Goal: Task Accomplishment & Management: Manage account settings

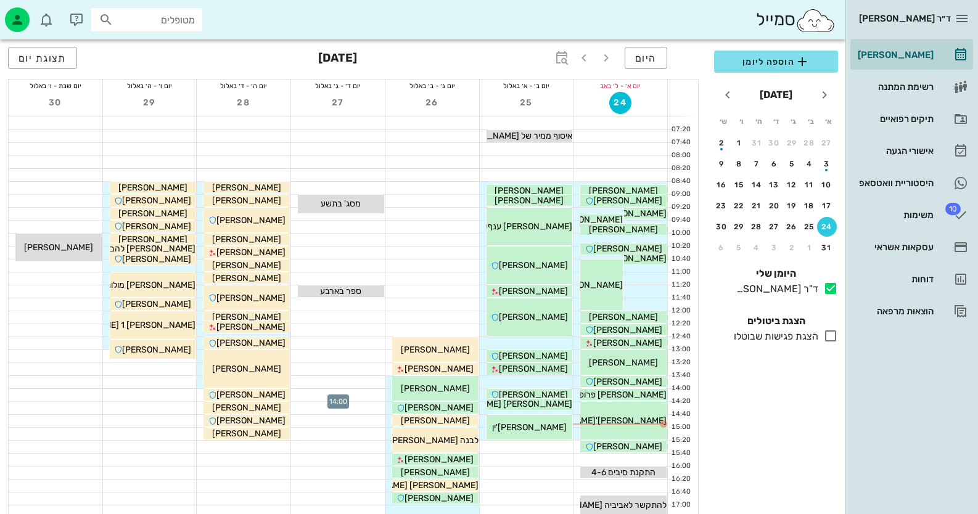
scroll to position [123, 0]
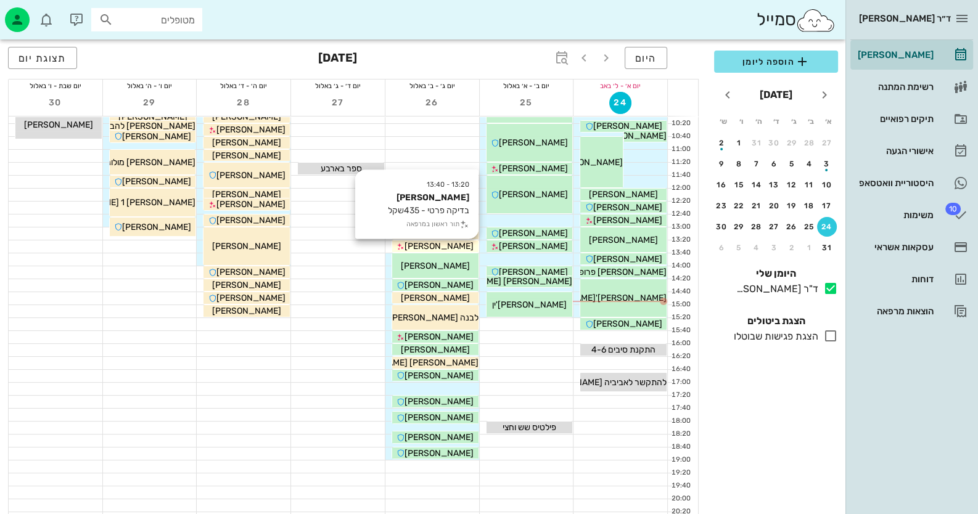
click at [431, 241] on span "[PERSON_NAME]" at bounding box center [438, 246] width 69 height 10
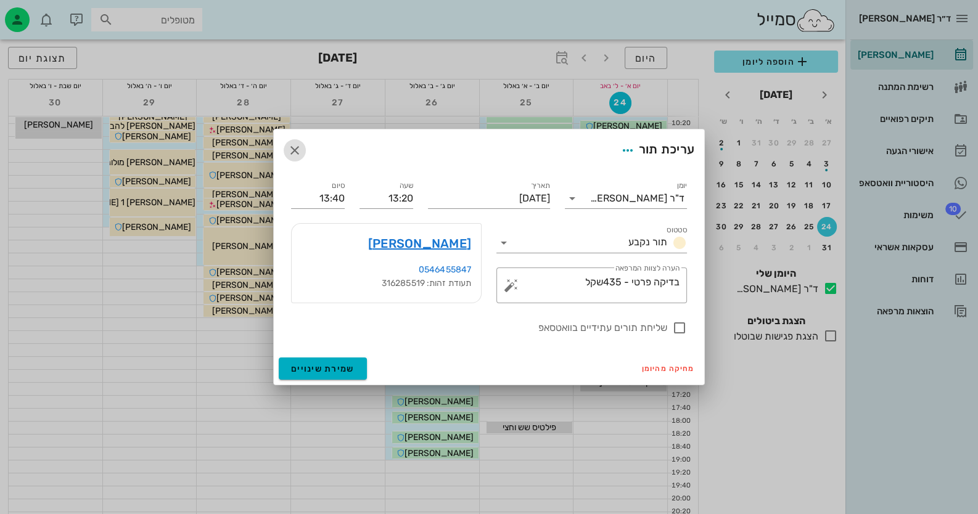
click at [296, 147] on icon "button" at bounding box center [294, 150] width 15 height 15
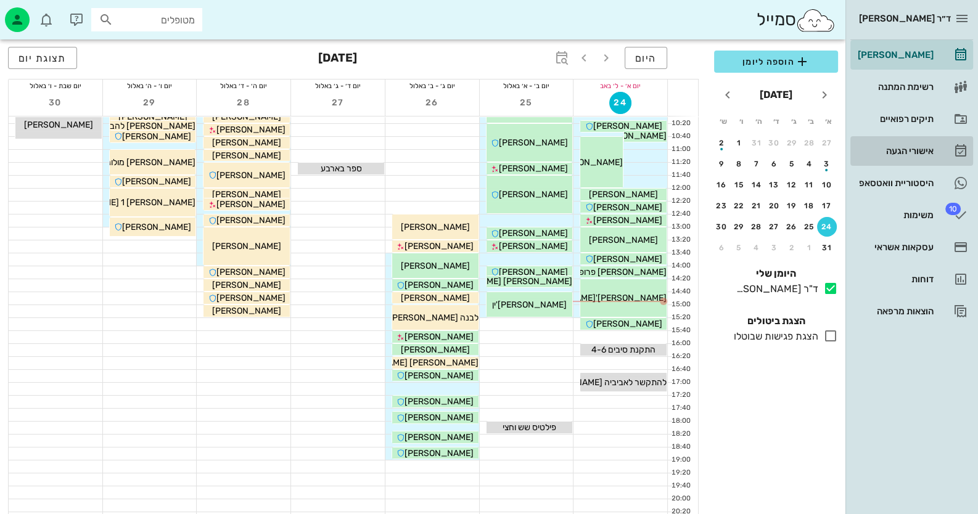
click at [920, 150] on div "אישורי הגעה" at bounding box center [894, 151] width 78 height 10
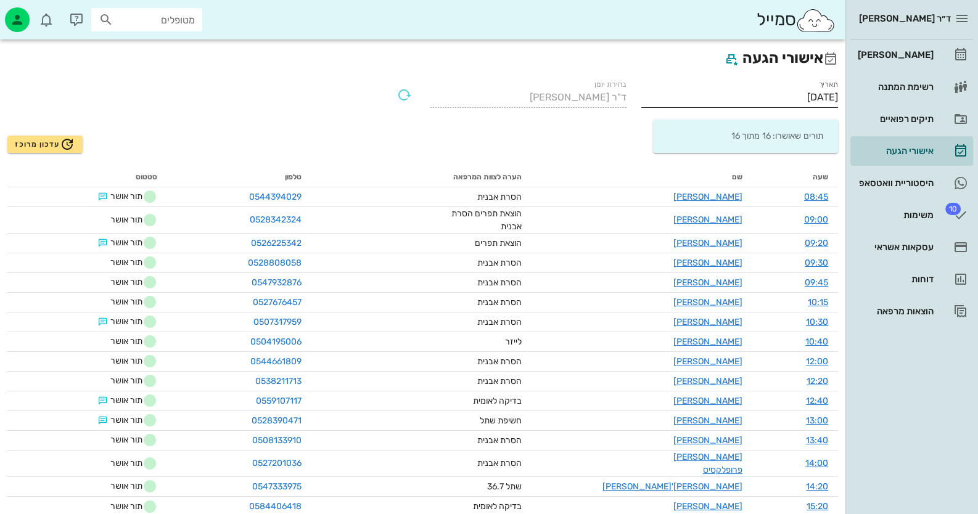
click at [815, 91] on input "[DATE]" at bounding box center [739, 98] width 197 height 20
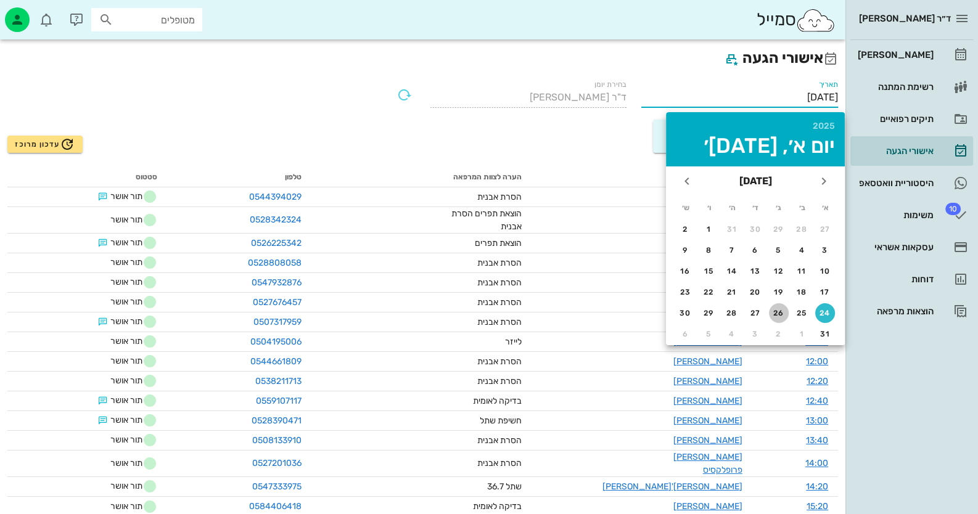
click at [783, 306] on button "26" at bounding box center [779, 313] width 20 height 20
type input "26/08/2025"
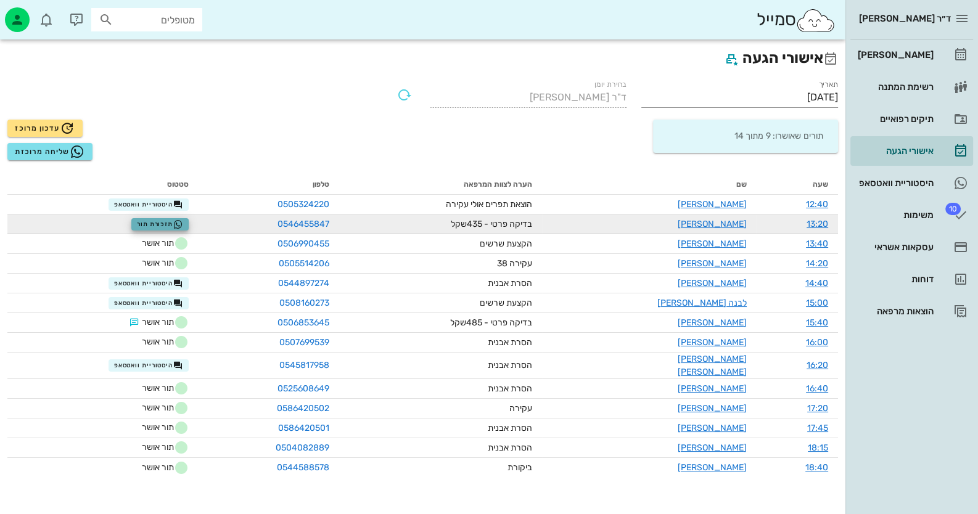
click at [183, 223] on icon "button" at bounding box center [178, 224] width 10 height 10
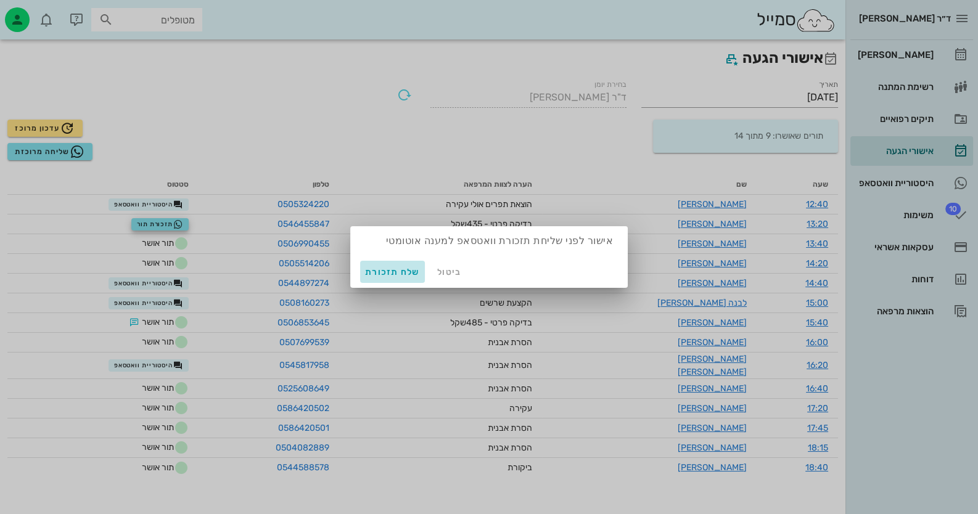
click at [394, 271] on span "שלח תזכורת" at bounding box center [392, 272] width 55 height 10
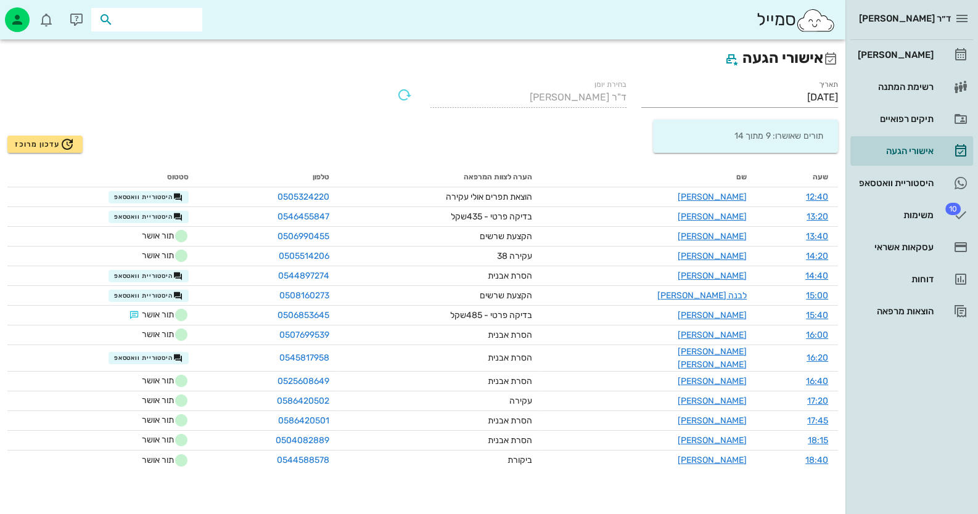
click at [142, 16] on input "text" at bounding box center [155, 20] width 79 height 16
paste input "0508524294"
type input "0508524294"
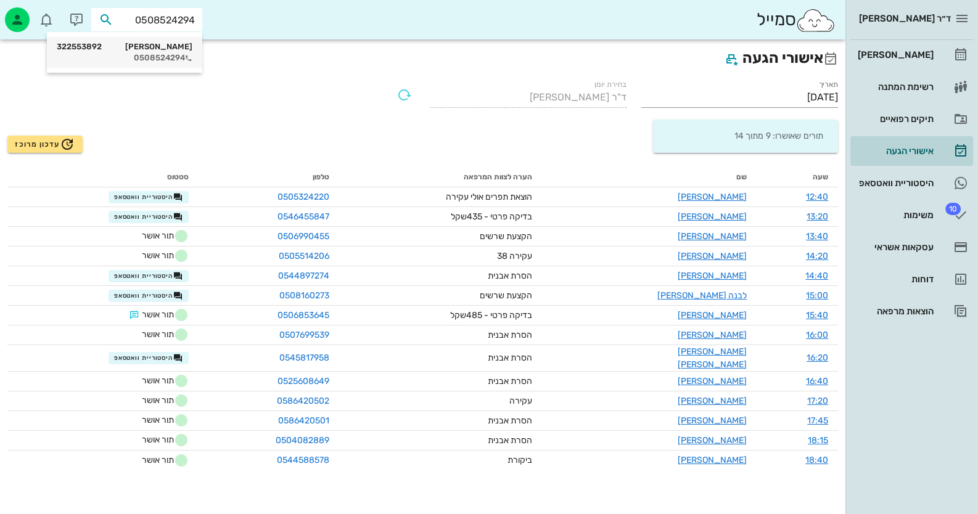
click at [135, 54] on div "0508524294" at bounding box center [125, 58] width 136 height 10
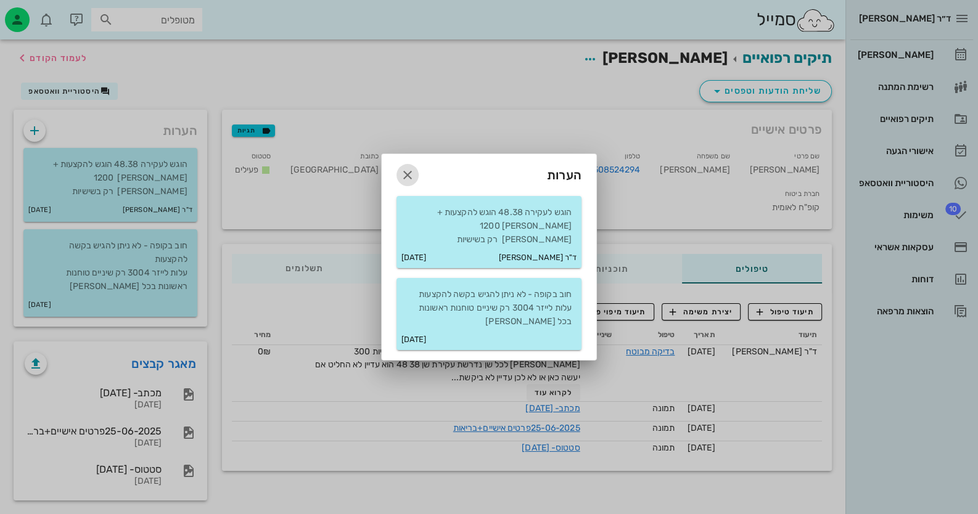
click at [409, 182] on icon "button" at bounding box center [407, 175] width 15 height 15
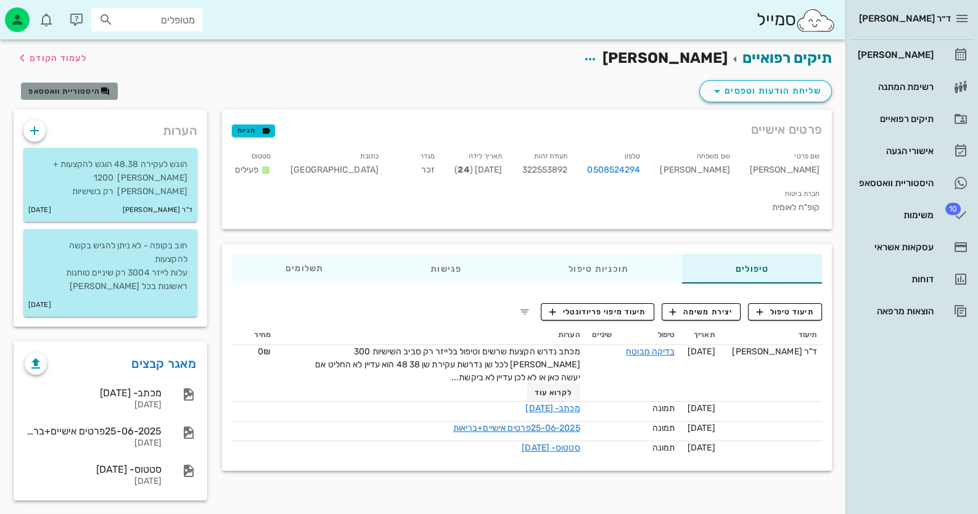
click at [93, 92] on span "היסטוריית וואטסאפ" at bounding box center [63, 91] width 71 height 9
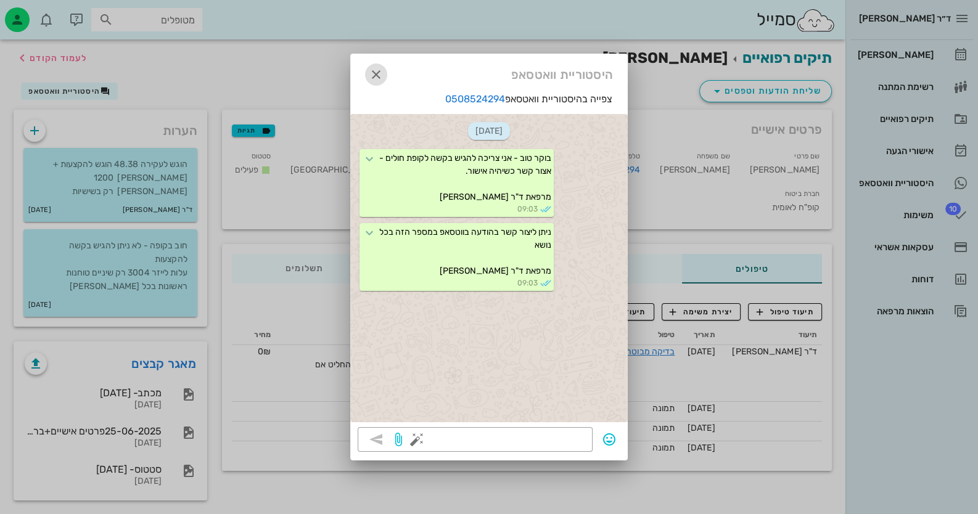
click at [378, 73] on icon "button" at bounding box center [376, 74] width 15 height 15
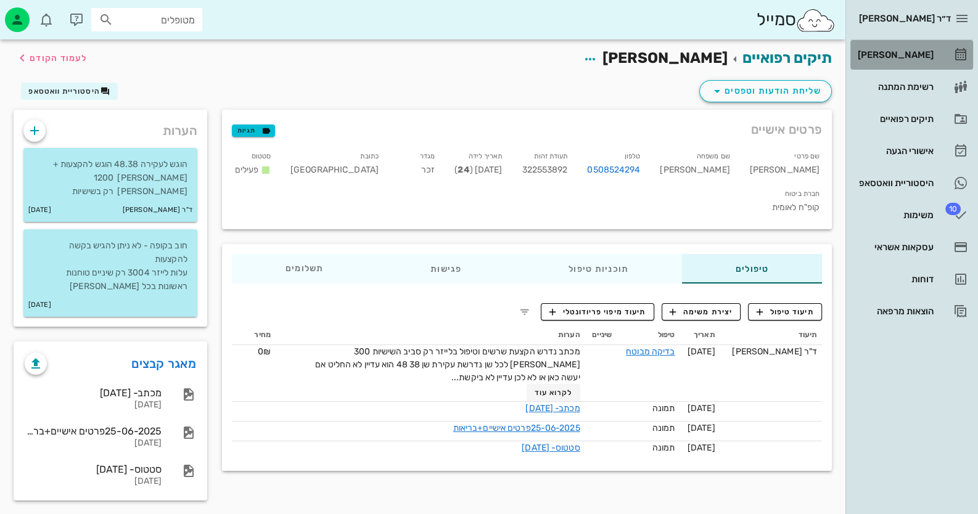
click at [911, 54] on div "[PERSON_NAME]" at bounding box center [894, 55] width 78 height 10
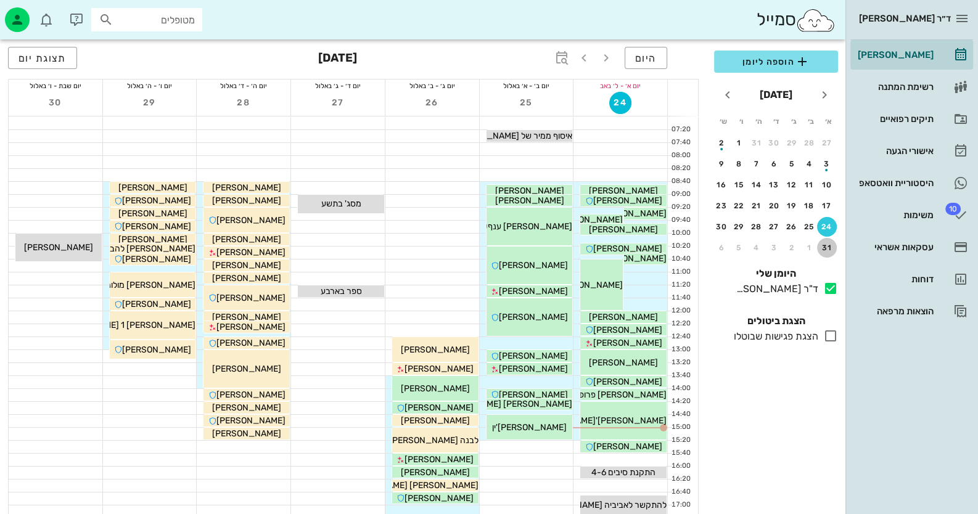
click at [828, 252] on button "31" at bounding box center [827, 248] width 20 height 20
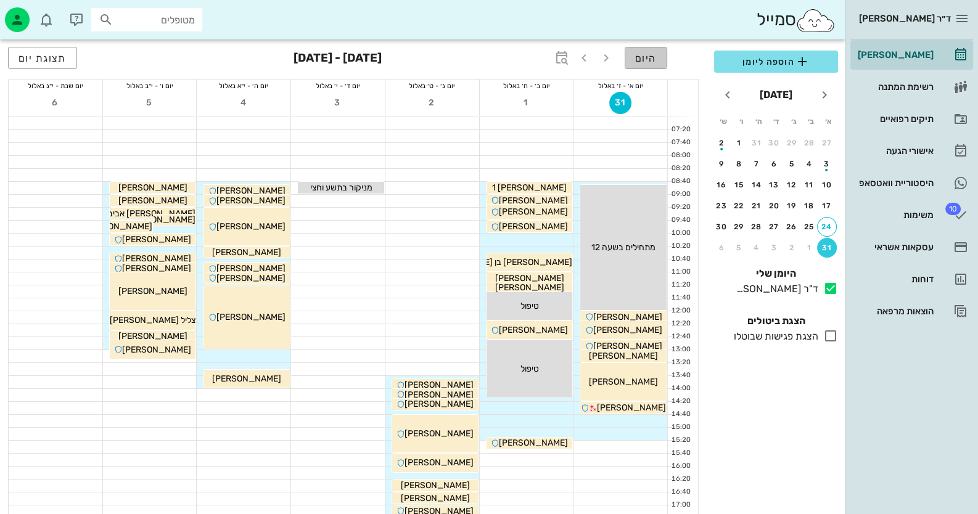
click at [646, 57] on span "היום" at bounding box center [646, 58] width 22 height 12
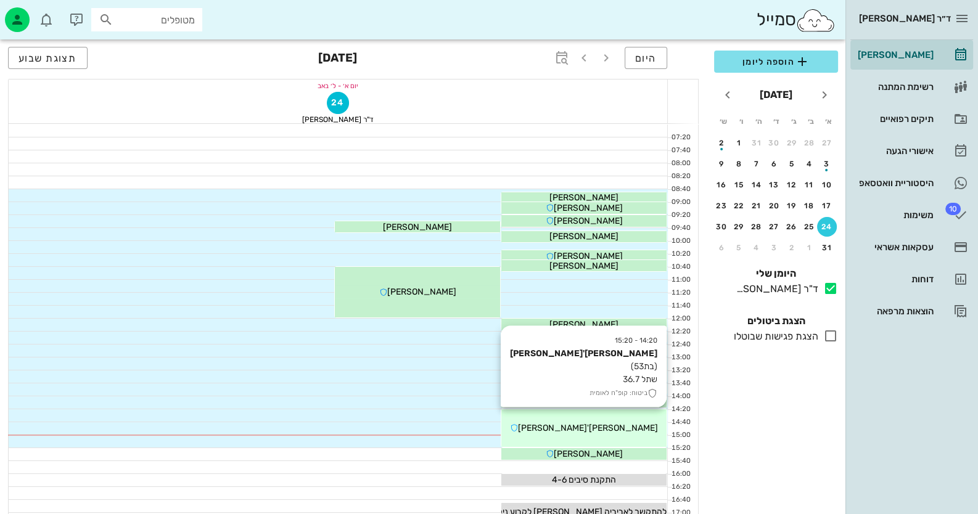
click at [616, 425] on div "[PERSON_NAME]'[PERSON_NAME]" at bounding box center [583, 428] width 165 height 13
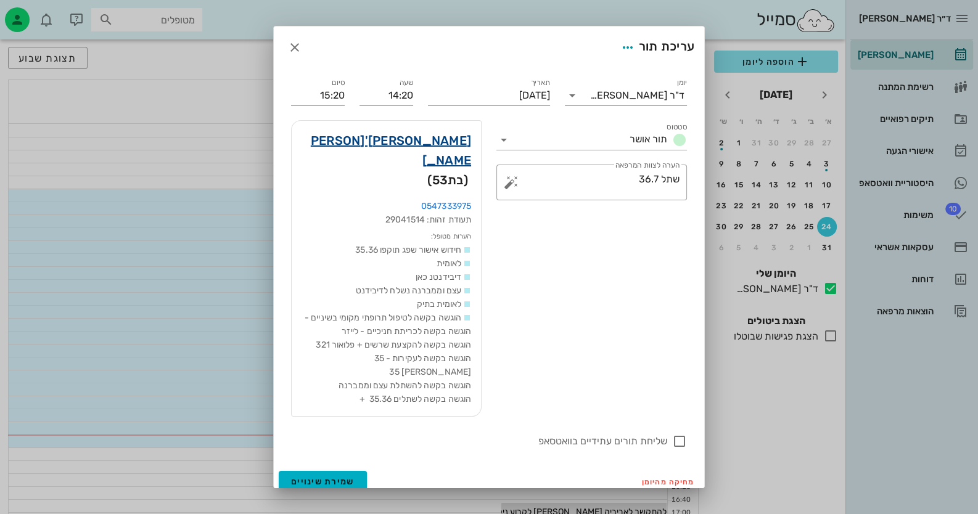
click at [455, 147] on link "[PERSON_NAME]'[PERSON_NAME]" at bounding box center [385, 150] width 169 height 39
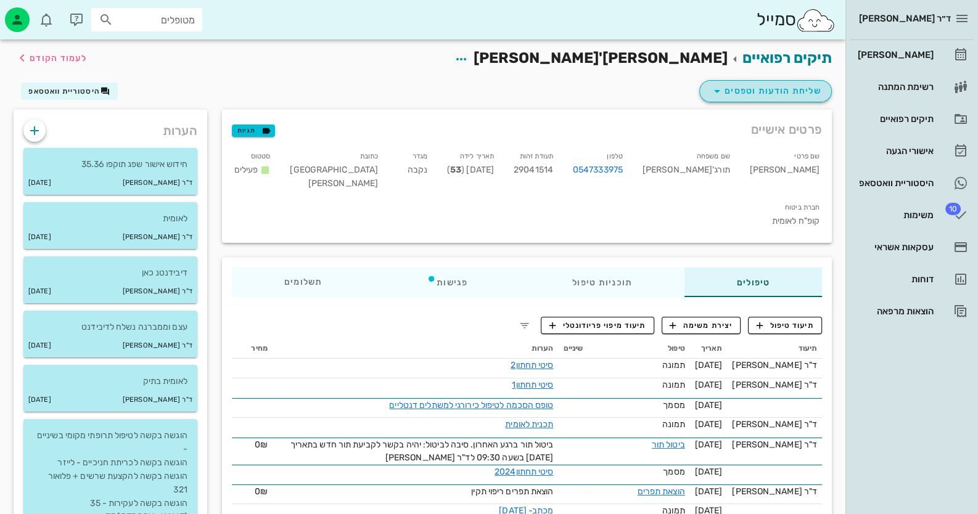
click at [782, 89] on span "שליחת הודעות וטפסים" at bounding box center [765, 91] width 112 height 15
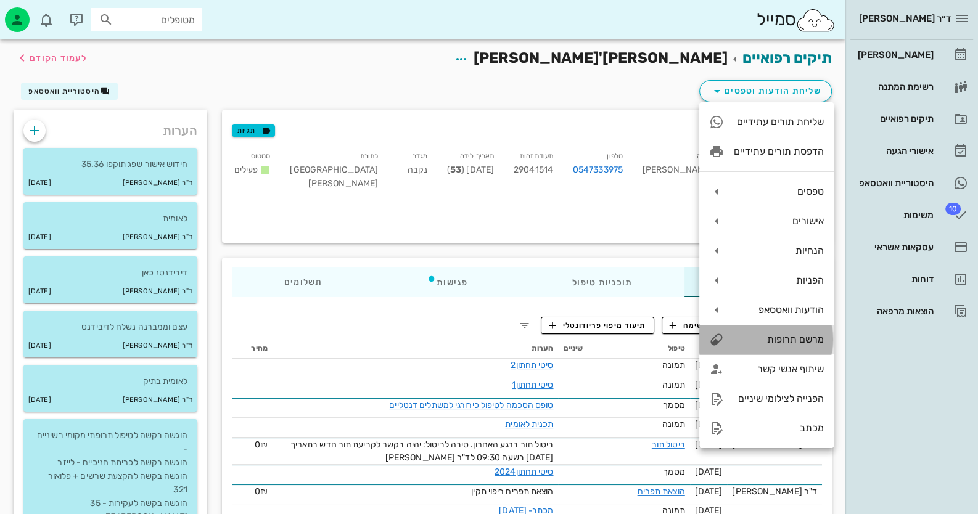
click at [764, 340] on div "מרשם תרופות" at bounding box center [778, 339] width 90 height 12
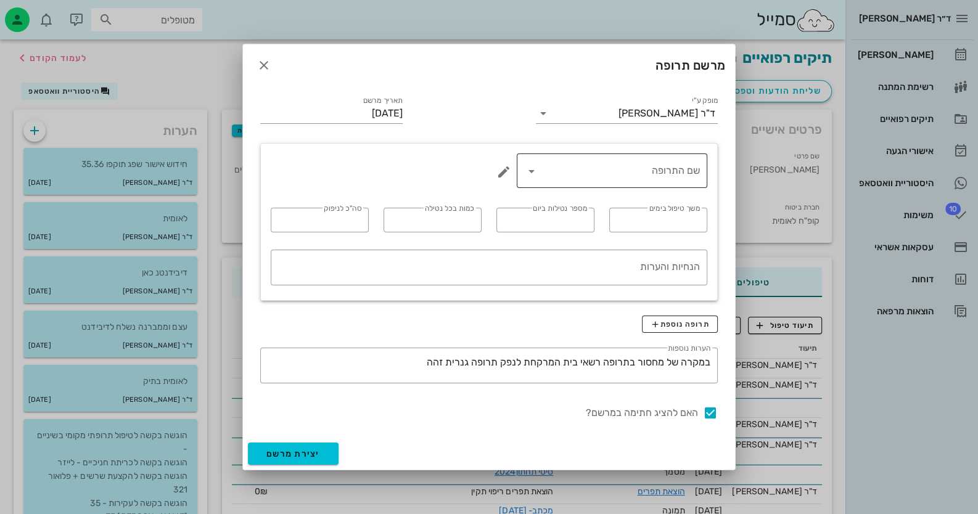
click at [526, 172] on icon at bounding box center [531, 171] width 15 height 15
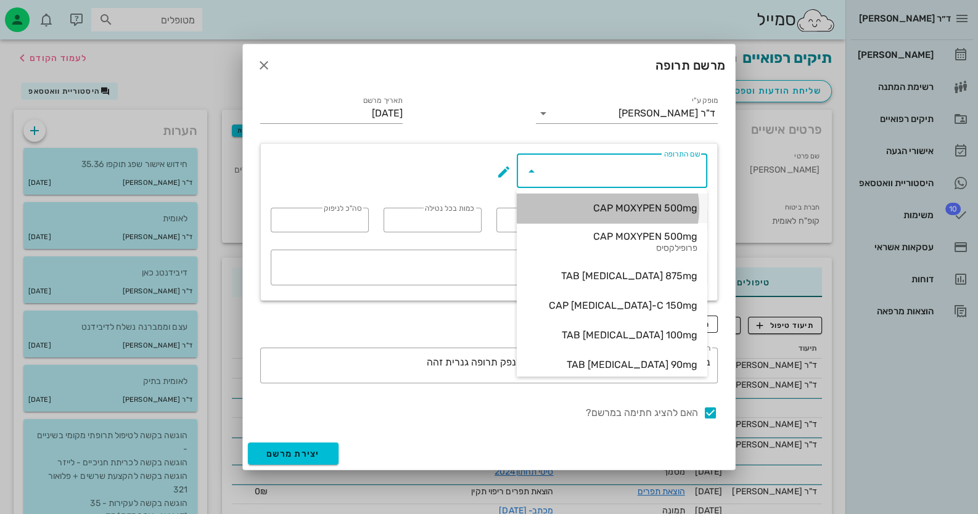
click at [643, 208] on div "CAP MOXYPEN 500mg" at bounding box center [611, 208] width 171 height 12
type input "CAP MOXYPEN 500mg"
type input "5"
type input "3"
type input "1"
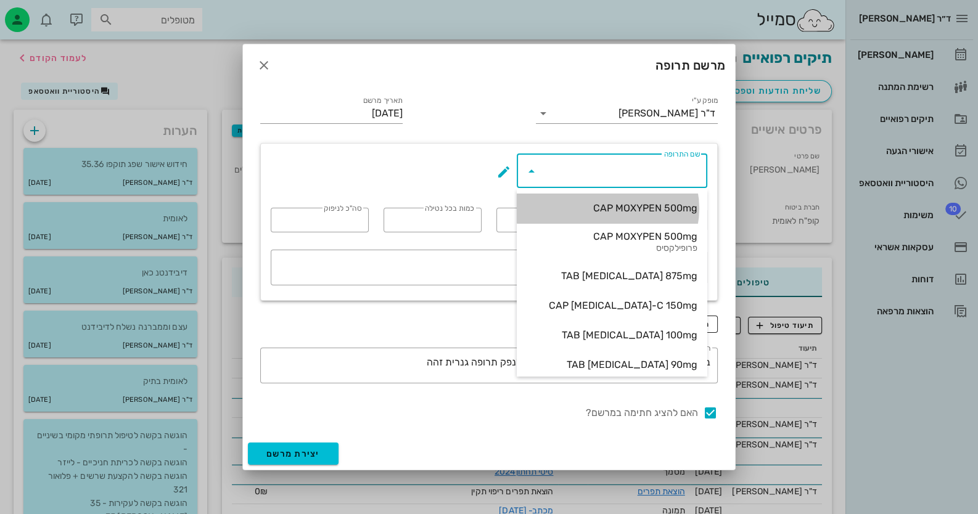
type input "15"
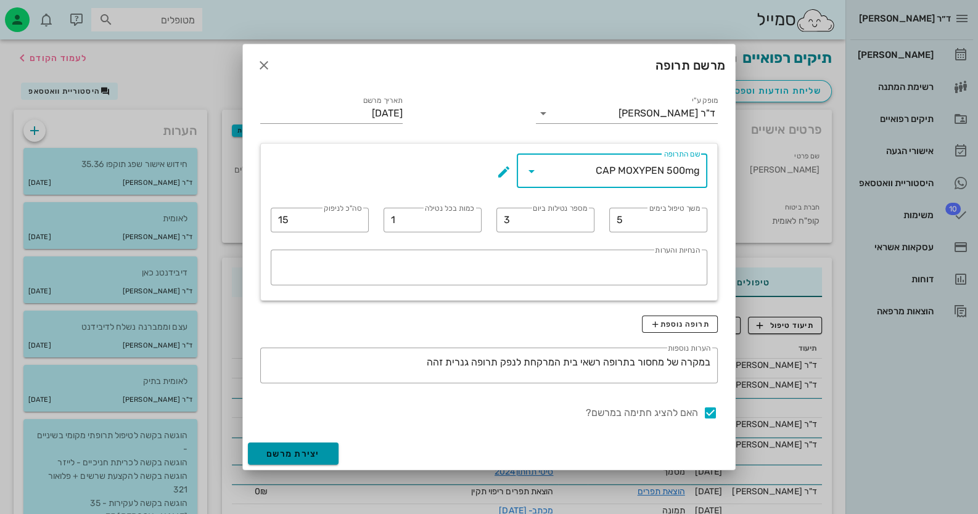
click at [312, 449] on span "יצירת מרשם" at bounding box center [293, 454] width 54 height 10
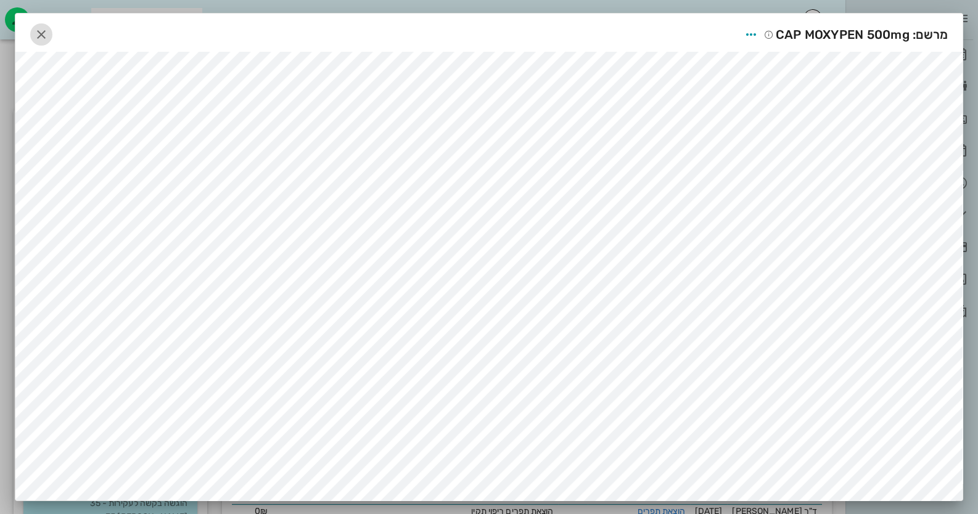
click at [45, 39] on icon "button" at bounding box center [41, 34] width 15 height 15
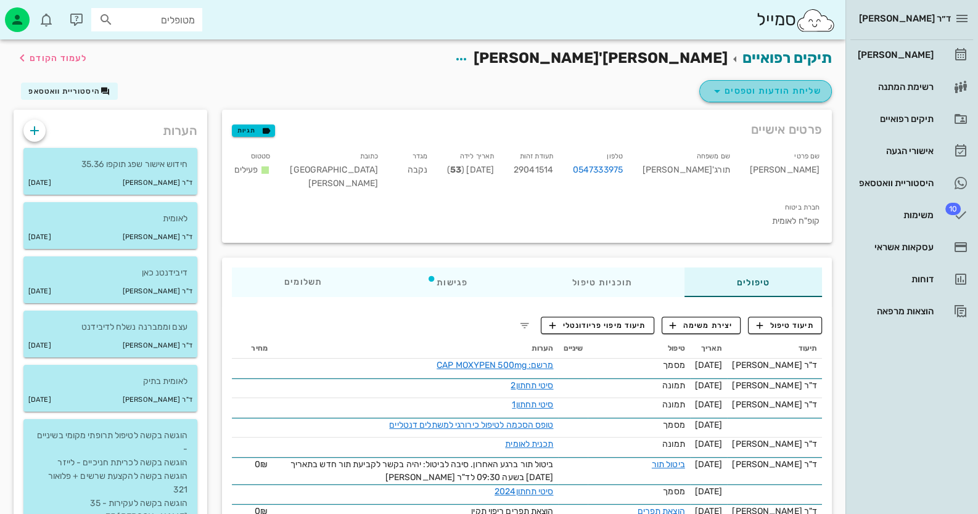
click at [794, 86] on span "שליחת הודעות וטפסים" at bounding box center [765, 91] width 112 height 15
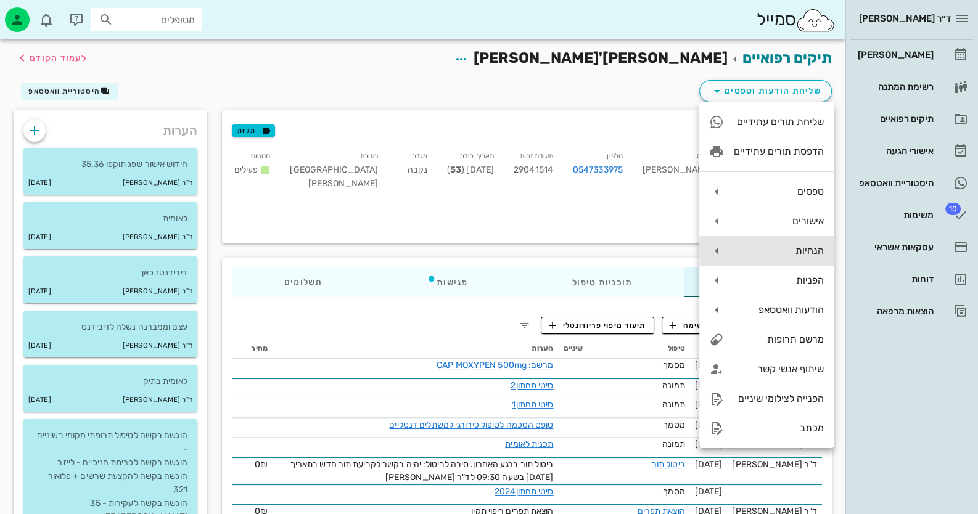
click at [799, 248] on div "הנחיות" at bounding box center [778, 251] width 90 height 12
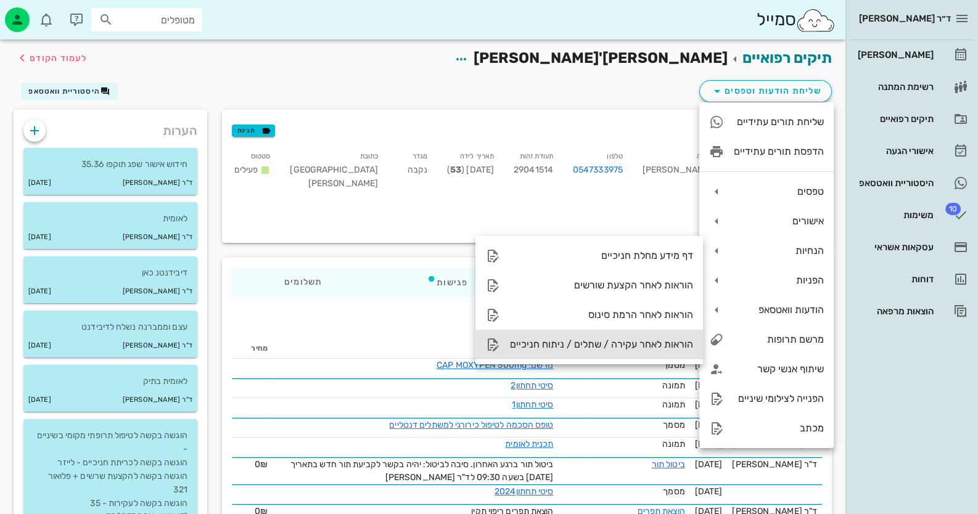
click at [630, 339] on div "הוראות לאחר עקירה / שתלים / ניתוח חניכיים" at bounding box center [601, 344] width 183 height 12
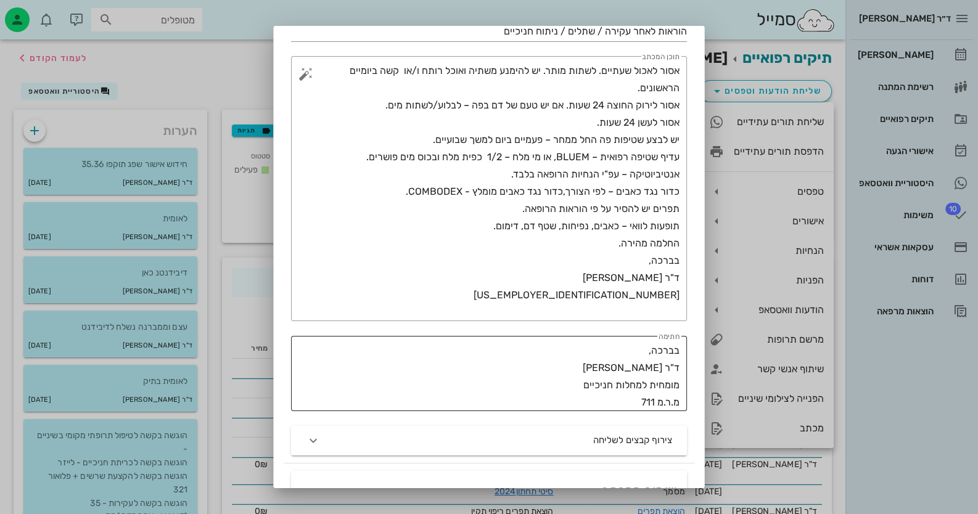
scroll to position [185, 0]
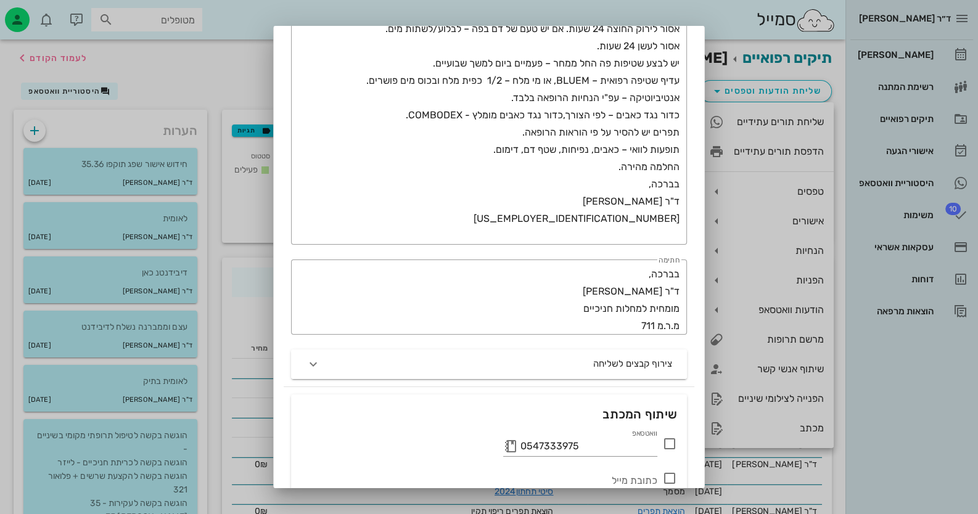
click at [667, 446] on icon at bounding box center [669, 443] width 15 height 15
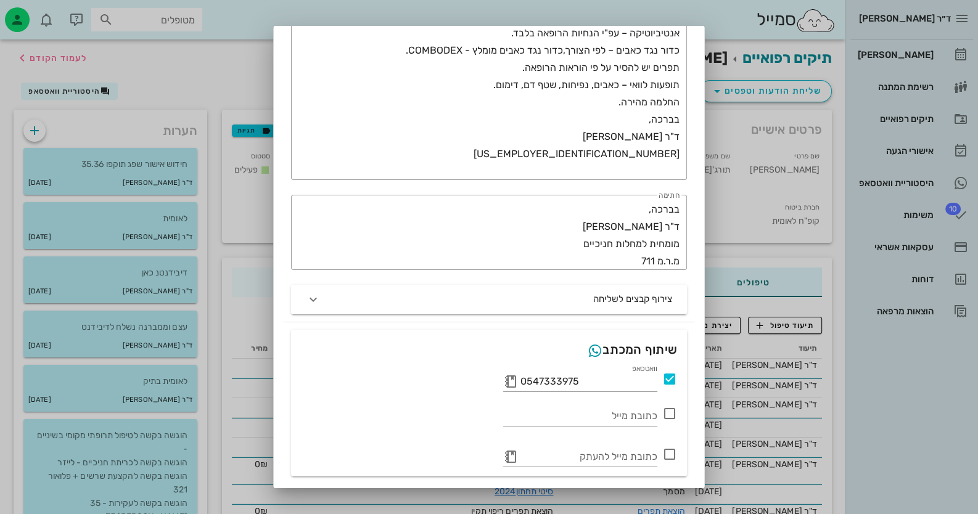
scroll to position [286, 0]
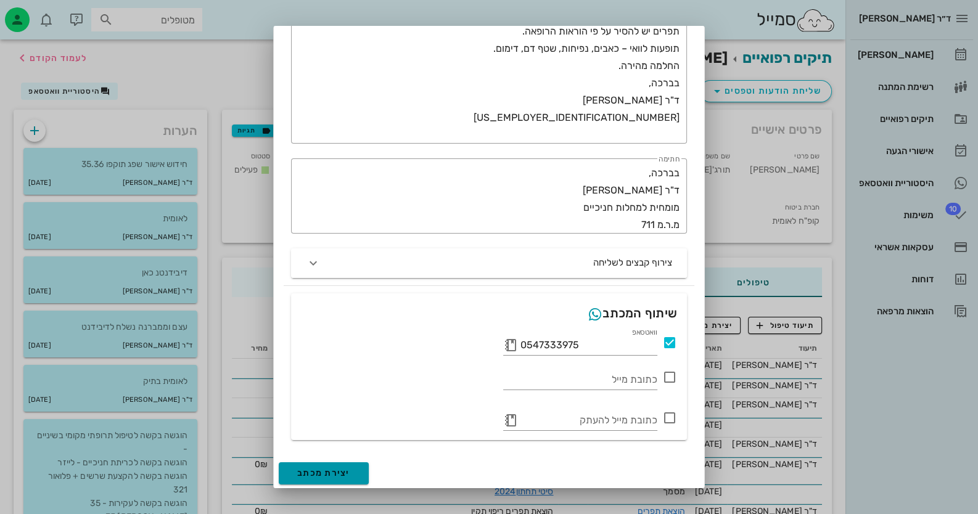
click at [350, 468] on span "יצירת מכתב" at bounding box center [323, 473] width 53 height 10
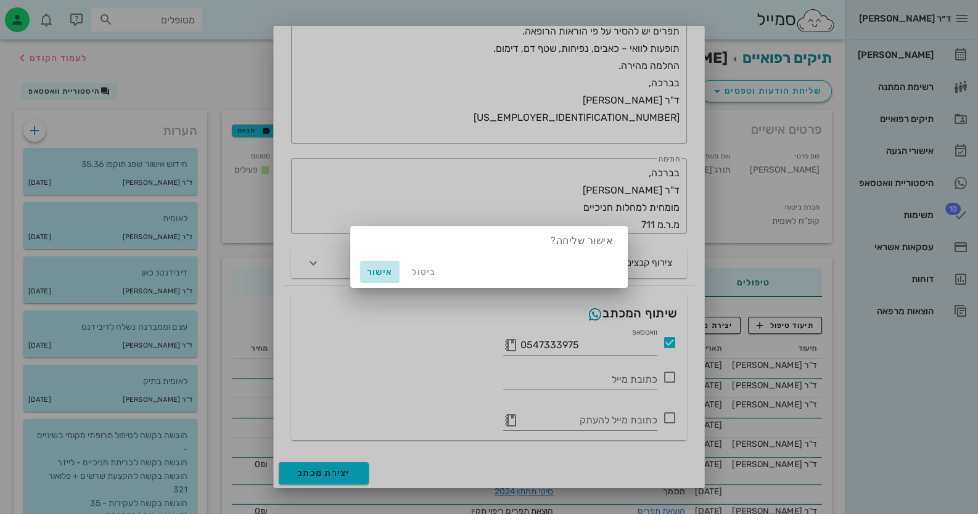
click at [384, 271] on span "אישור" at bounding box center [380, 272] width 30 height 10
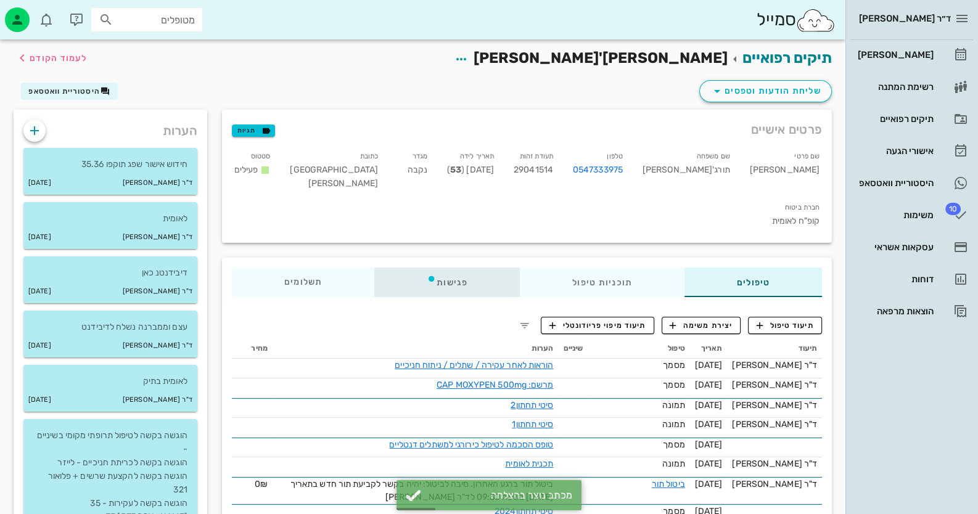
click at [449, 267] on div "פגישות" at bounding box center [446, 282] width 145 height 30
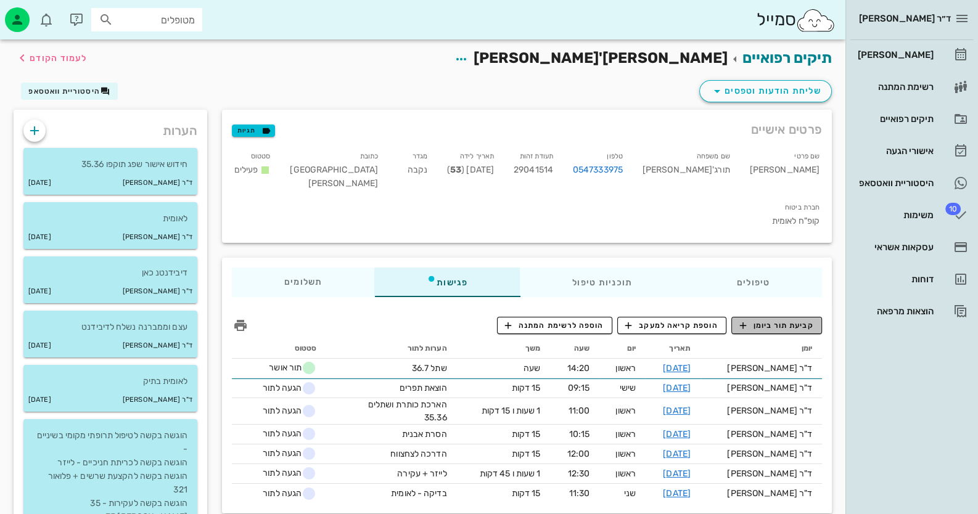
click at [801, 320] on span "קביעת תור ביומן" at bounding box center [776, 325] width 74 height 11
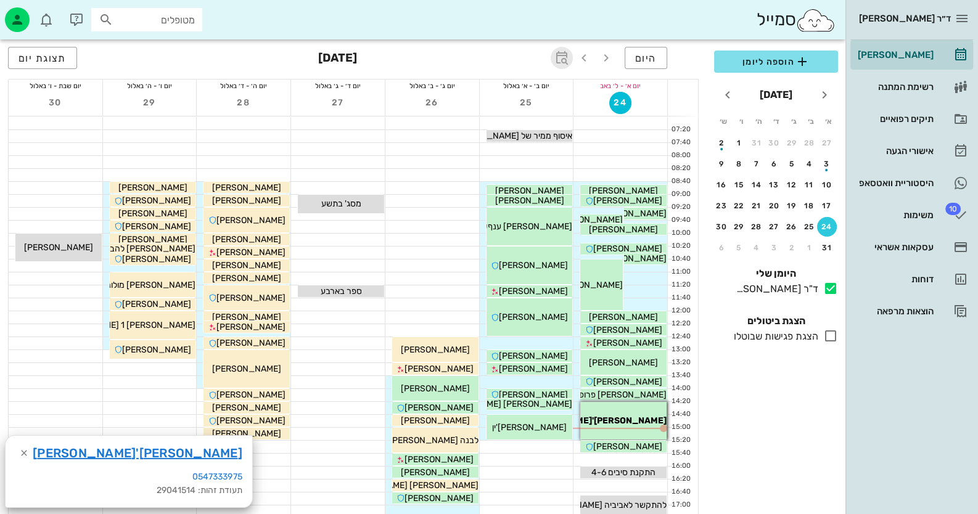
click at [566, 54] on icon "button" at bounding box center [561, 58] width 15 height 15
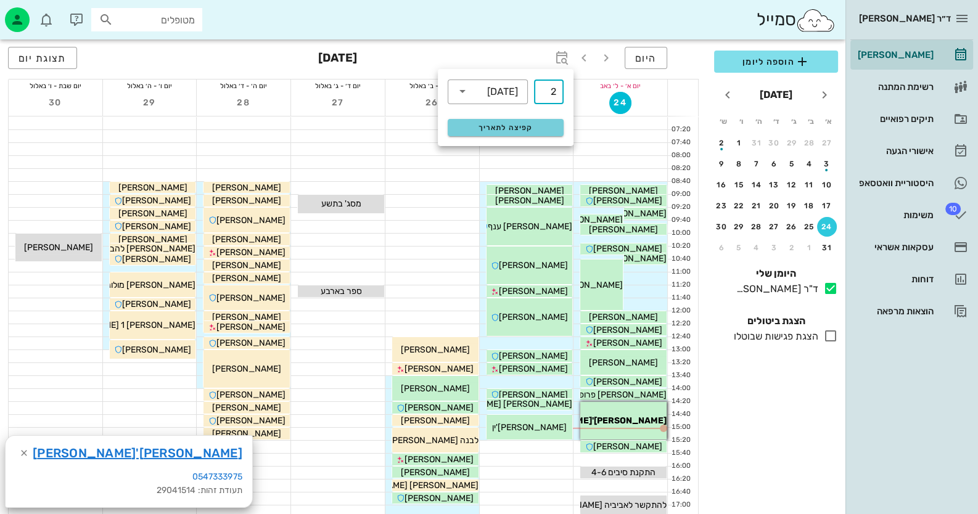
type input "2"
click at [525, 126] on span "קפיצה לתאריך" at bounding box center [505, 127] width 100 height 9
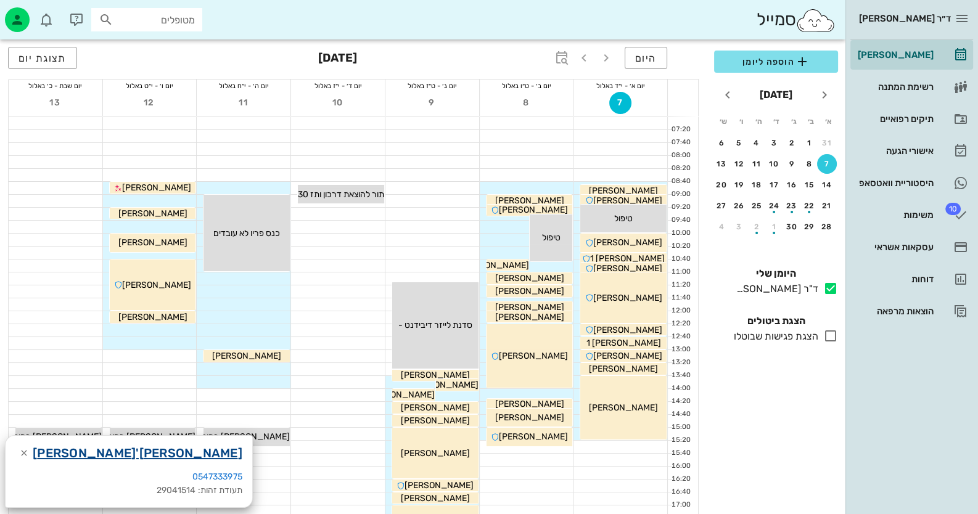
click at [110, 452] on link "[PERSON_NAME]'[PERSON_NAME]" at bounding box center [138, 453] width 210 height 20
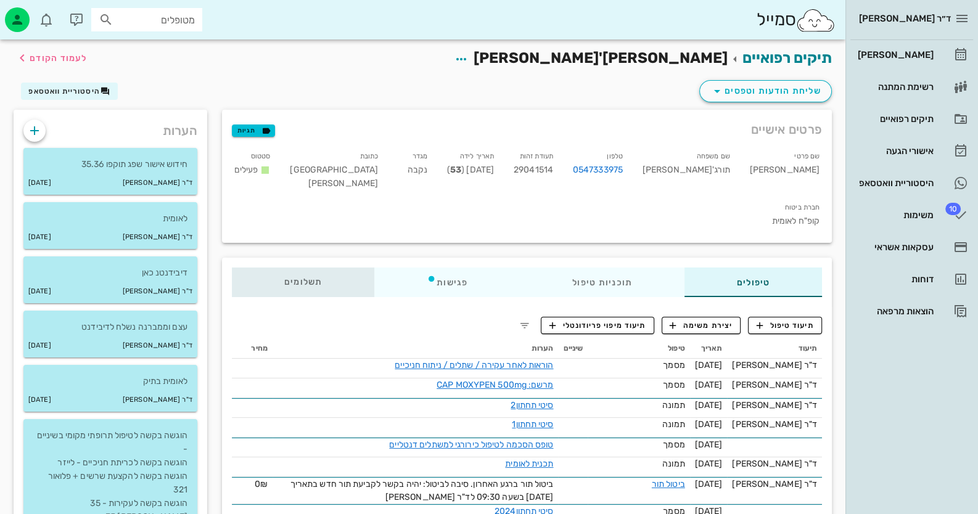
click at [287, 267] on div "תשלומים 0₪" at bounding box center [303, 282] width 142 height 30
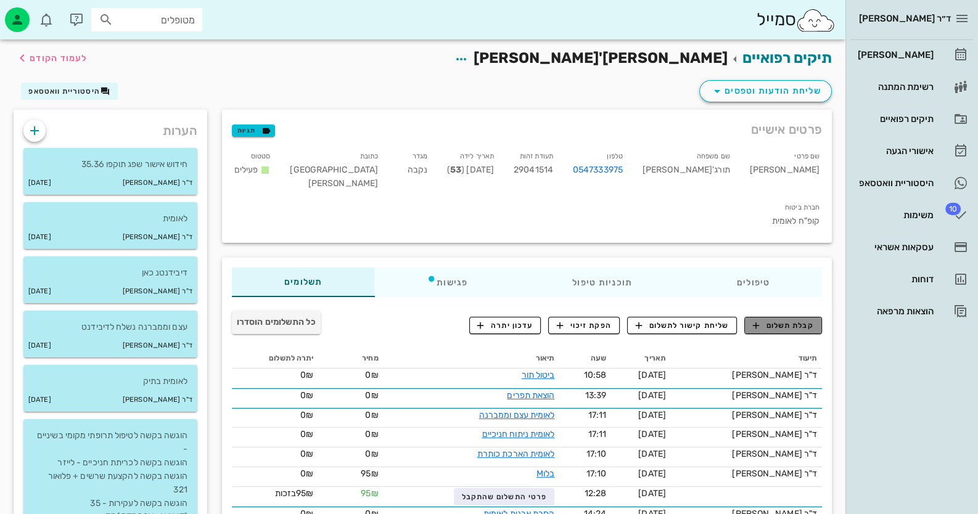
click at [820, 317] on button "קבלת תשלום" at bounding box center [783, 325] width 78 height 17
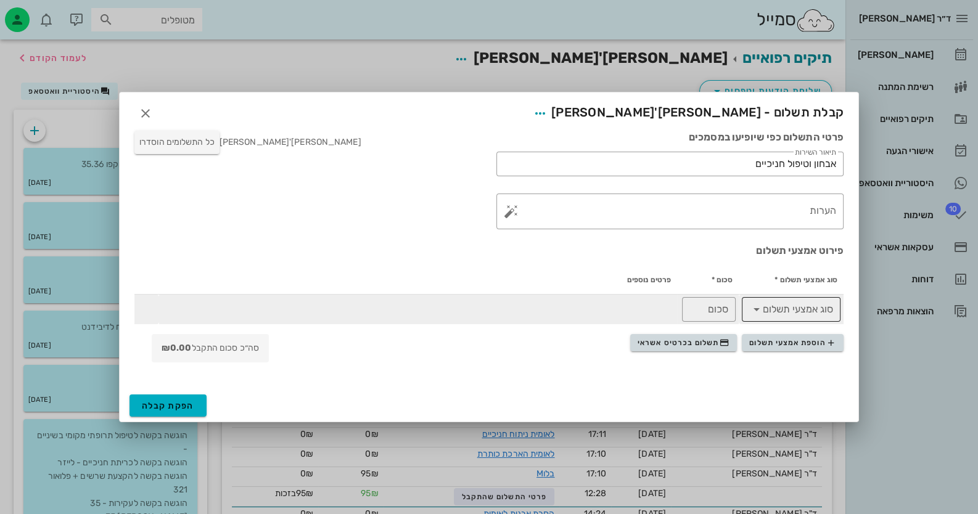
click at [817, 301] on input "סוג אמצעי תשלום" at bounding box center [799, 310] width 67 height 20
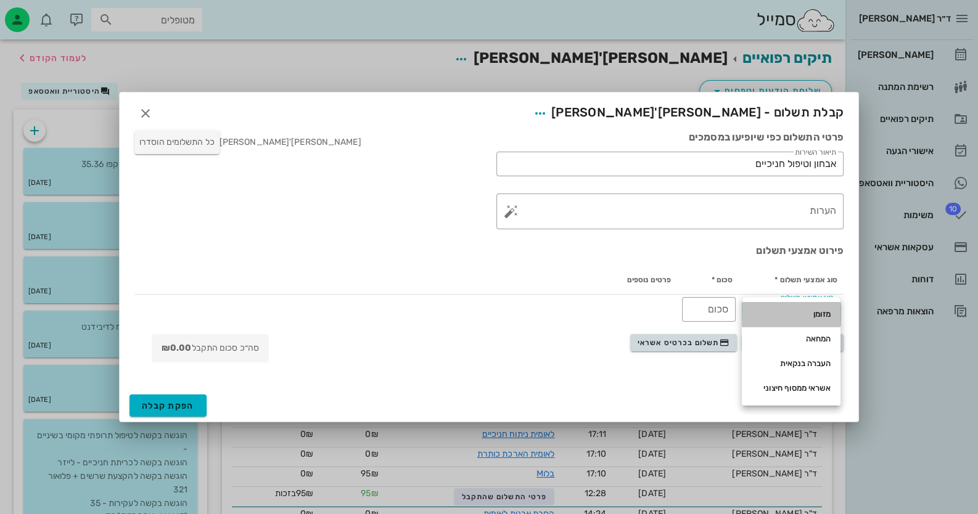
click at [817, 317] on div "מזומן" at bounding box center [790, 314] width 79 height 10
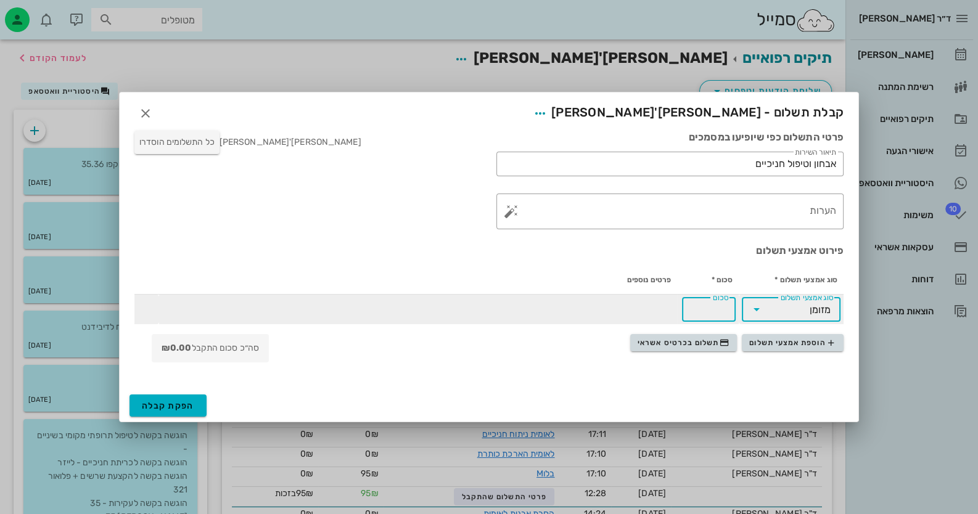
click at [692, 309] on input "סכום" at bounding box center [708, 310] width 39 height 20
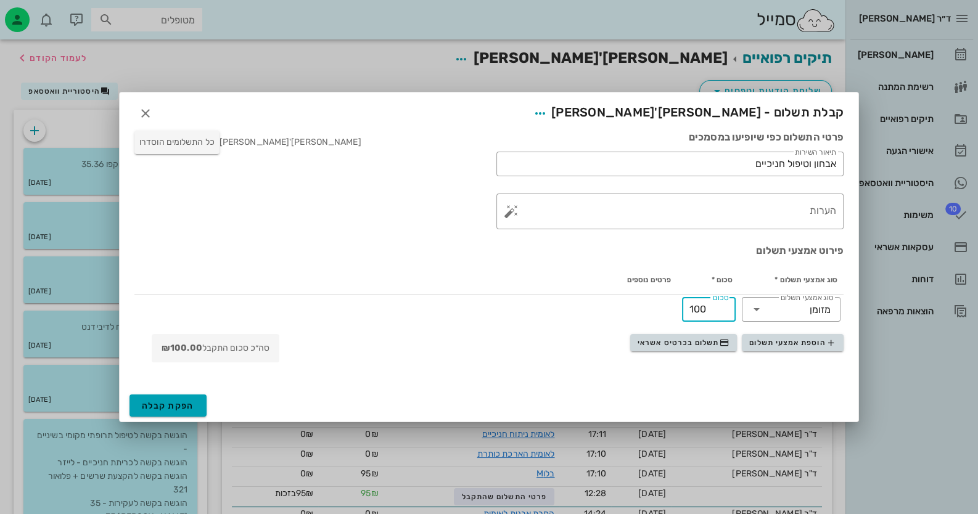
type input "100"
click at [175, 403] on span "הפקת קבלה" at bounding box center [168, 406] width 52 height 10
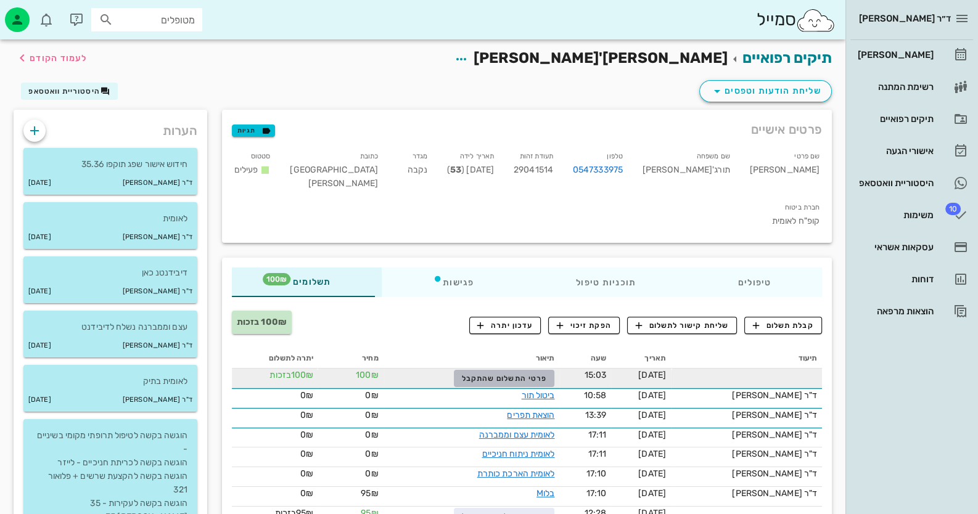
click at [547, 374] on span "פרטי התשלום שהתקבל" at bounding box center [504, 378] width 85 height 9
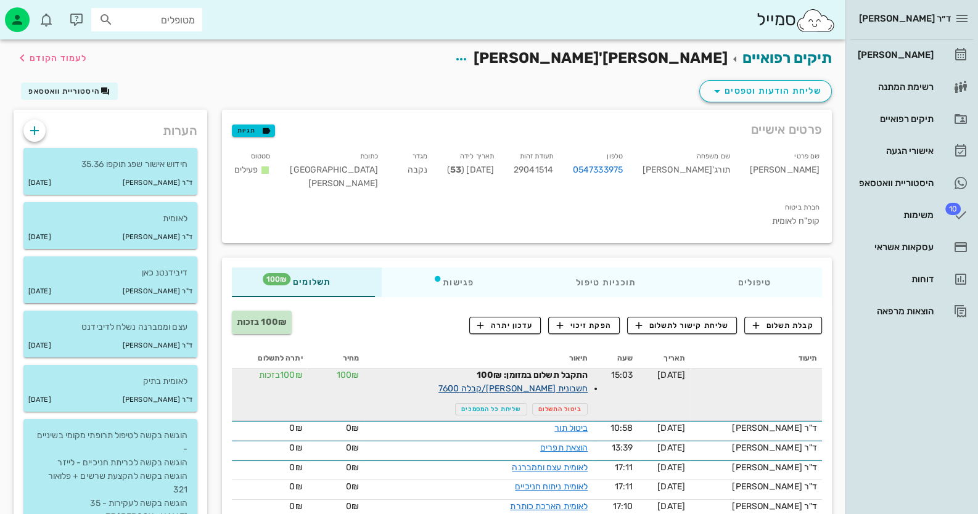
click at [550, 383] on link "חשבונית מס/קבלה 7600" at bounding box center [512, 388] width 149 height 10
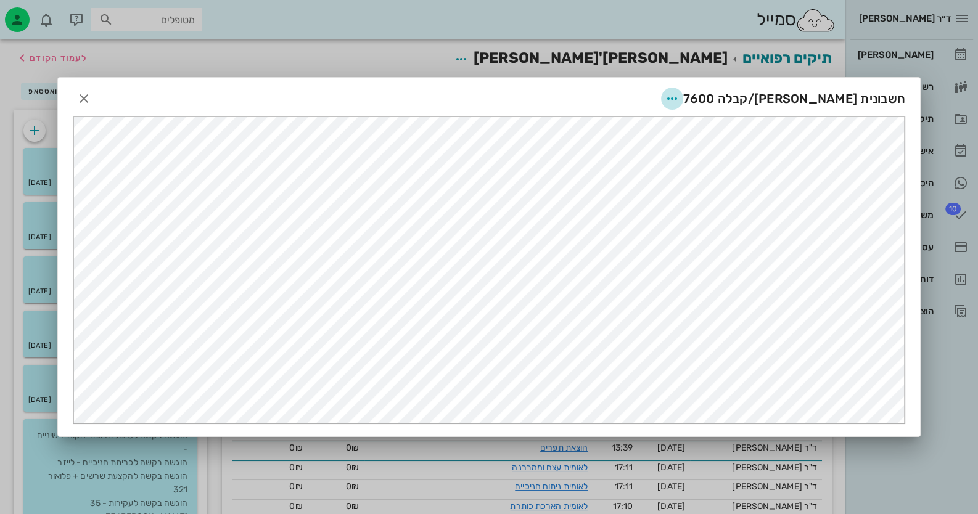
click at [679, 103] on icon "button" at bounding box center [671, 98] width 15 height 15
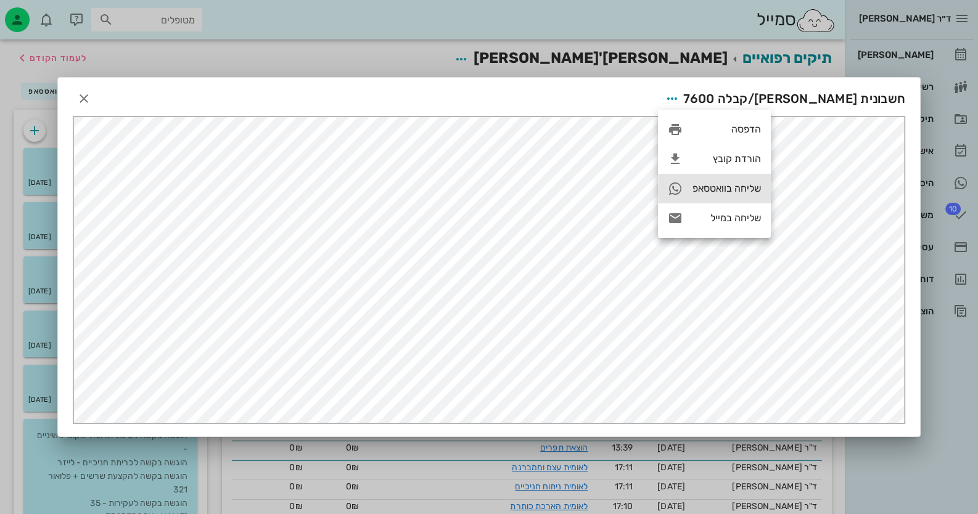
click at [746, 195] on div "שליחה בוואטסאפ" at bounding box center [714, 189] width 113 height 30
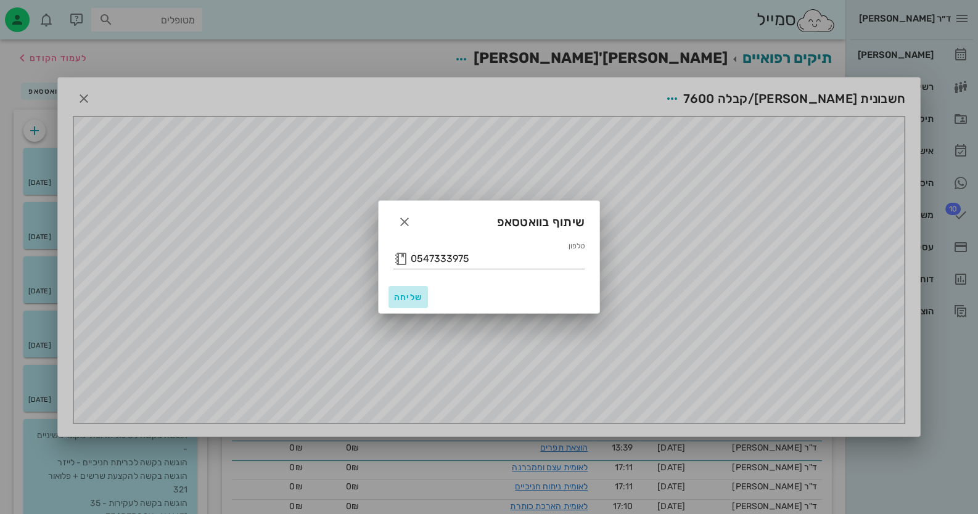
click at [390, 297] on button "שליחה" at bounding box center [407, 297] width 39 height 22
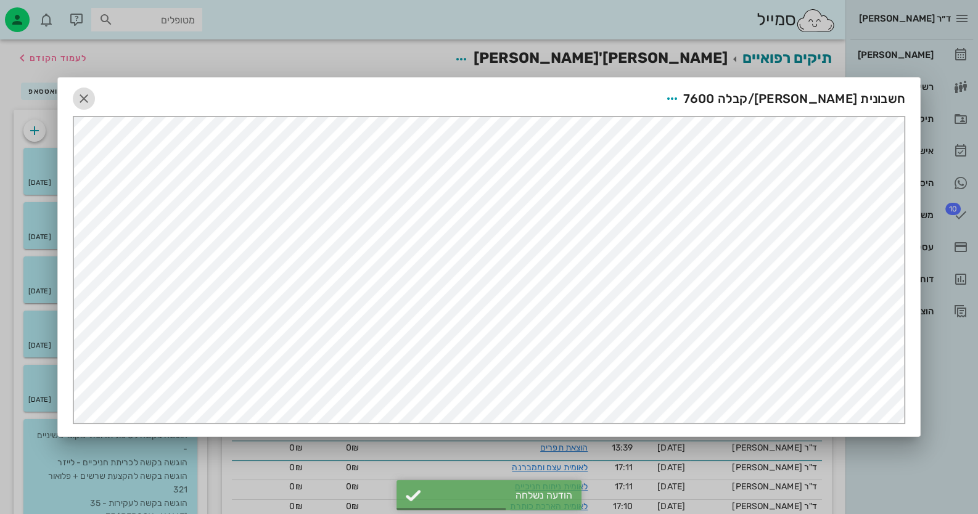
click at [91, 99] on span "button" at bounding box center [84, 98] width 22 height 15
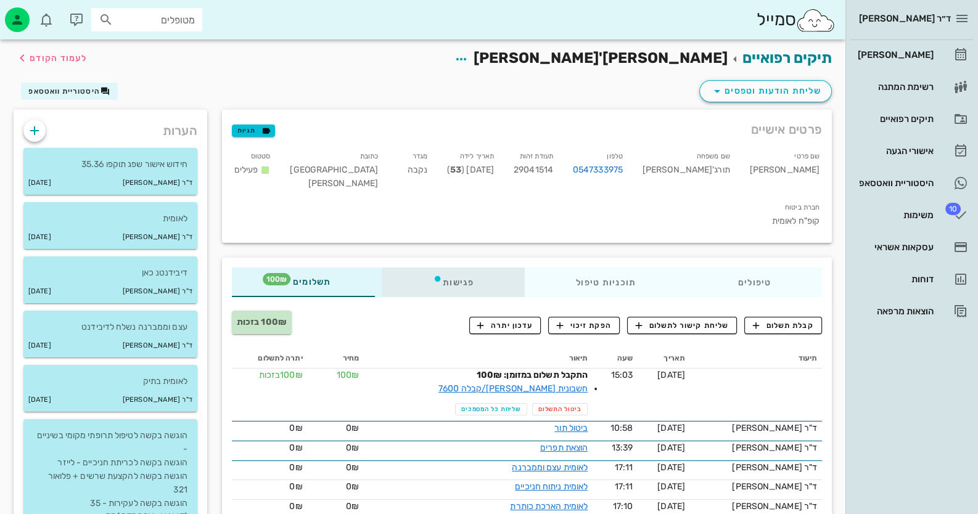
click at [459, 267] on div "פגישות" at bounding box center [453, 282] width 143 height 30
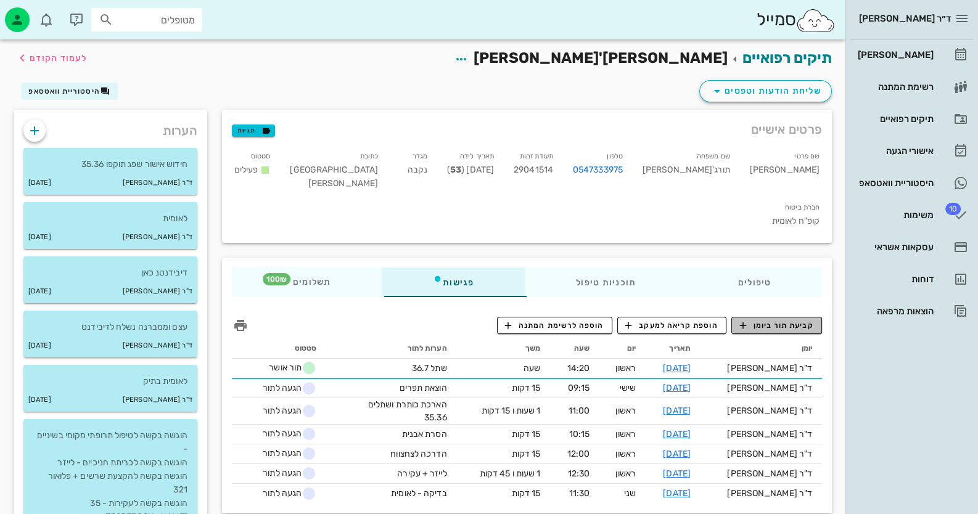
click at [770, 317] on button "קביעת תור ביומן" at bounding box center [776, 325] width 91 height 17
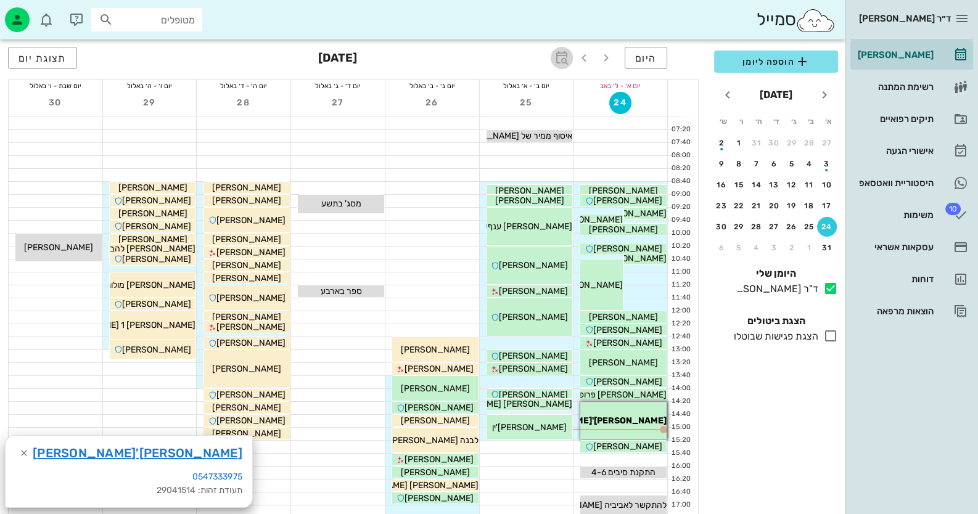
click at [567, 62] on icon "button" at bounding box center [561, 58] width 15 height 15
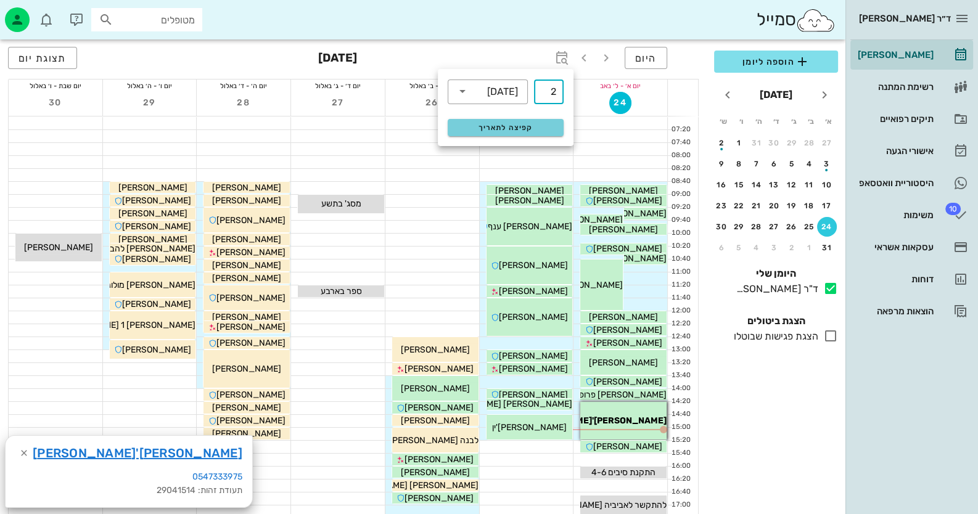
type input "2"
click at [545, 123] on span "קפיצה לתאריך" at bounding box center [505, 127] width 100 height 9
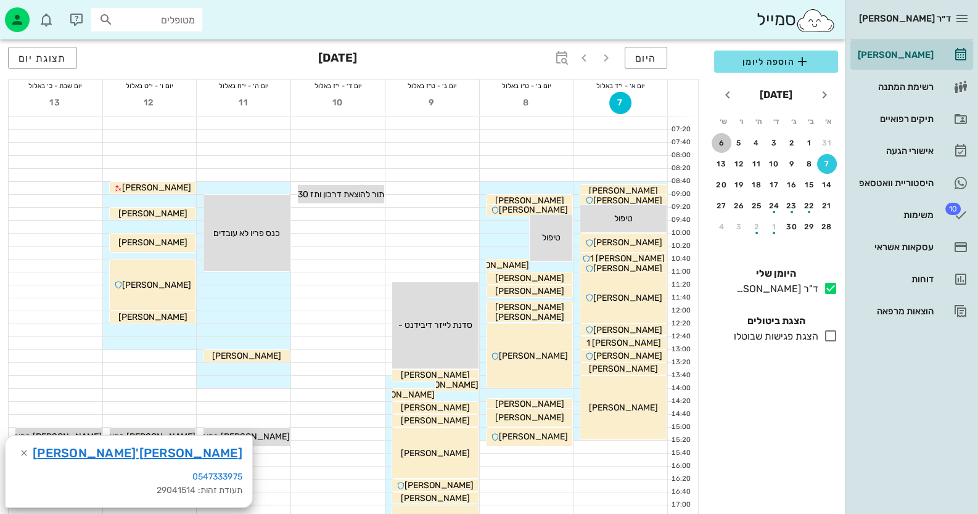
click at [717, 140] on div "6" at bounding box center [721, 143] width 20 height 9
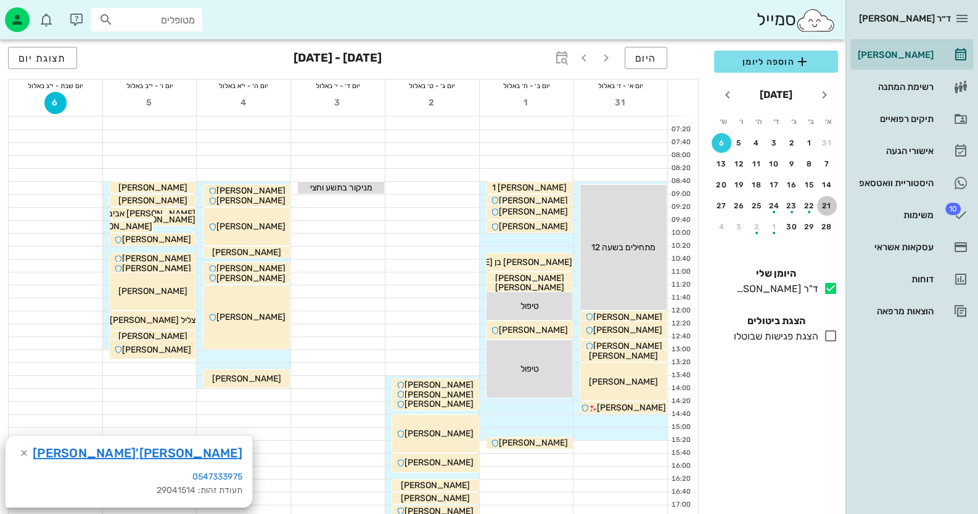
click at [830, 208] on div "21" at bounding box center [827, 206] width 20 height 9
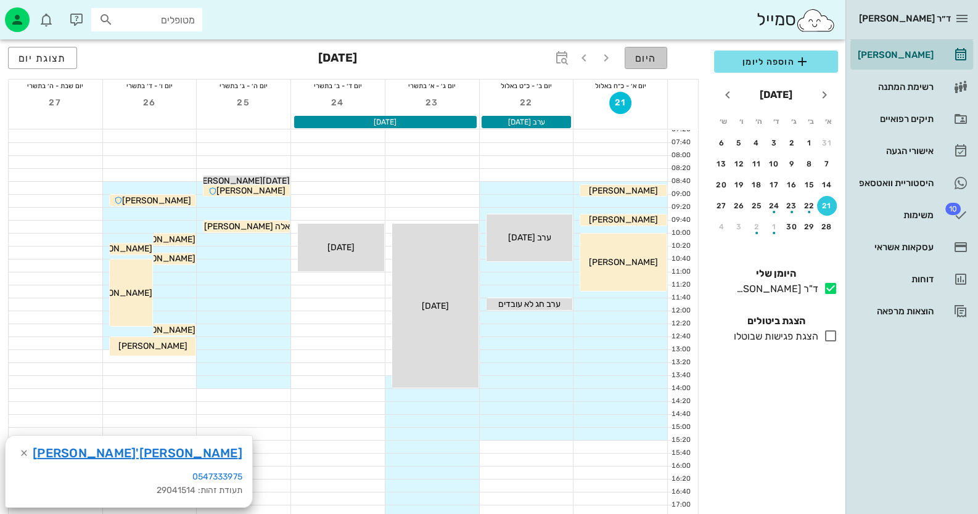
click at [659, 62] on button "היום" at bounding box center [645, 58] width 43 height 22
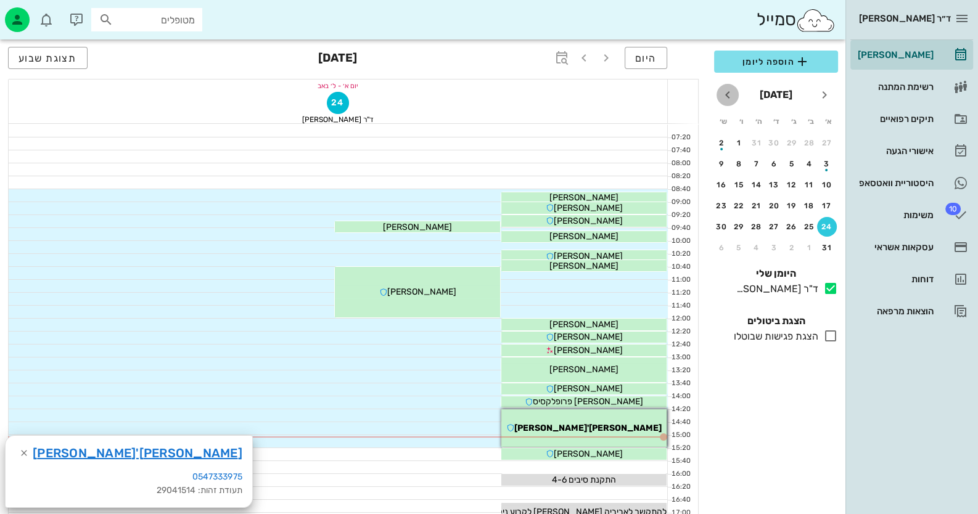
click at [720, 89] on icon "חודש הבא" at bounding box center [727, 95] width 15 height 15
click at [727, 164] on div "13" at bounding box center [721, 164] width 20 height 9
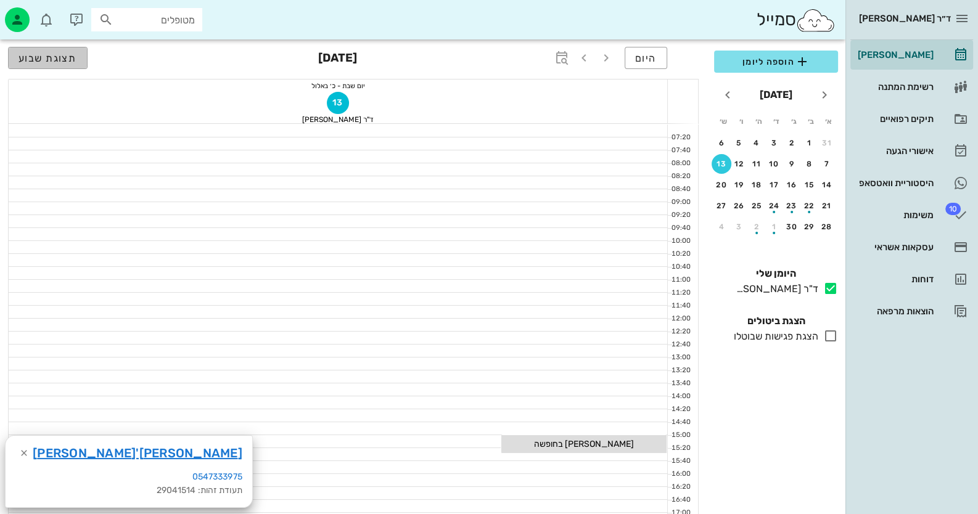
click at [65, 56] on span "תצוגת שבוע" at bounding box center [47, 58] width 59 height 12
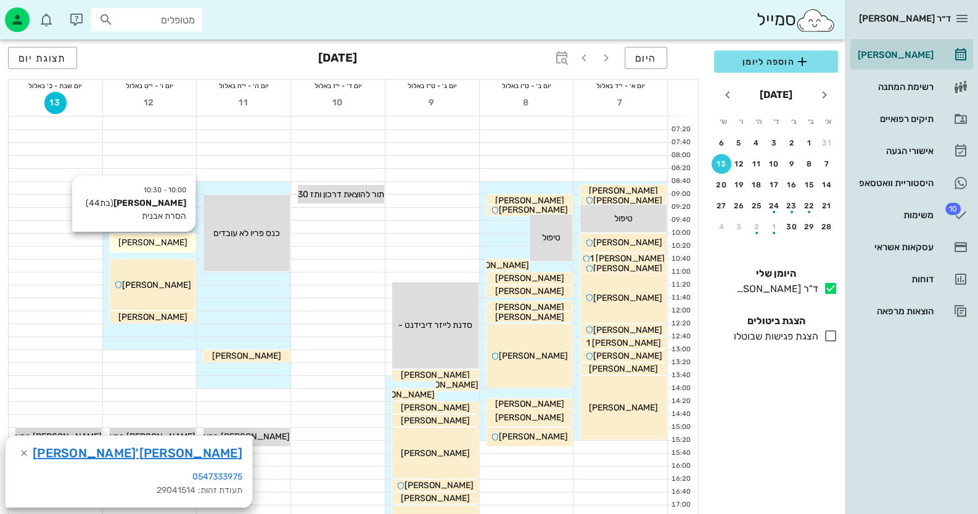
click at [174, 240] on div "אילנה מישל" at bounding box center [153, 242] width 86 height 13
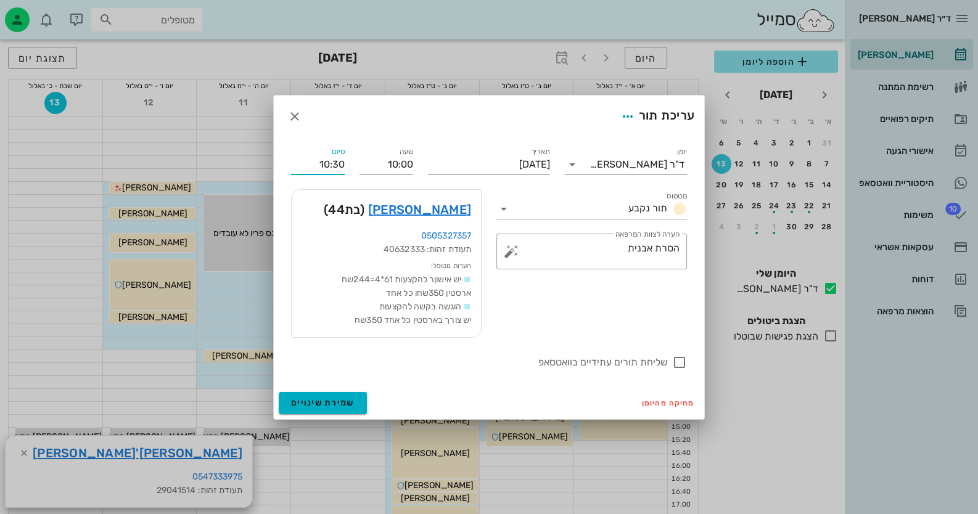
click at [338, 163] on input "10:30" at bounding box center [318, 165] width 54 height 20
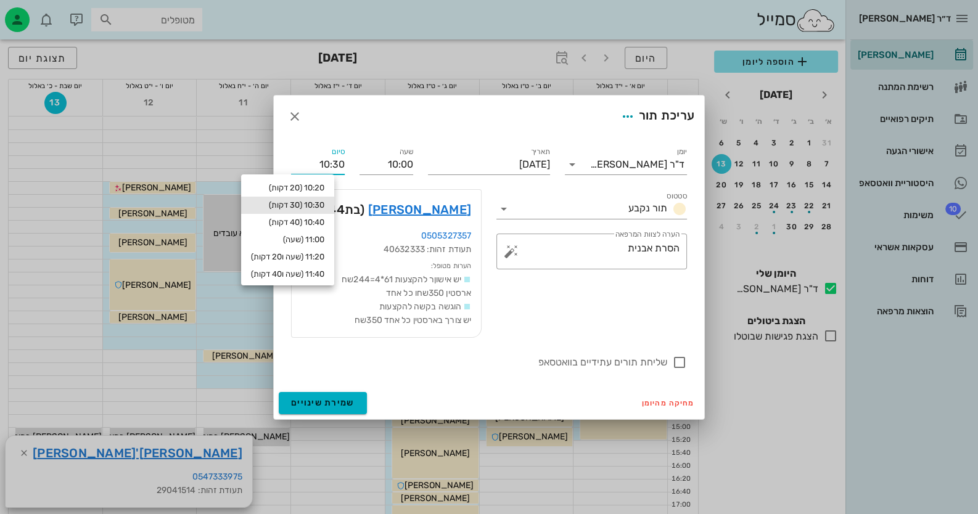
click at [338, 163] on input "10:30" at bounding box center [318, 165] width 54 height 20
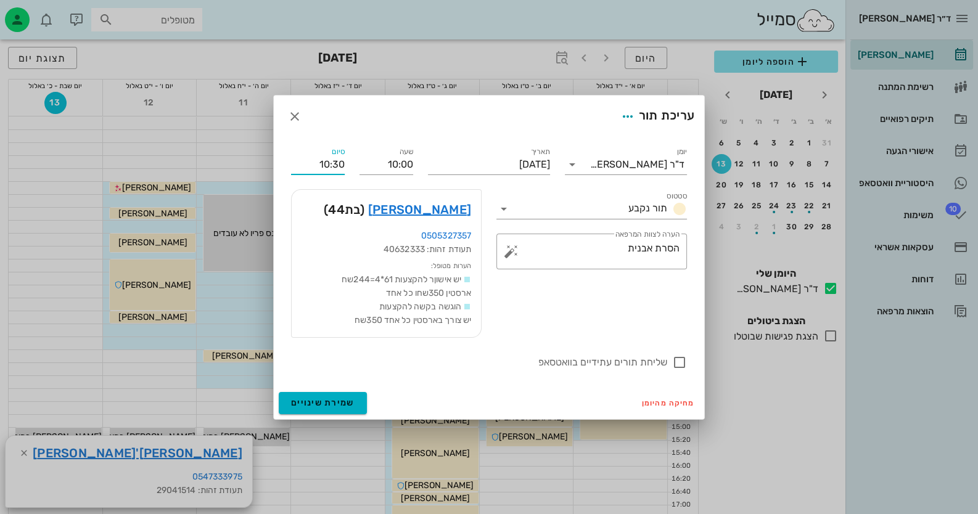
click at [330, 171] on input "10:30" at bounding box center [318, 165] width 54 height 20
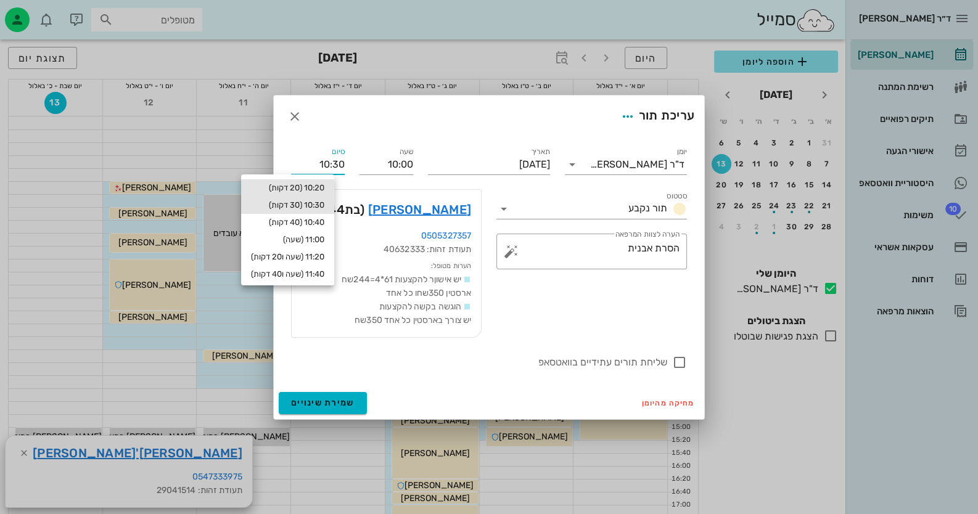
click at [317, 189] on div "10:20 (20 דקות)" at bounding box center [287, 188] width 73 height 10
type input "10:20"
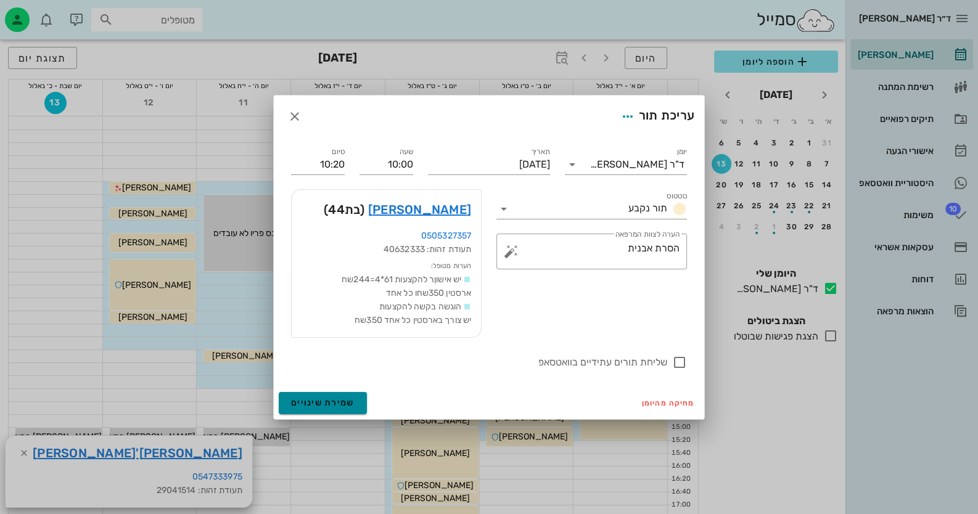
click at [322, 404] on span "שמירת שינויים" at bounding box center [322, 403] width 63 height 10
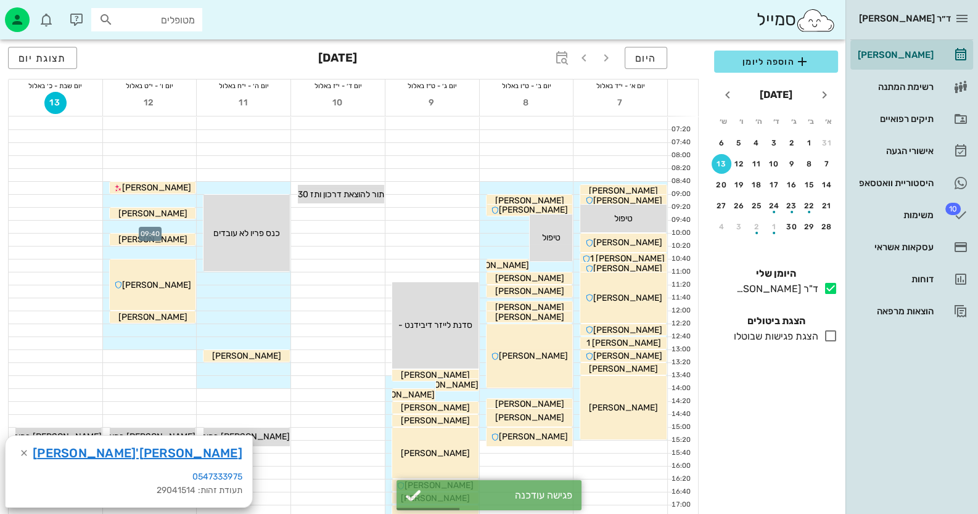
click at [178, 222] on div at bounding box center [150, 227] width 94 height 12
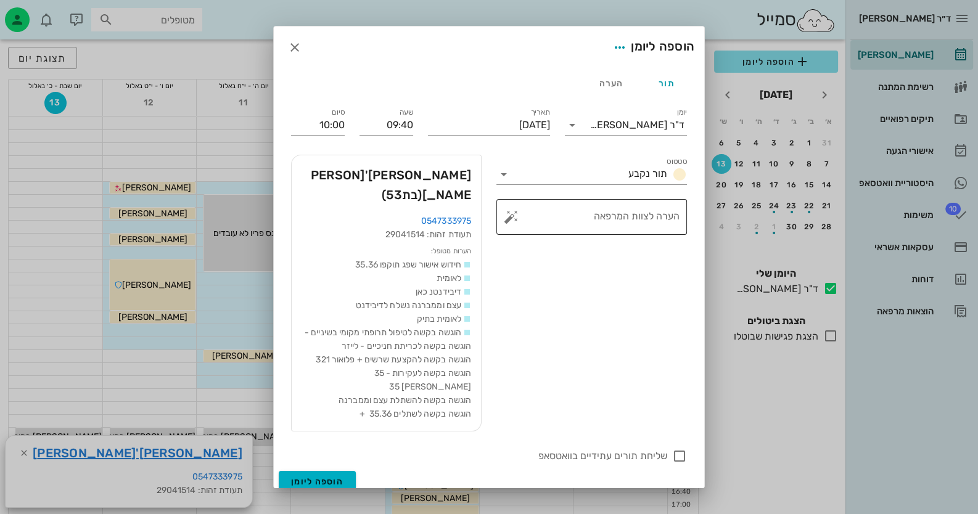
click at [512, 213] on button "button" at bounding box center [511, 217] width 15 height 15
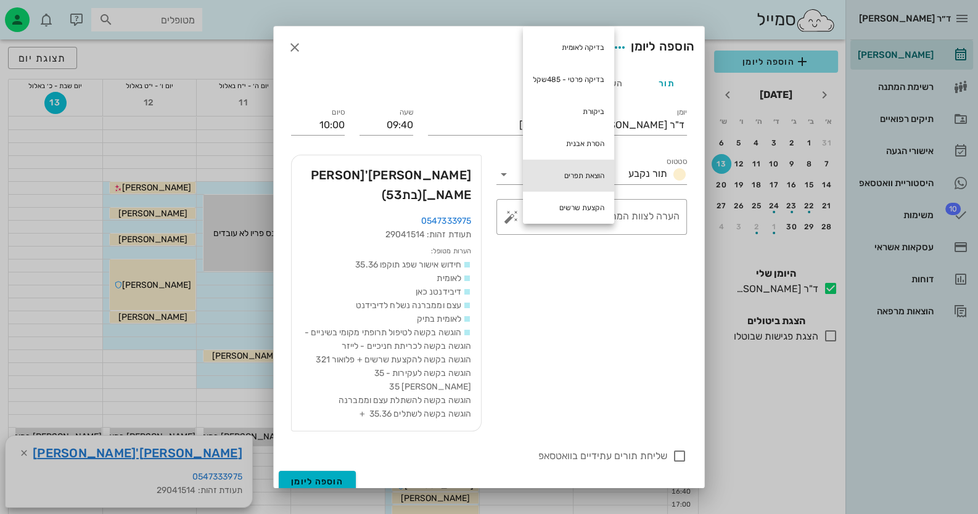
click at [539, 176] on div "הוצאת תפרים" at bounding box center [568, 176] width 91 height 32
type textarea "הוצאת תפרים"
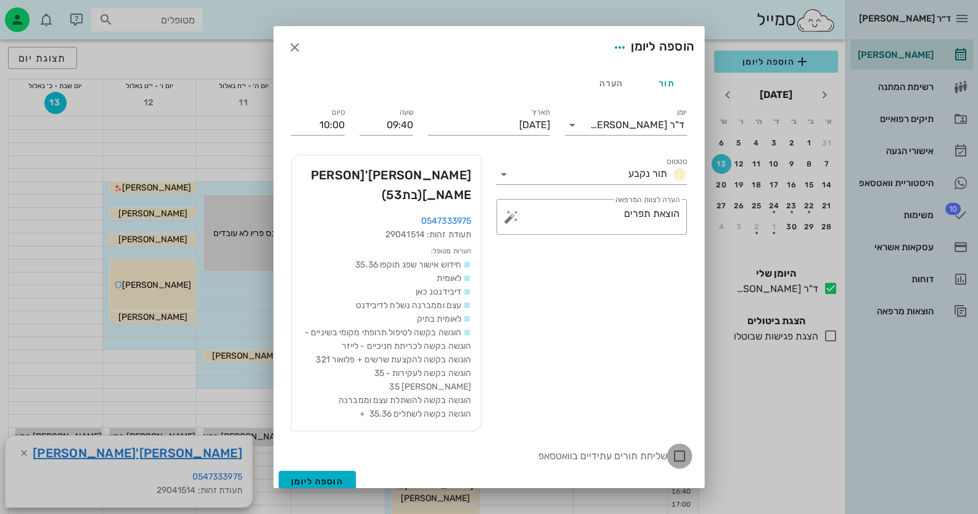
click at [682, 446] on div at bounding box center [679, 456] width 21 height 21
checkbox input "true"
click at [336, 476] on span "הוספה ליומן" at bounding box center [317, 481] width 52 height 10
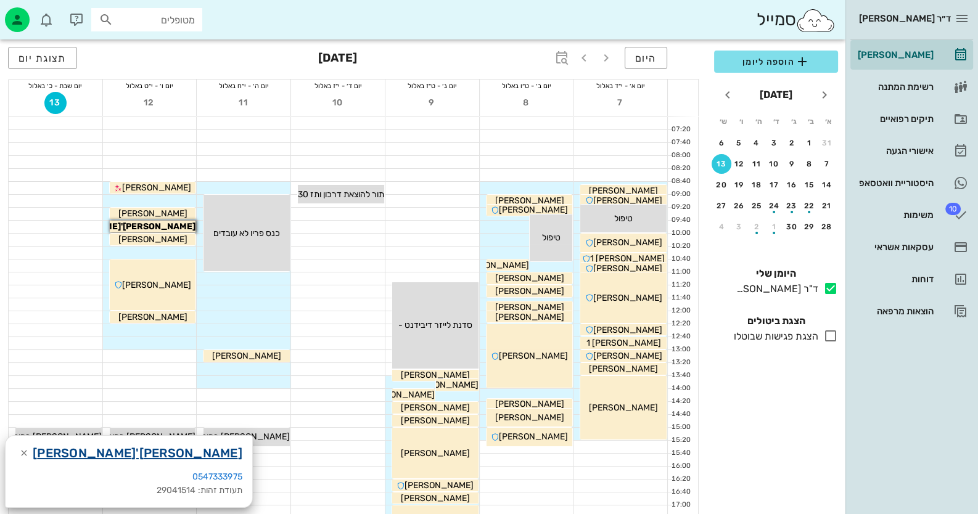
click at [83, 454] on link "[PERSON_NAME]'[PERSON_NAME]" at bounding box center [138, 453] width 210 height 20
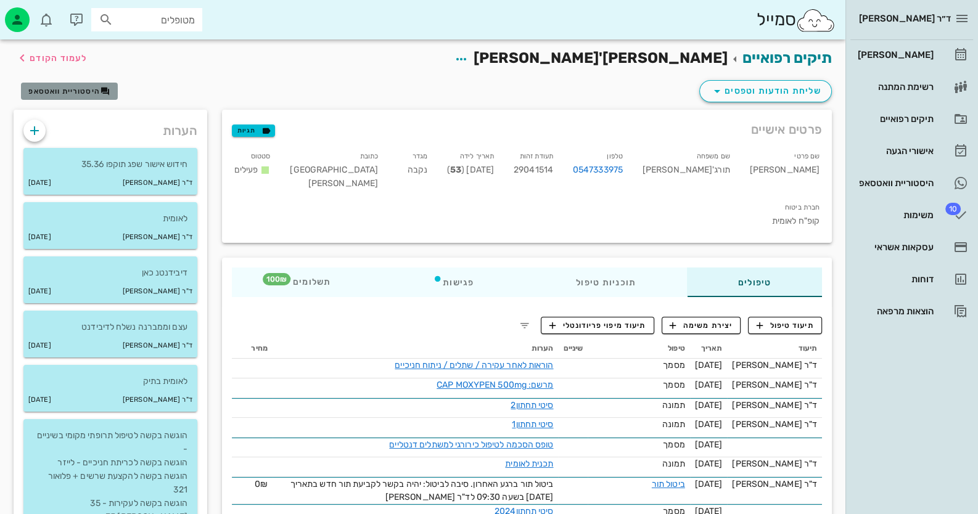
click at [90, 95] on span "היסטוריית וואטסאפ" at bounding box center [63, 91] width 71 height 9
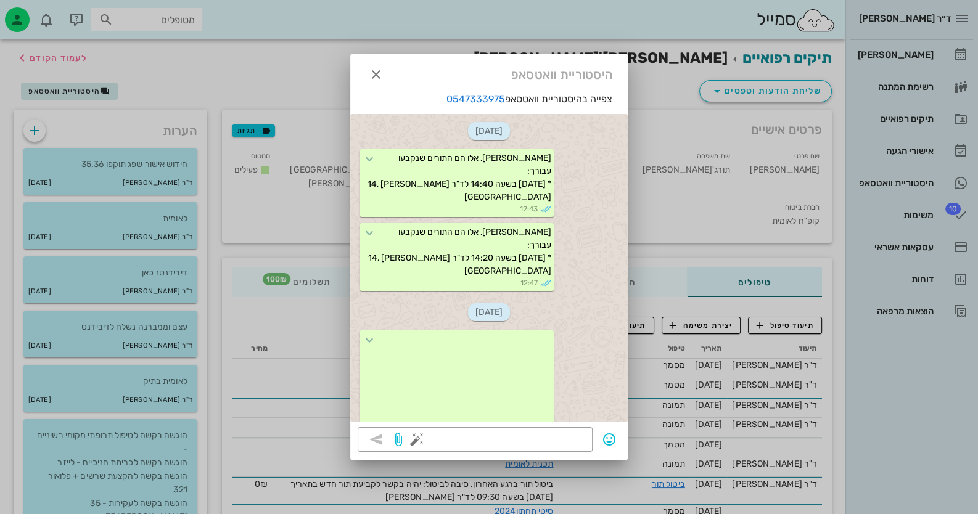
scroll to position [1029, 0]
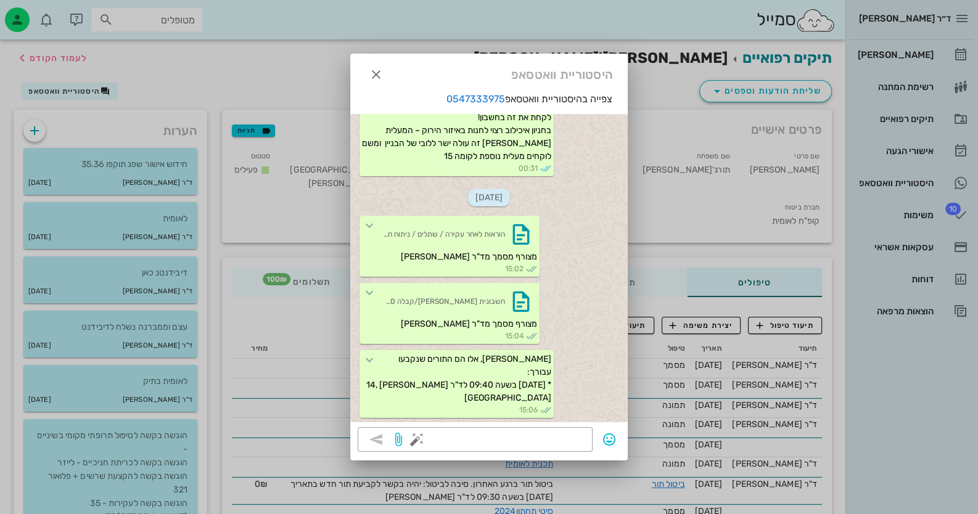
click at [926, 55] on div at bounding box center [489, 257] width 978 height 514
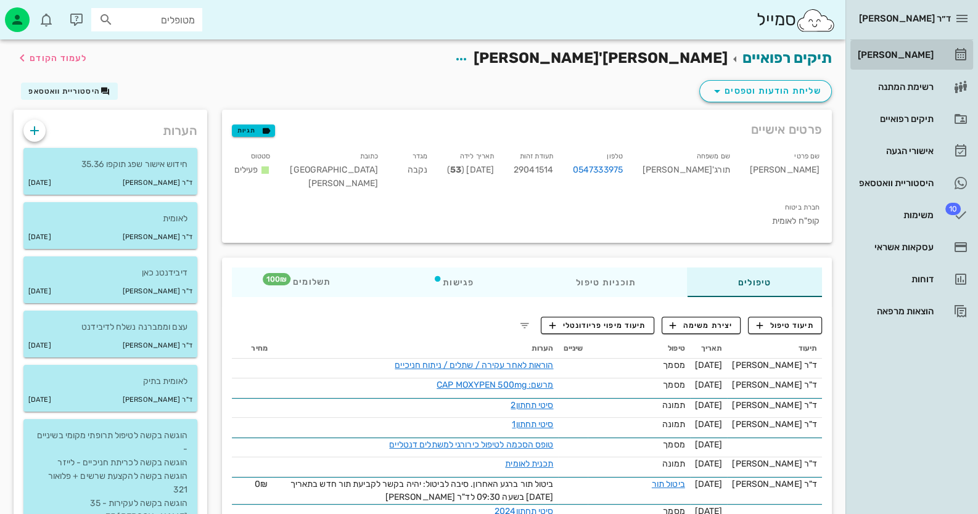
click at [926, 55] on div "[PERSON_NAME]" at bounding box center [894, 55] width 78 height 10
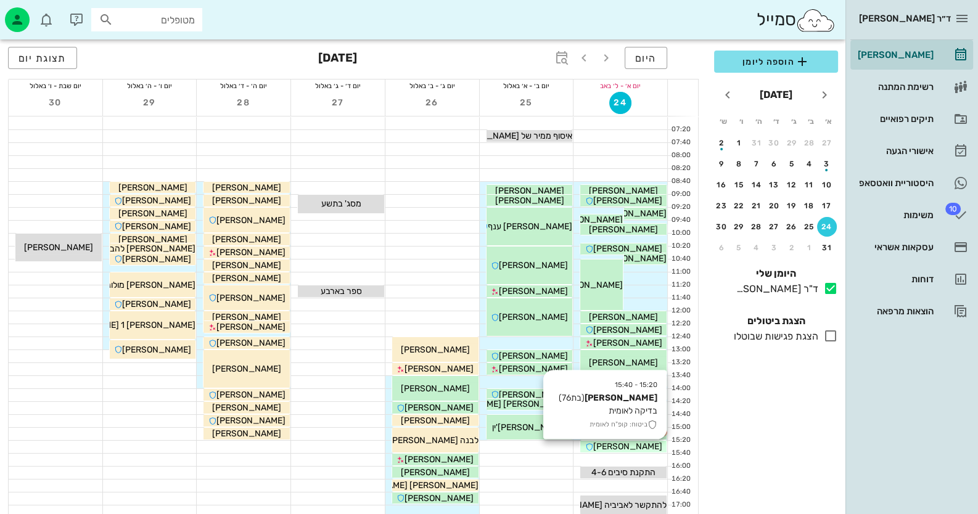
click at [652, 447] on div "[PERSON_NAME]" at bounding box center [623, 446] width 86 height 13
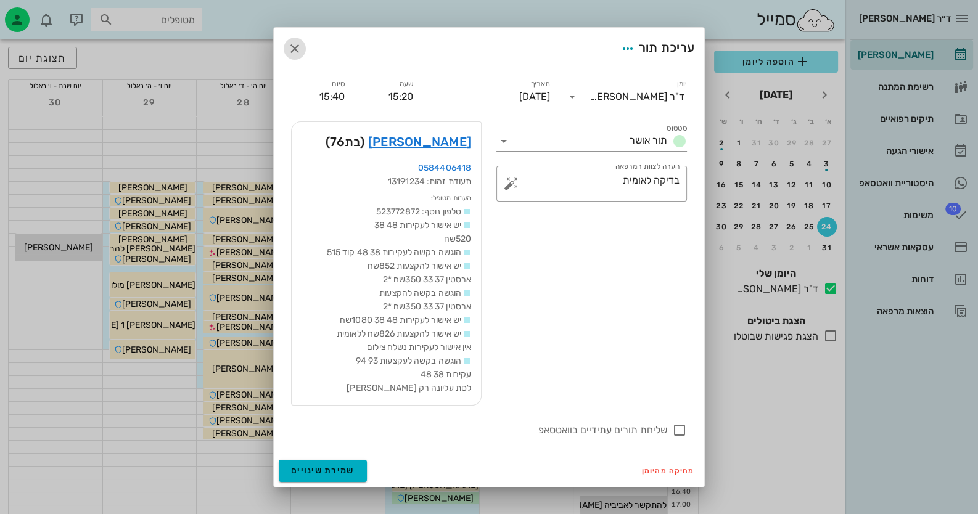
click at [293, 41] on icon "button" at bounding box center [294, 48] width 15 height 15
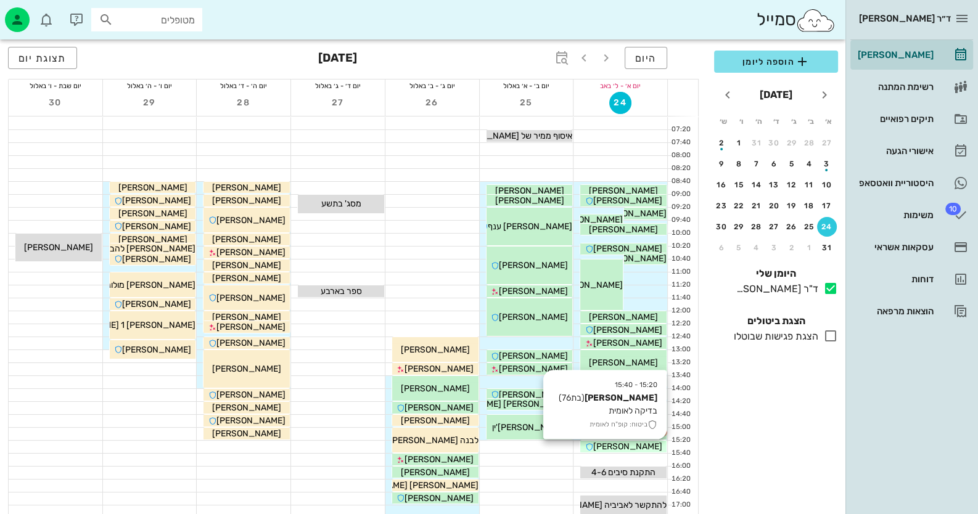
click at [650, 446] on span "[PERSON_NAME]" at bounding box center [627, 446] width 69 height 10
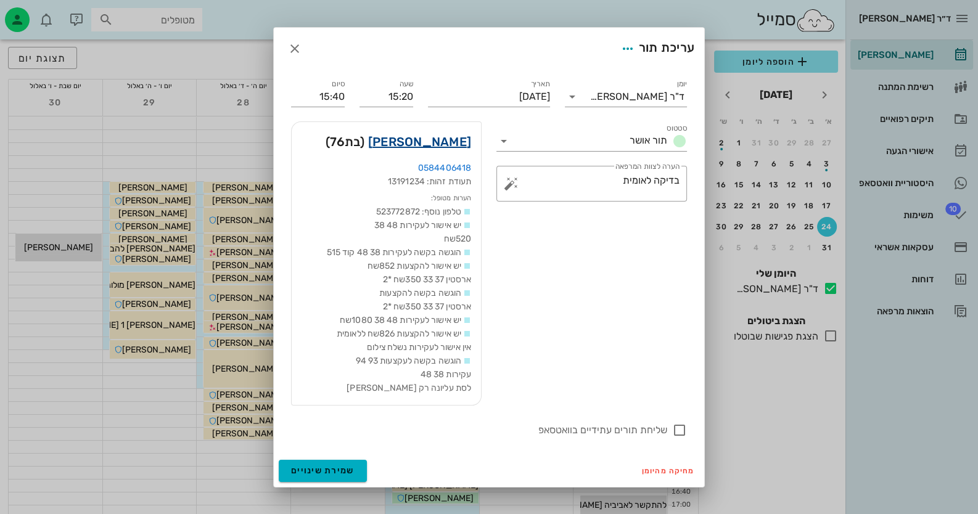
click at [441, 141] on link "[PERSON_NAME]" at bounding box center [419, 142] width 103 height 20
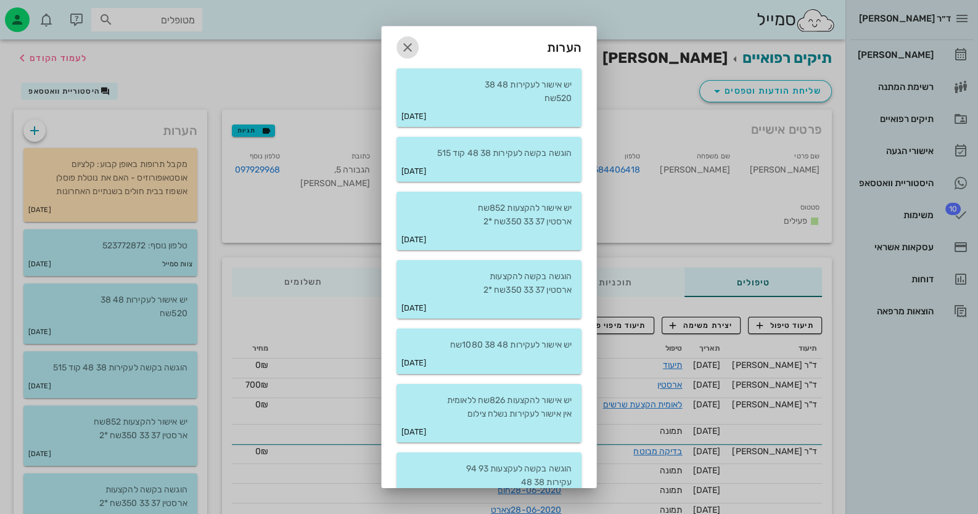
click at [415, 40] on icon "button" at bounding box center [407, 47] width 15 height 15
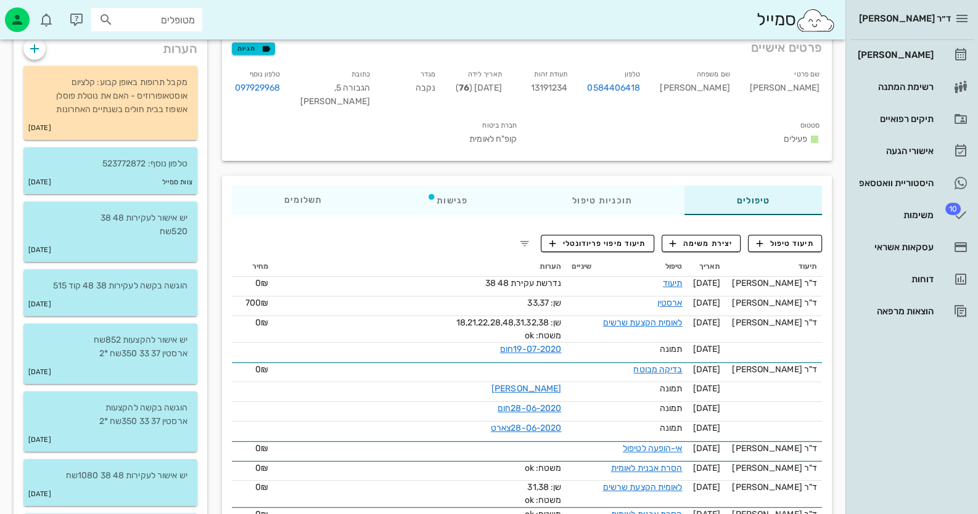
scroll to position [61, 0]
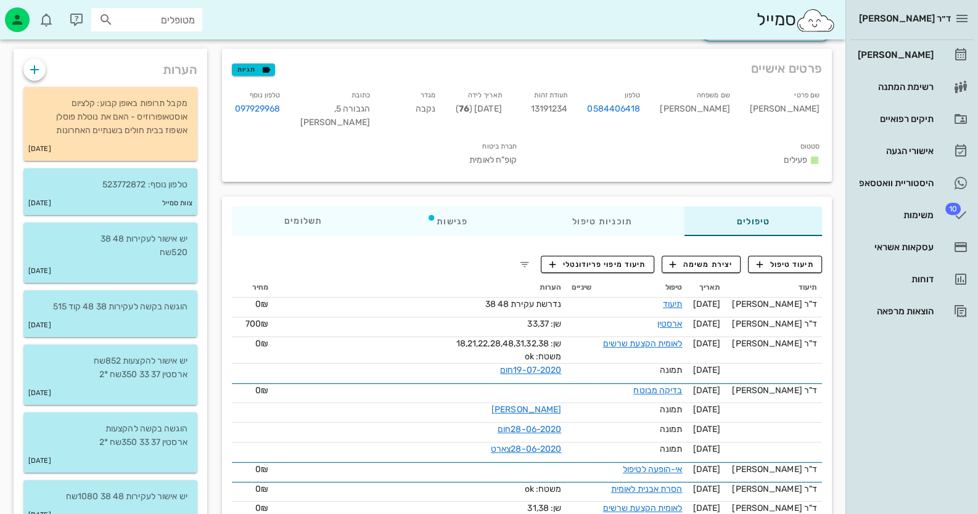
drag, startPoint x: 614, startPoint y: 113, endPoint x: 613, endPoint y: 106, distance: 7.5
click at [578, 112] on div "תעודת זהות 13191234" at bounding box center [545, 111] width 66 height 51
click at [568, 106] on span "13191234" at bounding box center [549, 109] width 37 height 10
copy span "13191234"
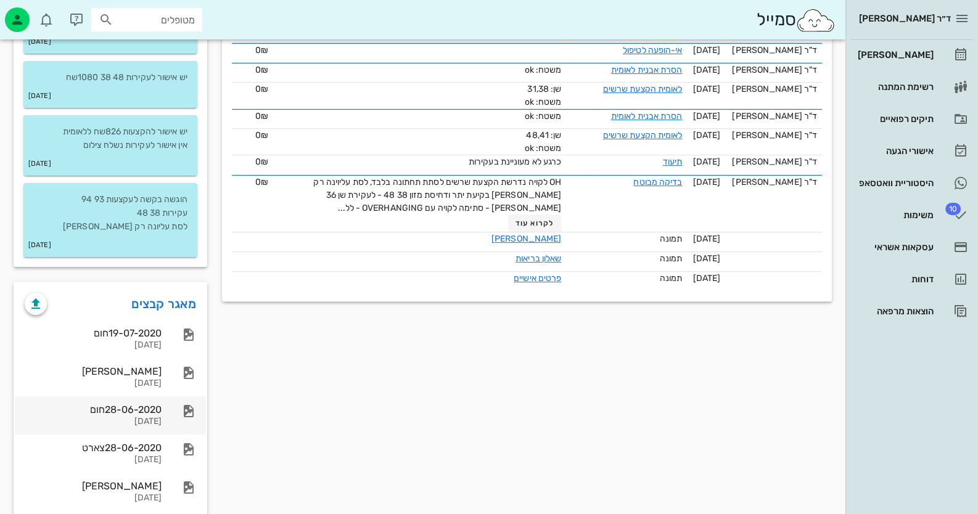
scroll to position [554, 0]
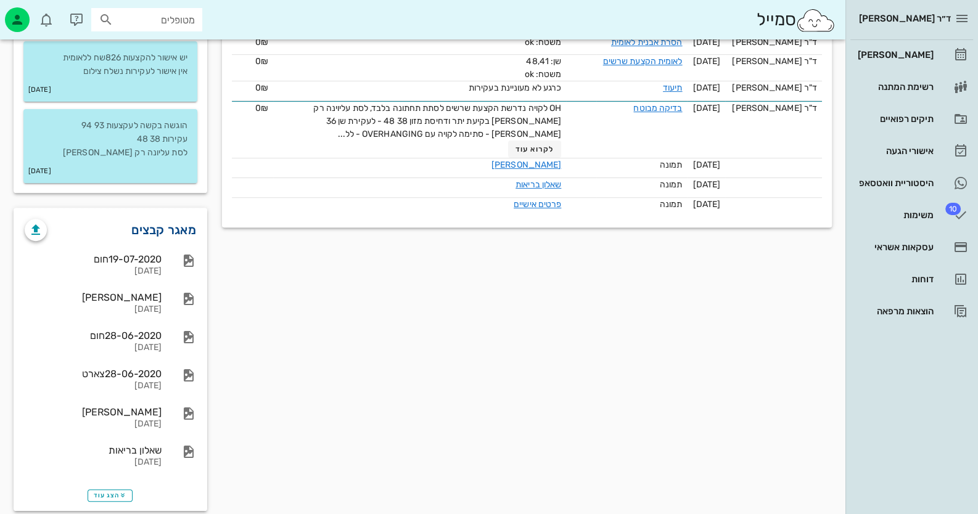
click at [162, 230] on link "מאגר קבצים" at bounding box center [163, 230] width 65 height 20
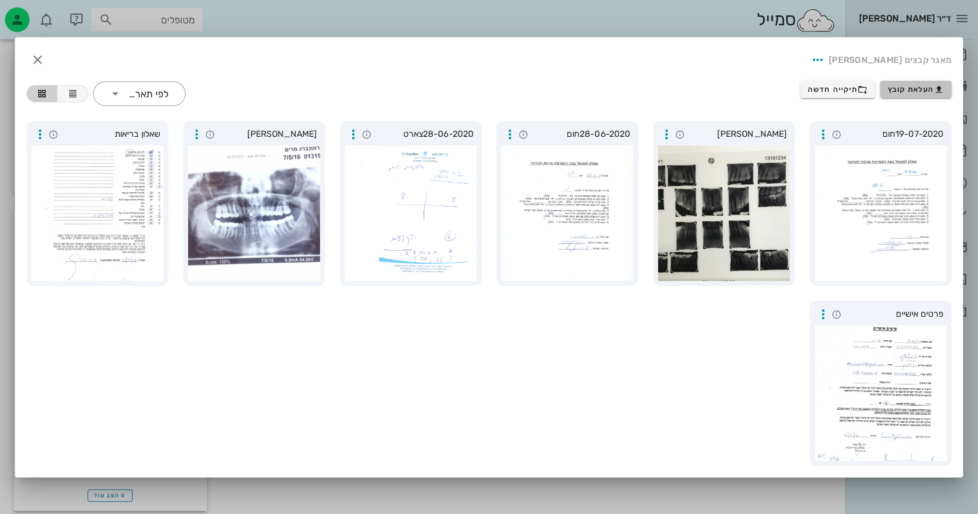
click at [916, 86] on span "העלאת קובץ" at bounding box center [916, 89] width 56 height 10
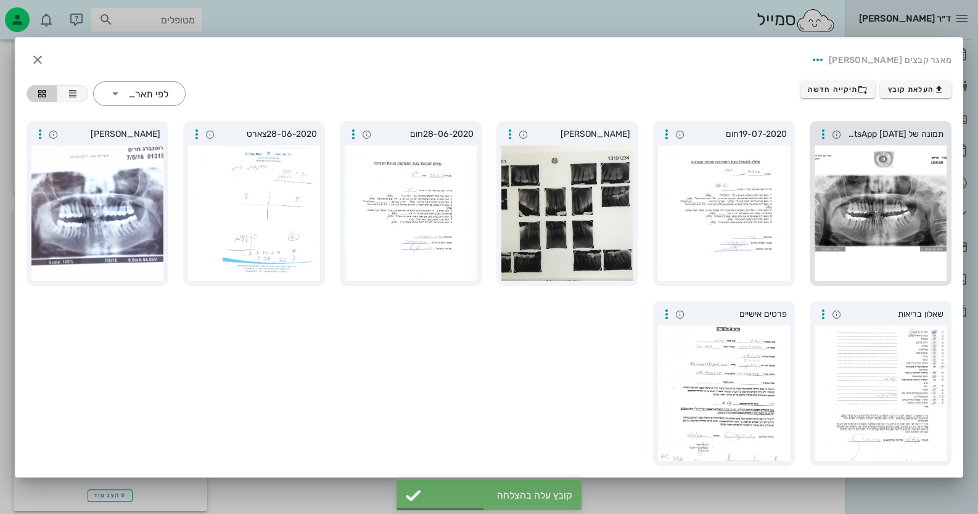
click at [881, 194] on div at bounding box center [880, 213] width 132 height 136
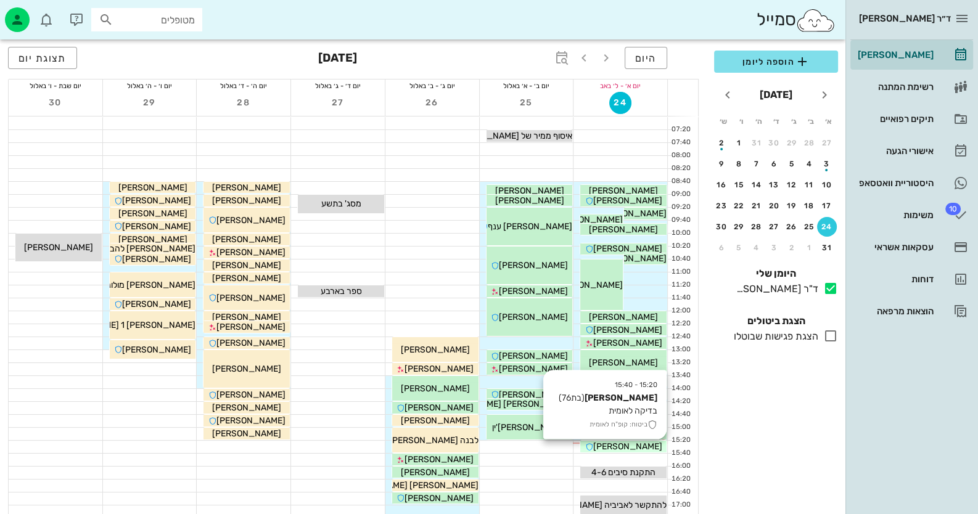
click at [629, 443] on span "[PERSON_NAME]" at bounding box center [627, 446] width 69 height 10
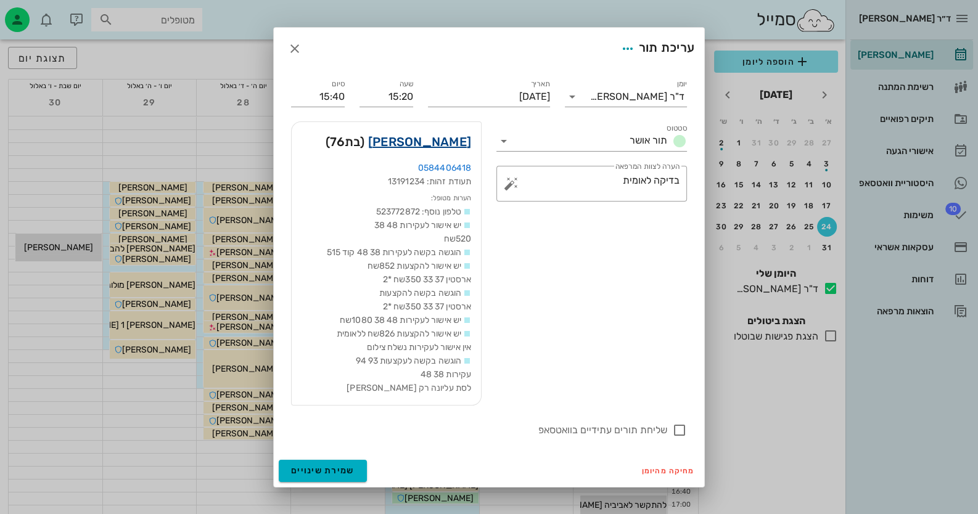
click at [423, 136] on link "[PERSON_NAME]" at bounding box center [419, 142] width 103 height 20
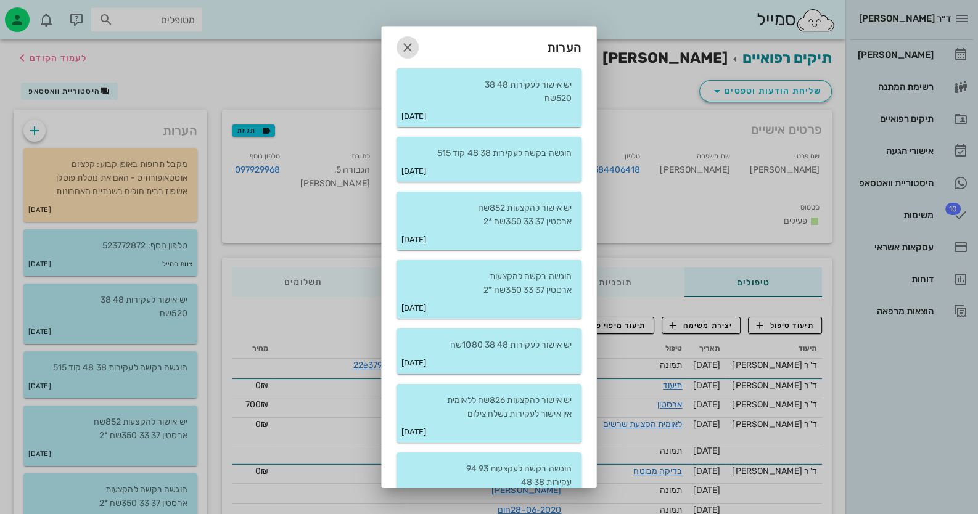
click at [414, 40] on icon "button" at bounding box center [407, 47] width 15 height 15
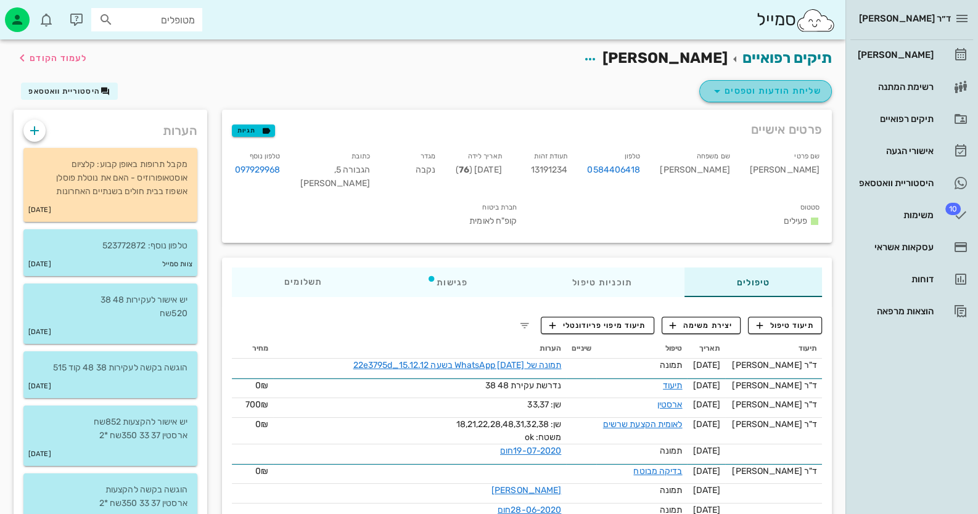
click at [813, 86] on span "שליחת הודעות וטפסים" at bounding box center [765, 91] width 112 height 15
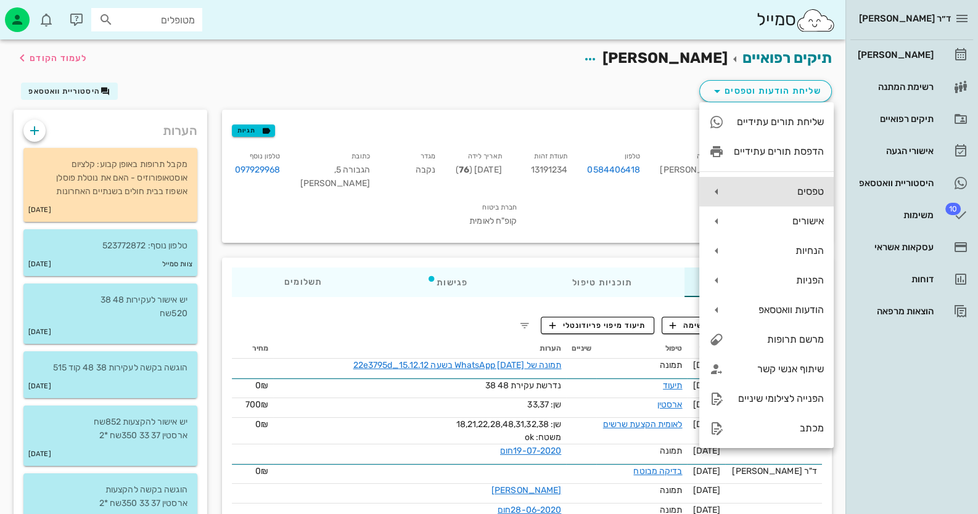
click at [793, 191] on div "טפסים" at bounding box center [778, 192] width 90 height 12
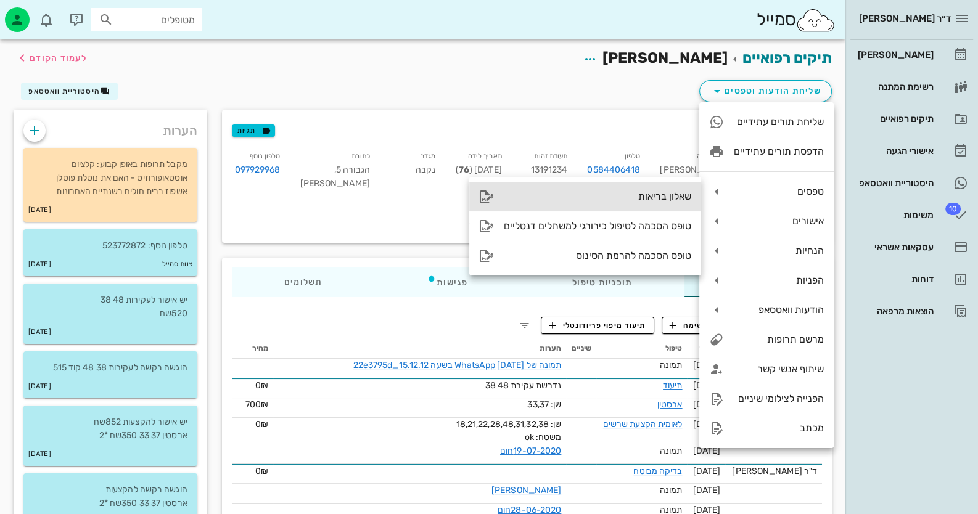
click at [638, 200] on div "שאלון בריאות" at bounding box center [597, 196] width 187 height 12
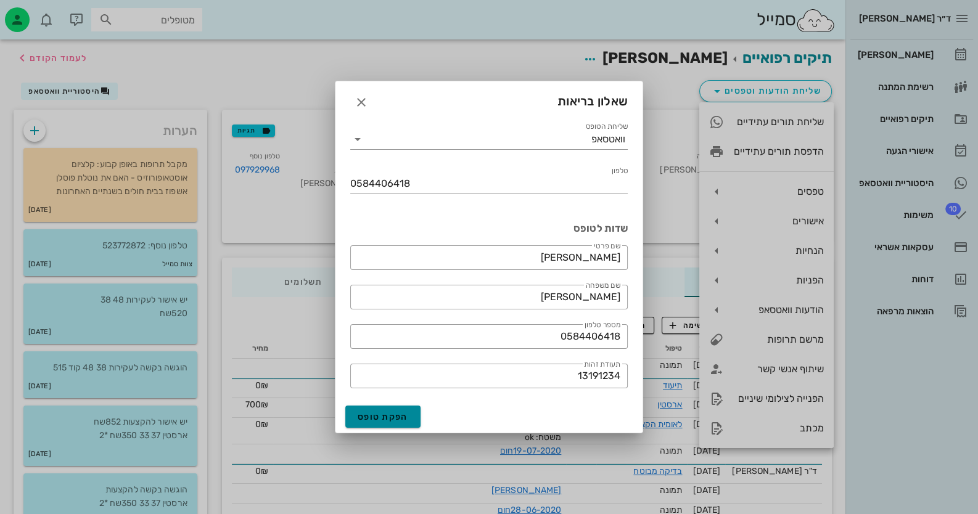
click at [397, 406] on button "הפקת טופס" at bounding box center [382, 417] width 75 height 22
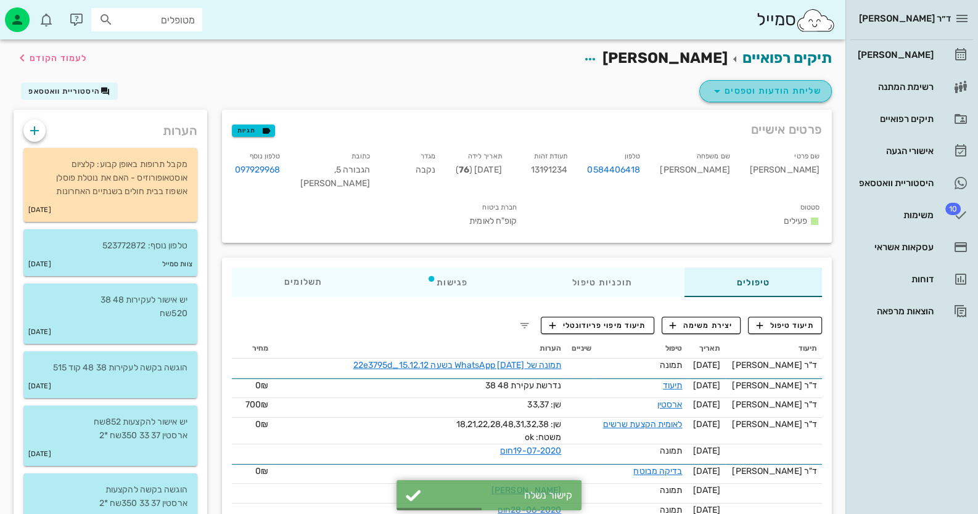
click at [806, 84] on span "שליחת הודעות וטפסים" at bounding box center [765, 91] width 112 height 15
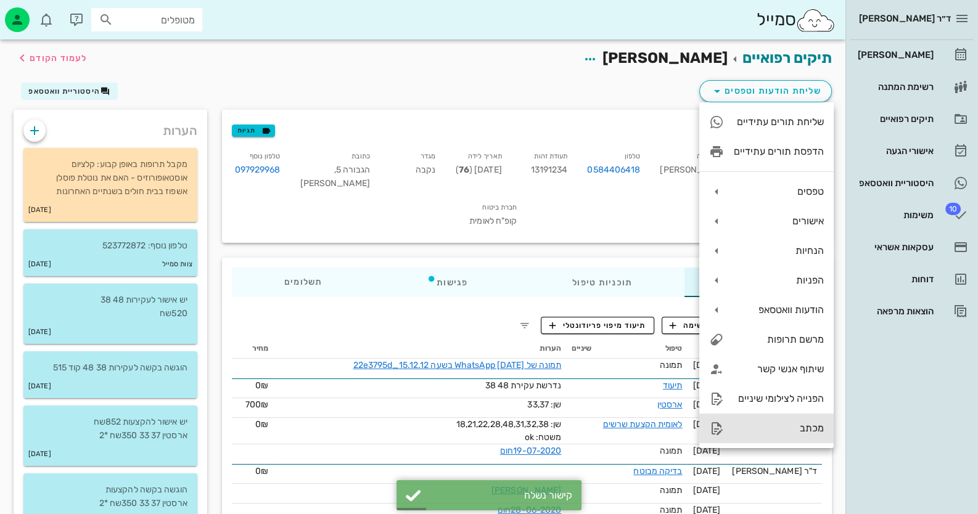
click at [781, 428] on div "מכתב" at bounding box center [778, 428] width 90 height 12
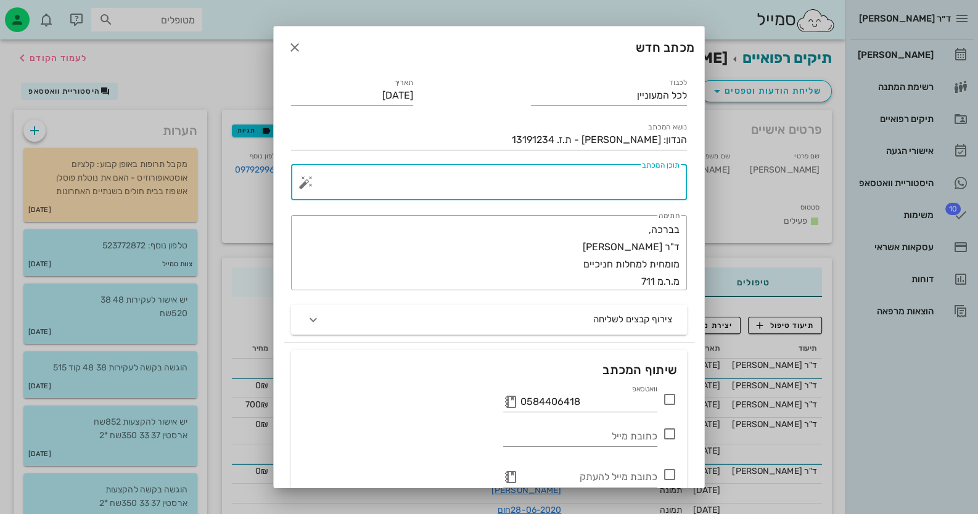
click at [653, 183] on textarea "תוכן המכתב" at bounding box center [493, 186] width 371 height 30
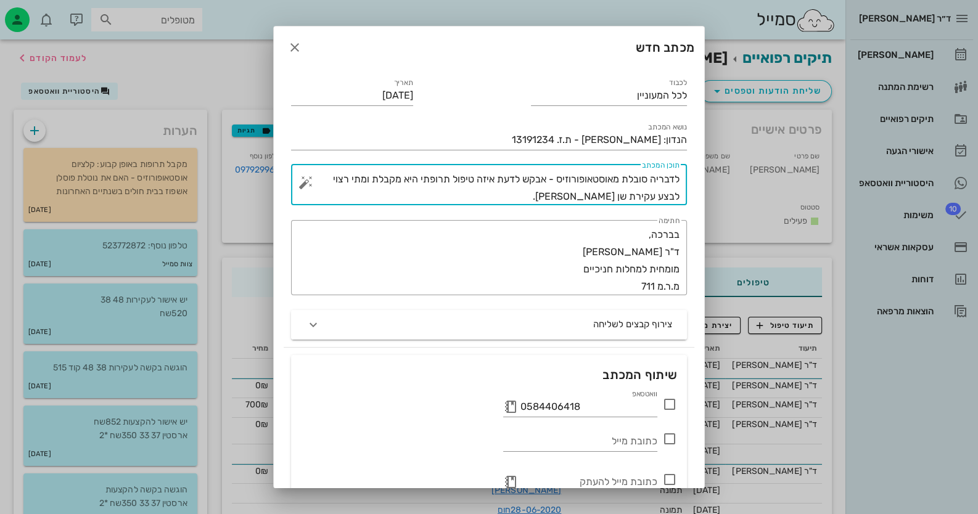
type textarea "לדבריה סובלת מאוסטאופורוזיס - אבקש לדעת איזה טיפול תרופתי היא מקבלת ומתי רצוי ל…"
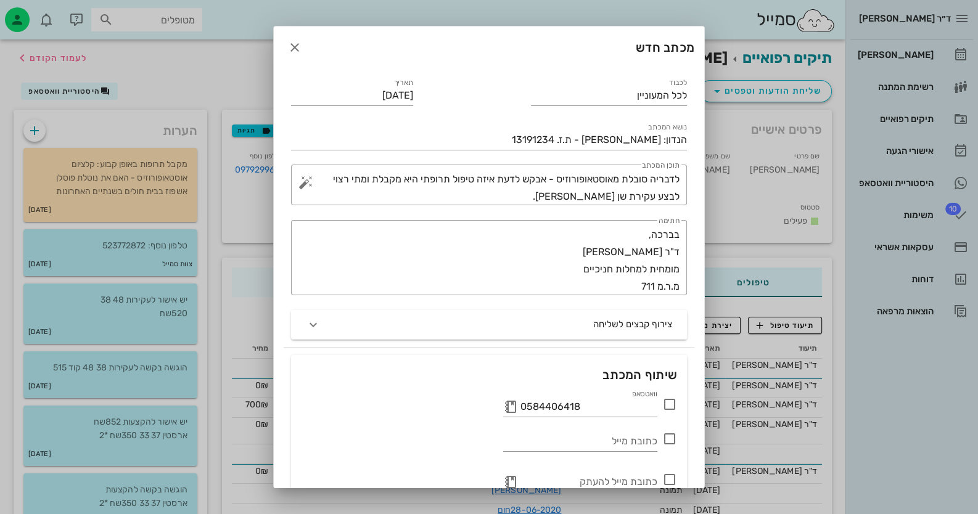
click at [664, 407] on icon at bounding box center [669, 404] width 15 height 15
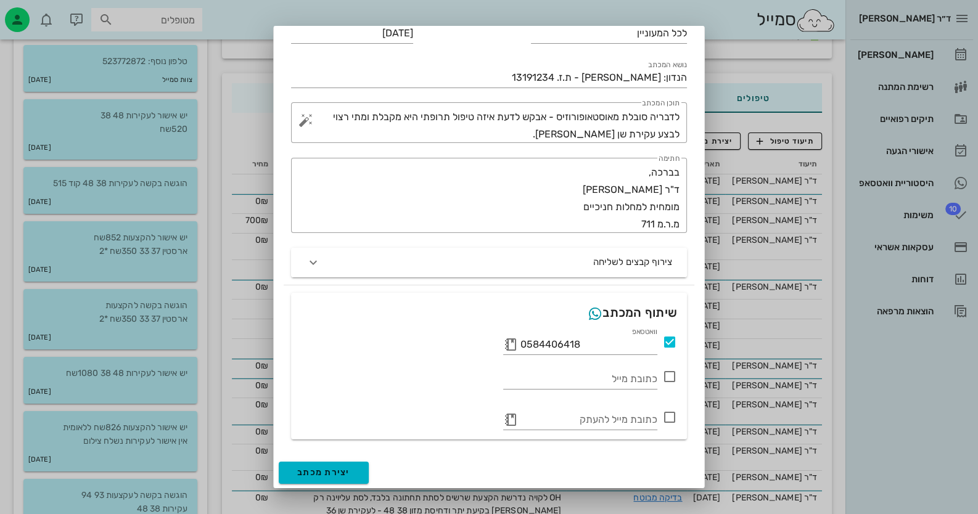
scroll to position [185, 0]
click at [323, 471] on span "יצירת מכתב" at bounding box center [323, 472] width 53 height 10
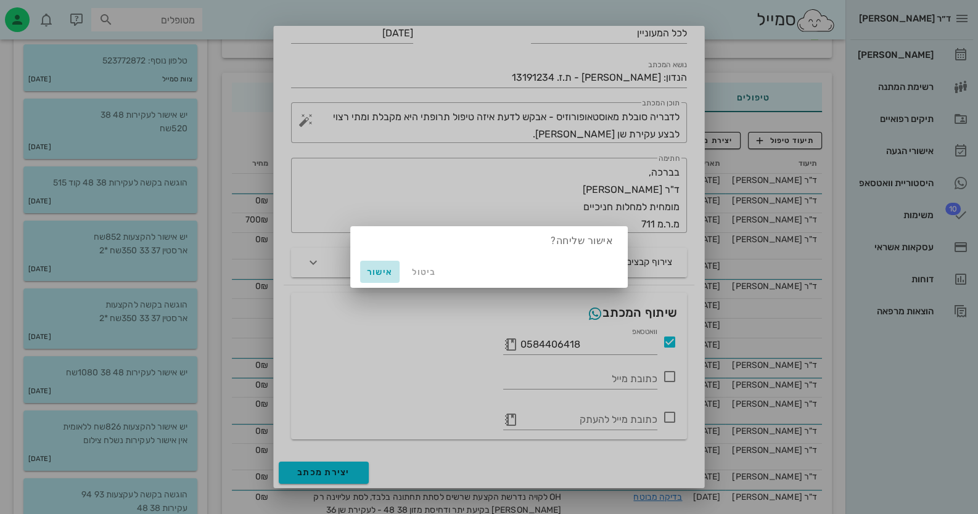
click at [381, 274] on span "אישור" at bounding box center [380, 272] width 30 height 10
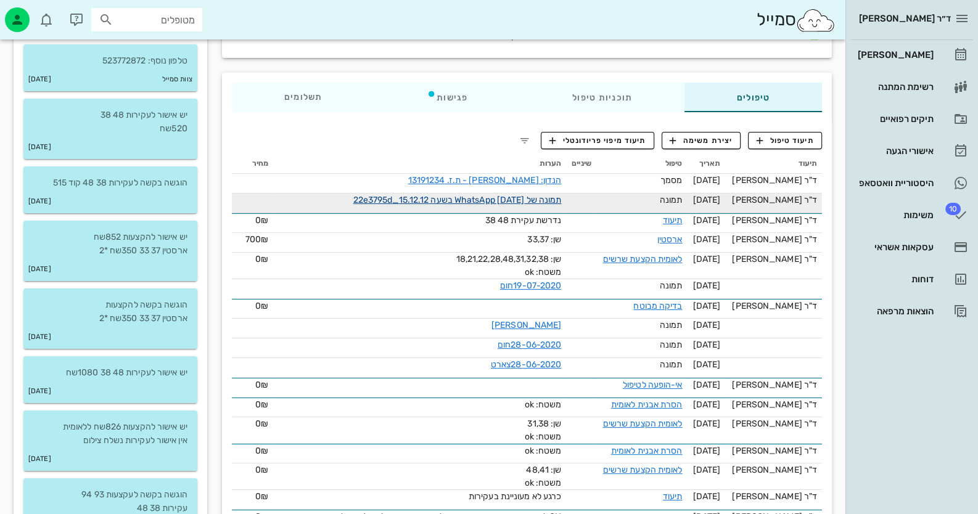
click at [441, 195] on link "תמונה של WhatsApp 2025-08-24 בשעה 15.12.12_22e3795d" at bounding box center [457, 200] width 208 height 10
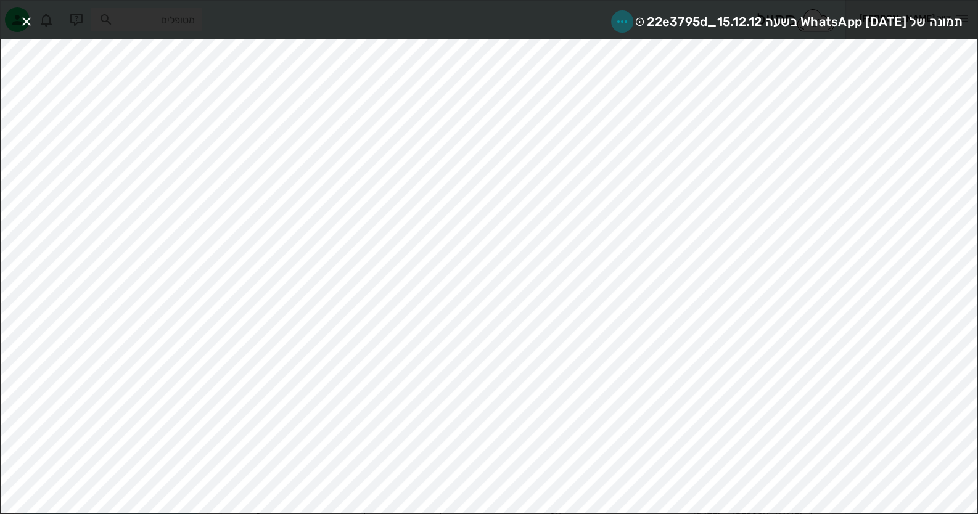
click at [614, 14] on icon "button" at bounding box center [621, 21] width 15 height 15
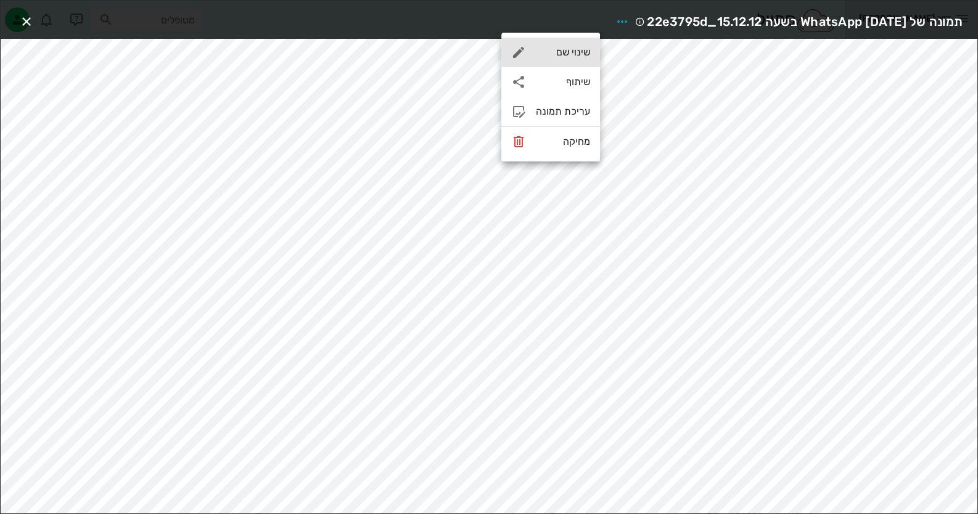
click at [575, 52] on div "שינוי שם" at bounding box center [563, 52] width 54 height 12
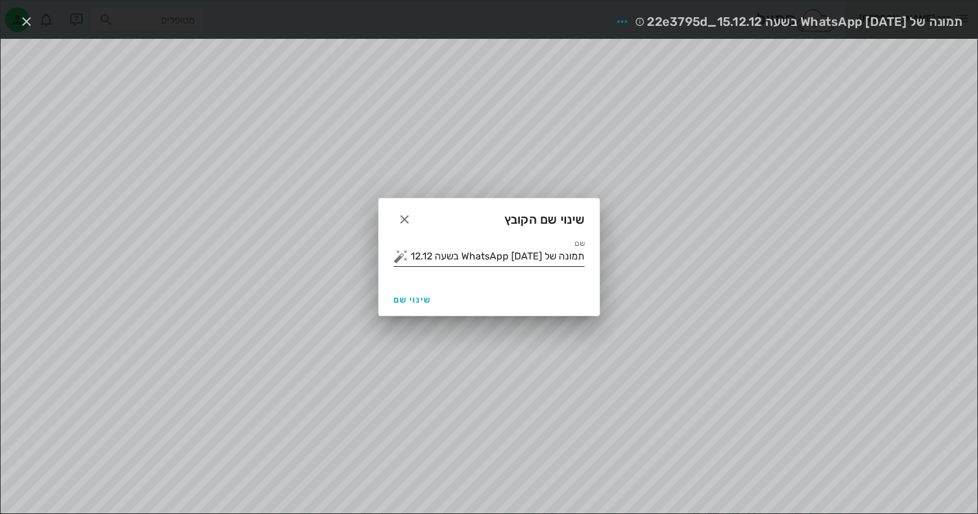
click at [563, 252] on input "תמונה של WhatsApp 2025-08-24 בשעה 15.12.12_22e3795d" at bounding box center [497, 257] width 174 height 20
type input "פנורמי"
click at [423, 295] on span "שינוי שם" at bounding box center [412, 300] width 38 height 10
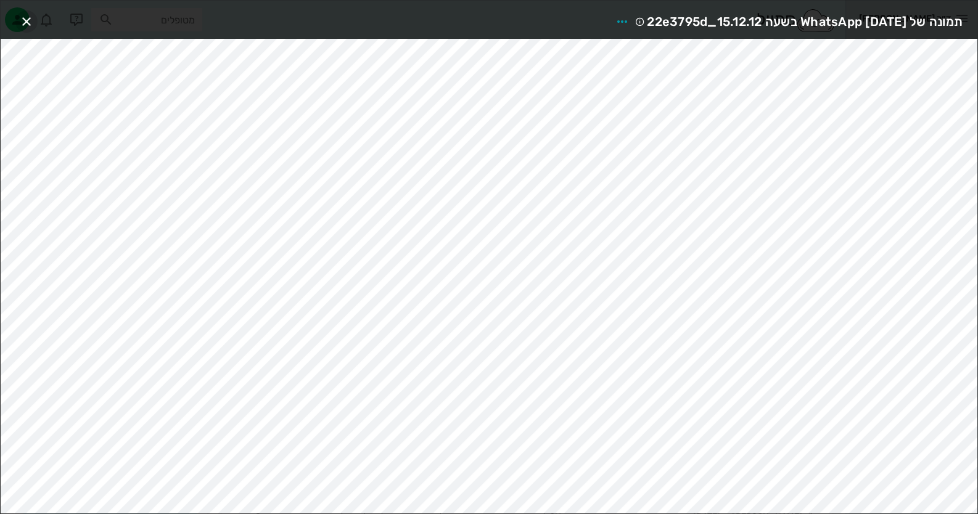
click at [22, 22] on icon "button" at bounding box center [26, 21] width 15 height 15
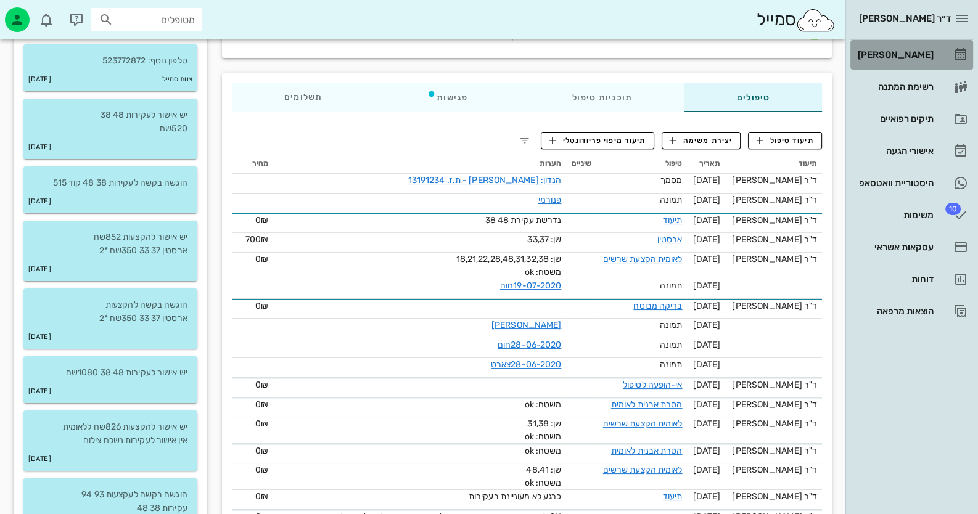
click at [931, 46] on div "[PERSON_NAME]" at bounding box center [894, 55] width 78 height 20
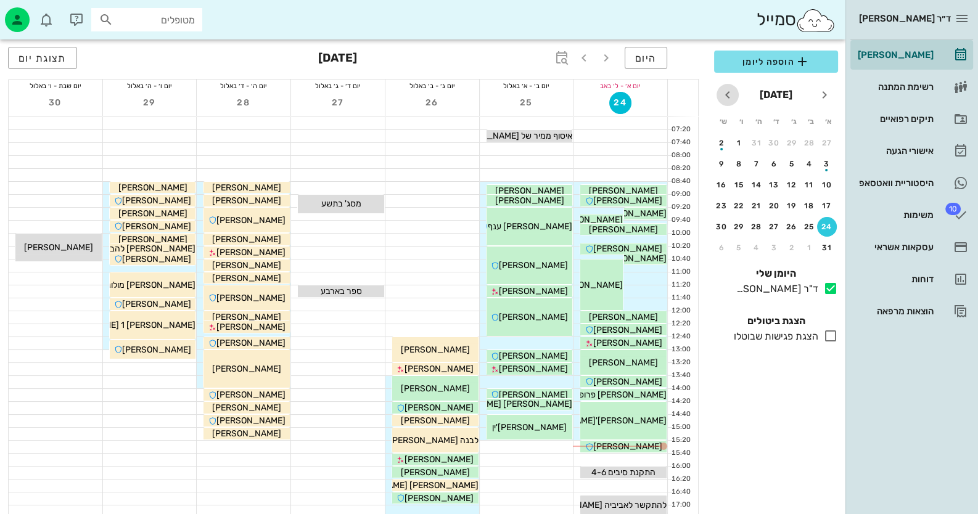
click at [730, 91] on icon "חודש הבא" at bounding box center [727, 95] width 15 height 15
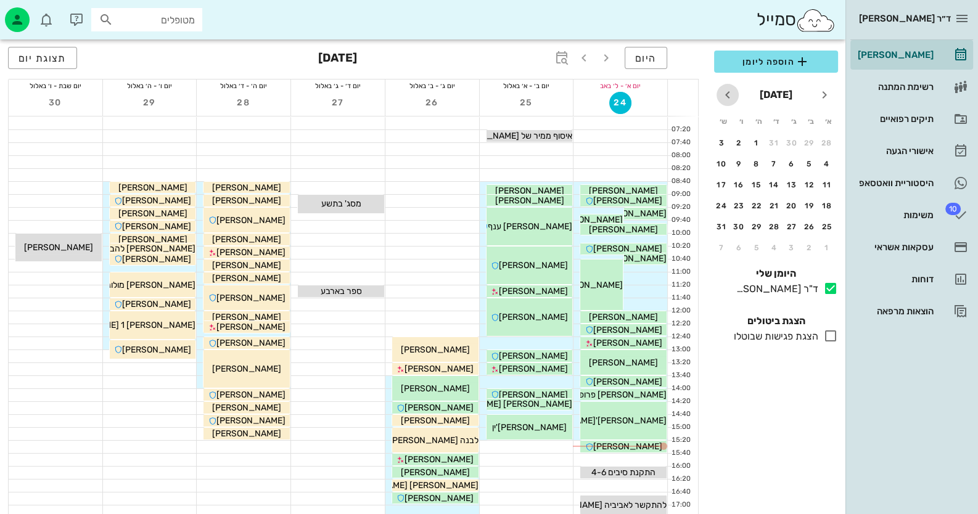
click at [730, 91] on icon "חודש הבא" at bounding box center [727, 95] width 15 height 15
click at [828, 207] on div "22" at bounding box center [827, 206] width 20 height 9
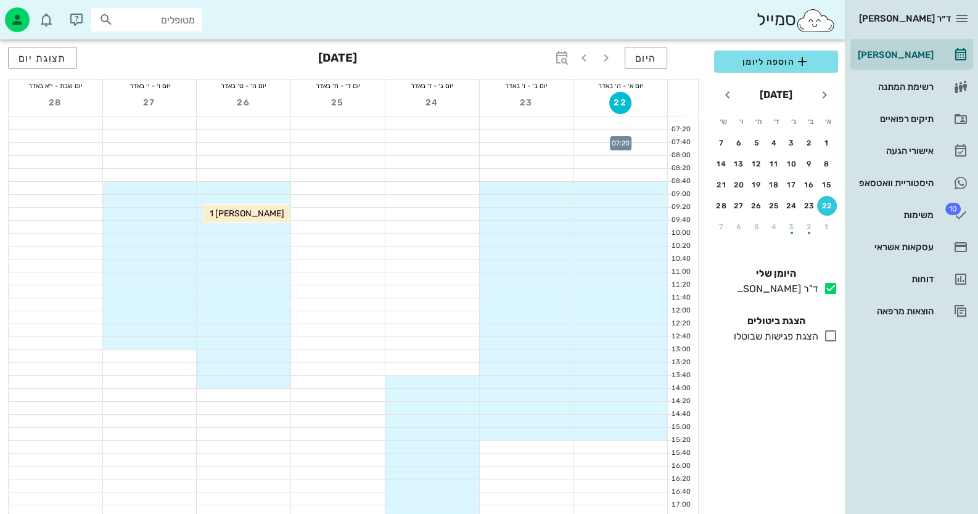
click at [652, 135] on div at bounding box center [620, 136] width 94 height 12
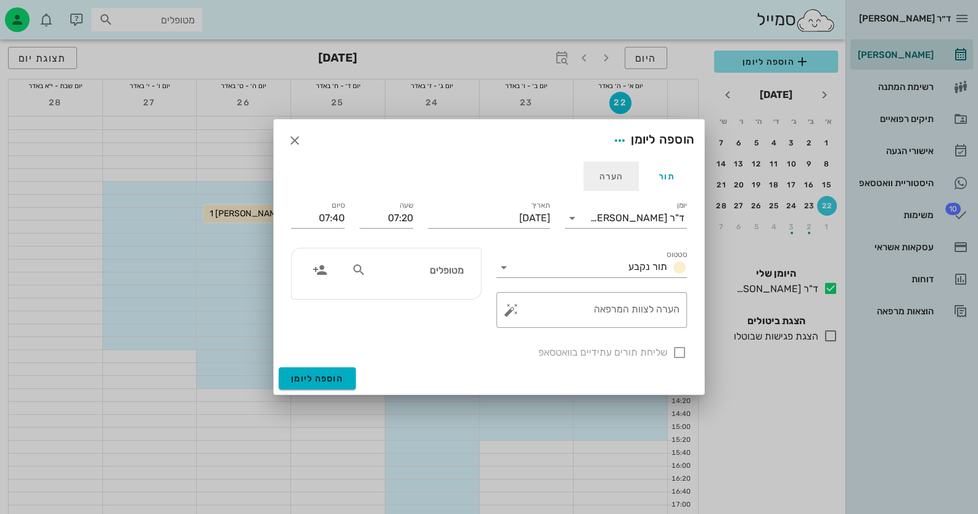
click at [607, 176] on div "הערה" at bounding box center [610, 176] width 55 height 30
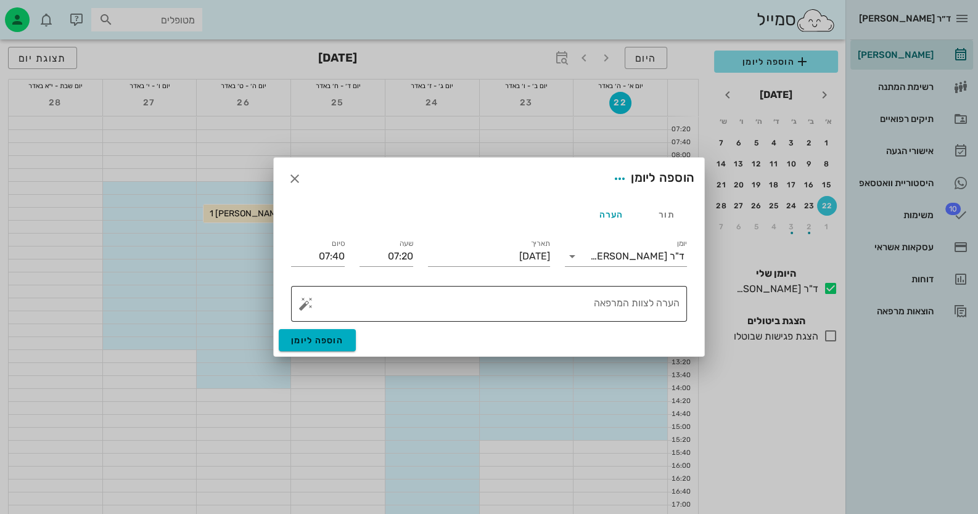
click at [631, 304] on textarea "הערה לצוות המרפאה" at bounding box center [493, 307] width 371 height 30
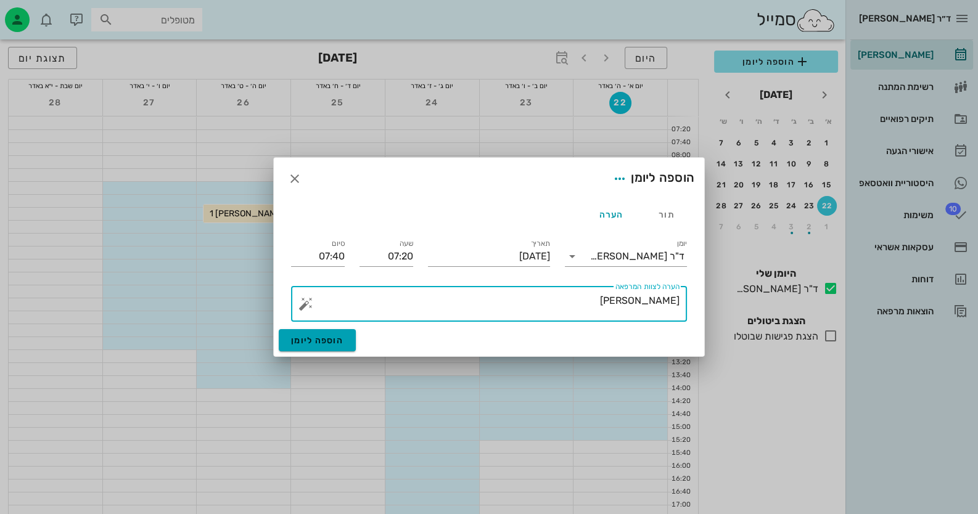
type textarea "רוני טסה"
click at [336, 343] on span "הוספה ליומן" at bounding box center [317, 340] width 52 height 10
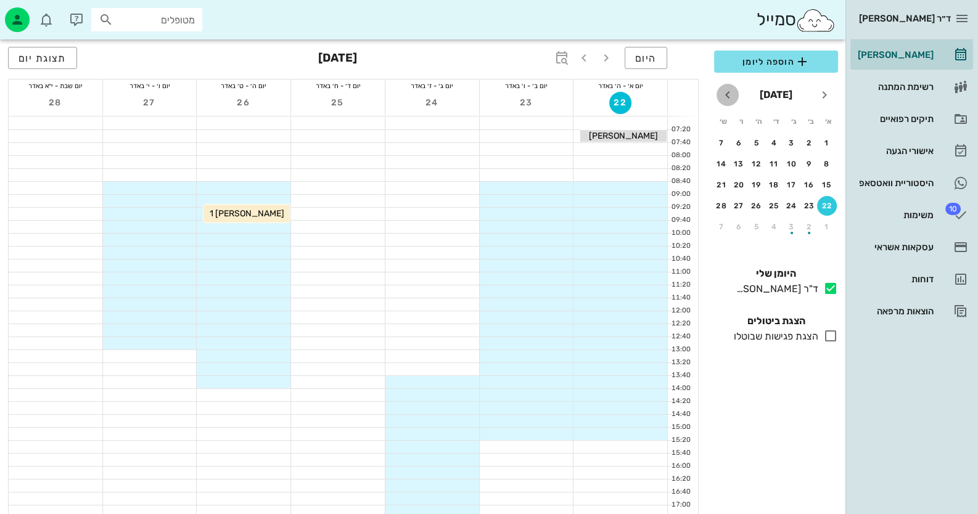
click at [730, 93] on icon "חודש הבא" at bounding box center [727, 95] width 15 height 15
click at [751, 163] on div "12" at bounding box center [756, 164] width 20 height 9
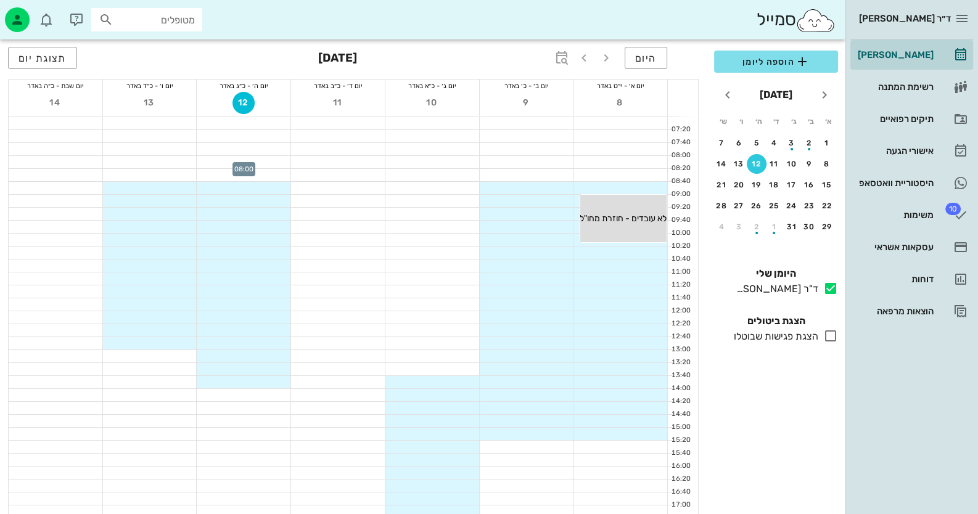
click at [278, 162] on div at bounding box center [244, 162] width 94 height 12
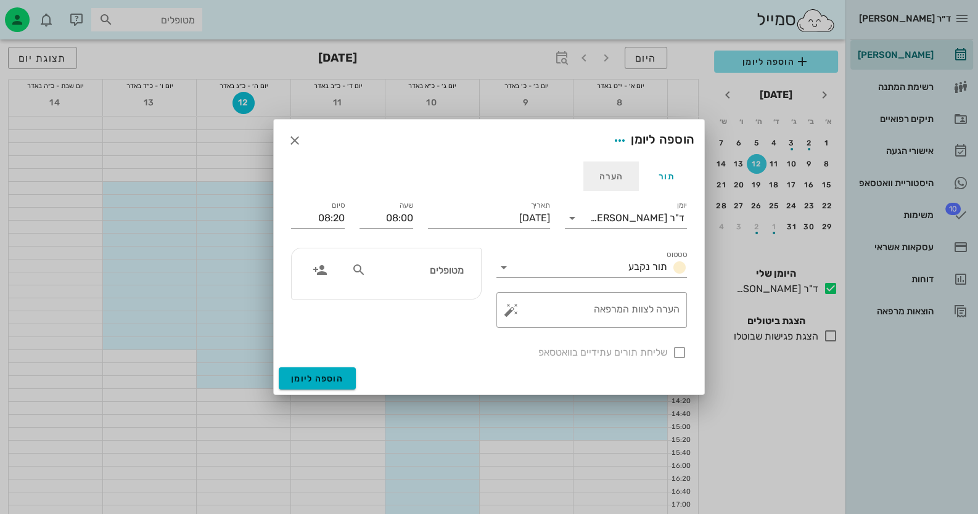
click at [613, 181] on div "הערה" at bounding box center [610, 176] width 55 height 30
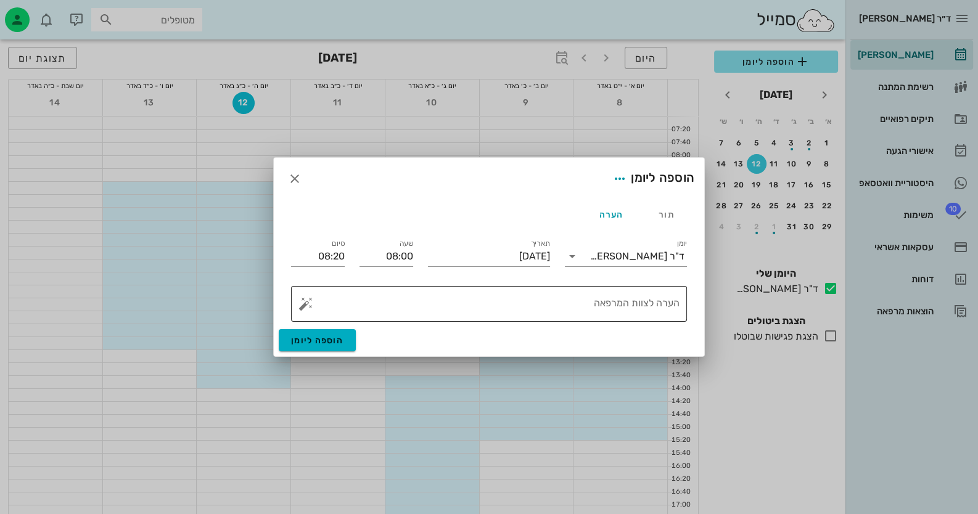
click at [545, 292] on textarea "הערה לצוות המרפאה" at bounding box center [493, 307] width 371 height 30
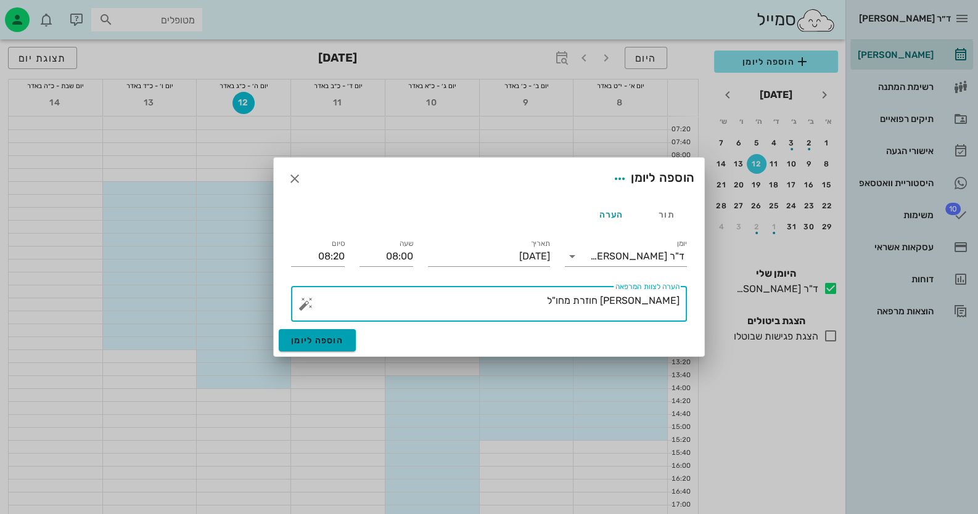
type textarea "[PERSON_NAME] חוזרת מחו"ל"
click at [323, 345] on span "הוספה ליומן" at bounding box center [317, 340] width 52 height 10
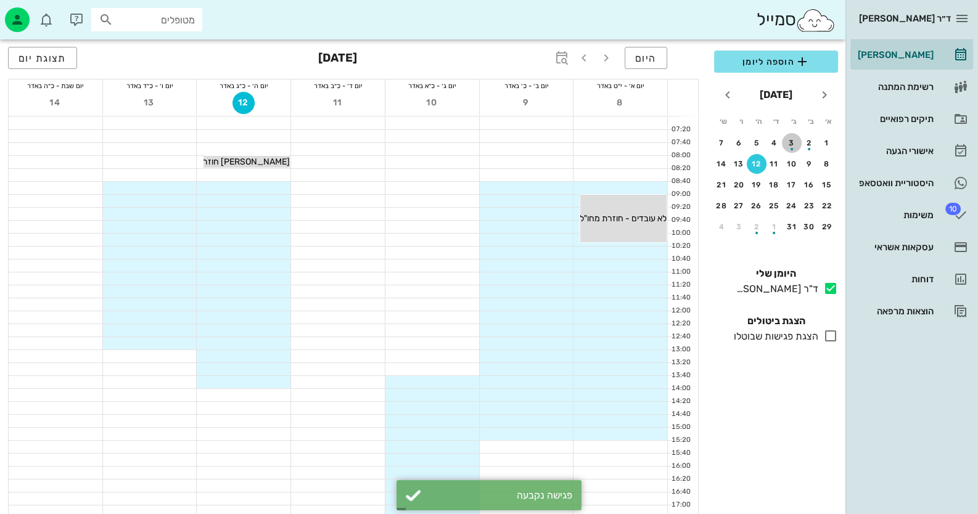
click at [792, 148] on div "button" at bounding box center [791, 149] width 2 height 2
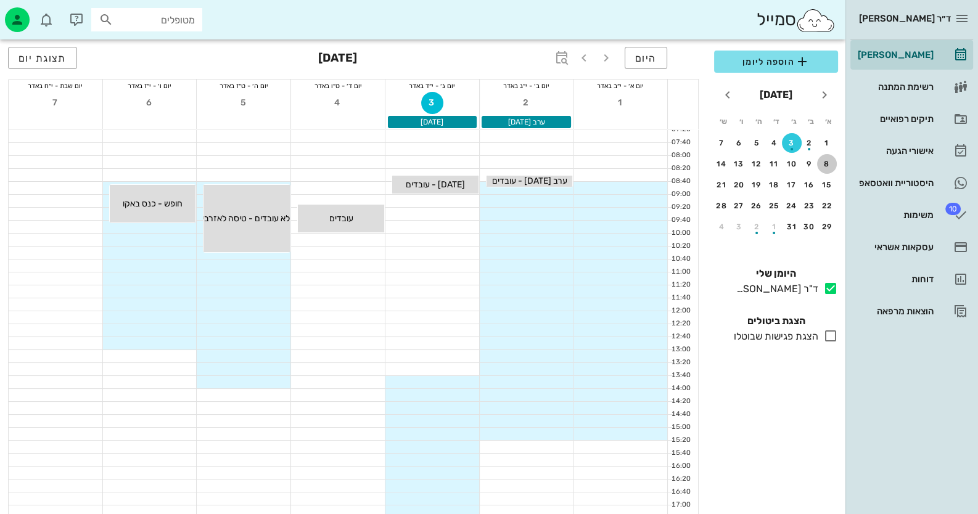
click at [827, 164] on div "8" at bounding box center [827, 164] width 20 height 9
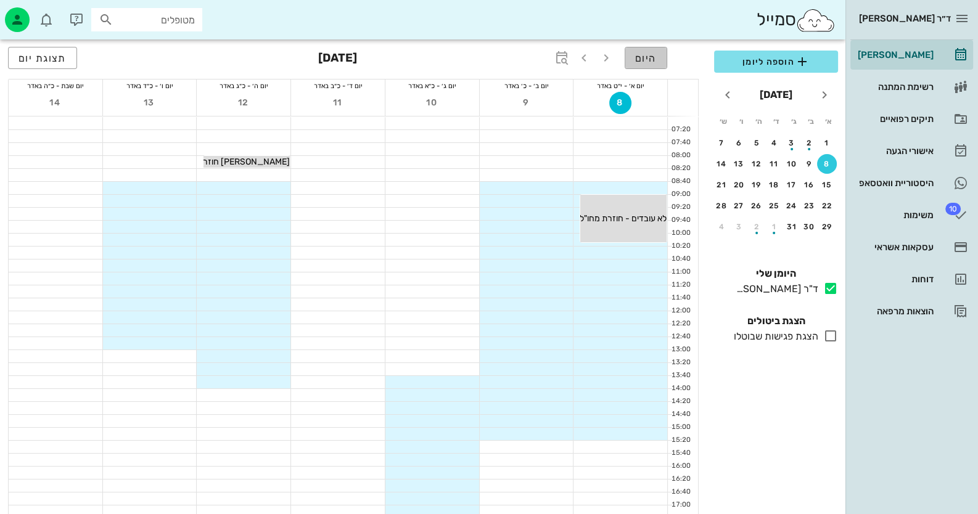
click at [641, 55] on span "היום" at bounding box center [646, 58] width 22 height 12
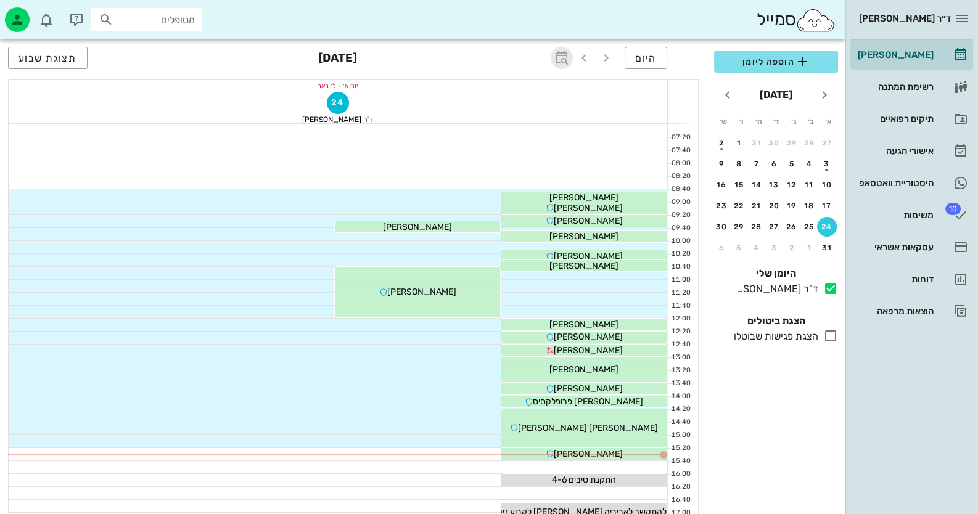
click at [568, 62] on icon "button" at bounding box center [561, 58] width 15 height 15
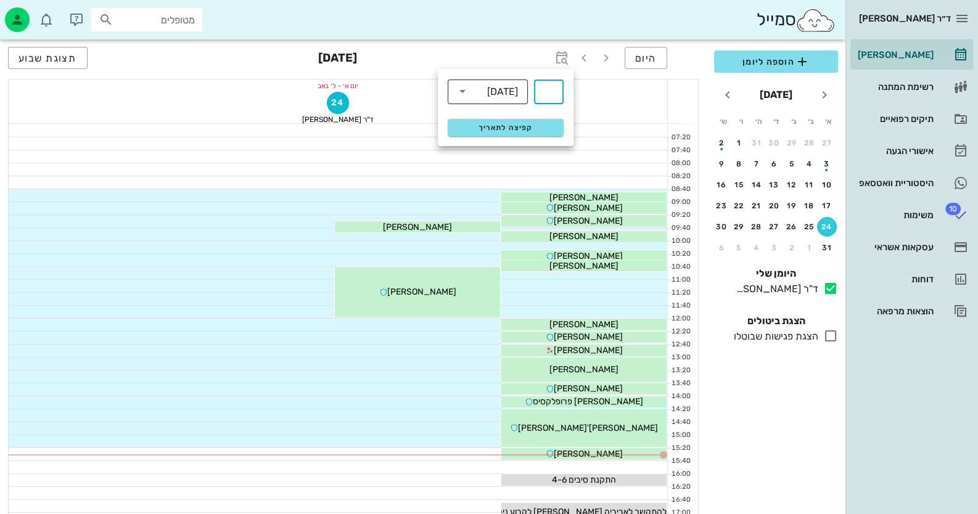
click at [518, 84] on div "שבועות" at bounding box center [496, 91] width 48 height 25
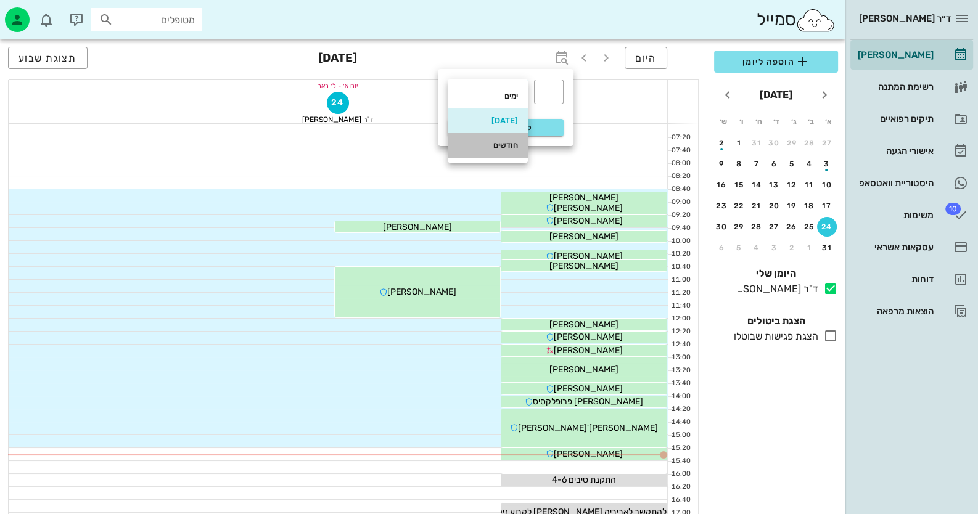
click at [505, 141] on div "חודשים" at bounding box center [487, 146] width 60 height 10
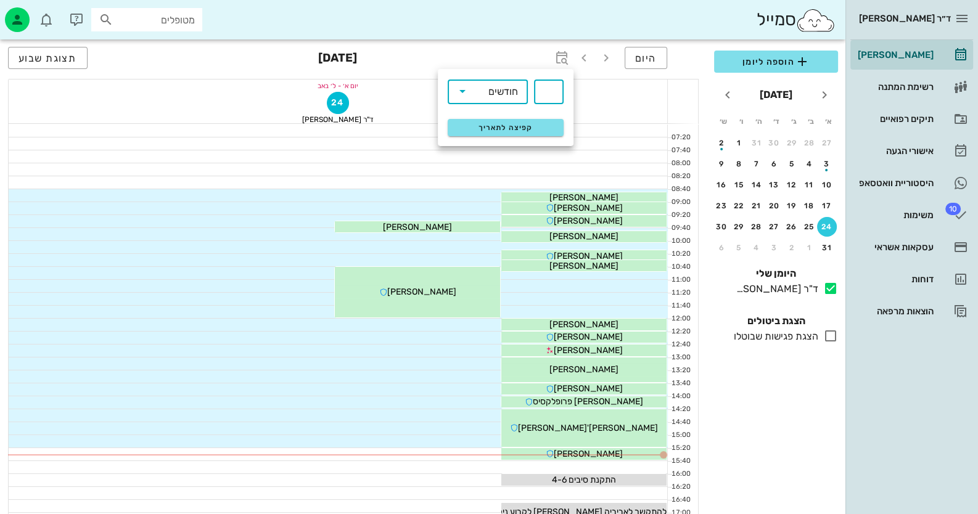
click at [554, 98] on input "text" at bounding box center [548, 92] width 15 height 20
type input "7"
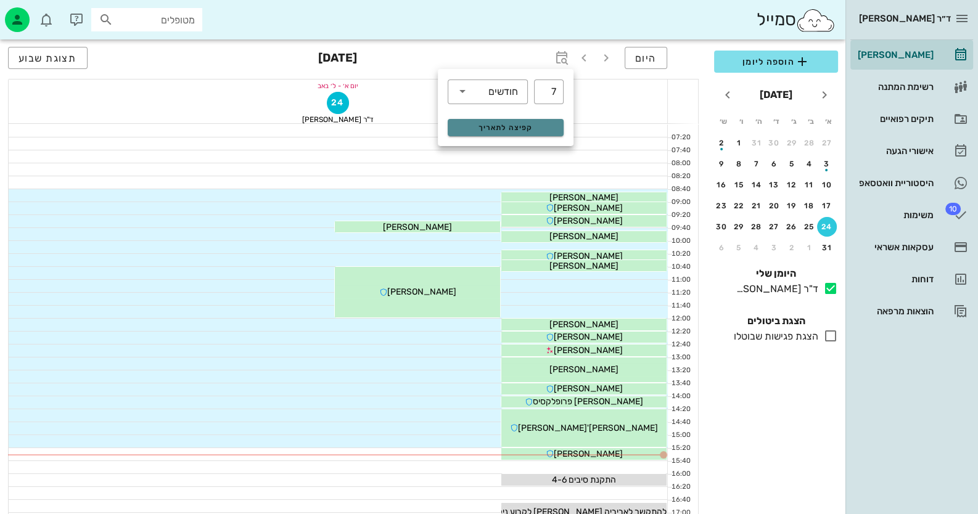
click at [547, 122] on button "קפיצה לתאריך" at bounding box center [505, 127] width 116 height 17
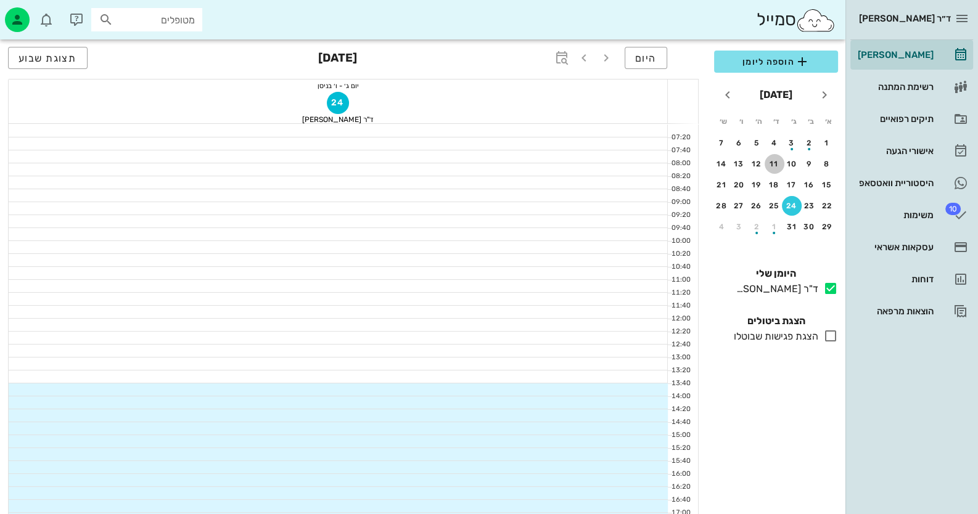
click at [782, 163] on div "11" at bounding box center [774, 164] width 20 height 9
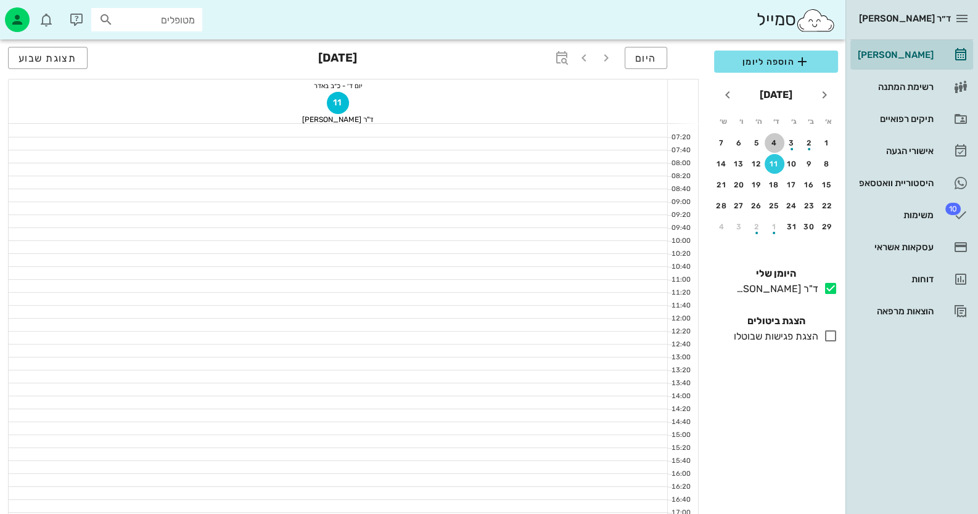
click at [783, 142] on div "4" at bounding box center [774, 143] width 20 height 9
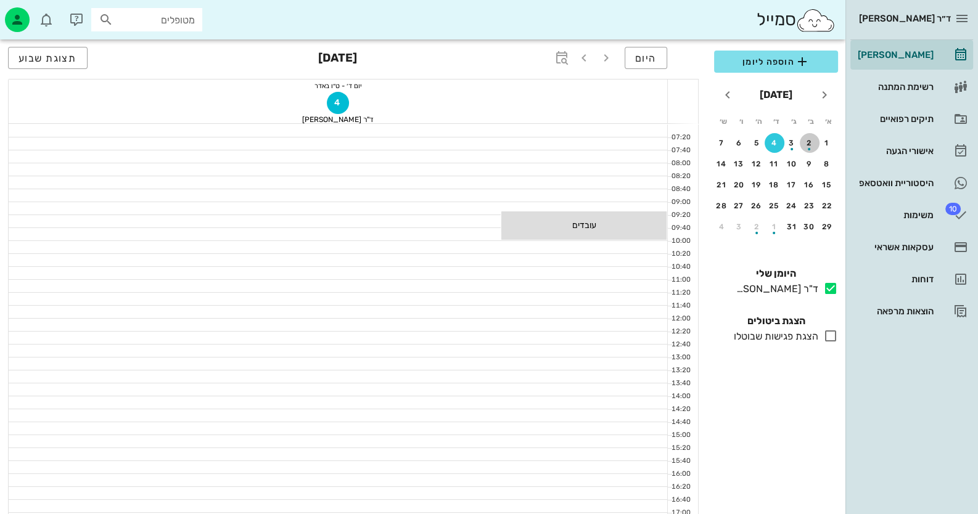
click at [809, 139] on div "2" at bounding box center [809, 143] width 20 height 9
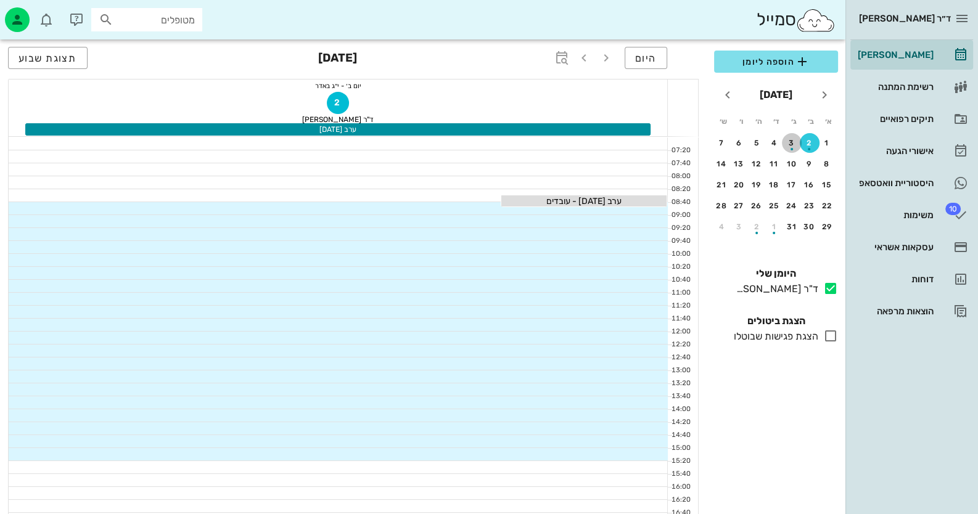
click at [788, 141] on div "3" at bounding box center [792, 143] width 20 height 9
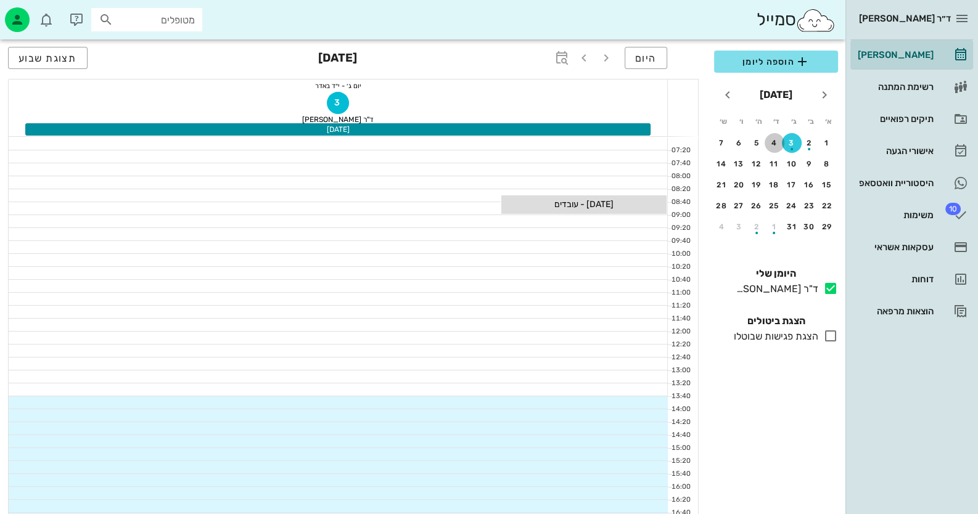
click at [769, 141] on div "4" at bounding box center [774, 143] width 20 height 9
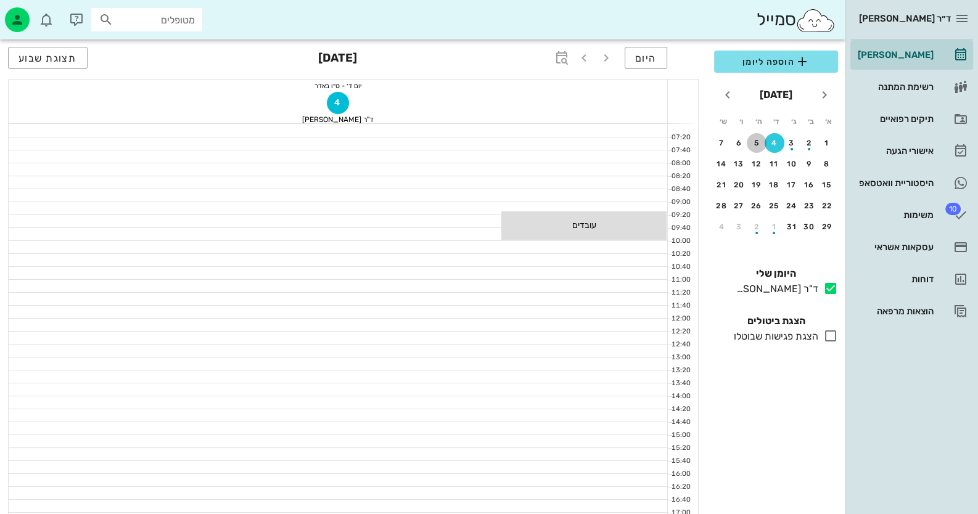
click at [758, 144] on div "5" at bounding box center [756, 143] width 20 height 9
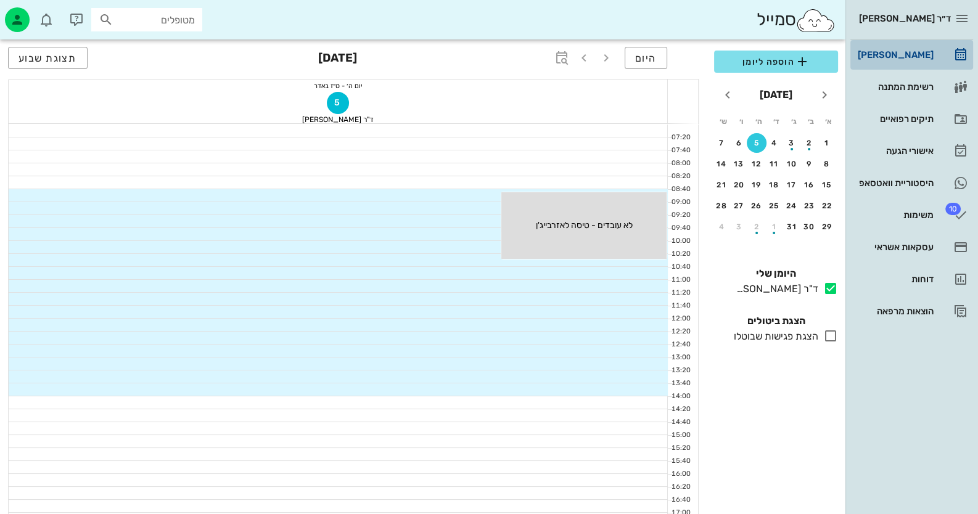
click at [937, 61] on link "[PERSON_NAME]" at bounding box center [911, 55] width 123 height 30
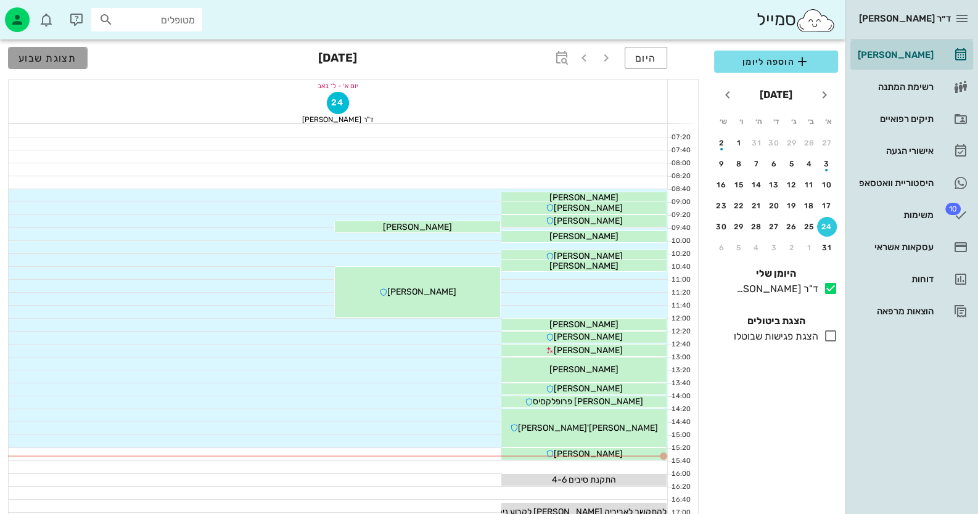
click at [74, 57] on span "תצוגת שבוע" at bounding box center [47, 58] width 59 height 12
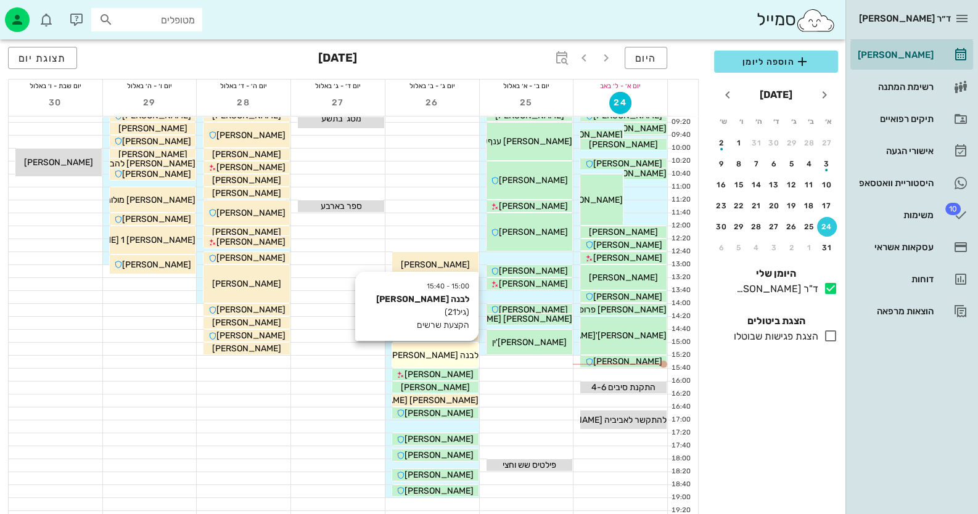
scroll to position [123, 0]
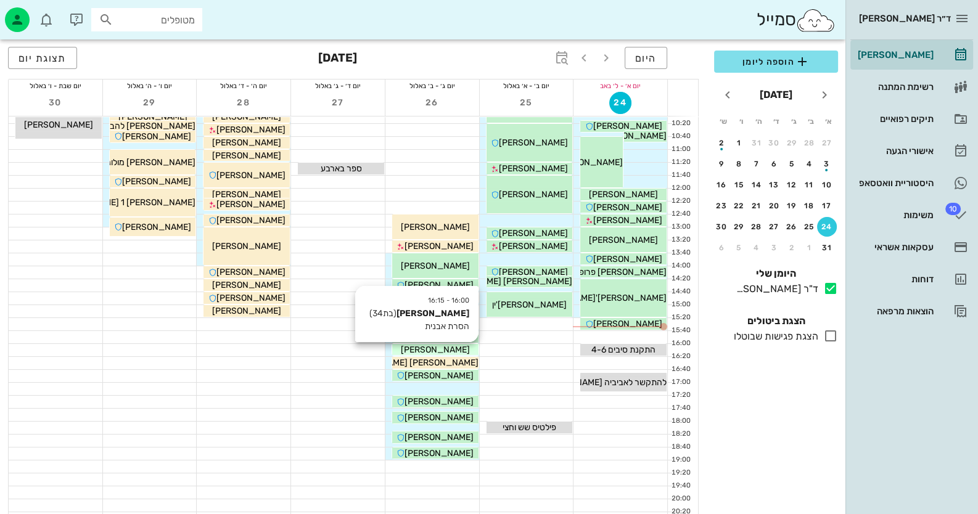
click at [451, 354] on div "16:00 - 16:15 רוני דאי (בת 34 ) הסרת אבנית רוני דאי" at bounding box center [435, 349] width 88 height 12
click at [457, 367] on div "[PERSON_NAME] [PERSON_NAME]" at bounding box center [435, 362] width 86 height 13
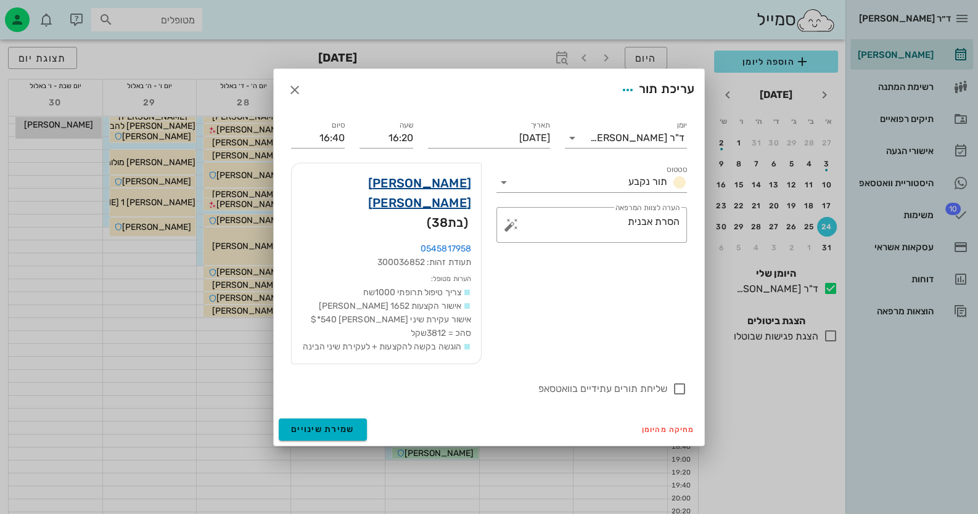
click at [451, 203] on link "[PERSON_NAME] [PERSON_NAME]" at bounding box center [385, 192] width 169 height 39
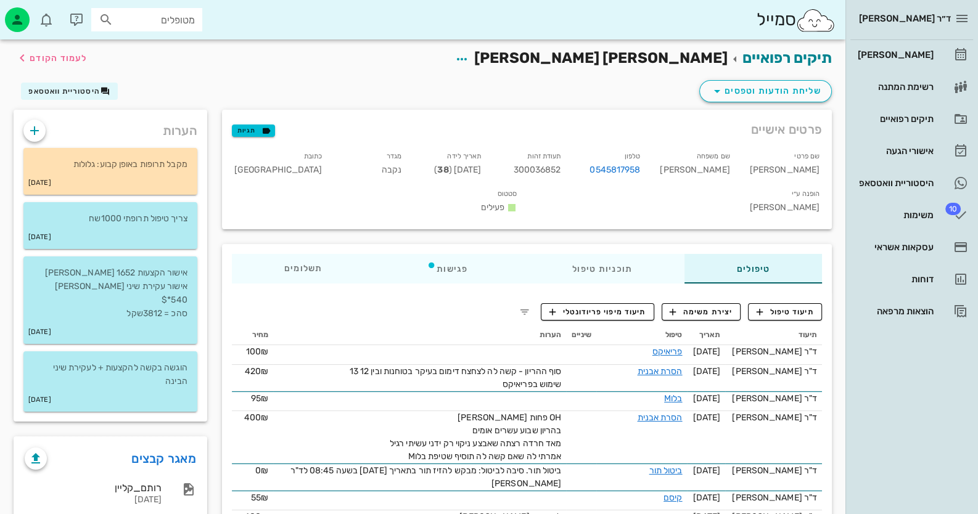
click at [70, 103] on div "הערות מקבל תרופות באופן קבוע: גלולות 25-07-2025 צריך טיפול תרופתי 1000שח 08-04-…" at bounding box center [110, 265] width 208 height 327
click at [74, 95] on span "היסטוריית וואטסאפ" at bounding box center [63, 91] width 71 height 9
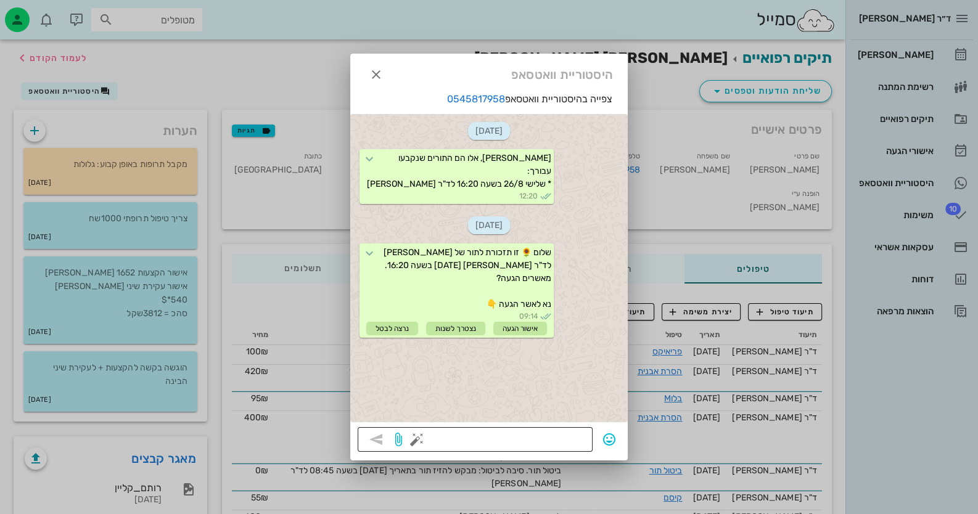
click at [416, 441] on button "button" at bounding box center [416, 439] width 15 height 15
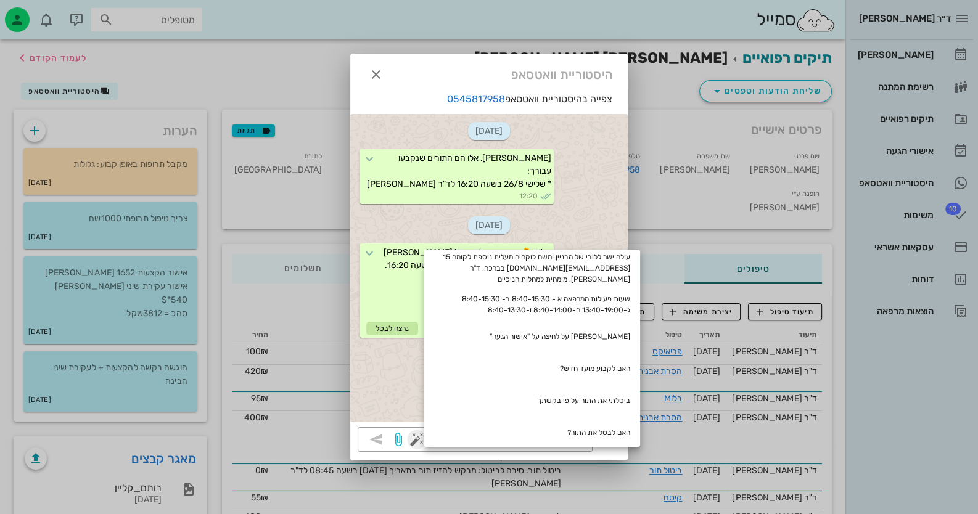
scroll to position [246, 0]
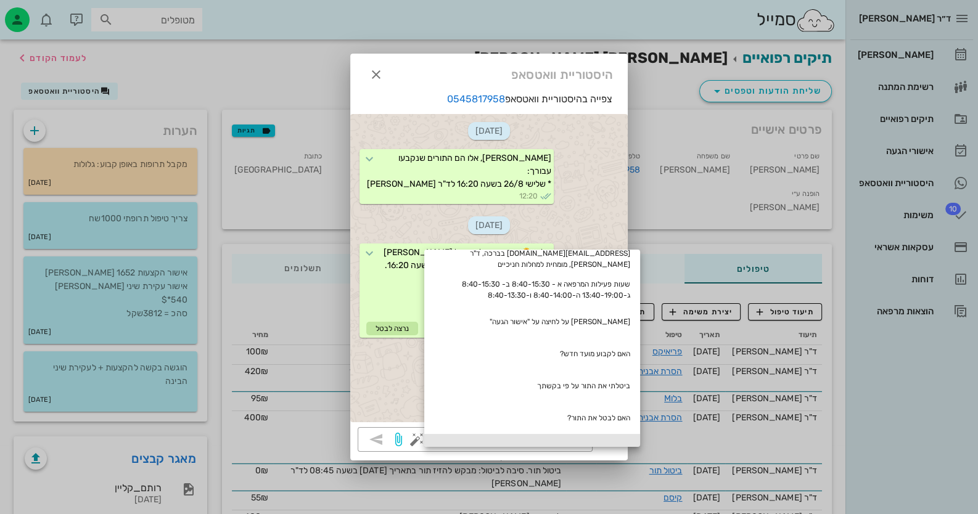
click at [613, 434] on div "אודה על אישור הגעה" at bounding box center [532, 450] width 216 height 32
type textarea "אודה על אישור הגעה"
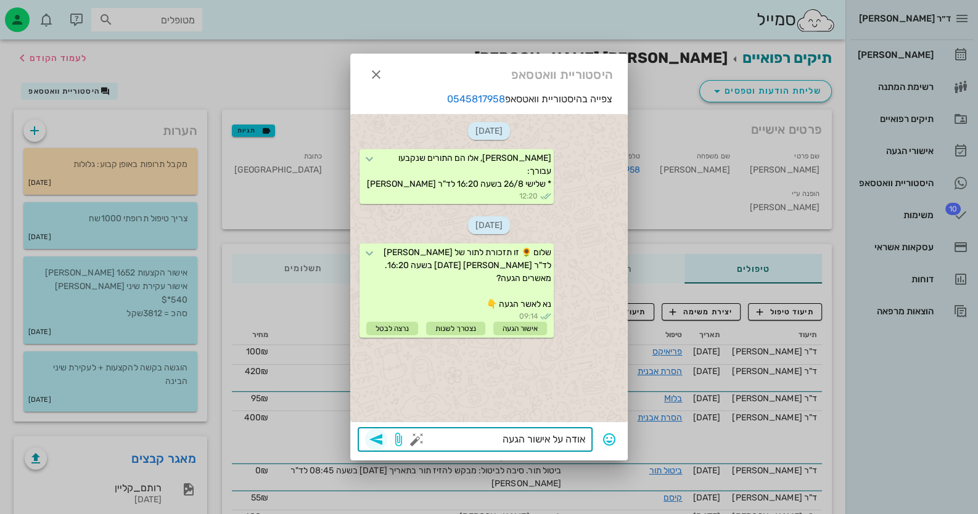
click at [375, 434] on icon "button" at bounding box center [376, 439] width 15 height 15
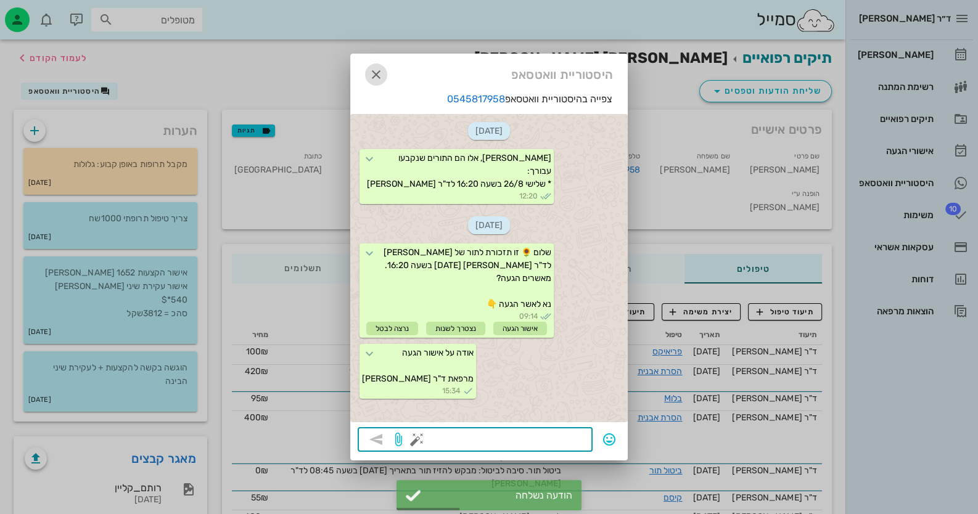
click at [377, 69] on icon "button" at bounding box center [376, 74] width 15 height 15
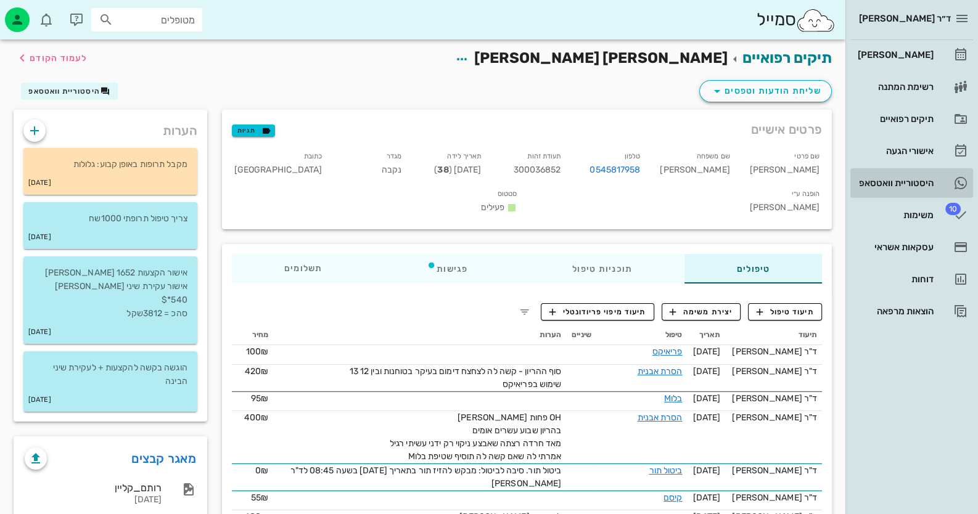
click at [915, 189] on div "היסטוריית וואטסאפ" at bounding box center [894, 183] width 78 height 20
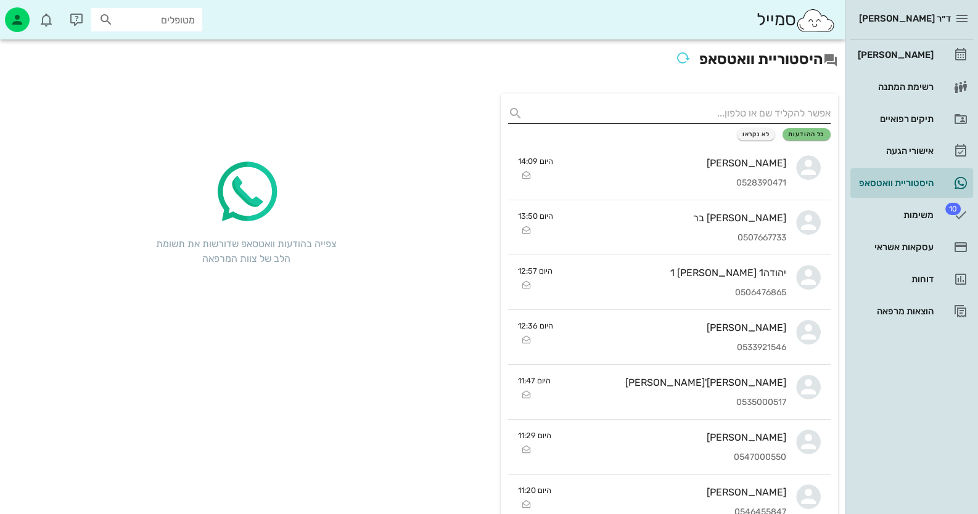
click at [788, 107] on input "text" at bounding box center [679, 114] width 303 height 20
click at [895, 178] on div "היסטוריית וואטסאפ" at bounding box center [894, 183] width 78 height 10
click at [906, 148] on div "אישורי הגעה" at bounding box center [894, 151] width 78 height 10
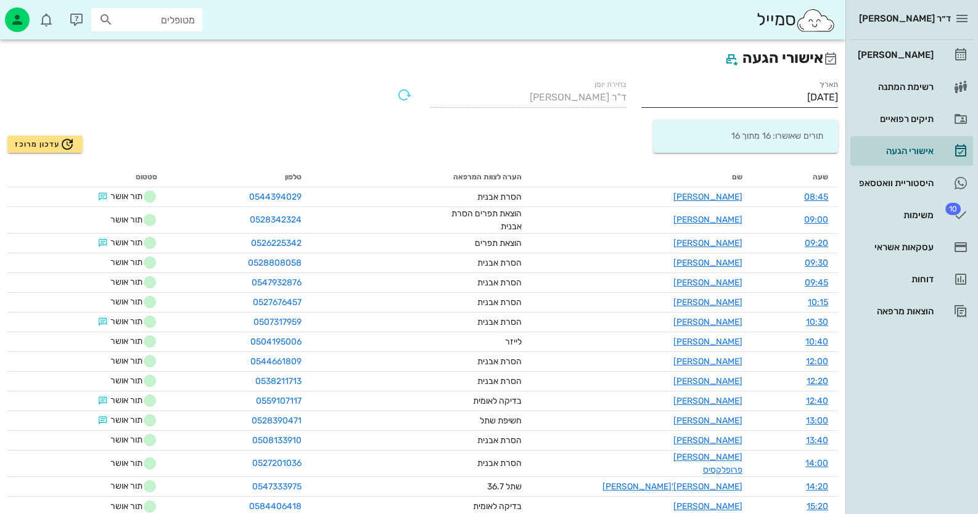
click at [828, 100] on input "[DATE]" at bounding box center [739, 98] width 197 height 20
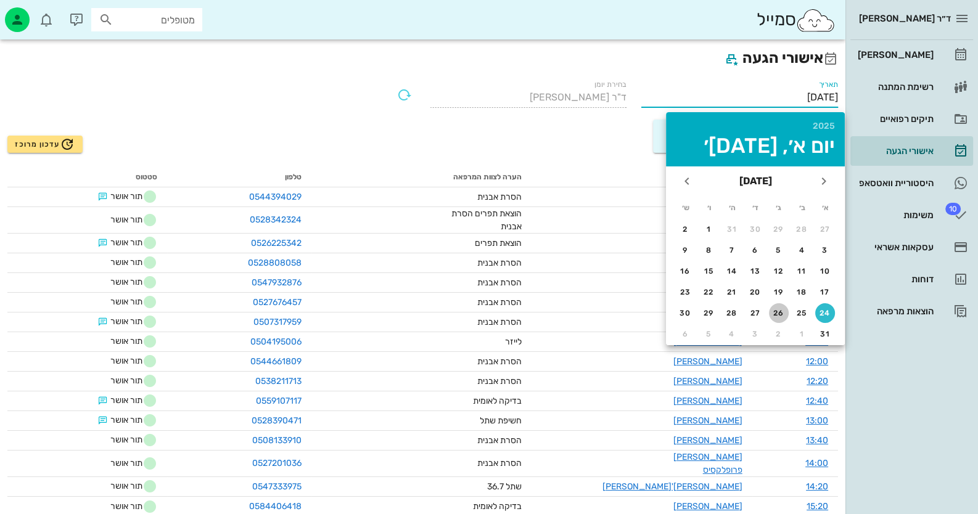
click at [770, 314] on div "26" at bounding box center [779, 313] width 20 height 9
type input "26/08/2025"
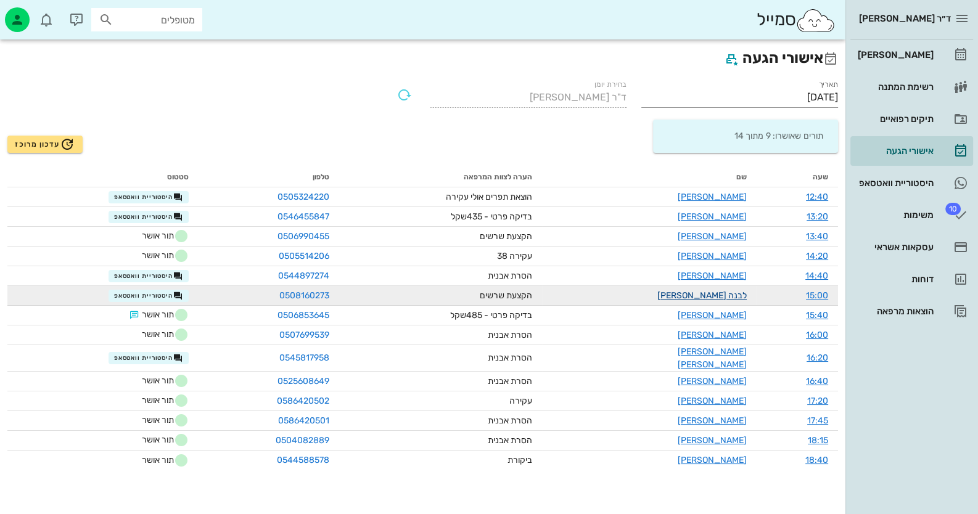
click at [721, 291] on link "לבנה סלמה" at bounding box center [701, 295] width 89 height 10
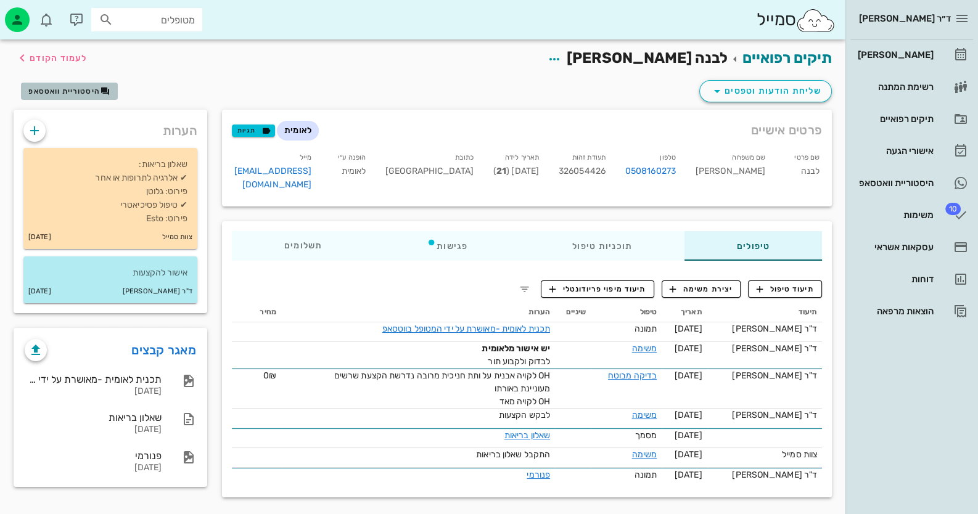
click at [93, 95] on span "היסטוריית וואטסאפ" at bounding box center [68, 91] width 81 height 10
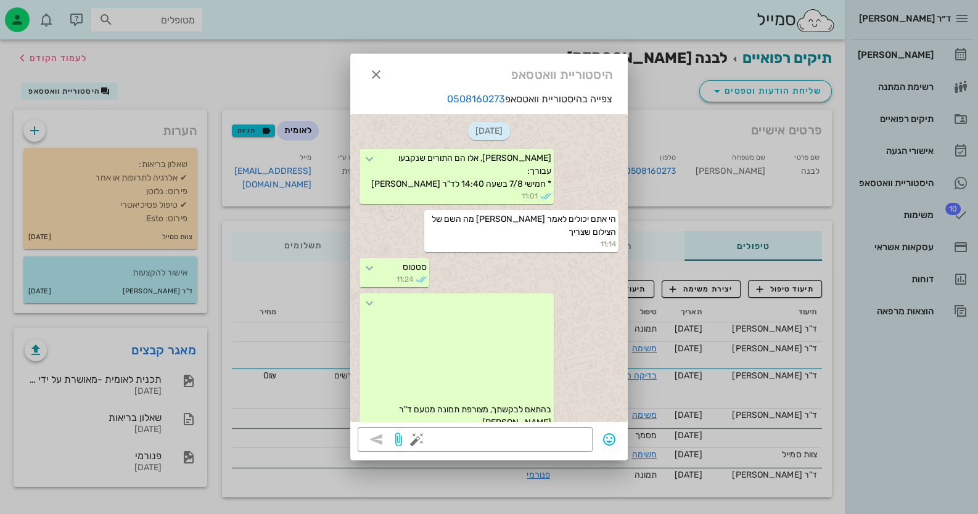
scroll to position [1596, 0]
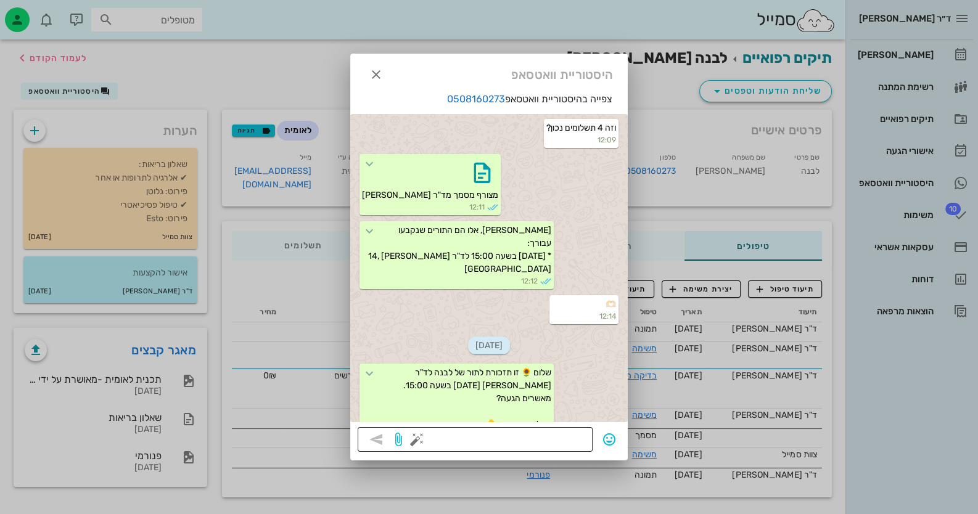
click at [415, 436] on button "button" at bounding box center [416, 439] width 15 height 15
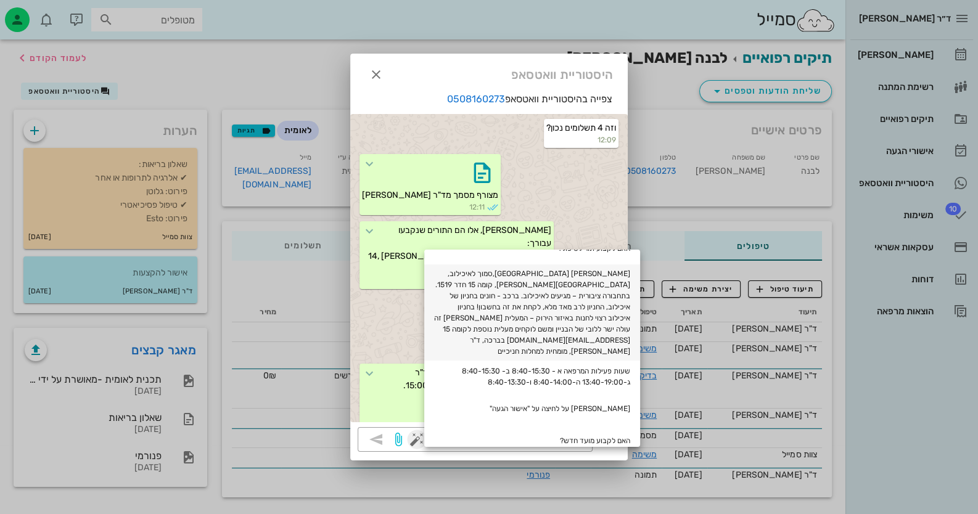
scroll to position [246, 0]
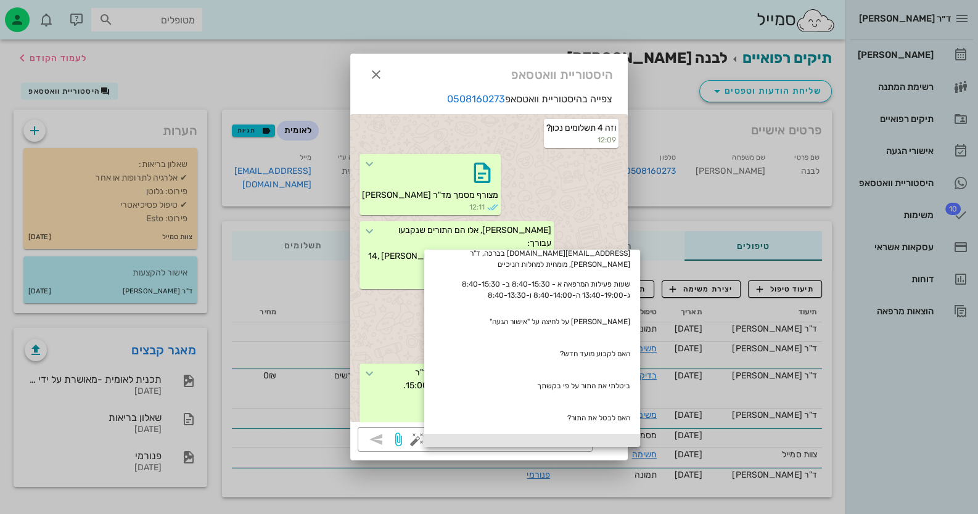
click at [626, 435] on div "אודה על אישור הגעה" at bounding box center [532, 450] width 216 height 32
type textarea "אודה על אישור הגעה"
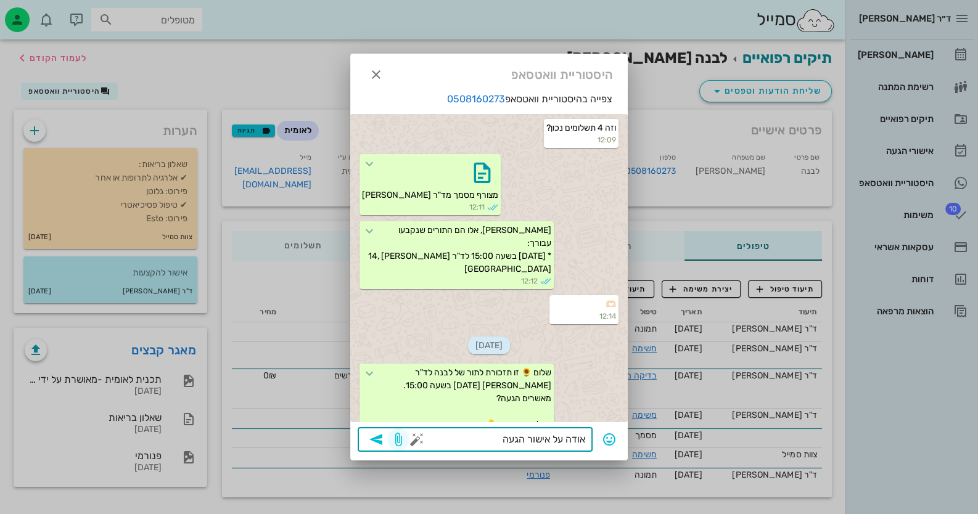
click at [387, 432] on span "button" at bounding box center [398, 439] width 22 height 15
click at [378, 444] on icon "button" at bounding box center [376, 439] width 15 height 15
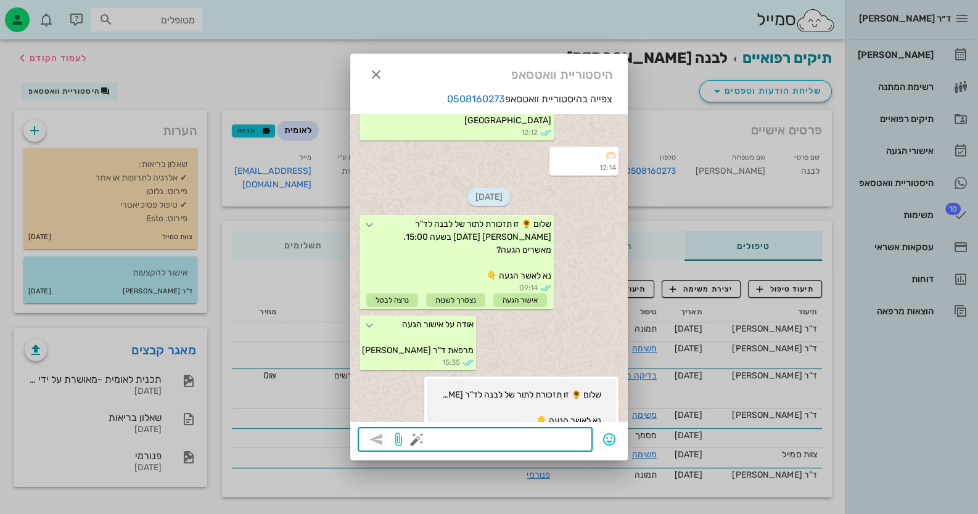
scroll to position [1922, 0]
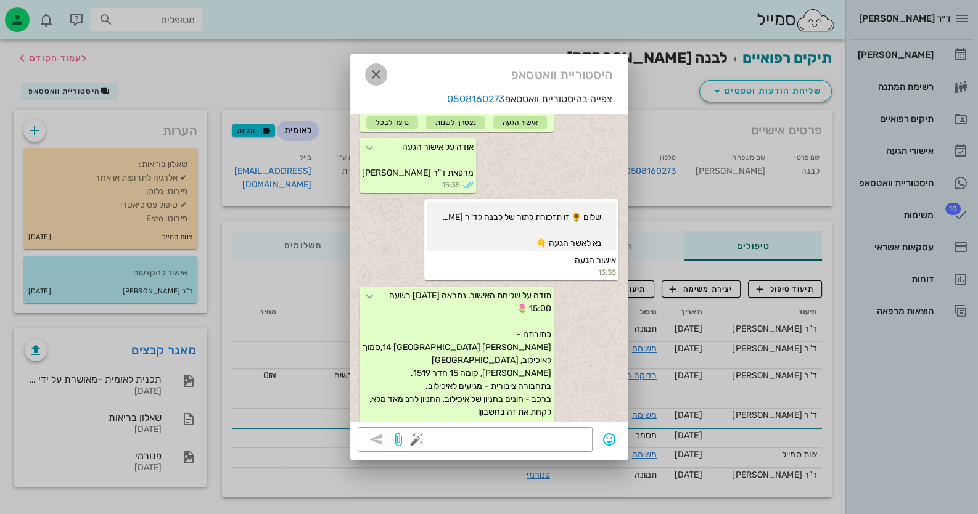
click at [377, 71] on icon "button" at bounding box center [376, 74] width 15 height 15
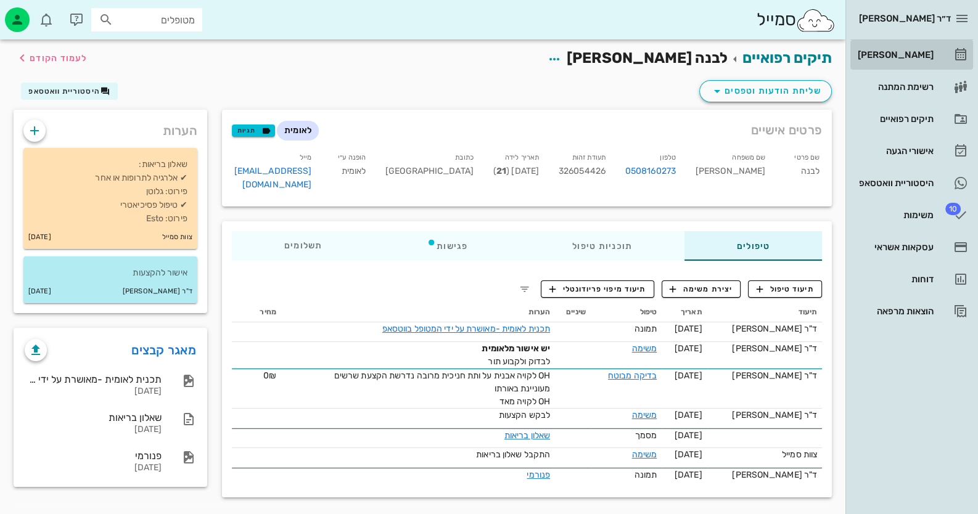
click at [963, 55] on icon at bounding box center [960, 54] width 15 height 15
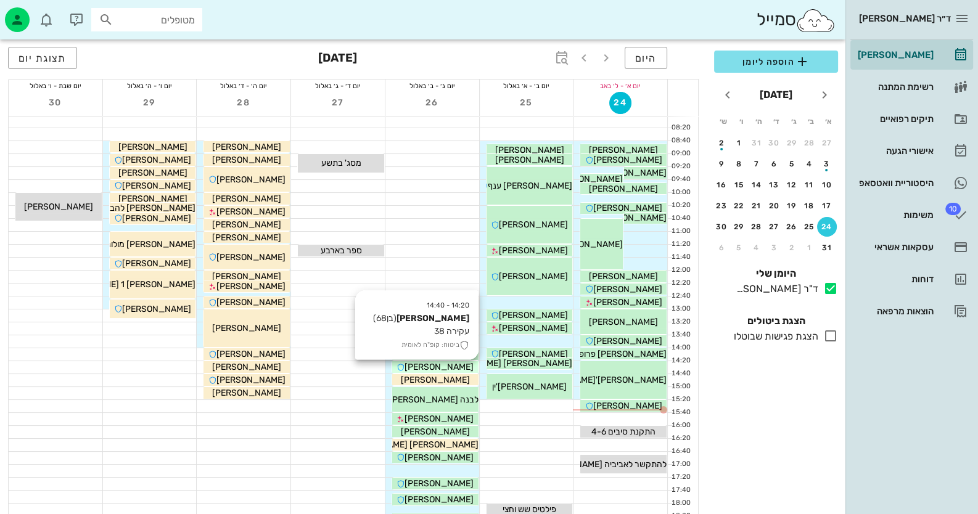
scroll to position [61, 0]
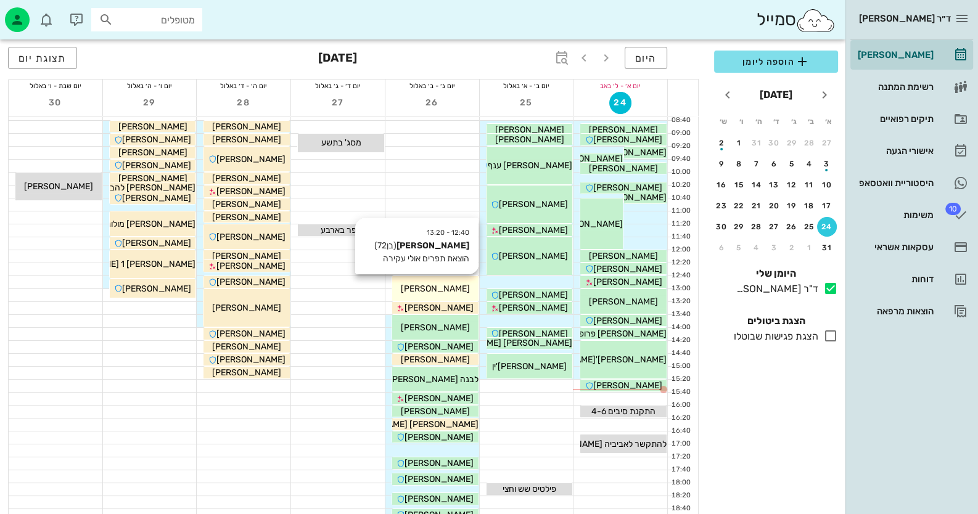
click at [449, 283] on div "[PERSON_NAME]" at bounding box center [435, 288] width 86 height 13
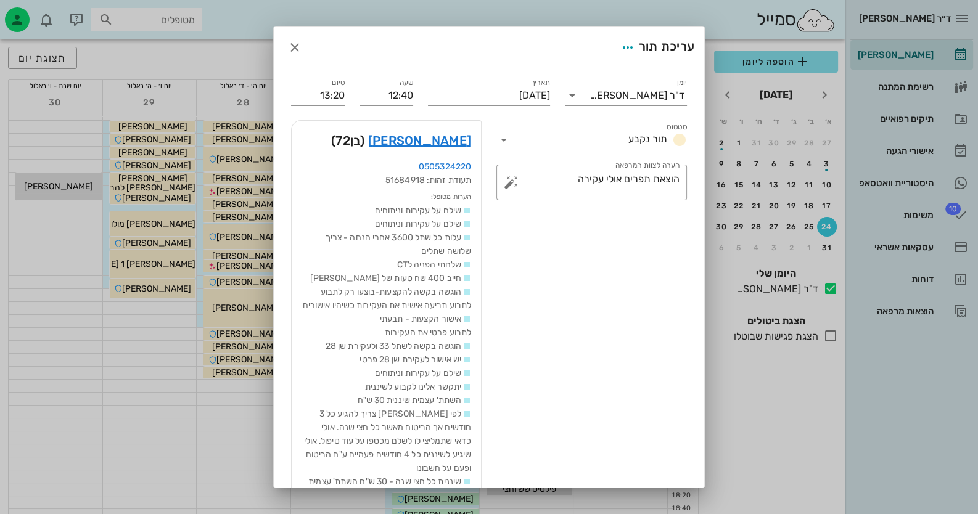
click at [509, 142] on icon at bounding box center [503, 140] width 15 height 15
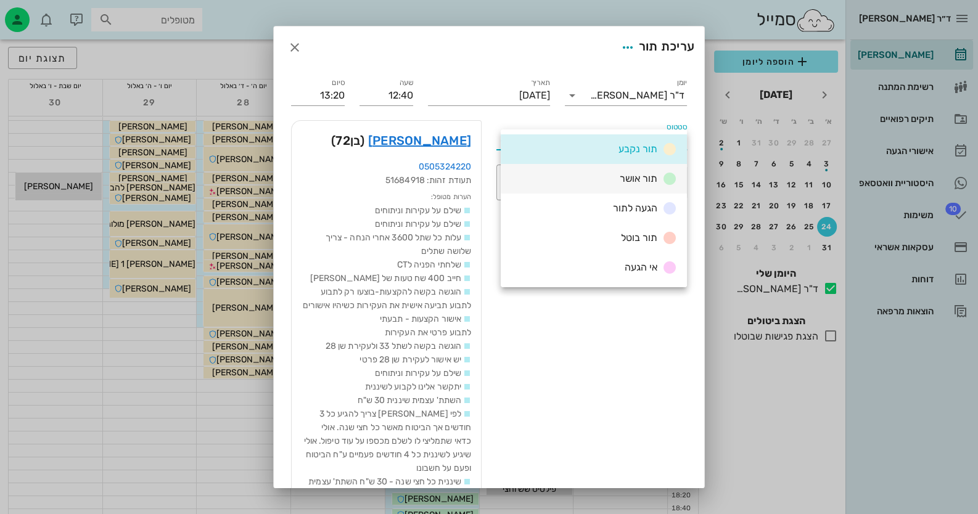
click at [558, 171] on div "תור אושר" at bounding box center [593, 179] width 186 height 30
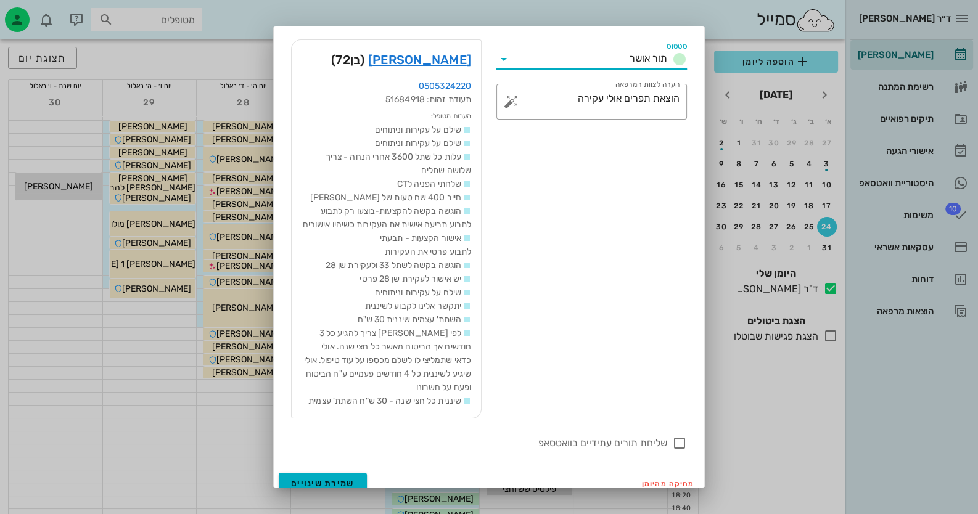
scroll to position [119, 0]
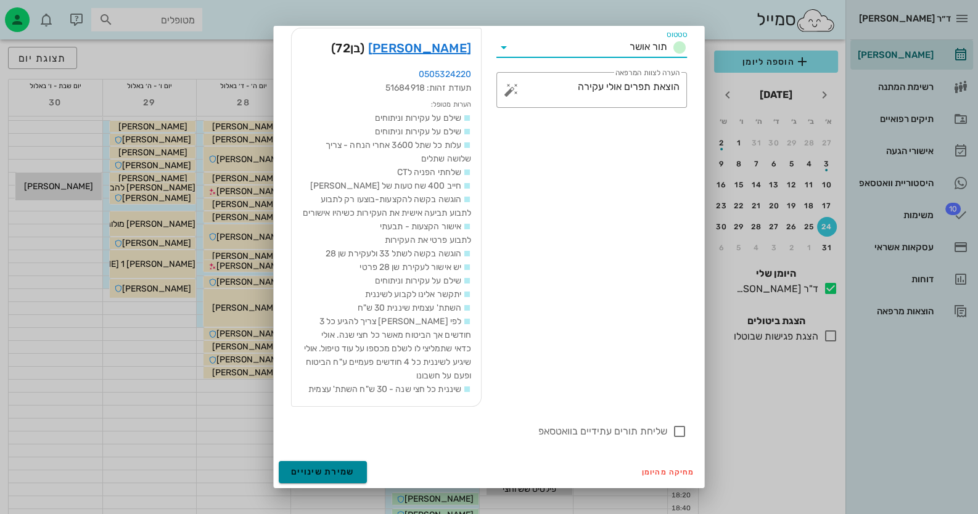
click at [340, 464] on button "שמירת שינויים" at bounding box center [323, 472] width 88 height 22
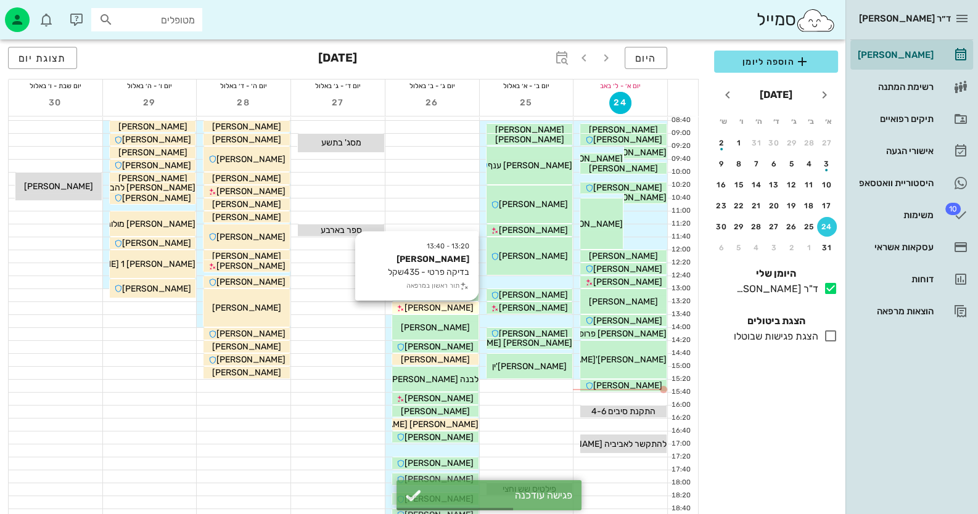
click at [460, 307] on div "[PERSON_NAME]" at bounding box center [435, 307] width 86 height 13
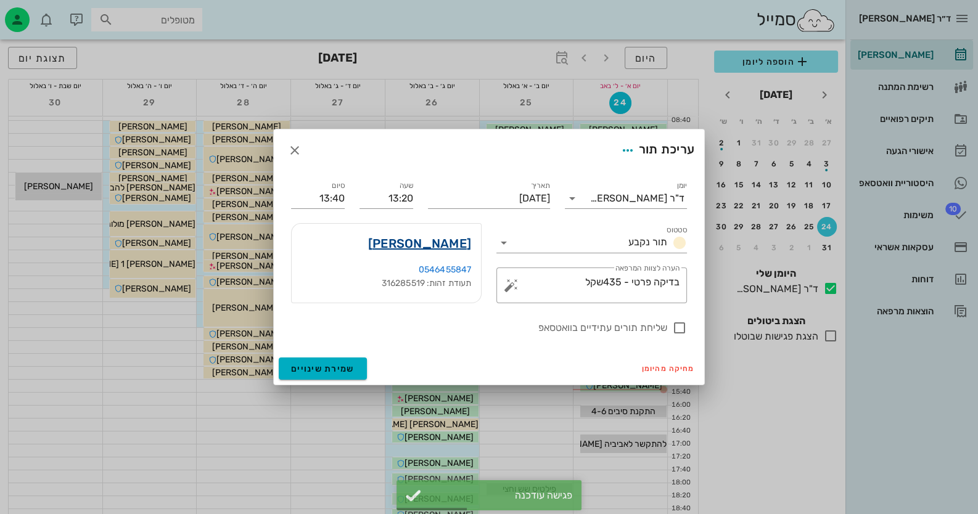
click at [467, 241] on link "נועה אלבז" at bounding box center [419, 244] width 103 height 20
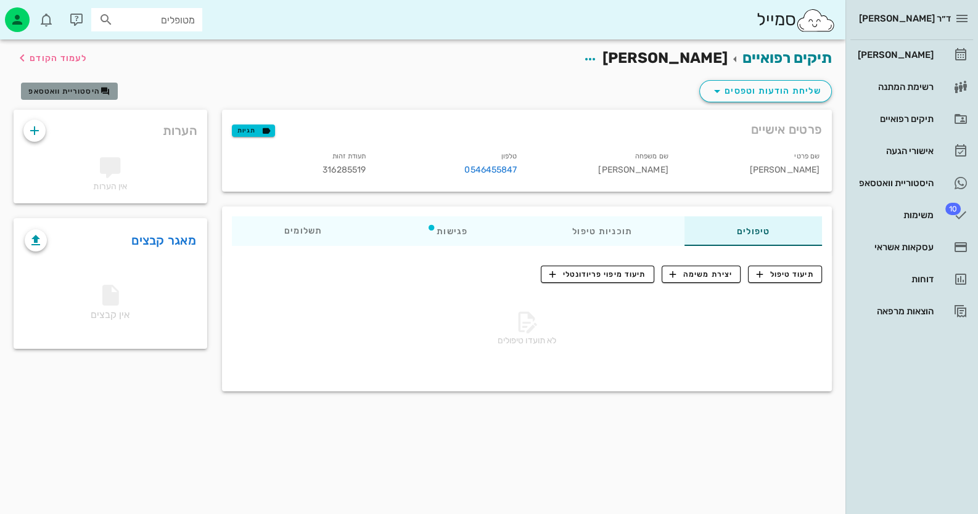
click at [94, 95] on span "היסטוריית וואטסאפ" at bounding box center [68, 91] width 81 height 10
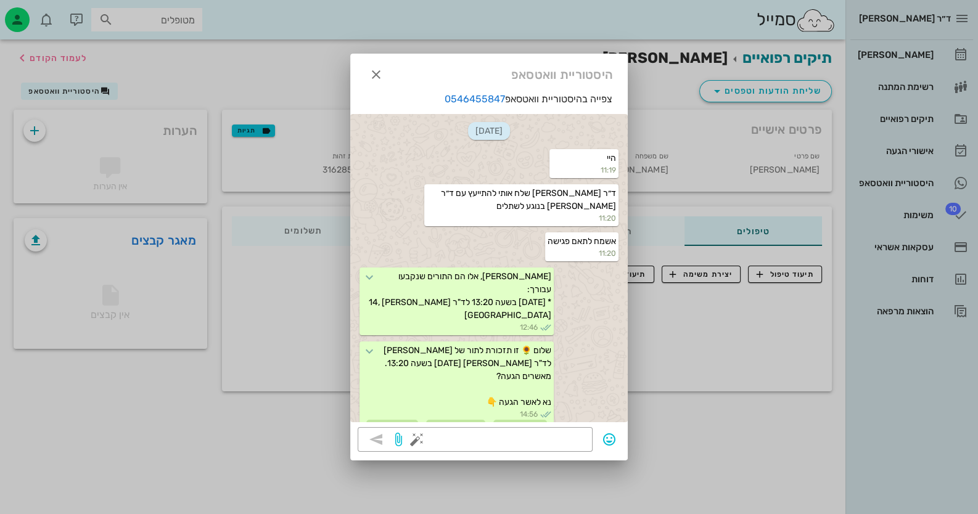
scroll to position [30, 0]
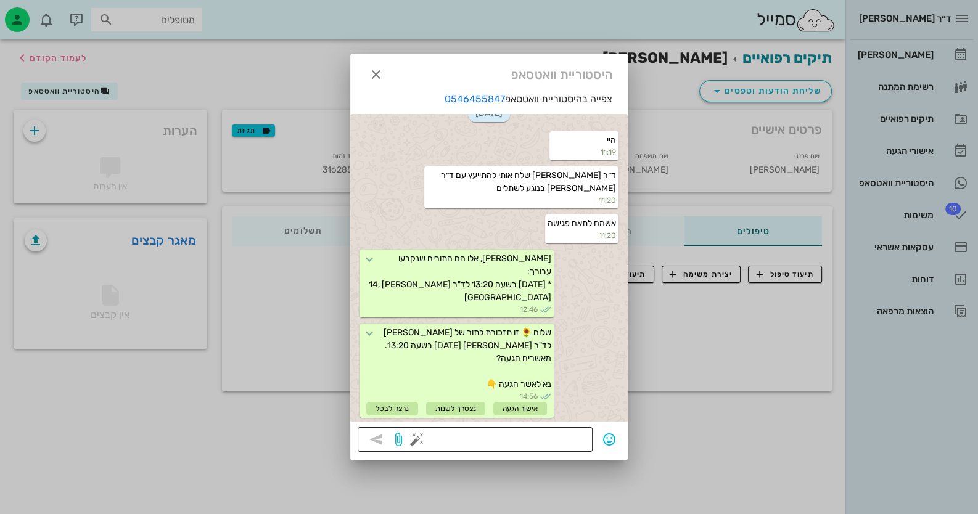
click at [415, 443] on button "button" at bounding box center [416, 439] width 15 height 15
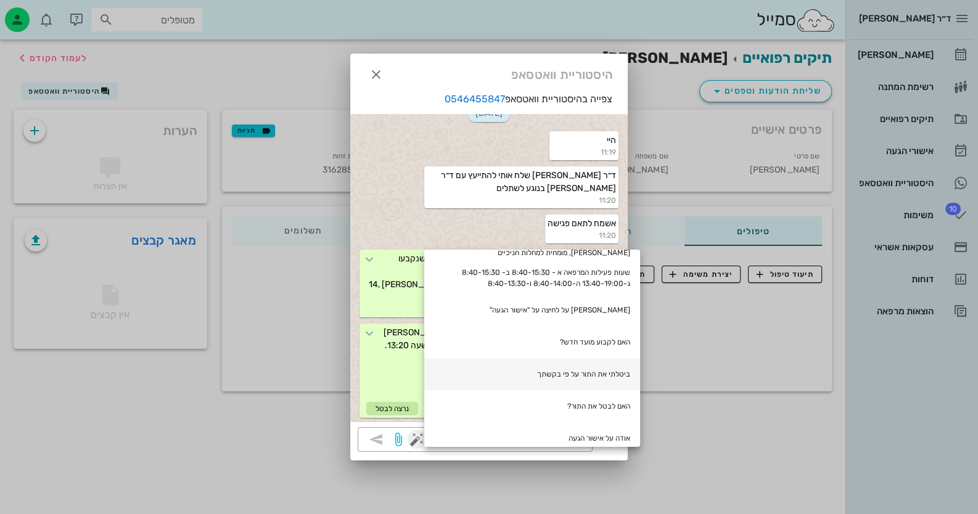
scroll to position [258, 0]
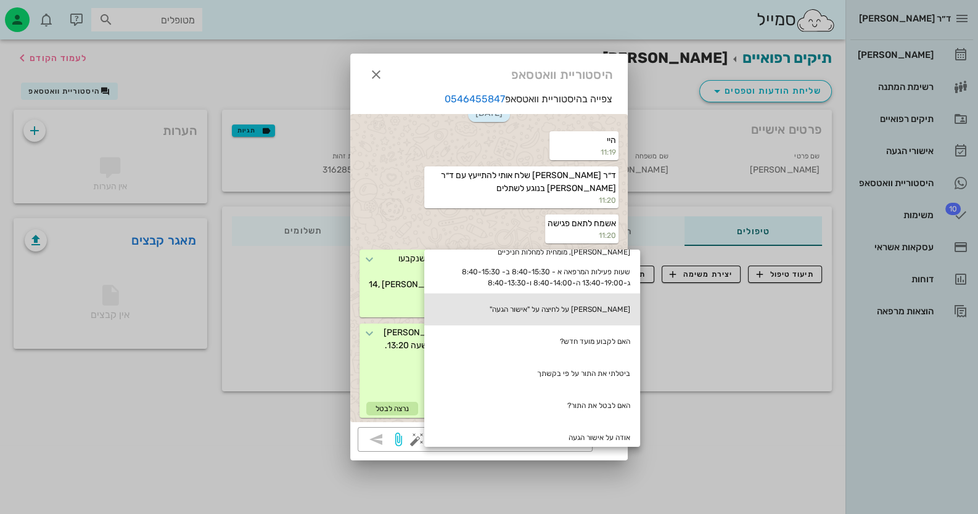
click at [611, 299] on div "[PERSON_NAME] על לחיצה על "אישור הגעה"" at bounding box center [532, 309] width 216 height 32
type textarea "[PERSON_NAME] על לחיצה על "אישור הגעה""
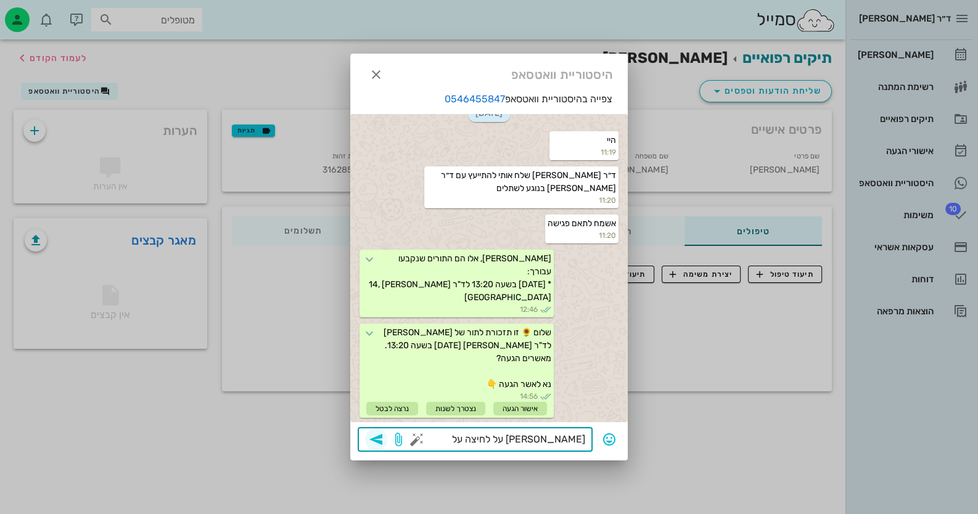
click at [382, 438] on icon "button" at bounding box center [376, 439] width 15 height 15
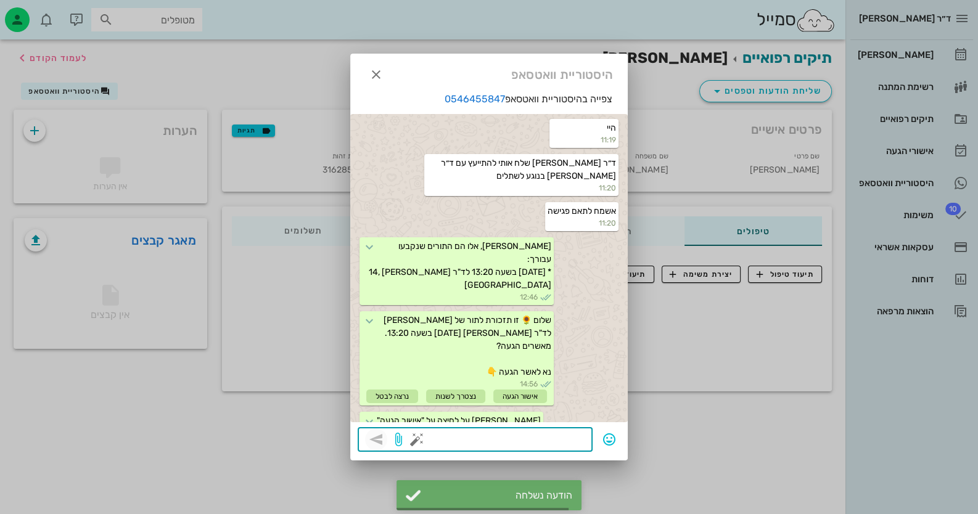
scroll to position [65, 0]
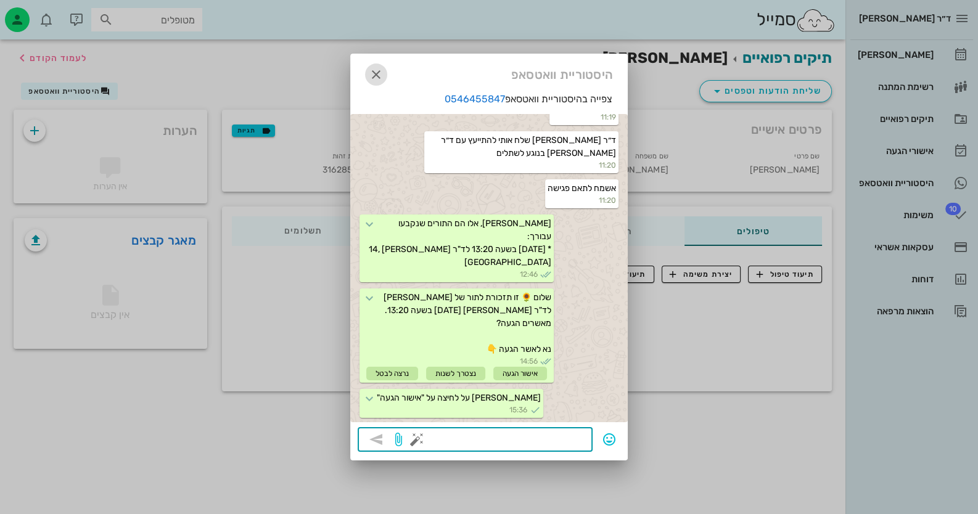
click at [379, 68] on icon "button" at bounding box center [376, 74] width 15 height 15
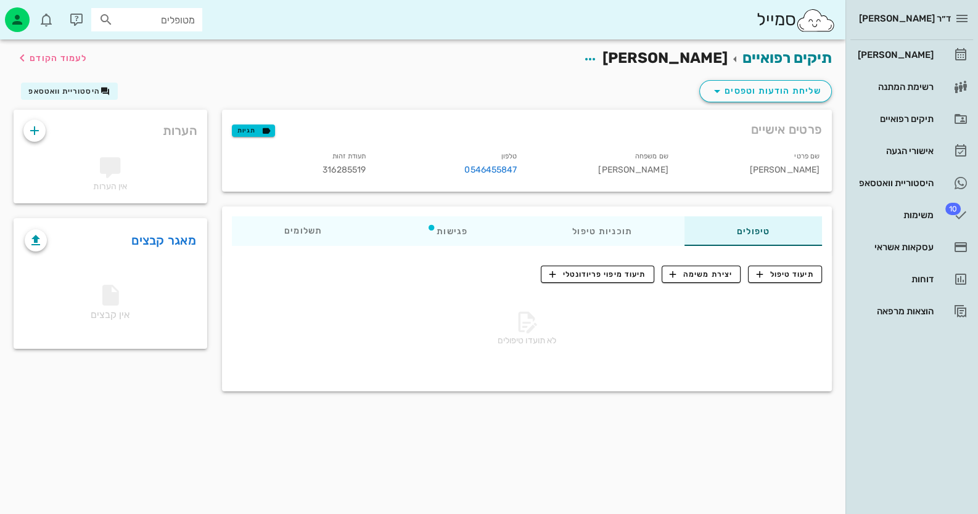
click at [908, 38] on div "ד״ר [PERSON_NAME] רשימת המתנה תיקים רפואיים אישורי הגעה היסטוריית וואטסאפ 10 מש…" at bounding box center [911, 163] width 133 height 326
click at [909, 46] on div "[PERSON_NAME]" at bounding box center [894, 55] width 78 height 20
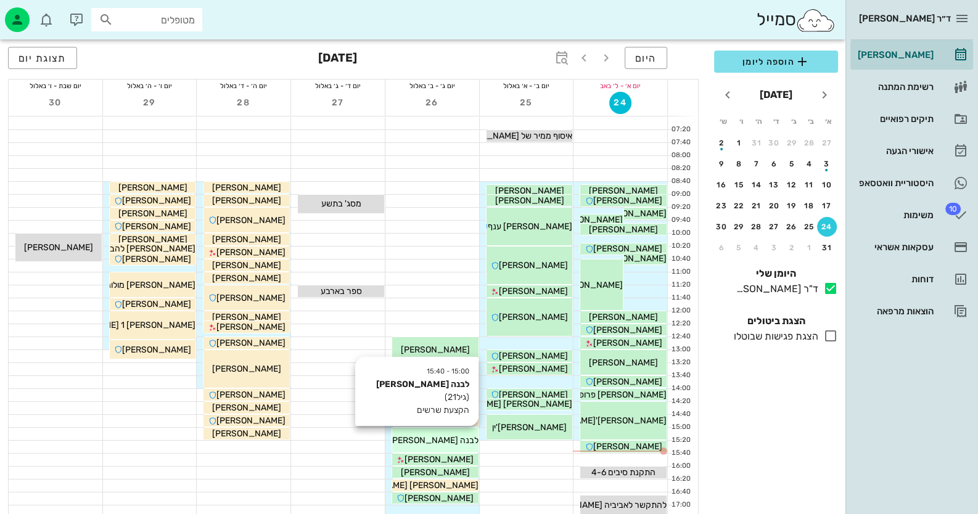
scroll to position [123, 0]
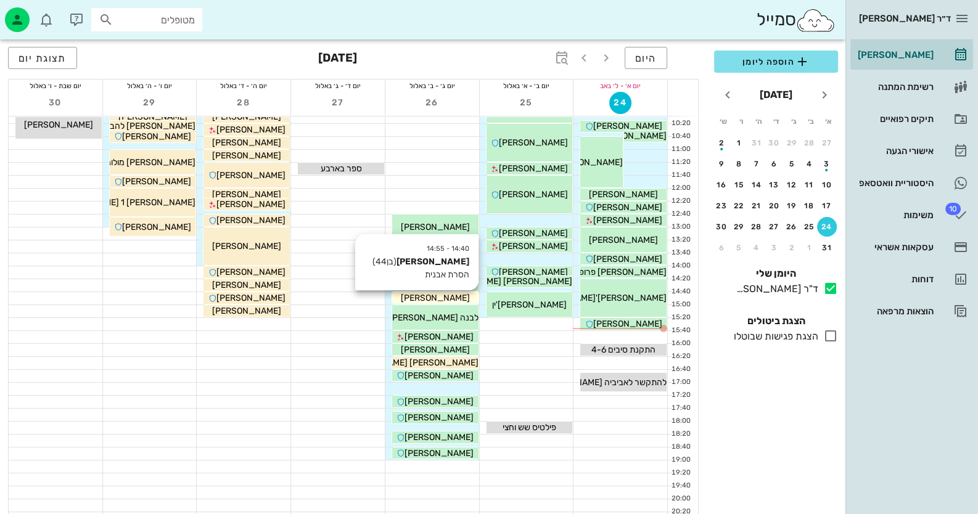
click at [446, 301] on span "[PERSON_NAME]" at bounding box center [435, 298] width 69 height 10
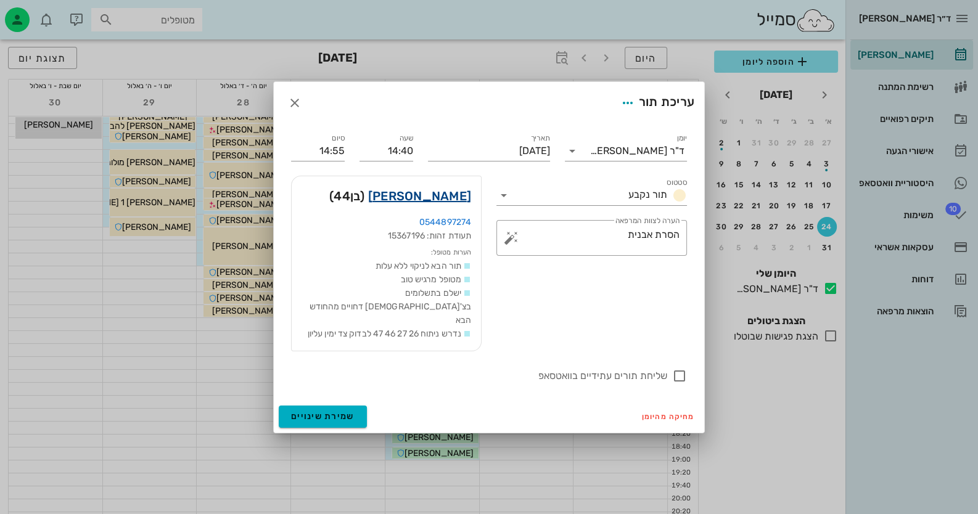
click at [452, 205] on link "[PERSON_NAME]" at bounding box center [419, 196] width 103 height 20
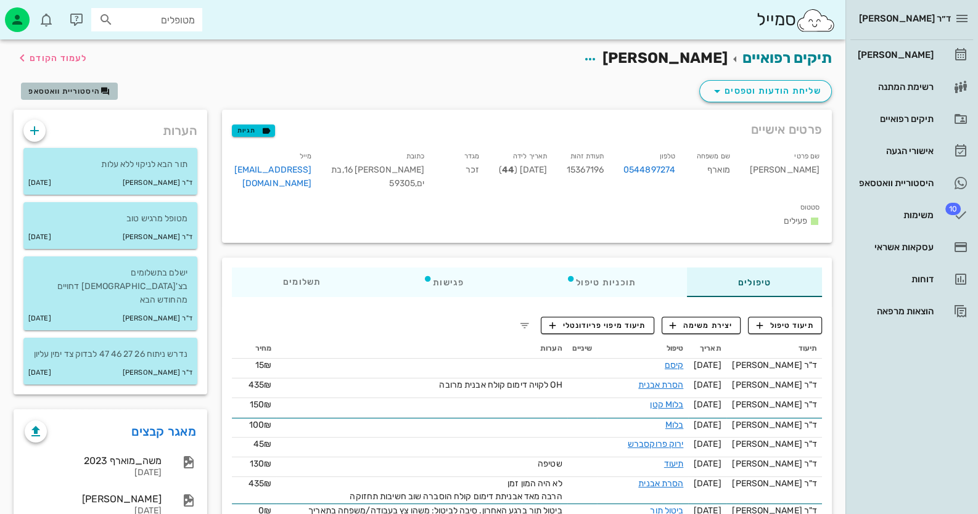
click at [70, 91] on span "היסטוריית וואטסאפ" at bounding box center [63, 91] width 71 height 9
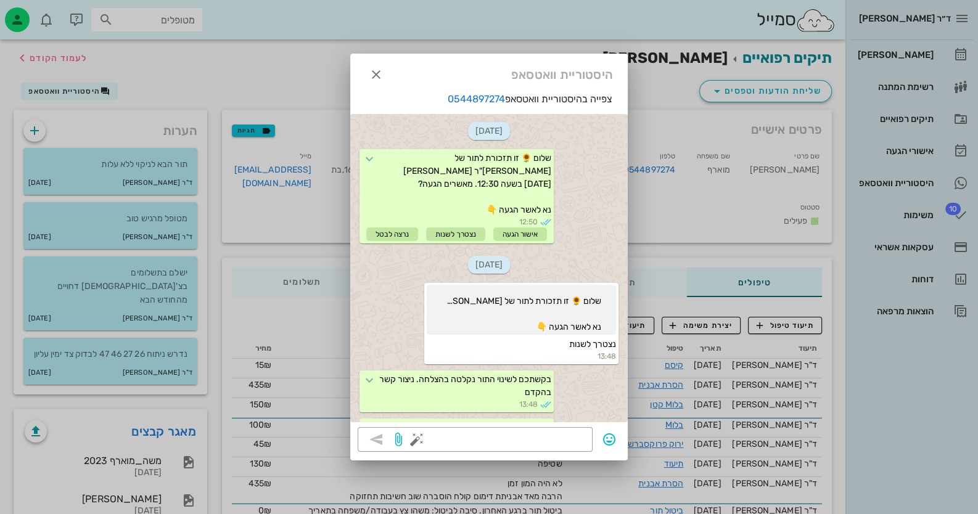
scroll to position [250, 0]
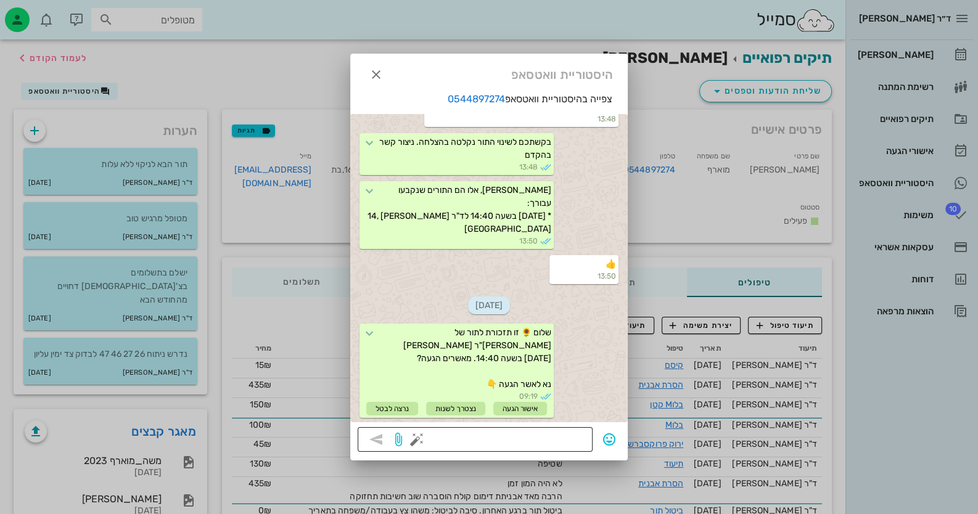
click at [416, 439] on button "button" at bounding box center [416, 439] width 15 height 15
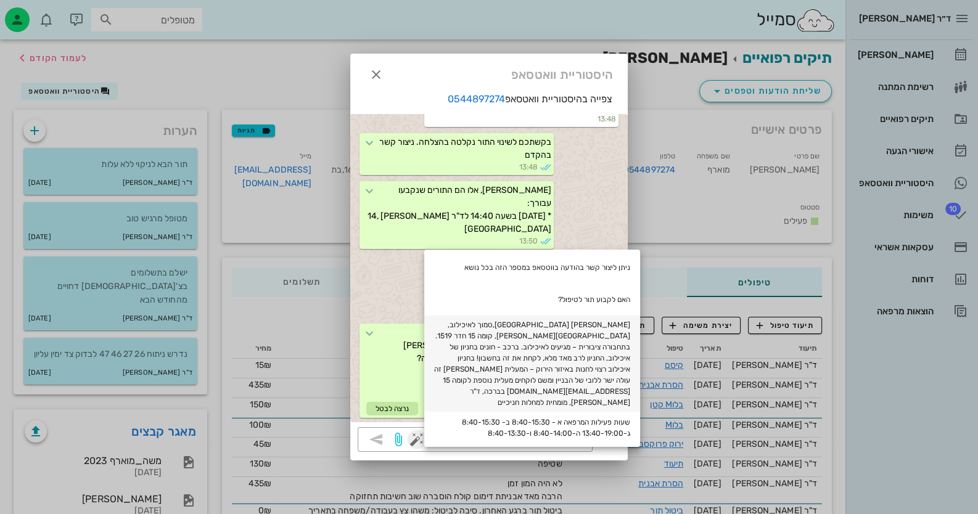
scroll to position [185, 0]
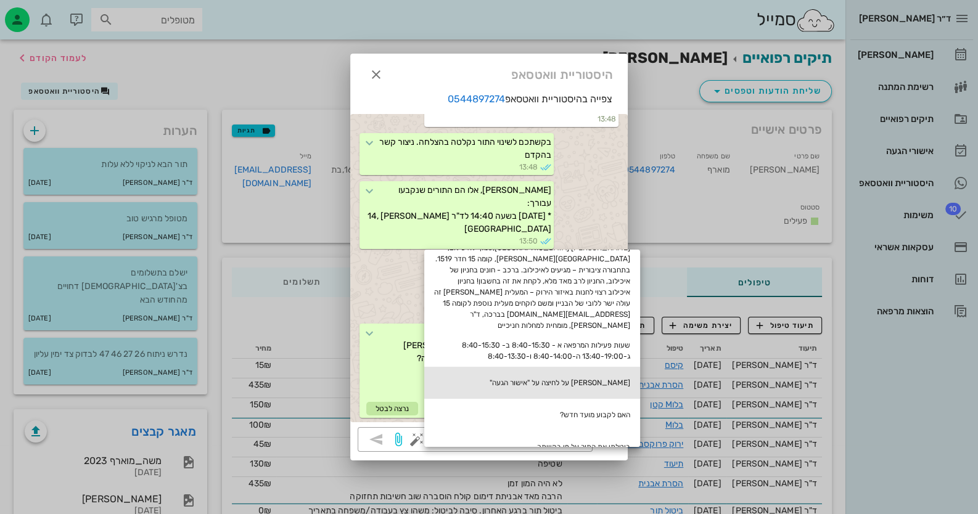
click at [601, 372] on div "[PERSON_NAME] על לחיצה על "אישור הגעה"" at bounding box center [532, 383] width 216 height 32
type textarea "[PERSON_NAME] על לחיצה על "אישור הגעה""
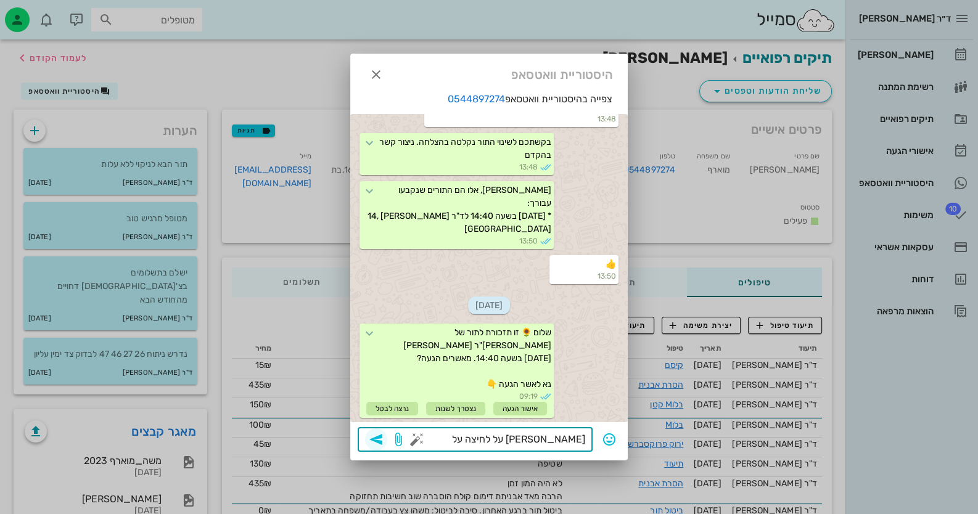
click at [382, 440] on icon "button" at bounding box center [376, 439] width 15 height 15
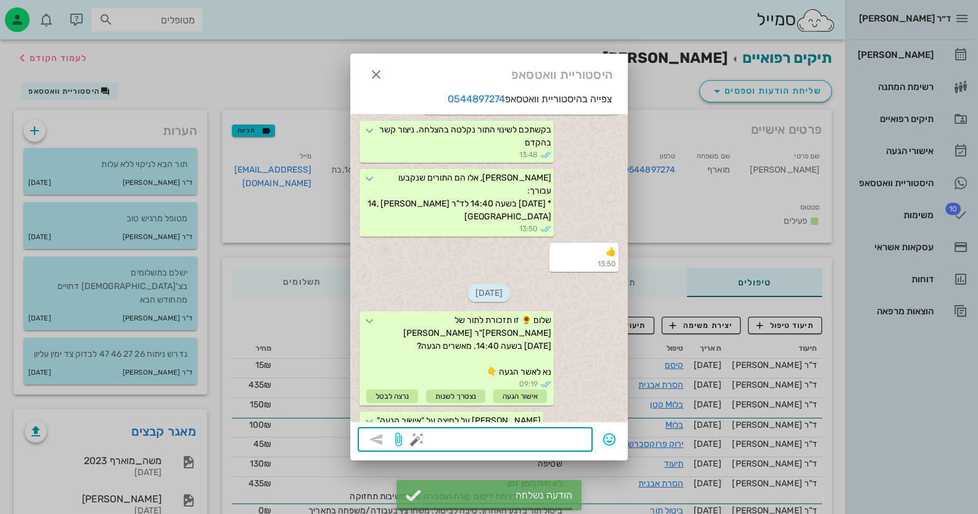
scroll to position [311, 0]
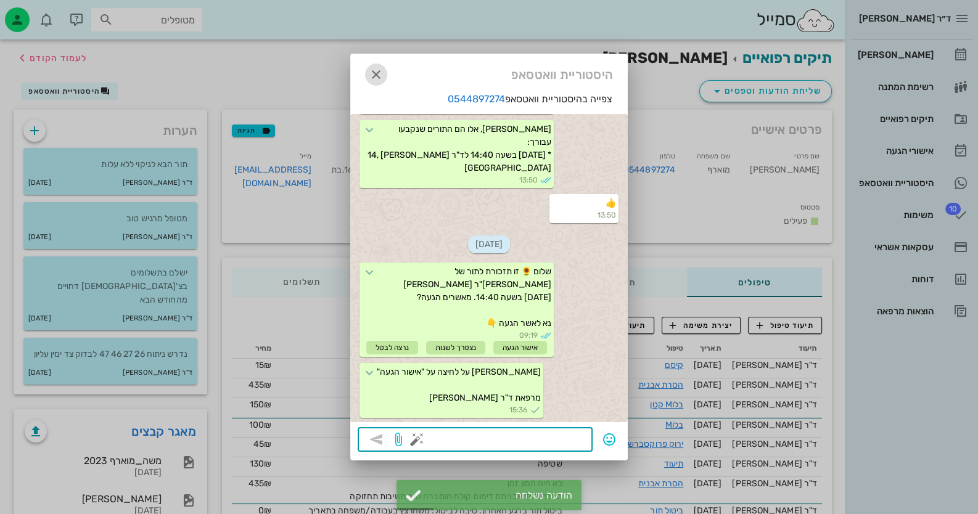
click at [376, 68] on icon "button" at bounding box center [376, 74] width 15 height 15
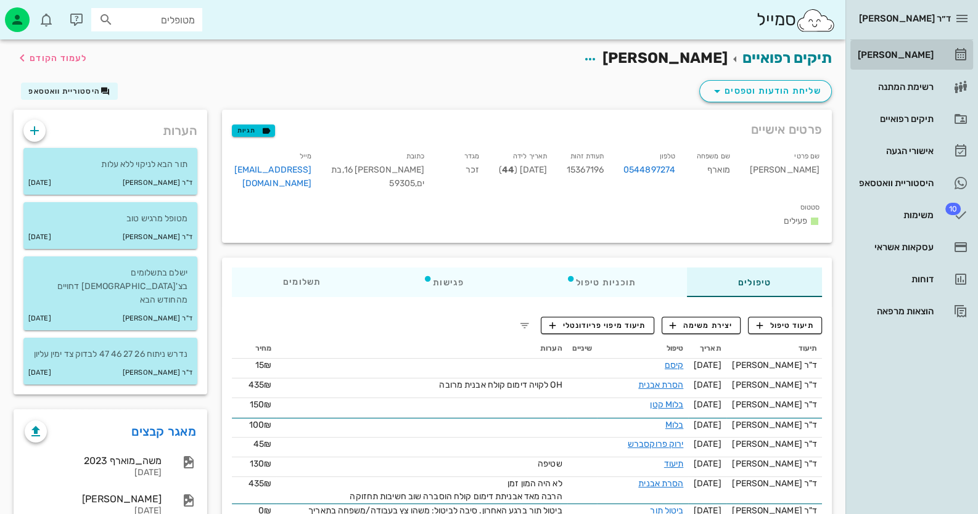
click at [945, 56] on link "[PERSON_NAME]" at bounding box center [911, 55] width 123 height 30
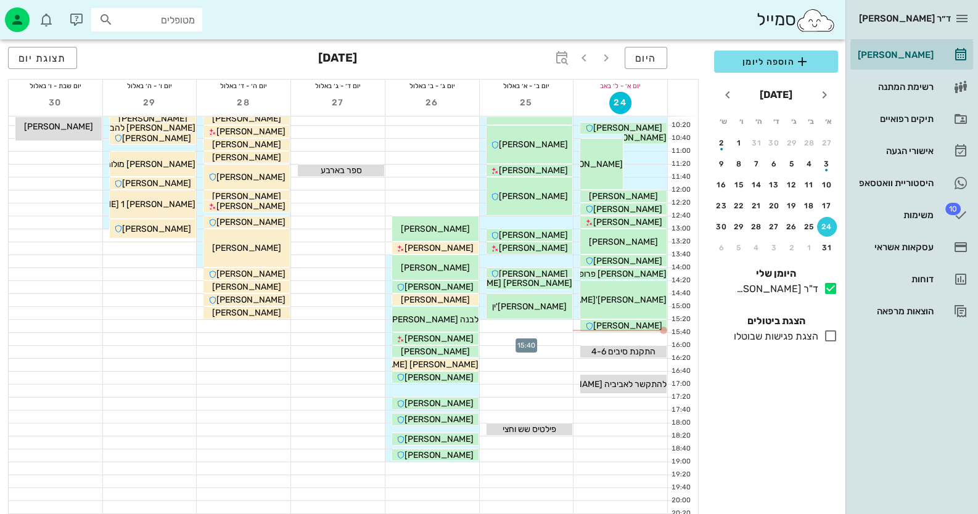
scroll to position [123, 0]
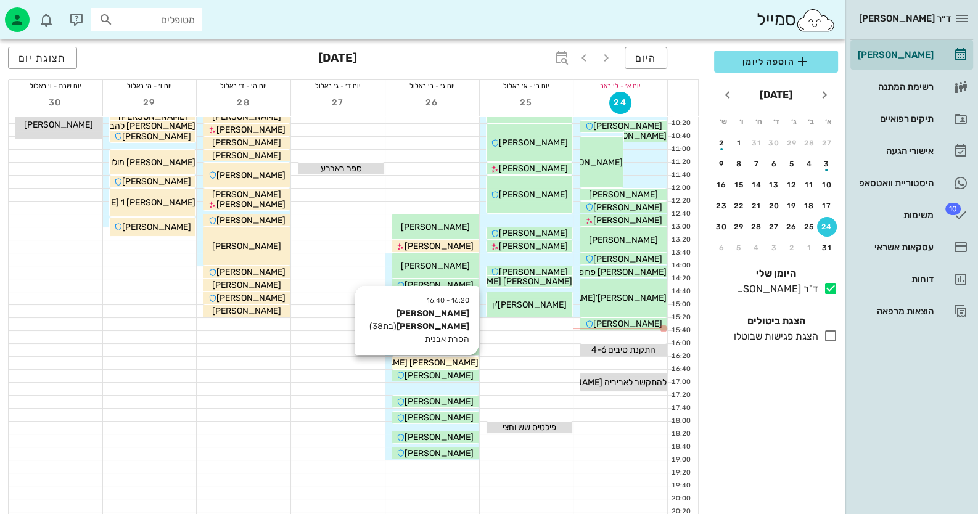
click at [447, 361] on span "[PERSON_NAME] [PERSON_NAME]" at bounding box center [408, 362] width 140 height 10
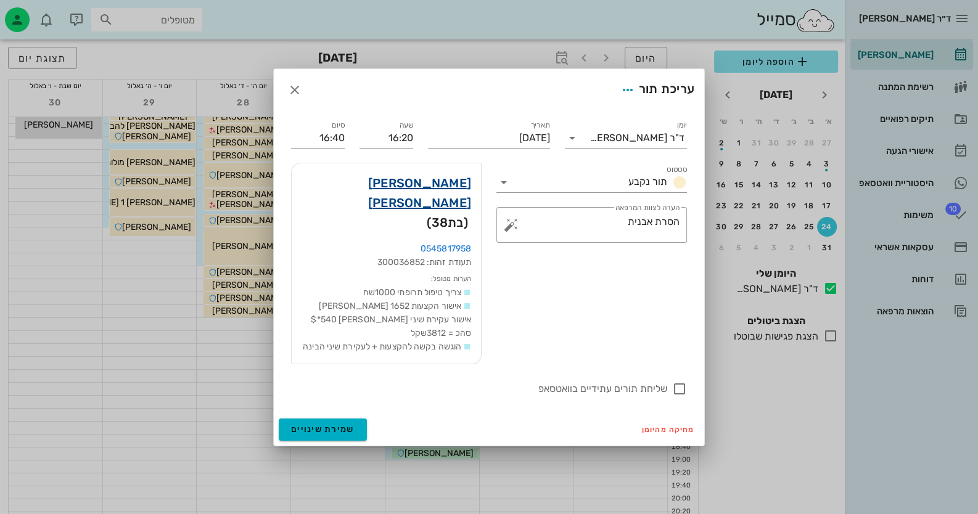
click at [447, 198] on link "[PERSON_NAME] [PERSON_NAME]" at bounding box center [385, 192] width 169 height 39
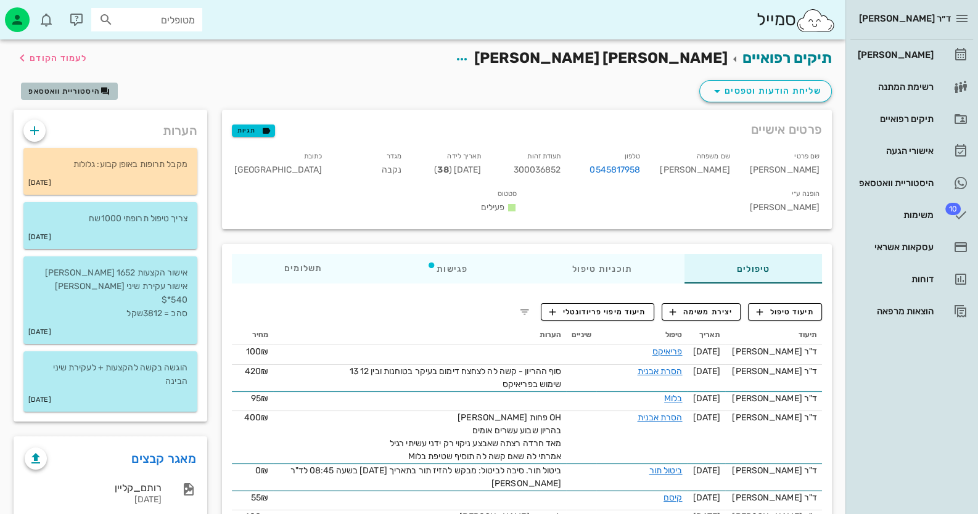
click at [95, 92] on span "היסטוריית וואטסאפ" at bounding box center [63, 91] width 71 height 9
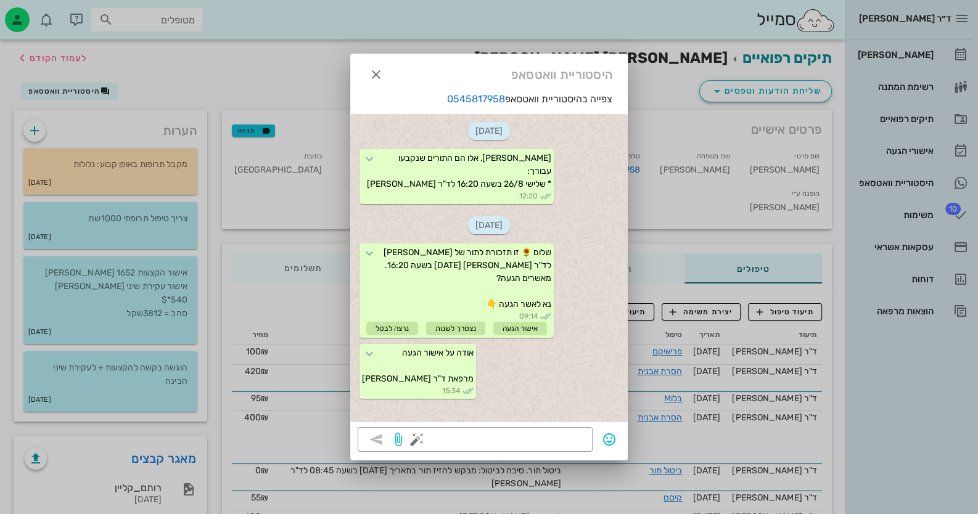
click at [937, 364] on div at bounding box center [489, 257] width 978 height 514
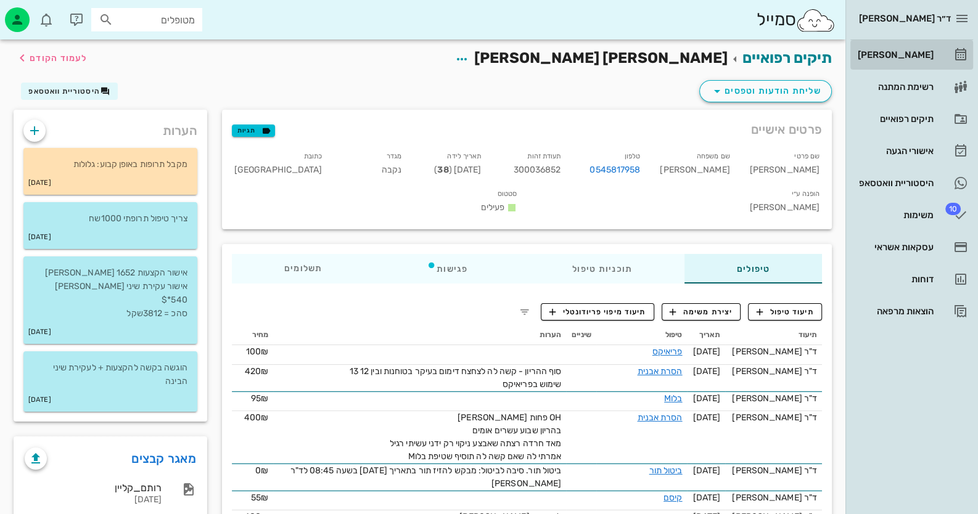
click at [876, 44] on link "[PERSON_NAME]" at bounding box center [911, 55] width 123 height 30
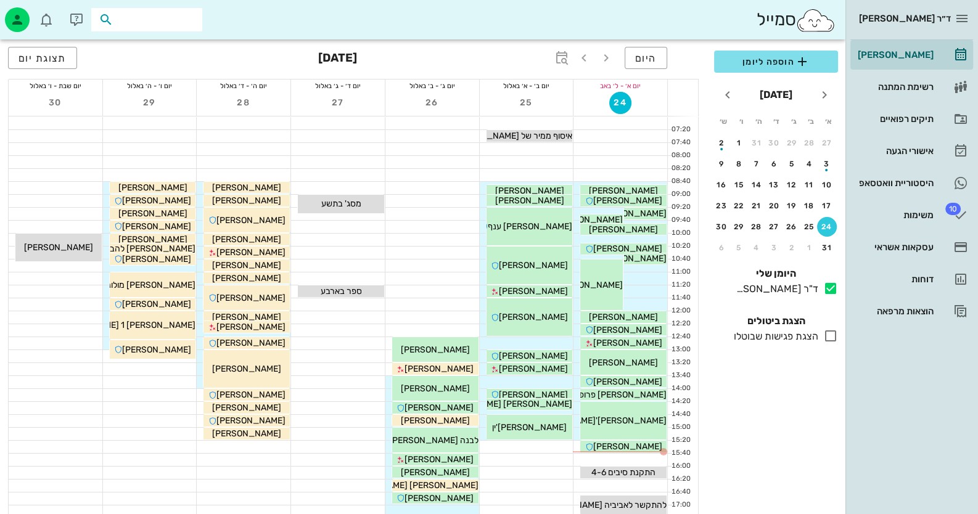
click at [143, 14] on input "text" at bounding box center [155, 20] width 79 height 16
paste input "0523590885"
type input "0523590885"
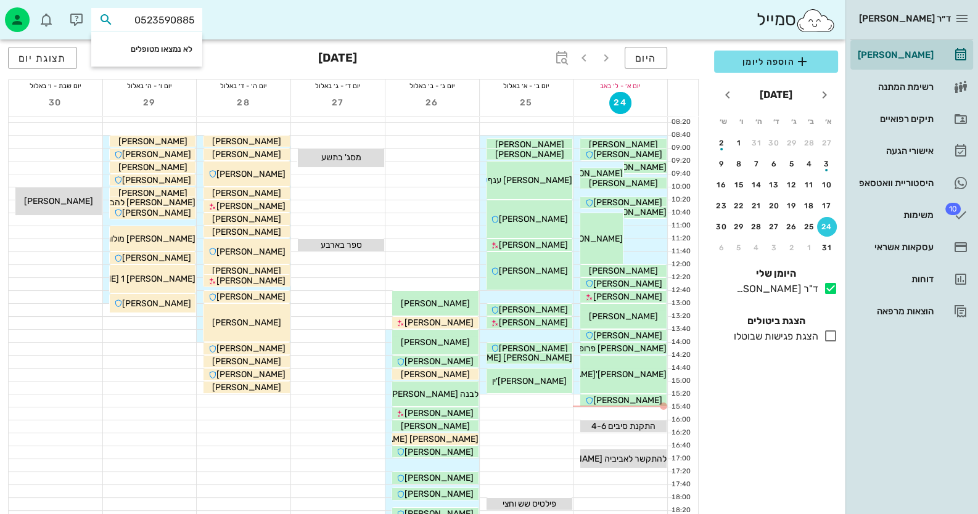
scroll to position [123, 0]
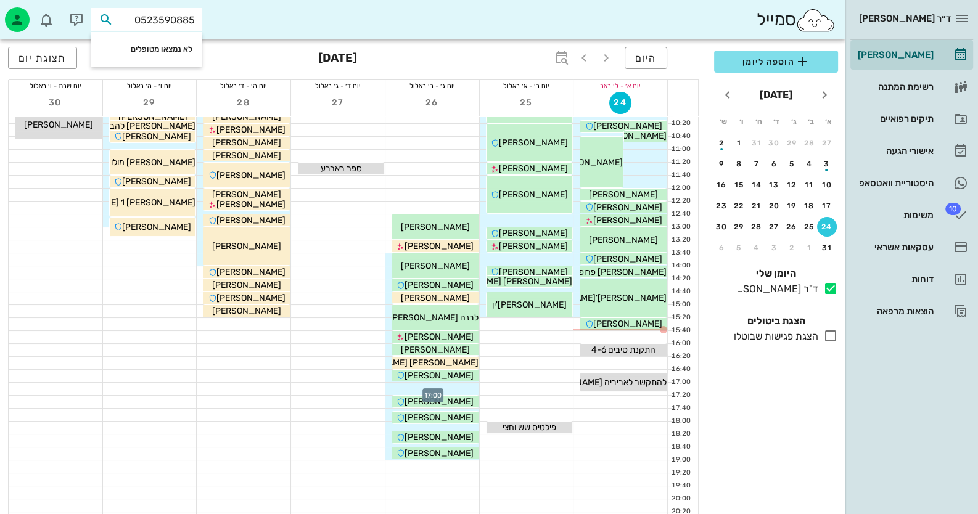
click at [462, 386] on div at bounding box center [432, 389] width 94 height 12
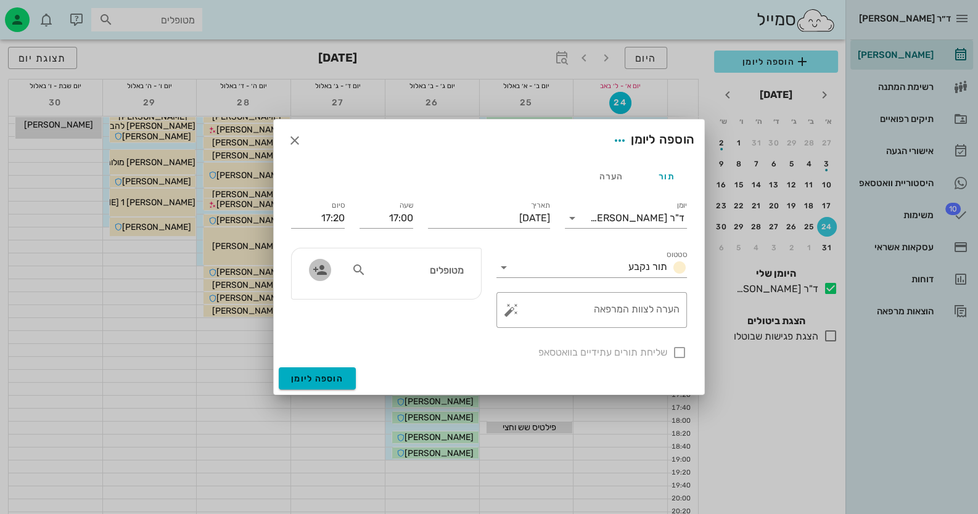
click at [314, 272] on icon "button" at bounding box center [319, 270] width 15 height 15
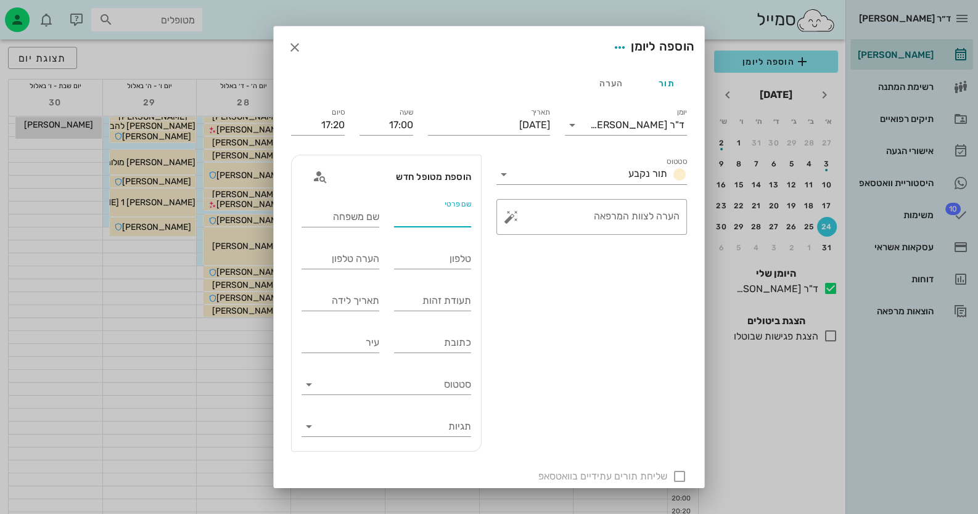
click at [441, 218] on input "שם פרטי" at bounding box center [433, 217] width 78 height 20
type input "[PERSON_NAME]"
click at [417, 259] on input "טלפון" at bounding box center [433, 259] width 78 height 20
type input "0523590885"
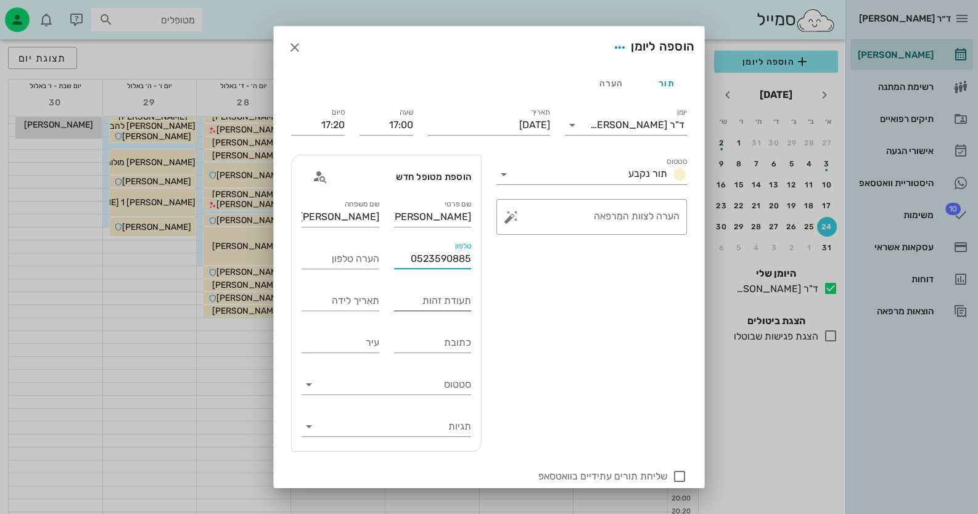
click at [470, 308] on input "תעודת זהות" at bounding box center [433, 301] width 78 height 20
type input "057701005"
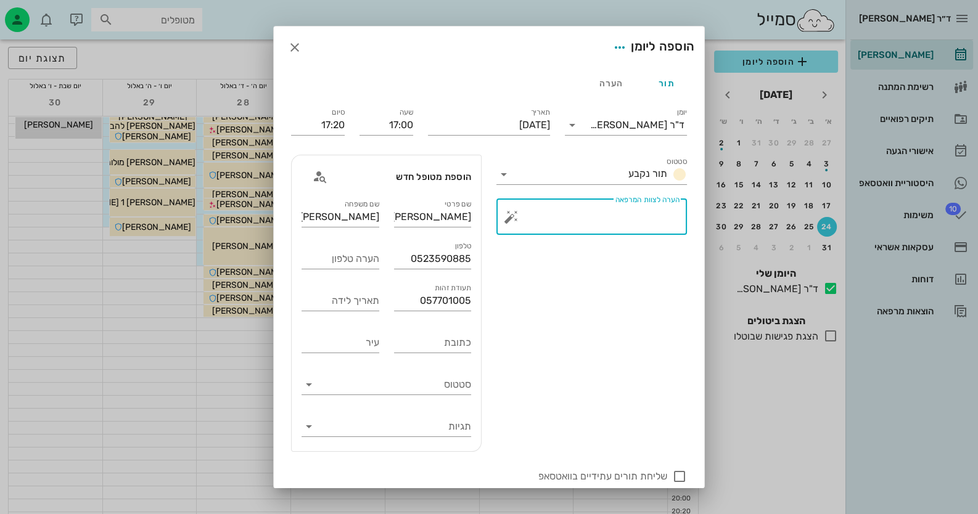
click at [616, 226] on textarea "הערה לצוות המרפאה" at bounding box center [596, 220] width 166 height 30
click at [518, 218] on button "button" at bounding box center [511, 217] width 15 height 15
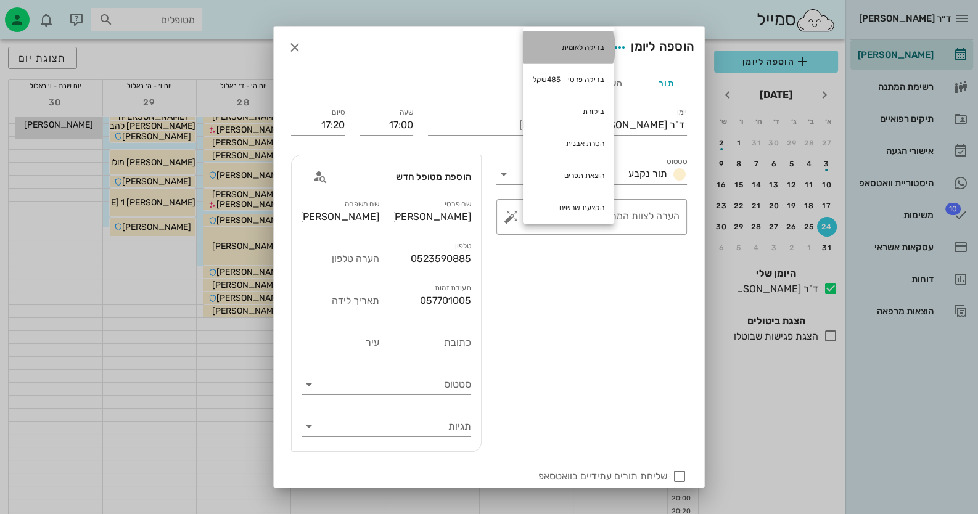
click at [583, 51] on div "בדיקה לאומית" at bounding box center [568, 47] width 91 height 32
type textarea "בדיקה לאומית"
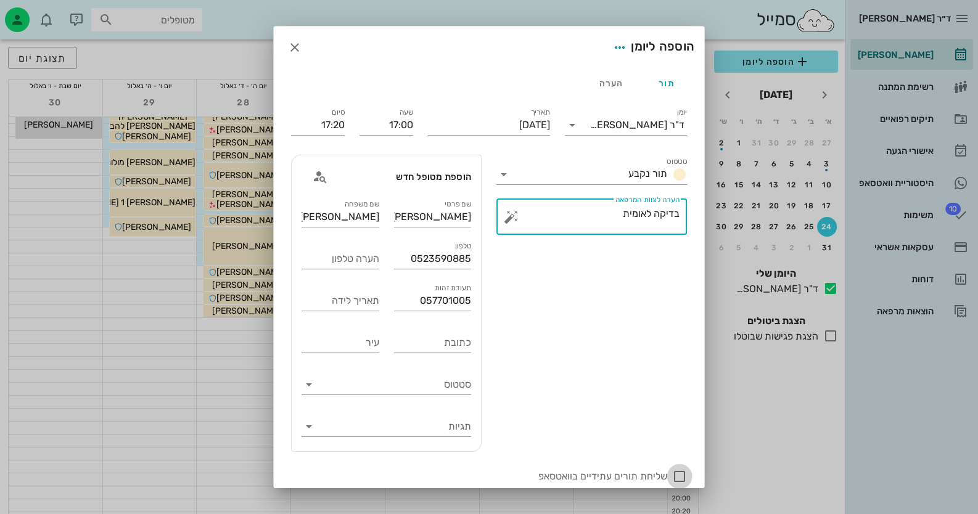
click at [675, 475] on div at bounding box center [679, 476] width 21 height 21
checkbox input "true"
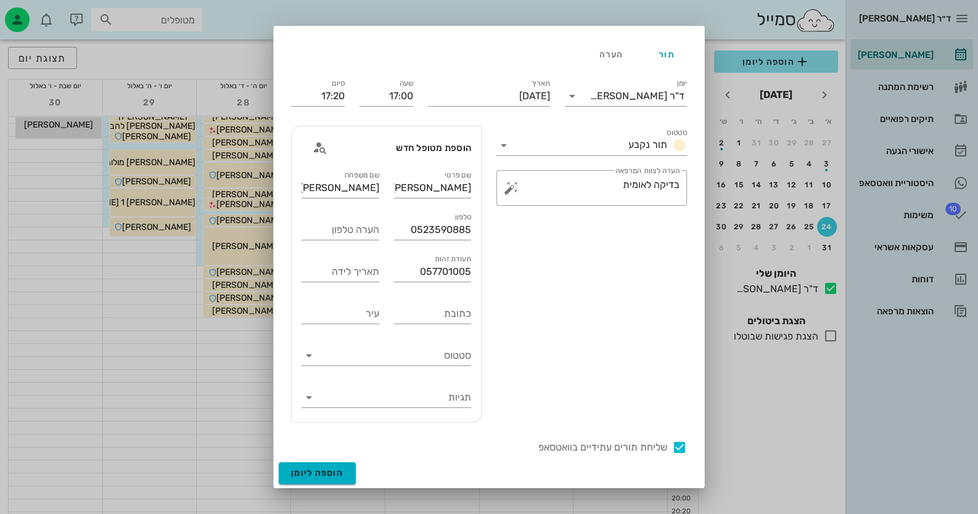
scroll to position [30, 0]
click at [329, 470] on span "הוספה ליומן" at bounding box center [317, 472] width 52 height 10
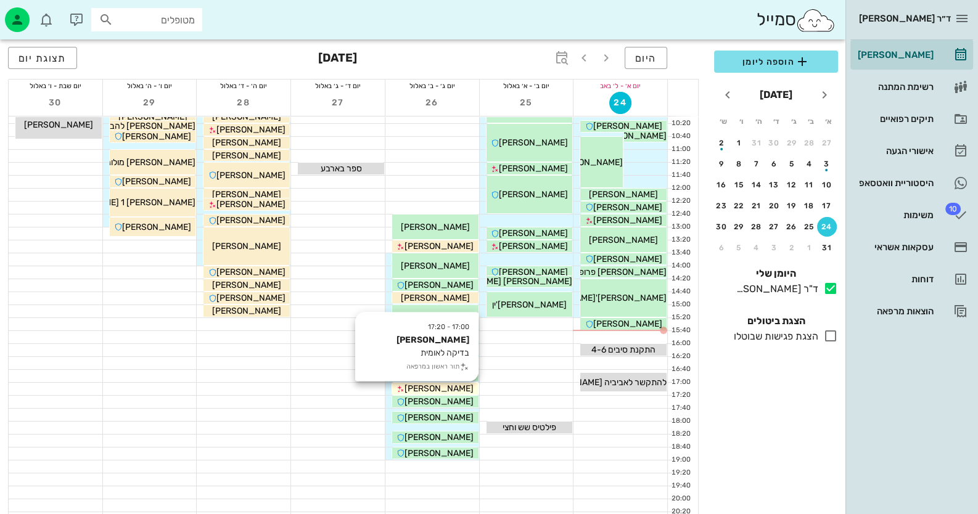
click at [467, 385] on div "[PERSON_NAME]" at bounding box center [435, 388] width 86 height 13
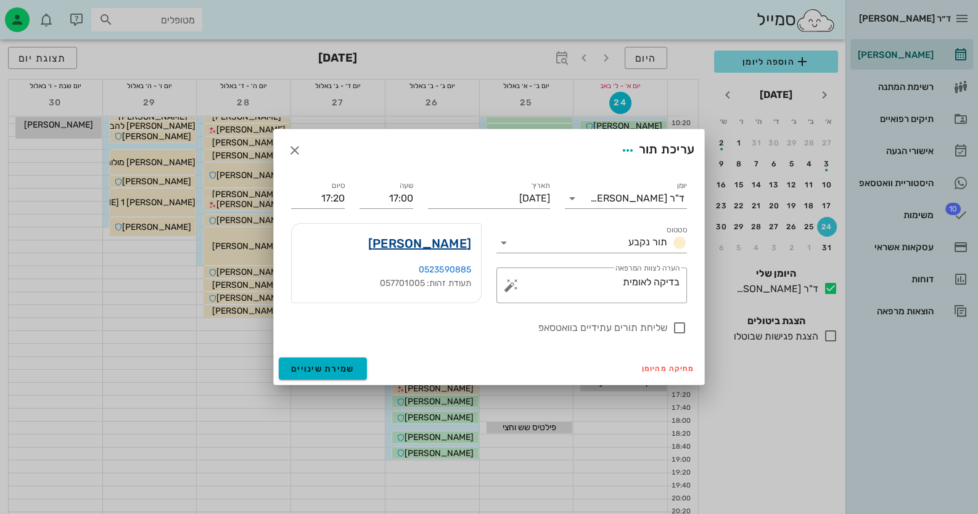
click at [439, 239] on link "[PERSON_NAME]" at bounding box center [419, 244] width 103 height 20
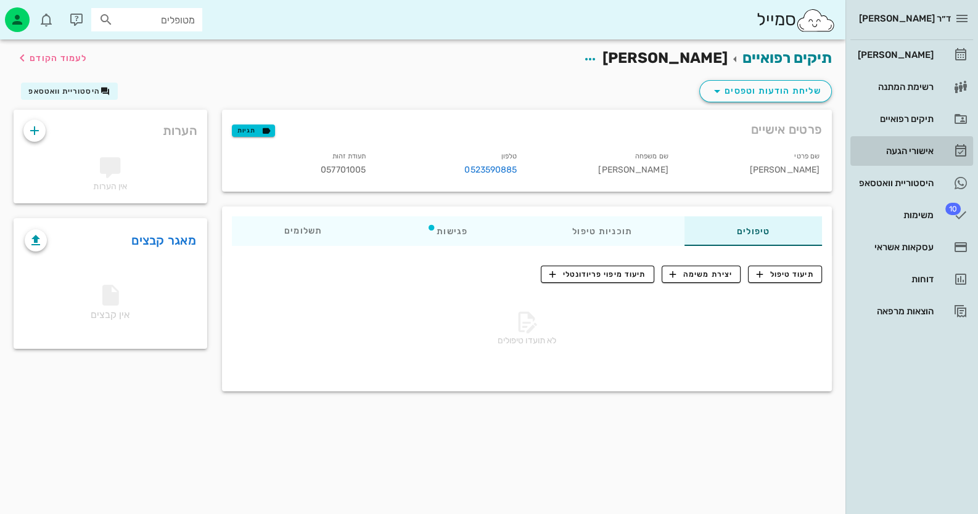
click at [918, 152] on div "אישורי הגעה" at bounding box center [894, 151] width 78 height 10
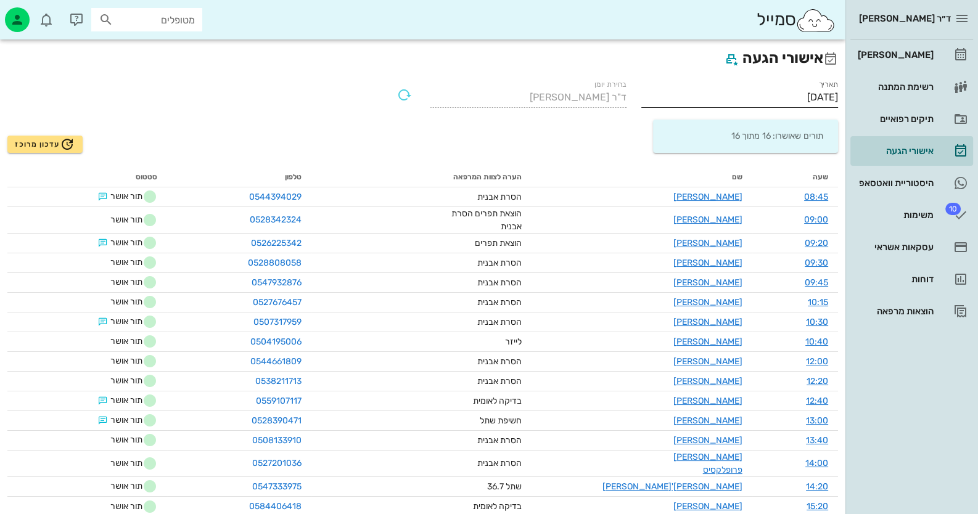
click at [753, 98] on input "[DATE]" at bounding box center [739, 98] width 197 height 20
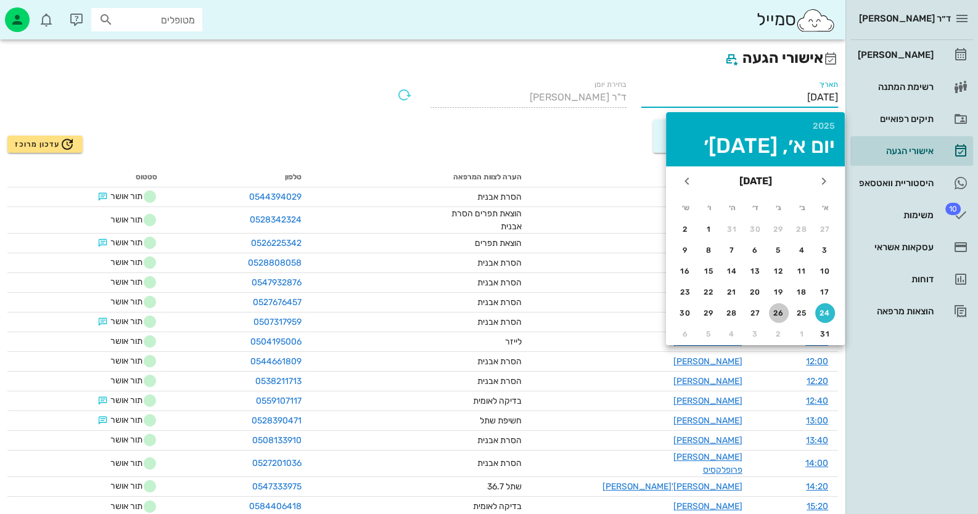
click at [786, 314] on div "26" at bounding box center [779, 313] width 20 height 9
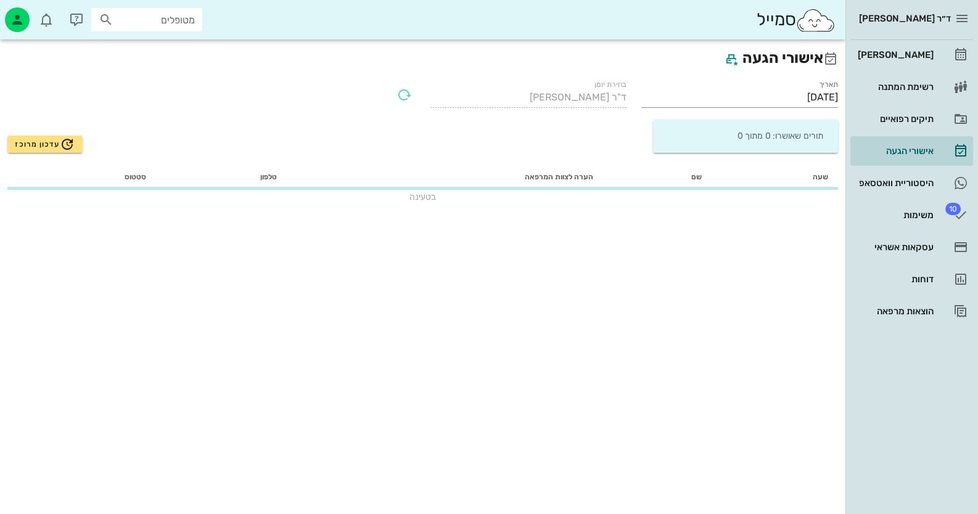
type input "26/08/2025"
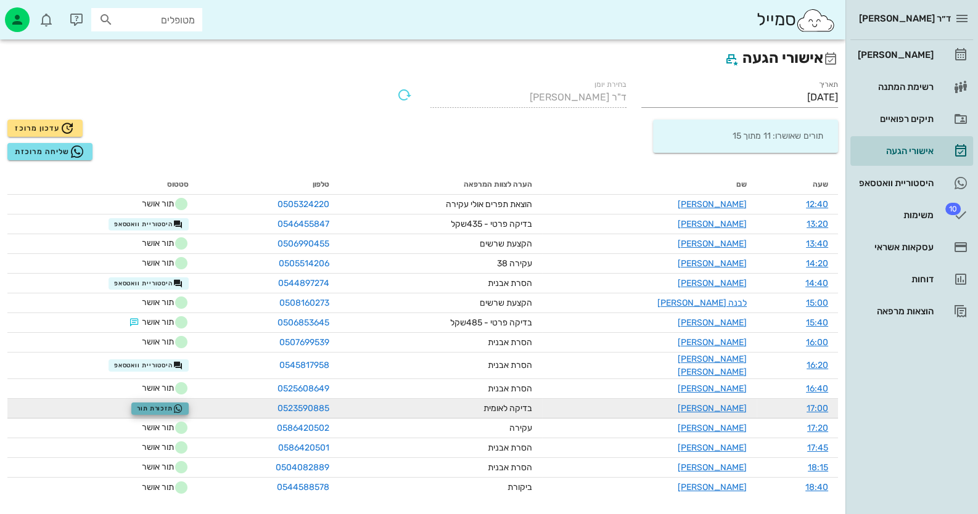
click at [152, 404] on span "תזכורת תור" at bounding box center [160, 409] width 46 height 10
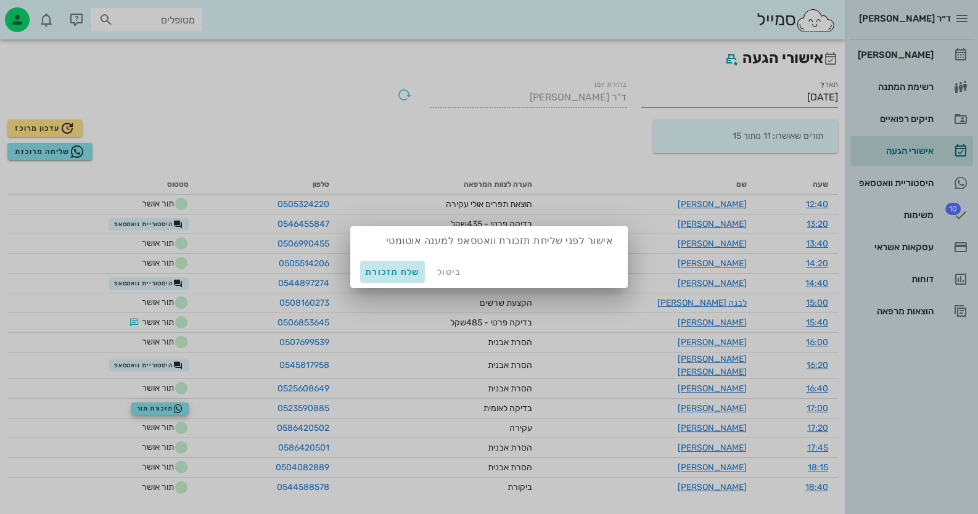
click at [383, 271] on span "שלח תזכורת" at bounding box center [392, 272] width 55 height 10
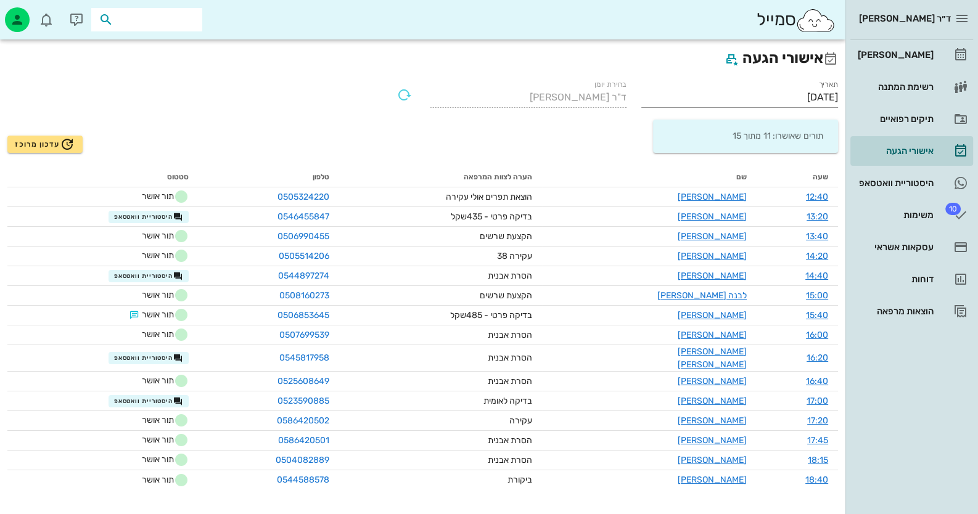
click at [134, 22] on input "text" at bounding box center [155, 20] width 79 height 16
paste input "0527432301"
type input "0527432301"
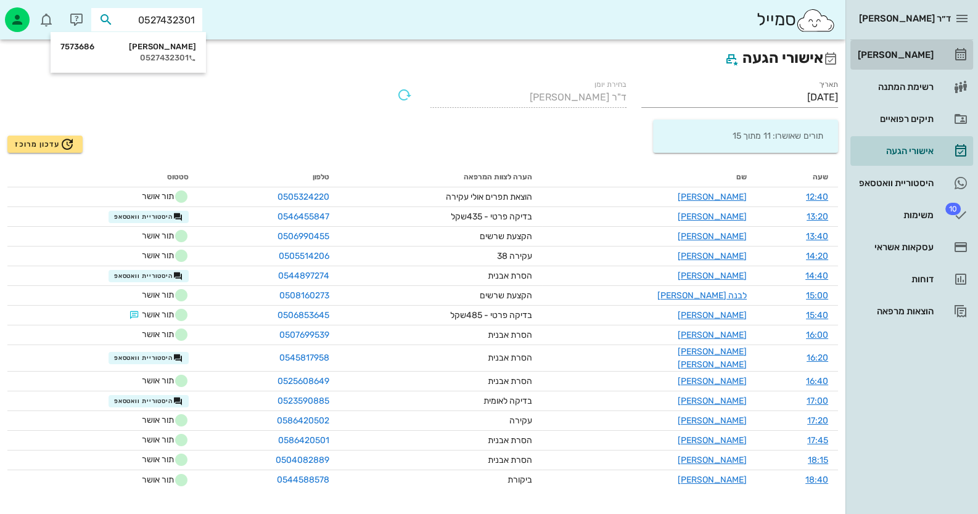
click at [913, 57] on div "[PERSON_NAME]" at bounding box center [894, 55] width 78 height 10
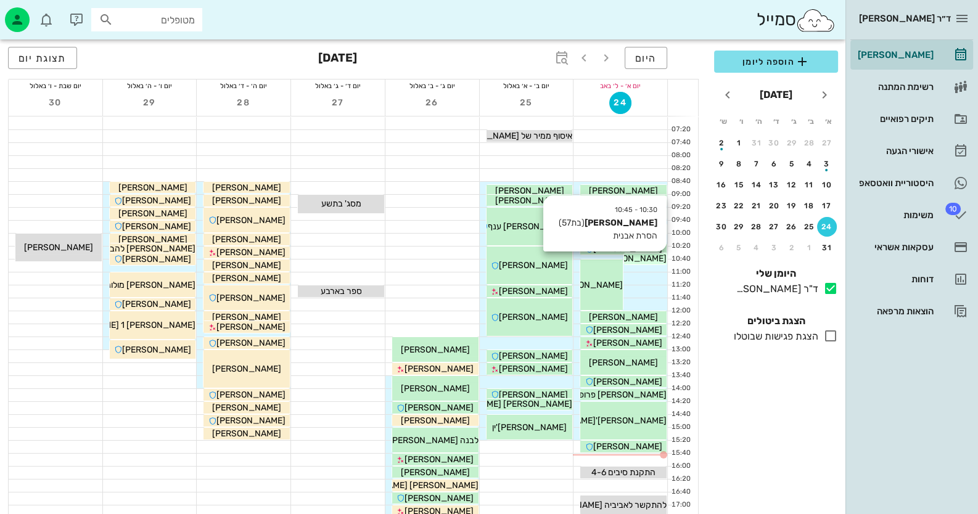
click at [635, 258] on span "[PERSON_NAME]" at bounding box center [631, 258] width 69 height 10
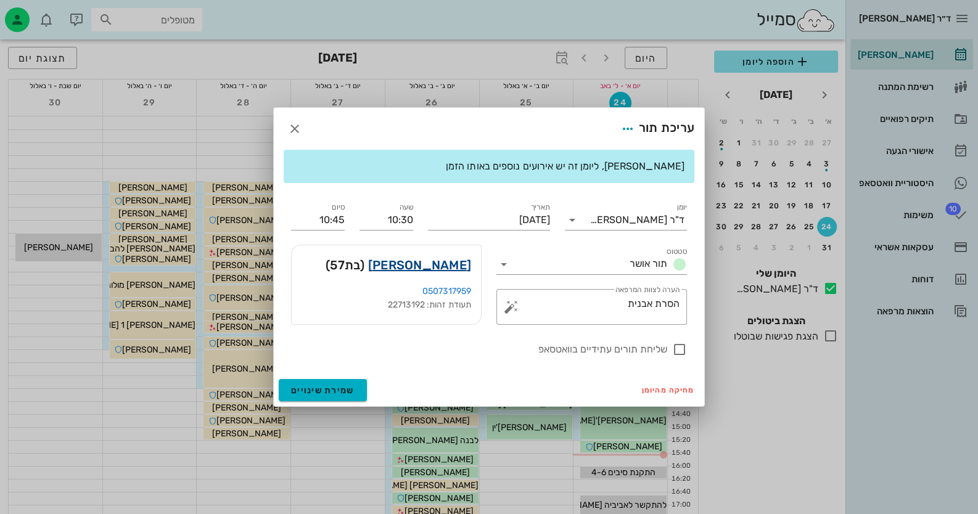
click at [466, 261] on link "[PERSON_NAME]" at bounding box center [419, 265] width 103 height 20
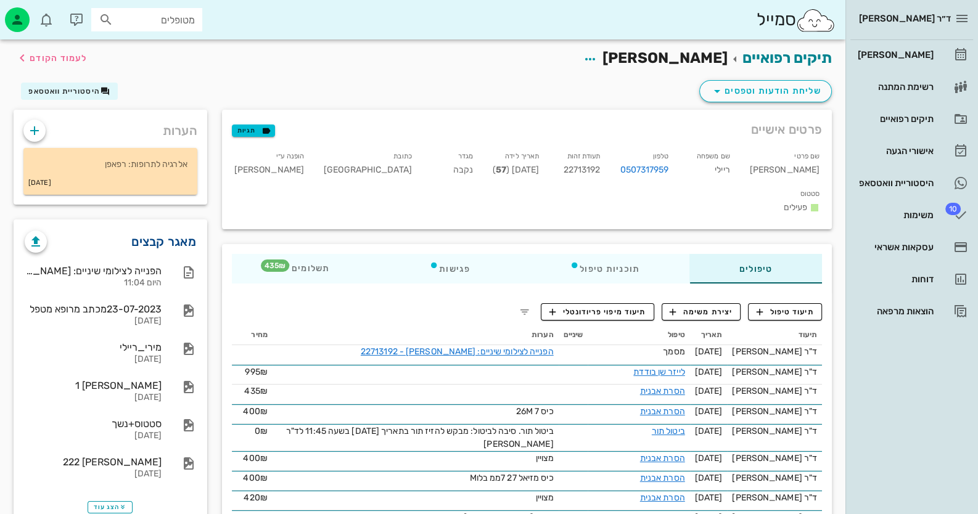
click at [182, 243] on link "מאגר קבצים" at bounding box center [163, 242] width 65 height 20
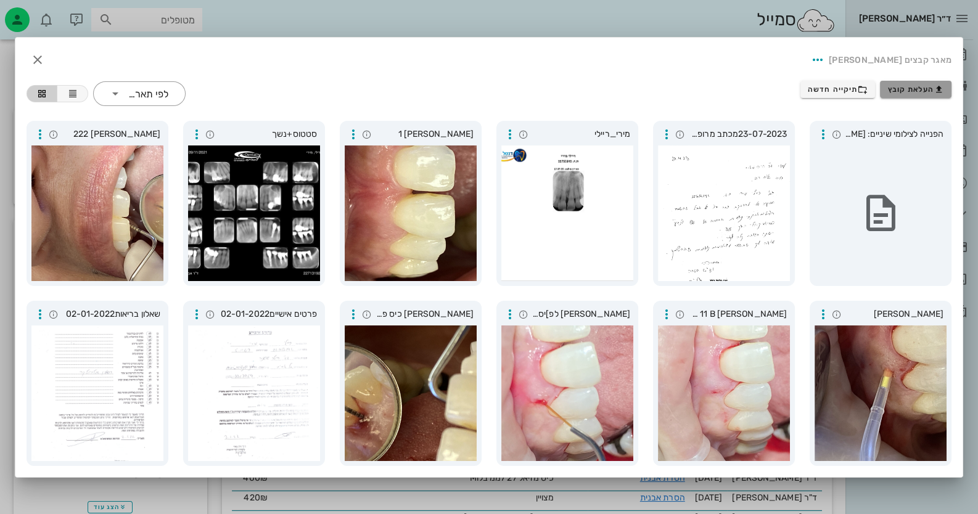
click at [918, 90] on span "העלאת קובץ" at bounding box center [916, 89] width 56 height 10
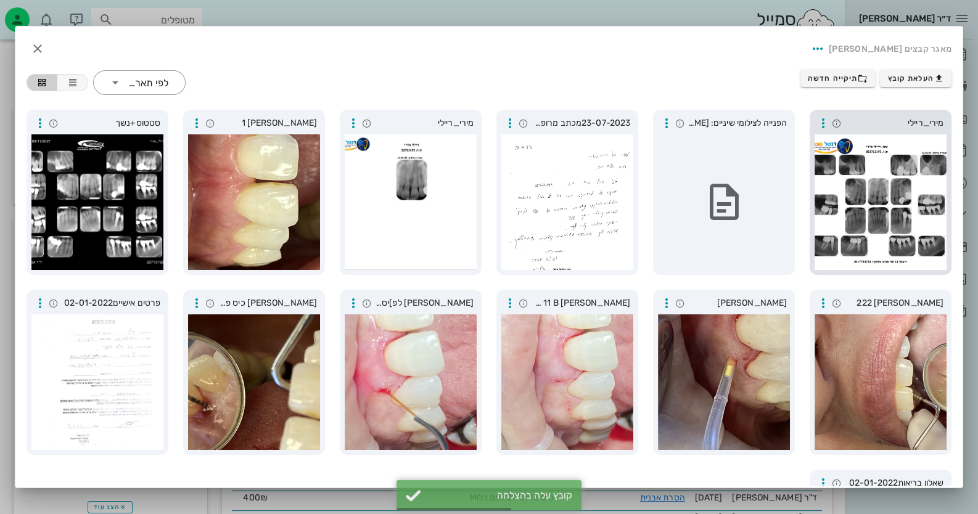
click at [871, 194] on div at bounding box center [880, 202] width 132 height 136
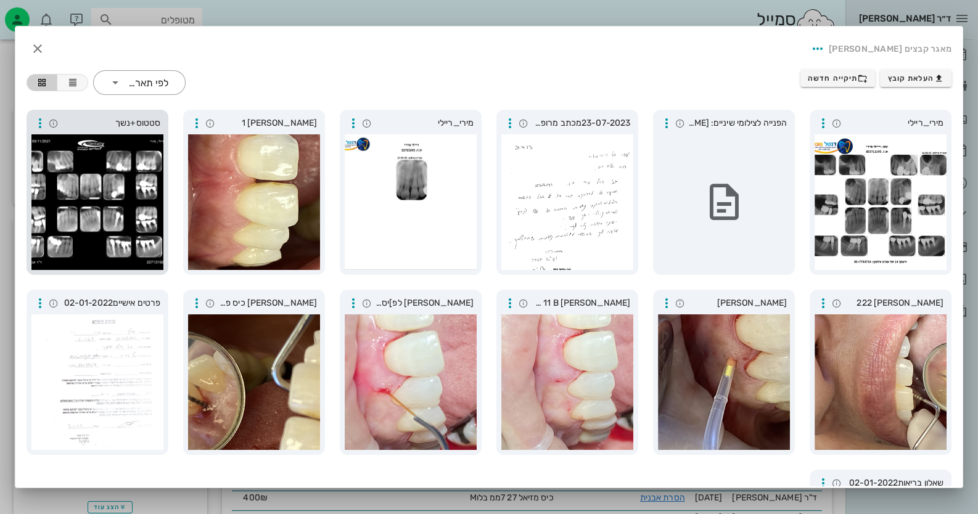
click at [94, 214] on div at bounding box center [97, 202] width 132 height 136
click at [922, 207] on div at bounding box center [880, 202] width 132 height 136
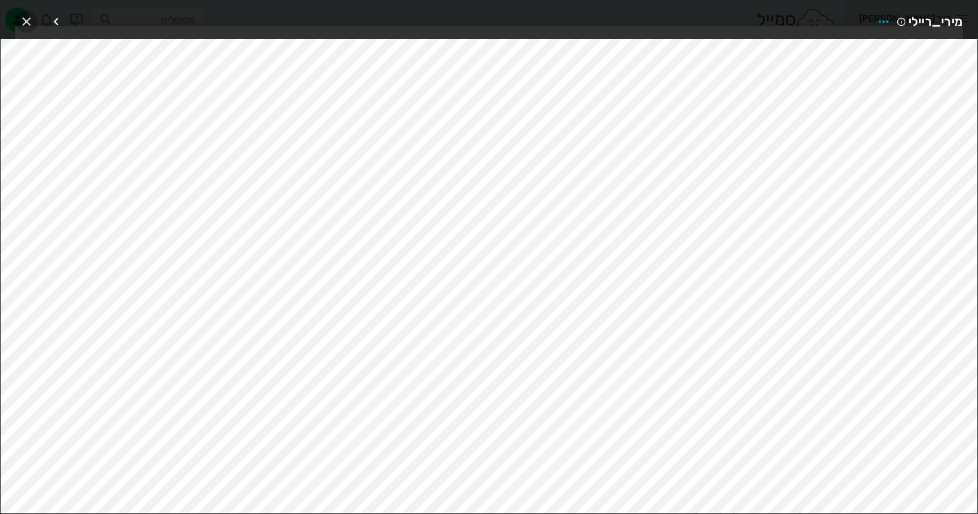
click at [31, 15] on icon "button" at bounding box center [26, 21] width 15 height 15
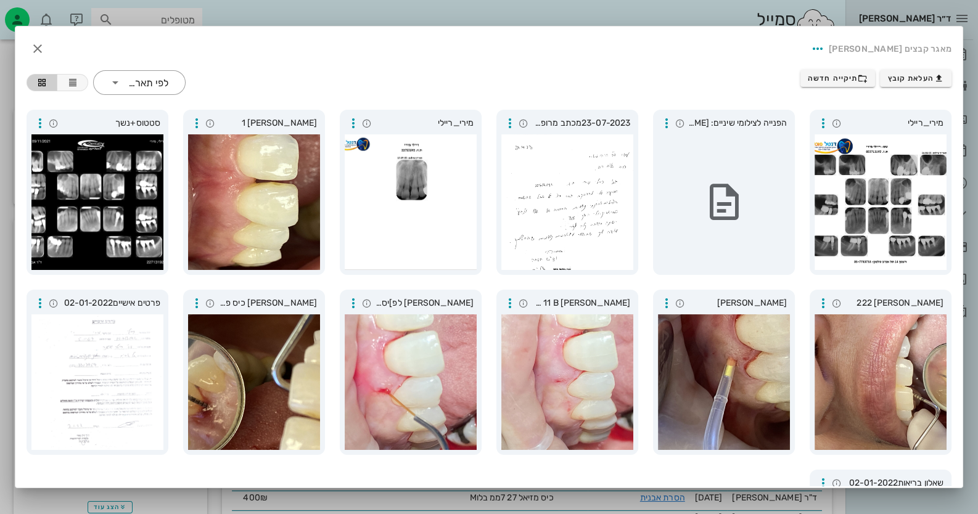
click at [476, 49] on div "מאגר קבצים מירי ריילי" at bounding box center [489, 49] width 944 height 42
click at [889, 153] on div at bounding box center [880, 202] width 132 height 136
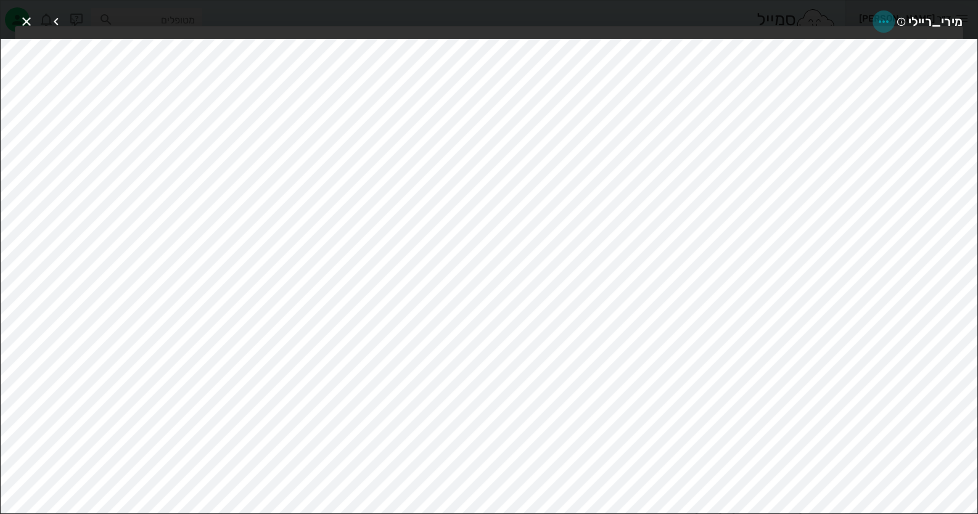
click at [878, 14] on icon "button" at bounding box center [883, 21] width 15 height 15
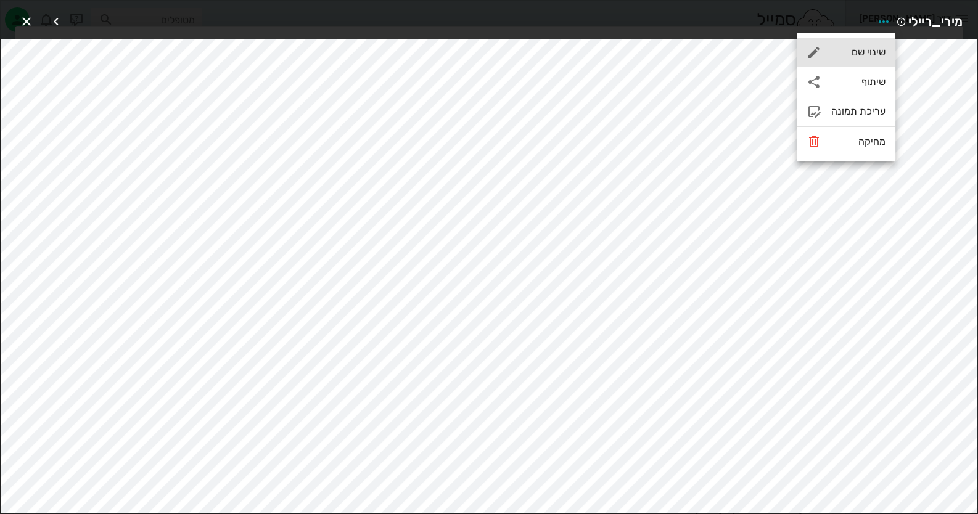
click at [874, 55] on div "שינוי שם" at bounding box center [858, 52] width 54 height 12
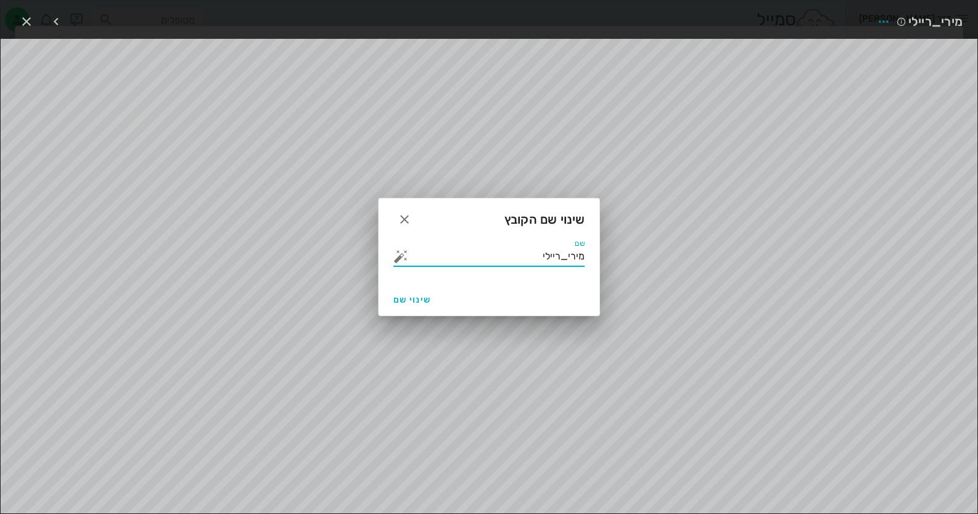
drag, startPoint x: 607, startPoint y: 264, endPoint x: 713, endPoint y: 276, distance: 106.6
type input "סטטוס"
click at [395, 301] on span "שינוי שם" at bounding box center [412, 300] width 38 height 10
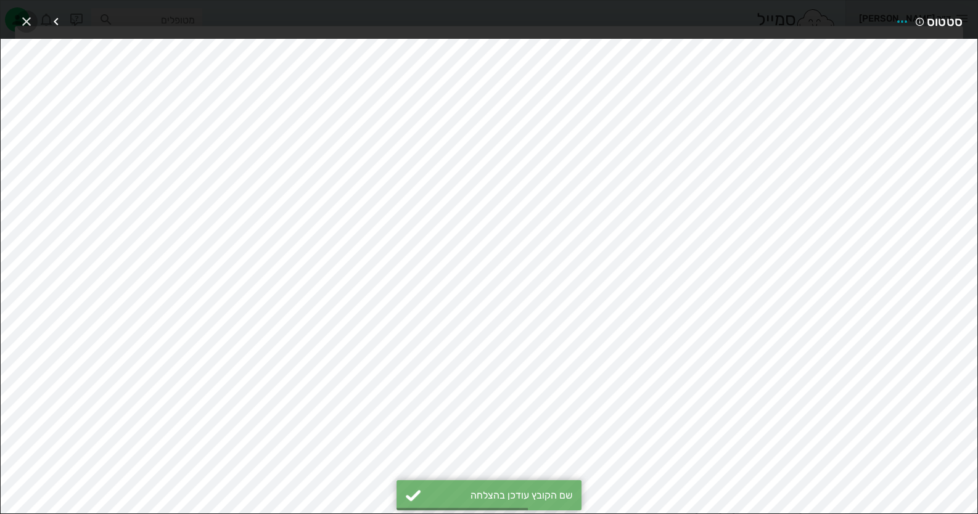
click at [22, 21] on icon "button" at bounding box center [26, 21] width 15 height 15
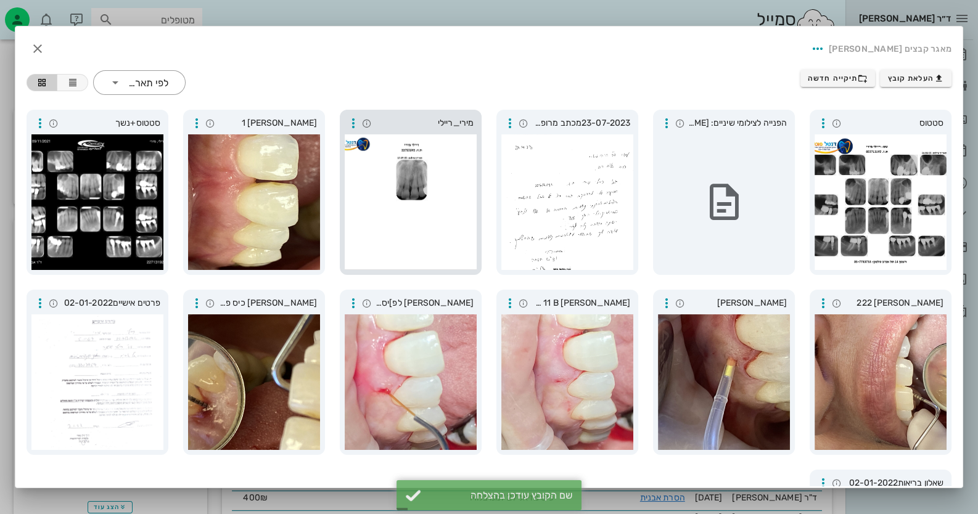
click at [473, 182] on div at bounding box center [411, 202] width 132 height 136
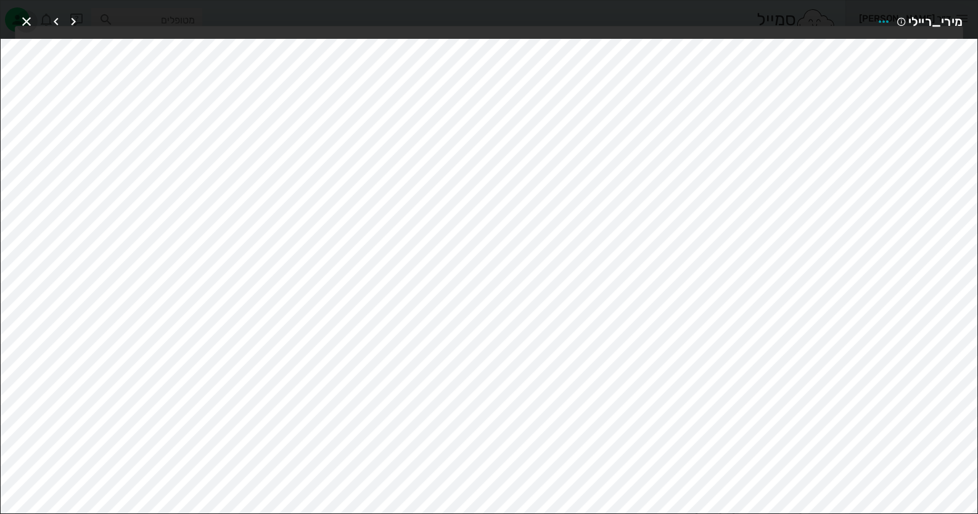
click at [28, 22] on icon "button" at bounding box center [26, 21] width 15 height 15
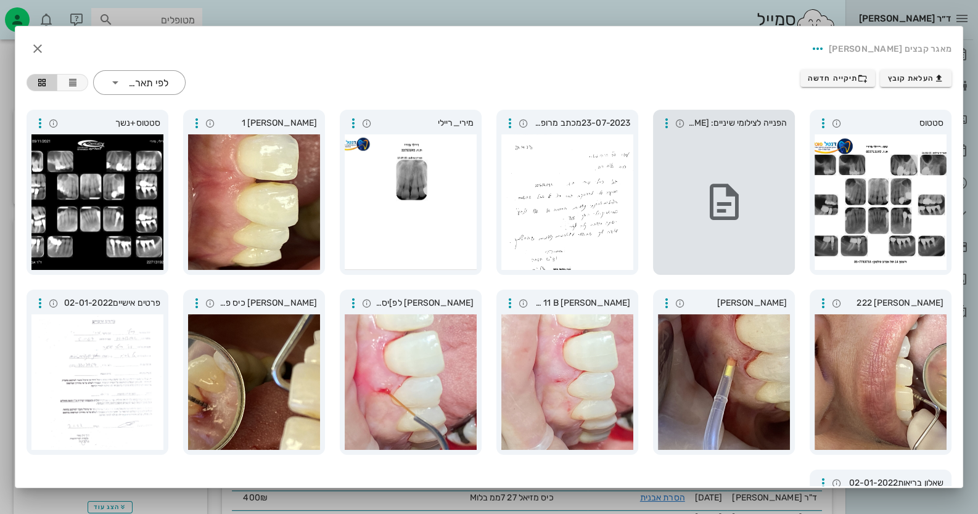
click at [730, 141] on div at bounding box center [724, 202] width 132 height 136
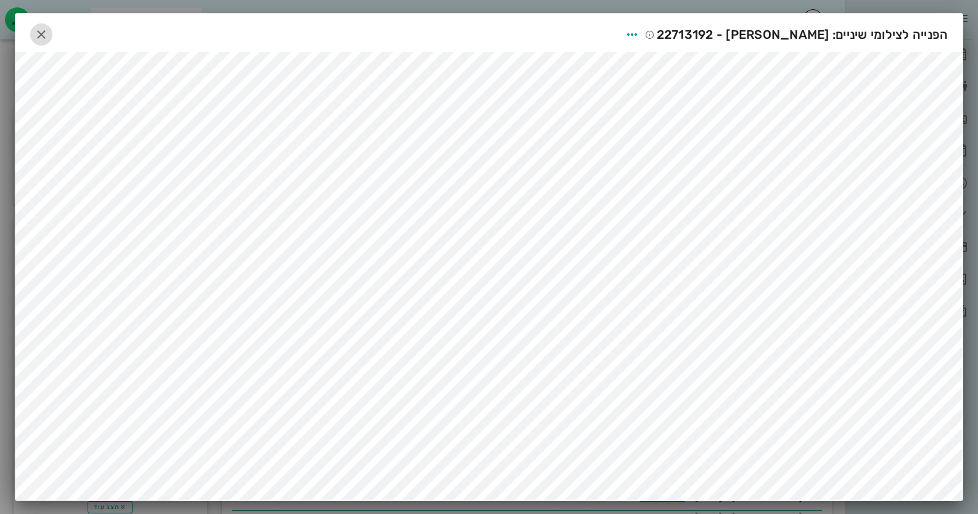
click at [49, 31] on icon "button" at bounding box center [41, 34] width 15 height 15
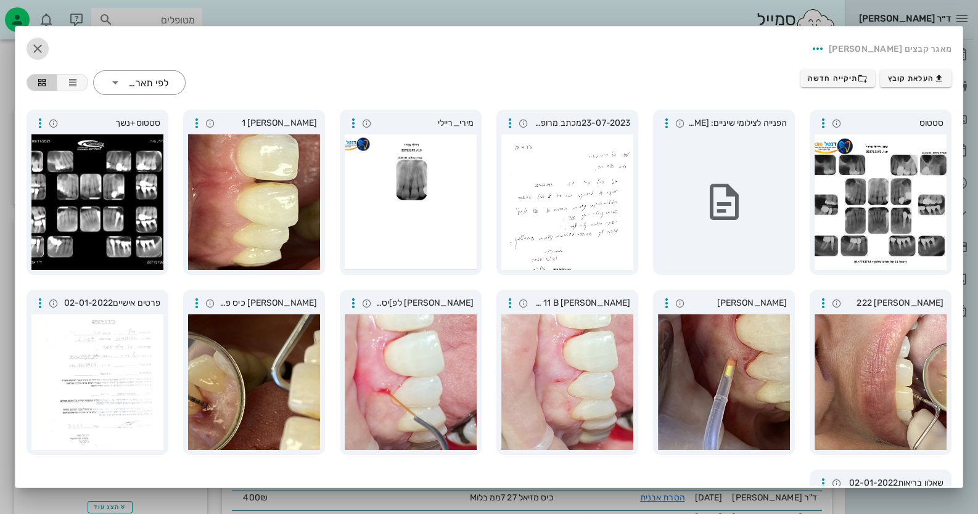
click at [45, 45] on icon "button" at bounding box center [37, 48] width 15 height 15
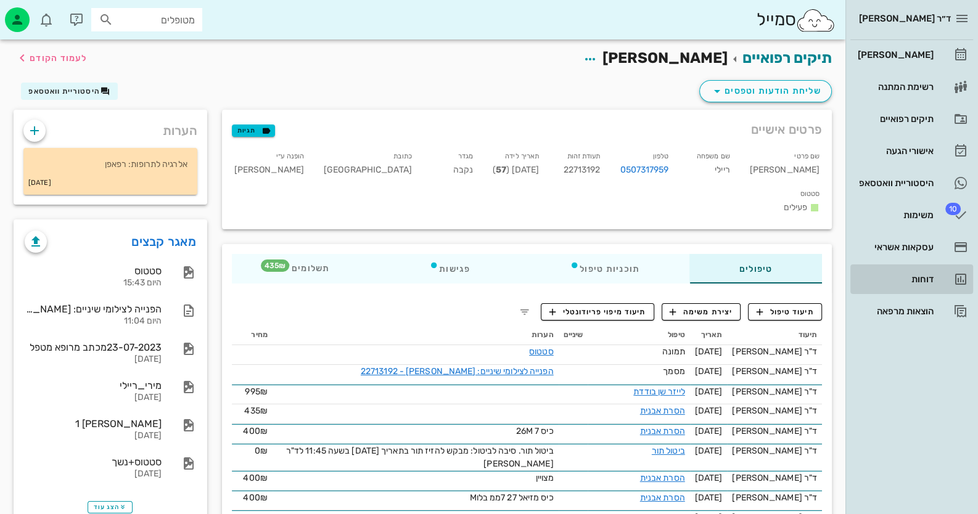
click at [915, 284] on div "דוחות" at bounding box center [894, 279] width 78 height 20
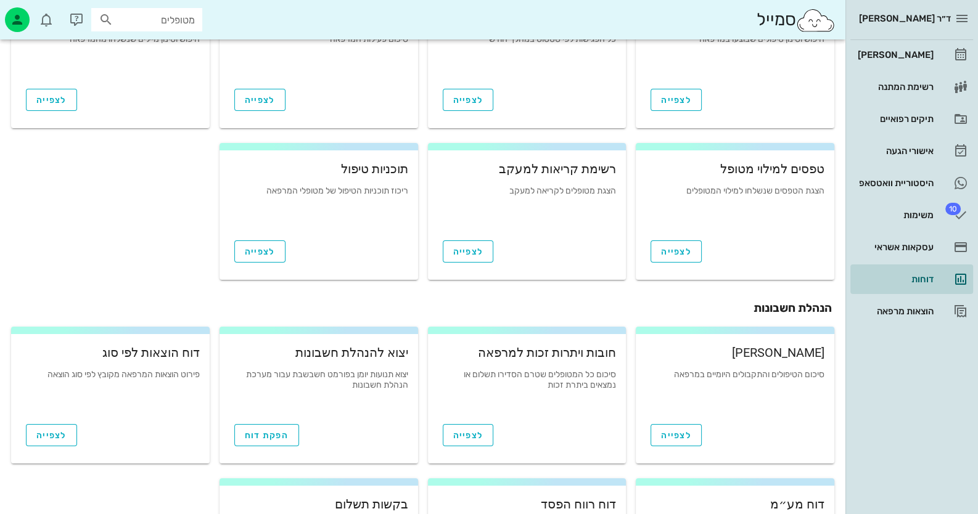
scroll to position [123, 0]
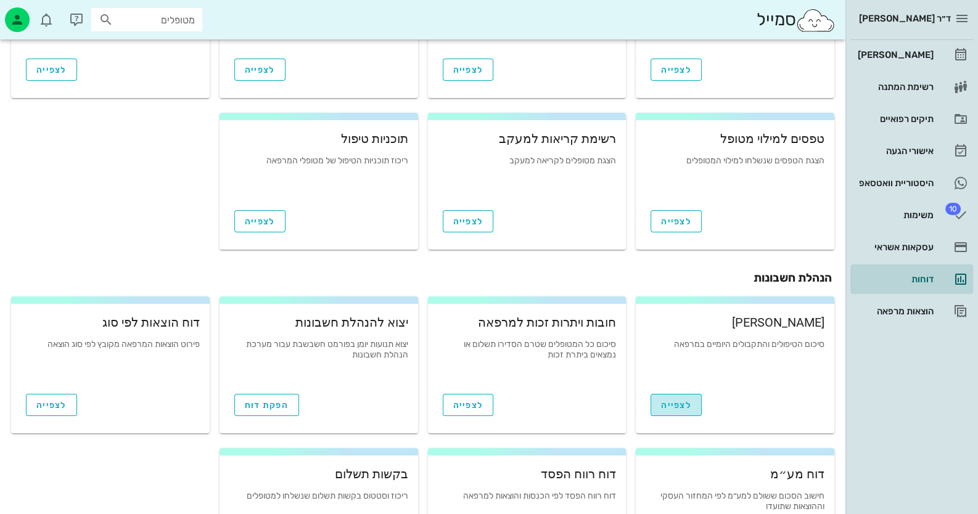
click at [690, 402] on link "לצפייה" at bounding box center [675, 405] width 51 height 22
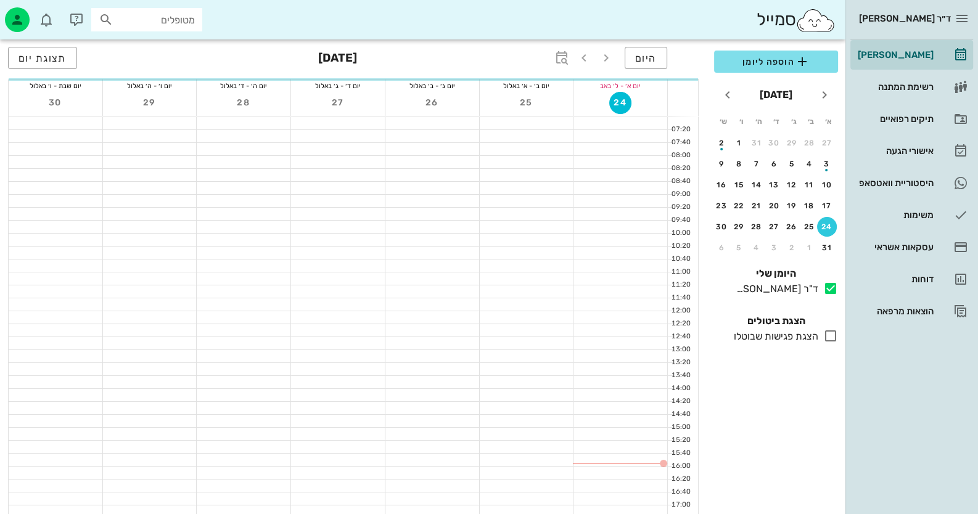
click at [153, 18] on input "מטופלים" at bounding box center [155, 20] width 79 height 16
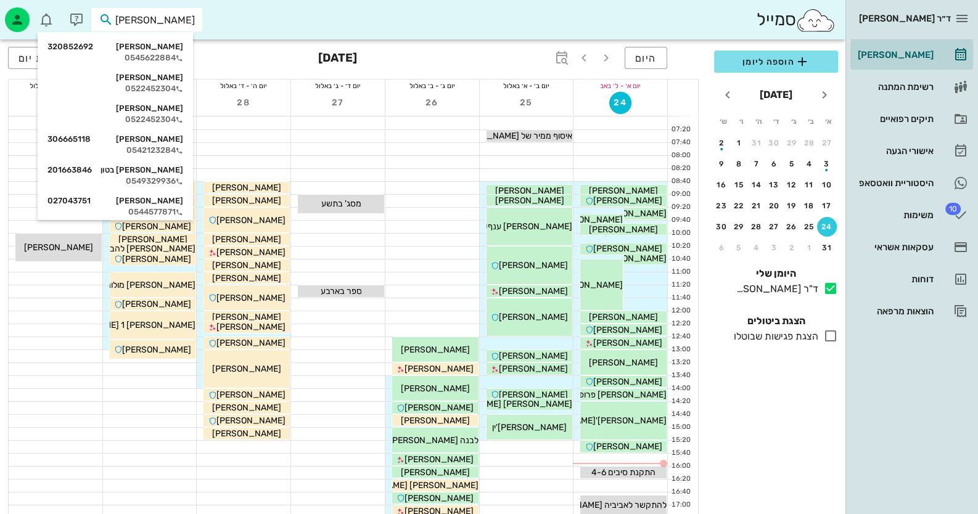
type input "[PERSON_NAME]"
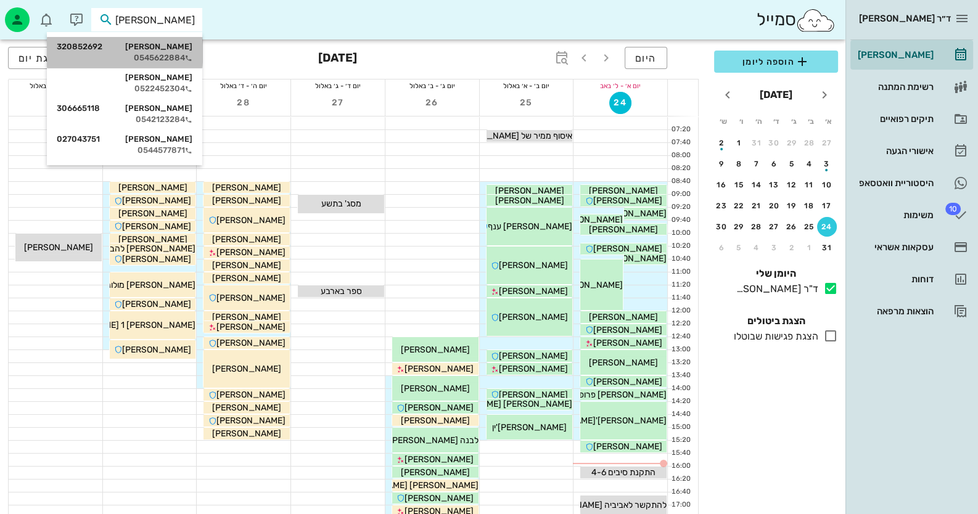
click at [134, 63] on div "[PERSON_NAME] 320852692 0545622884" at bounding box center [125, 52] width 136 height 31
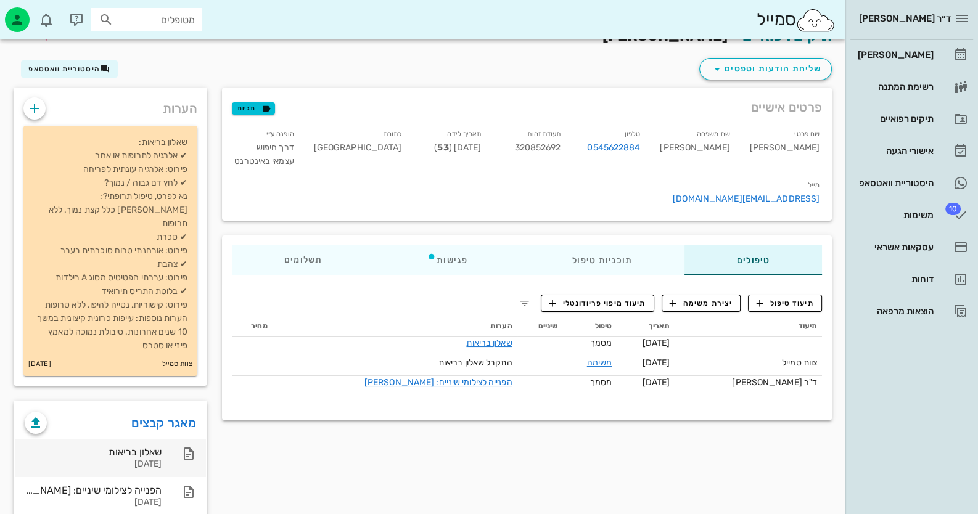
scroll to position [35, 0]
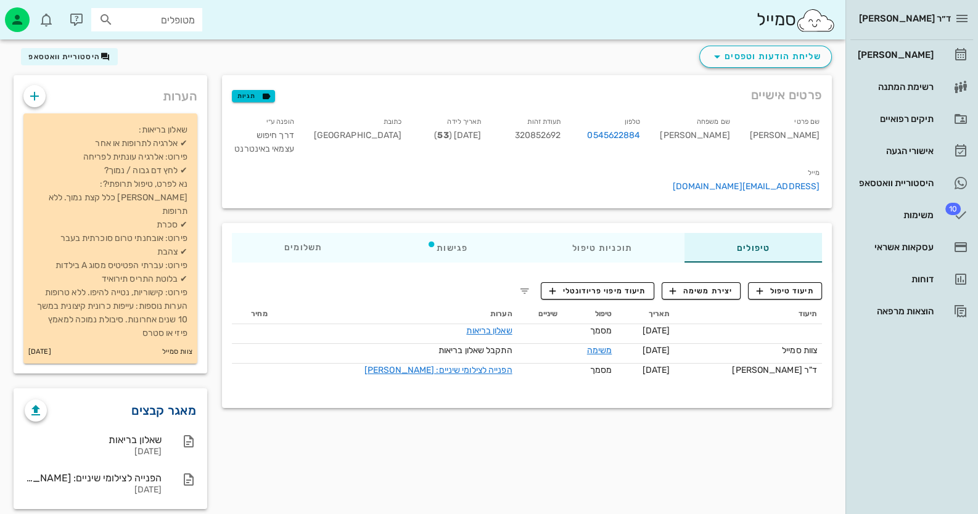
click at [182, 401] on link "מאגר קבצים" at bounding box center [163, 411] width 65 height 20
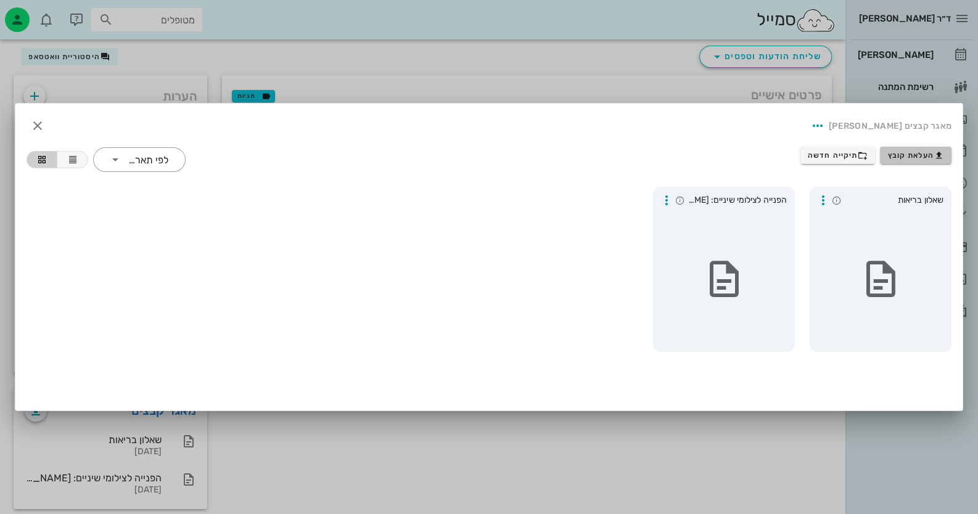
click at [931, 156] on span "העלאת קובץ" at bounding box center [916, 155] width 56 height 10
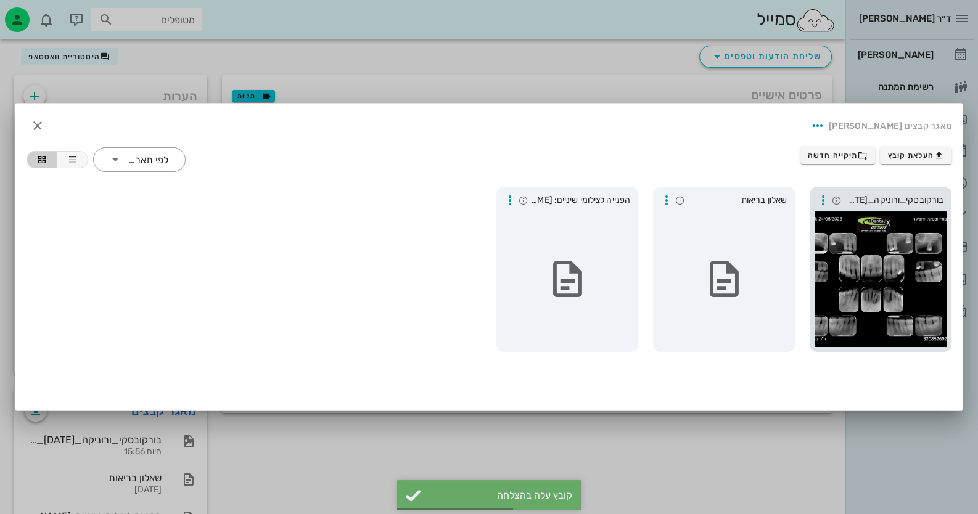
click at [921, 202] on span "בורקובסקי_ורוניקה_[DATE]_סטטוס_+_נשך1" at bounding box center [893, 201] width 99 height 14
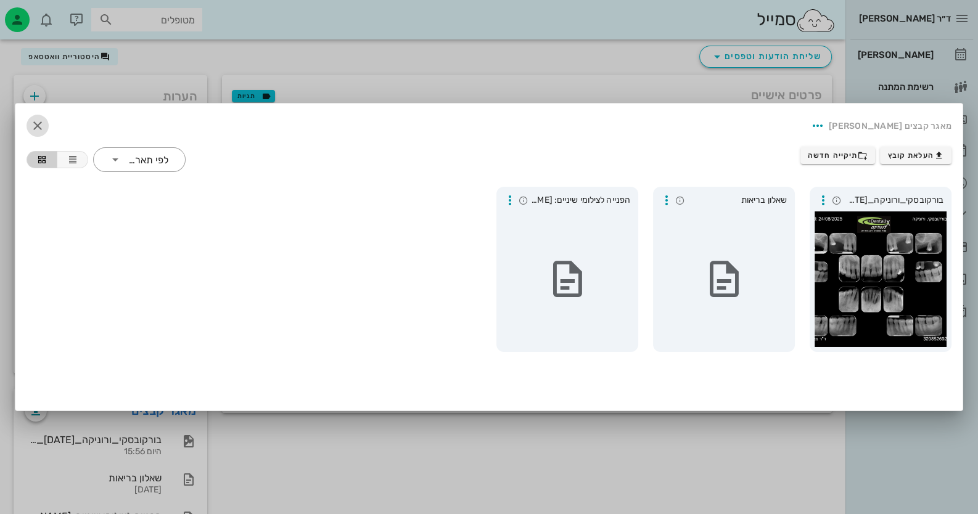
click at [37, 123] on icon "button" at bounding box center [37, 125] width 15 height 15
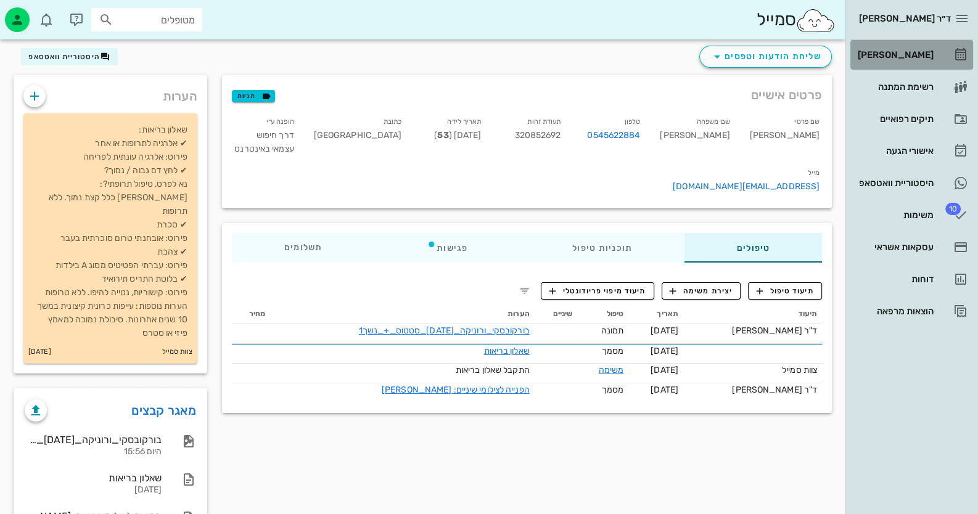
click at [943, 57] on link "[PERSON_NAME]" at bounding box center [911, 55] width 123 height 30
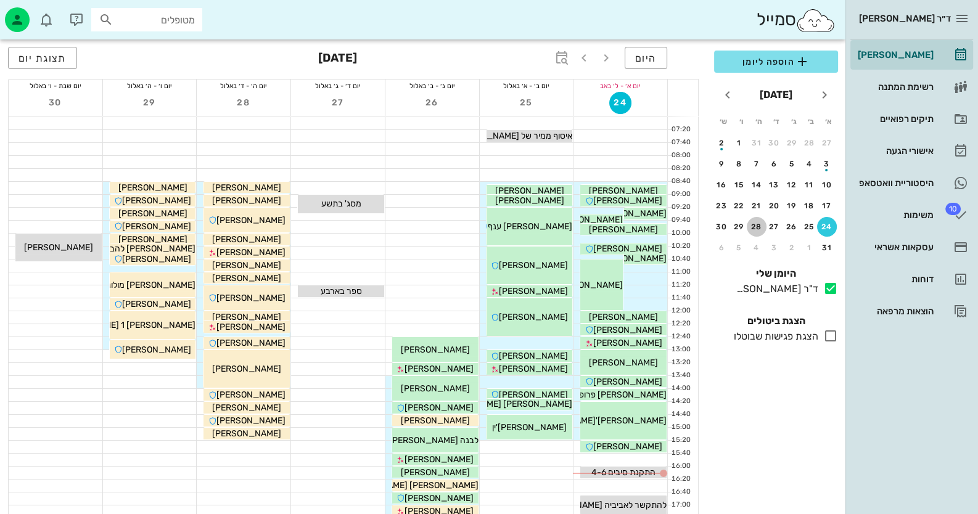
click at [757, 224] on div "28" at bounding box center [756, 226] width 20 height 9
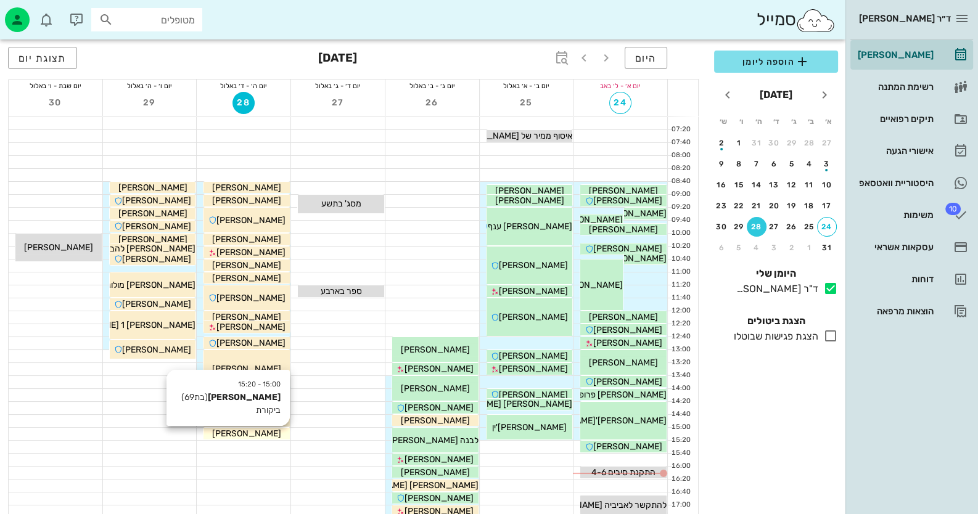
click at [264, 429] on div "[PERSON_NAME]" at bounding box center [246, 433] width 86 height 13
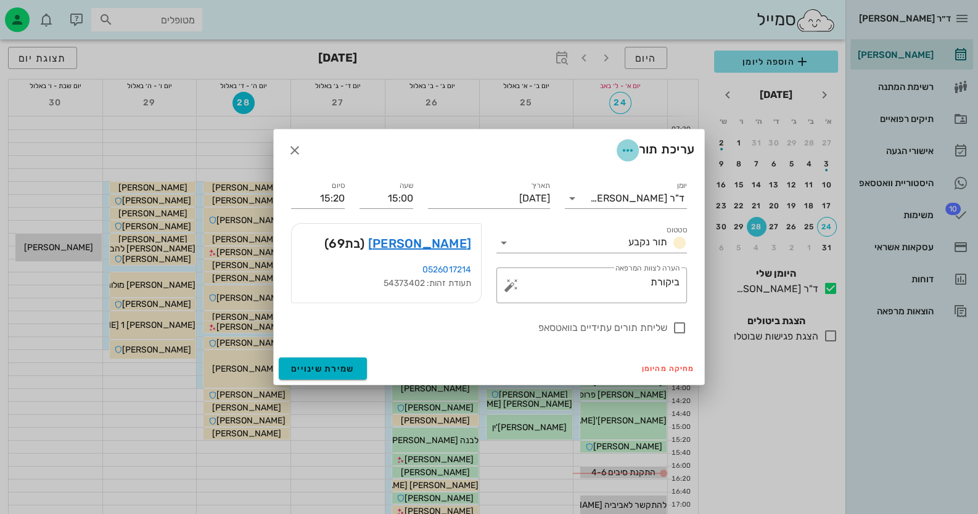
click at [622, 152] on icon "button" at bounding box center [627, 150] width 15 height 15
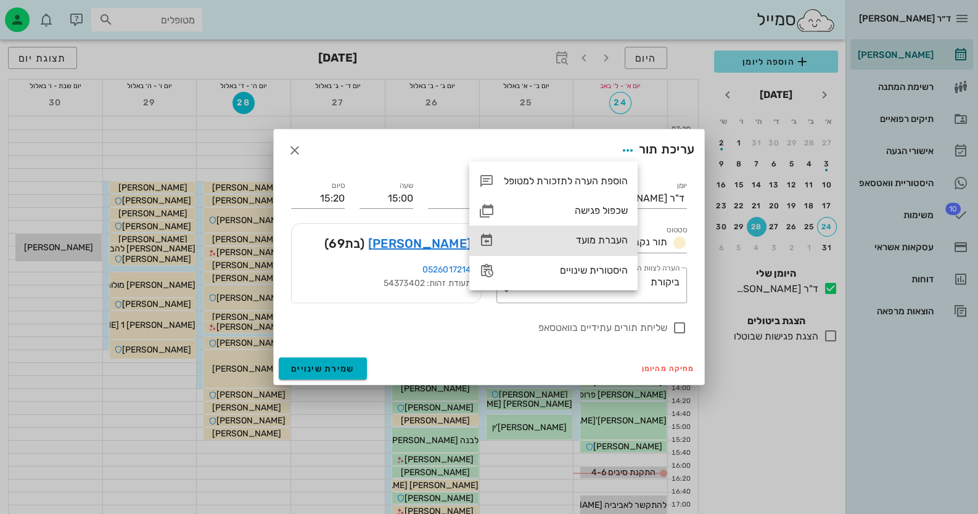
click at [586, 237] on div "העברת מועד" at bounding box center [566, 240] width 124 height 12
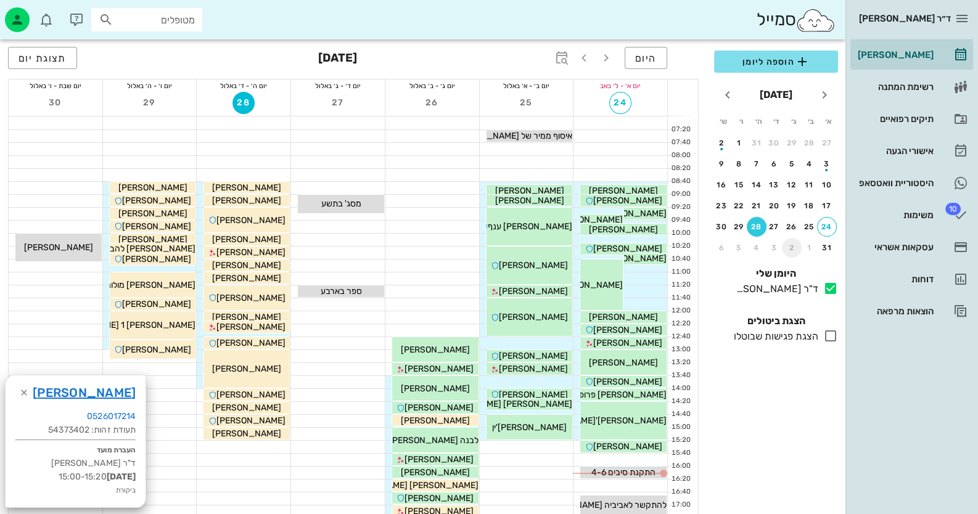
click at [791, 239] on button "2" at bounding box center [792, 248] width 20 height 20
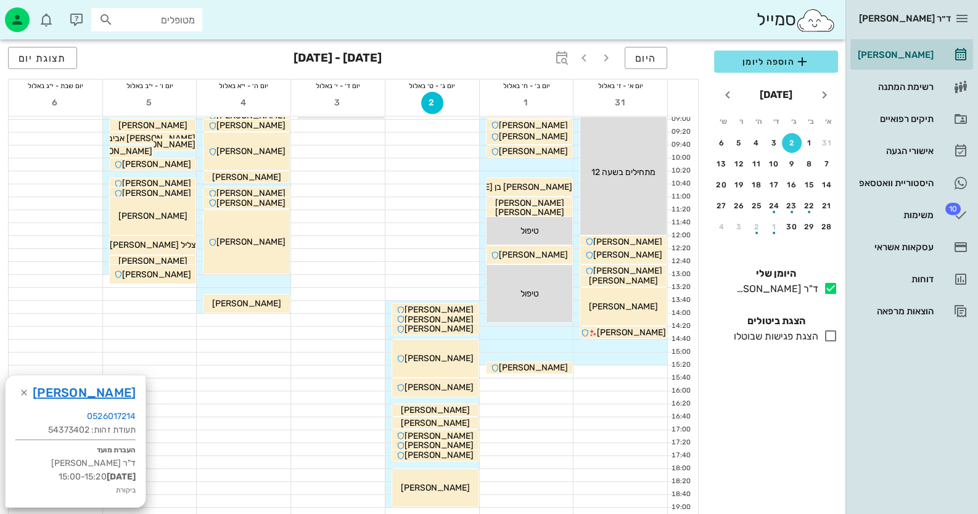
scroll to position [185, 0]
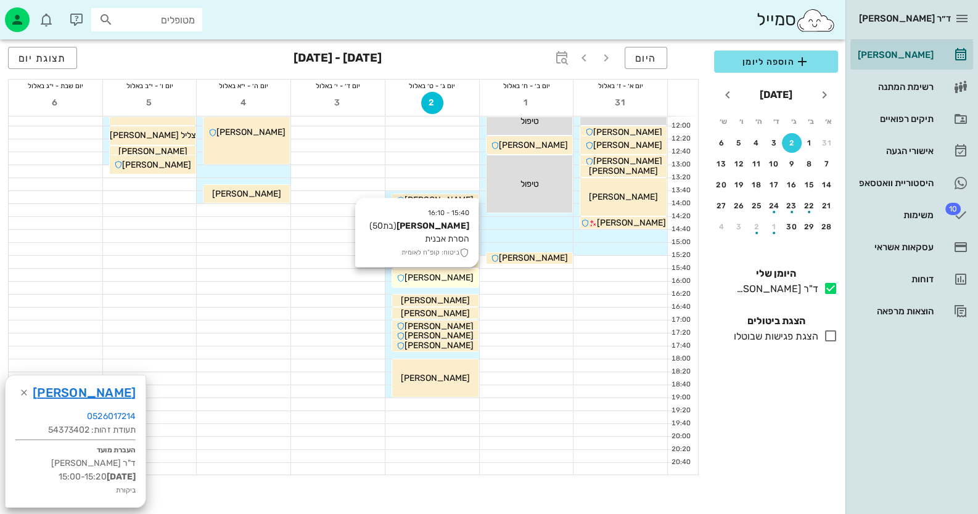
click at [446, 279] on span "[PERSON_NAME]" at bounding box center [438, 277] width 69 height 10
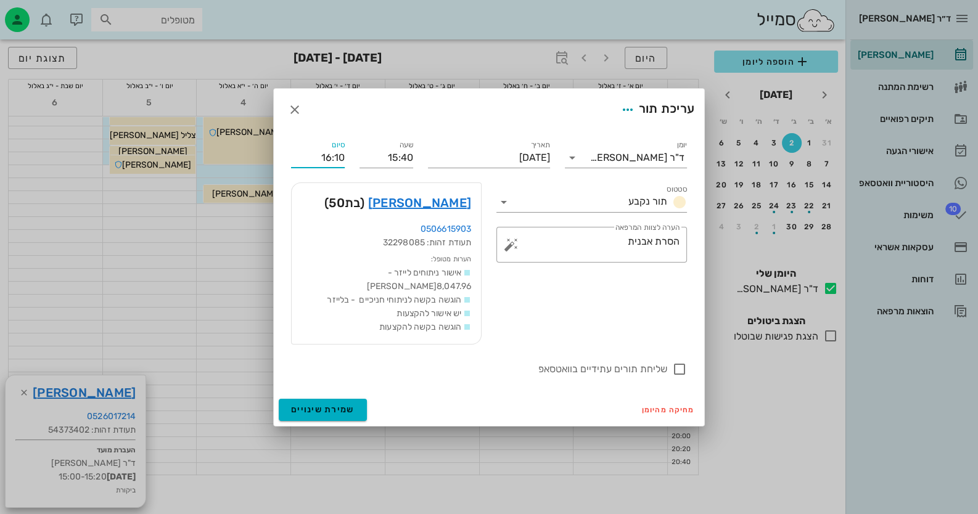
drag, startPoint x: 342, startPoint y: 164, endPoint x: 336, endPoint y: 163, distance: 6.2
click at [336, 163] on input "16:10" at bounding box center [318, 158] width 54 height 20
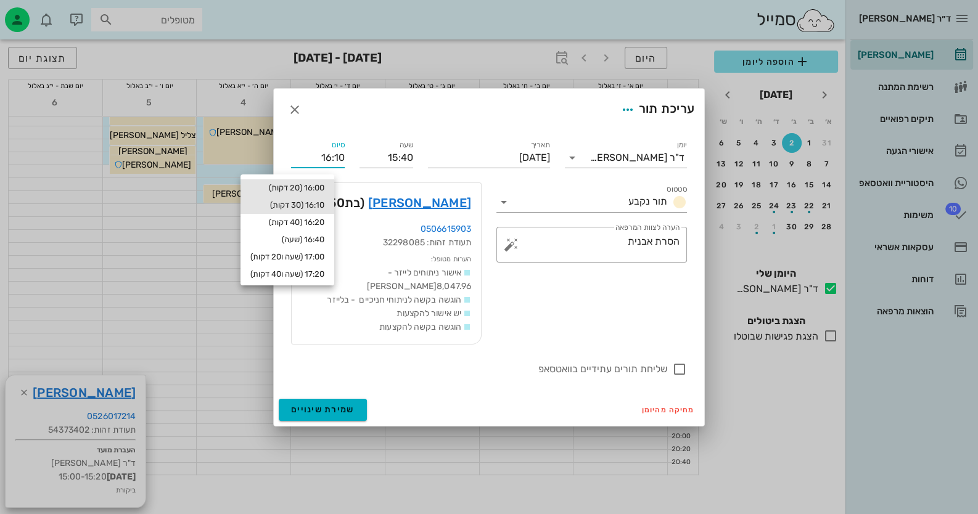
click at [318, 193] on div "16:00 (20 דקות)" at bounding box center [287, 188] width 74 height 10
type input "16:00"
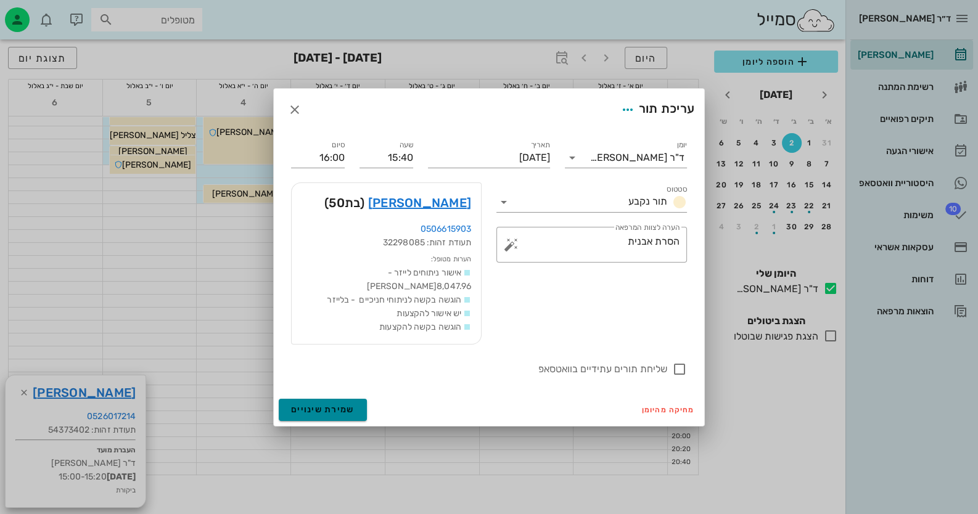
click at [330, 399] on button "שמירת שינויים" at bounding box center [323, 410] width 88 height 22
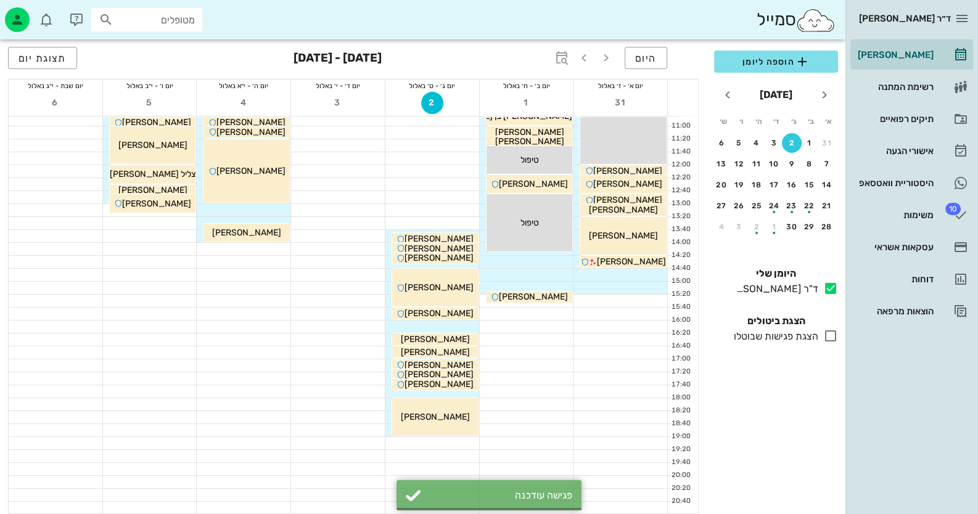
scroll to position [145, 0]
click at [471, 325] on div at bounding box center [432, 327] width 94 height 12
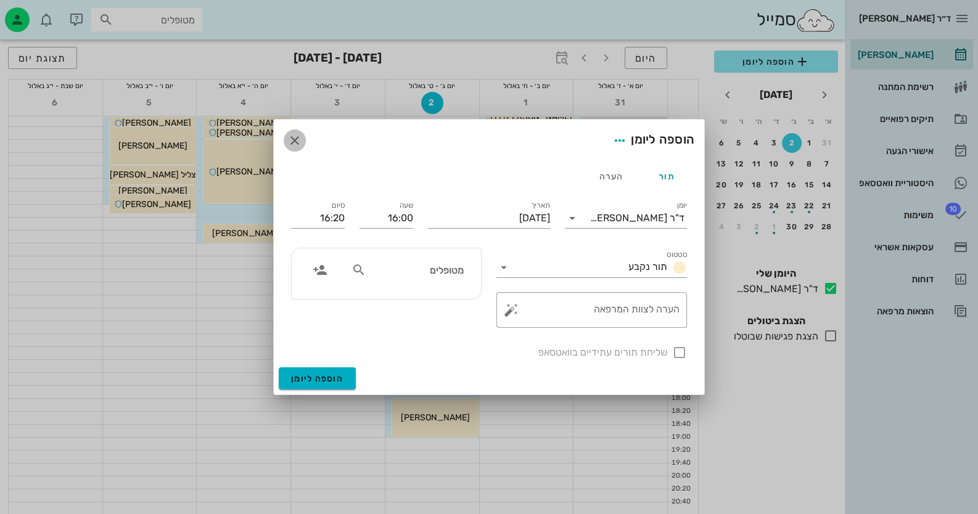
click at [296, 136] on icon "button" at bounding box center [294, 140] width 15 height 15
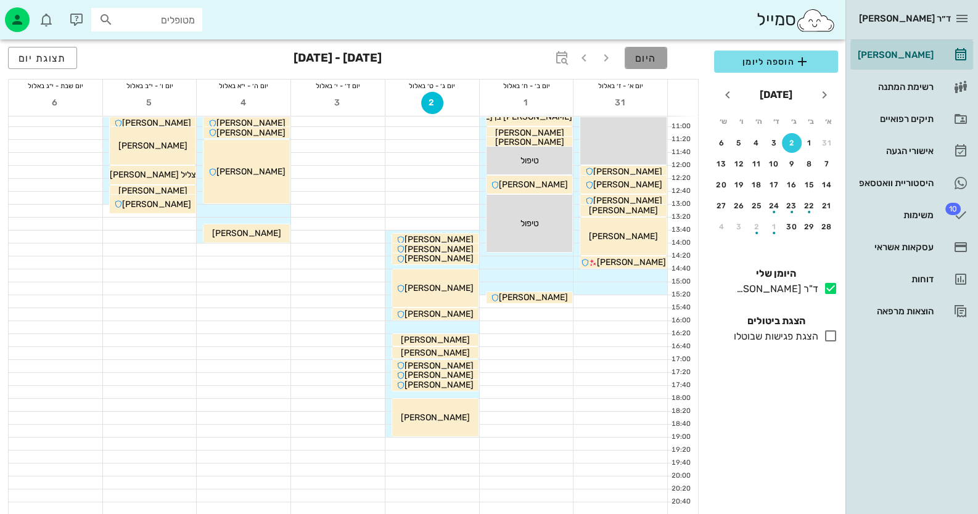
click at [635, 64] on button "היום" at bounding box center [645, 58] width 43 height 22
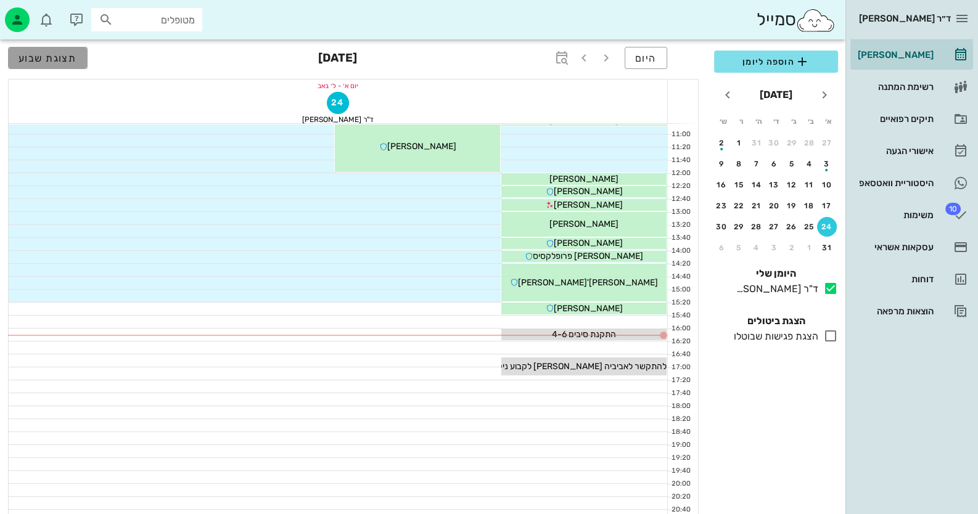
click at [28, 56] on span "תצוגת שבוע" at bounding box center [47, 58] width 59 height 12
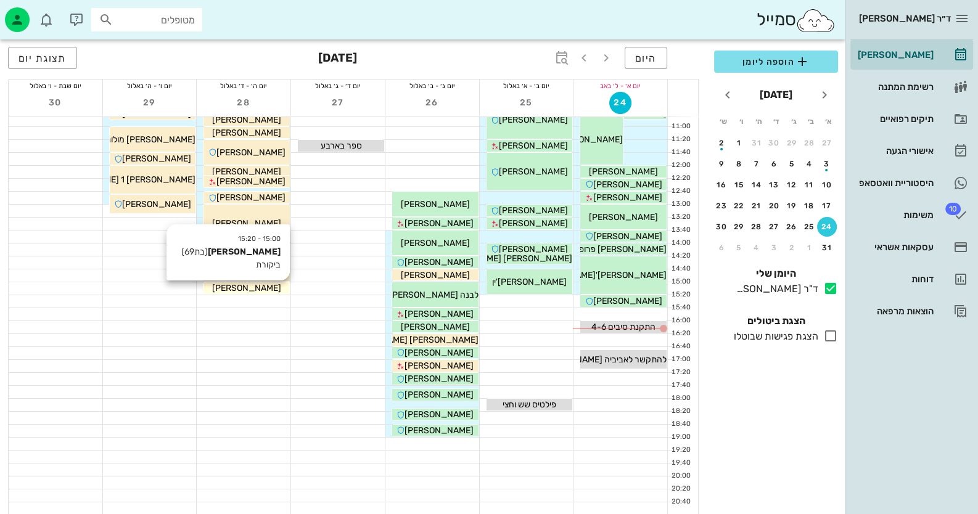
click at [279, 285] on div "[PERSON_NAME]" at bounding box center [246, 288] width 86 height 13
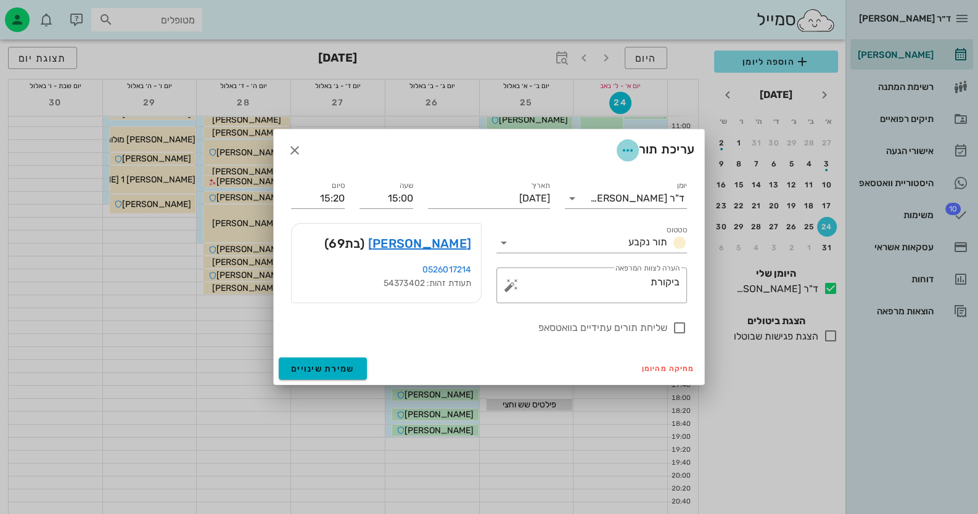
click at [631, 150] on icon "button" at bounding box center [627, 150] width 15 height 15
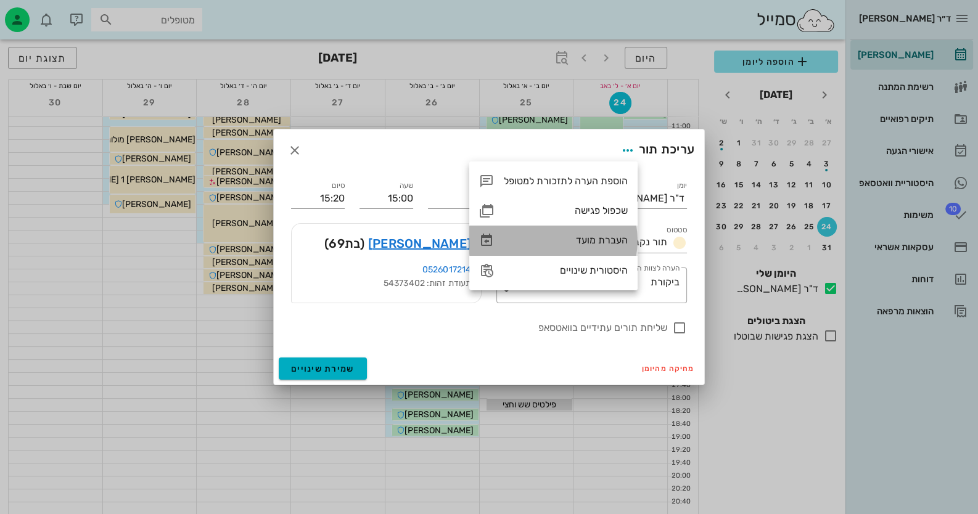
click at [592, 247] on div "העברת מועד" at bounding box center [553, 241] width 168 height 30
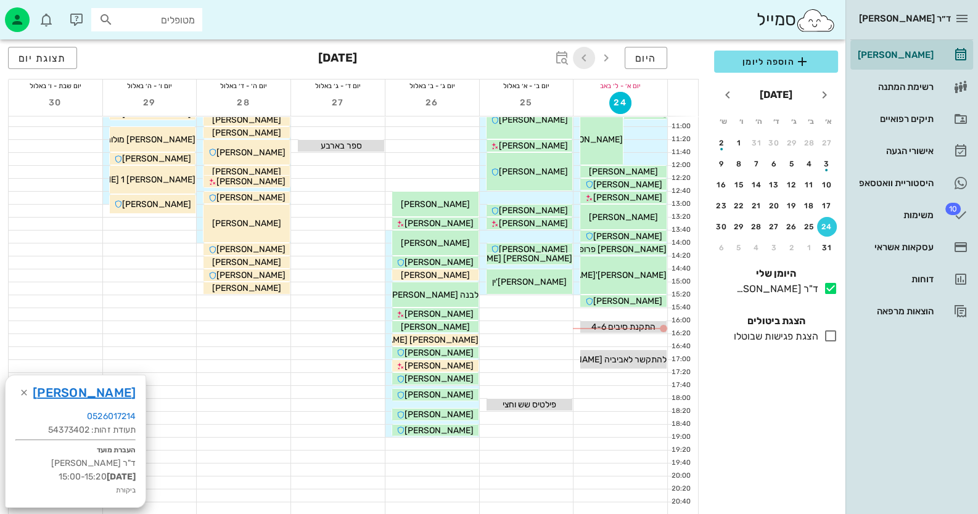
click at [589, 60] on icon "button" at bounding box center [583, 58] width 15 height 15
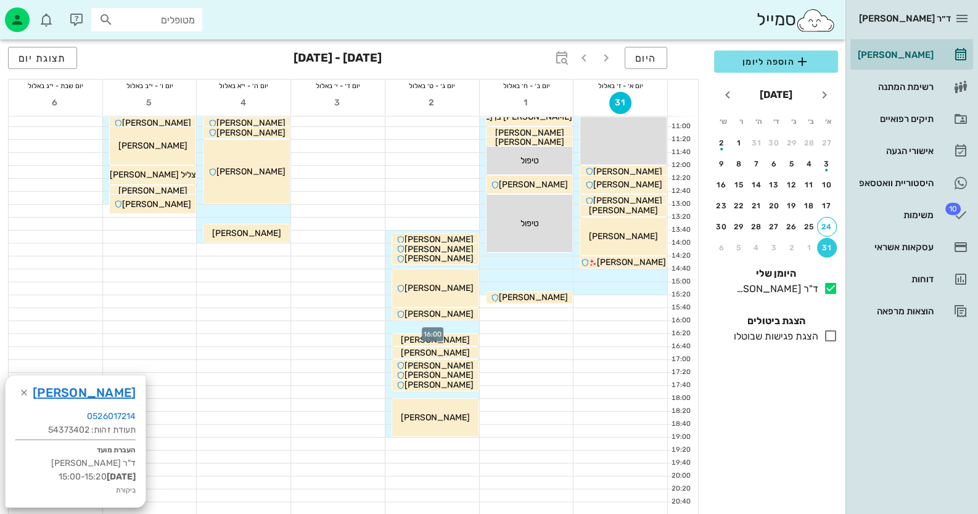
click at [465, 326] on div at bounding box center [432, 327] width 94 height 12
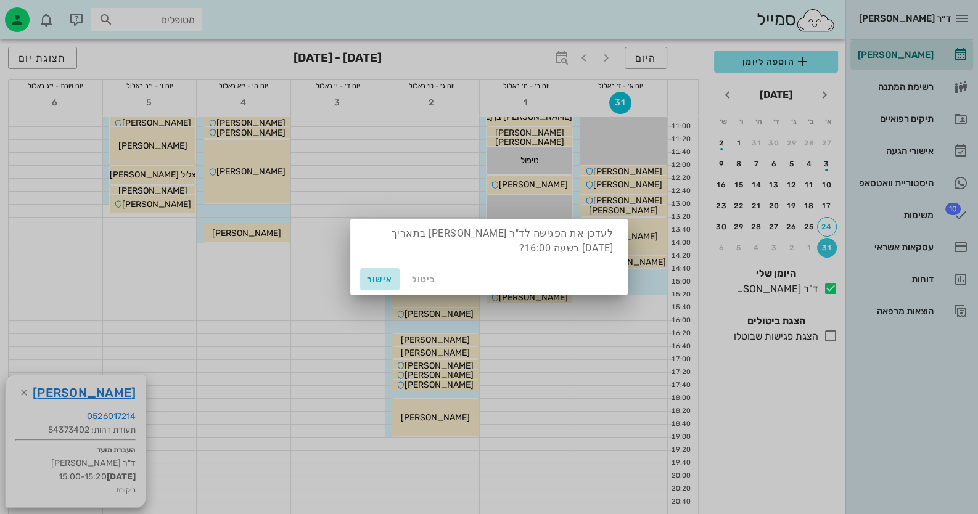
click at [361, 278] on button "אישור" at bounding box center [379, 279] width 39 height 22
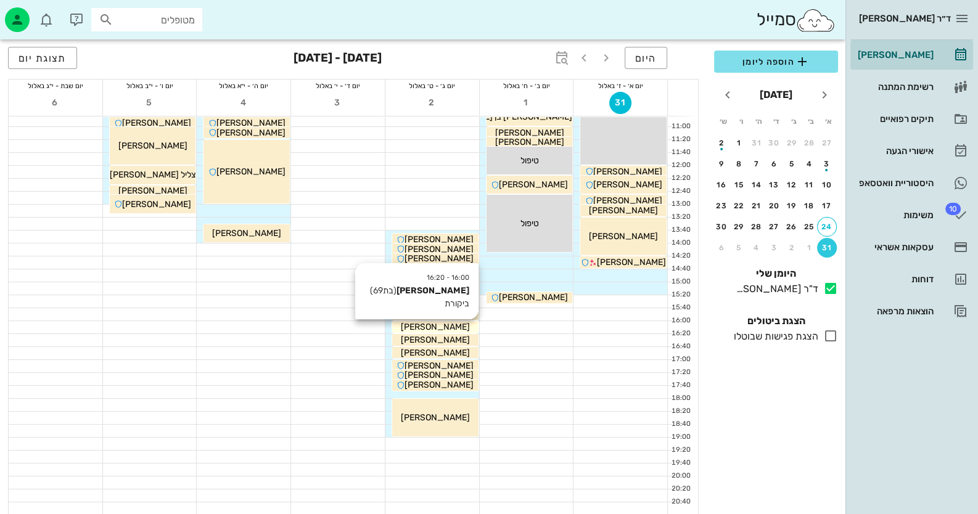
click at [462, 323] on div "[PERSON_NAME]" at bounding box center [435, 326] width 86 height 13
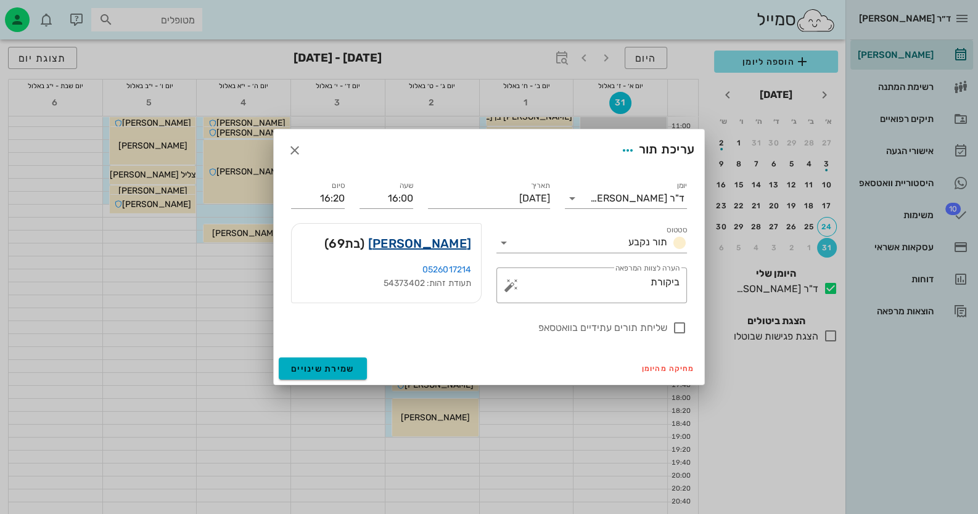
click at [465, 245] on link "[PERSON_NAME]" at bounding box center [419, 244] width 103 height 20
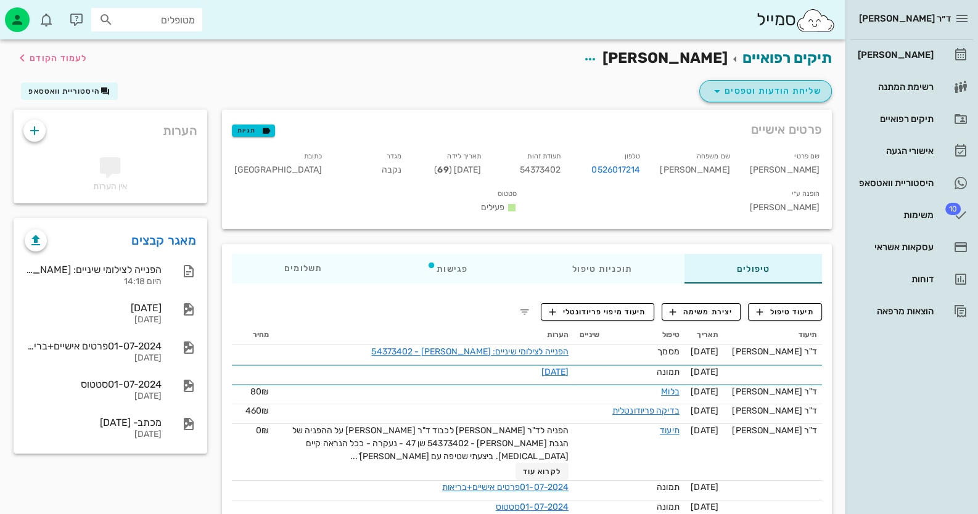
click at [741, 92] on span "שליחת הודעות וטפסים" at bounding box center [765, 91] width 112 height 15
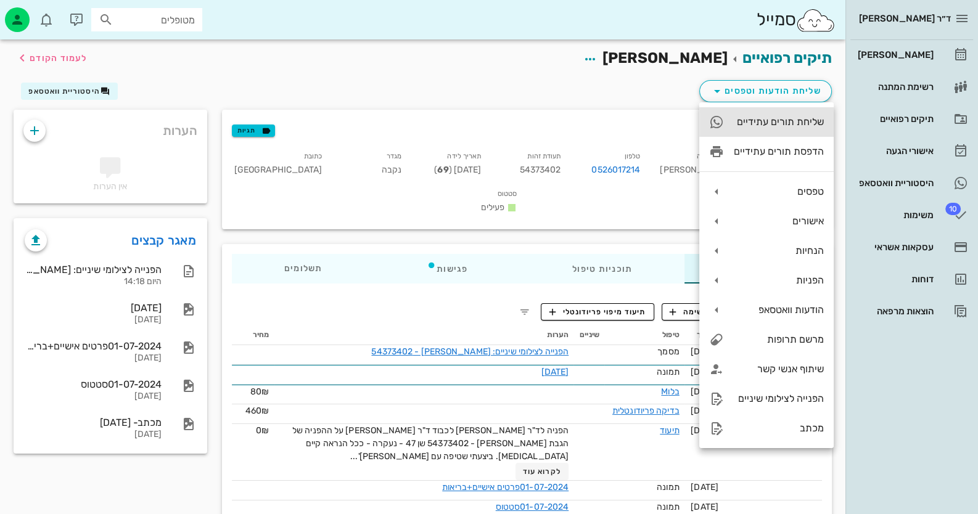
click at [735, 121] on div "שליחת תורים עתידיים" at bounding box center [778, 122] width 90 height 12
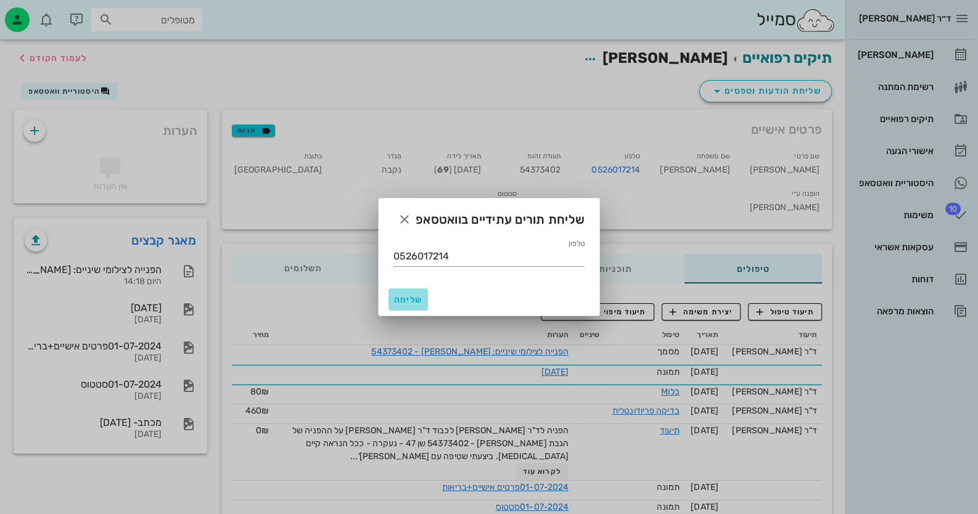
click at [397, 295] on span "שליחה" at bounding box center [408, 300] width 30 height 10
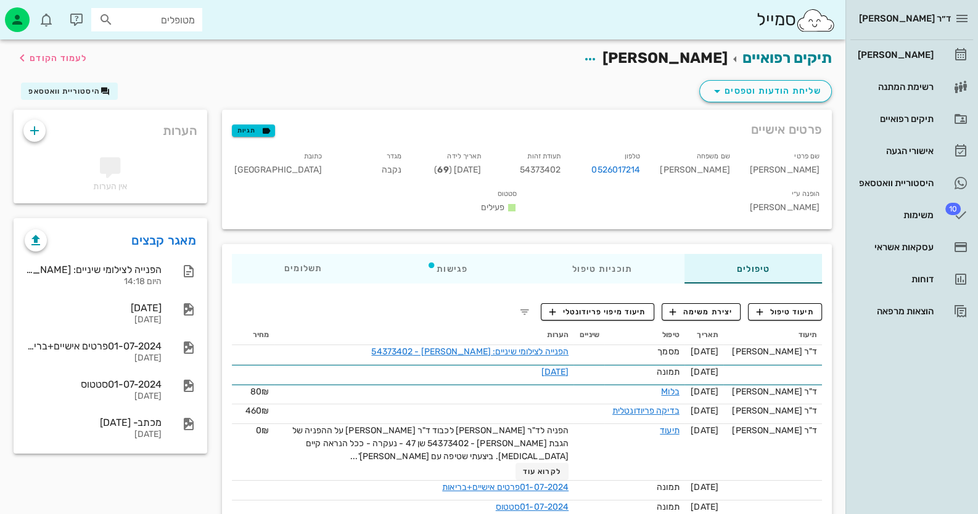
click at [955, 6] on div "ד״ר [PERSON_NAME]" at bounding box center [911, 18] width 123 height 37
click at [955, 18] on icon "button" at bounding box center [961, 18] width 15 height 15
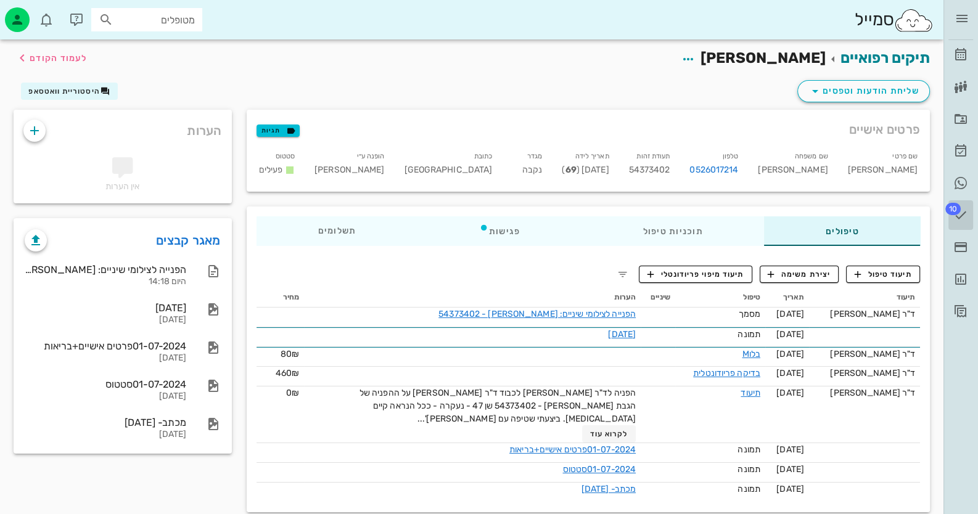
click at [963, 214] on icon at bounding box center [960, 215] width 15 height 15
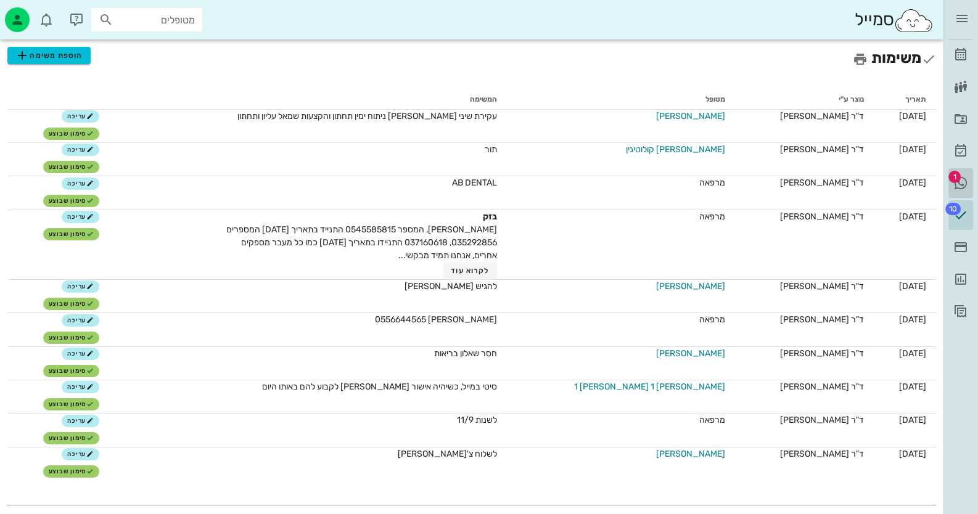
click at [965, 169] on link "1 היסטוריית וואטסאפ" at bounding box center [960, 183] width 25 height 30
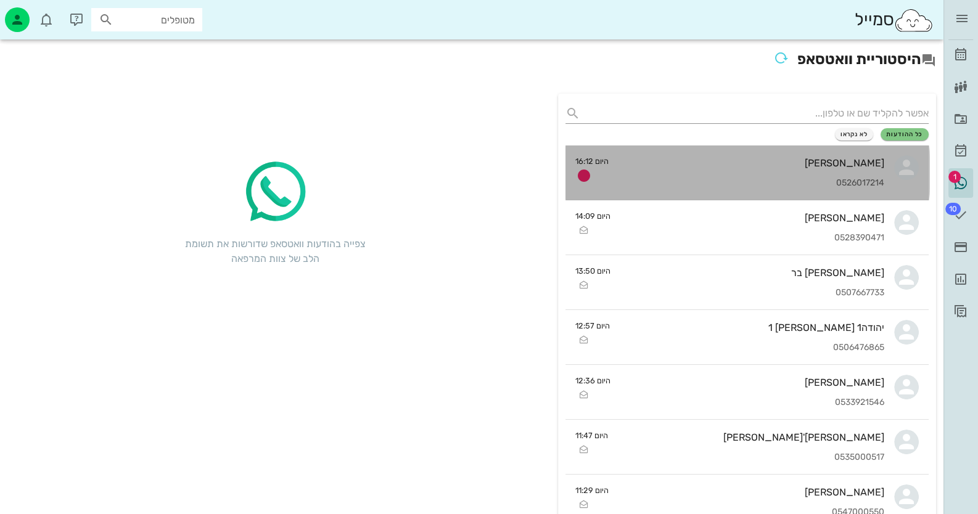
click at [857, 157] on div "[PERSON_NAME]" at bounding box center [751, 163] width 266 height 12
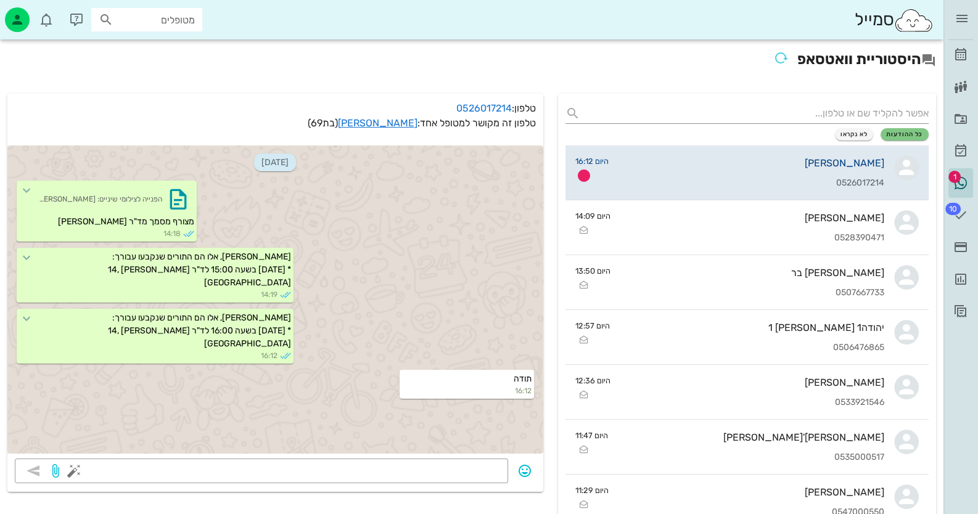
scroll to position [1, 0]
click at [973, 49] on div "ד״ר [PERSON_NAME] רשימת המתנה תיקים רפואיים אישורי הגעה היסטוריית וואטסאפ 10 מש…" at bounding box center [960, 163] width 35 height 326
click at [961, 54] on icon at bounding box center [960, 54] width 15 height 15
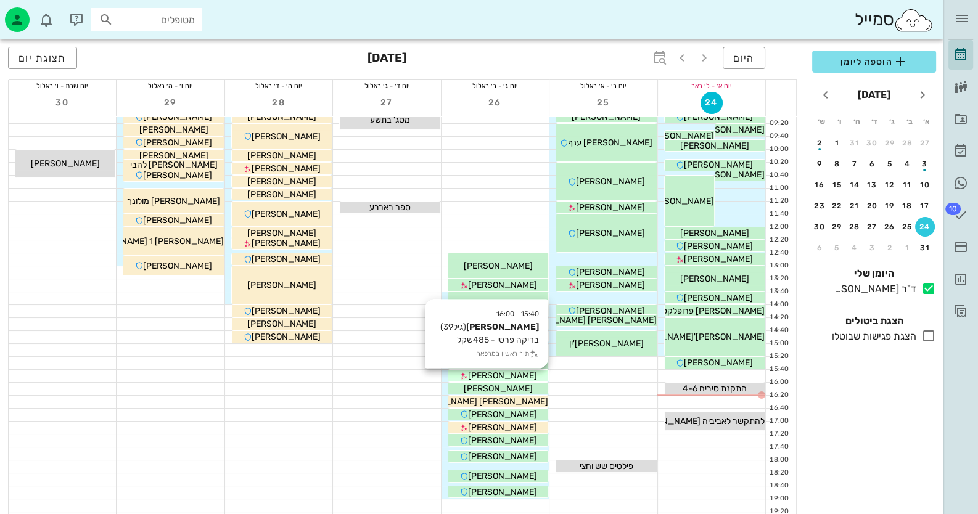
scroll to position [123, 0]
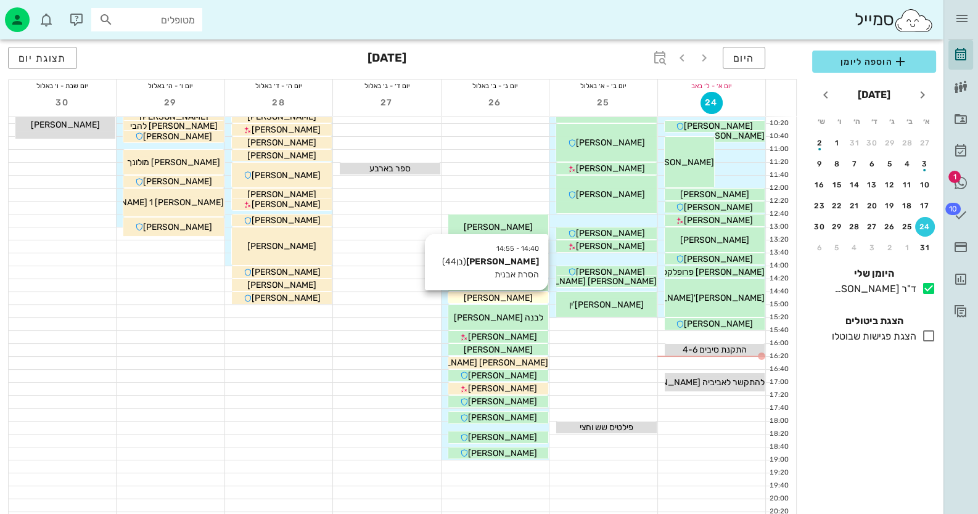
click at [529, 301] on div "[PERSON_NAME]" at bounding box center [498, 298] width 100 height 13
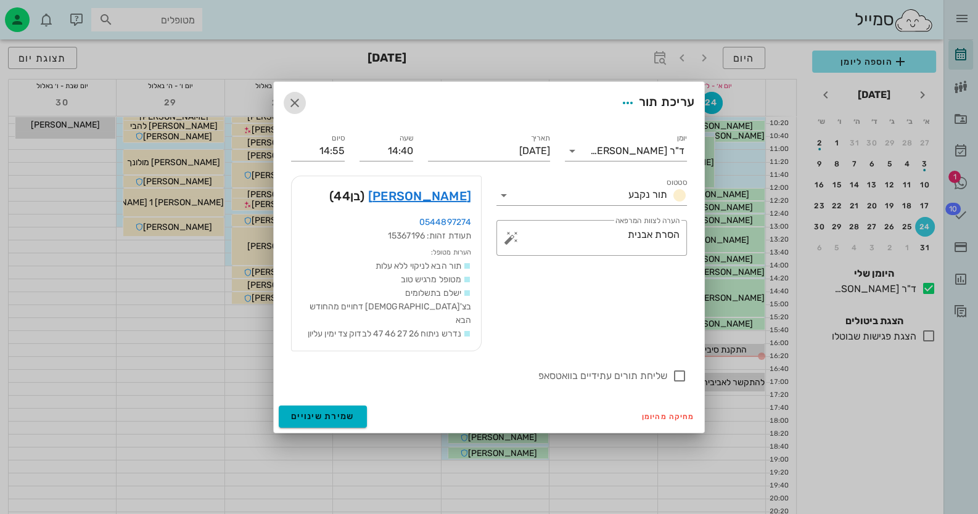
click at [296, 110] on icon "button" at bounding box center [294, 103] width 15 height 15
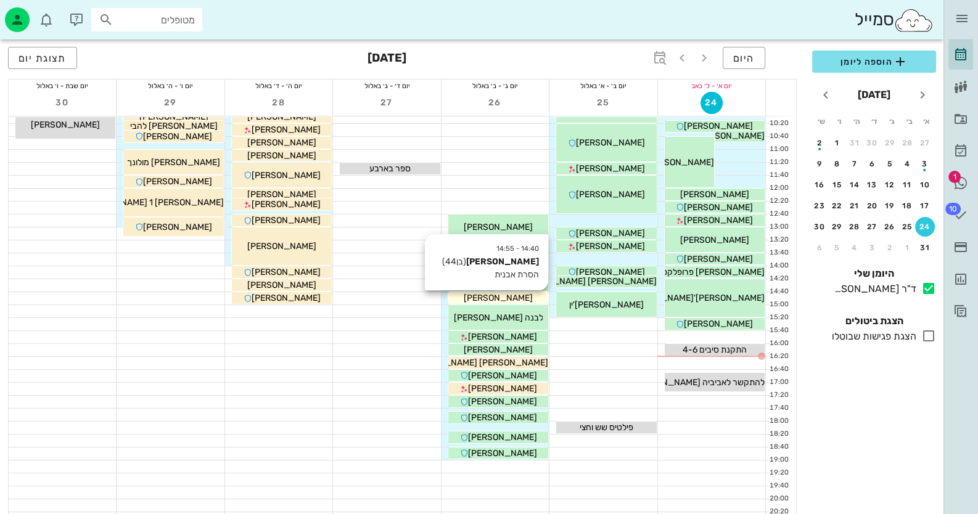
click at [531, 296] on div "[PERSON_NAME]" at bounding box center [498, 298] width 100 height 13
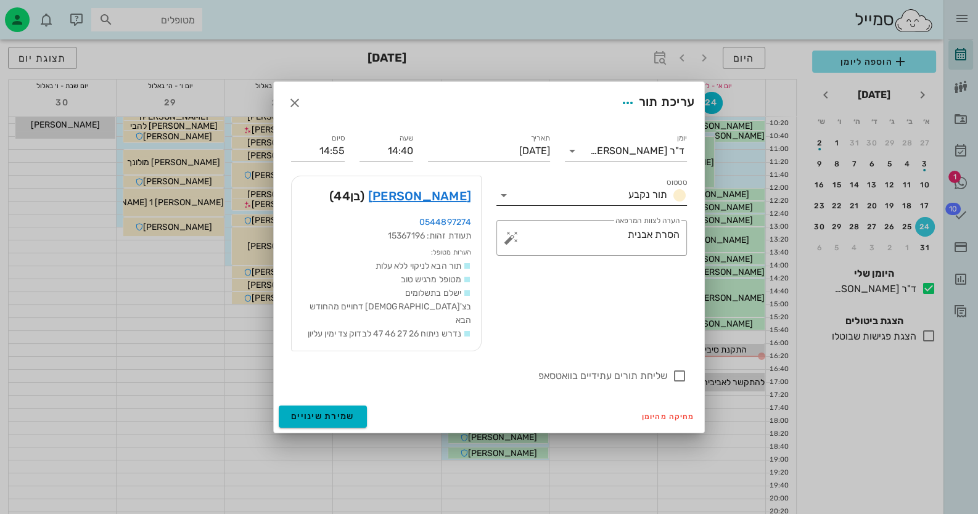
click at [504, 203] on icon at bounding box center [503, 195] width 15 height 15
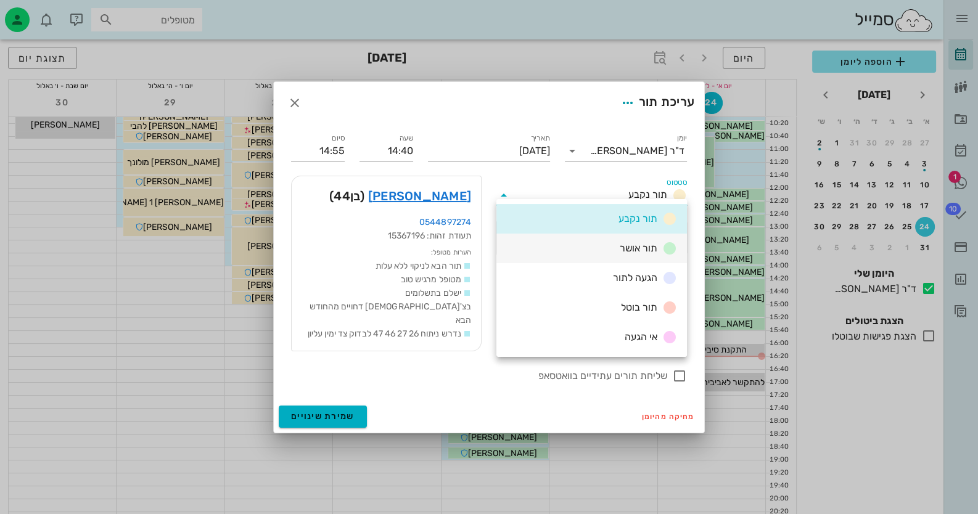
click at [598, 248] on div "תור אושר" at bounding box center [591, 249] width 190 height 30
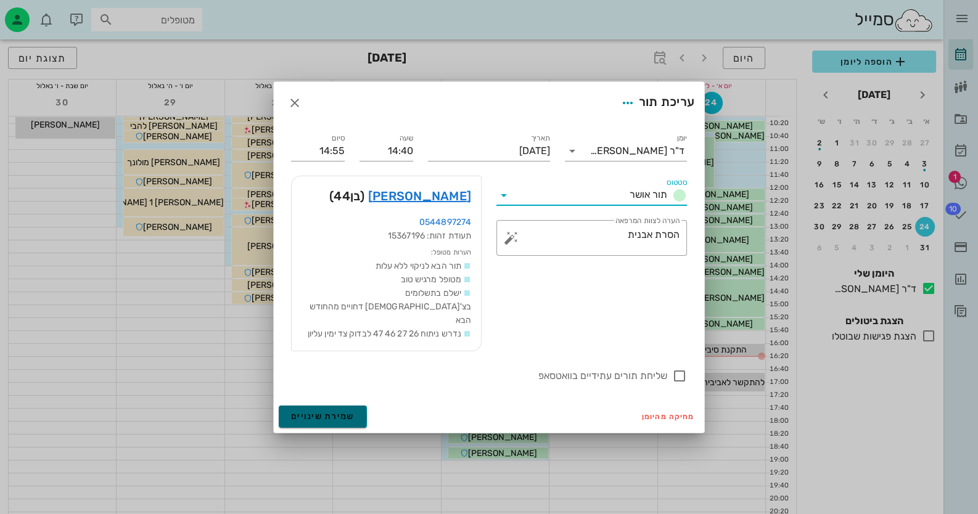
click at [333, 411] on span "שמירת שינויים" at bounding box center [322, 416] width 63 height 10
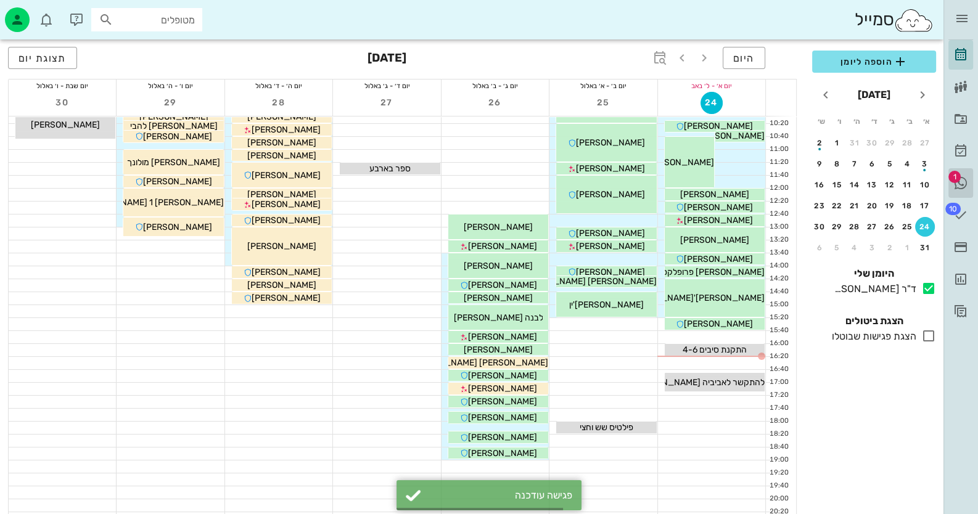
click at [971, 182] on link "1 היסטוריית וואטסאפ" at bounding box center [960, 183] width 25 height 30
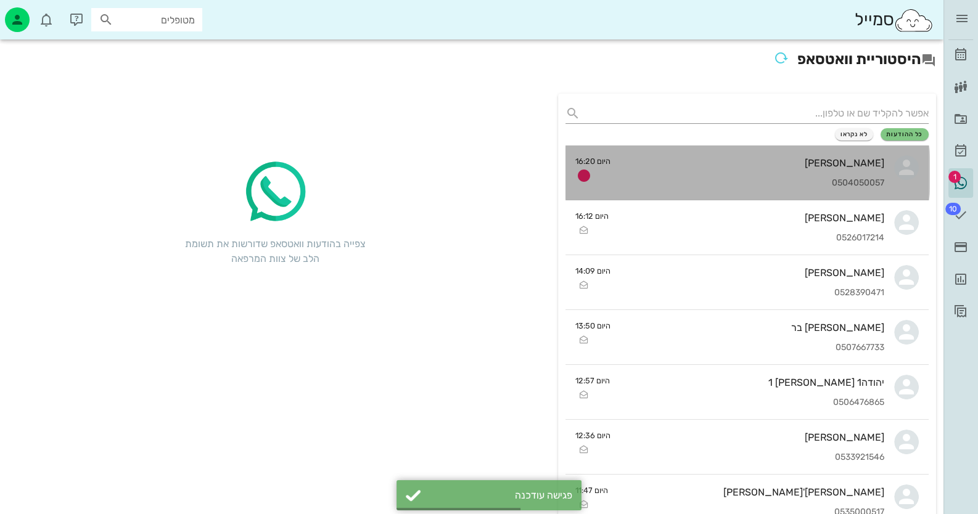
click at [793, 149] on div "[PERSON_NAME] 0504050057" at bounding box center [752, 172] width 264 height 54
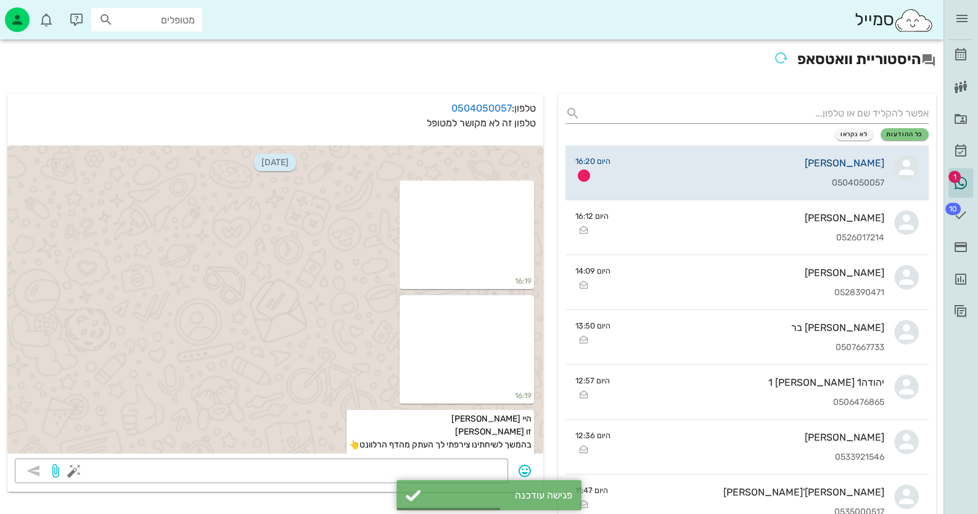
scroll to position [15, 0]
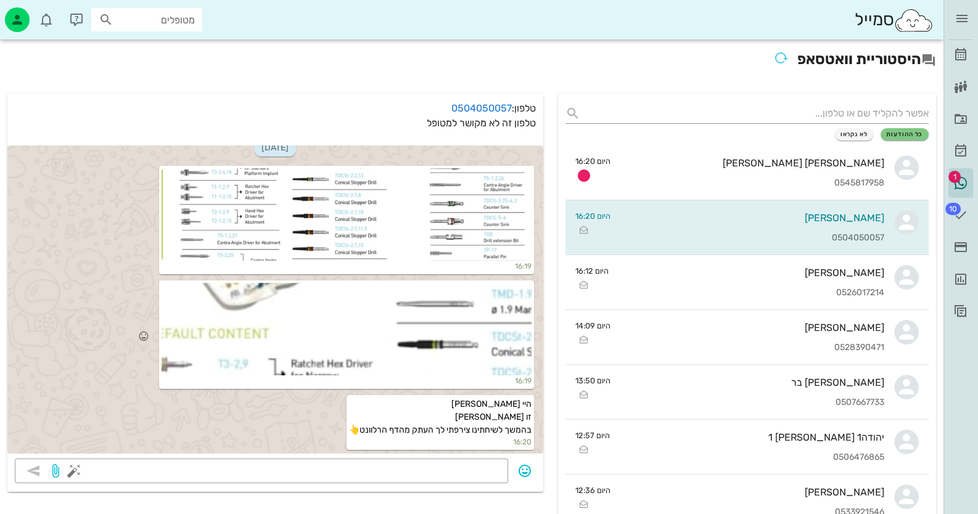
click at [443, 331] on div at bounding box center [346, 329] width 370 height 92
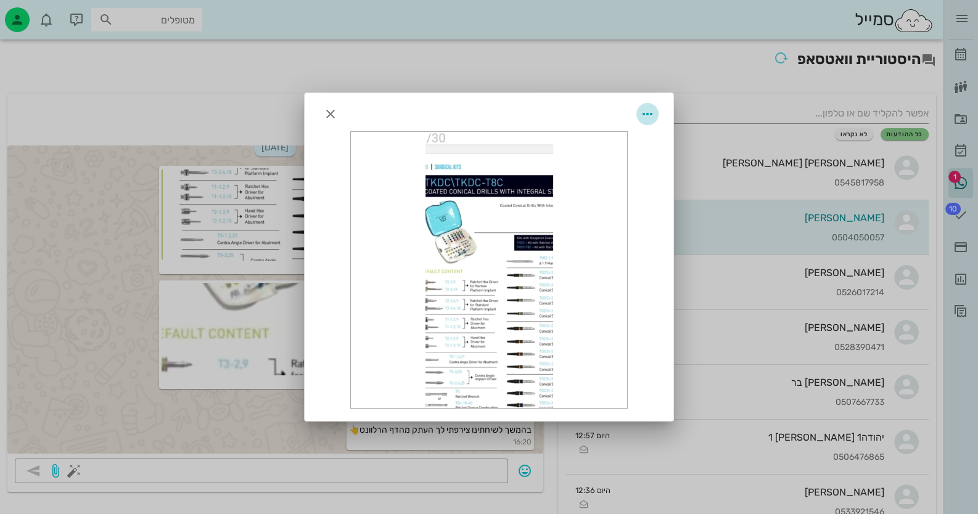
click at [644, 110] on icon "button" at bounding box center [647, 114] width 15 height 15
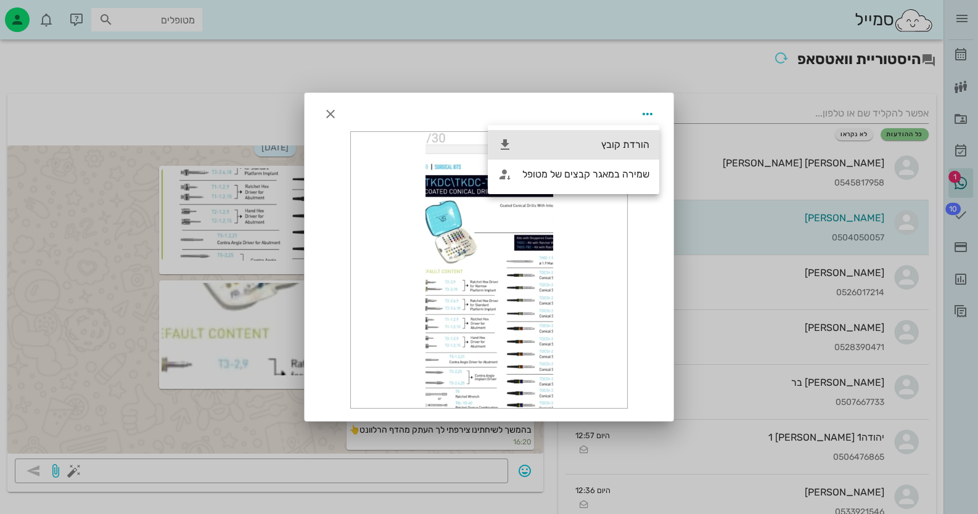
click at [621, 149] on div "הורדת קובץ" at bounding box center [585, 145] width 127 height 12
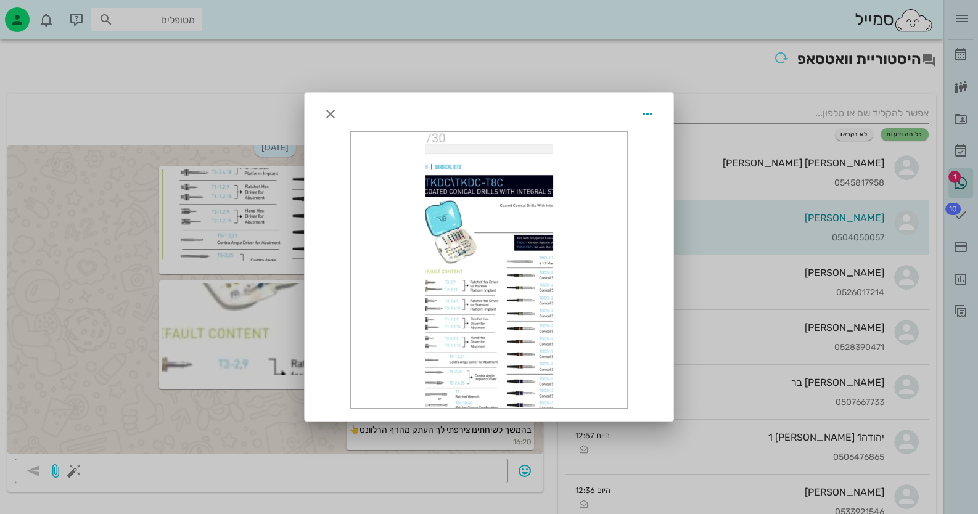
scroll to position [83, 0]
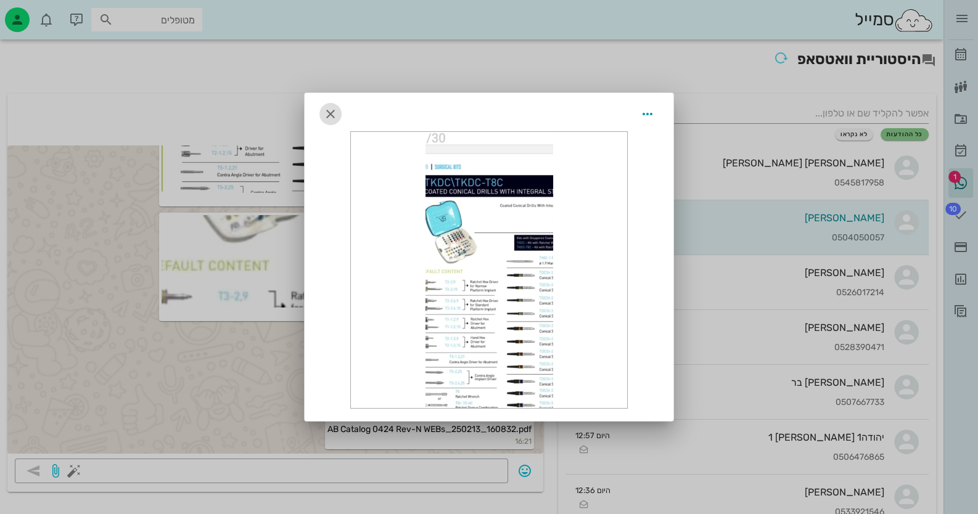
click at [320, 108] on span "button" at bounding box center [330, 114] width 22 height 15
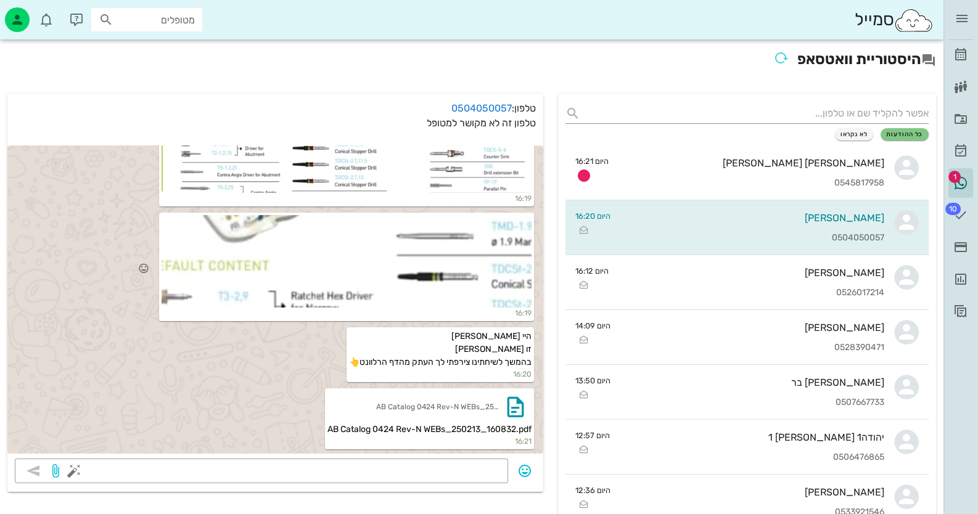
click at [477, 297] on div at bounding box center [346, 261] width 370 height 92
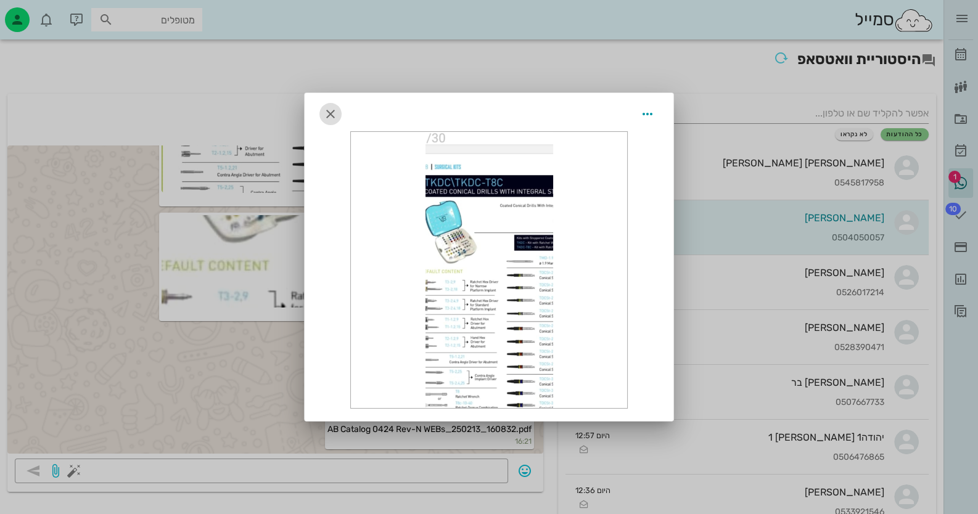
click at [332, 113] on icon "button" at bounding box center [330, 114] width 15 height 15
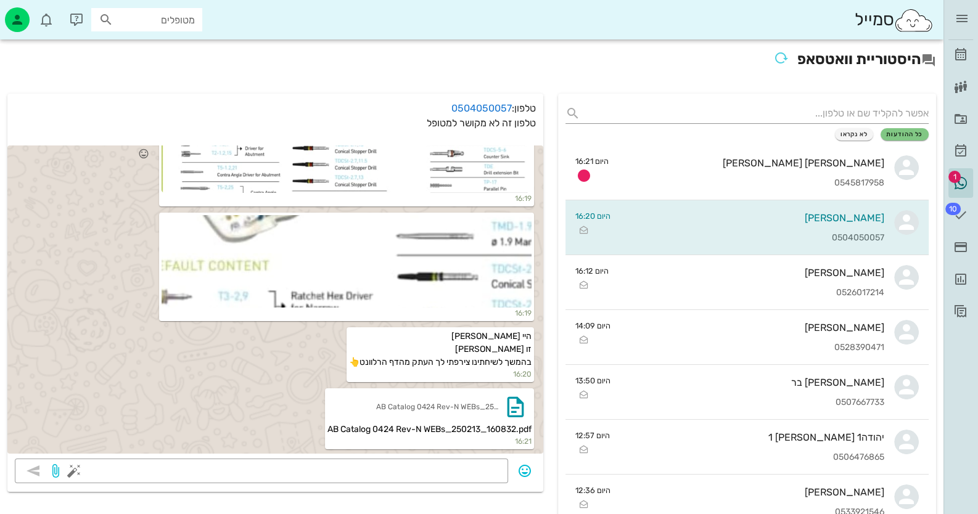
click at [290, 179] on div at bounding box center [346, 146] width 370 height 92
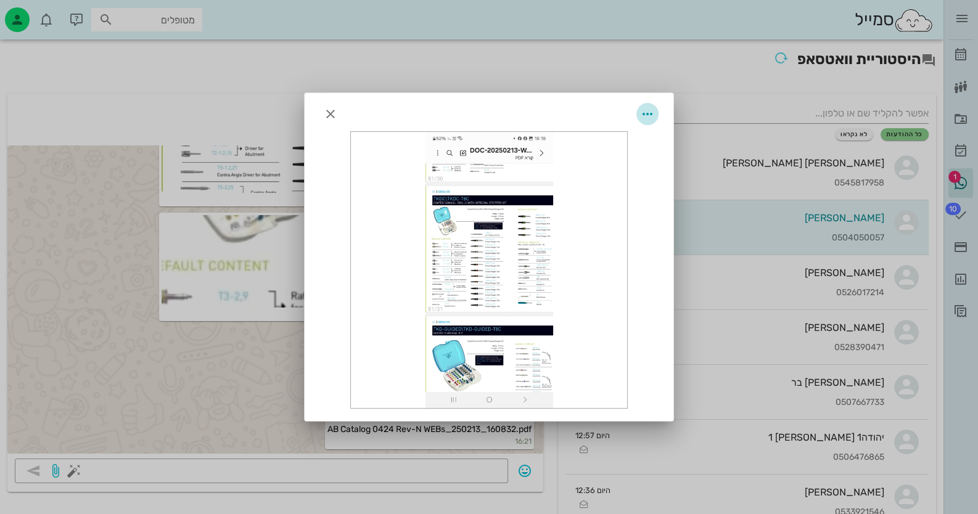
click at [647, 119] on icon "button" at bounding box center [647, 114] width 15 height 15
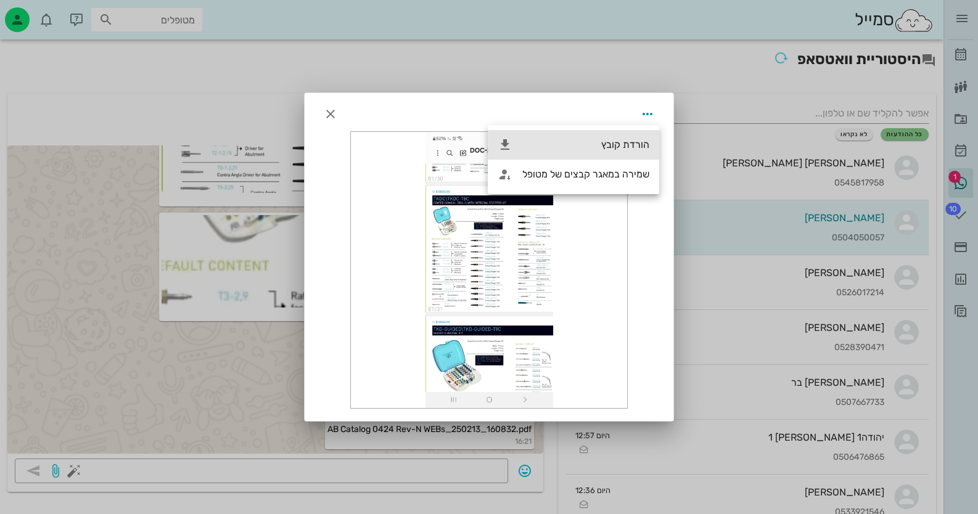
click at [638, 139] on div "הורדת קובץ" at bounding box center [573, 145] width 171 height 30
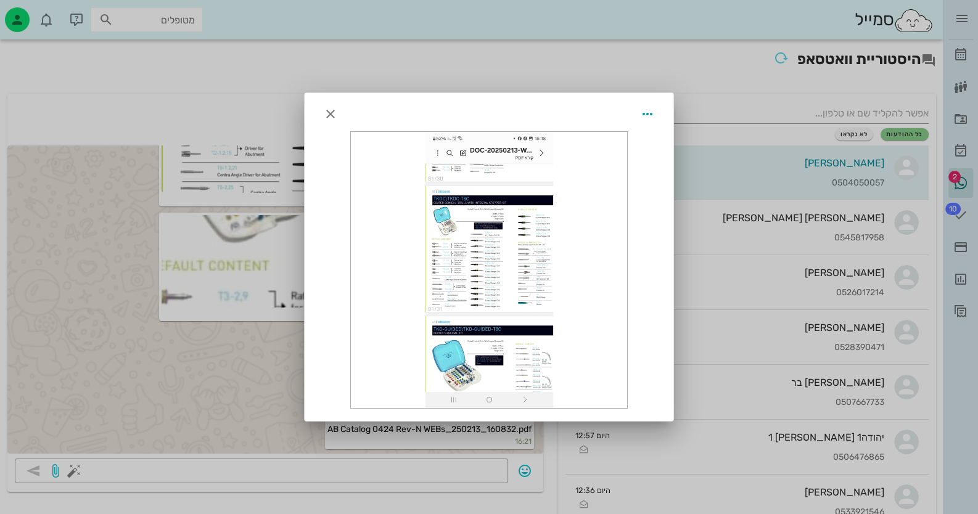
scroll to position [117, 0]
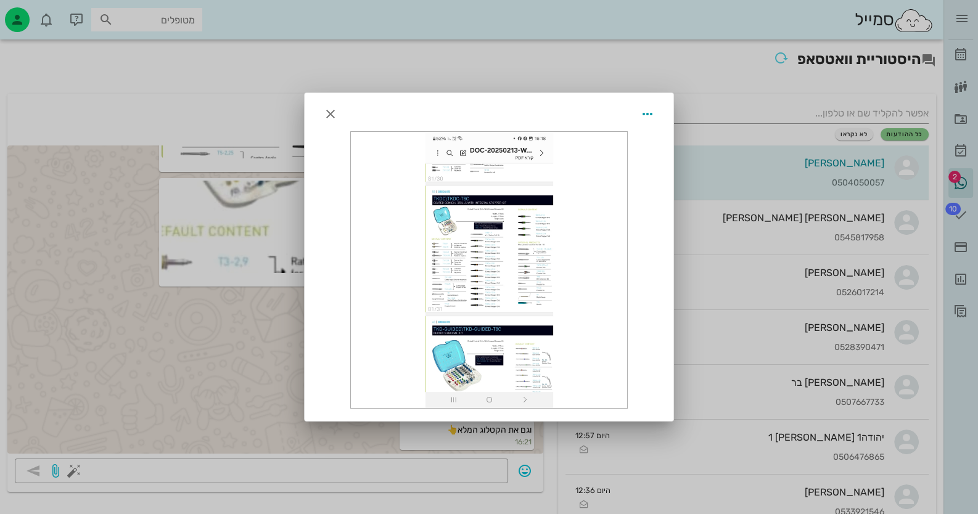
click at [958, 175] on div at bounding box center [489, 257] width 978 height 514
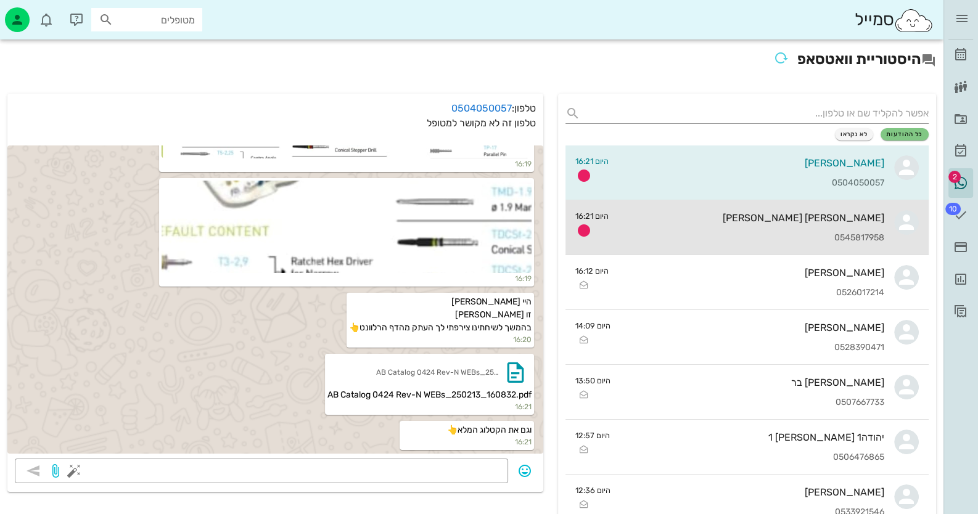
click at [850, 200] on div "[PERSON_NAME] [PERSON_NAME] 0545817958" at bounding box center [751, 227] width 266 height 54
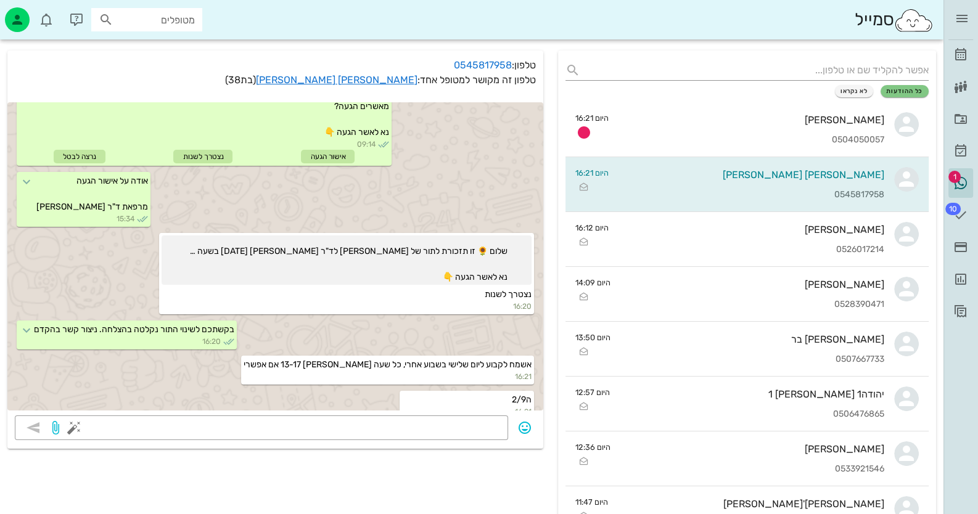
scroll to position [61, 0]
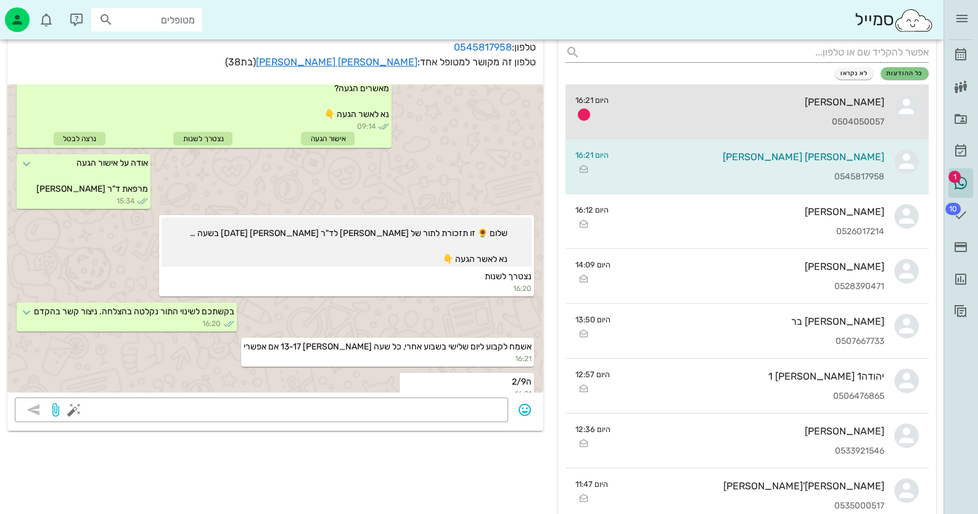
click at [905, 121] on link "[PERSON_NAME] 0504050057 היום 16:21" at bounding box center [747, 111] width 364 height 55
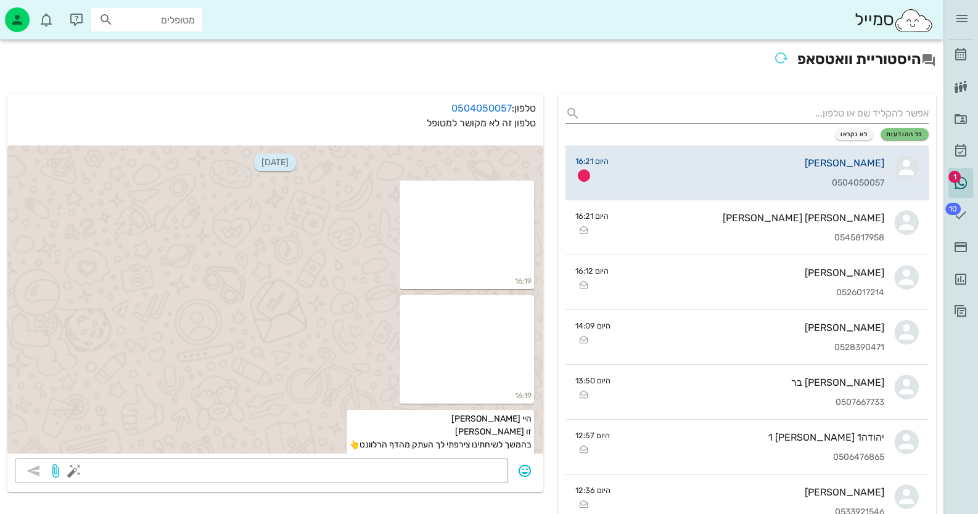
scroll to position [117, 0]
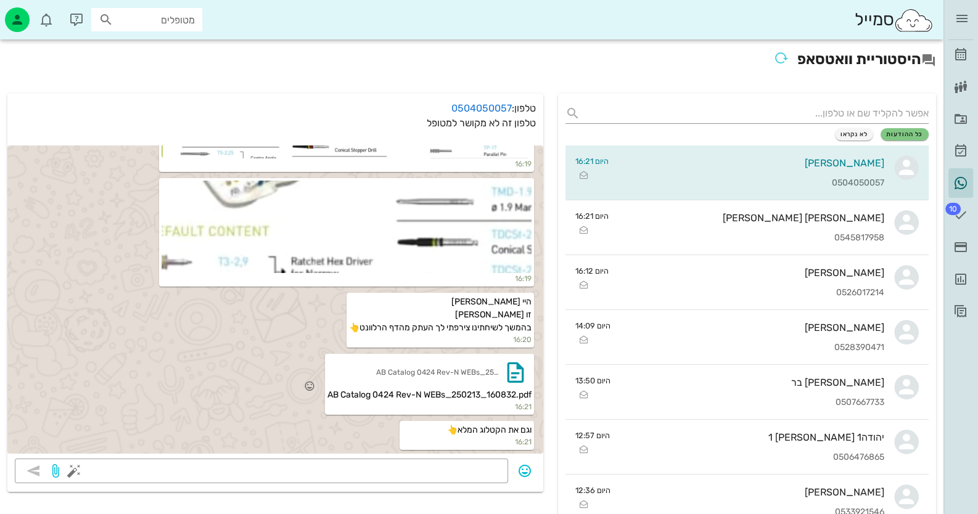
click at [521, 393] on span "AB Catalog 0424 Rev-N WEBs_250213_160832.pdf" at bounding box center [429, 395] width 204 height 10
click at [524, 381] on icon "button" at bounding box center [515, 372] width 20 height 20
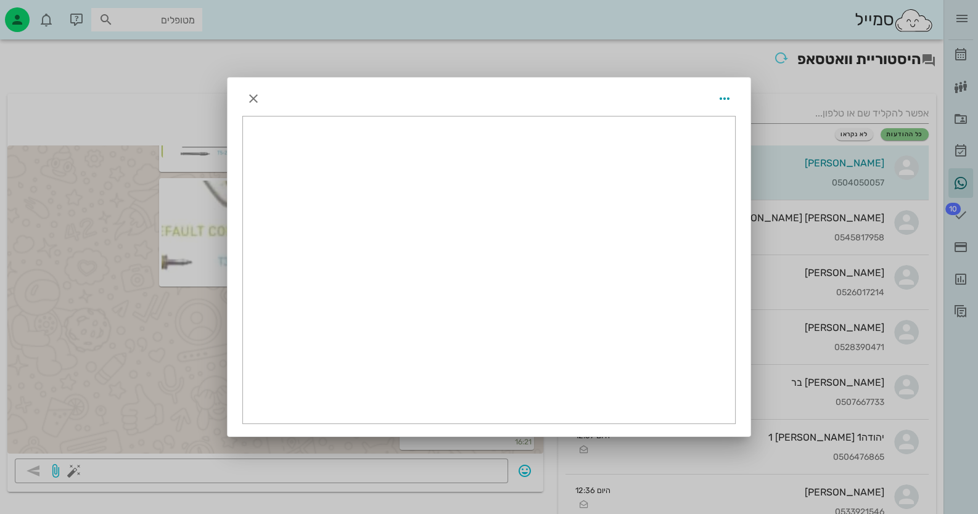
click at [112, 304] on div at bounding box center [489, 257] width 978 height 514
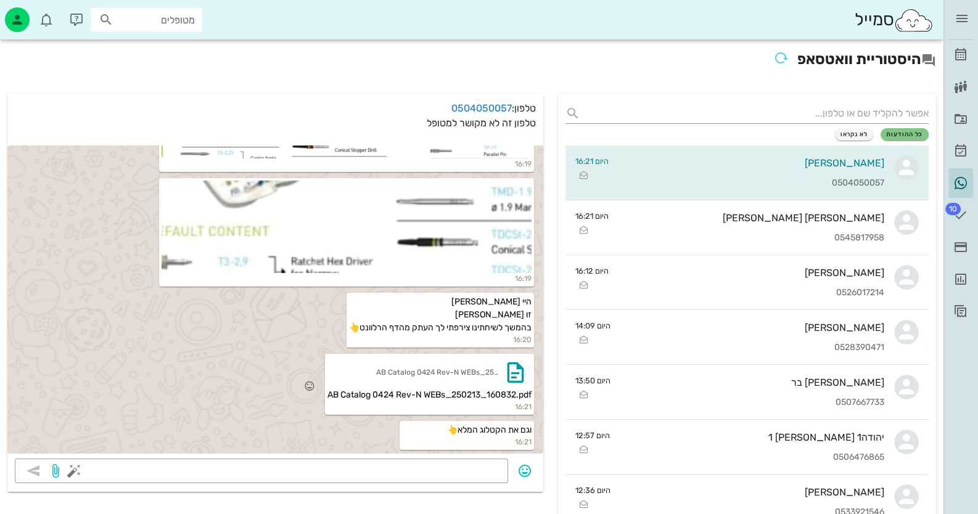
click at [475, 386] on div "AB Catalog 0424 Rev-N WEBs_250213_160832.pdf" at bounding box center [429, 372] width 204 height 32
click at [333, 377] on div "AB Catalog 0424 Rev-N WEBs_250213_160832.pdf" at bounding box center [429, 372] width 204 height 32
click at [525, 374] on icon "button" at bounding box center [515, 372] width 20 height 20
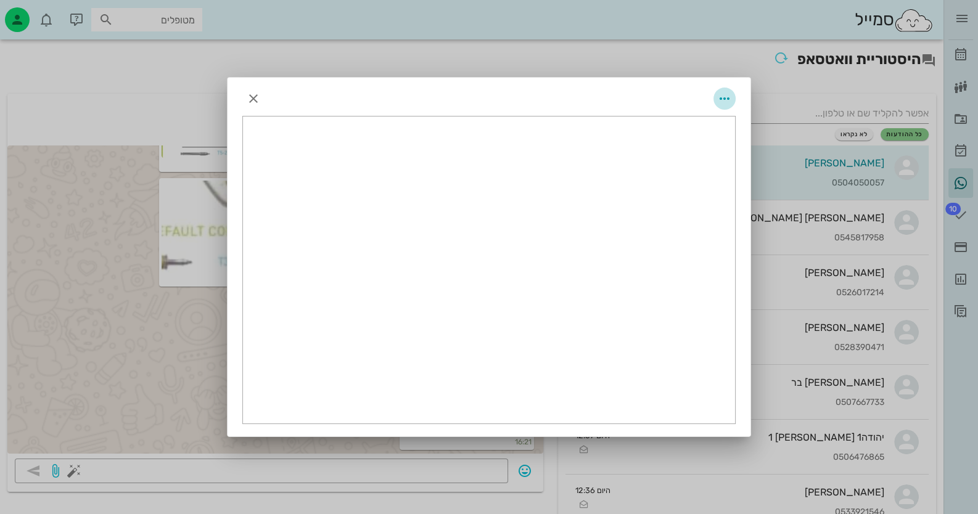
click at [728, 95] on icon "button" at bounding box center [724, 98] width 15 height 15
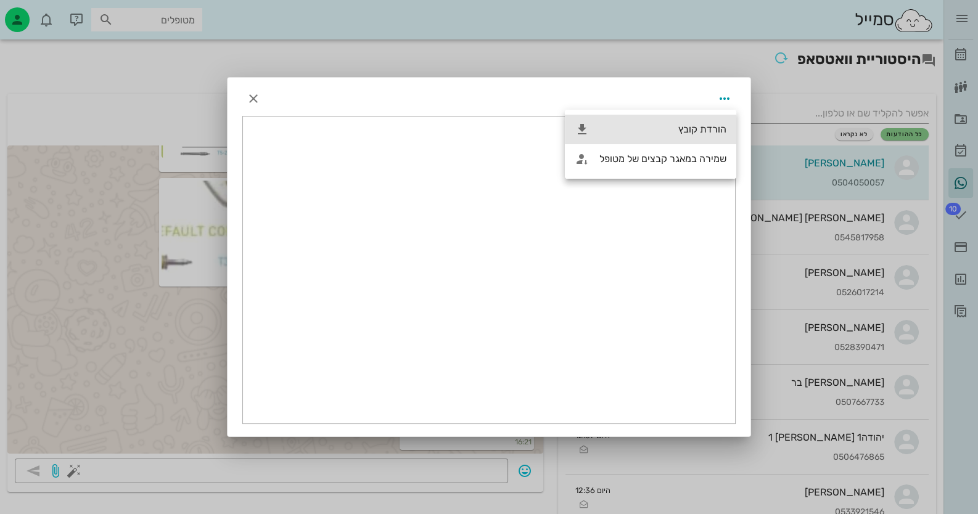
click at [708, 123] on div "הורדת קובץ" at bounding box center [650, 130] width 171 height 30
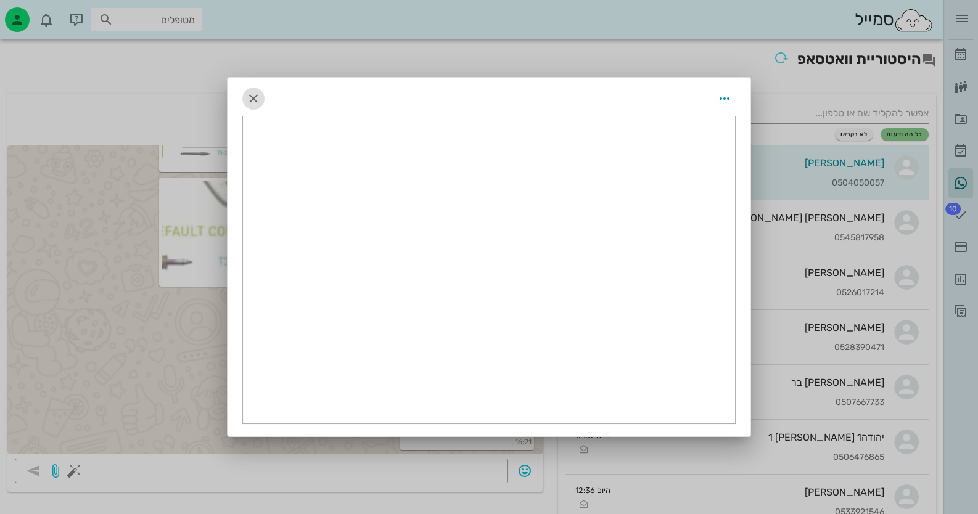
click at [258, 105] on icon "button" at bounding box center [253, 98] width 15 height 15
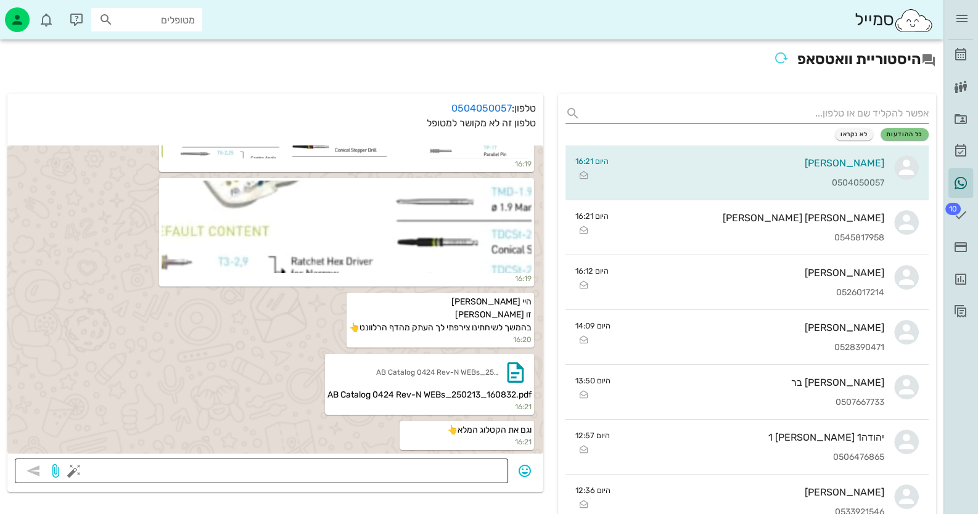
click at [492, 468] on textarea at bounding box center [288, 472] width 424 height 20
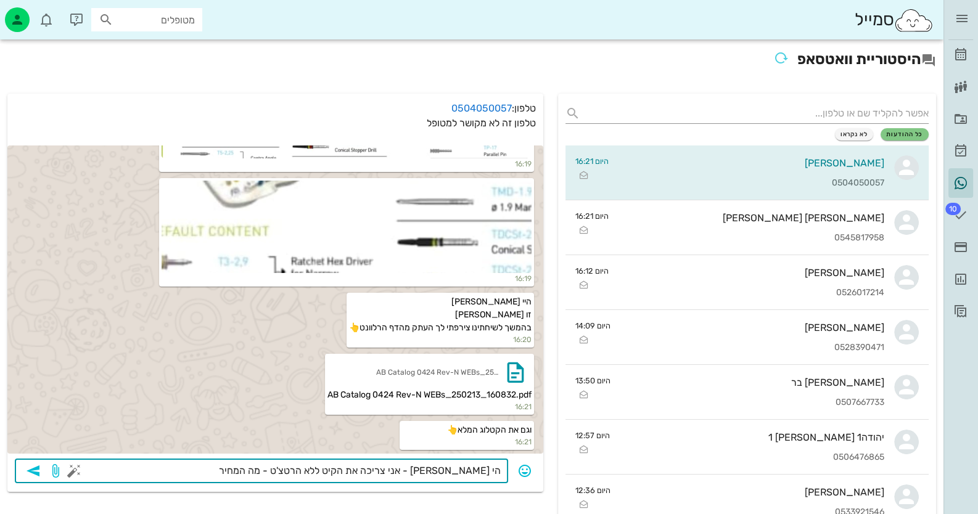
type textarea "הי [PERSON_NAME] - אני צריכה את הקיט ללא הרטצ'ט - מה המחיר?"
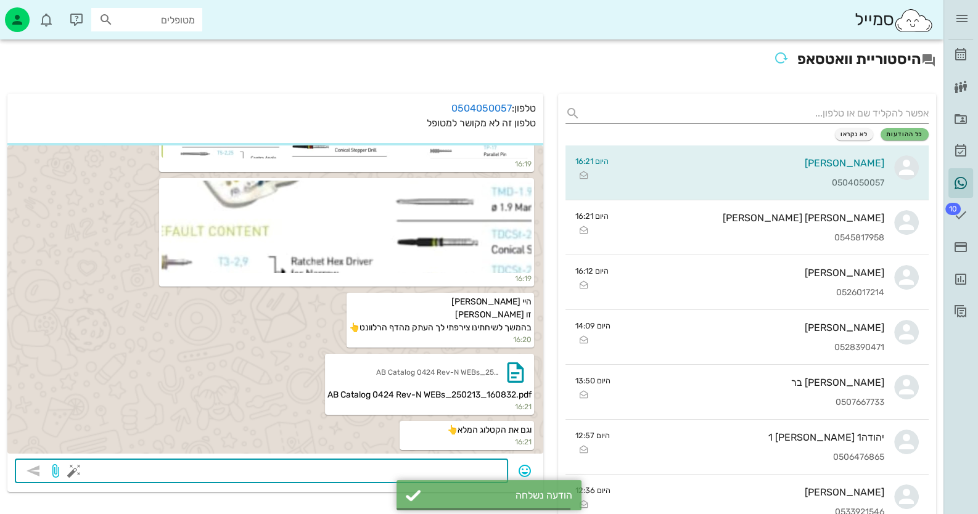
scroll to position [152, 0]
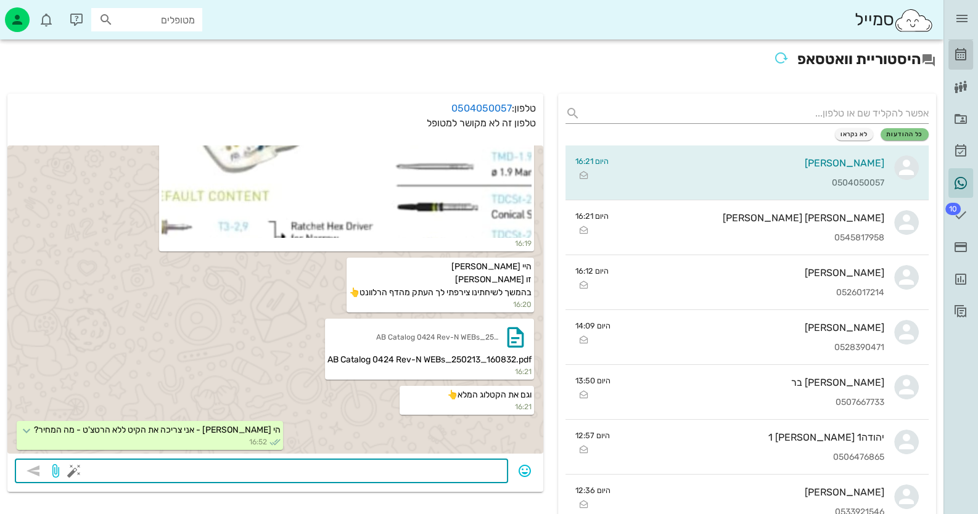
click at [957, 62] on link "[PERSON_NAME]" at bounding box center [960, 55] width 25 height 30
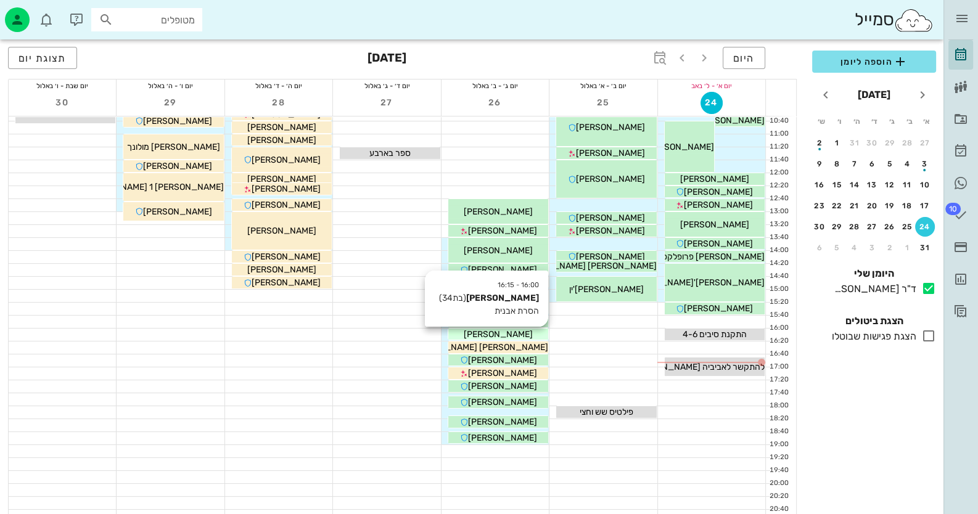
scroll to position [145, 0]
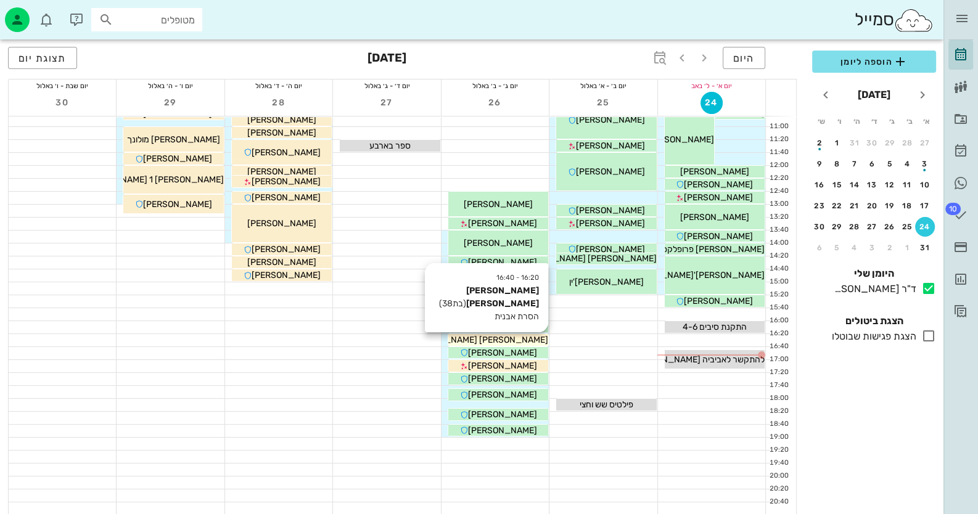
click at [529, 335] on div "[PERSON_NAME] [PERSON_NAME]" at bounding box center [498, 339] width 100 height 13
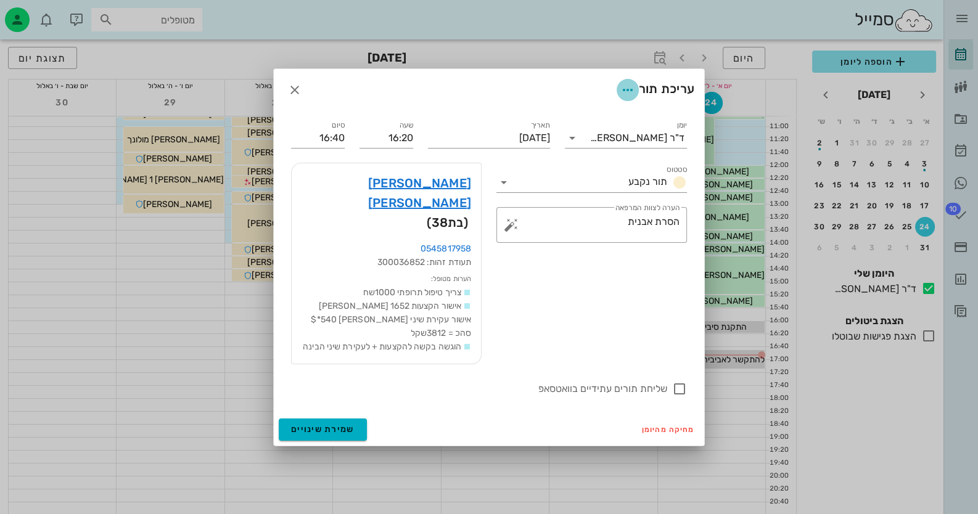
click at [628, 97] on icon "button" at bounding box center [627, 90] width 15 height 15
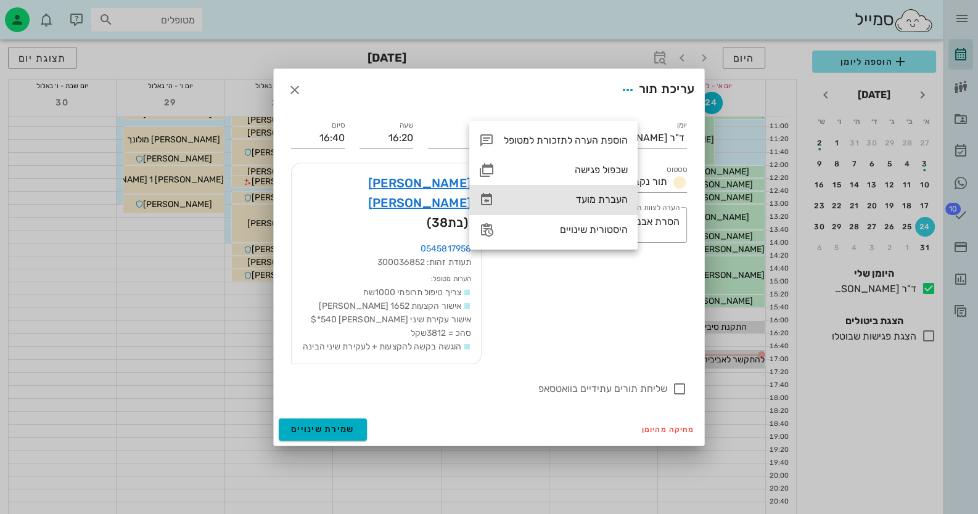
click at [602, 194] on div "העברת מועד" at bounding box center [566, 200] width 124 height 12
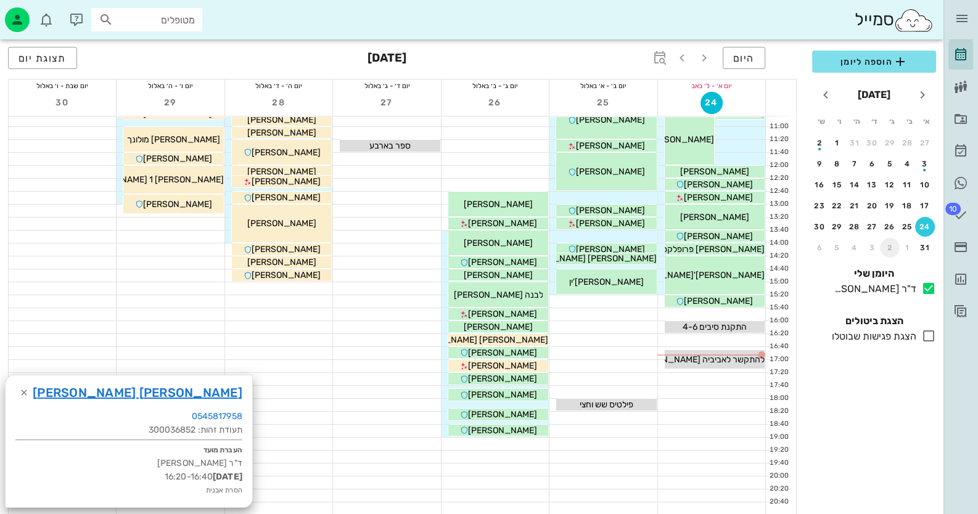
click at [884, 245] on div "2" at bounding box center [890, 247] width 20 height 9
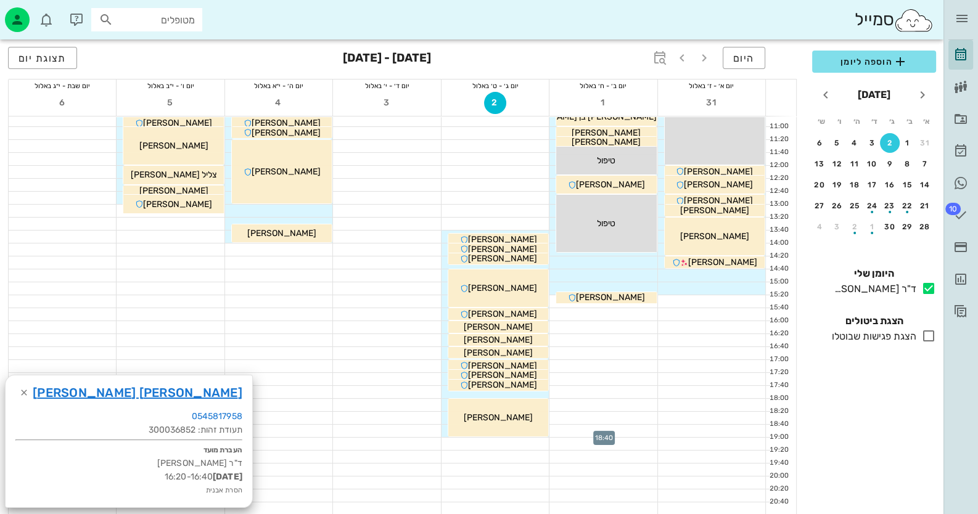
click at [637, 425] on div at bounding box center [602, 431] width 107 height 12
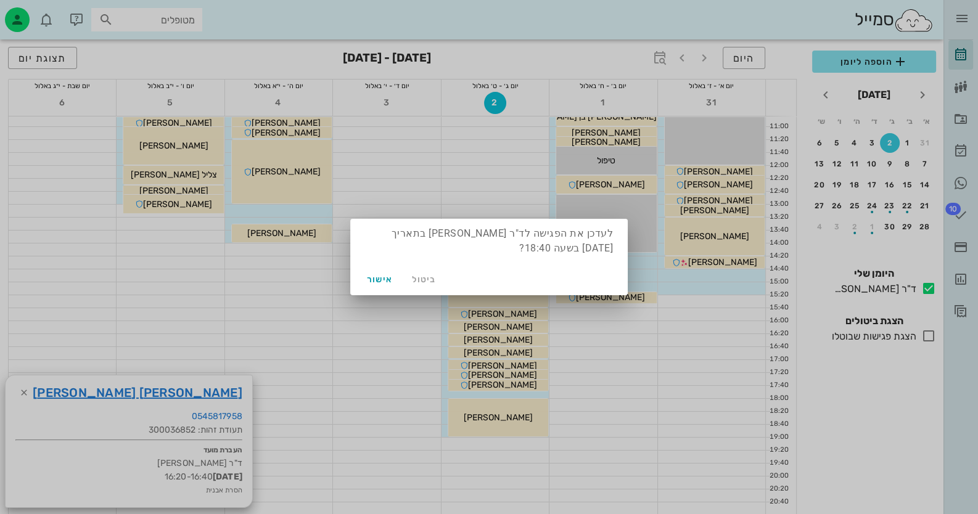
click at [265, 354] on div at bounding box center [489, 257] width 978 height 514
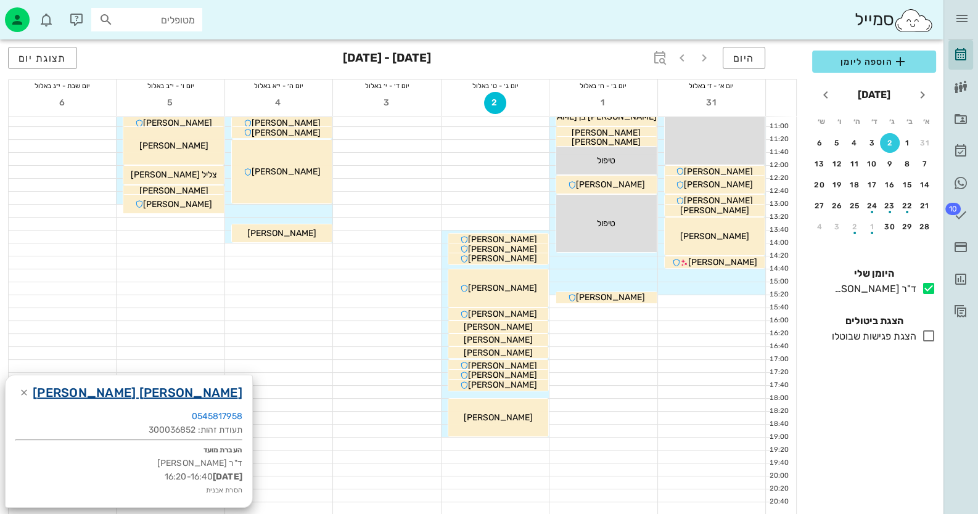
click at [80, 389] on link "[PERSON_NAME] [PERSON_NAME]" at bounding box center [138, 393] width 210 height 20
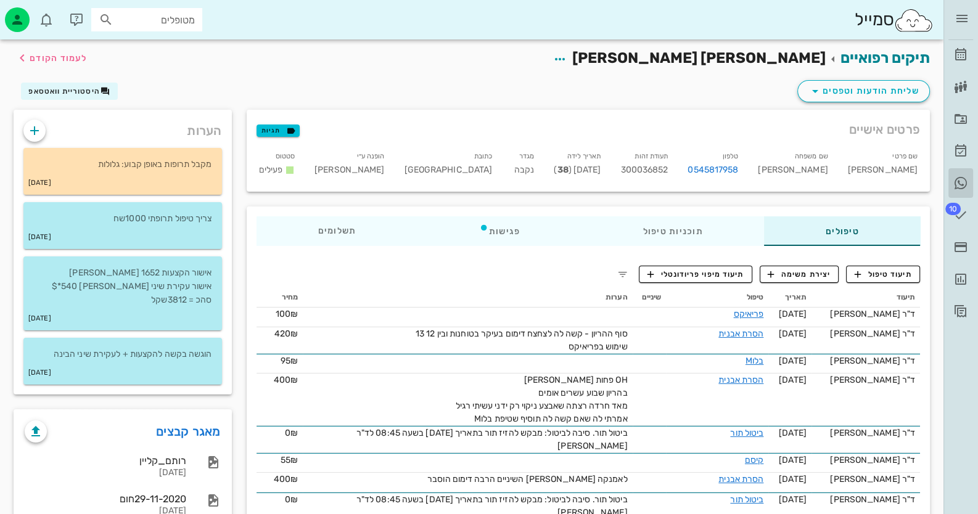
click at [961, 176] on icon at bounding box center [960, 183] width 15 height 15
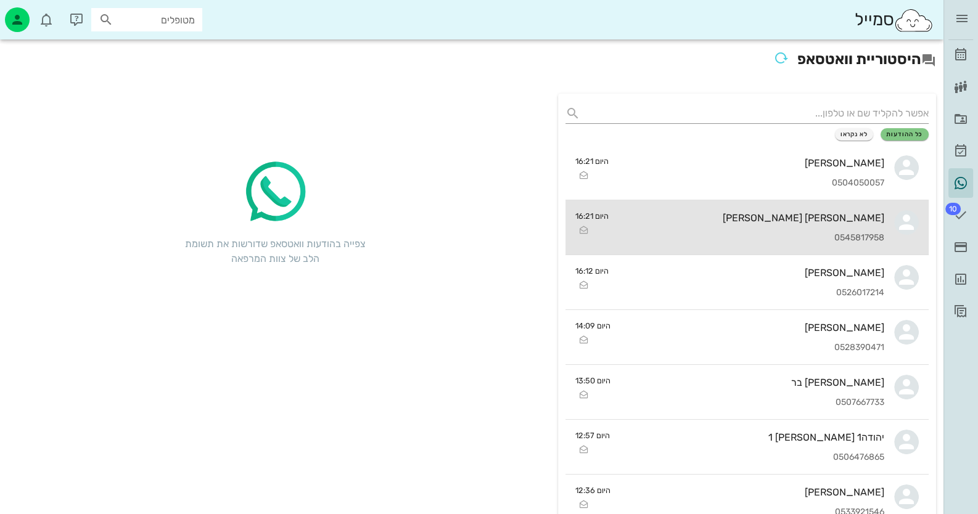
click at [852, 232] on div "[PERSON_NAME] [PERSON_NAME] 0545817958" at bounding box center [751, 227] width 266 height 54
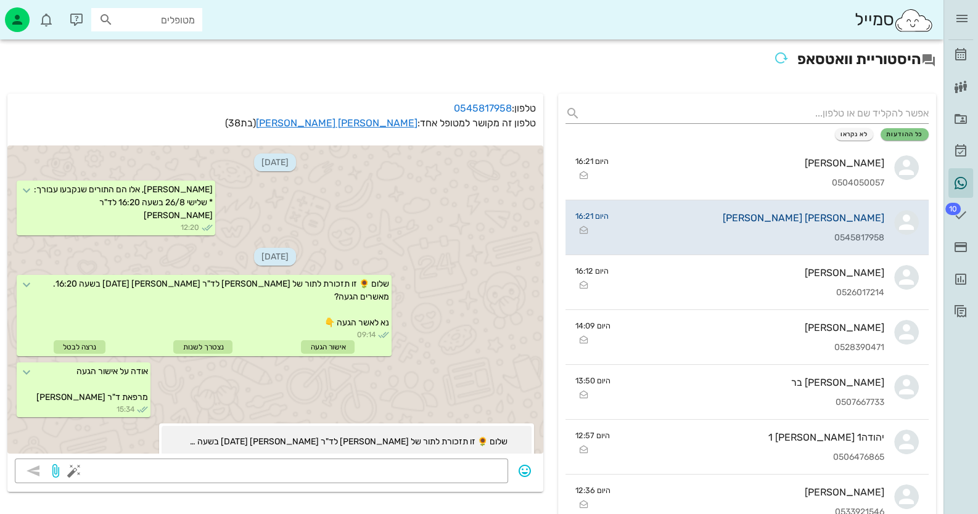
scroll to position [147, 0]
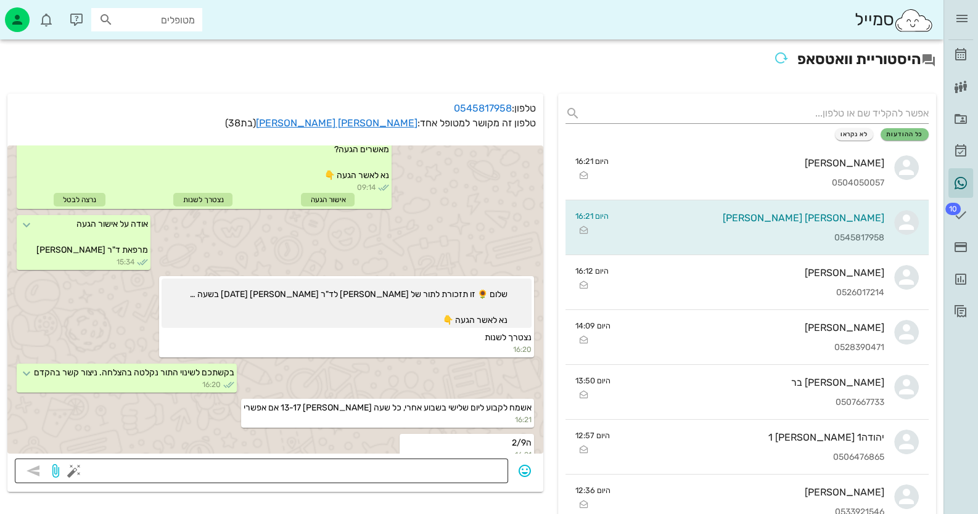
click at [451, 472] on textarea at bounding box center [288, 472] width 424 height 20
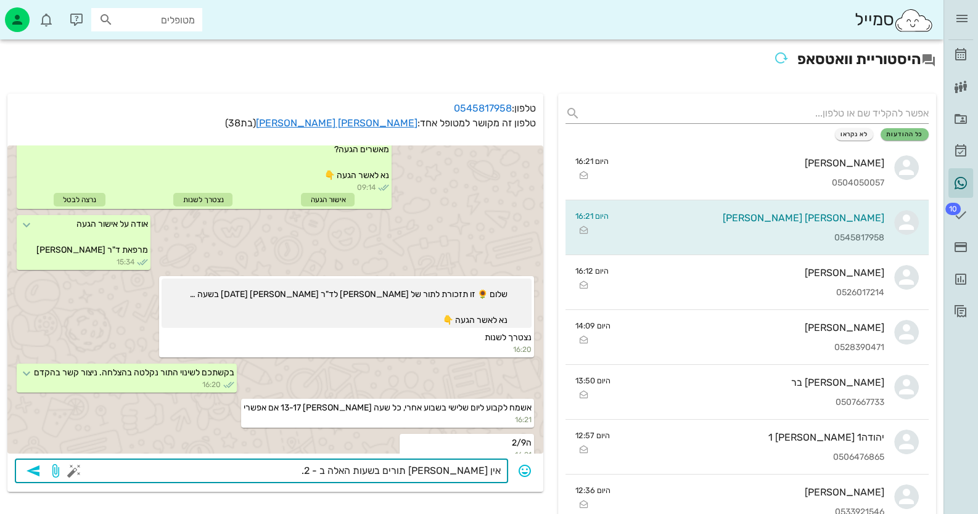
type textarea "אין [PERSON_NAME] תורים בשעות האלה ב - 2.9"
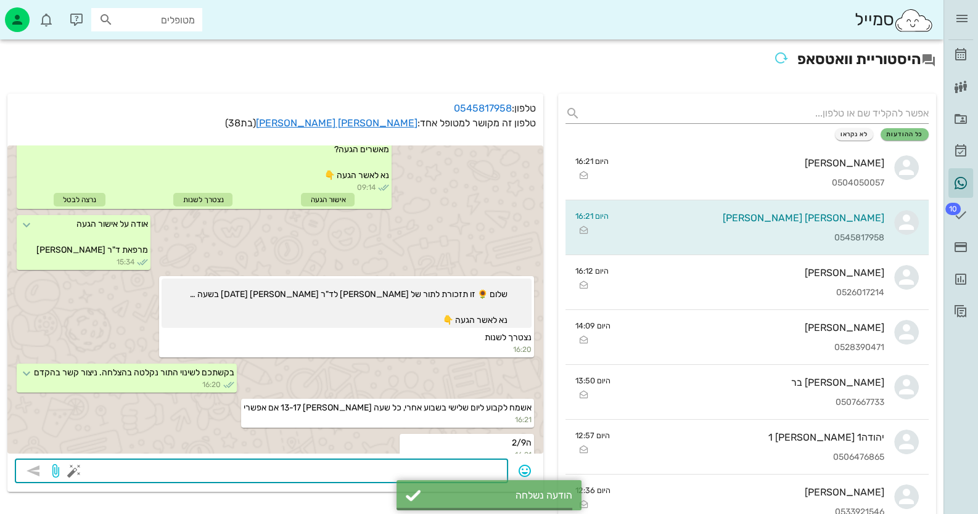
scroll to position [182, 0]
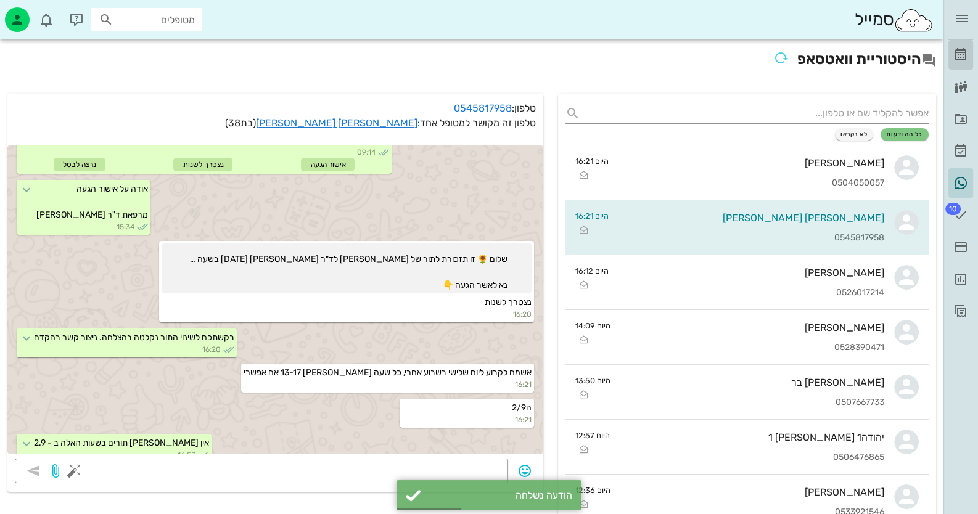
click at [958, 49] on icon at bounding box center [960, 54] width 15 height 15
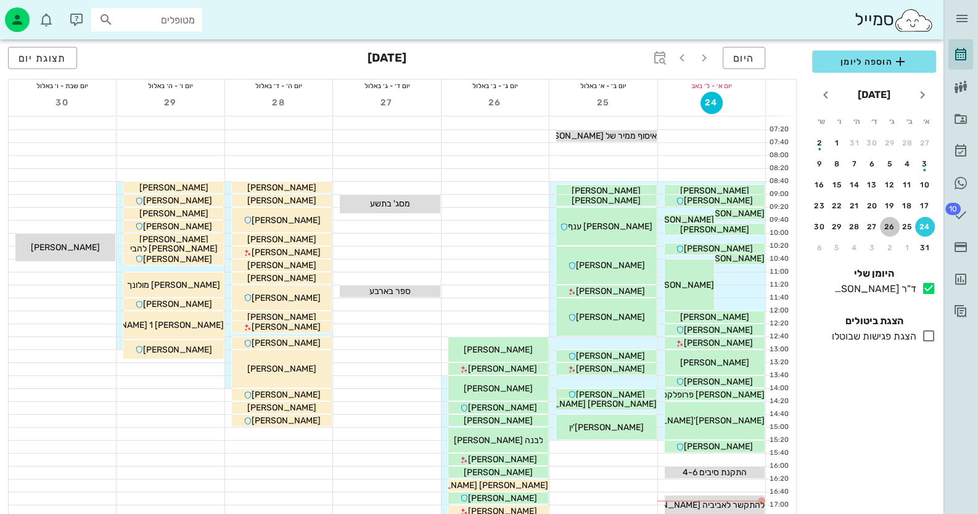
click at [890, 228] on div "26" at bounding box center [890, 226] width 20 height 9
click at [890, 243] on div "2" at bounding box center [890, 247] width 20 height 9
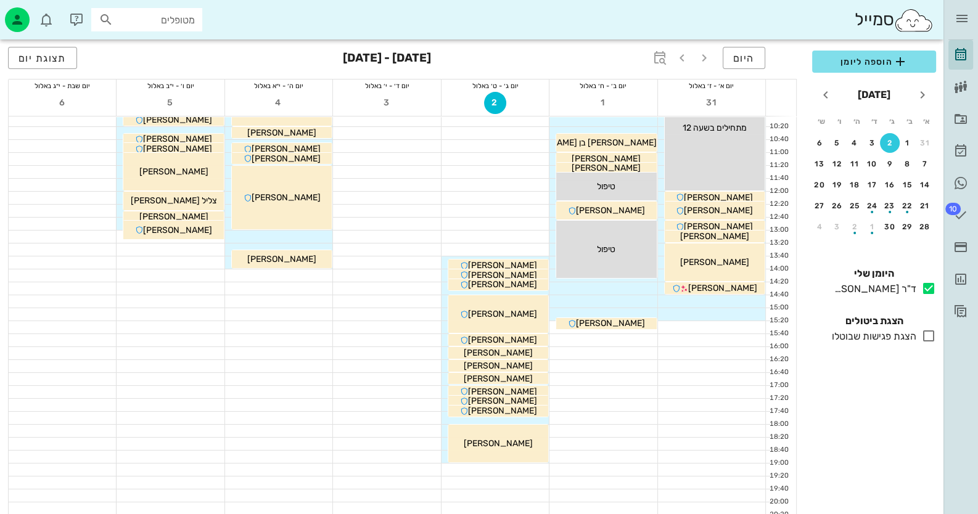
scroll to position [123, 0]
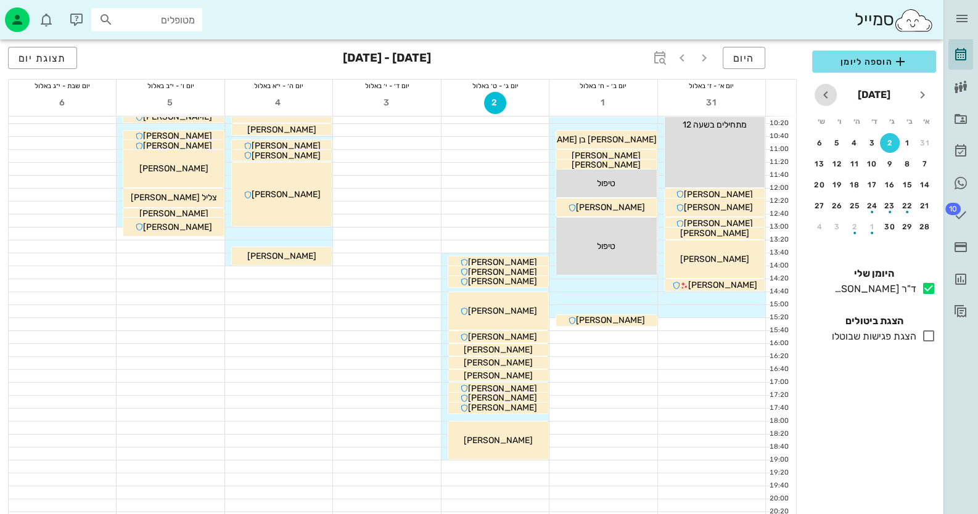
click at [825, 95] on icon "חודש הבא" at bounding box center [825, 95] width 15 height 15
click at [891, 170] on button "7" at bounding box center [890, 164] width 20 height 20
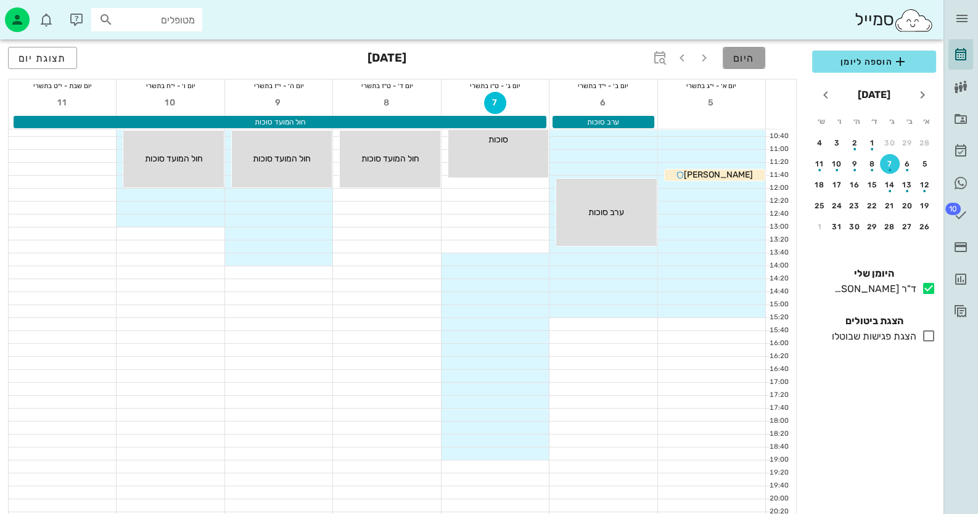
click at [743, 59] on span "היום" at bounding box center [744, 58] width 22 height 12
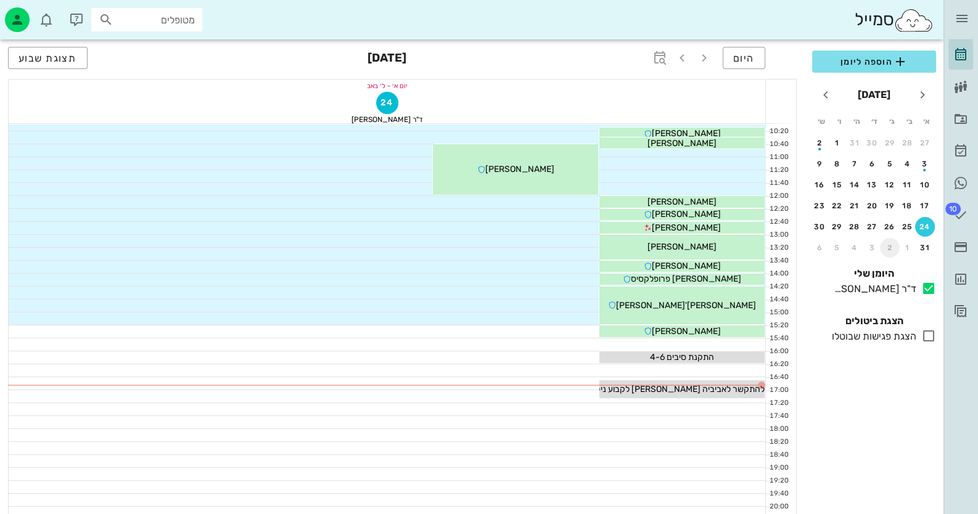
click at [891, 246] on div "2" at bounding box center [890, 247] width 20 height 9
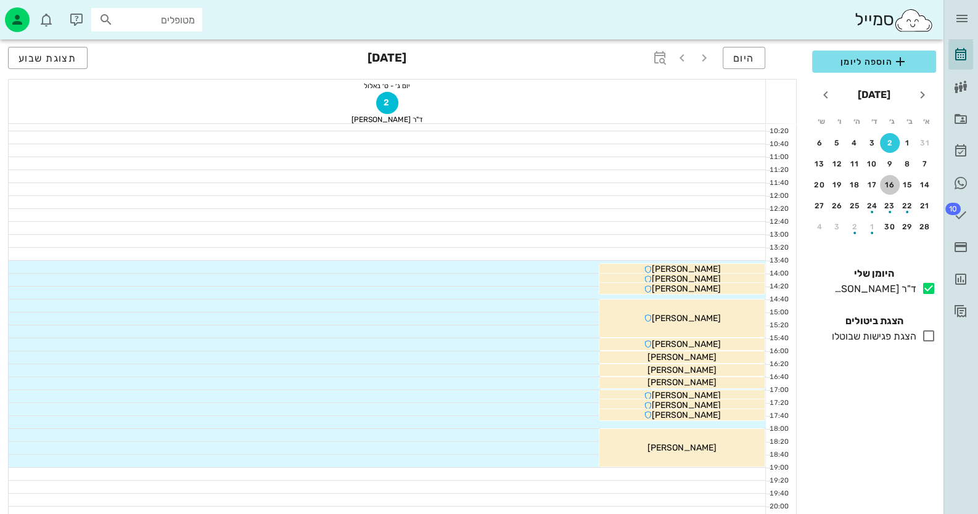
click at [888, 184] on div "16" at bounding box center [890, 185] width 20 height 9
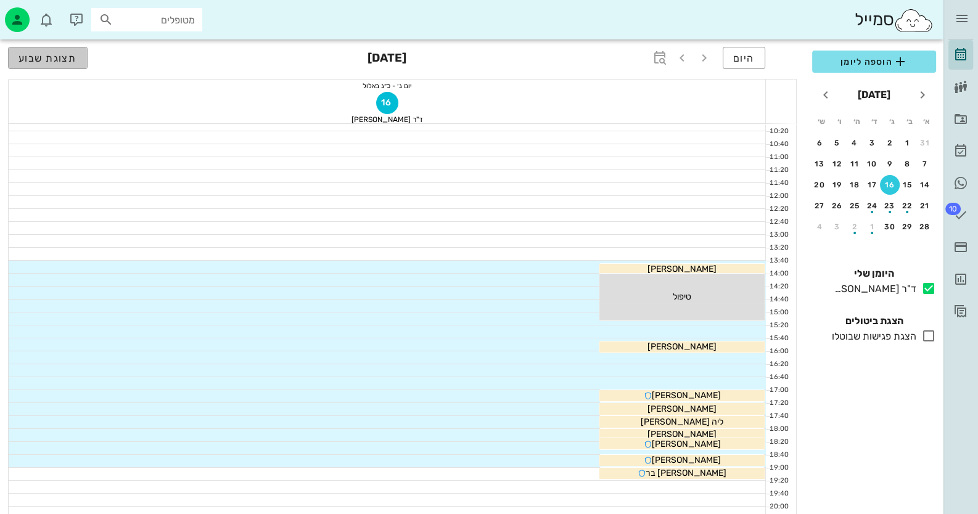
click at [25, 63] on span "תצוגת שבוע" at bounding box center [47, 58] width 59 height 12
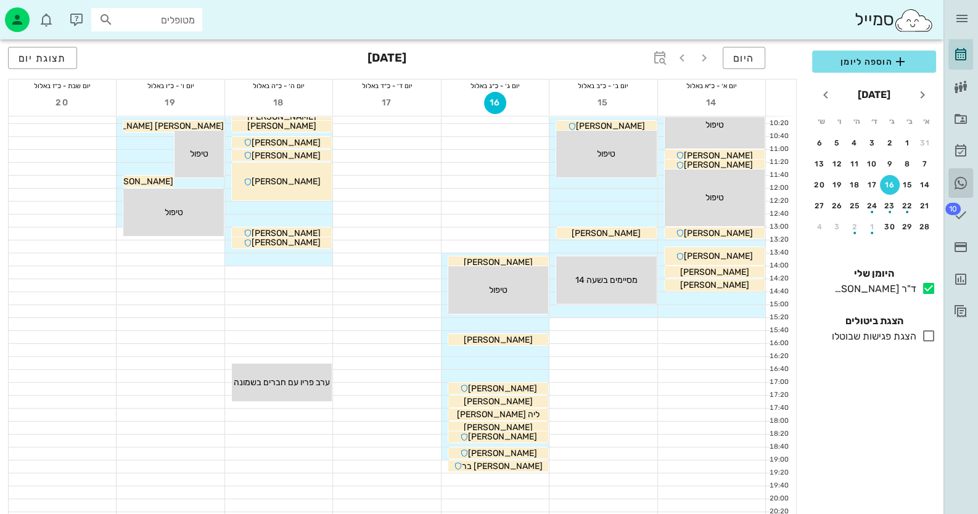
click at [957, 185] on icon at bounding box center [960, 183] width 15 height 15
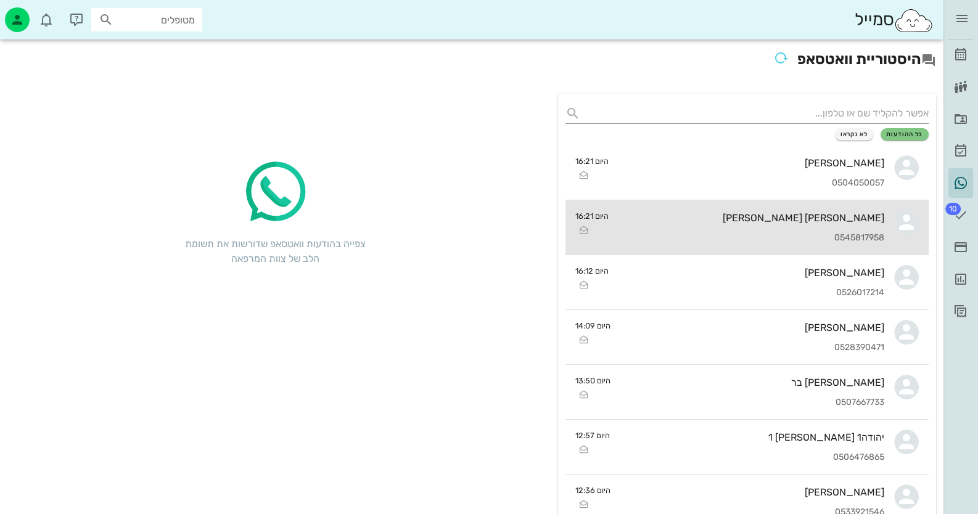
click at [833, 244] on div "[PERSON_NAME] [PERSON_NAME] 0545817958" at bounding box center [751, 227] width 266 height 54
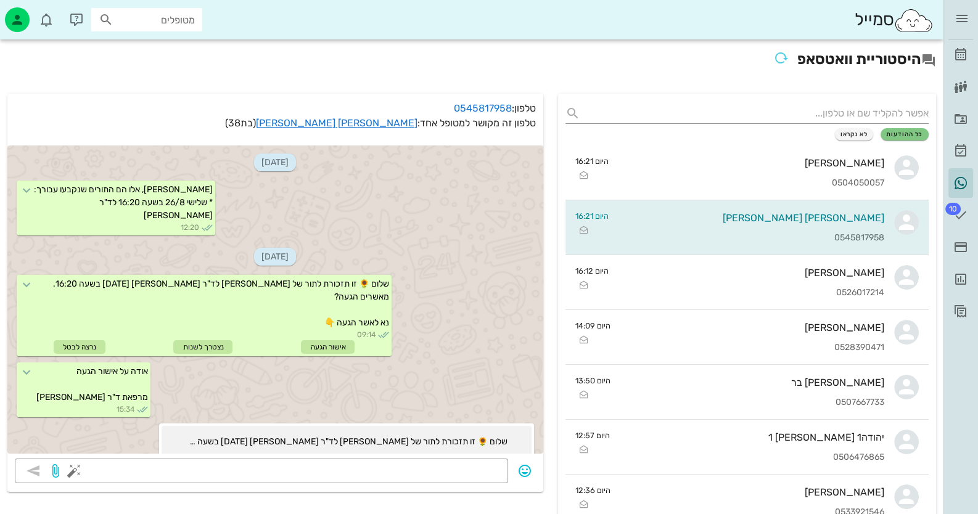
scroll to position [218, 0]
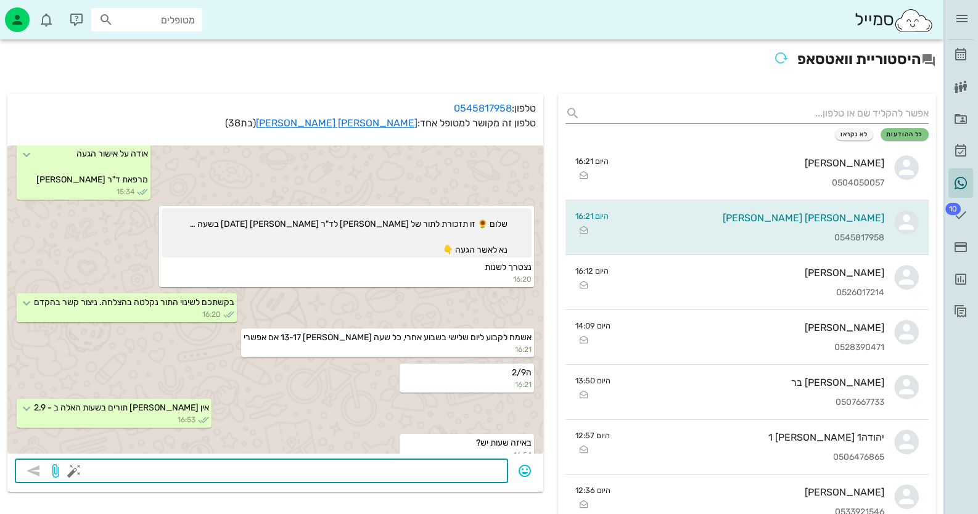
click at [462, 465] on textarea at bounding box center [288, 472] width 424 height 20
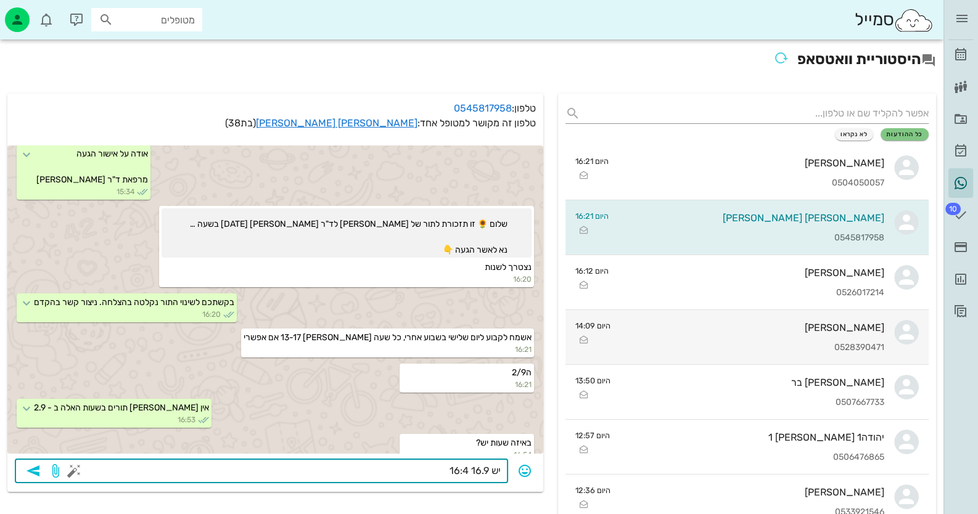
type textarea "יש 16.9 16:40"
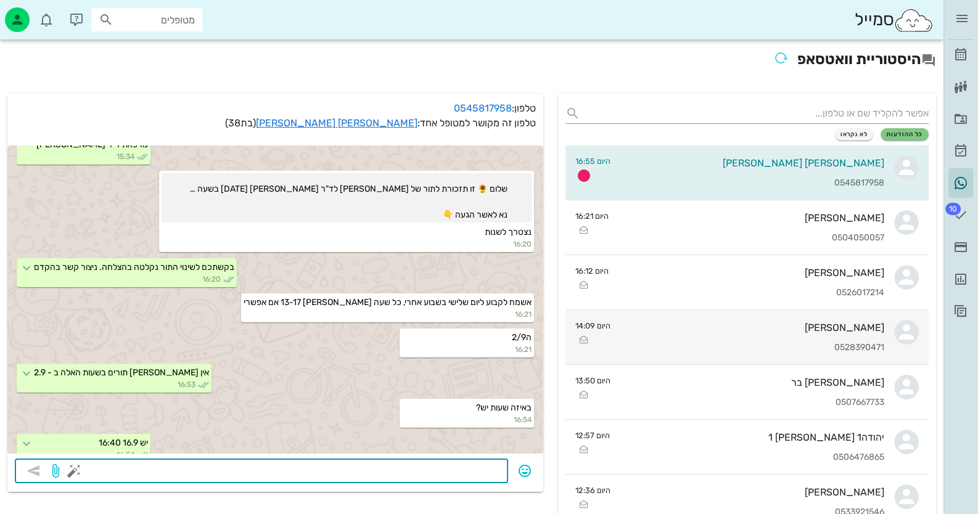
scroll to position [288, 0]
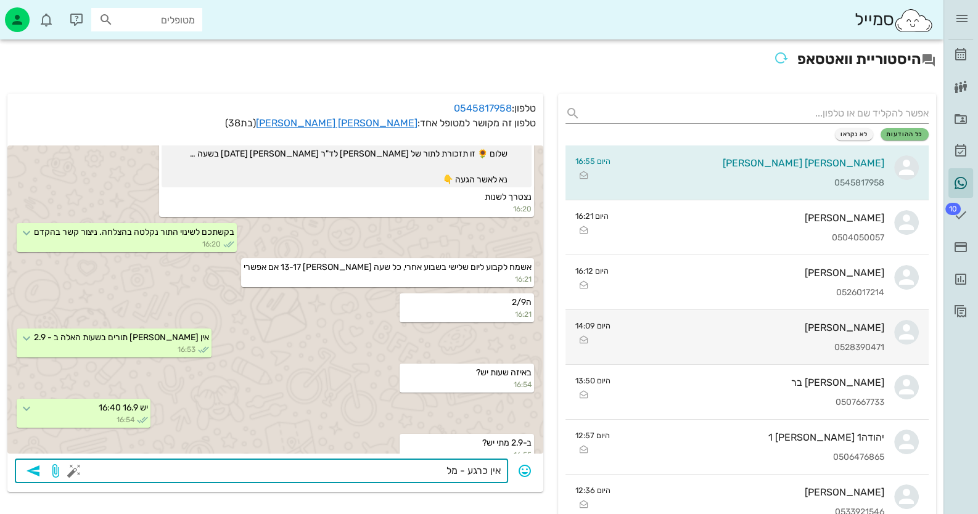
type textarea "אין כרגע - מלא"
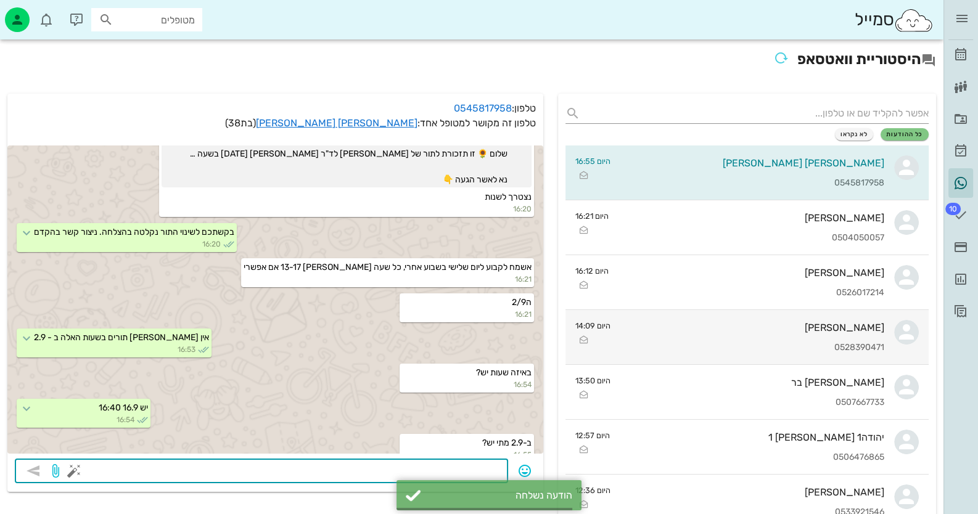
scroll to position [324, 0]
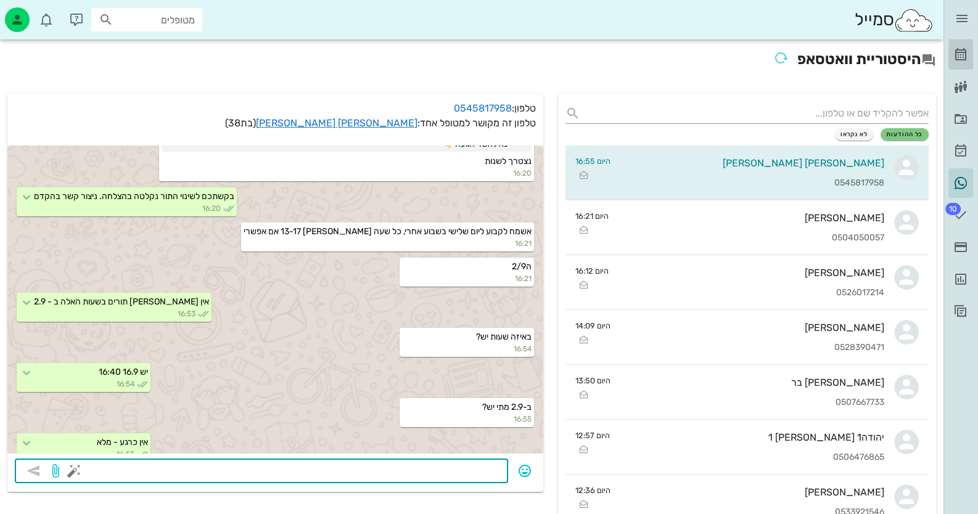
click at [953, 59] on link "[PERSON_NAME]" at bounding box center [960, 55] width 25 height 30
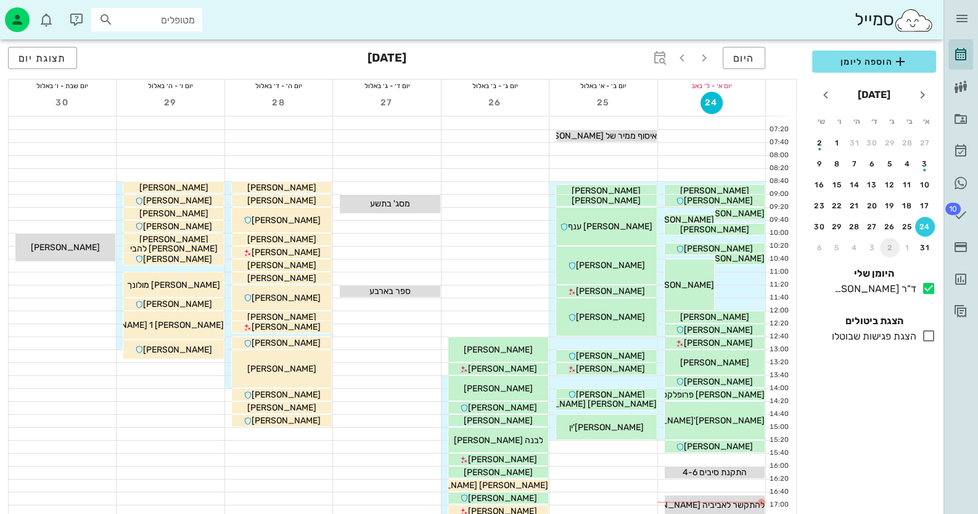
click at [883, 243] on div "2" at bounding box center [890, 247] width 20 height 9
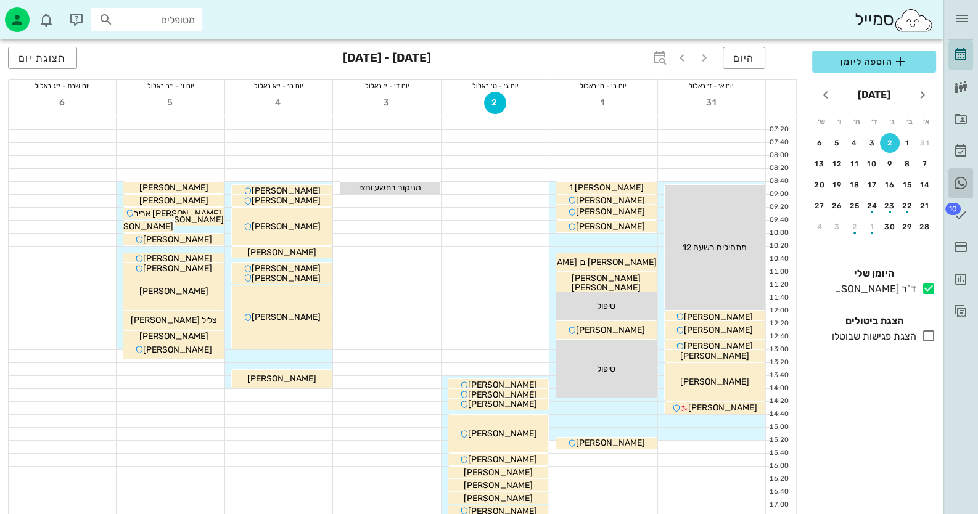
click at [957, 184] on icon at bounding box center [960, 183] width 15 height 15
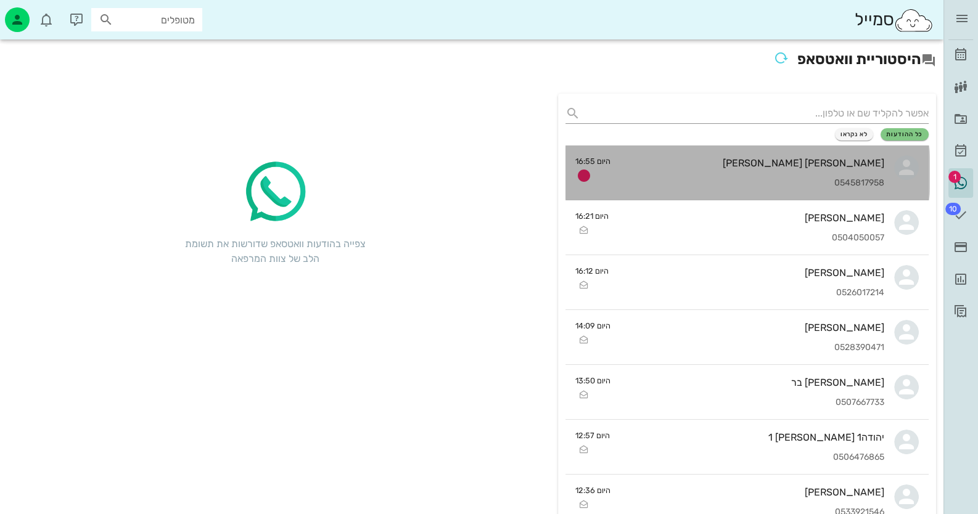
click at [894, 179] on link "[PERSON_NAME] [PERSON_NAME] 0545817958 היום 16:55" at bounding box center [747, 172] width 364 height 55
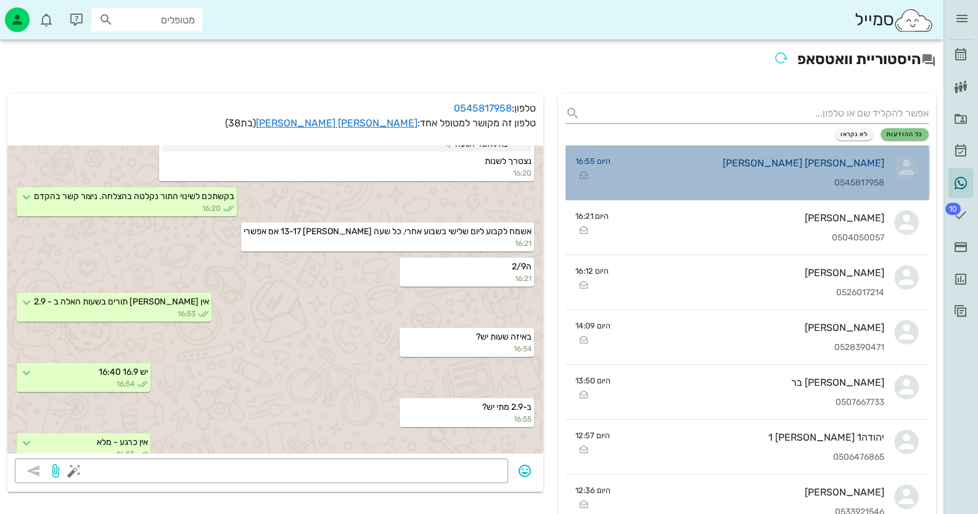
click at [863, 166] on div "[PERSON_NAME] [PERSON_NAME]" at bounding box center [752, 163] width 264 height 12
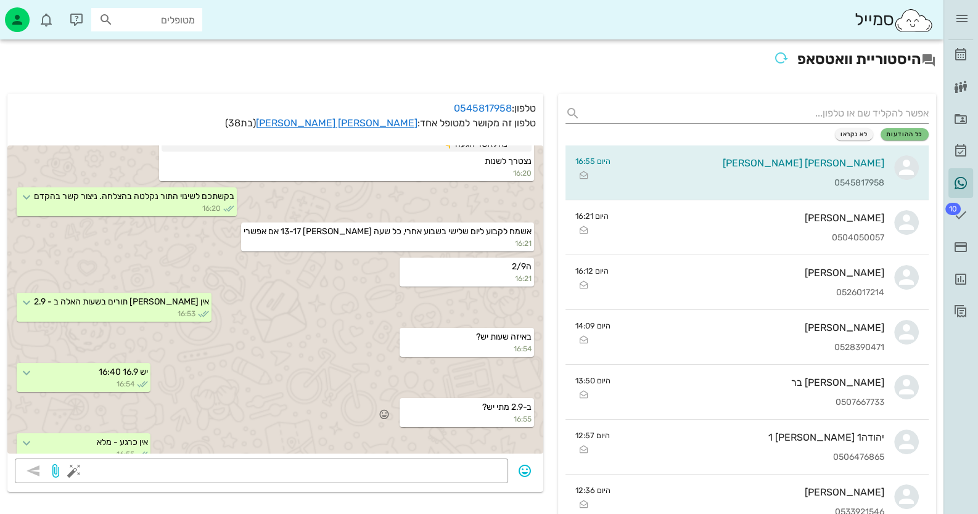
click at [272, 396] on div "ב-2.9 מתי יש? 16:55" at bounding box center [275, 413] width 536 height 35
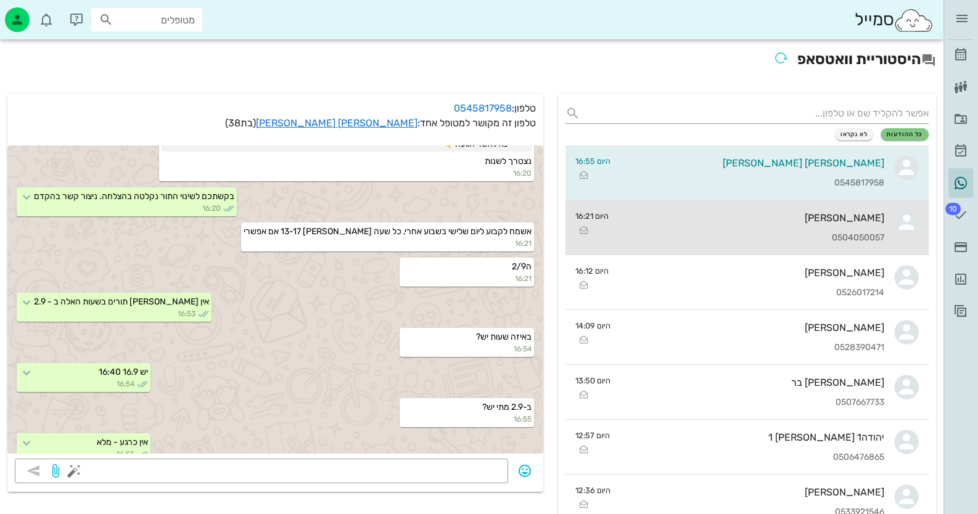
click at [842, 214] on div "[PERSON_NAME]" at bounding box center [751, 218] width 266 height 12
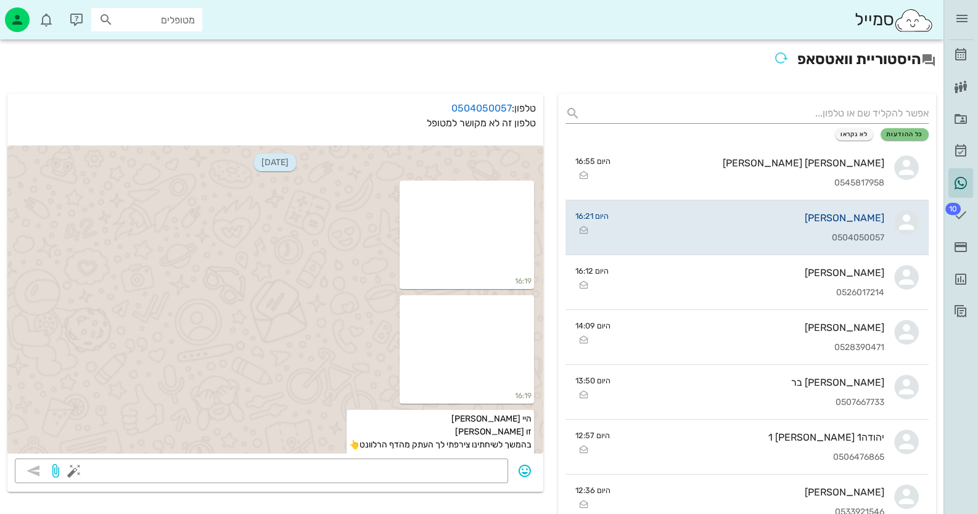
scroll to position [152, 0]
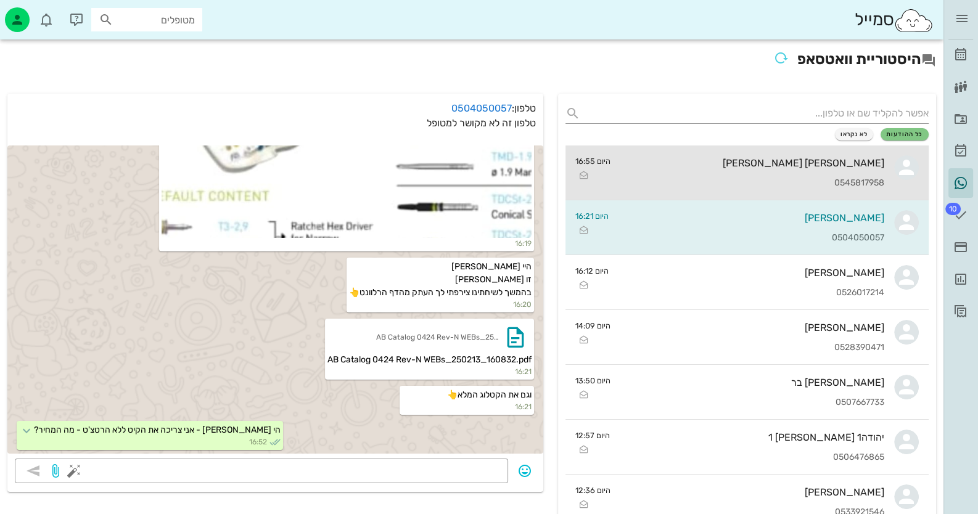
click at [843, 180] on div "0545817958" at bounding box center [752, 183] width 264 height 10
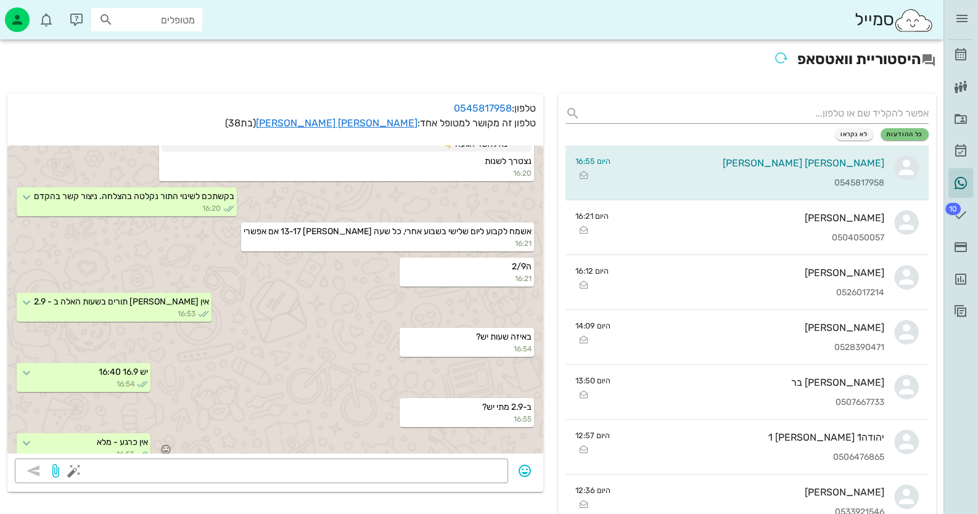
scroll to position [358, 0]
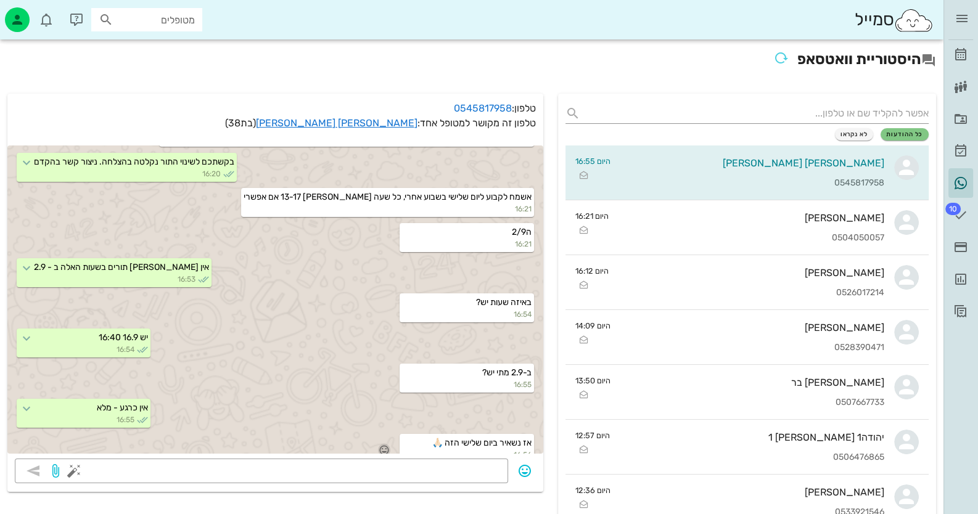
click at [388, 444] on icon "button" at bounding box center [383, 449] width 11 height 11
click at [385, 416] on div "👍" at bounding box center [374, 417] width 22 height 23
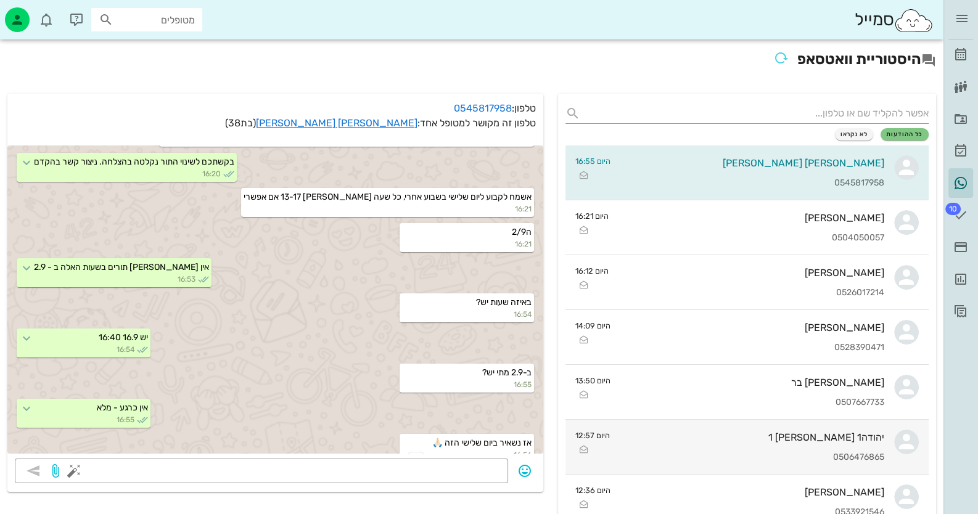
scroll to position [359, 0]
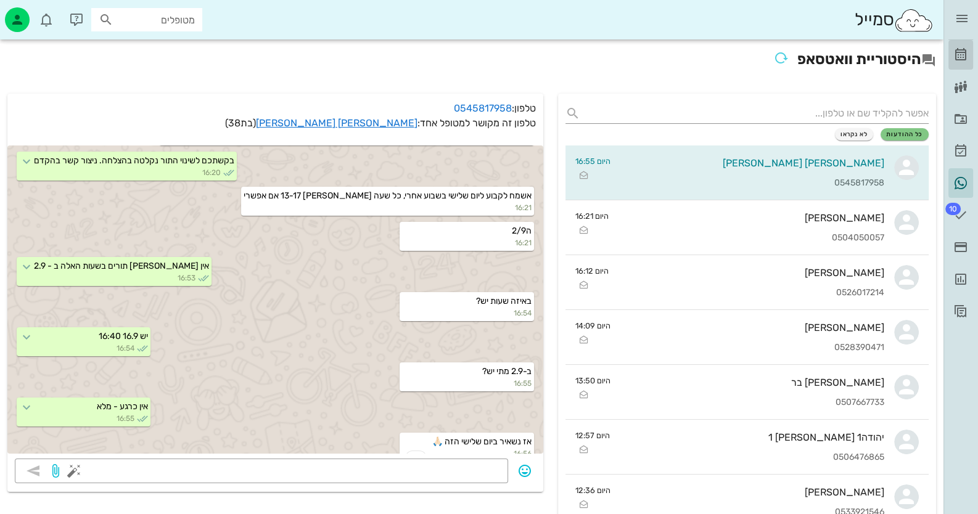
click at [958, 59] on icon at bounding box center [960, 54] width 15 height 15
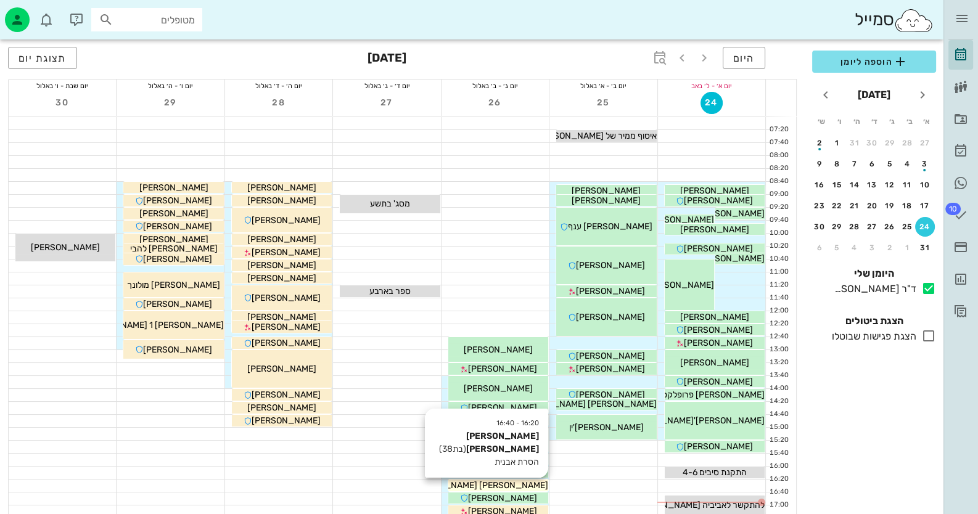
click at [527, 484] on div "[PERSON_NAME] [PERSON_NAME]" at bounding box center [498, 485] width 100 height 13
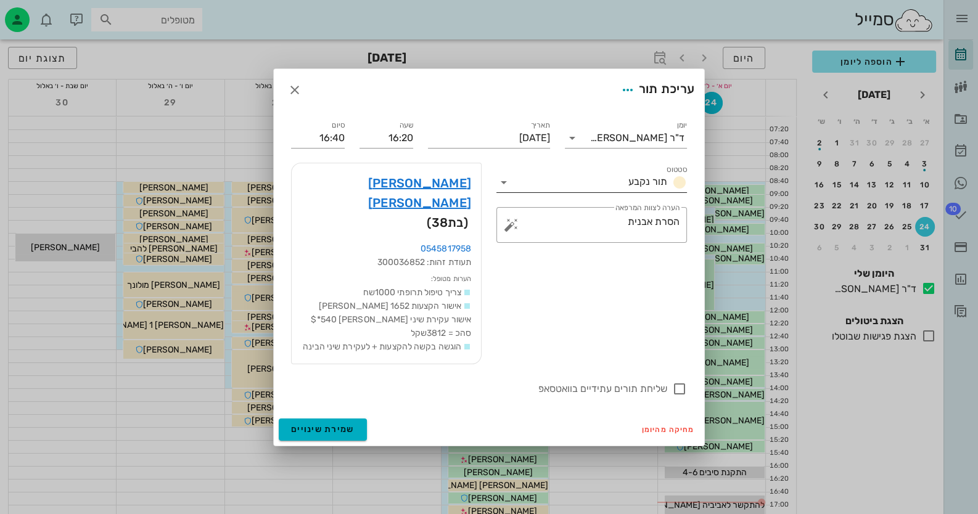
click at [505, 190] on icon at bounding box center [503, 182] width 15 height 15
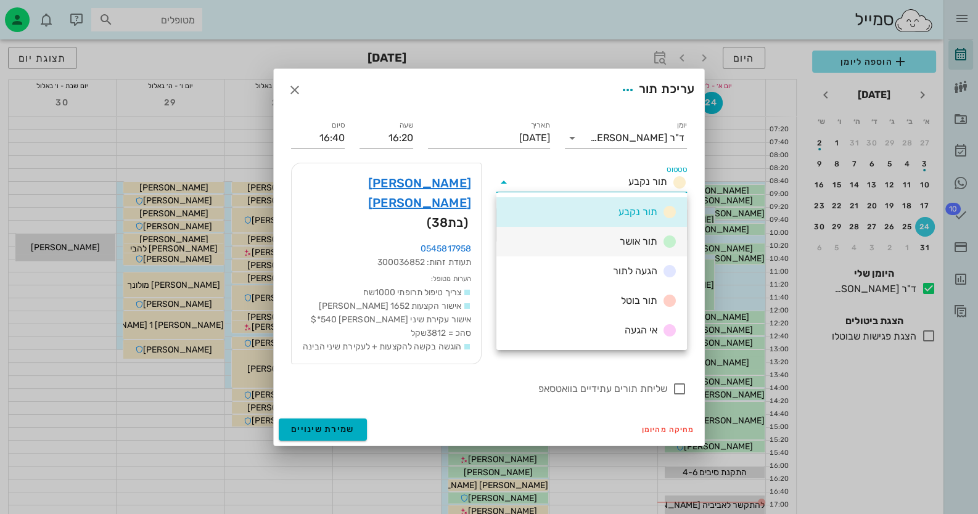
click at [581, 240] on div "תור אושר" at bounding box center [591, 242] width 190 height 30
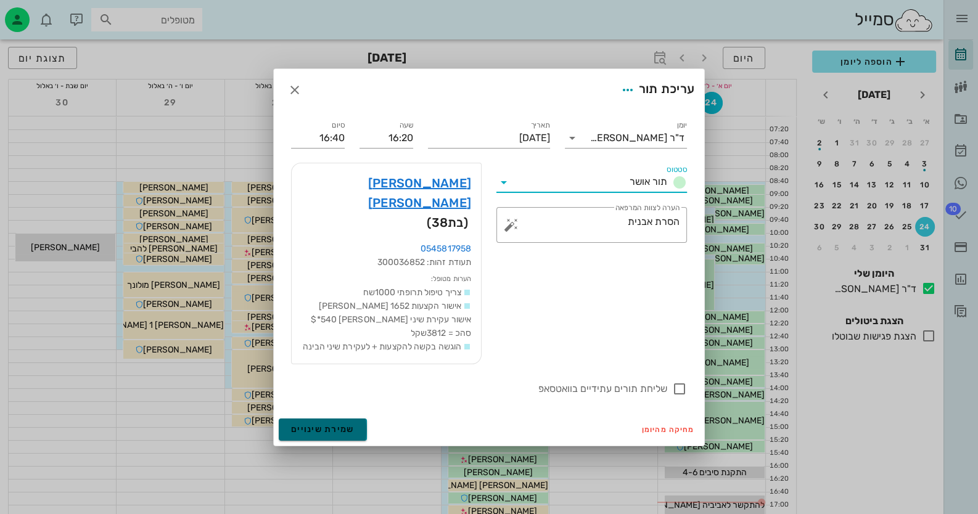
click at [338, 418] on button "שמירת שינויים" at bounding box center [323, 429] width 88 height 22
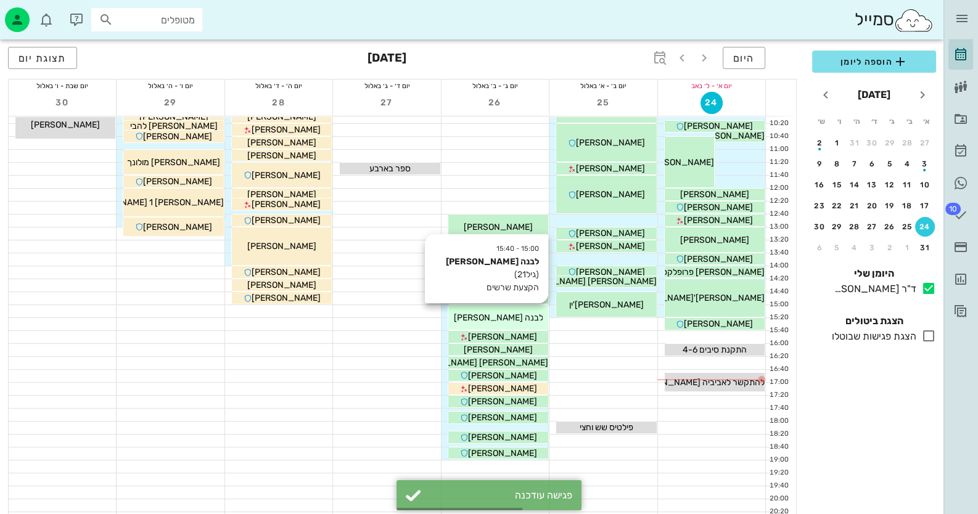
scroll to position [145, 0]
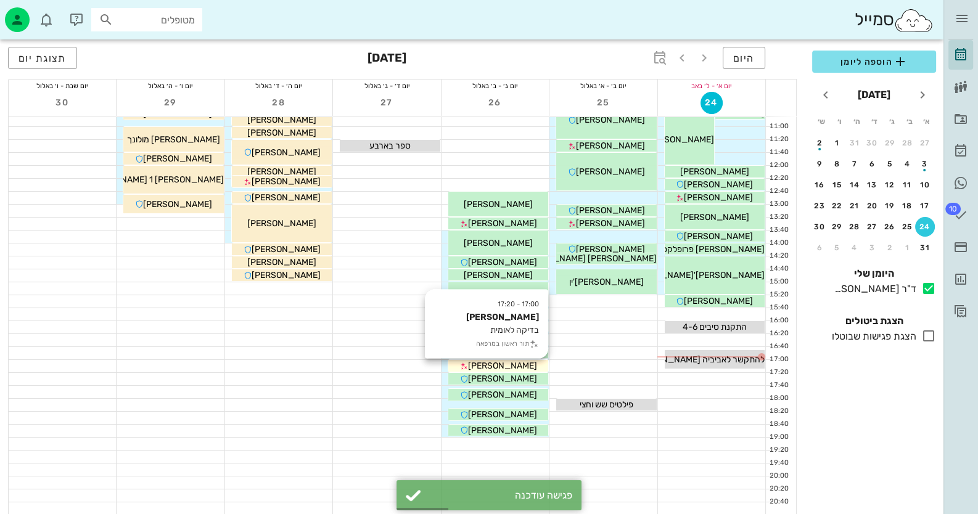
click at [519, 369] on span "[PERSON_NAME]" at bounding box center [501, 366] width 69 height 10
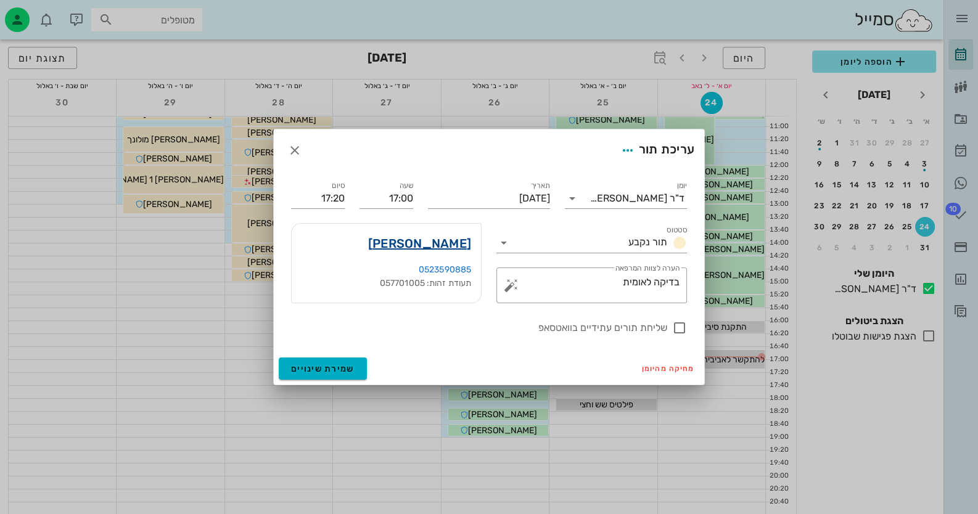
click at [454, 237] on link "[PERSON_NAME]" at bounding box center [419, 244] width 103 height 20
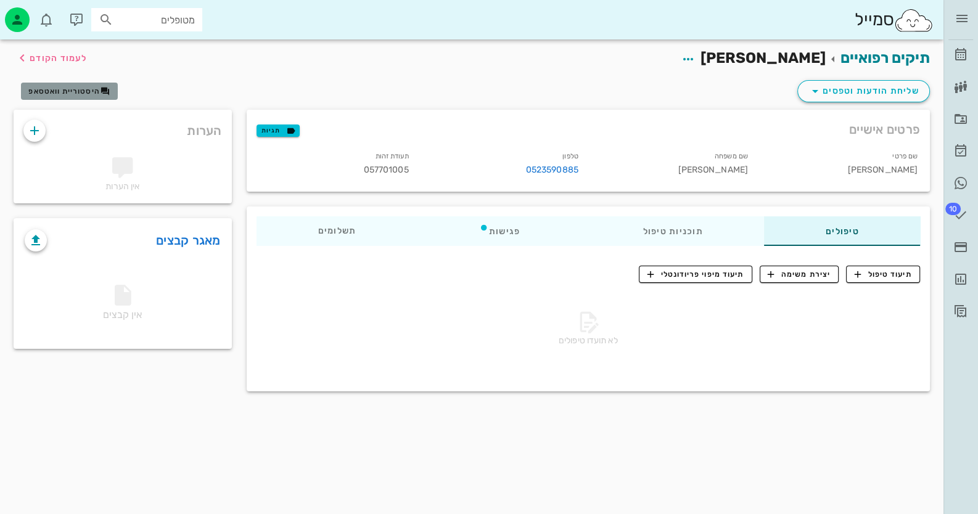
click at [55, 88] on span "היסטוריית וואטסאפ" at bounding box center [63, 91] width 71 height 9
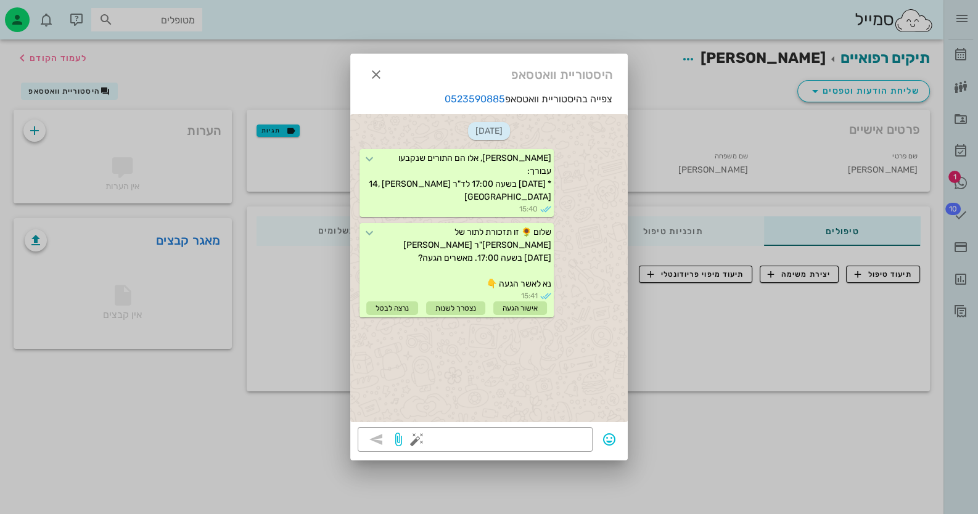
click at [372, 60] on div "היסטוריית וואטסאפ" at bounding box center [488, 73] width 277 height 38
click at [375, 70] on icon "button" at bounding box center [376, 74] width 15 height 15
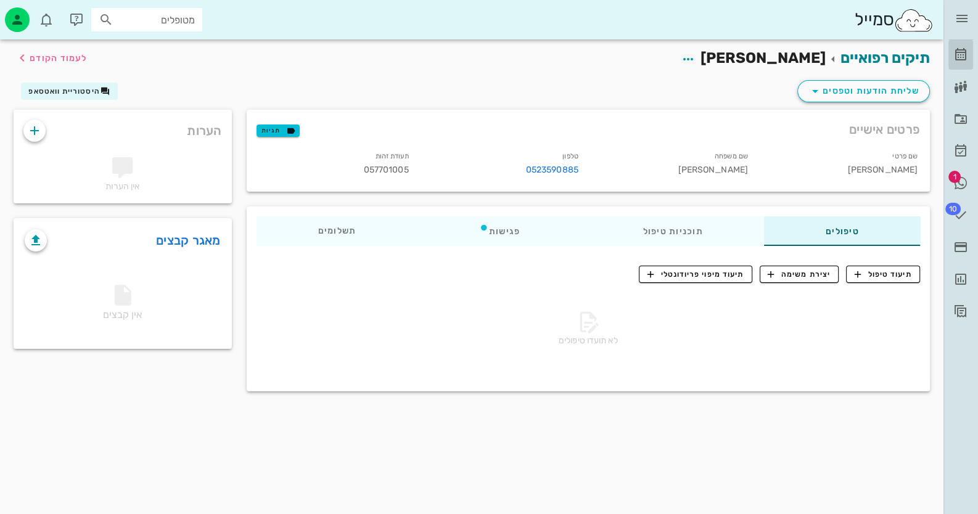
click at [971, 50] on link "[PERSON_NAME]" at bounding box center [960, 55] width 25 height 30
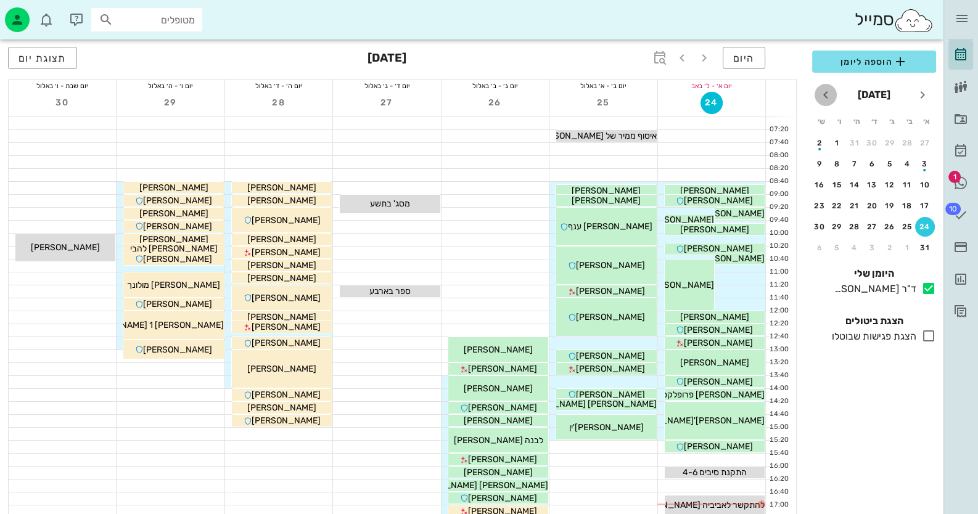
click at [829, 92] on icon "חודש הבא" at bounding box center [825, 95] width 15 height 15
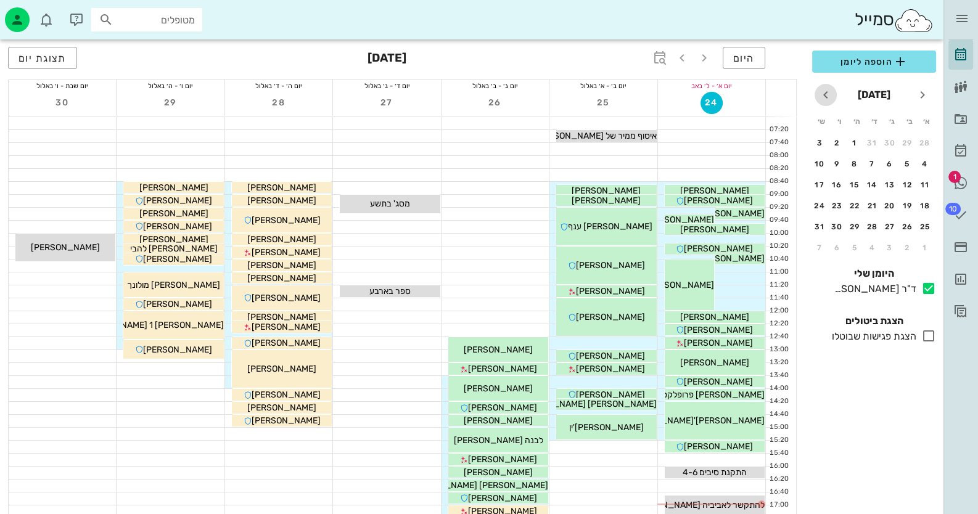
click at [829, 92] on icon "חודש הבא" at bounding box center [825, 95] width 15 height 15
click at [891, 141] on div "3" at bounding box center [890, 143] width 20 height 9
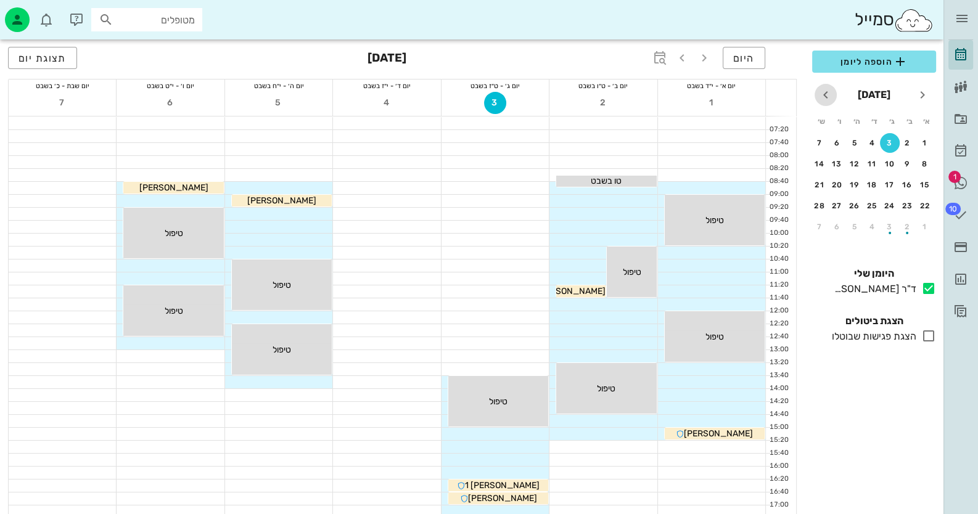
click at [829, 99] on icon "חודש הבא" at bounding box center [825, 95] width 15 height 15
click at [874, 223] on div "1" at bounding box center [872, 226] width 20 height 9
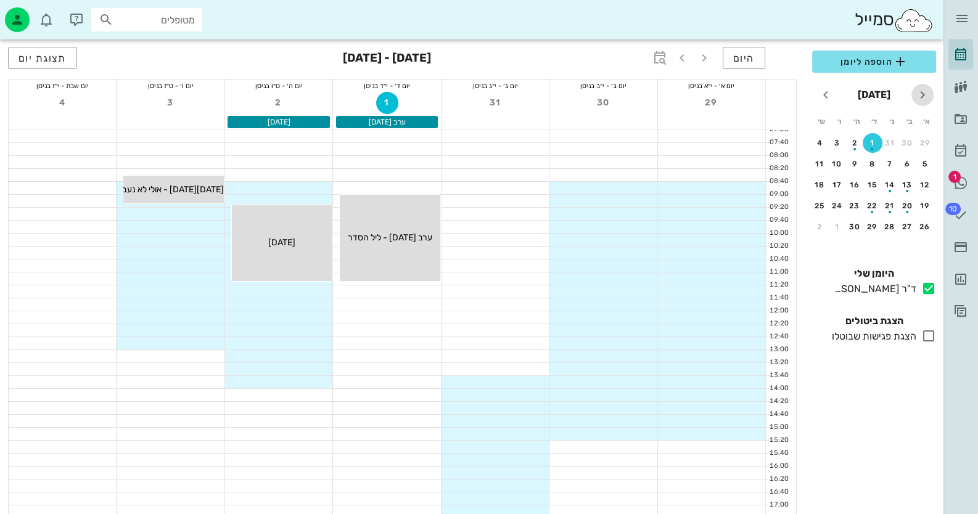
click at [926, 91] on icon "חודש שעבר" at bounding box center [922, 95] width 15 height 15
click at [913, 142] on div "button" at bounding box center [907, 145] width 20 height 7
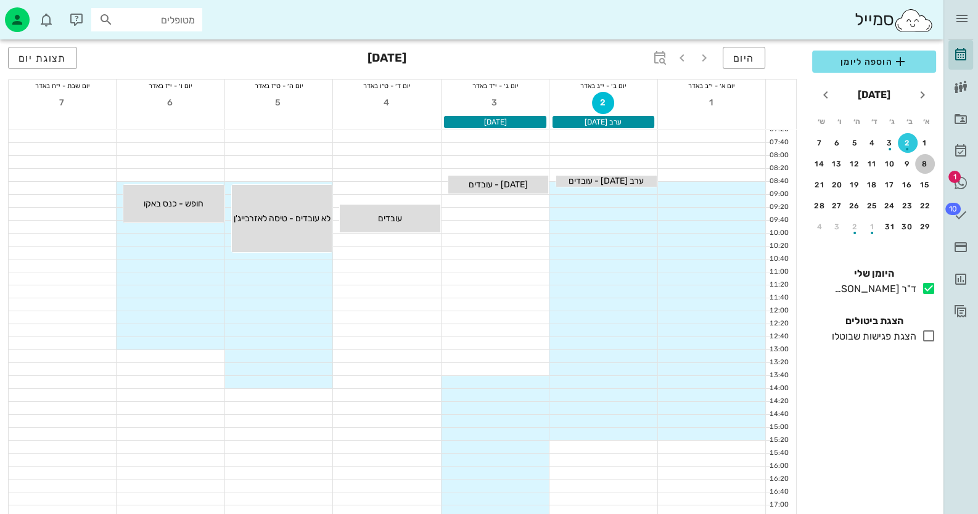
click at [918, 162] on div "8" at bounding box center [925, 164] width 20 height 9
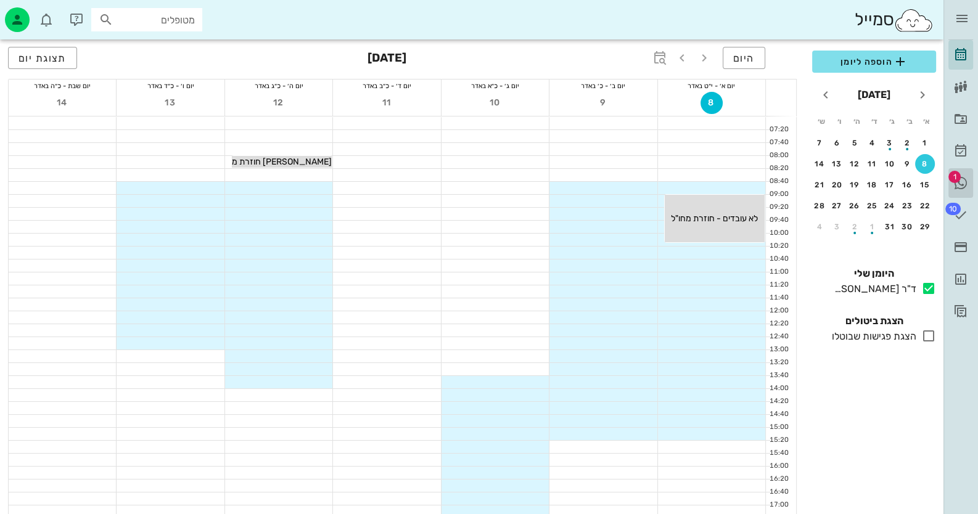
click at [965, 173] on link "1 היסטוריית וואטסאפ" at bounding box center [960, 183] width 25 height 30
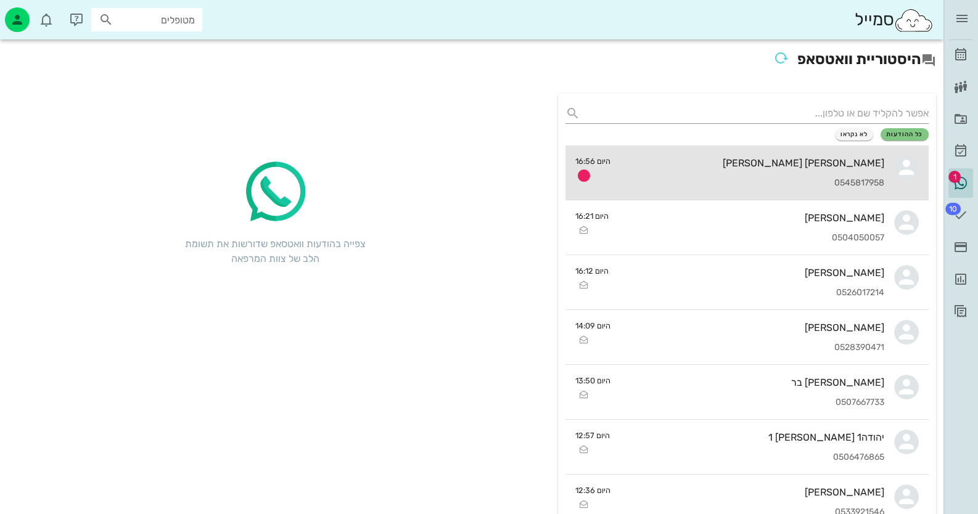
click at [775, 178] on div "0545817958" at bounding box center [752, 183] width 264 height 10
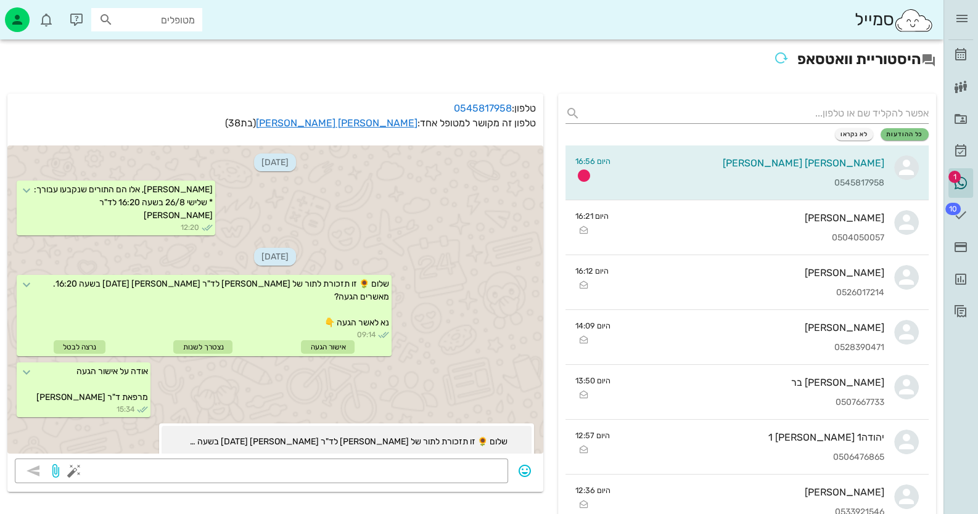
scroll to position [359, 0]
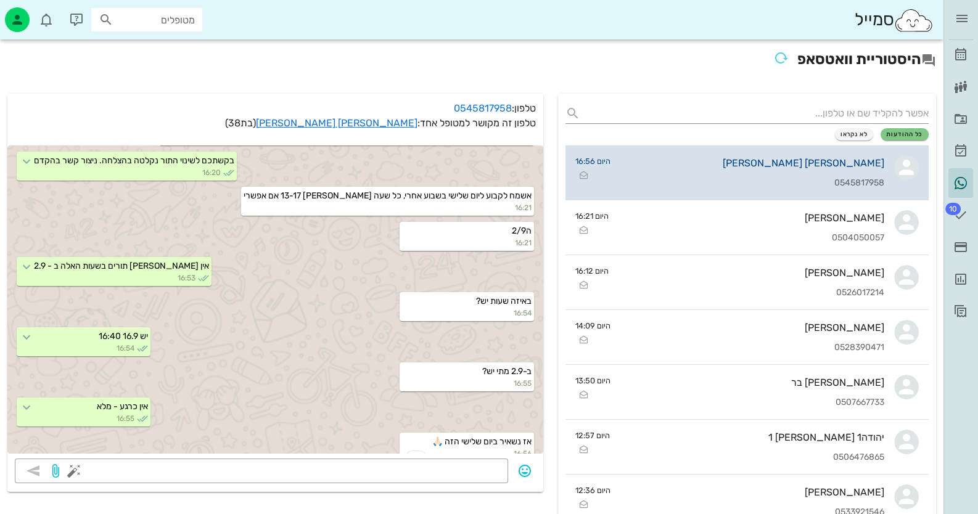
click at [860, 165] on div "[PERSON_NAME] [PERSON_NAME]" at bounding box center [752, 163] width 264 height 12
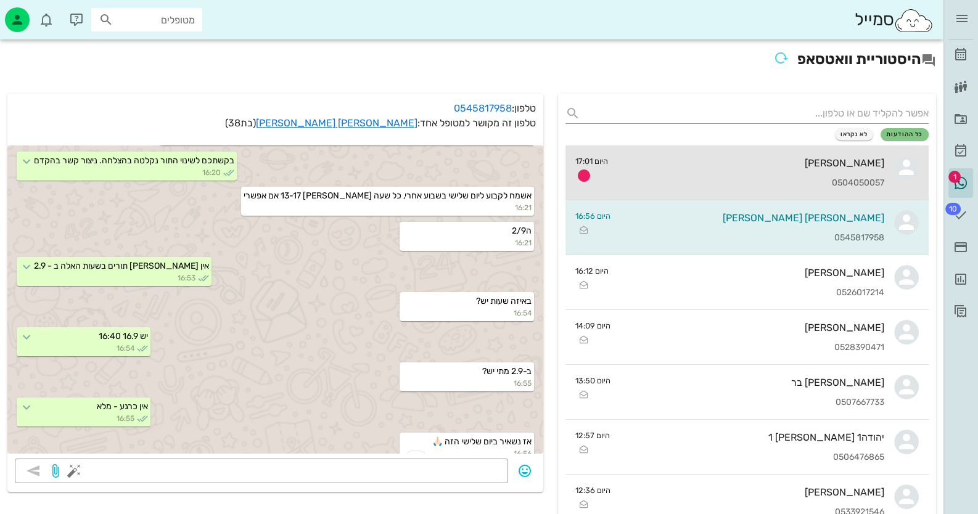
click at [815, 179] on div "0504050057" at bounding box center [751, 183] width 267 height 10
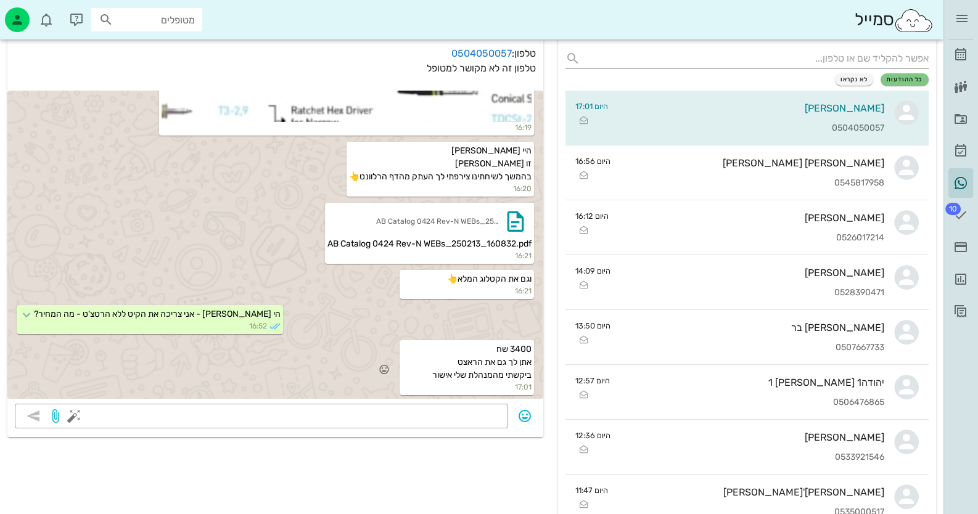
scroll to position [61, 0]
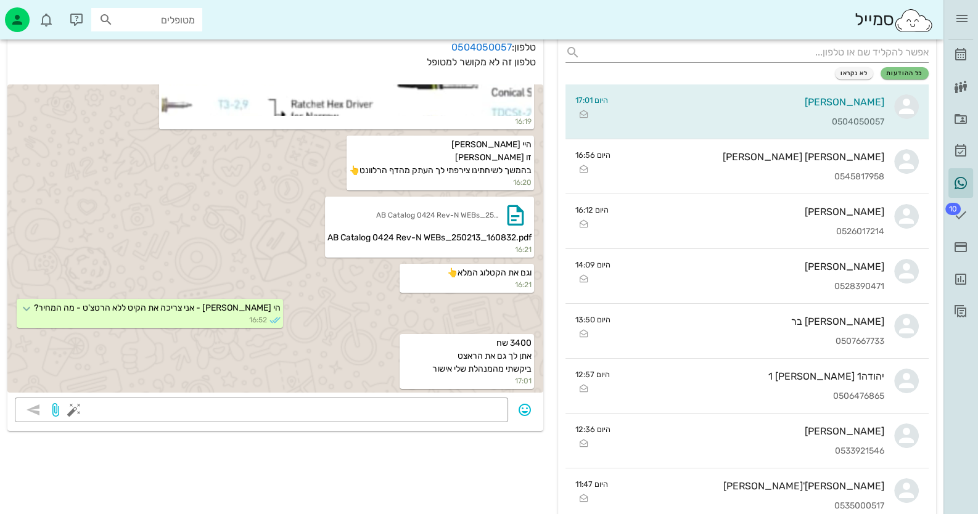
click at [415, 394] on div "[DATE] 16:19 16:19 [PERSON_NAME] זו [PERSON_NAME] בהמשך לשיחתינו צירפתי לך העתק…" at bounding box center [275, 237] width 536 height 320
click at [422, 404] on textarea at bounding box center [288, 411] width 424 height 20
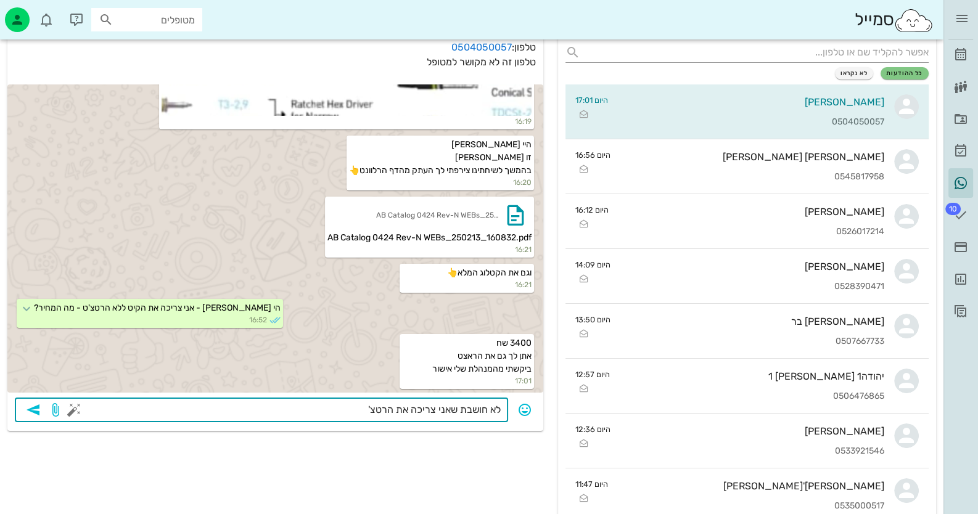
type textarea "לא חושבת שאני צריכה את הרטצ'ט"
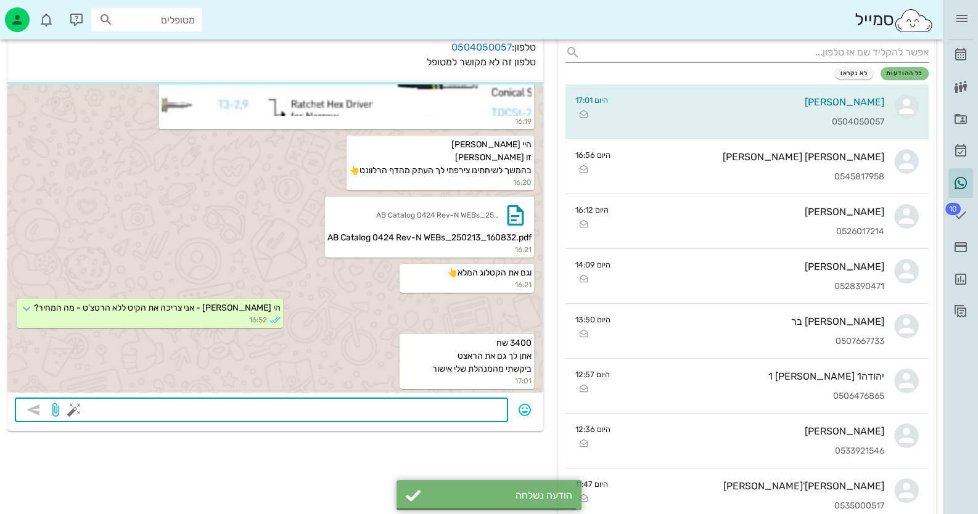
scroll to position [249, 0]
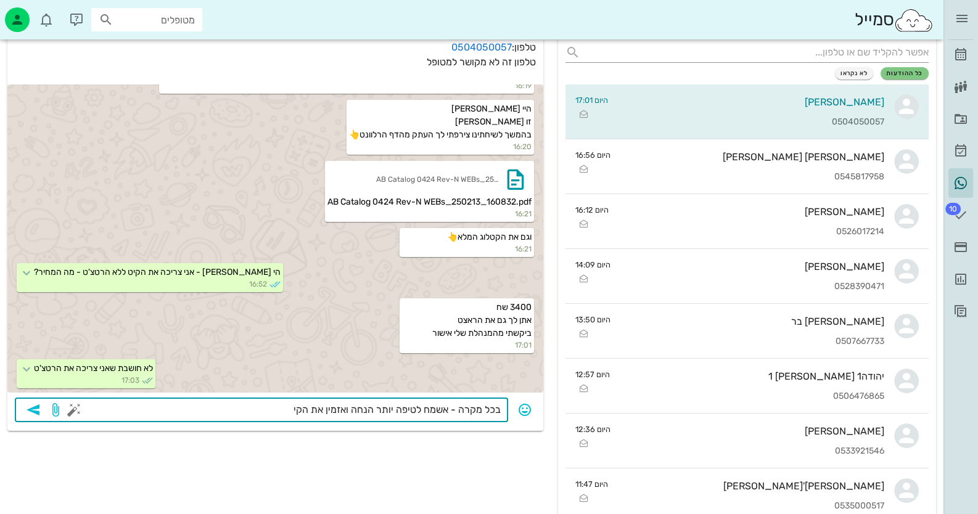
type textarea "בכל מקרה - אשמח לטיפה יותר הנחה ואזמין את הקיט"
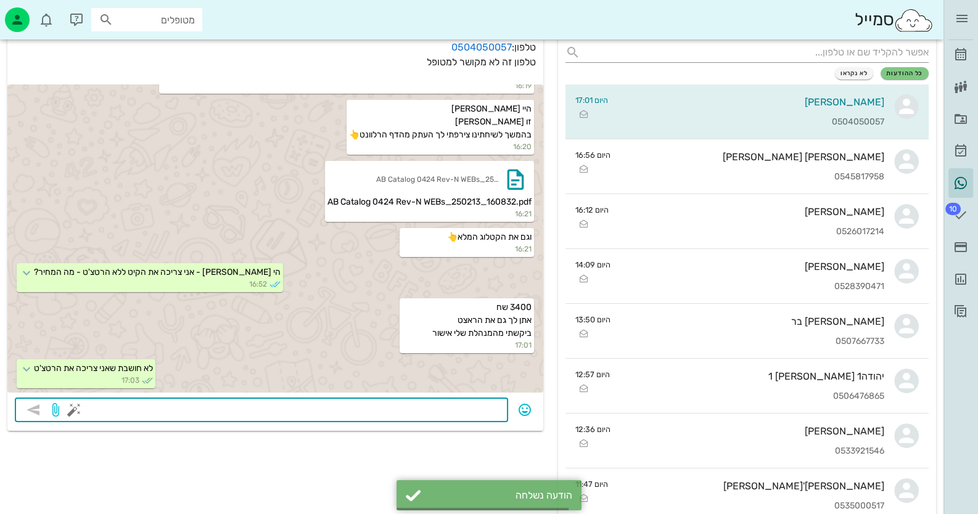
scroll to position [284, 0]
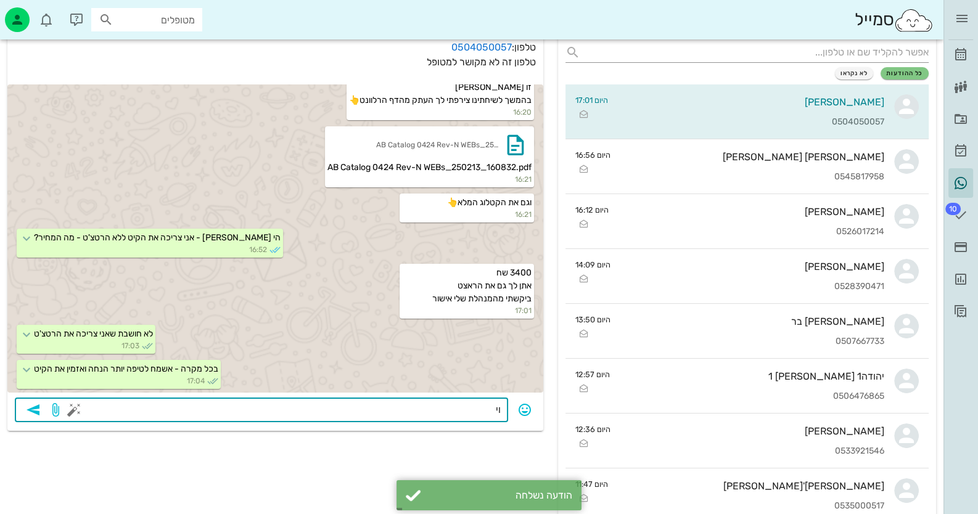
type textarea "ו"
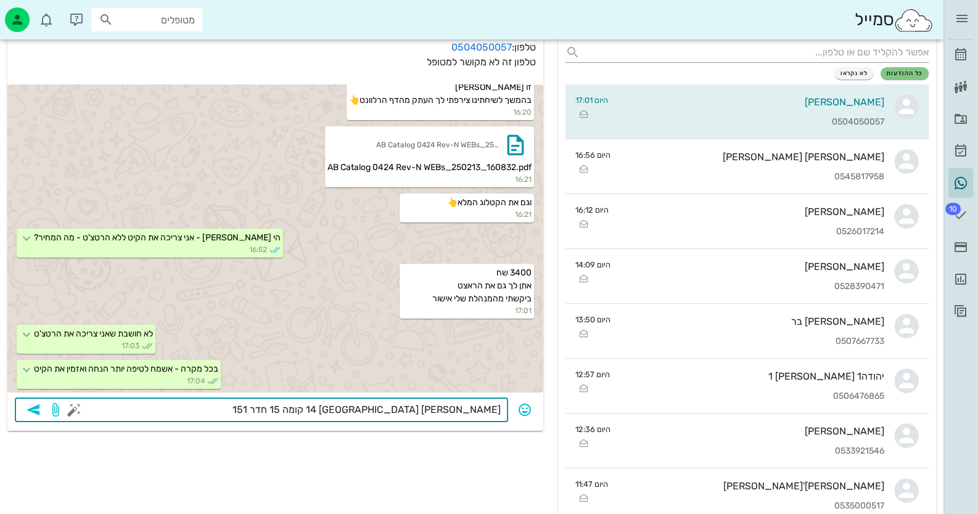
type textarea "[PERSON_NAME] 14 [GEOGRAPHIC_DATA] קומה 15 חדר 1519"
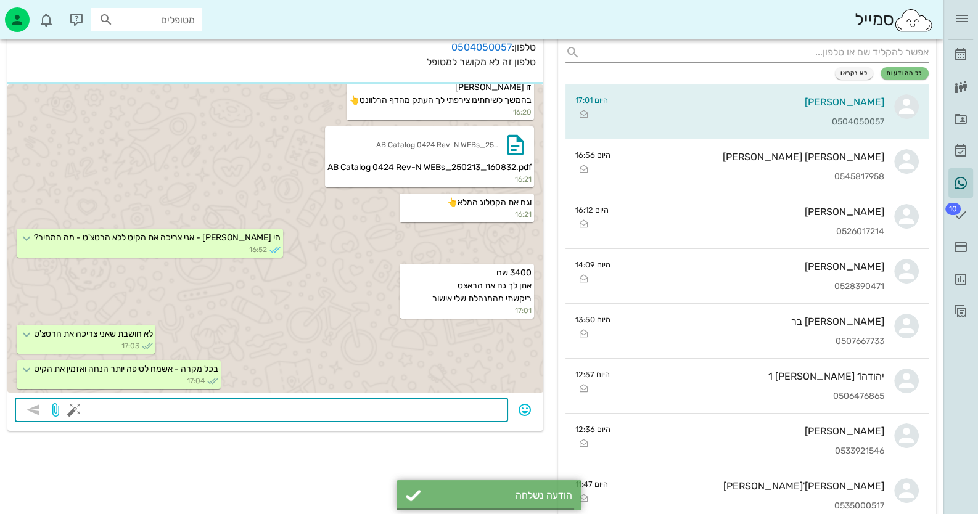
scroll to position [319, 0]
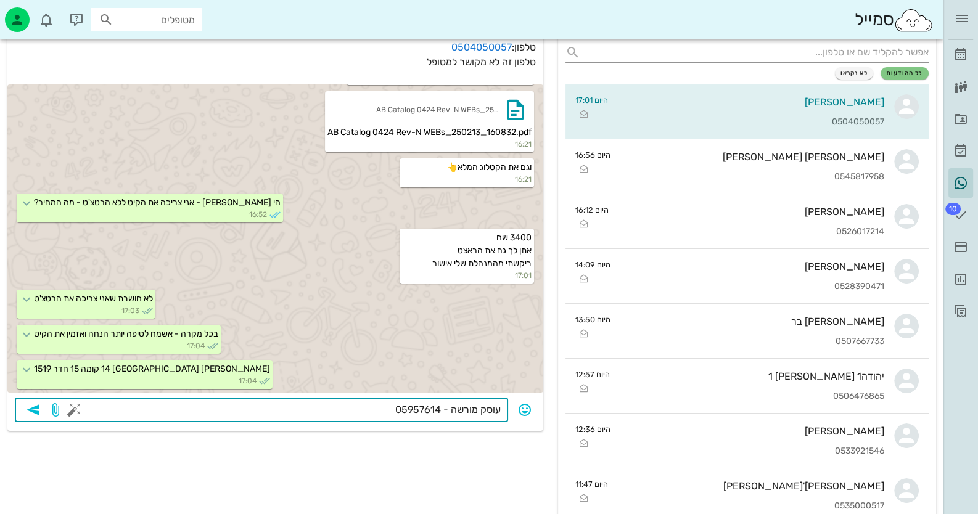
type textarea "עוסק מורשה - 059576140"
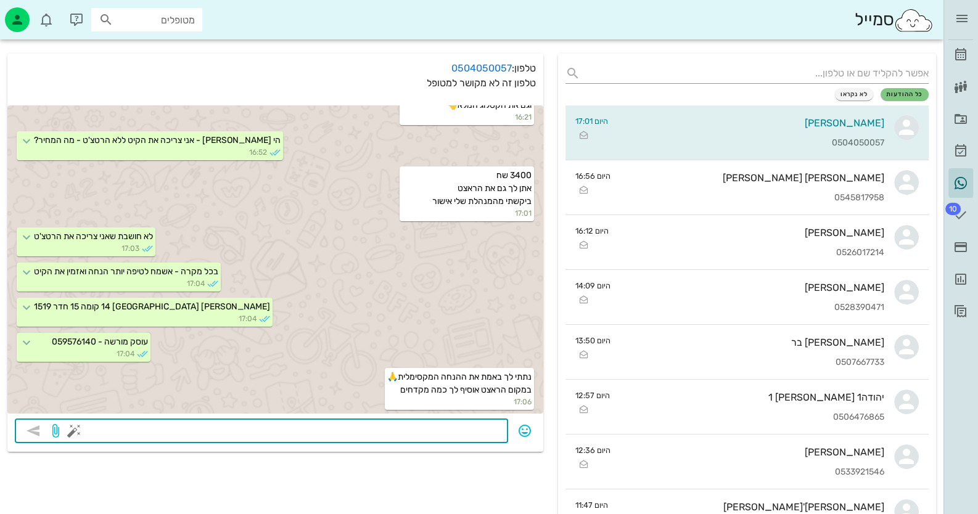
scroll to position [61, 0]
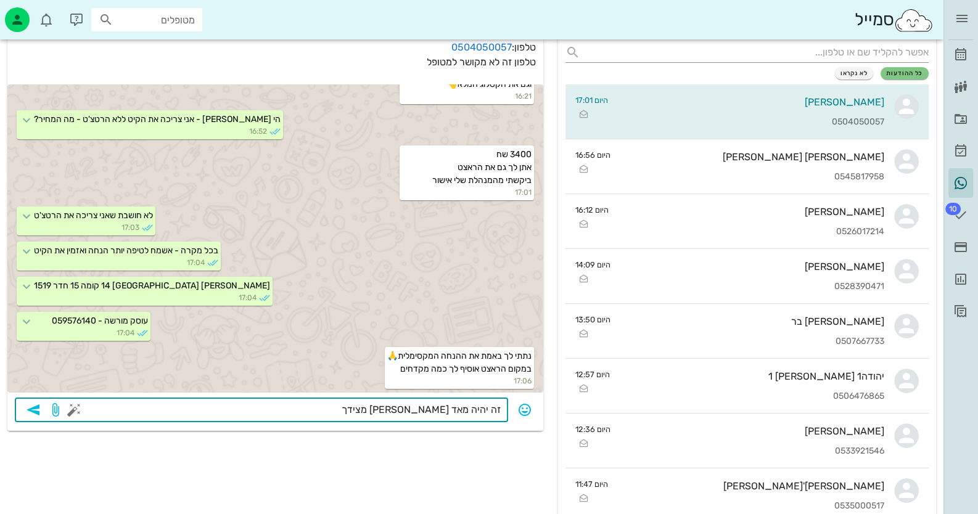
click at [502, 408] on div "​ זה יהיה מאד [PERSON_NAME] מצידך" at bounding box center [261, 410] width 493 height 25
click at [498, 408] on textarea "זה יהיה מאד [PERSON_NAME] מצידך" at bounding box center [288, 411] width 424 height 20
click at [500, 408] on div "​ זה יהיה מאד [PERSON_NAME] מצידך" at bounding box center [261, 410] width 493 height 25
type textarea "- פשרה טובה זה יהיה מאד [PERSON_NAME] מצידך"
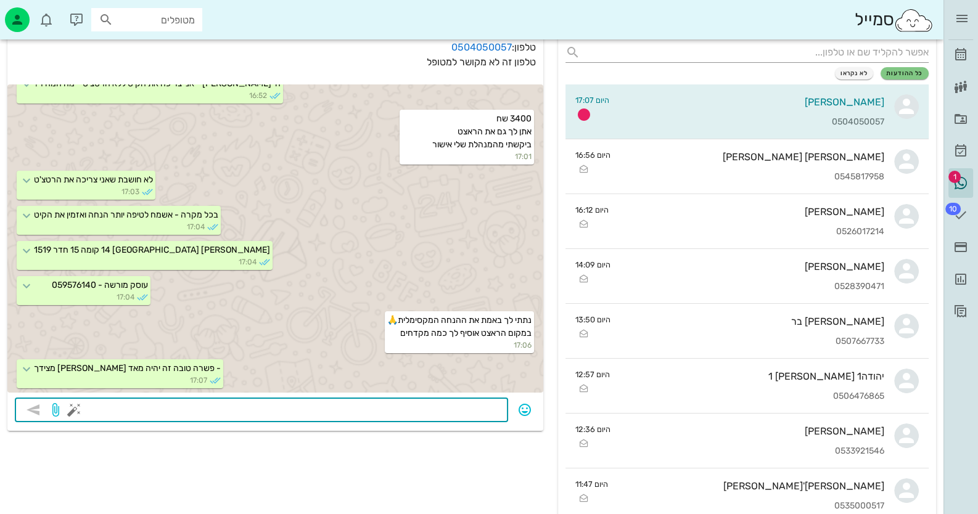
scroll to position [472, 0]
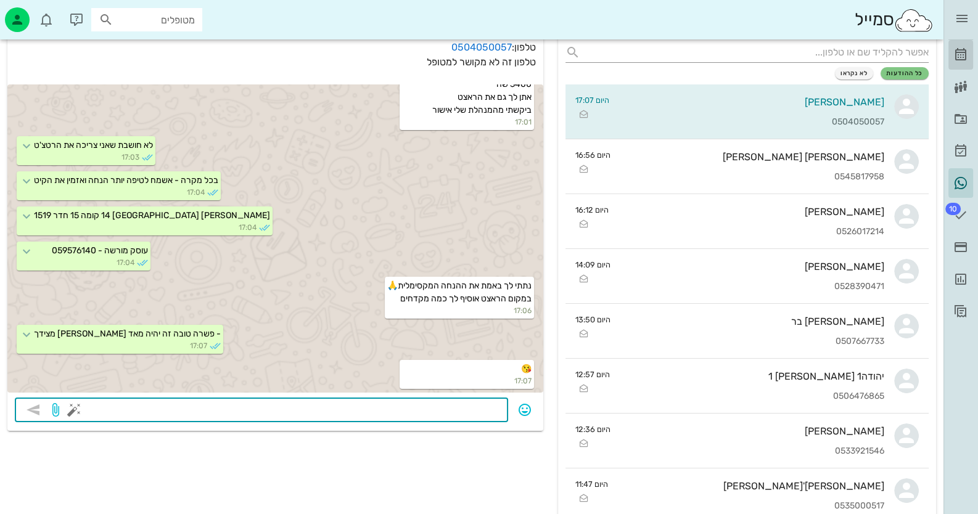
click at [968, 46] on link "[PERSON_NAME]" at bounding box center [960, 55] width 25 height 30
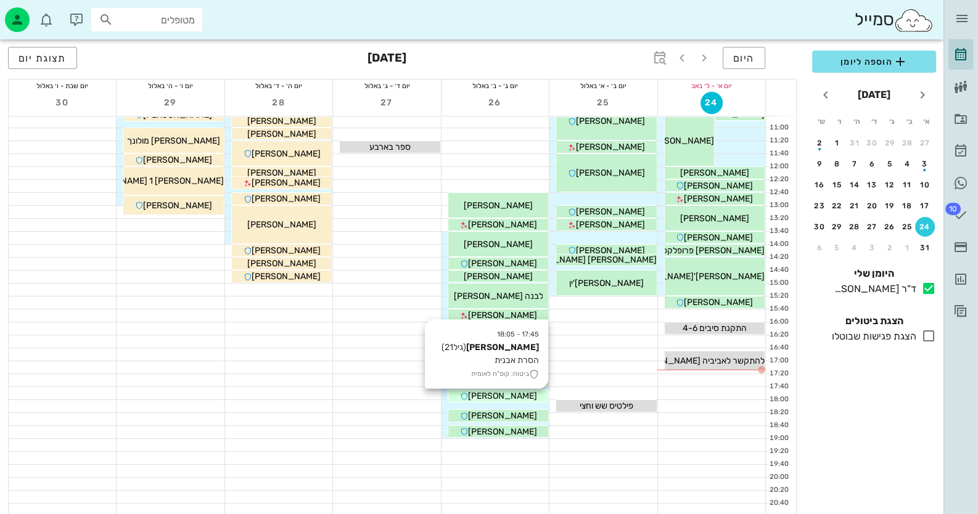
scroll to position [145, 0]
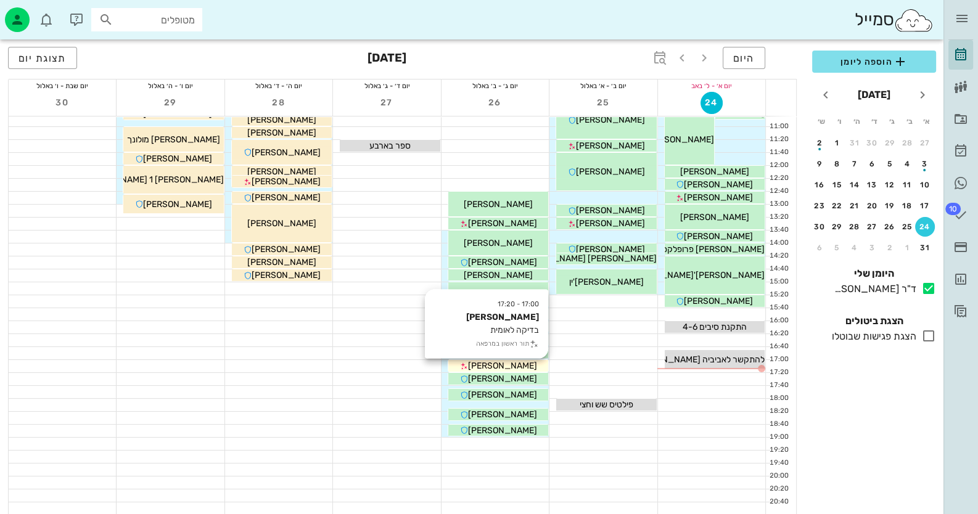
click at [533, 363] on div "[PERSON_NAME]" at bounding box center [498, 365] width 100 height 13
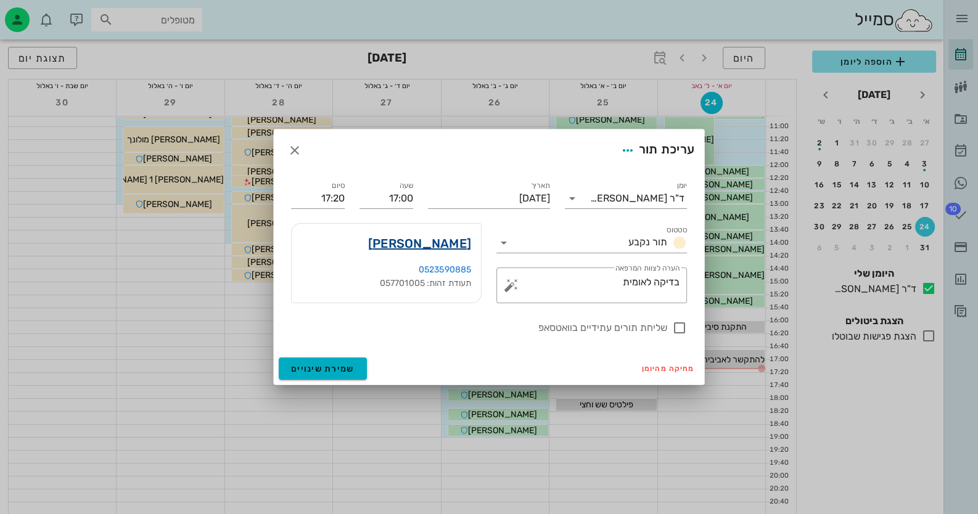
click at [450, 241] on link "[PERSON_NAME]" at bounding box center [419, 244] width 103 height 20
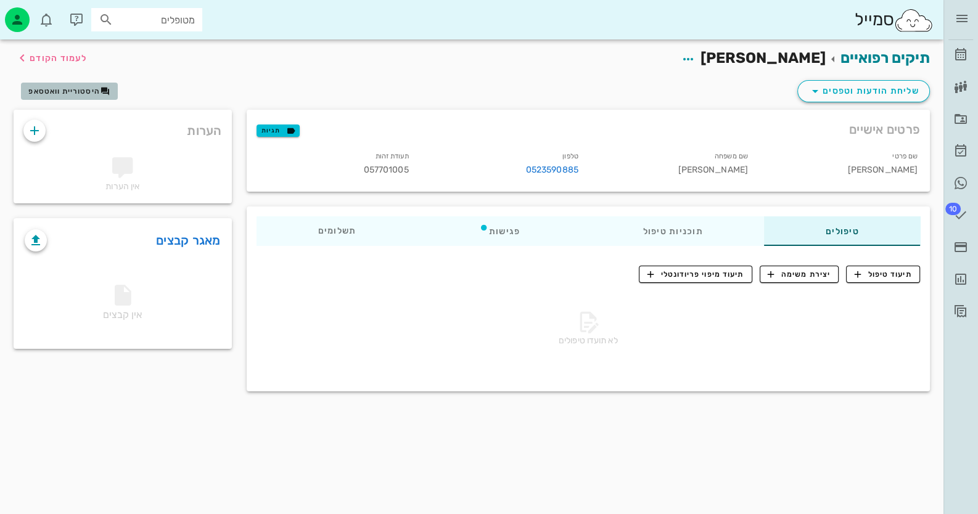
click at [95, 92] on span "היסטוריית וואטסאפ" at bounding box center [63, 91] width 71 height 9
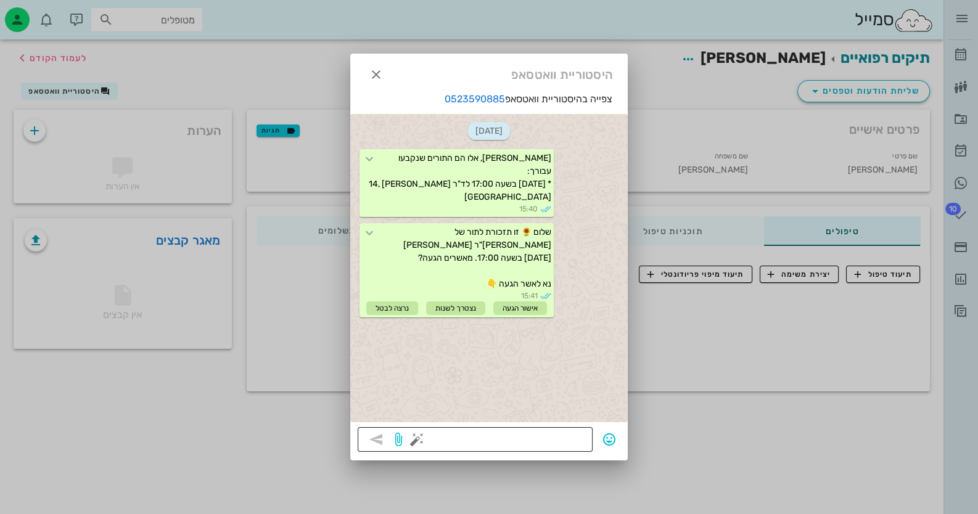
click at [418, 440] on button "button" at bounding box center [416, 439] width 15 height 15
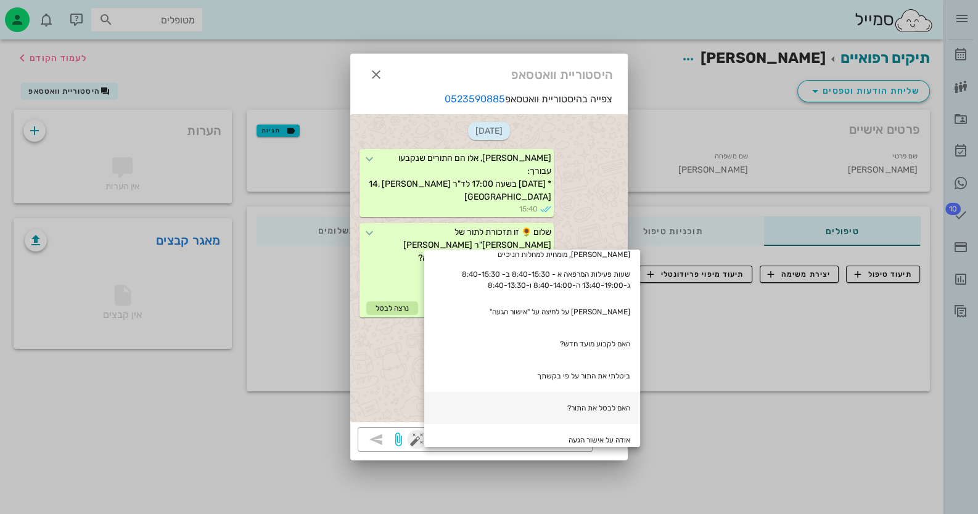
scroll to position [258, 0]
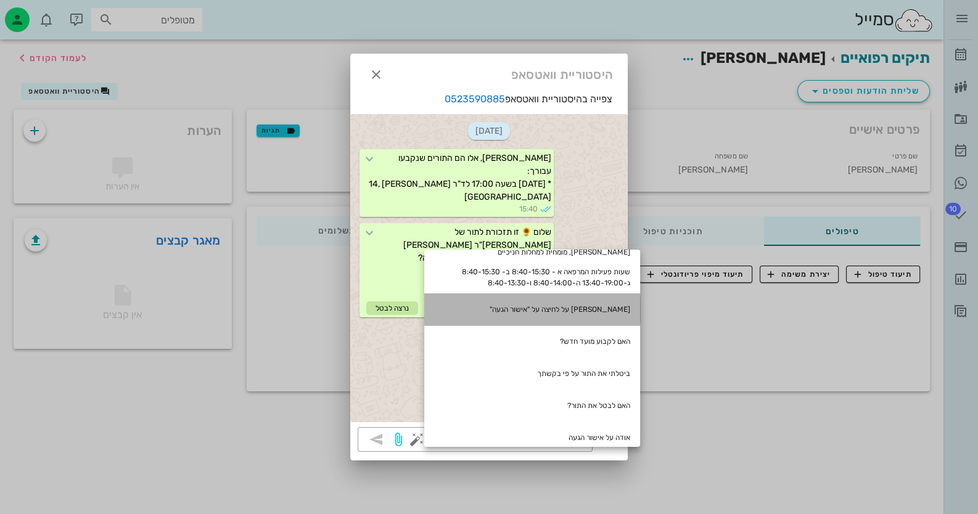
click at [619, 295] on div "[PERSON_NAME] על לחיצה על "אישור הגעה"" at bounding box center [532, 309] width 216 height 32
type textarea "[PERSON_NAME] על לחיצה על "אישור הגעה""
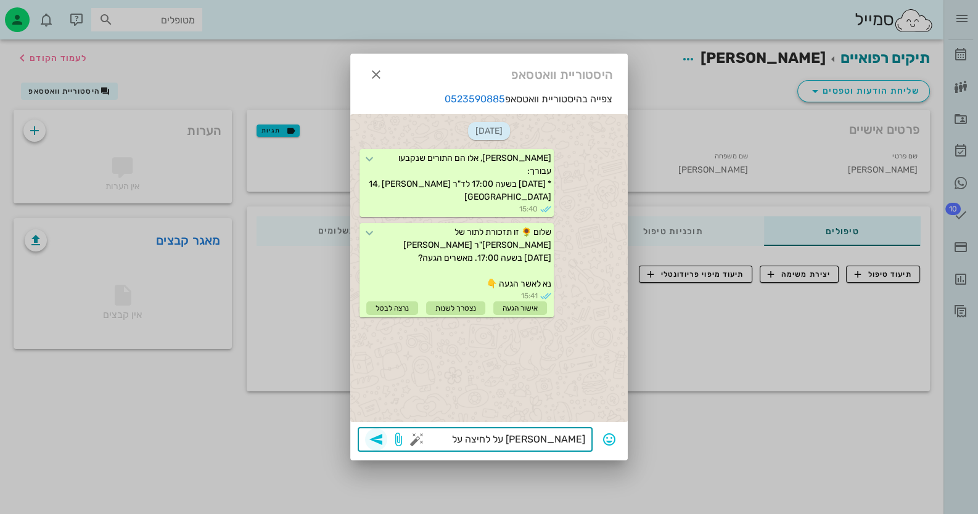
drag, startPoint x: 378, startPoint y: 437, endPoint x: 384, endPoint y: 438, distance: 6.2
click at [380, 438] on icon "button" at bounding box center [376, 439] width 15 height 15
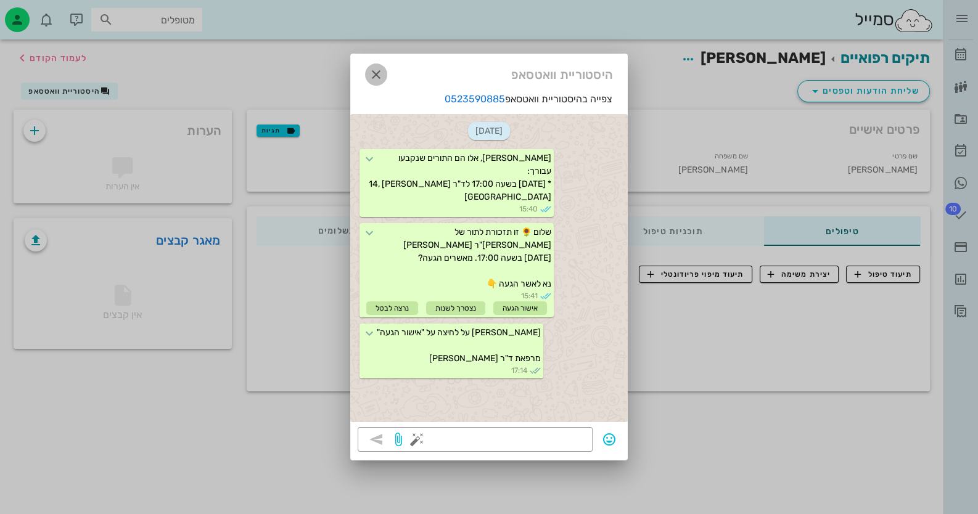
click at [373, 66] on button "button" at bounding box center [376, 74] width 22 height 22
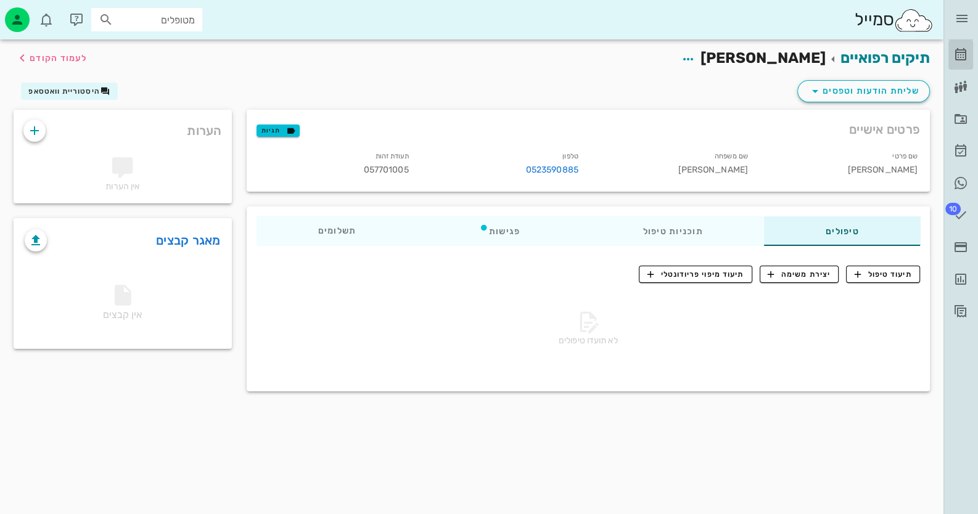
click at [970, 61] on link "[PERSON_NAME]" at bounding box center [960, 55] width 25 height 30
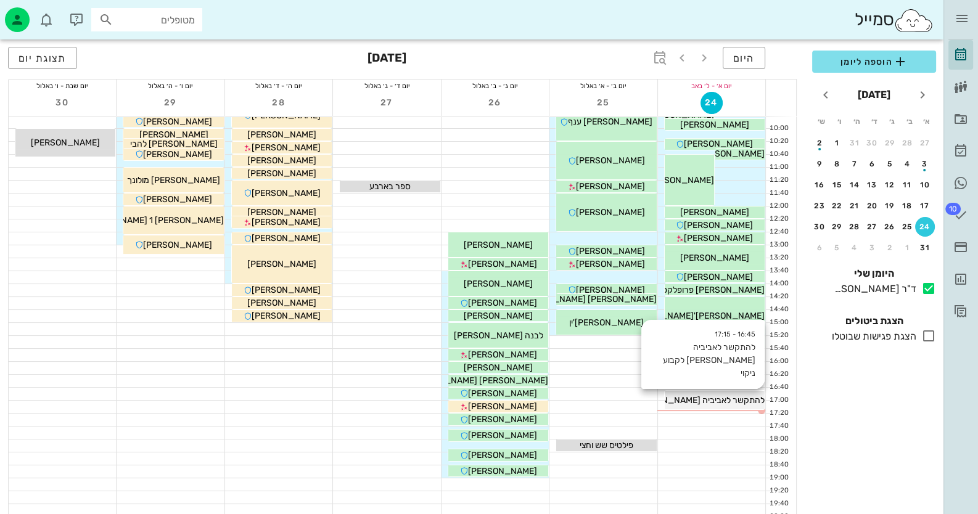
scroll to position [22, 0]
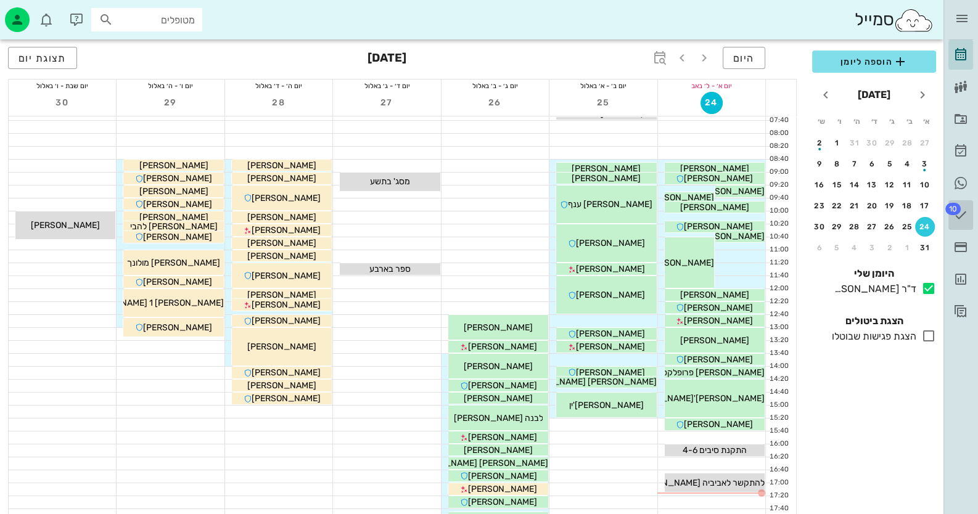
click at [953, 209] on span "10" at bounding box center [952, 209] width 15 height 12
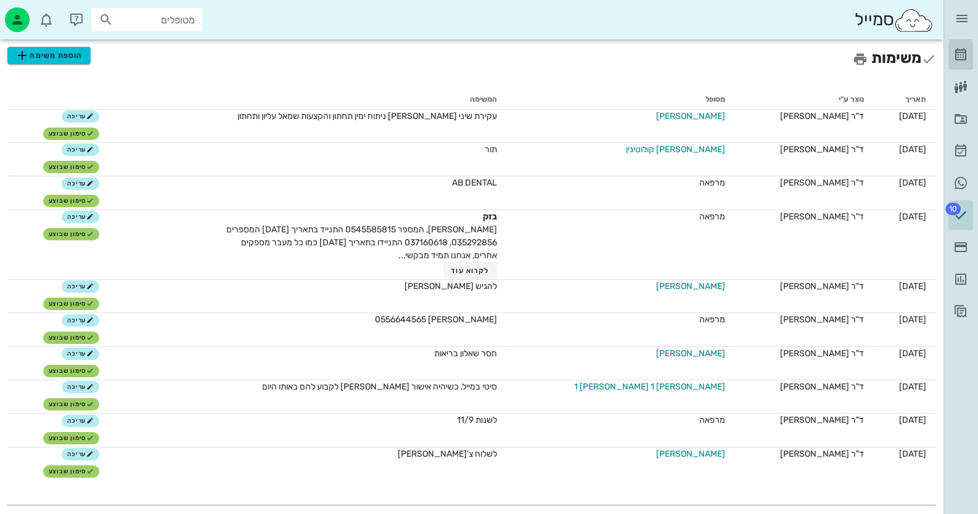
click at [954, 58] on icon at bounding box center [960, 54] width 15 height 15
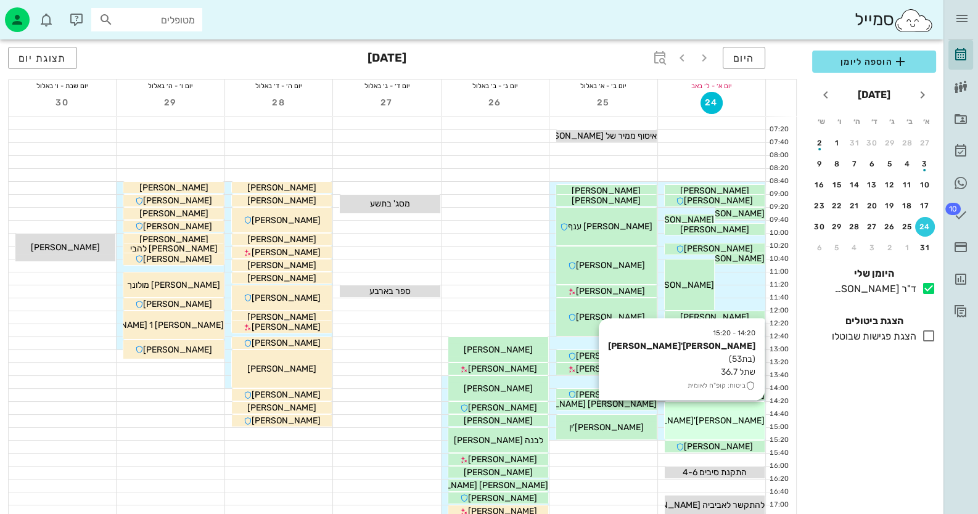
click at [758, 417] on div "[PERSON_NAME]'[PERSON_NAME]" at bounding box center [714, 420] width 100 height 13
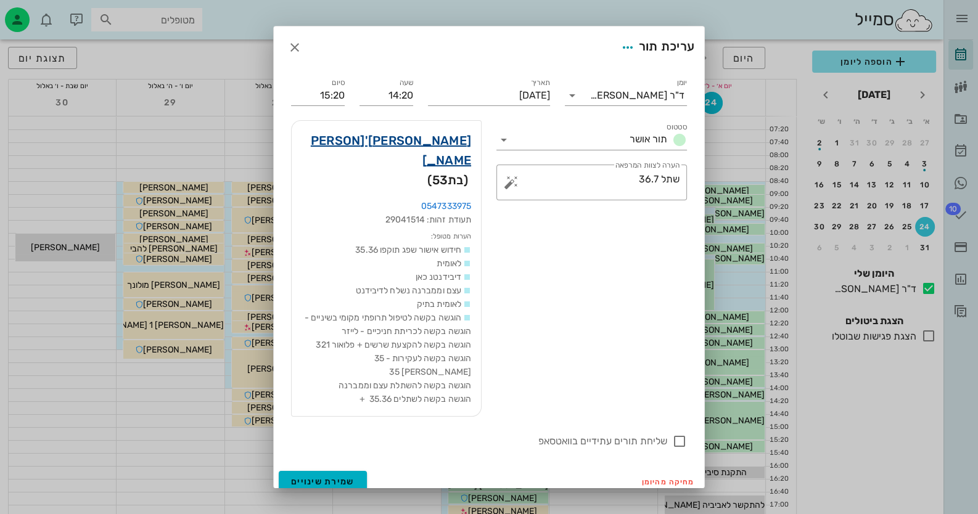
click at [441, 149] on link "[PERSON_NAME]'[PERSON_NAME]" at bounding box center [385, 150] width 169 height 39
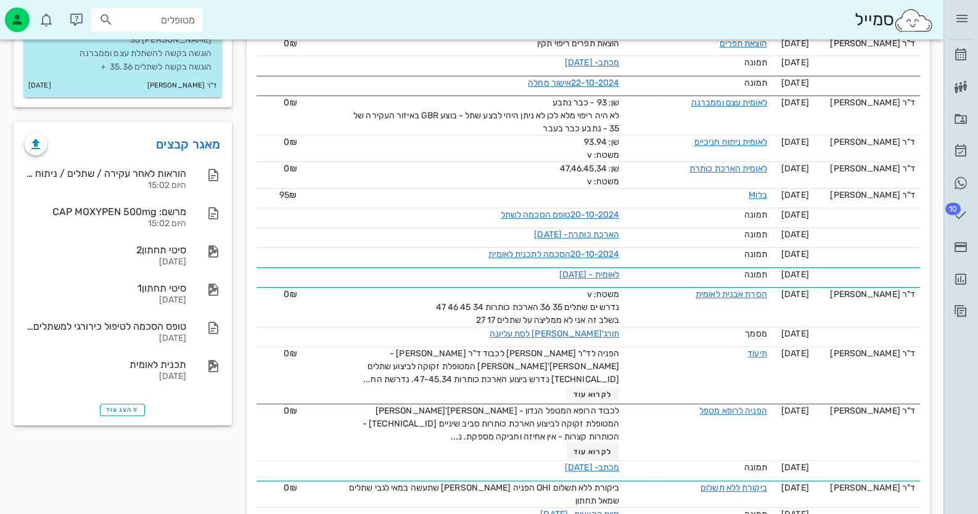
scroll to position [554, 0]
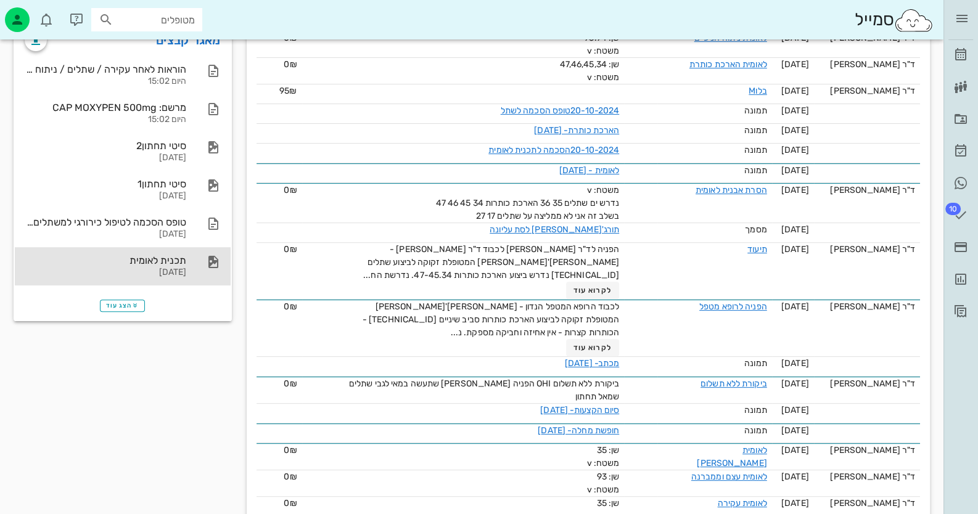
click at [189, 260] on div "תכנית לאומית [DATE]" at bounding box center [123, 266] width 216 height 38
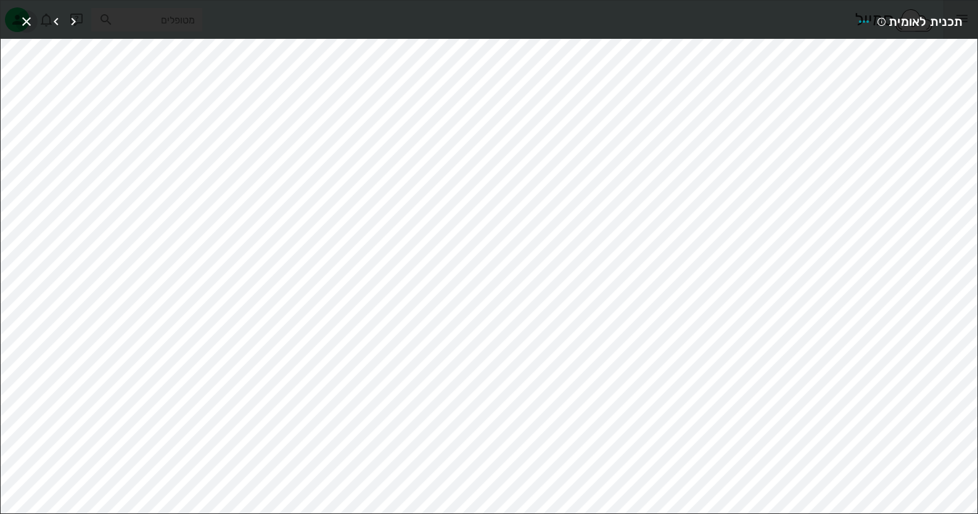
click at [26, 22] on icon "button" at bounding box center [26, 21] width 15 height 15
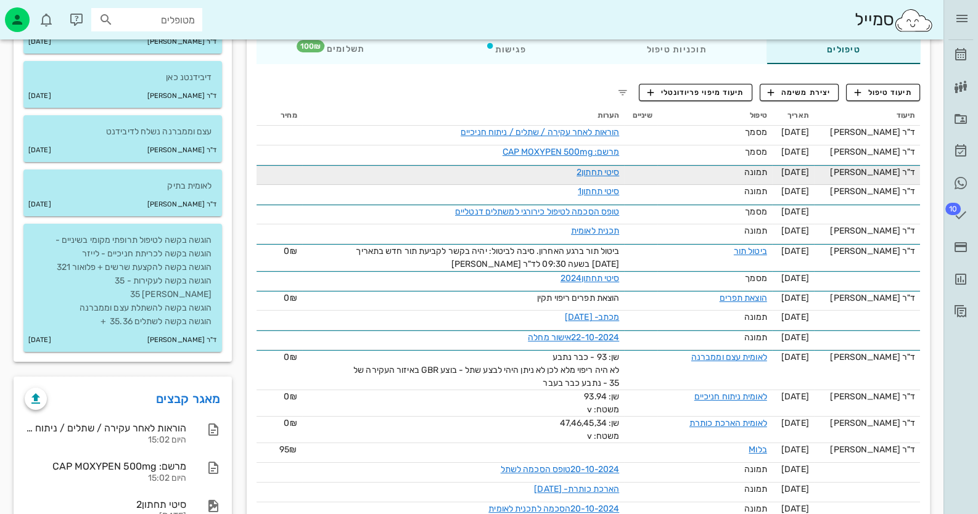
scroll to position [185, 0]
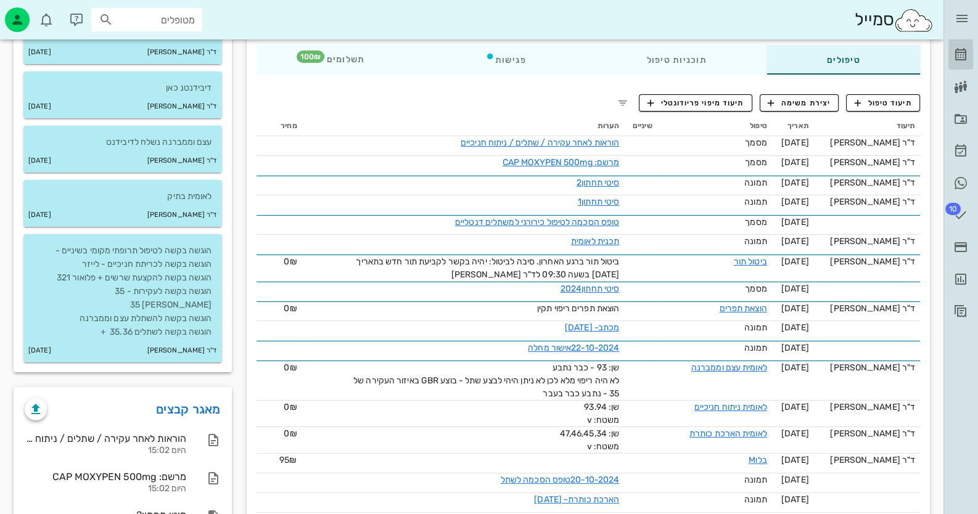
drag, startPoint x: 969, startPoint y: 55, endPoint x: 961, endPoint y: 56, distance: 8.1
click at [969, 55] on link "[PERSON_NAME]" at bounding box center [960, 55] width 25 height 30
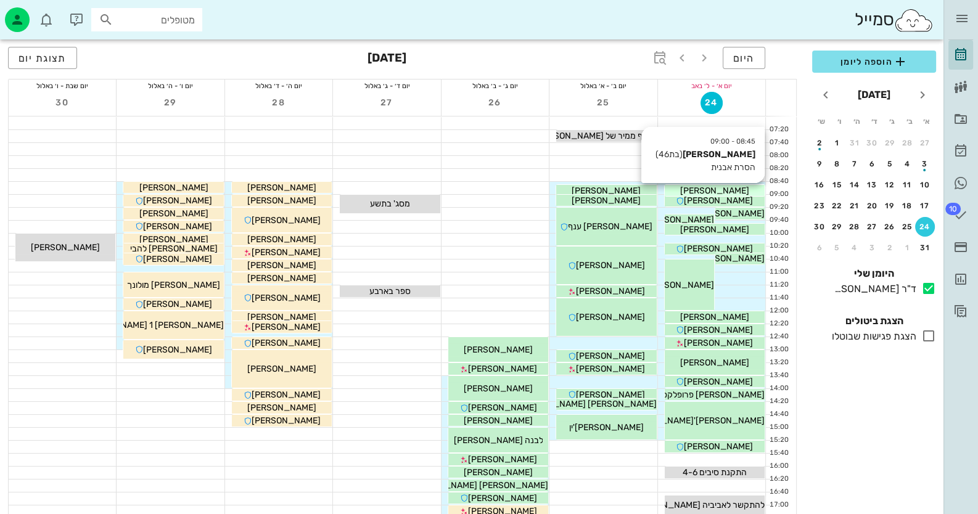
click at [740, 187] on div "[PERSON_NAME]" at bounding box center [714, 190] width 100 height 13
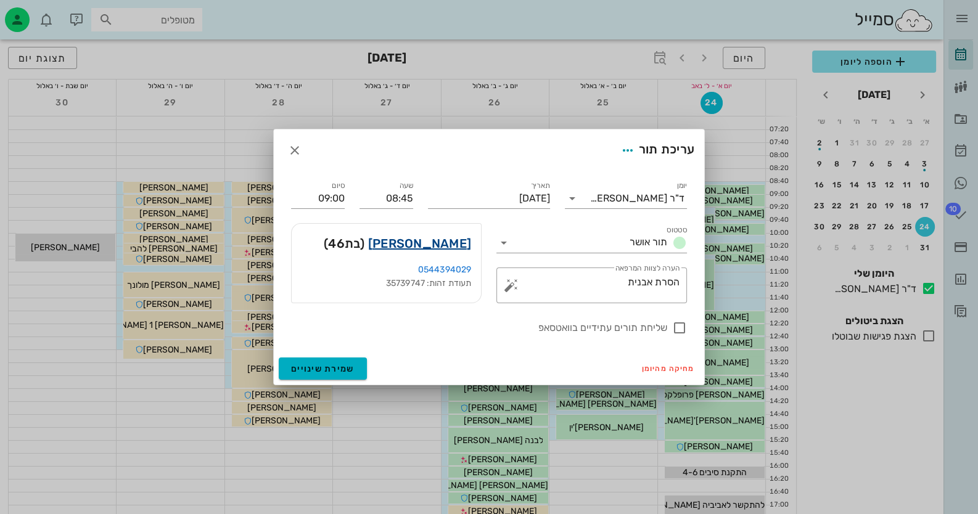
click at [428, 240] on link "[PERSON_NAME]" at bounding box center [419, 244] width 103 height 20
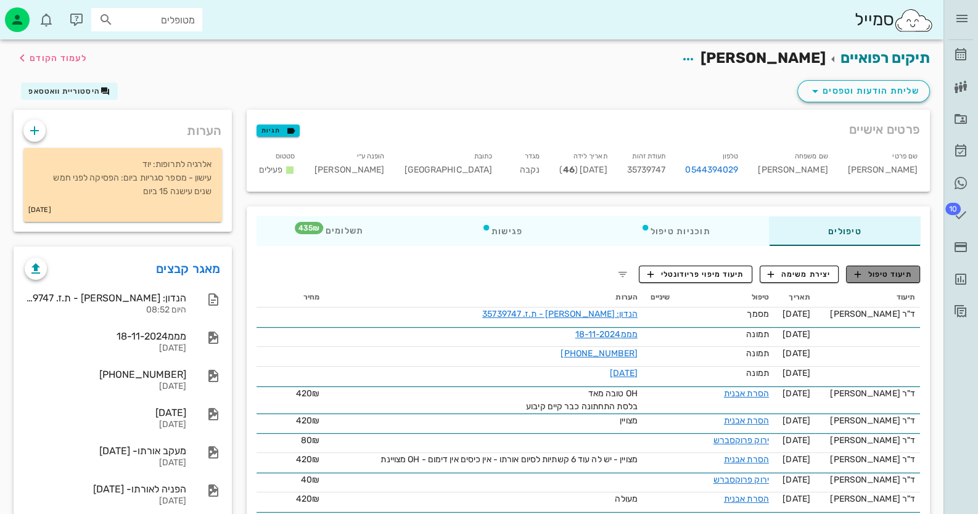
click at [891, 279] on span "תיעוד טיפול" at bounding box center [882, 274] width 57 height 11
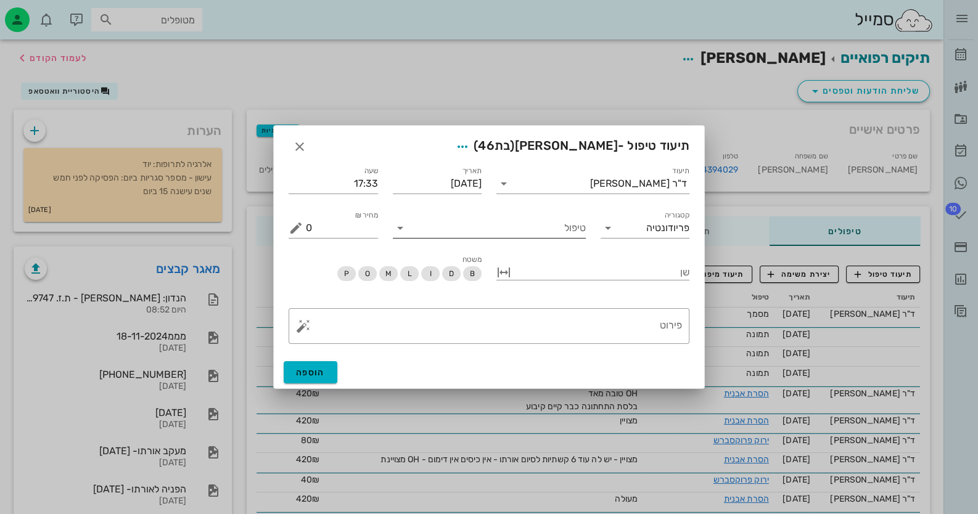
click at [568, 227] on input "טיפול" at bounding box center [498, 228] width 176 height 20
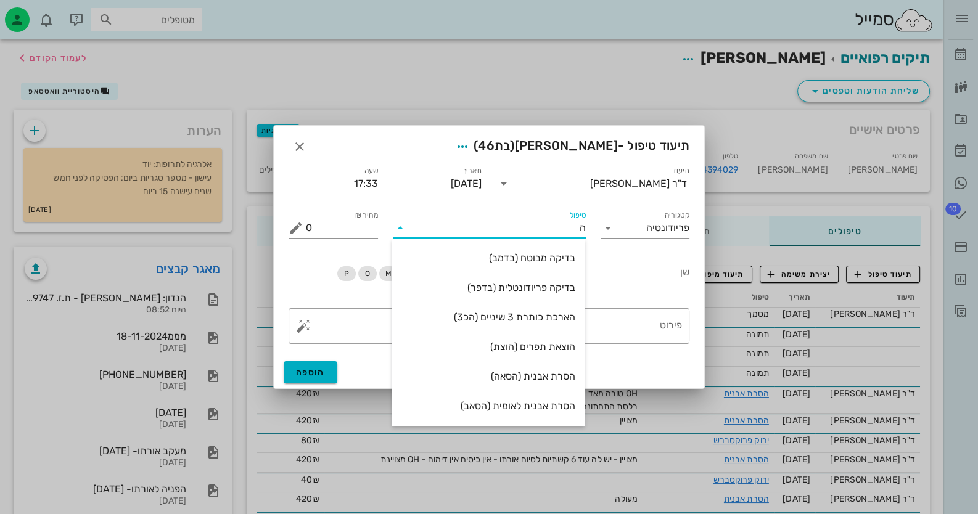
type input "[PERSON_NAME]"
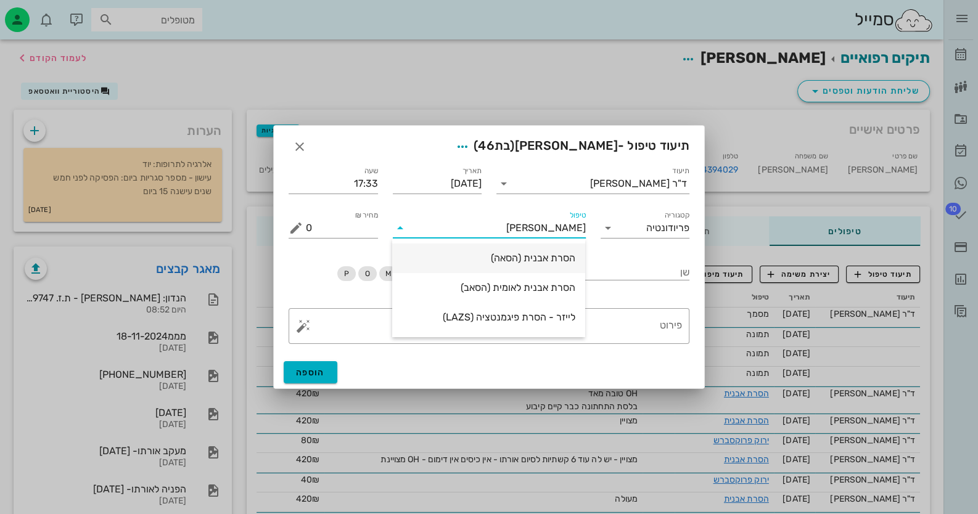
click at [542, 259] on div "הסרת אבנית (הסאה)" at bounding box center [488, 258] width 173 height 12
type input "435"
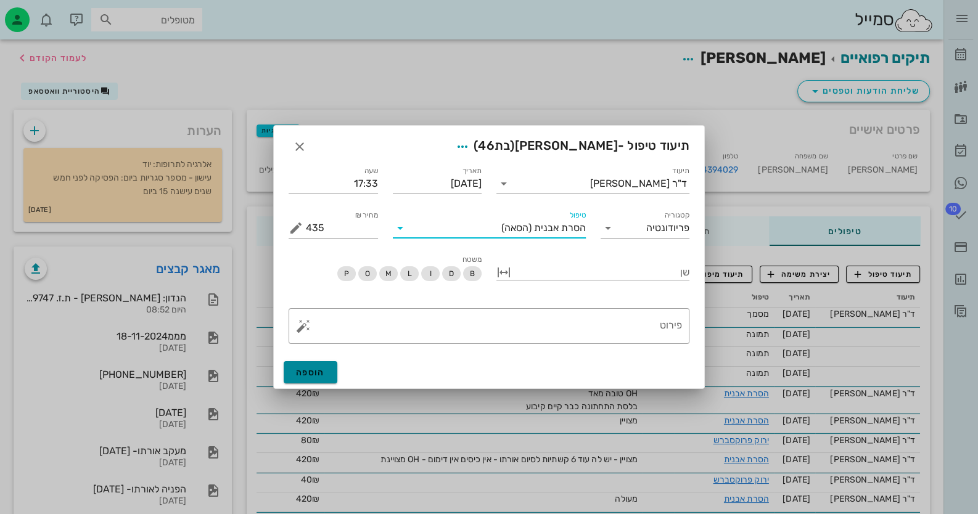
click at [312, 365] on button "הוספה" at bounding box center [311, 372] width 54 height 22
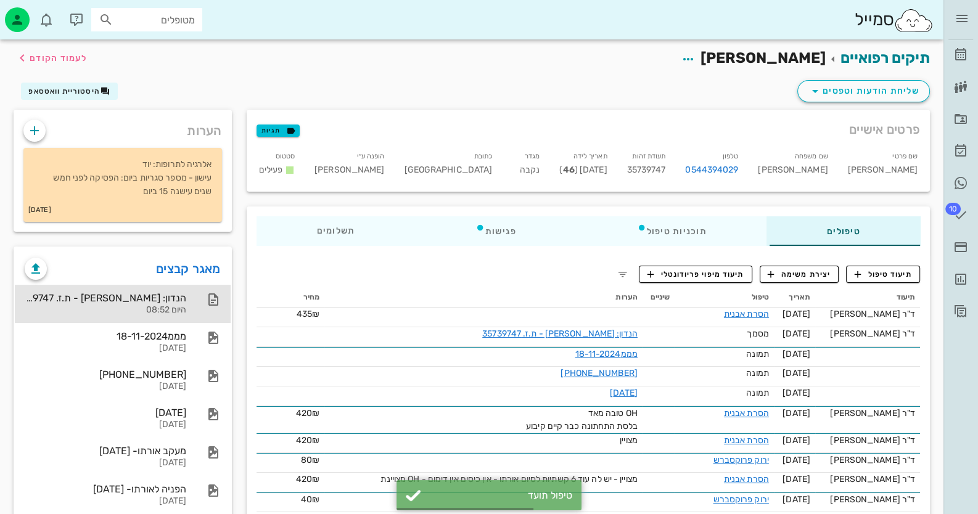
click at [163, 292] on div "הנדון: [PERSON_NAME] - ת.ז. 35739747" at bounding box center [105, 298] width 161 height 12
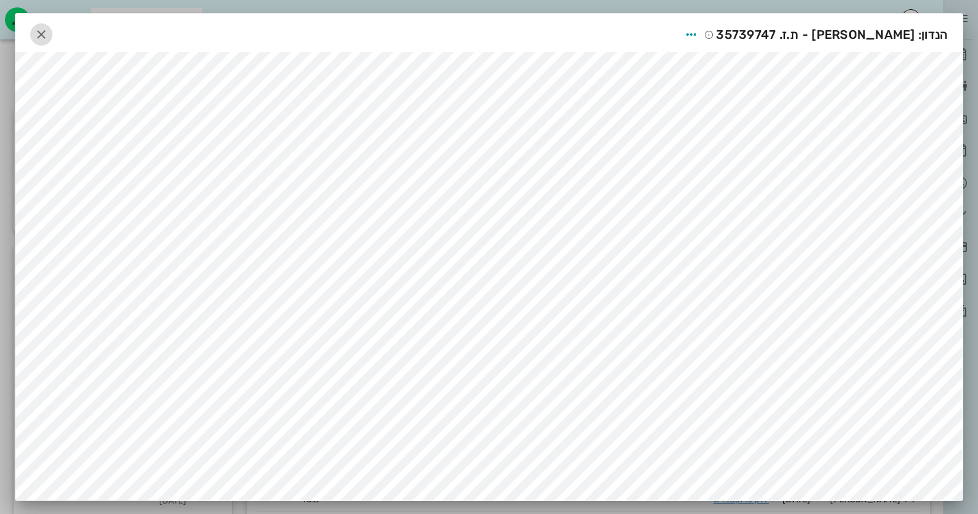
click at [44, 35] on icon "button" at bounding box center [41, 34] width 15 height 15
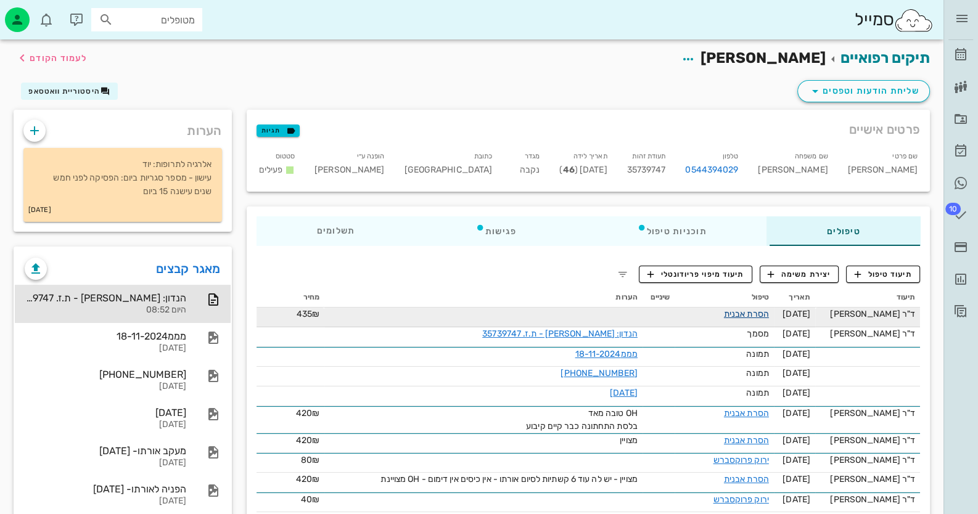
click at [756, 314] on link "הסרת אבנית" at bounding box center [746, 314] width 45 height 10
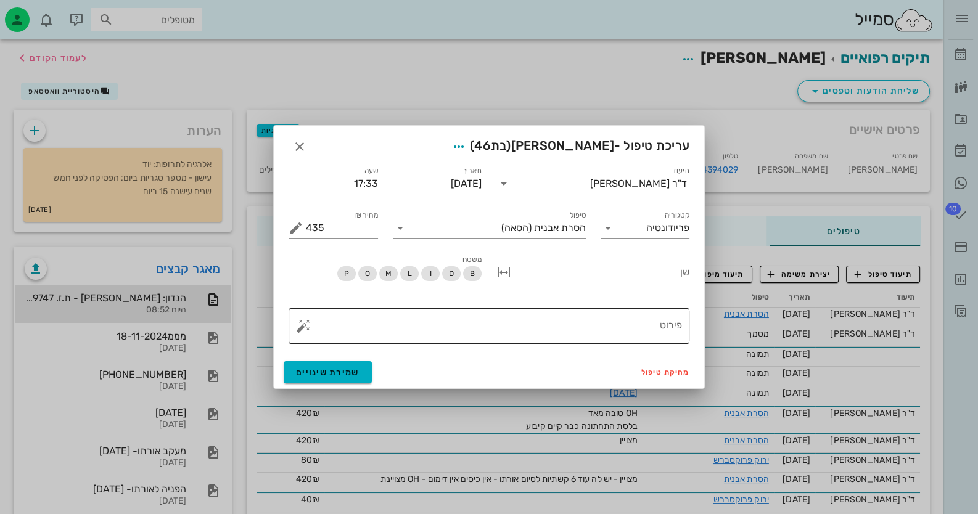
click at [635, 320] on textarea "פירוט" at bounding box center [494, 329] width 376 height 30
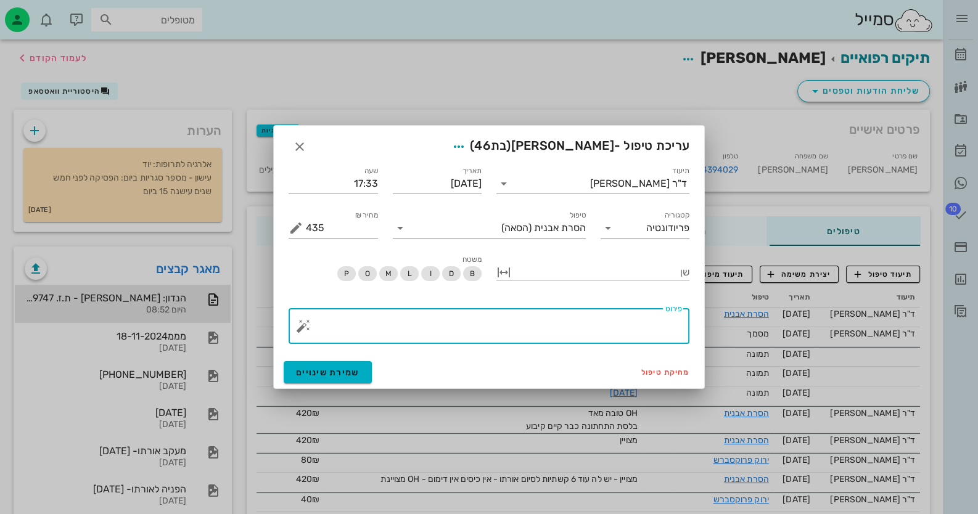
click at [298, 329] on button "button" at bounding box center [303, 326] width 15 height 15
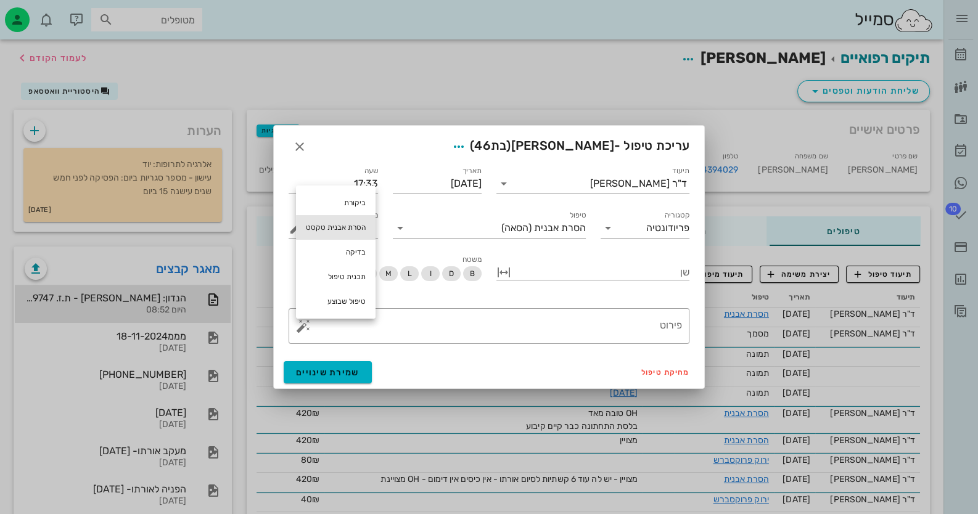
click at [355, 230] on div "הסרת אבנית טקסט" at bounding box center [336, 227] width 80 height 25
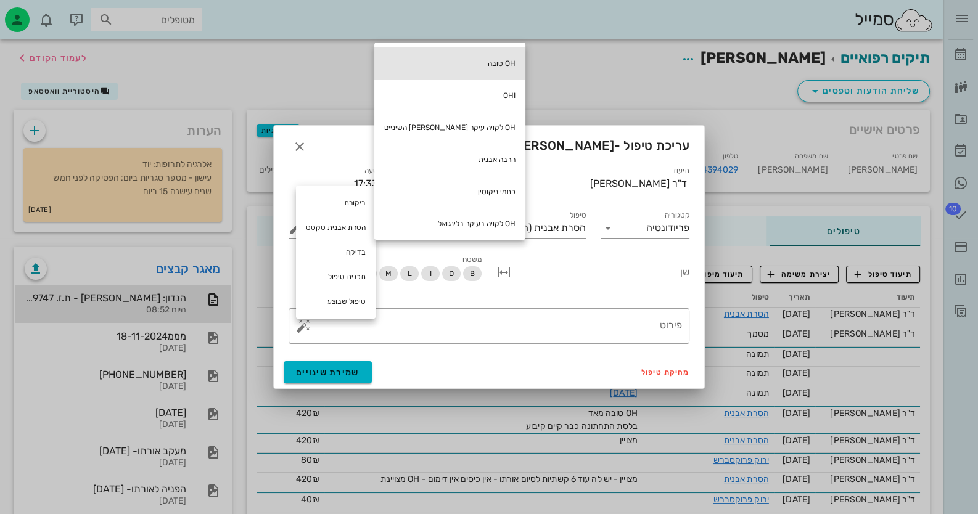
click at [465, 61] on div "OH טובה" at bounding box center [449, 63] width 151 height 32
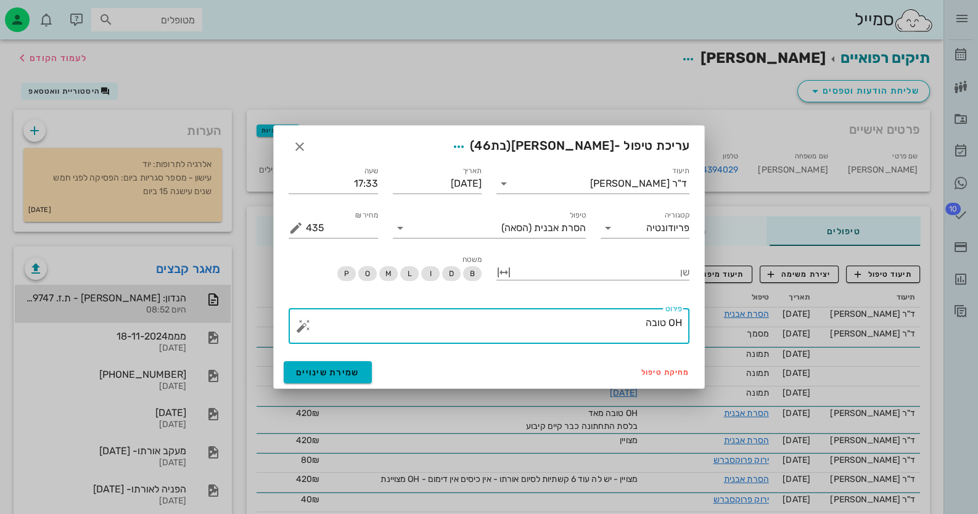
click at [304, 325] on button "button" at bounding box center [303, 326] width 15 height 15
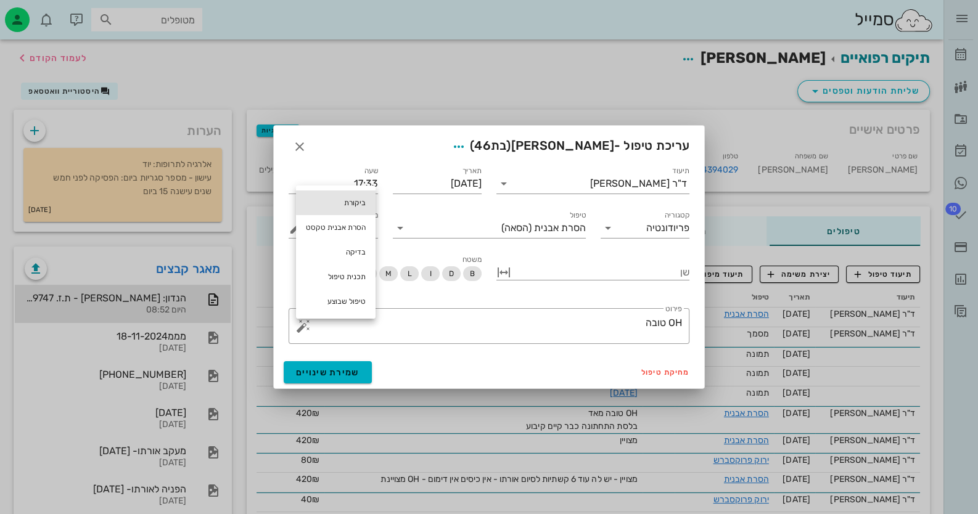
click at [348, 203] on div "ביקורת" at bounding box center [336, 202] width 80 height 25
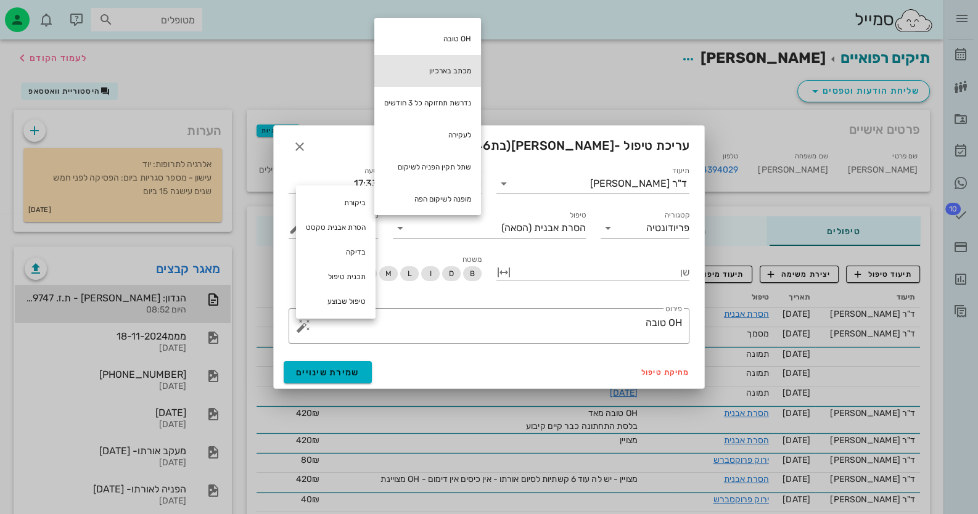
click at [468, 67] on div "מכתב בארכיון" at bounding box center [427, 71] width 107 height 32
type textarea "OH טובה מכתב בארכיון"
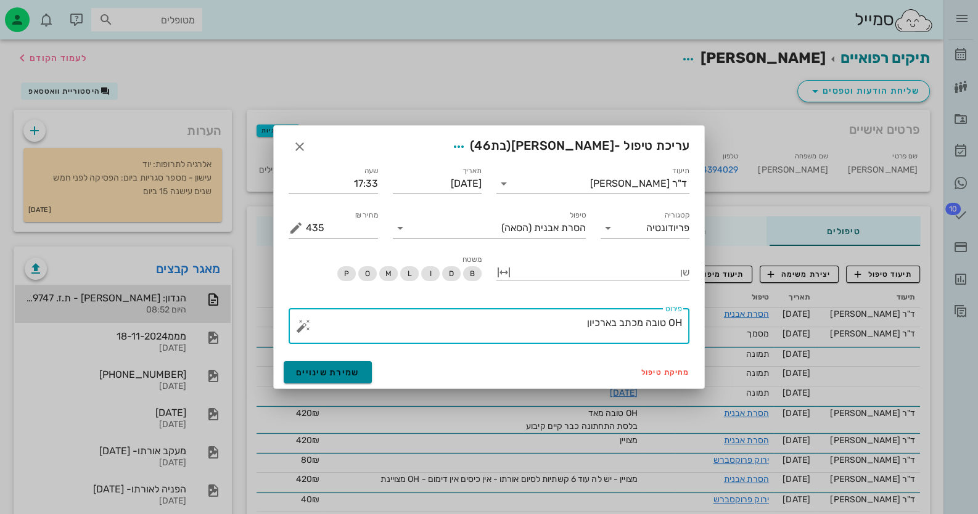
click at [359, 372] on button "שמירת שינויים" at bounding box center [328, 372] width 88 height 22
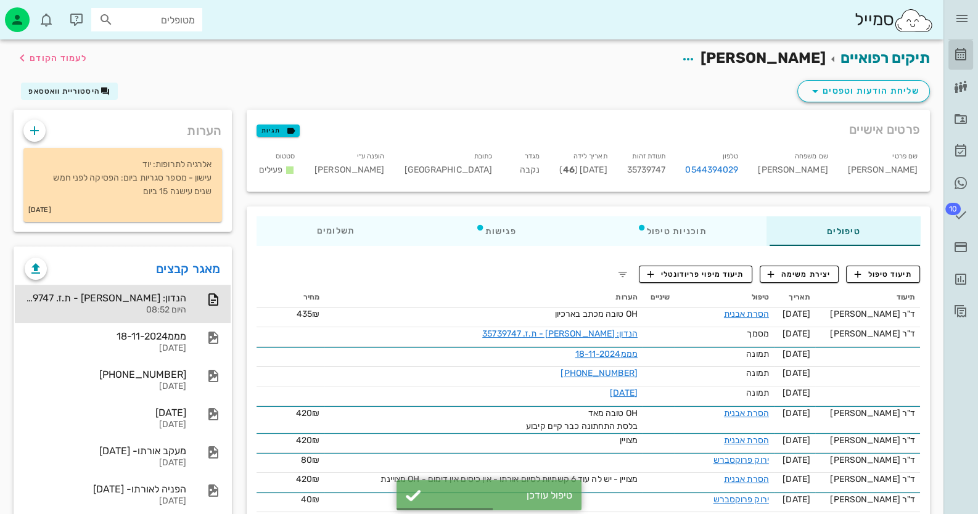
click at [965, 60] on icon at bounding box center [960, 54] width 15 height 15
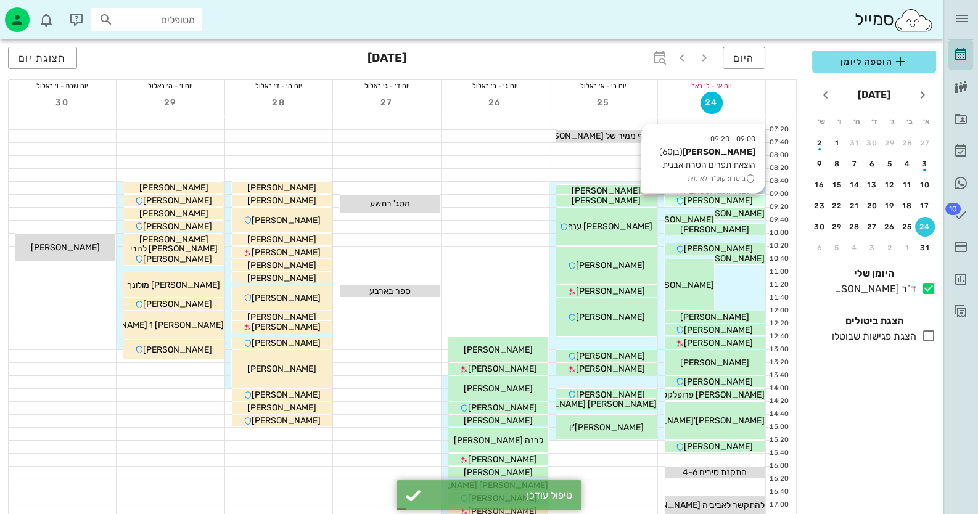
click at [757, 203] on div "[PERSON_NAME]" at bounding box center [714, 200] width 100 height 13
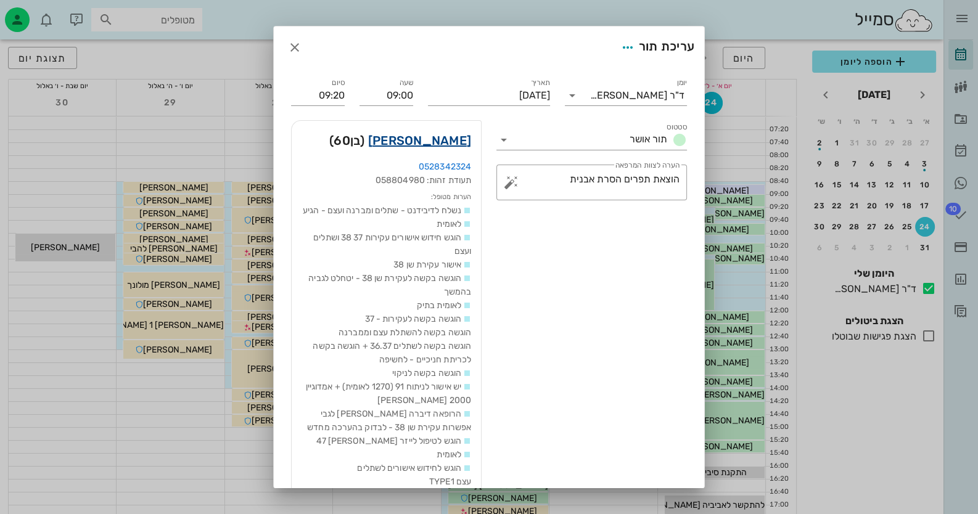
click at [455, 142] on link "[PERSON_NAME]" at bounding box center [419, 141] width 103 height 20
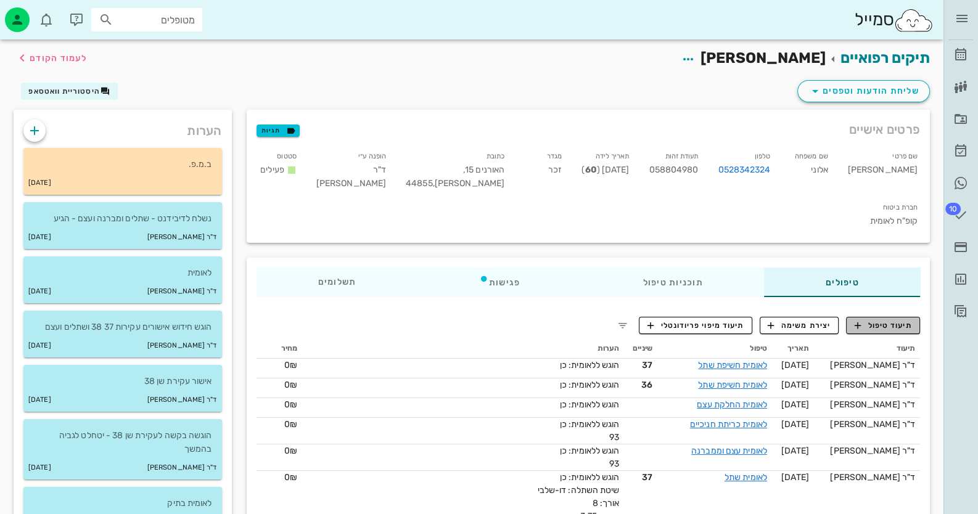
click at [884, 320] on span "תיעוד טיפול" at bounding box center [882, 325] width 57 height 11
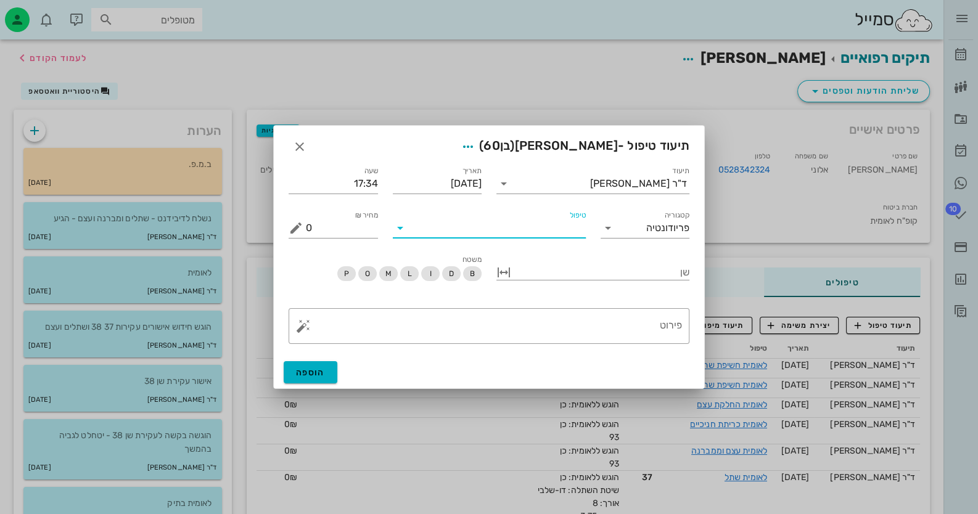
click at [476, 227] on input "טיפול" at bounding box center [498, 228] width 176 height 20
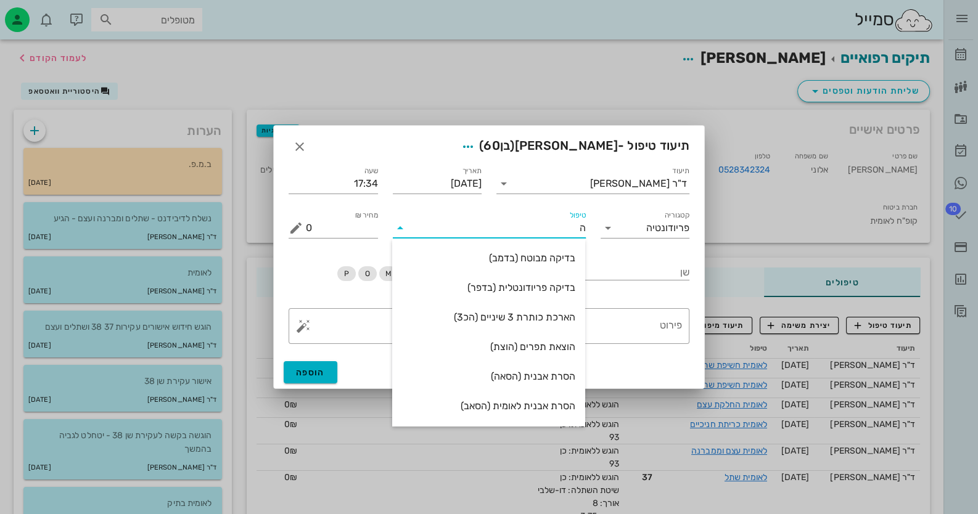
type input "הו"
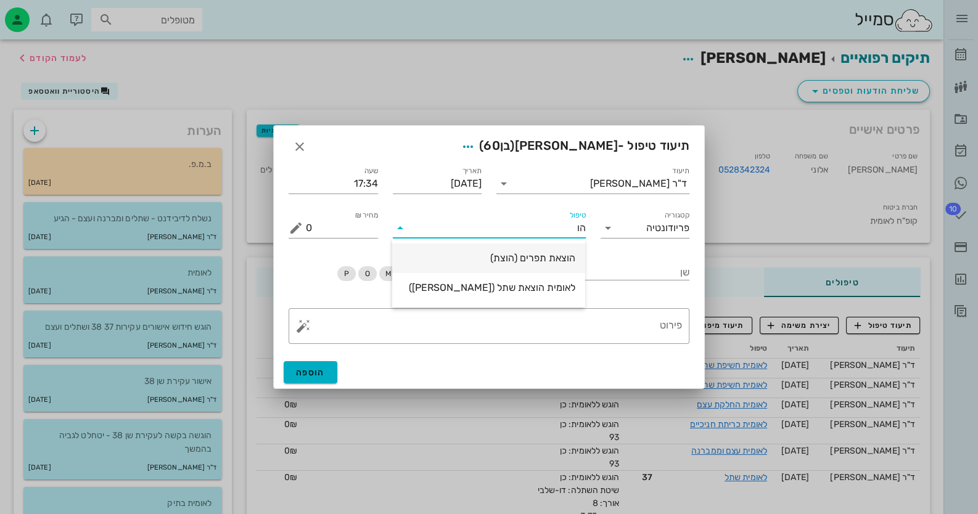
click at [455, 261] on div "הוצאת תפרים (הוצת)" at bounding box center [488, 258] width 173 height 12
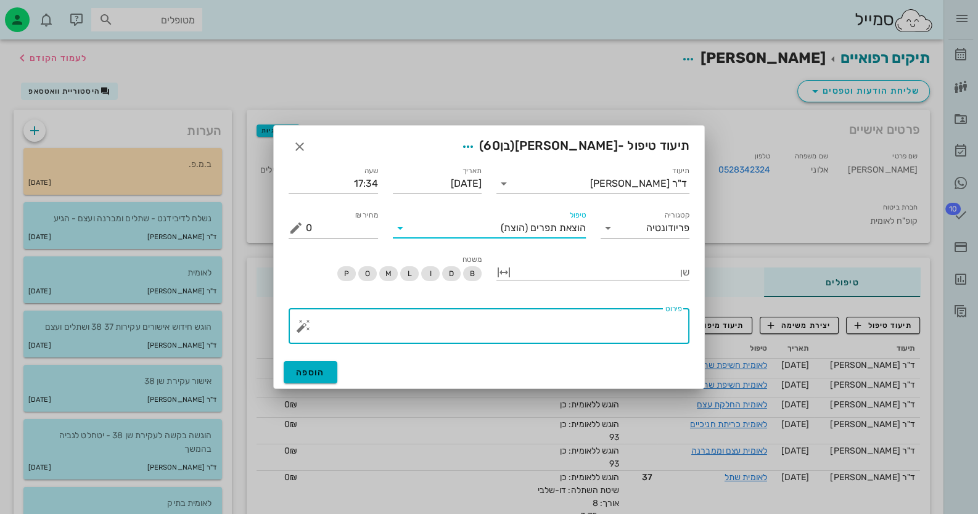
click at [632, 338] on textarea "פירוט" at bounding box center [494, 329] width 376 height 30
type textarea "איזור החתך הורטיקלי במזיאל מעט סוער - על הרכס הרפוי [PERSON_NAME]"
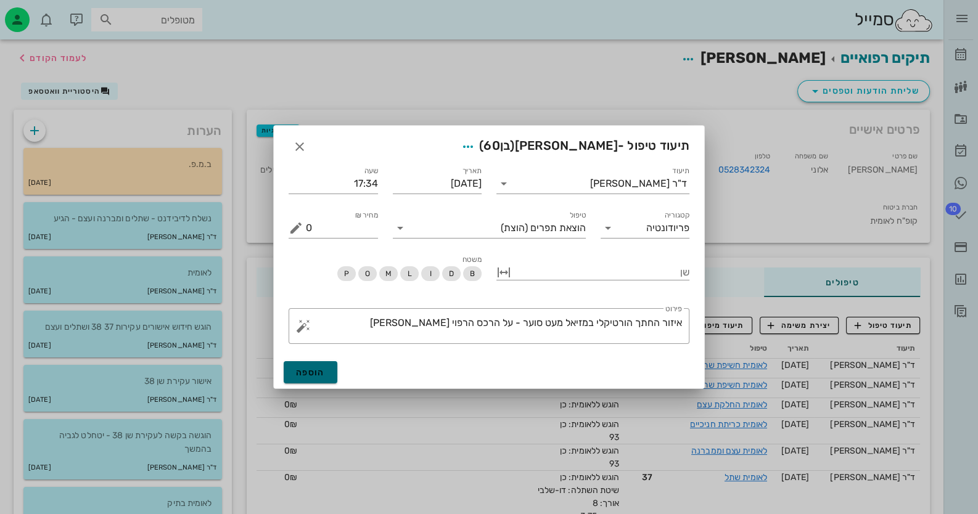
click at [284, 372] on button "הוספה" at bounding box center [311, 372] width 54 height 22
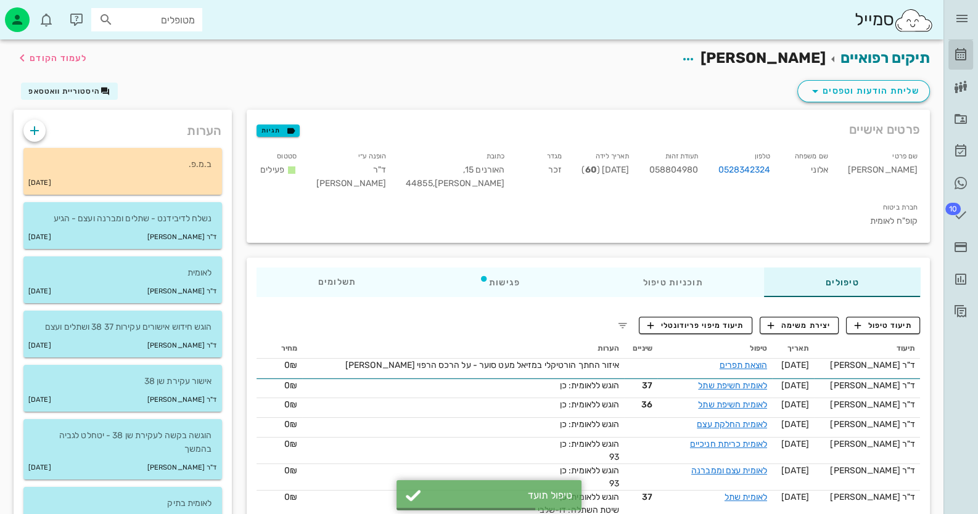
click at [968, 54] on link "[PERSON_NAME]" at bounding box center [960, 55] width 25 height 30
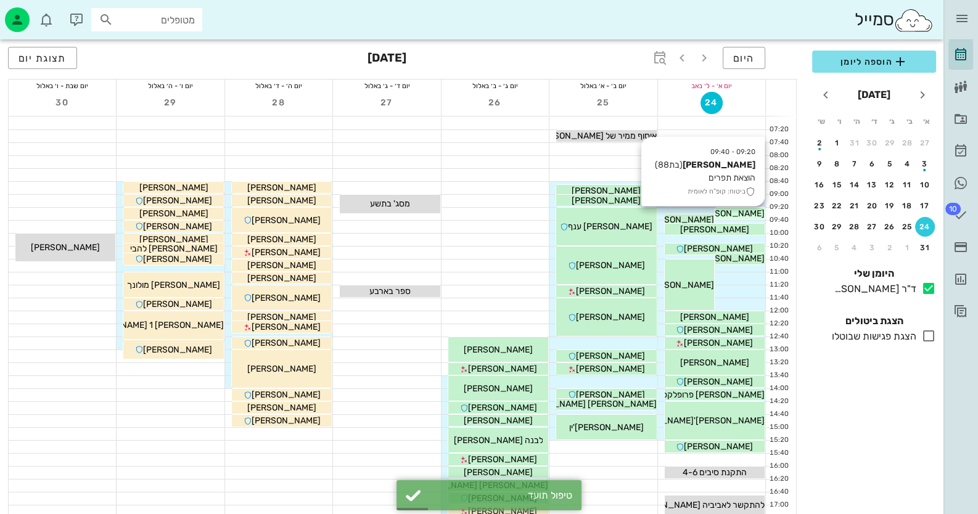
click at [759, 209] on span "[PERSON_NAME]" at bounding box center [729, 213] width 69 height 10
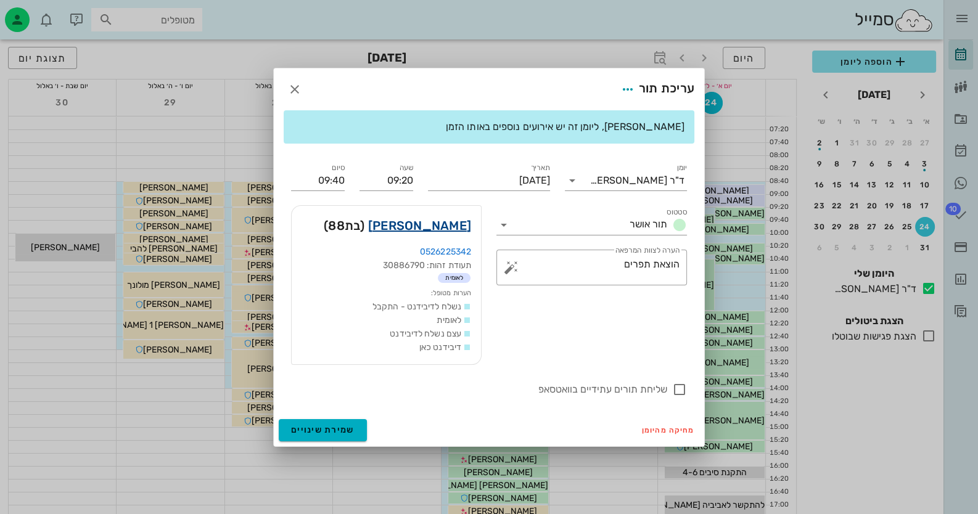
click at [453, 224] on link "[PERSON_NAME]" at bounding box center [419, 226] width 103 height 20
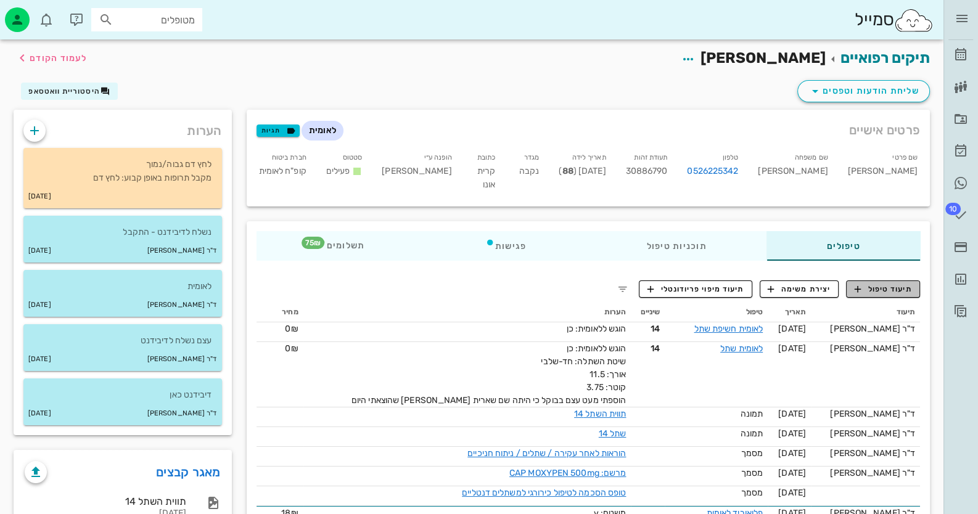
click at [892, 284] on span "תיעוד טיפול" at bounding box center [882, 289] width 57 height 11
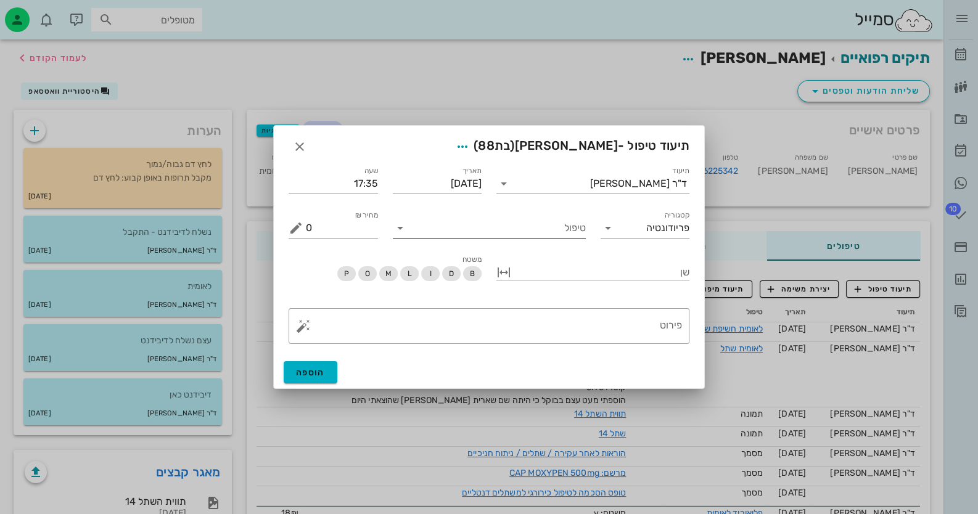
click at [517, 231] on input "טיפול" at bounding box center [498, 228] width 176 height 20
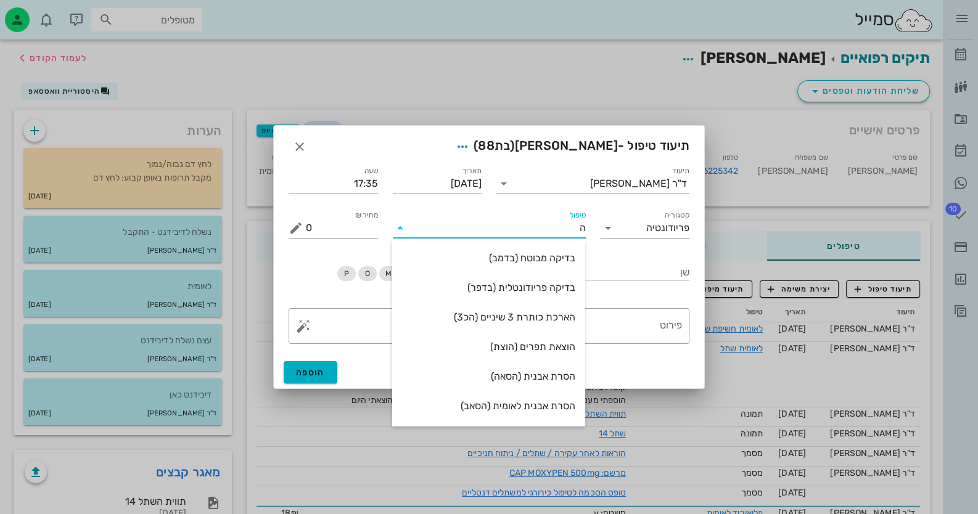
type input "הו"
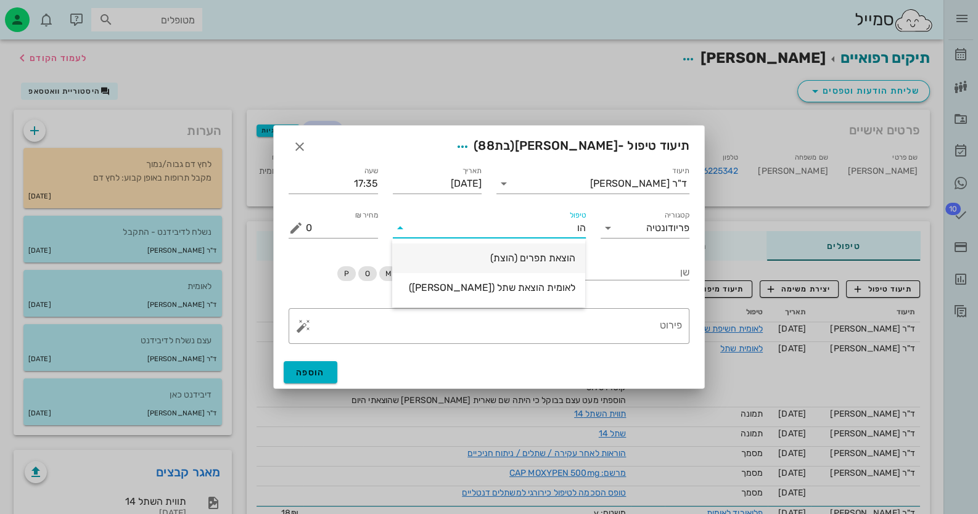
click at [533, 251] on div "הוצאת תפרים (הוצת)" at bounding box center [488, 258] width 173 height 27
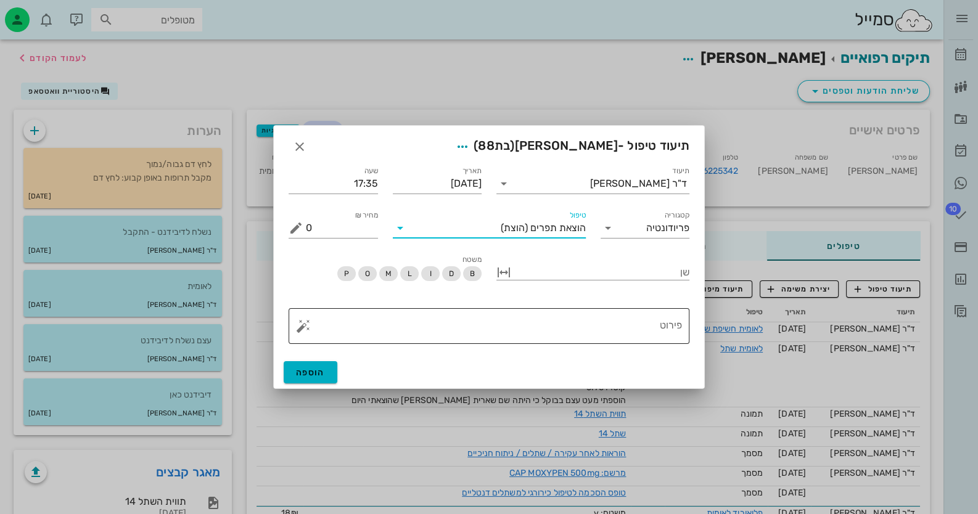
click at [304, 326] on button "button" at bounding box center [303, 326] width 15 height 15
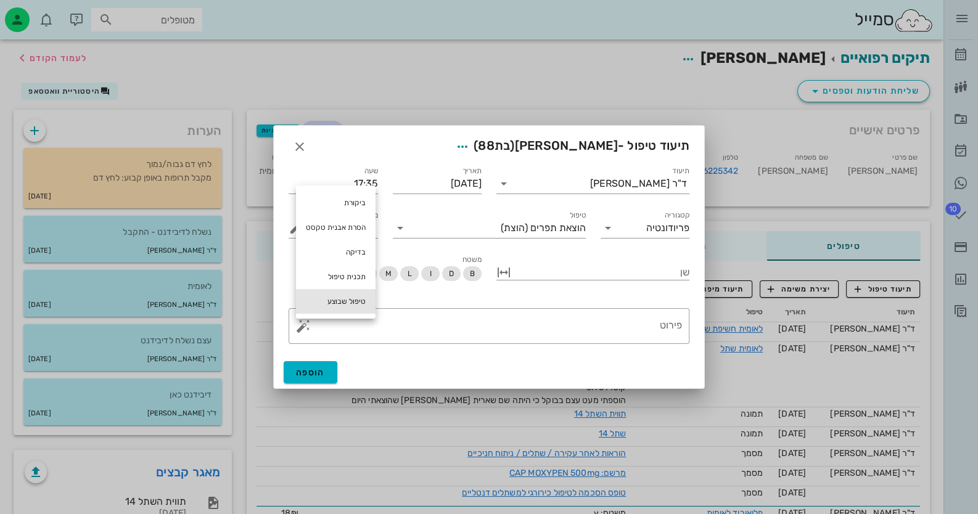
click at [348, 302] on div "טיפול שבוצע" at bounding box center [336, 301] width 80 height 25
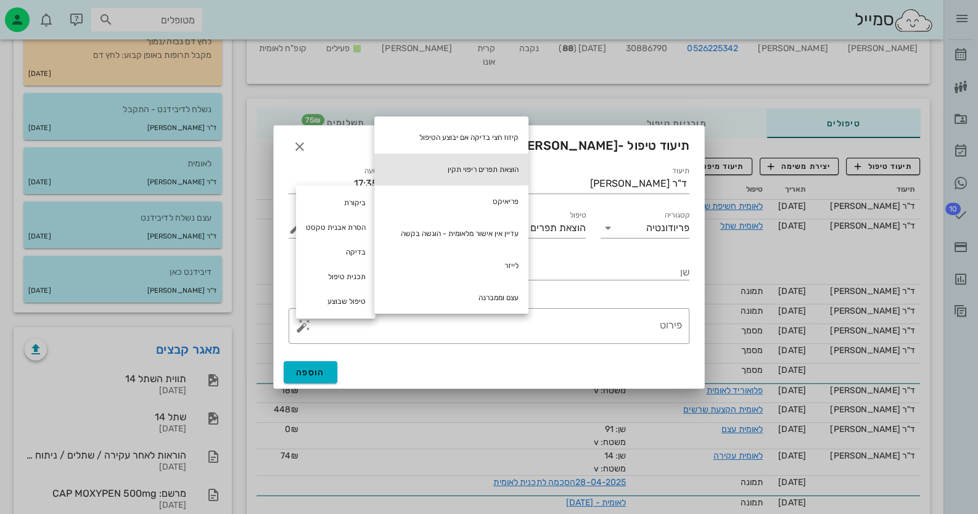
click at [476, 172] on div "הוצאת תפרים ריפוי תקין" at bounding box center [451, 169] width 154 height 32
type textarea "הוצאת תפרים ריפוי תקין"
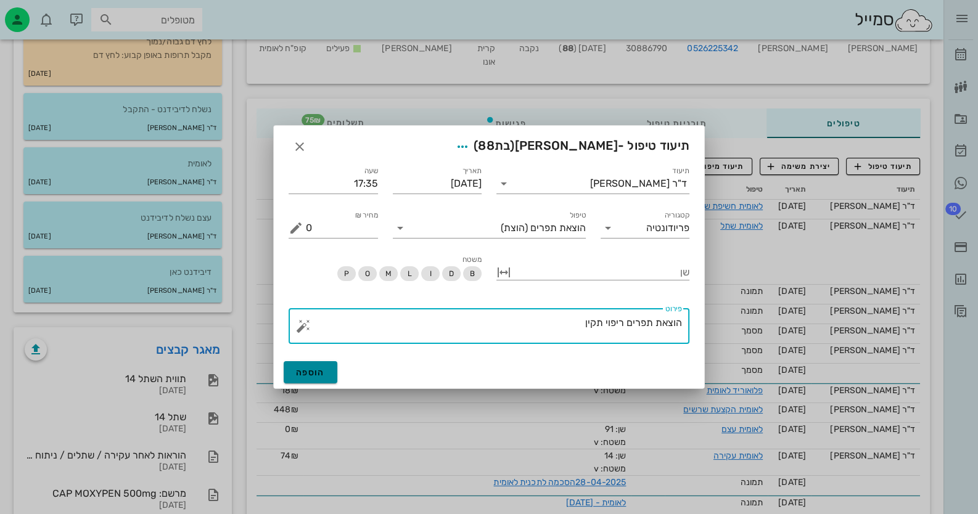
click at [320, 369] on span "הוספה" at bounding box center [310, 372] width 29 height 10
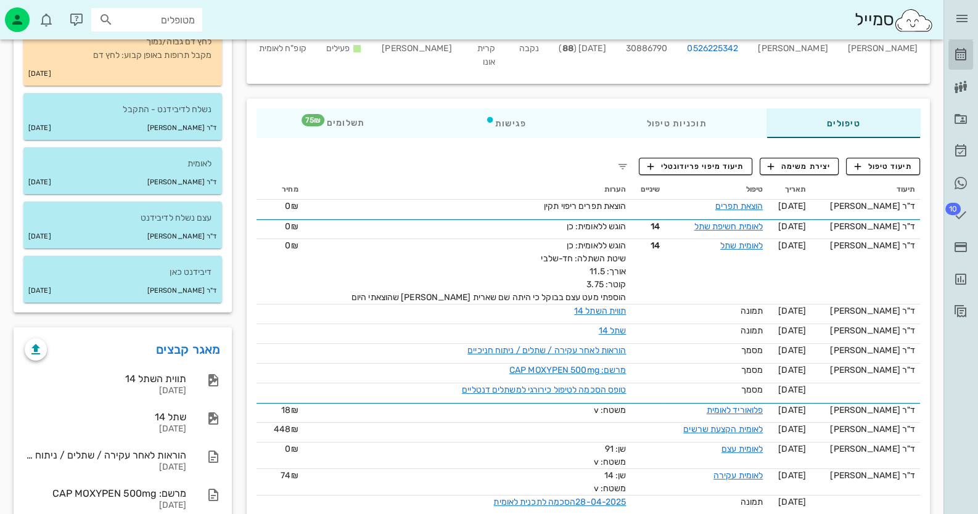
click at [964, 52] on icon at bounding box center [960, 54] width 15 height 15
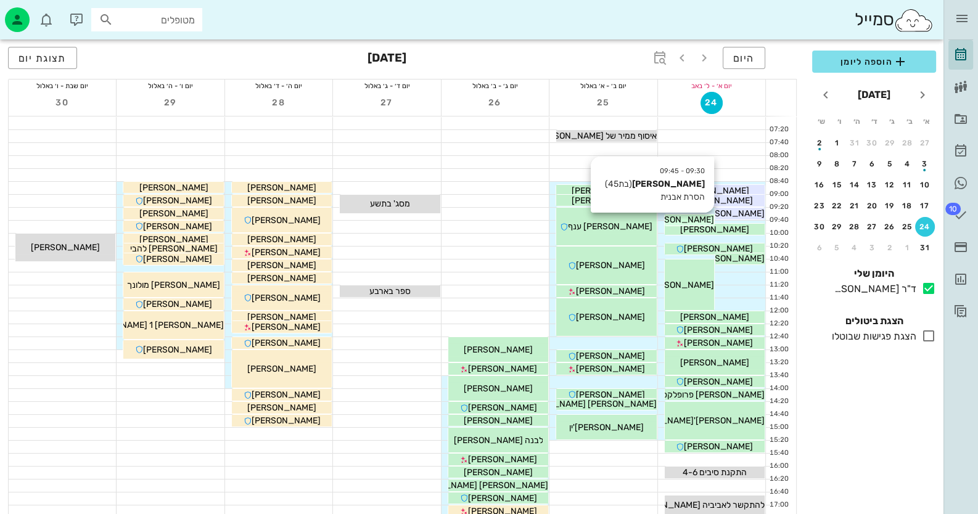
click at [691, 221] on span "[PERSON_NAME]" at bounding box center [679, 219] width 69 height 10
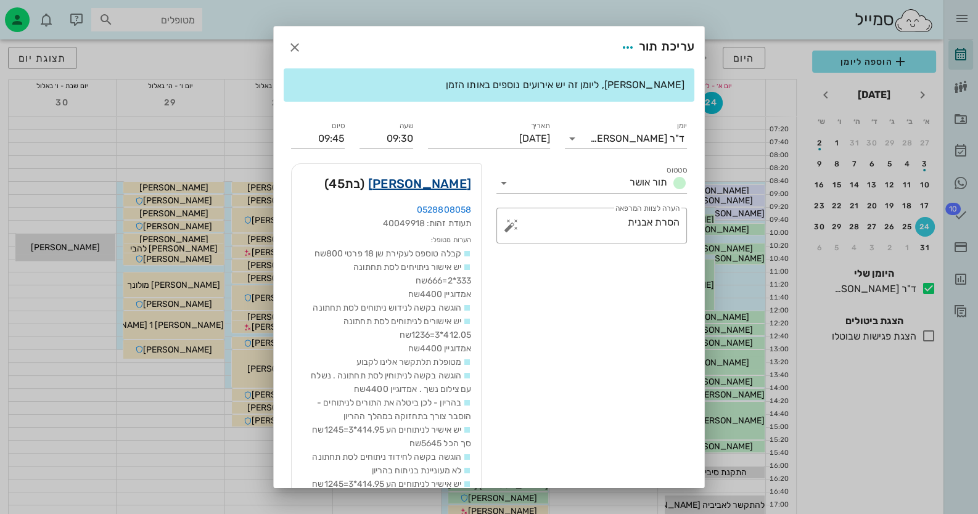
click at [449, 180] on link "[PERSON_NAME]" at bounding box center [419, 184] width 103 height 20
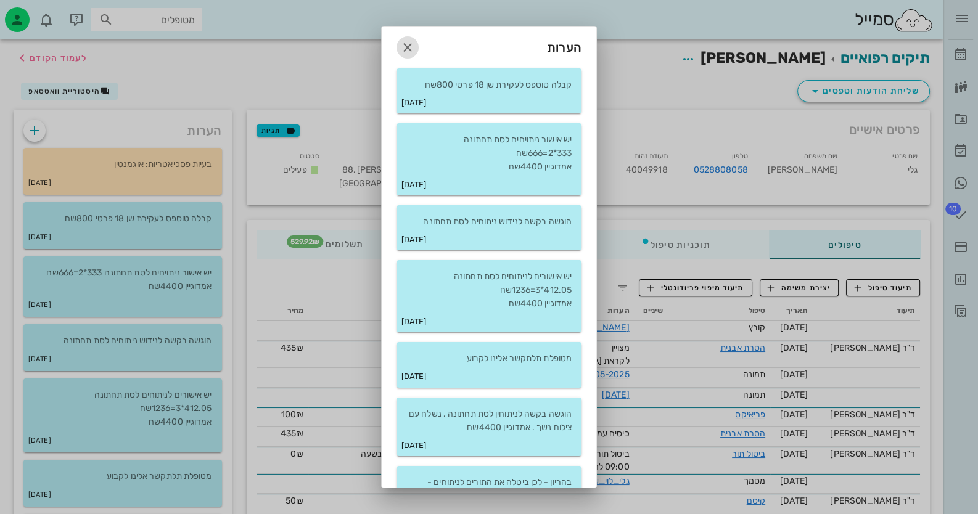
click at [415, 49] on icon "button" at bounding box center [407, 47] width 15 height 15
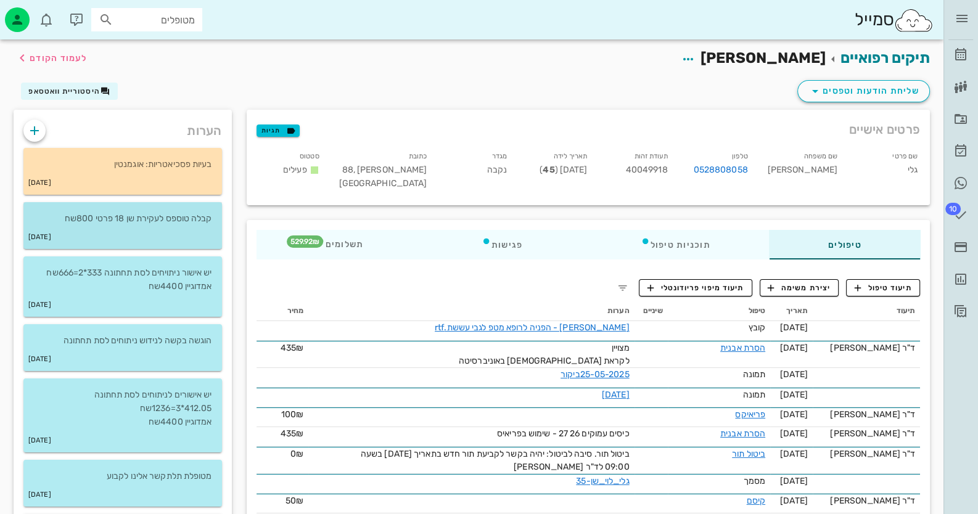
click at [129, 216] on p "קבלה טוספס לעקירת שן 18 פרטי 800שח" at bounding box center [122, 219] width 179 height 14
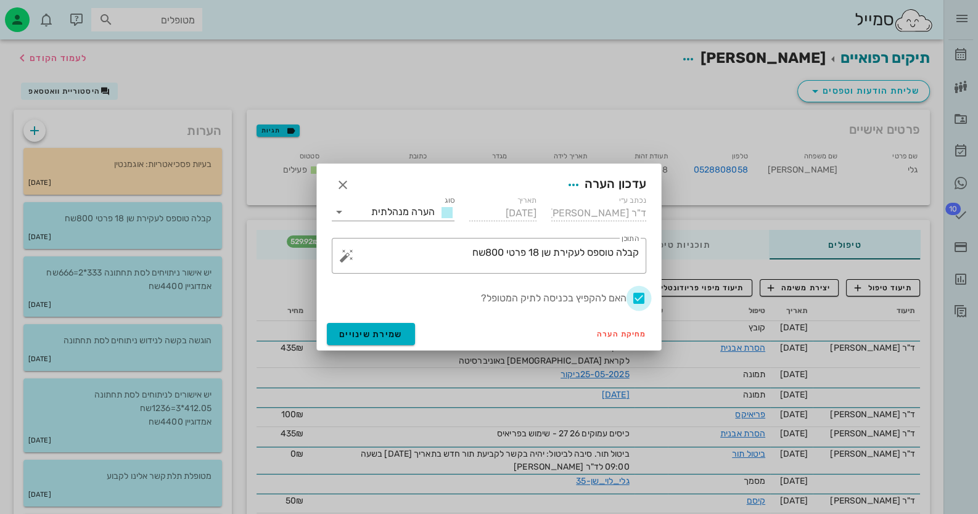
click at [641, 296] on div at bounding box center [638, 298] width 21 height 21
checkbox input "false"
click at [401, 330] on span "שמירת שינויים" at bounding box center [370, 334] width 63 height 10
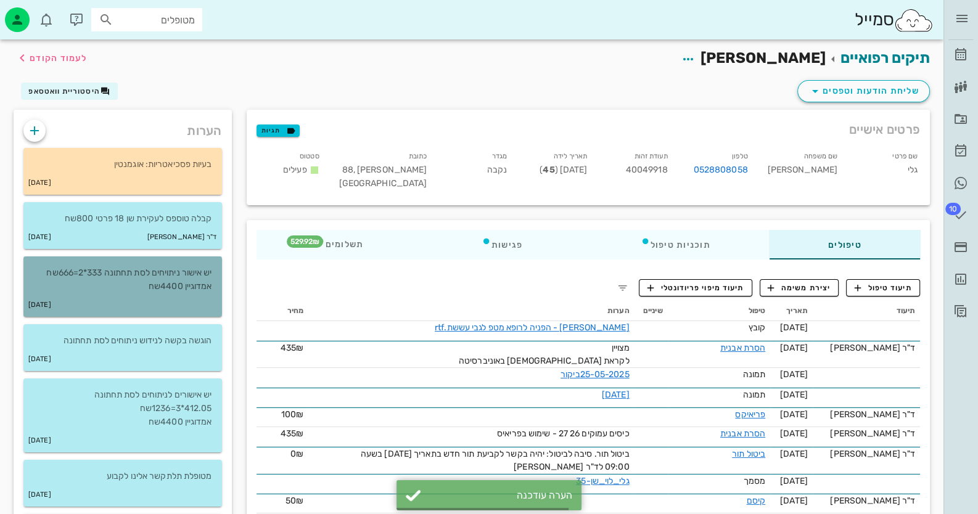
click at [195, 283] on p "יש אישור ניתויחים לסת תחתונה 333*2=666שח אמדוגיין 4400שח" at bounding box center [122, 279] width 179 height 27
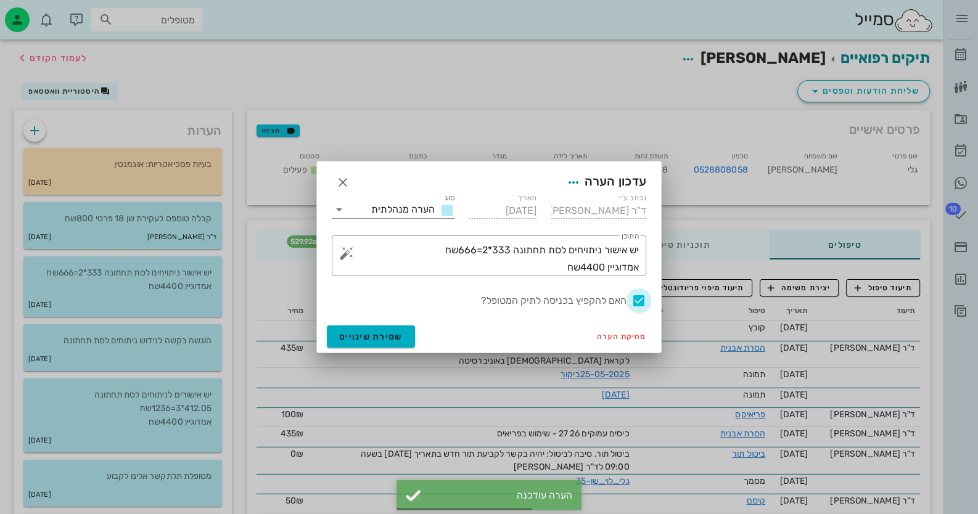
click at [633, 293] on div at bounding box center [638, 300] width 21 height 21
checkbox input "false"
click at [379, 330] on button "שמירת שינויים" at bounding box center [371, 336] width 88 height 22
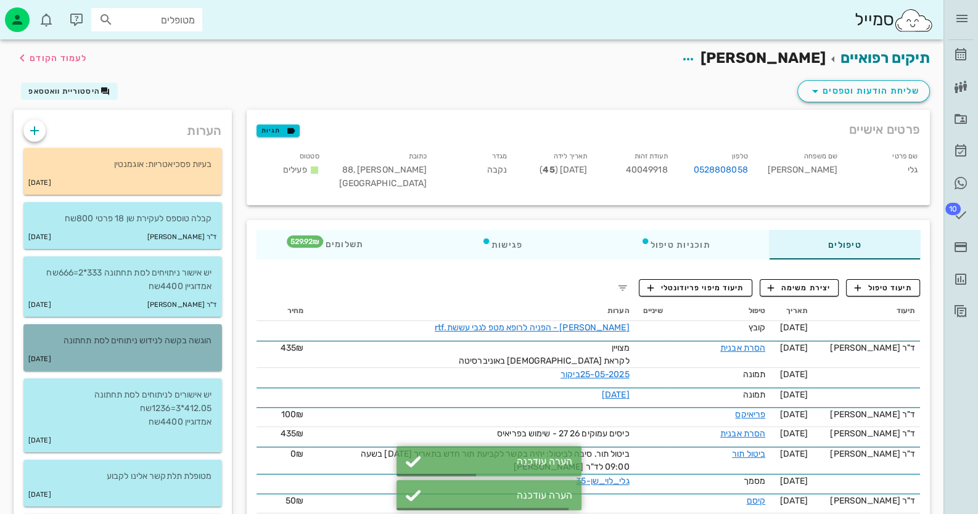
click at [203, 354] on div "[DATE]" at bounding box center [122, 359] width 198 height 23
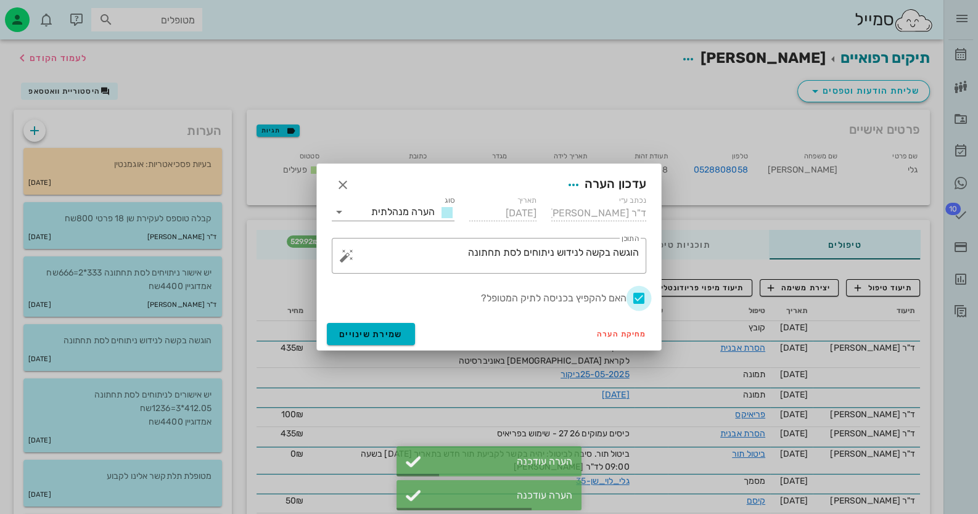
click at [642, 298] on div at bounding box center [638, 298] width 21 height 21
checkbox input "false"
click at [335, 331] on button "שמירת שינויים" at bounding box center [371, 334] width 88 height 22
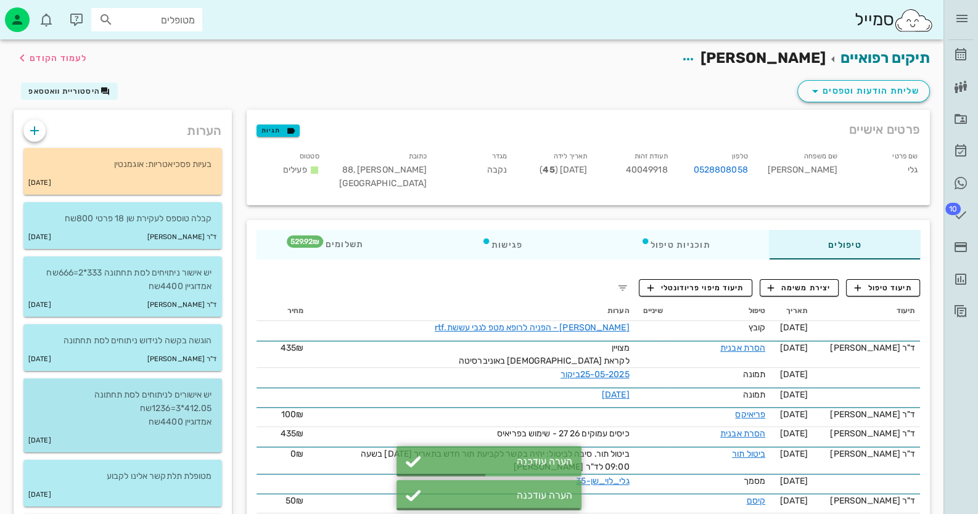
click at [133, 425] on p "יש אישורים לניתוחים לסת תחתונה 412.05*3=1236שח אמדוגיין 4400שח" at bounding box center [122, 408] width 179 height 41
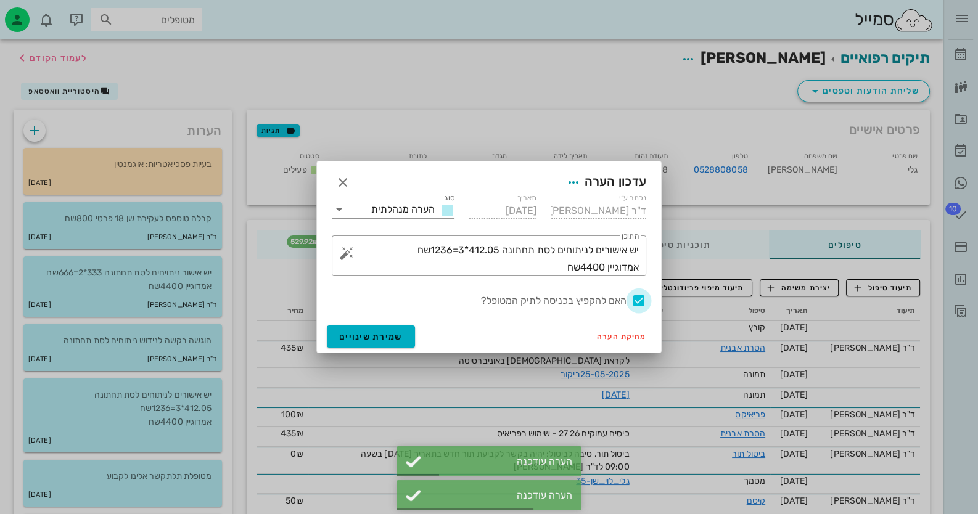
click at [632, 295] on div at bounding box center [638, 300] width 21 height 21
checkbox input "false"
click at [425, 341] on div "מחיקת הערה שמירת שינויים" at bounding box center [489, 336] width 344 height 32
click at [417, 341] on div "מחיקת הערה שמירת שינויים" at bounding box center [489, 336] width 344 height 32
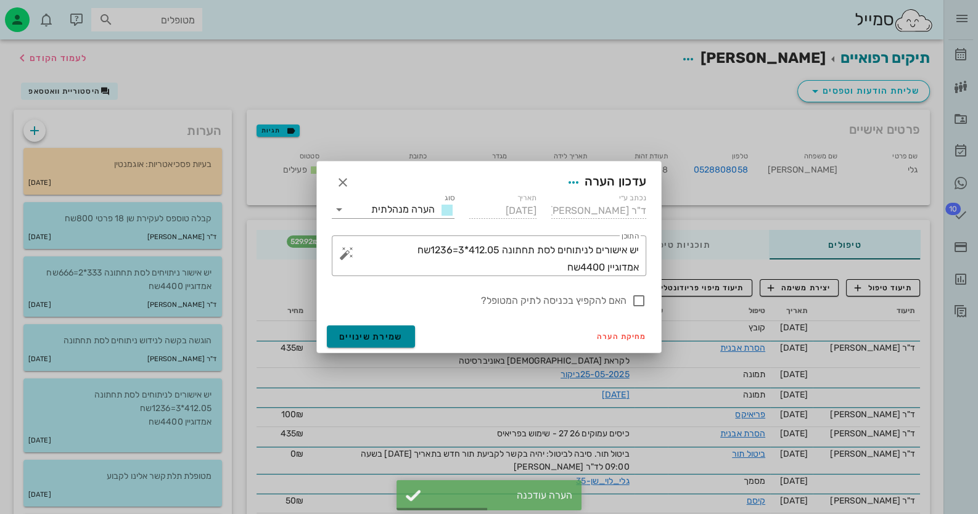
click at [390, 345] on button "שמירת שינויים" at bounding box center [371, 336] width 88 height 22
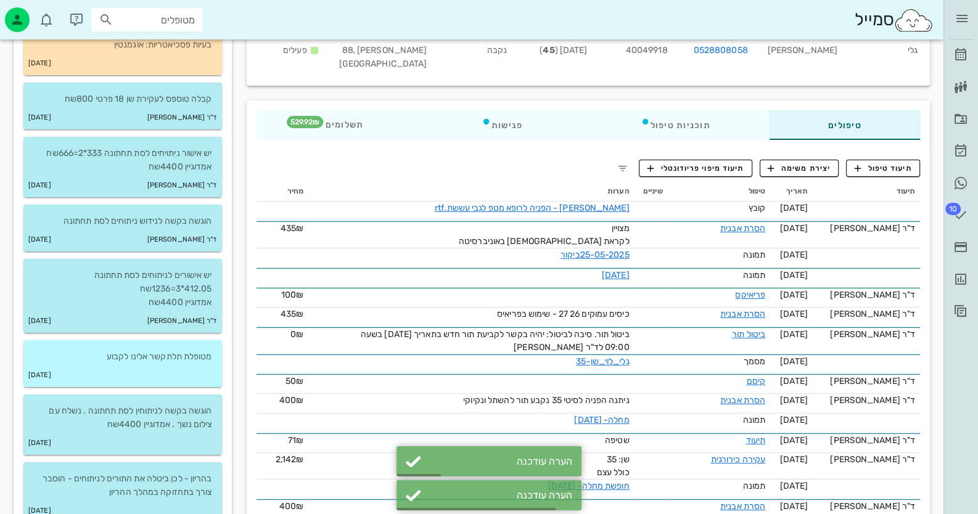
scroll to position [123, 0]
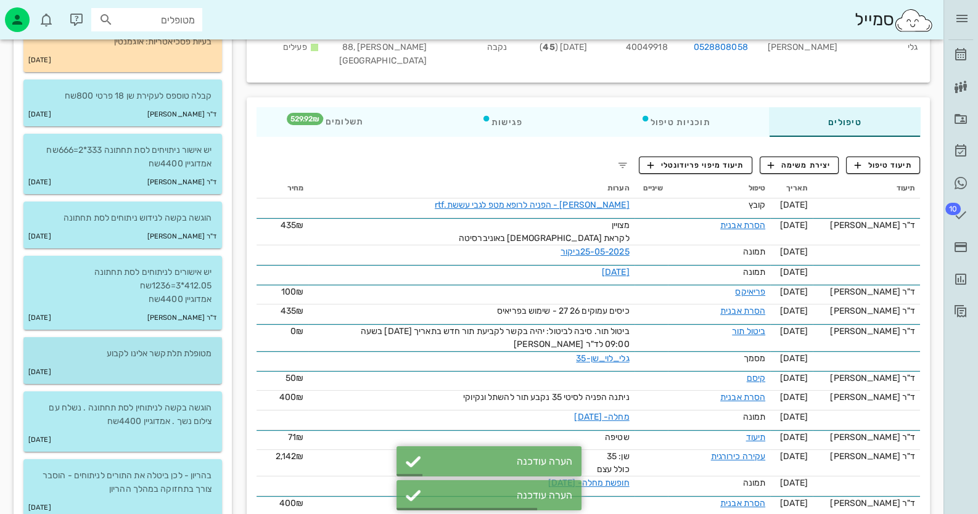
click at [125, 372] on div "[DATE]" at bounding box center [122, 372] width 198 height 23
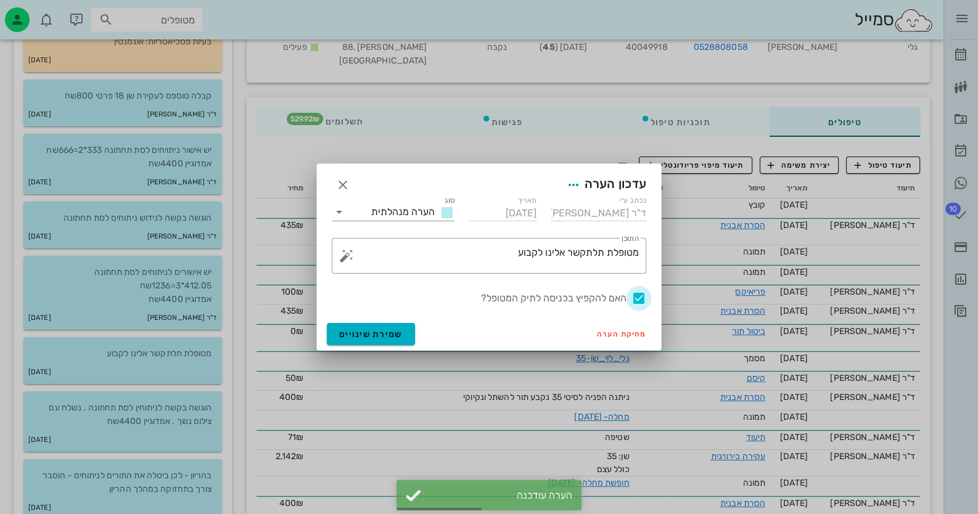
click at [635, 301] on div at bounding box center [638, 298] width 21 height 21
checkbox input "false"
click at [354, 336] on span "שמירת שינויים" at bounding box center [370, 334] width 63 height 10
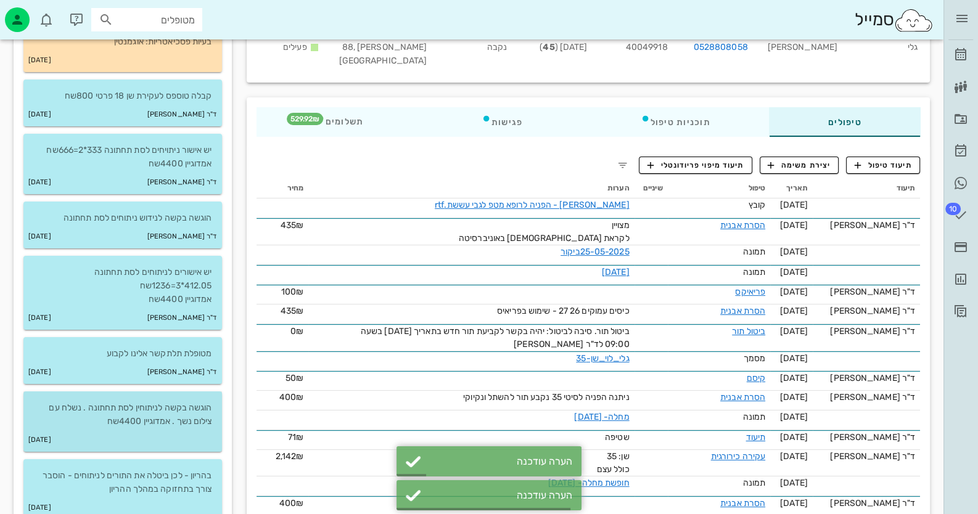
click at [210, 399] on div "הוגשה בקשה לניתוחין לסת תחתונה . נשלח עם צילום נשך . אמדוגיין 4400שח" at bounding box center [122, 409] width 198 height 37
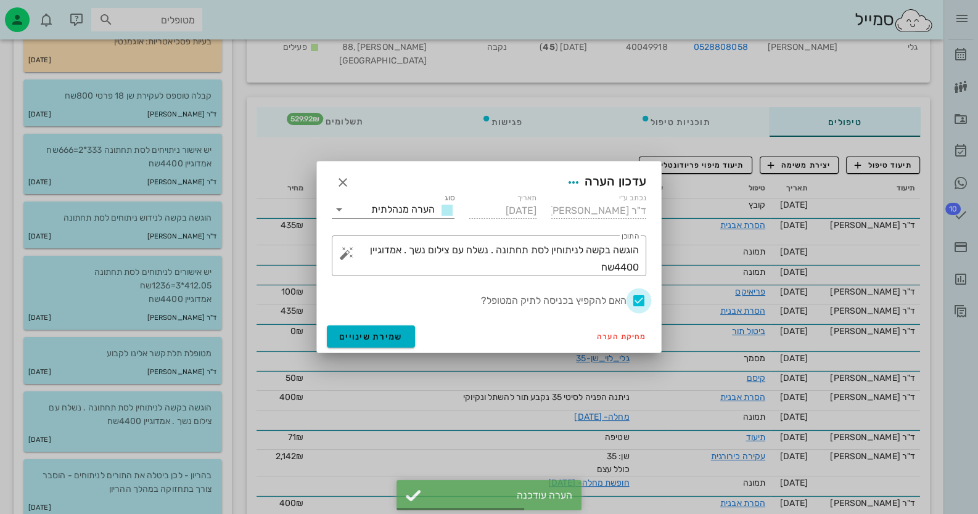
click at [642, 300] on div at bounding box center [638, 300] width 21 height 21
checkbox input "false"
click at [409, 335] on button "שמירת שינויים" at bounding box center [371, 336] width 88 height 22
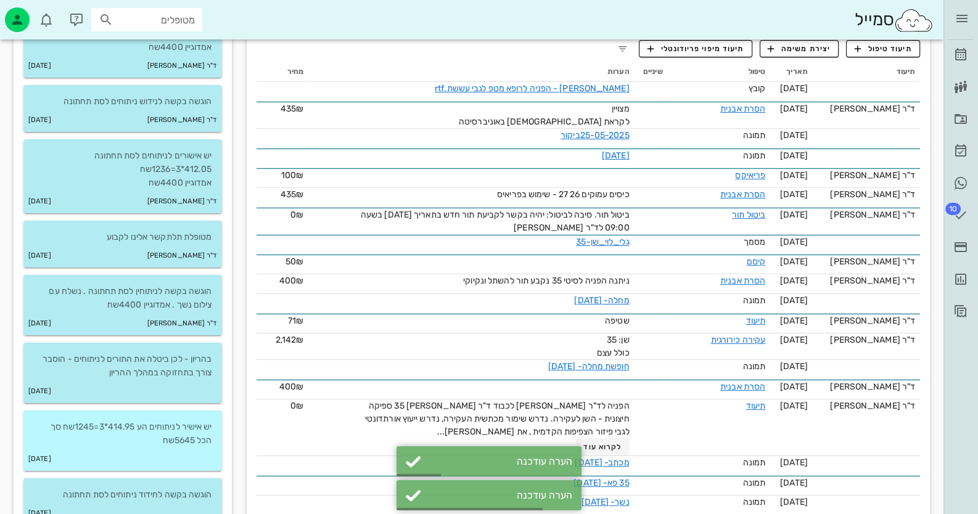
scroll to position [246, 0]
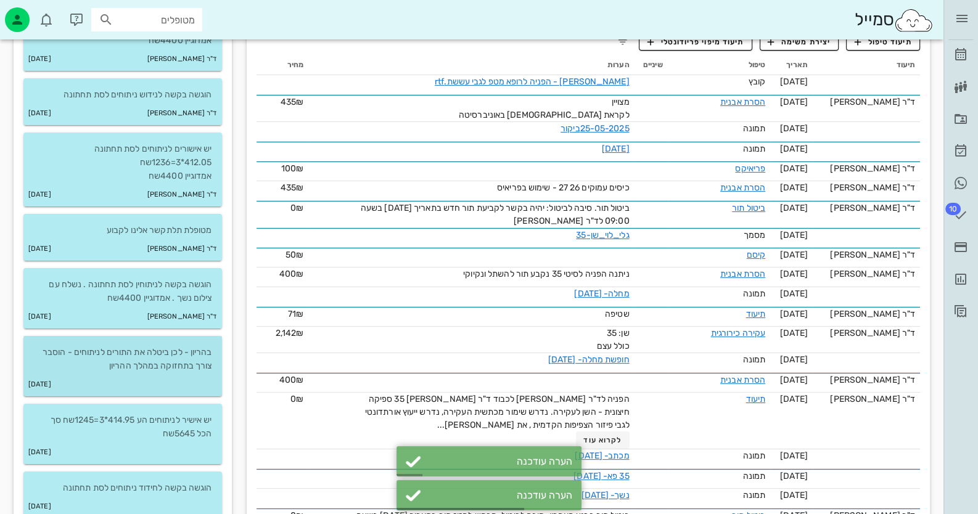
click at [198, 365] on p "בהריון - לכן ביטלה את התורים לניתוחים - הוסבר צורך בתחזוקה במהלך ההריון" at bounding box center [122, 359] width 179 height 27
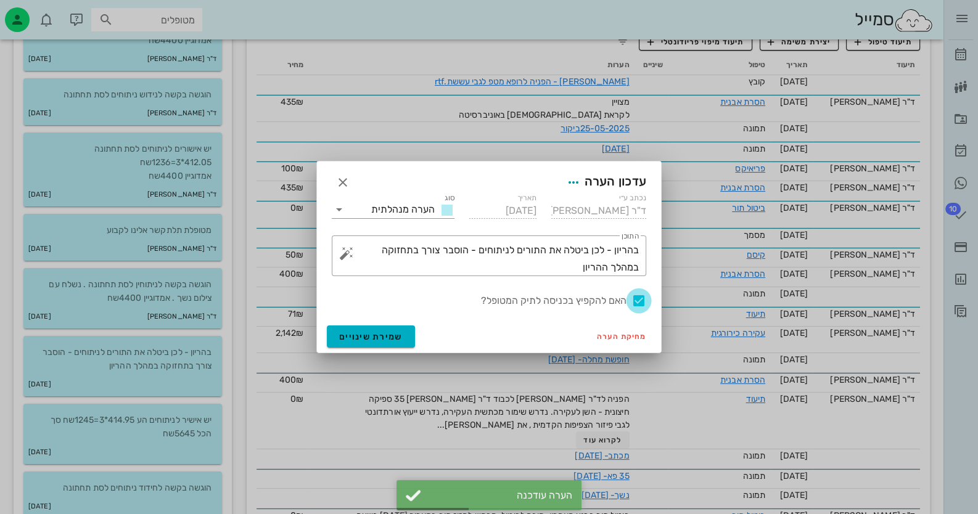
click at [640, 298] on div at bounding box center [638, 300] width 21 height 21
checkbox input "false"
click at [341, 341] on span "שמירת שינויים" at bounding box center [370, 337] width 63 height 10
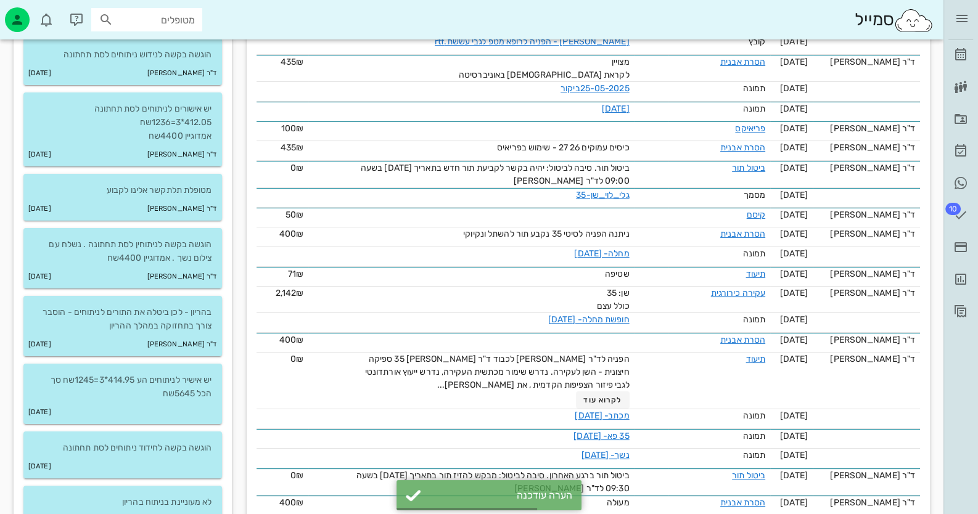
scroll to position [308, 0]
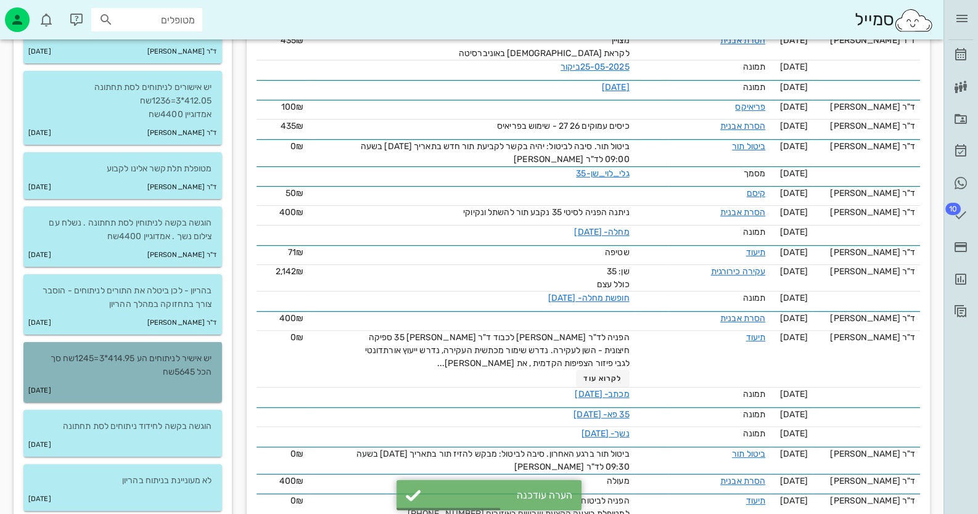
click at [184, 363] on p "יש אישיר לניתוחים הע 414.95*3=1245שח סך הכל 5645שח" at bounding box center [122, 365] width 179 height 27
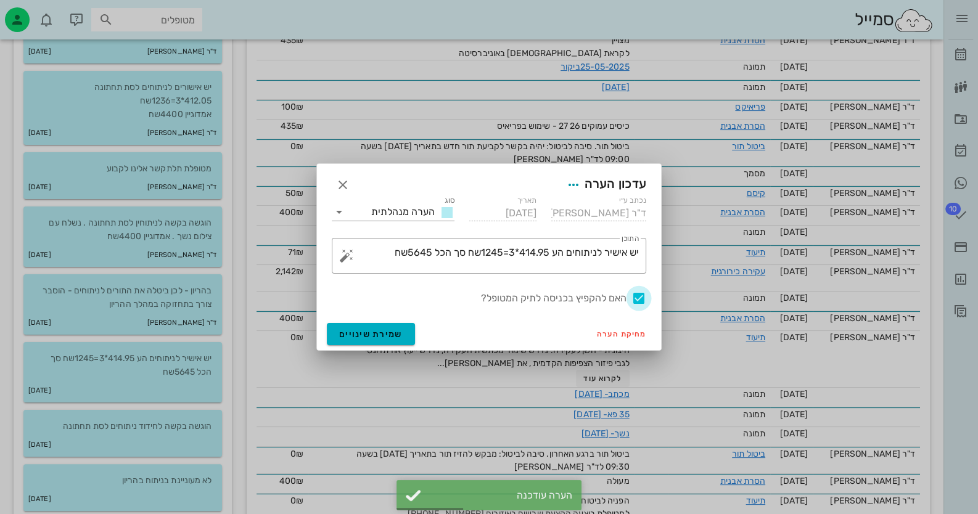
click at [637, 296] on div at bounding box center [638, 298] width 21 height 21
checkbox input "false"
click at [361, 335] on span "שמירת שינויים" at bounding box center [370, 334] width 63 height 10
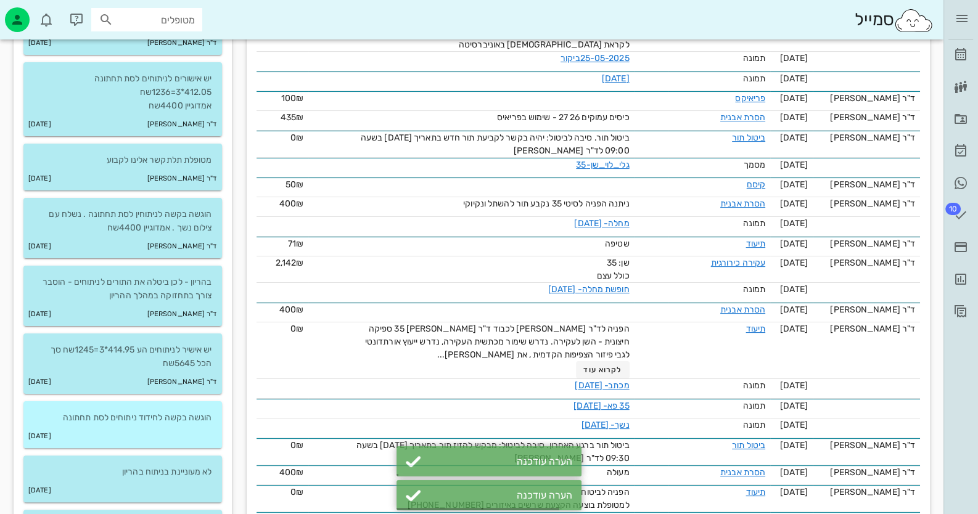
scroll to position [431, 0]
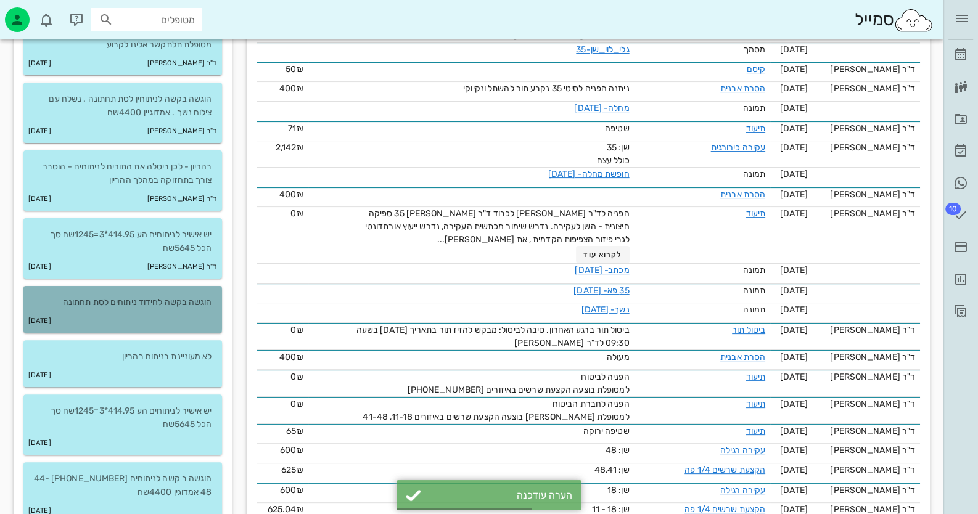
click at [189, 314] on div "[DATE]" at bounding box center [122, 320] width 198 height 23
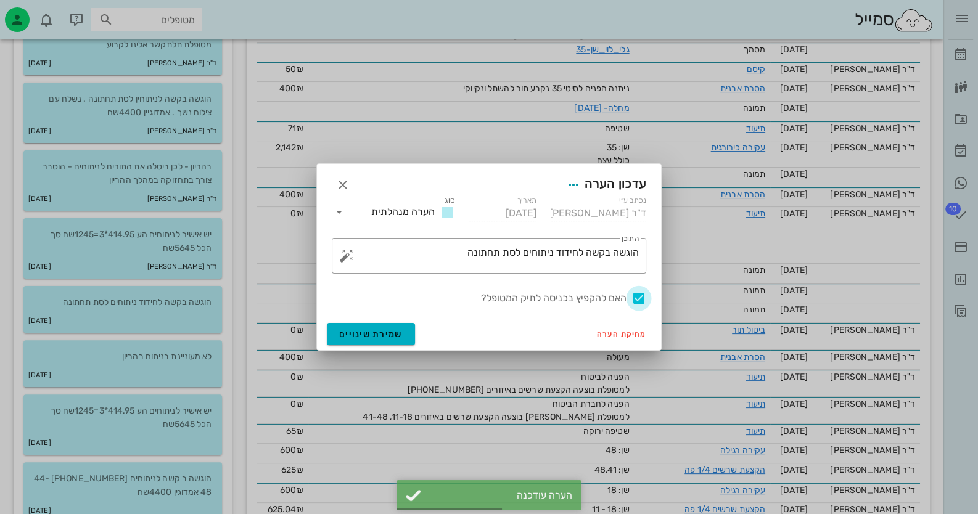
click at [640, 297] on div at bounding box center [638, 298] width 21 height 21
checkbox input "false"
click at [359, 332] on span "שמירת שינויים" at bounding box center [370, 334] width 63 height 10
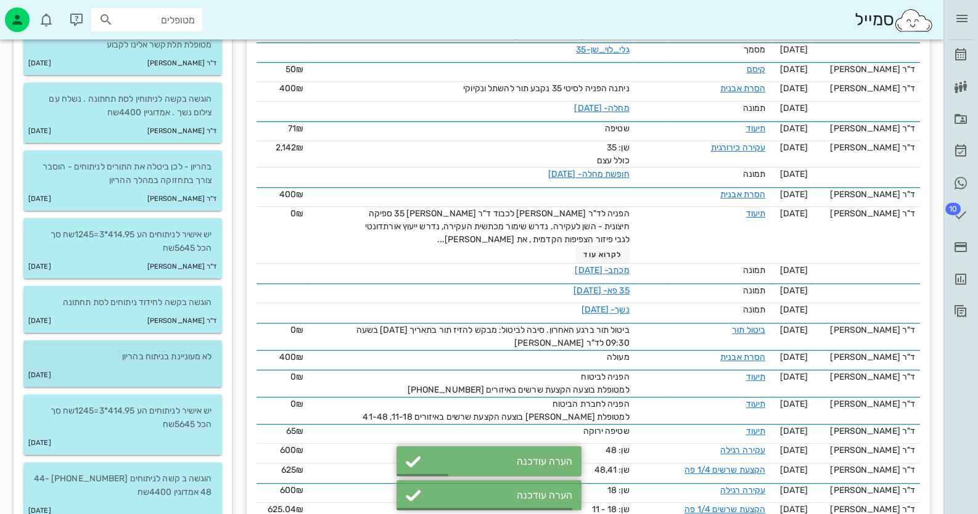
click at [156, 364] on div "[DATE]" at bounding box center [122, 375] width 198 height 23
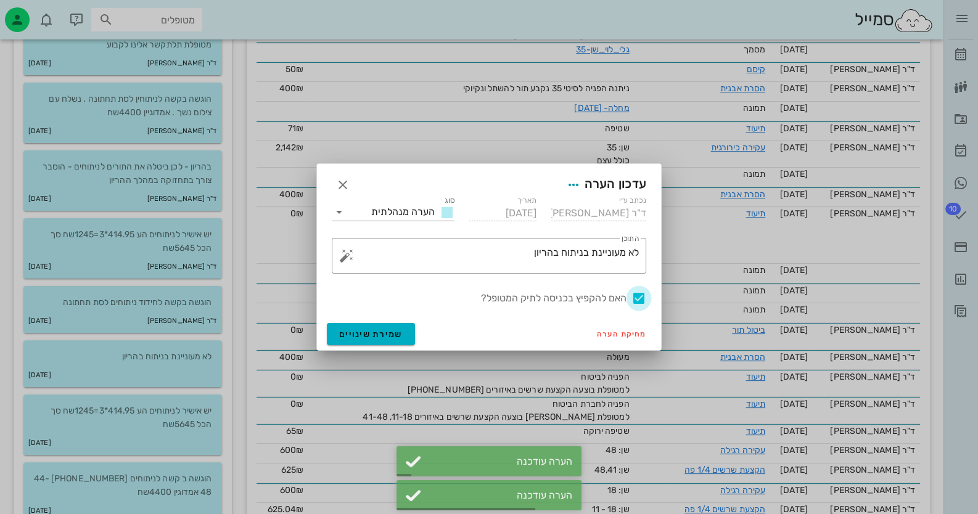
click at [636, 298] on div at bounding box center [638, 298] width 21 height 21
checkbox input "false"
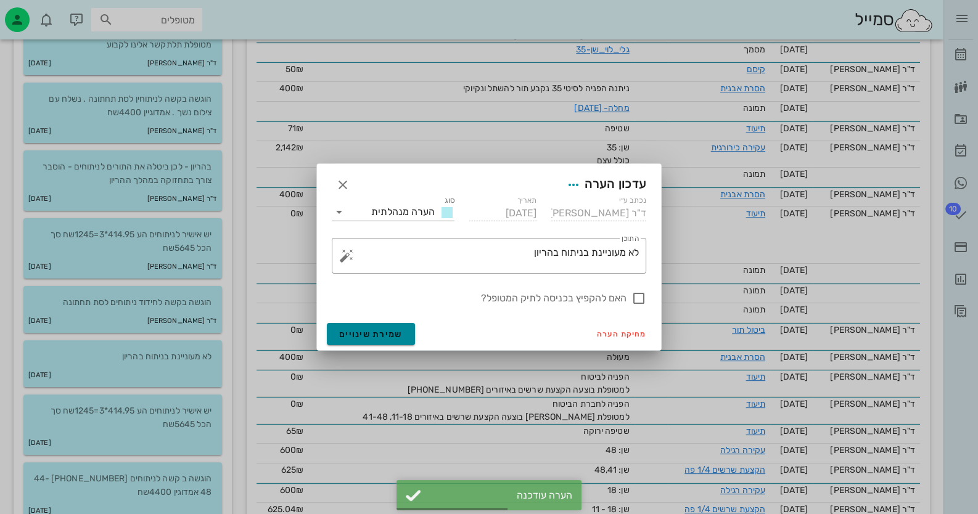
click at [378, 341] on button "שמירת שינויים" at bounding box center [371, 334] width 88 height 22
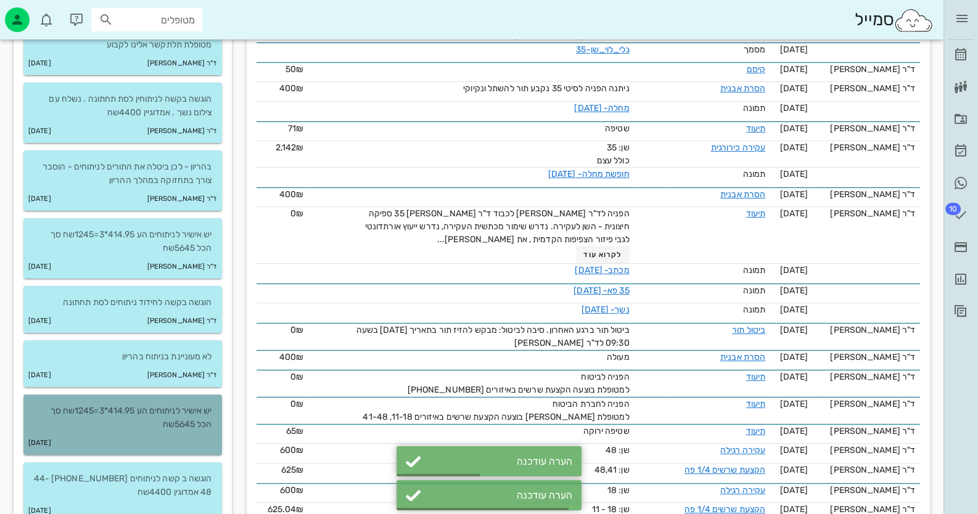
click at [185, 427] on p "יש אישיר לניתוחים הע 414.95*3=1245שח סך הכל 5645שח" at bounding box center [122, 417] width 179 height 27
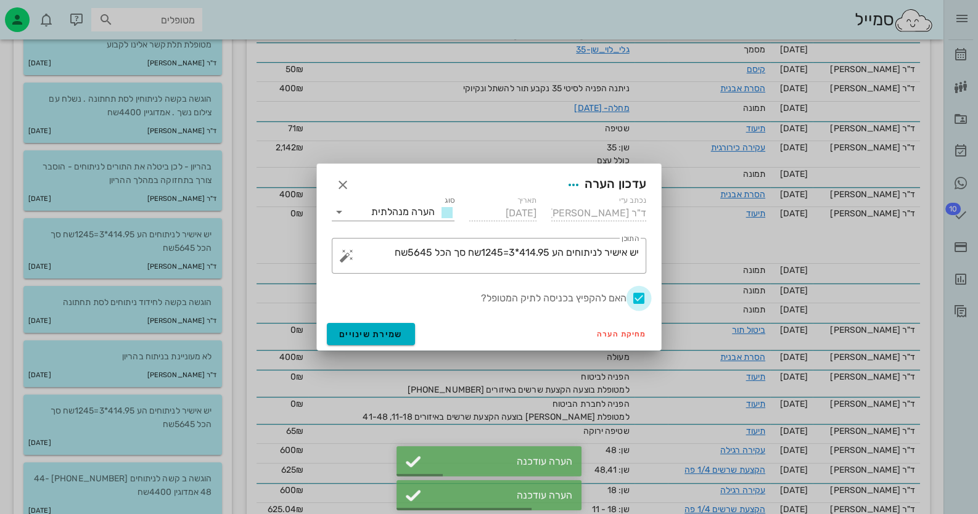
click at [635, 295] on div at bounding box center [638, 298] width 21 height 21
checkbox input "false"
click at [349, 330] on span "שמירת שינויים" at bounding box center [370, 334] width 63 height 10
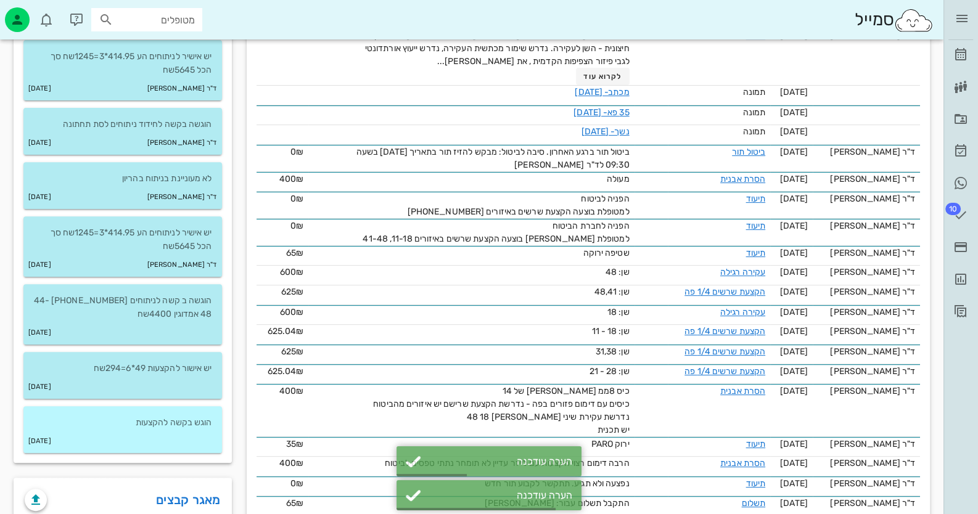
scroll to position [616, 0]
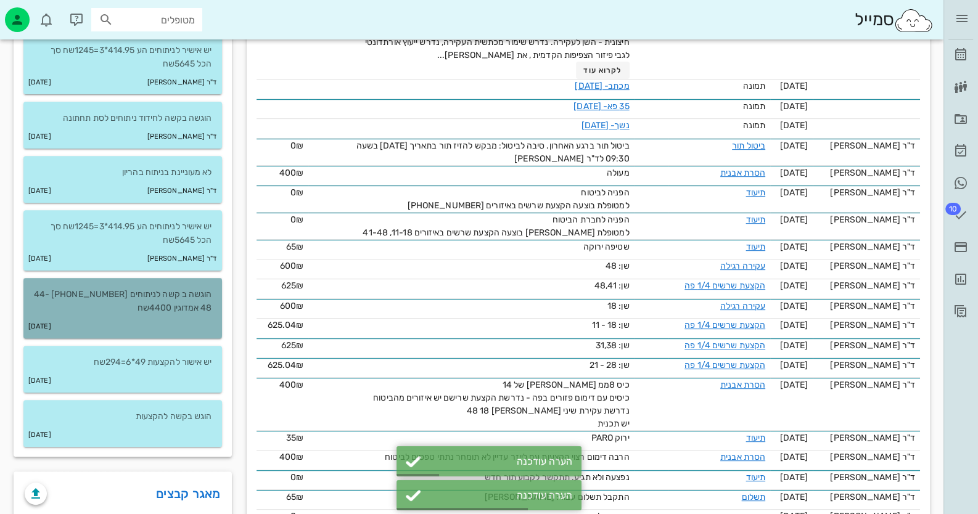
click at [185, 303] on p "הוגשה ב קשה לניתוחים [PHONE_NUMBER] 44-48 אמדוגין 4400שח" at bounding box center [122, 301] width 179 height 27
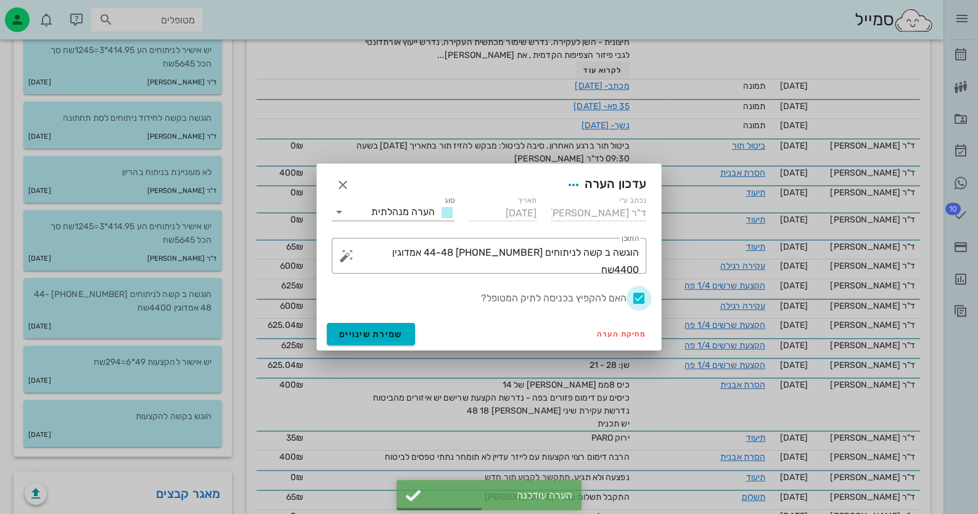
click at [637, 296] on div at bounding box center [638, 298] width 21 height 21
checkbox input "false"
click at [401, 332] on button "שמירת שינויים" at bounding box center [371, 334] width 88 height 22
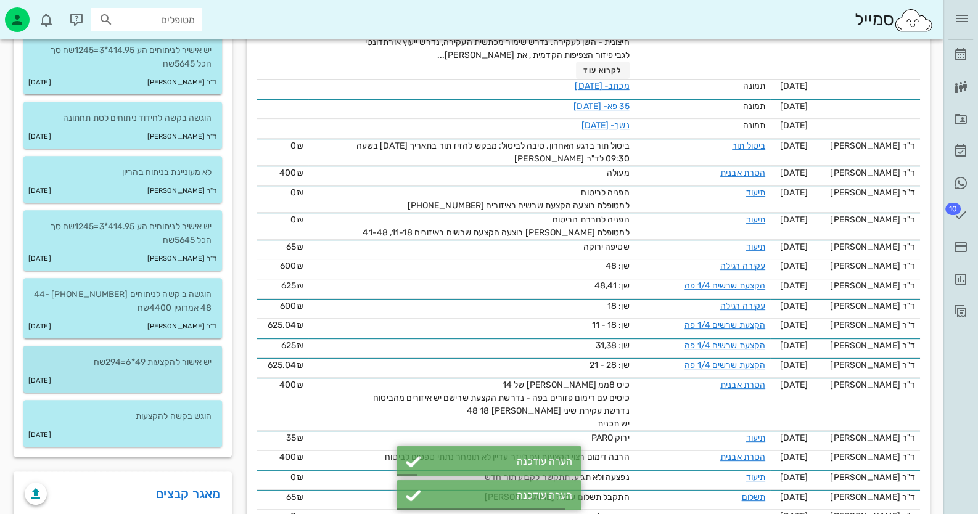
click at [210, 366] on p "יש אישור להקצעות 49*6=294שח" at bounding box center [122, 363] width 179 height 14
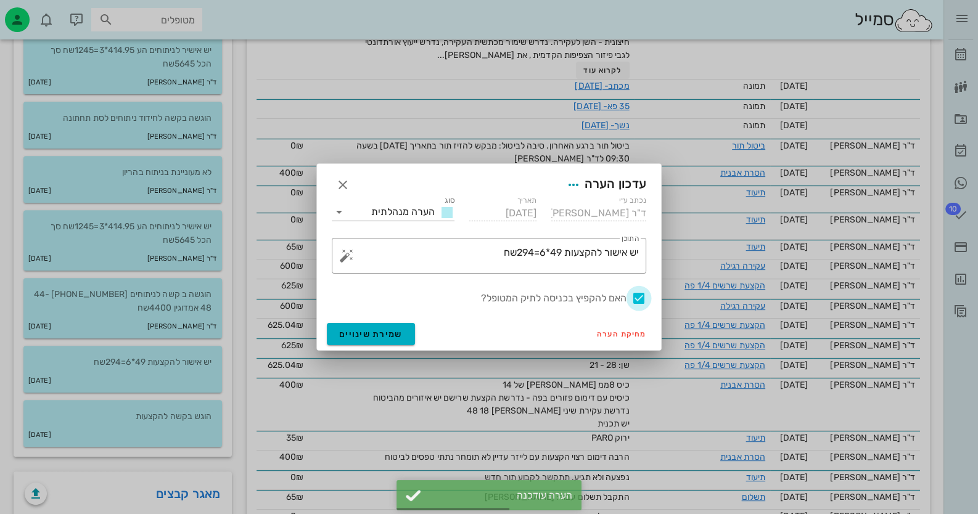
click at [639, 294] on div at bounding box center [638, 298] width 21 height 21
checkbox input "false"
click at [330, 330] on button "שמירת שינויים" at bounding box center [371, 334] width 88 height 22
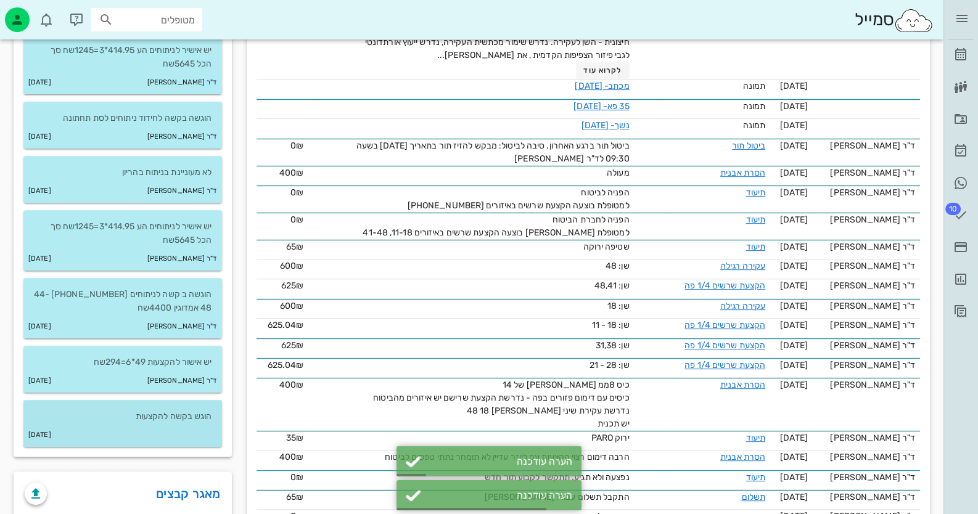
click at [182, 407] on div "הוגש בקשה להקצעות" at bounding box center [122, 411] width 198 height 23
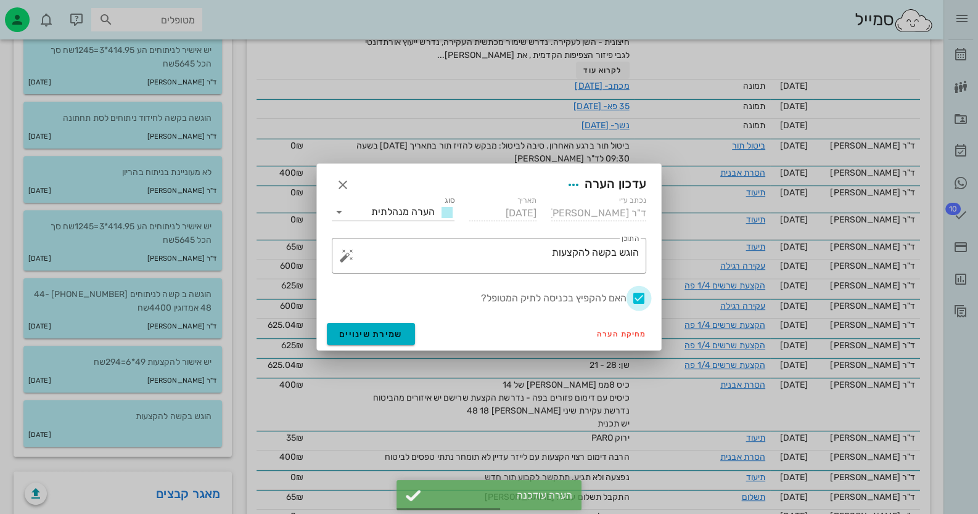
click at [643, 304] on div at bounding box center [638, 298] width 21 height 21
checkbox input "false"
click at [415, 328] on div "מחיקת הערה שמירת שינויים" at bounding box center [489, 334] width 344 height 32
click at [407, 332] on button "שמירת שינויים" at bounding box center [371, 334] width 88 height 22
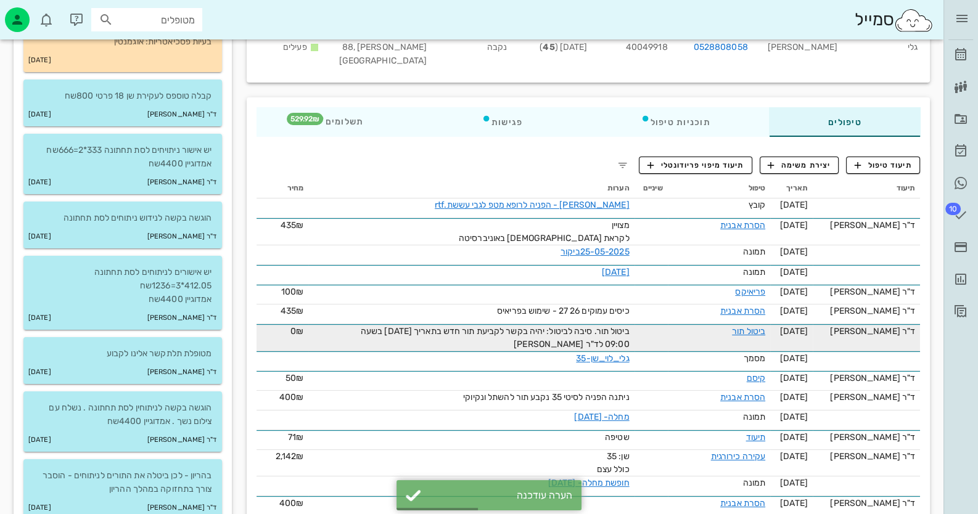
scroll to position [0, 0]
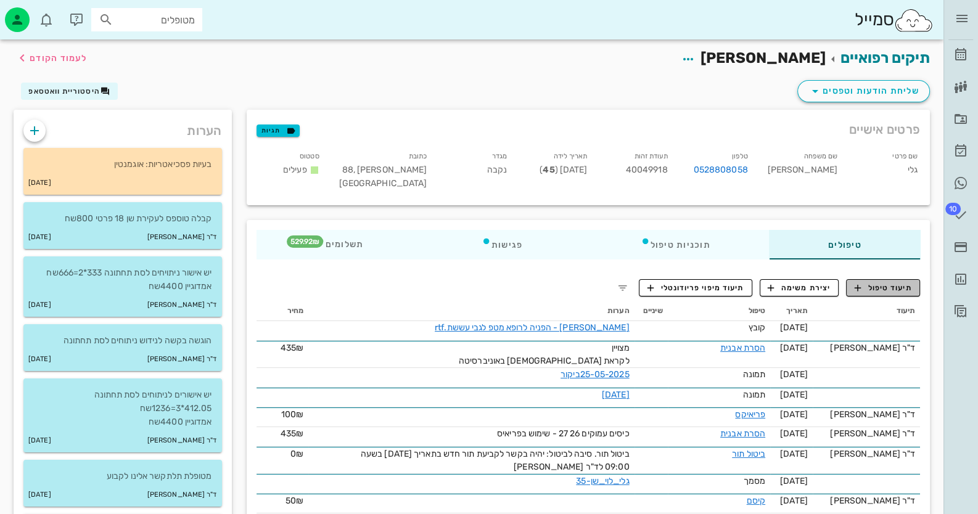
click at [880, 284] on span "תיעוד טיפול" at bounding box center [882, 287] width 57 height 11
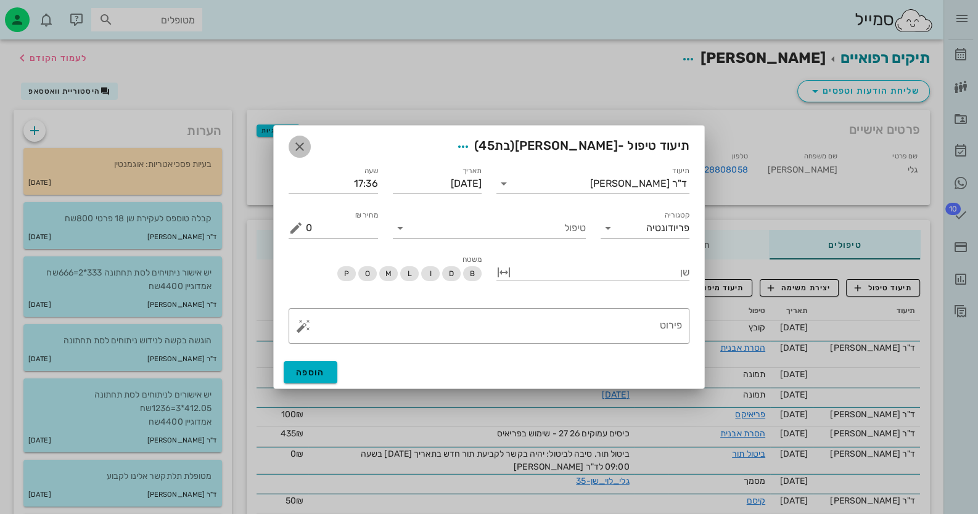
click at [309, 149] on span "button" at bounding box center [299, 146] width 22 height 15
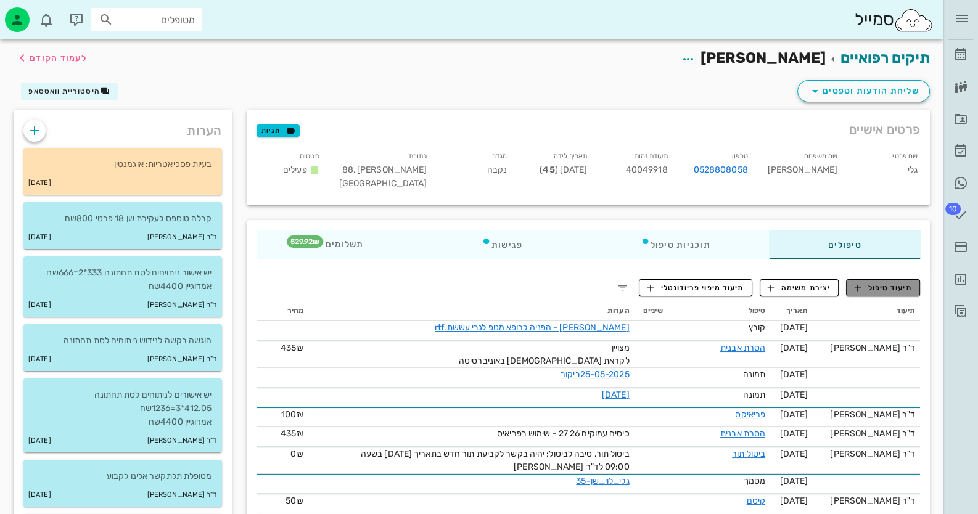
click at [873, 280] on button "תיעוד טיפול" at bounding box center [883, 287] width 74 height 17
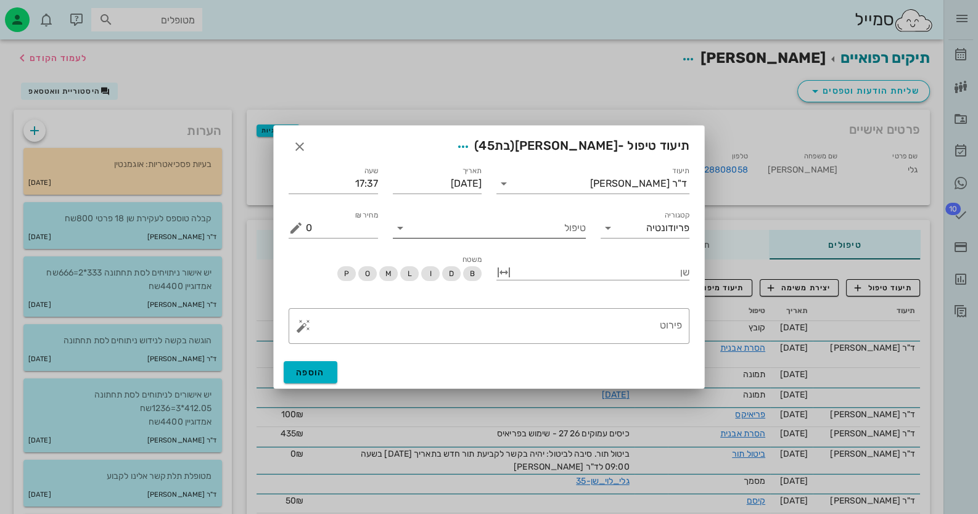
click at [537, 233] on input "טיפול" at bounding box center [498, 228] width 176 height 20
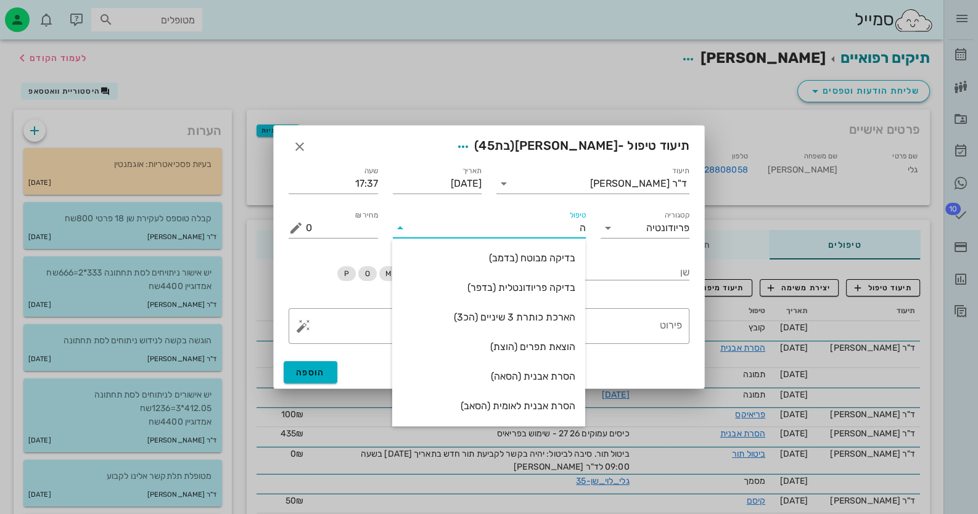
type input "[PERSON_NAME]"
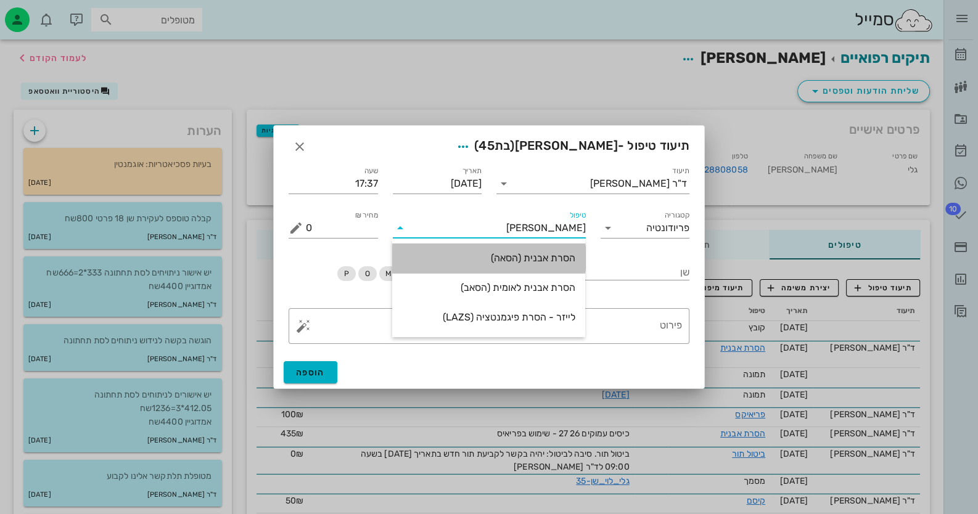
click at [545, 251] on div "הסרת אבנית (הסאה)" at bounding box center [488, 258] width 173 height 27
type input "435"
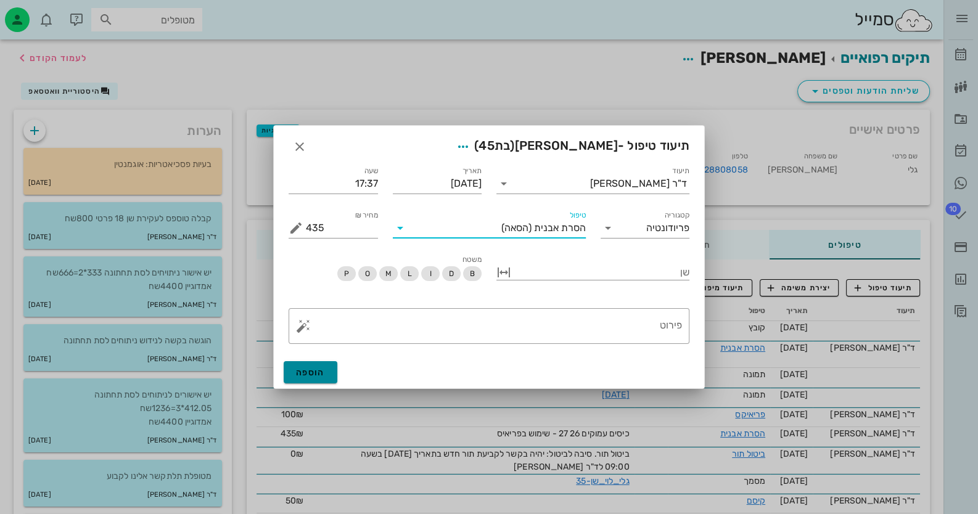
click at [296, 366] on button "הוספה" at bounding box center [311, 372] width 54 height 22
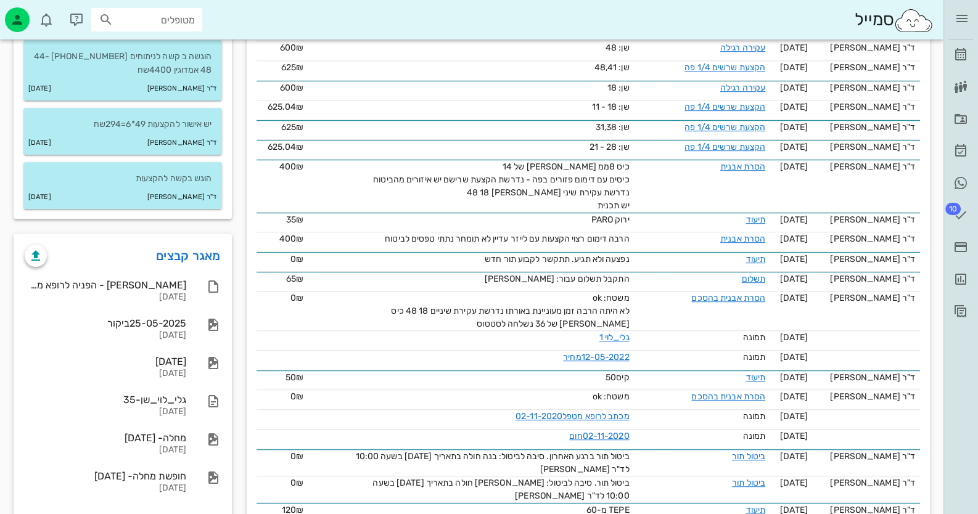
scroll to position [863, 0]
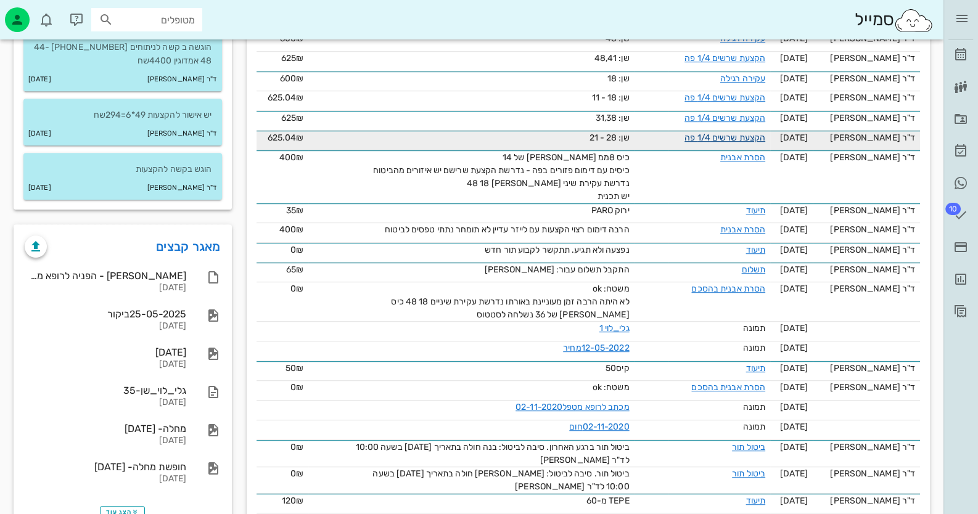
click at [733, 143] on link "הקצעת שרשים 1/4 פה" at bounding box center [724, 138] width 81 height 10
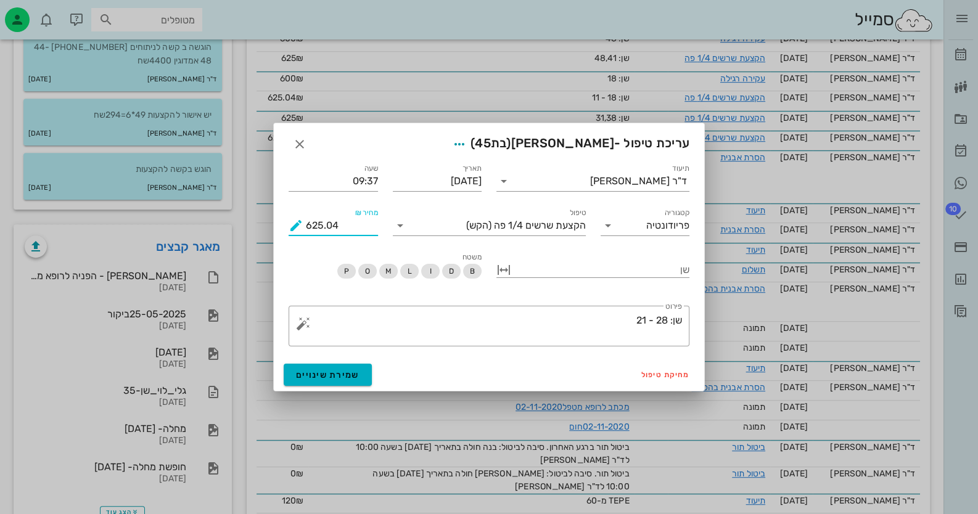
click at [332, 223] on input "625.04" at bounding box center [342, 226] width 72 height 20
type input "625.00"
click at [345, 366] on button "שמירת שינויים" at bounding box center [328, 375] width 88 height 22
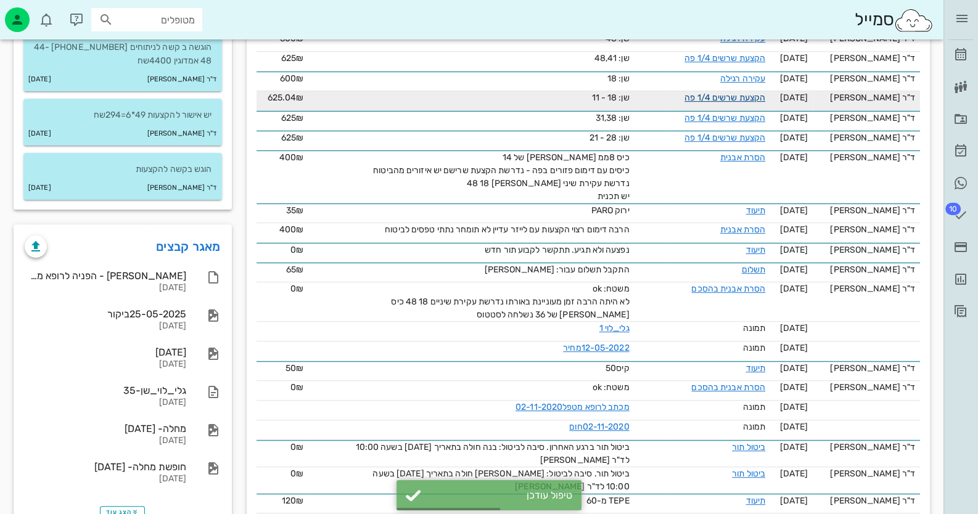
click at [761, 103] on link "הקצעת שרשים 1/4 פה" at bounding box center [724, 97] width 81 height 10
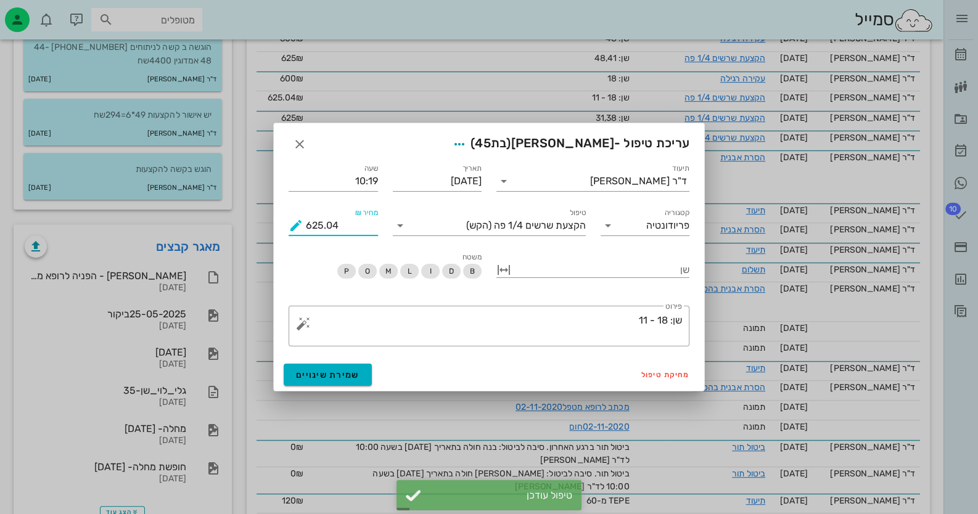
drag, startPoint x: 339, startPoint y: 226, endPoint x: 330, endPoint y: 224, distance: 9.3
click at [330, 224] on input "625.04" at bounding box center [342, 226] width 72 height 20
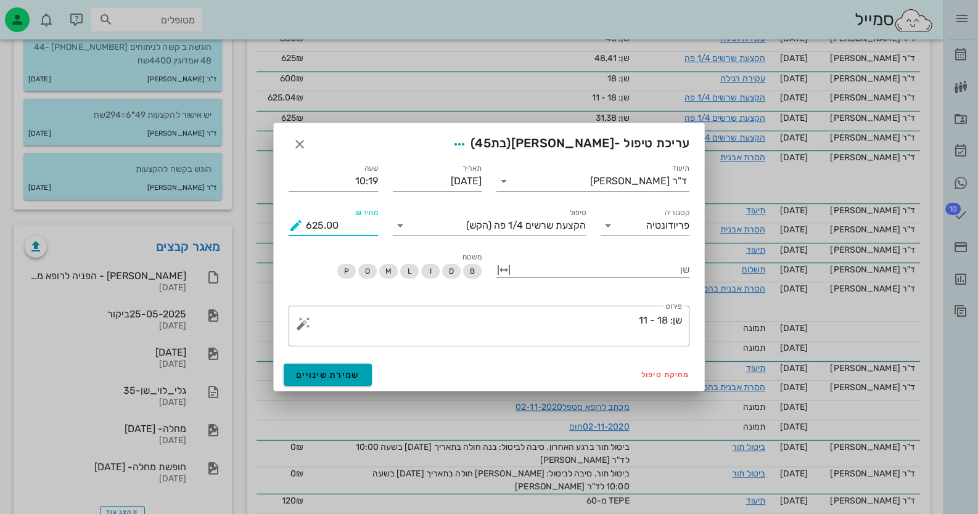
type input "625.00"
click at [345, 382] on button "שמירת שינויים" at bounding box center [328, 375] width 88 height 22
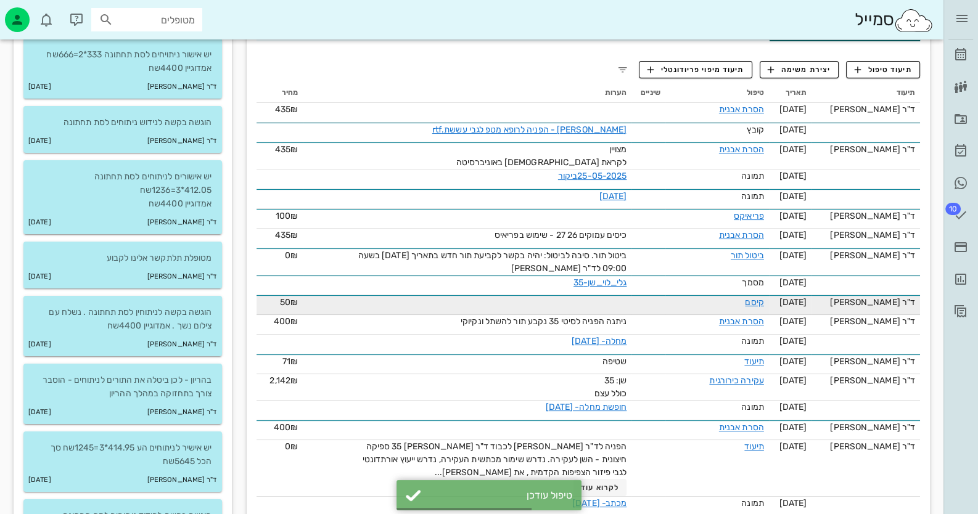
scroll to position [0, 0]
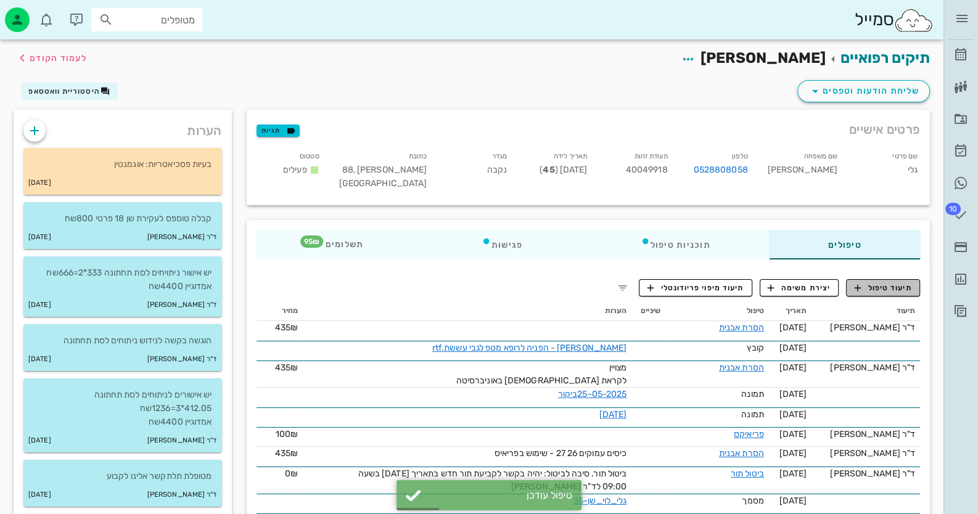
click at [886, 283] on span "תיעוד טיפול" at bounding box center [882, 287] width 57 height 11
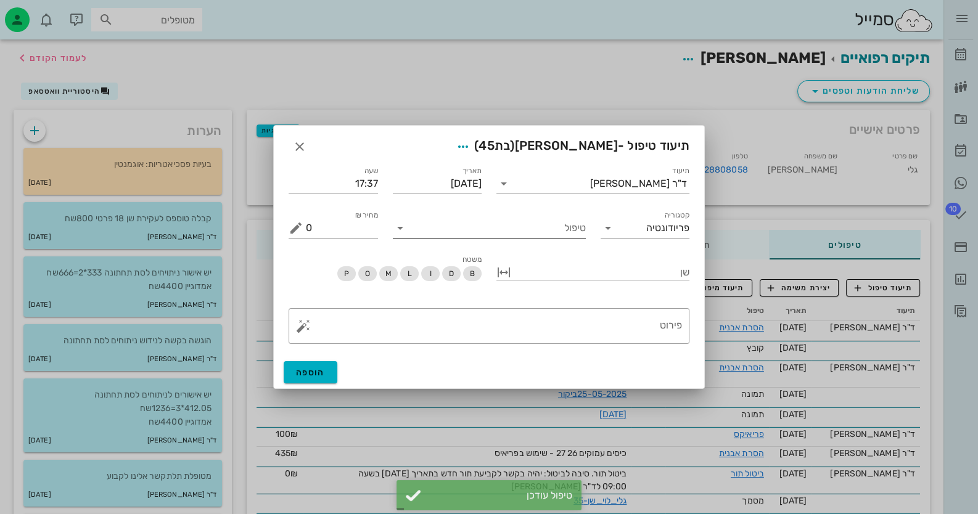
click at [557, 231] on input "טיפול" at bounding box center [498, 228] width 176 height 20
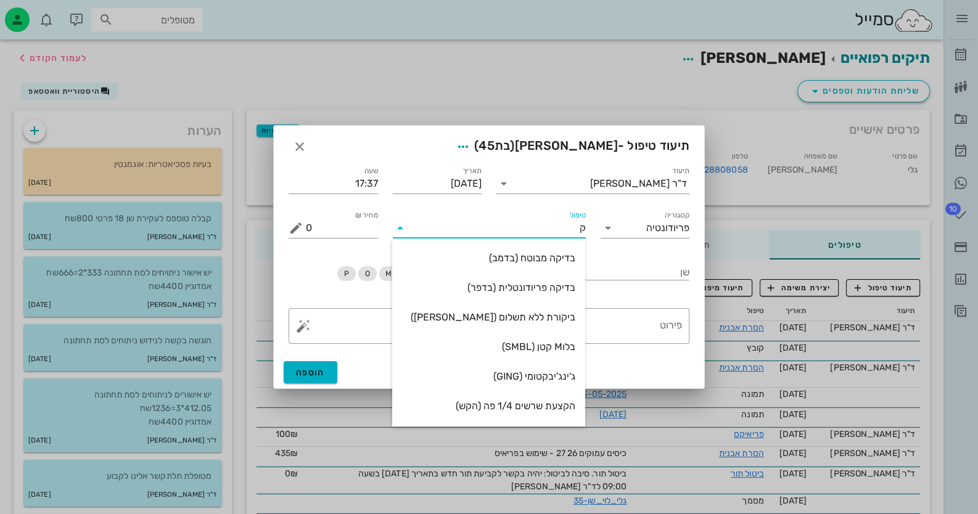
type input "קי"
click at [549, 403] on div "קיסם (KISM)" at bounding box center [488, 406] width 173 height 12
type input "60"
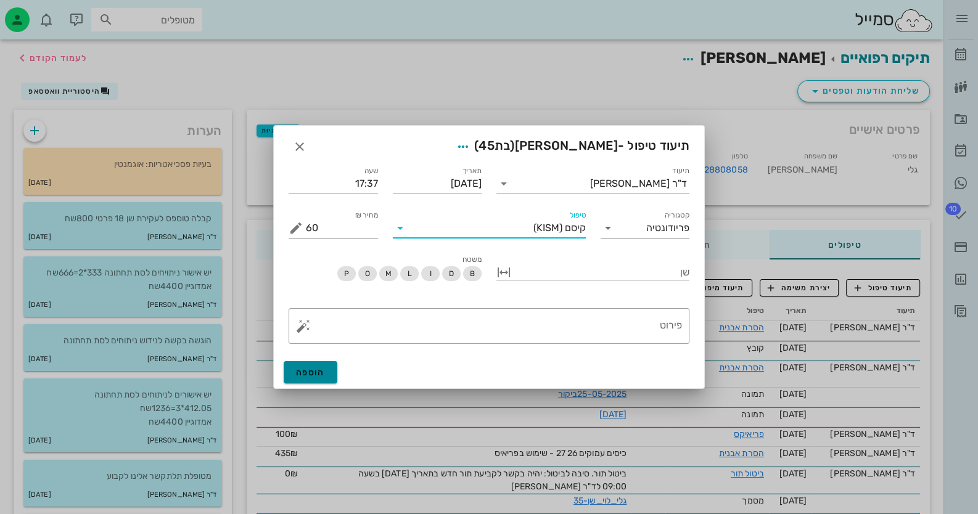
click at [332, 369] on button "הוספה" at bounding box center [311, 372] width 54 height 22
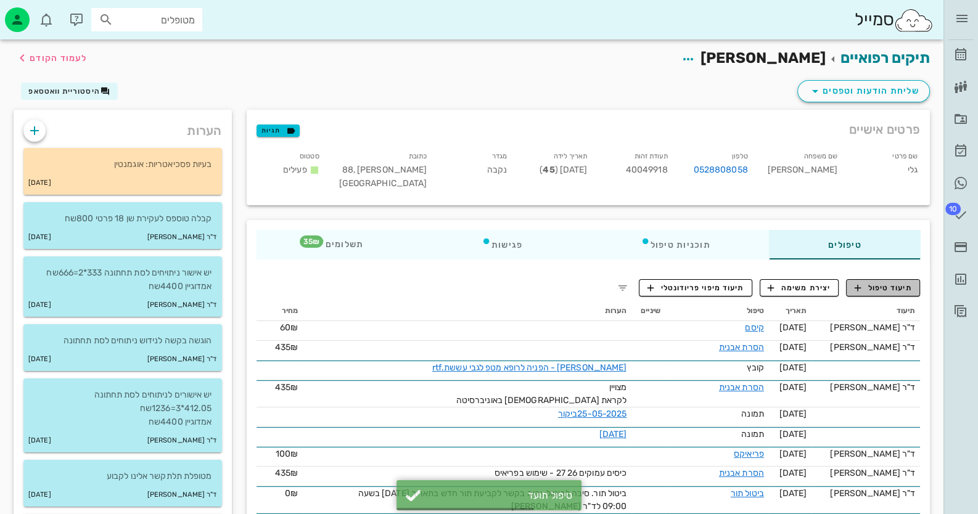
click at [888, 286] on span "תיעוד טיפול" at bounding box center [882, 287] width 57 height 11
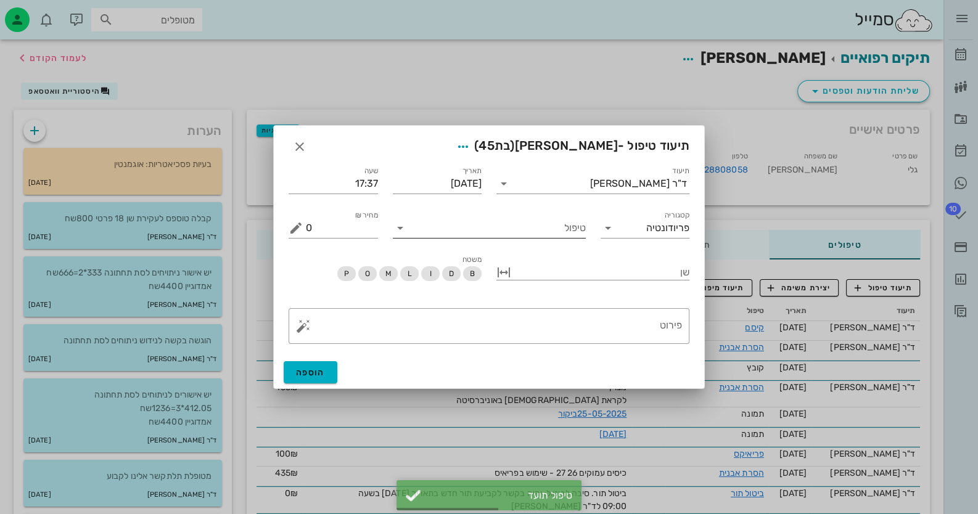
click at [566, 236] on input "טיפול" at bounding box center [498, 228] width 176 height 20
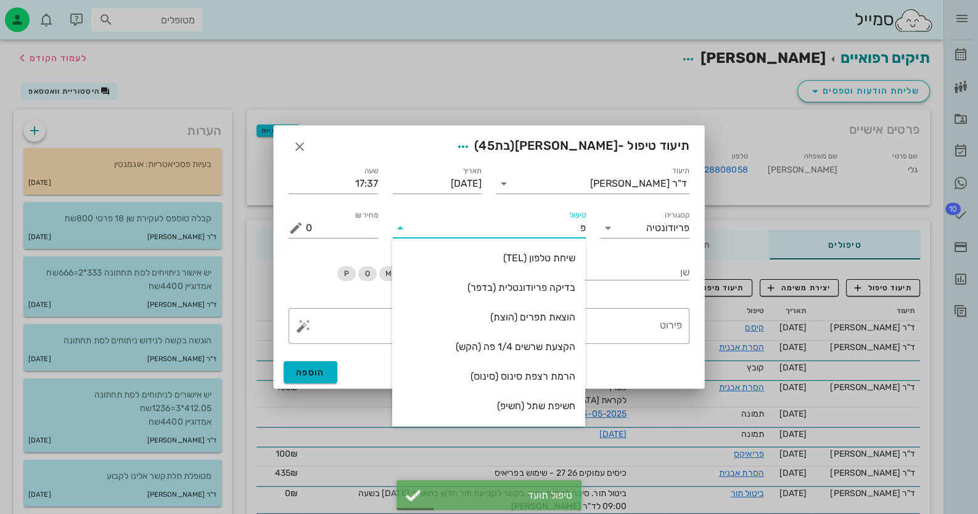
type input "פל"
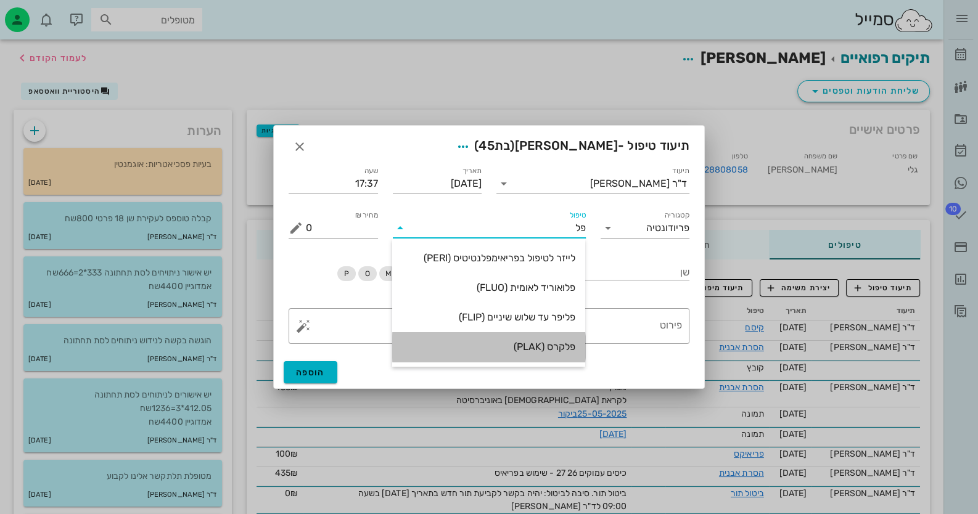
click at [561, 344] on div "פלקרס (PLAK)" at bounding box center [488, 347] width 173 height 12
type input "35"
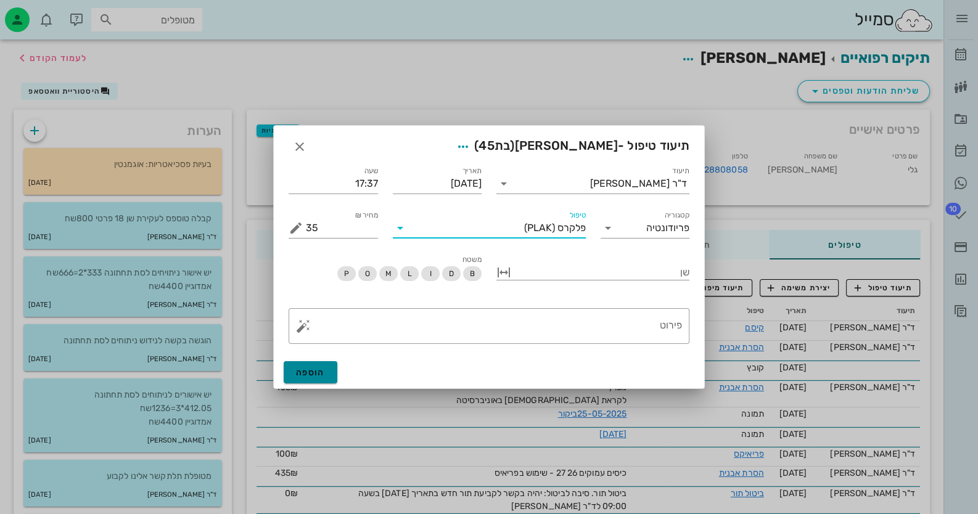
click at [316, 369] on span "הוספה" at bounding box center [310, 372] width 29 height 10
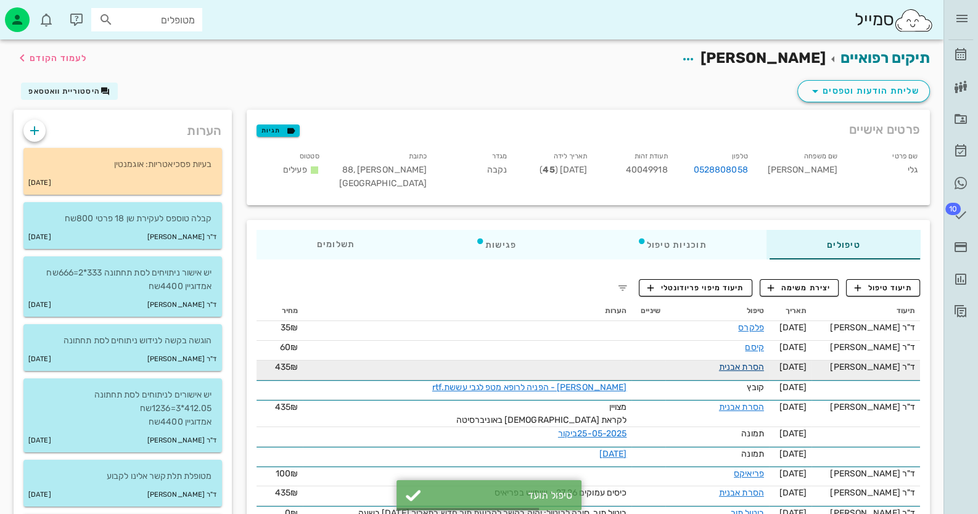
click at [757, 370] on link "הסרת אבנית" at bounding box center [741, 367] width 45 height 10
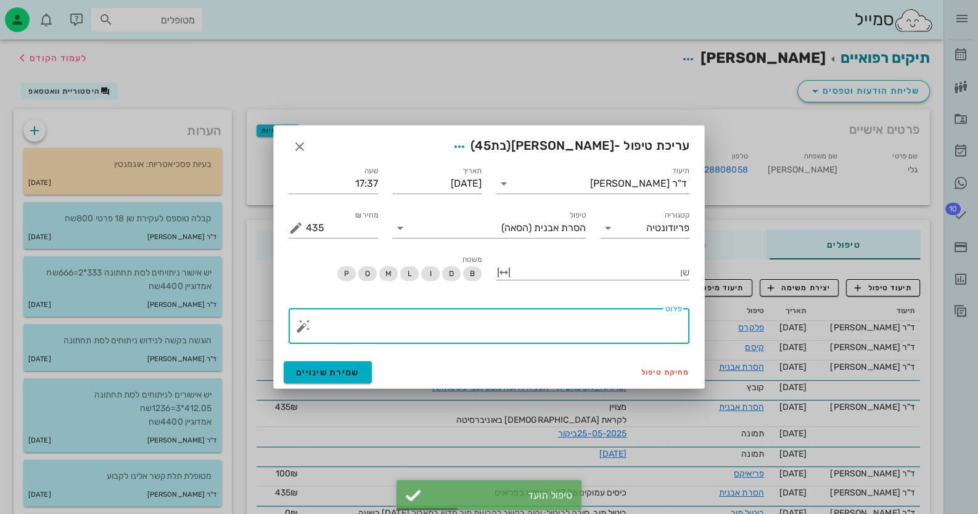
click at [466, 325] on textarea "פירוט" at bounding box center [494, 329] width 376 height 30
click at [304, 324] on button "button" at bounding box center [303, 326] width 15 height 15
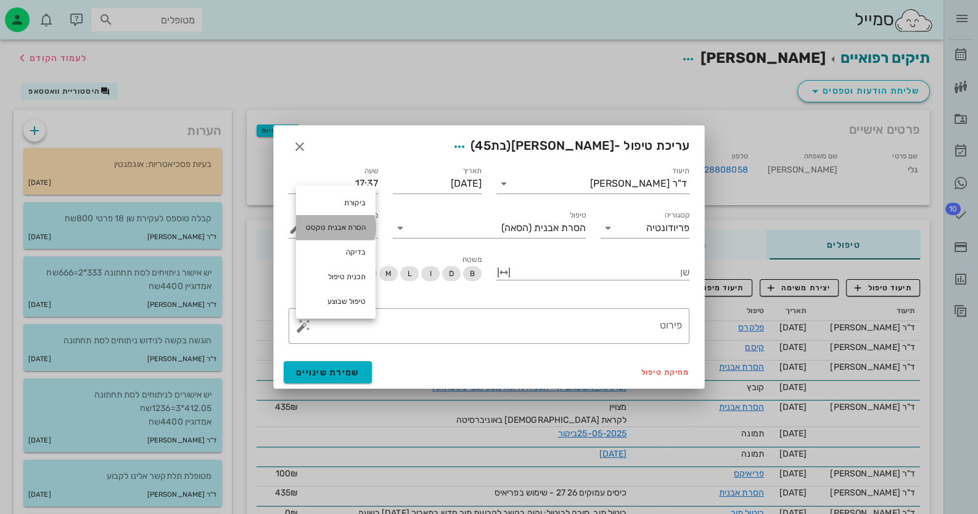
click at [348, 232] on div "הסרת אבנית טקסט" at bounding box center [336, 227] width 80 height 25
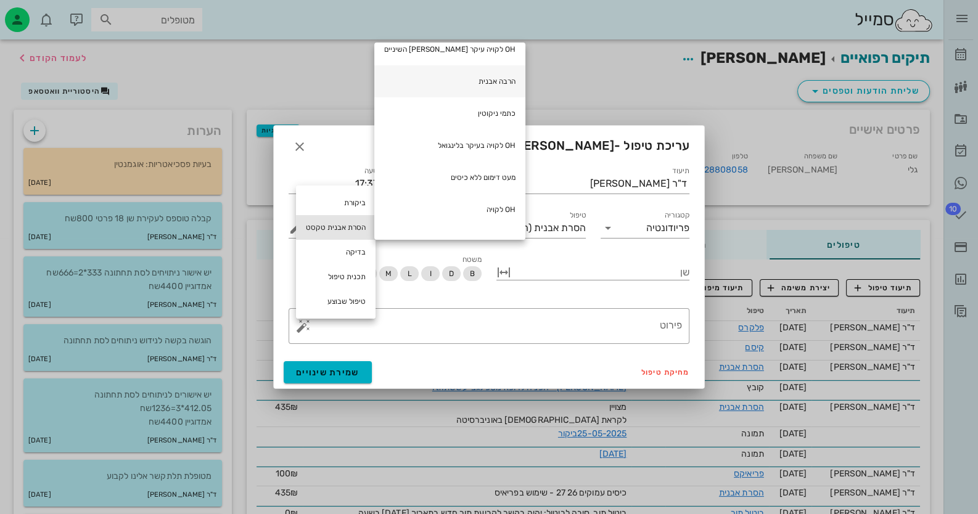
scroll to position [101, 0]
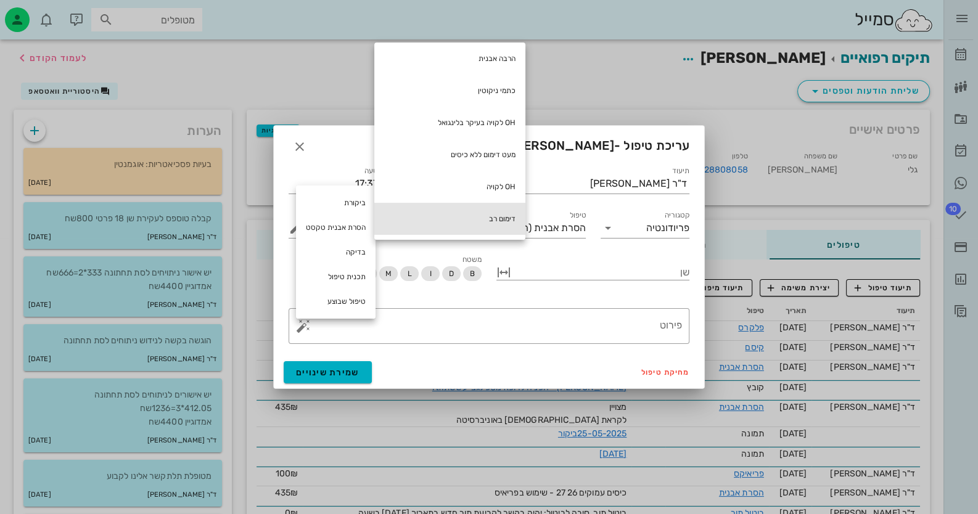
click at [462, 221] on div "דימום רב" at bounding box center [449, 219] width 151 height 32
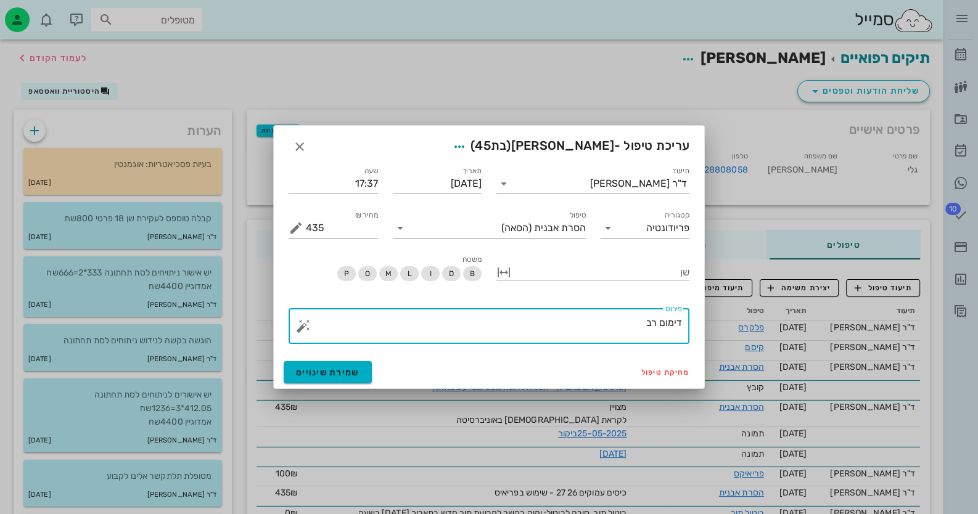
drag, startPoint x: 624, startPoint y: 327, endPoint x: 656, endPoint y: 322, distance: 32.3
click at [656, 322] on textarea "דימום רב" at bounding box center [494, 329] width 376 height 30
type textarea "דימום חותכות תחתונות המלצה לשימוש בפלקרס באיזור זה"
click at [343, 367] on span "שמירת שינויים" at bounding box center [327, 372] width 63 height 10
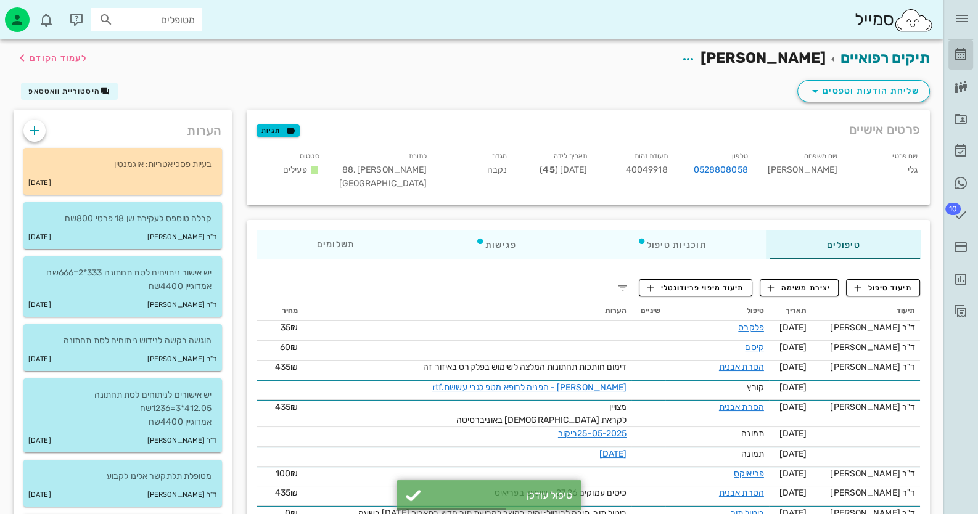
click at [956, 56] on icon at bounding box center [960, 54] width 15 height 15
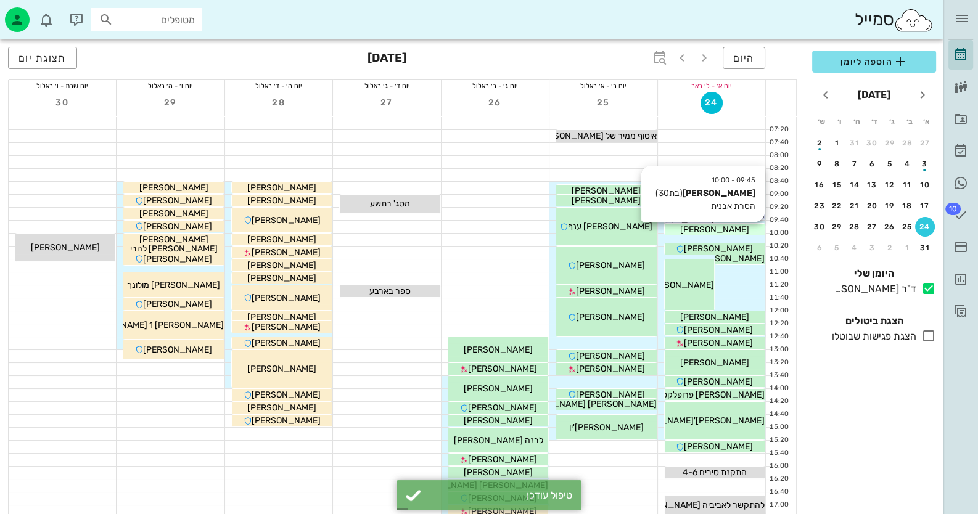
click at [723, 227] on span "[PERSON_NAME]" at bounding box center [714, 229] width 69 height 10
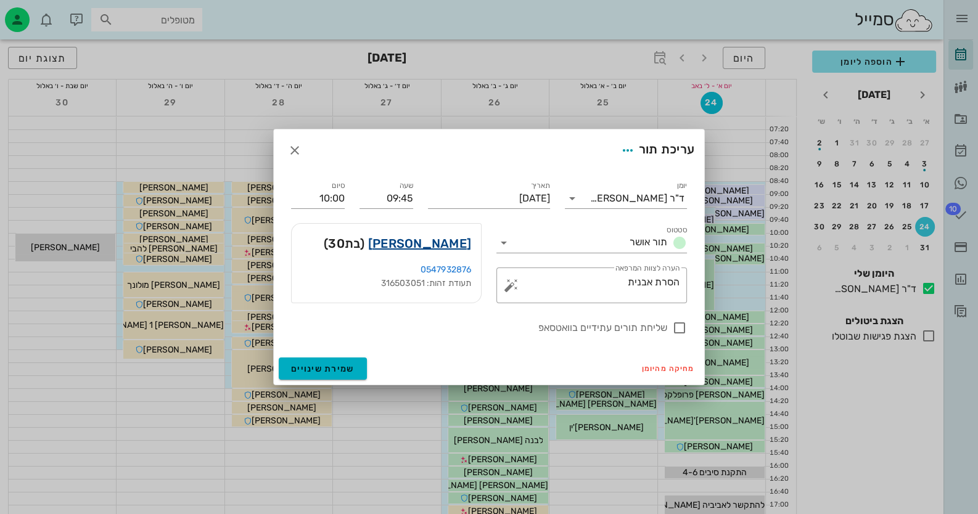
click at [451, 240] on link "[PERSON_NAME]" at bounding box center [419, 244] width 103 height 20
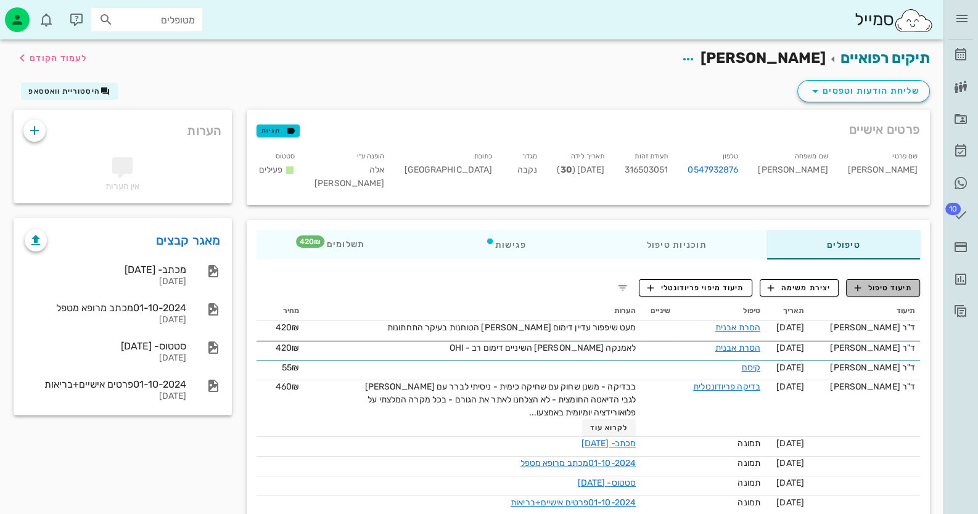
click at [897, 282] on span "תיעוד טיפול" at bounding box center [882, 287] width 57 height 11
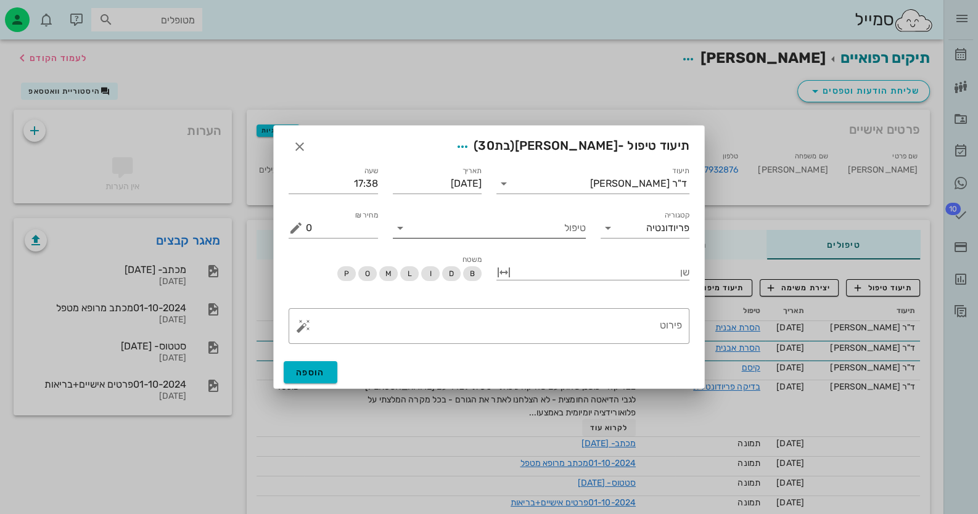
click at [558, 229] on input "טיפול" at bounding box center [498, 228] width 176 height 20
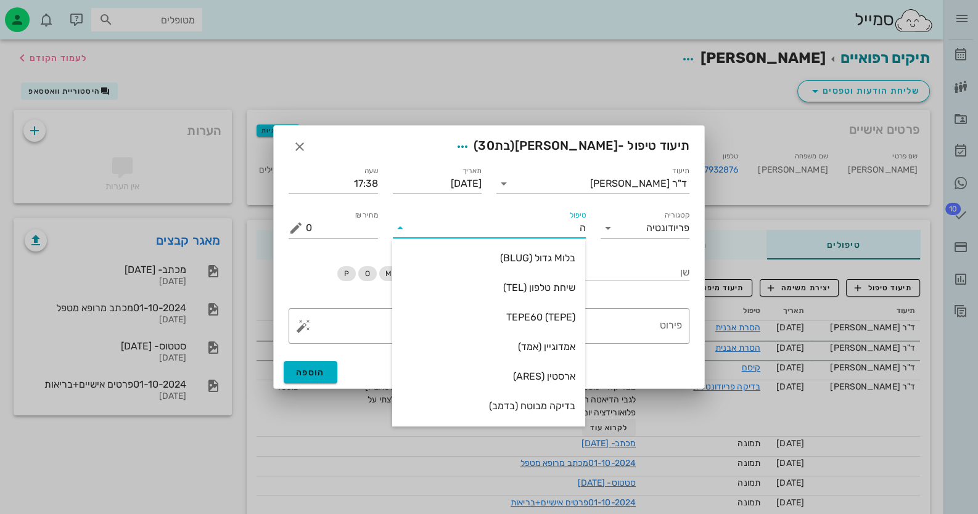
type input "[PERSON_NAME]"
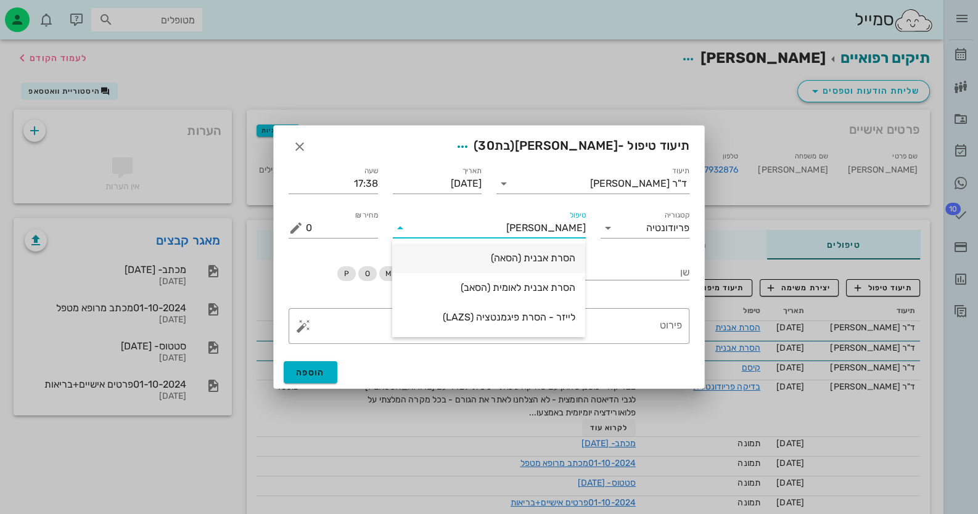
click at [556, 258] on div "הסרת אבנית (הסאה)" at bounding box center [488, 258] width 173 height 12
type input "435"
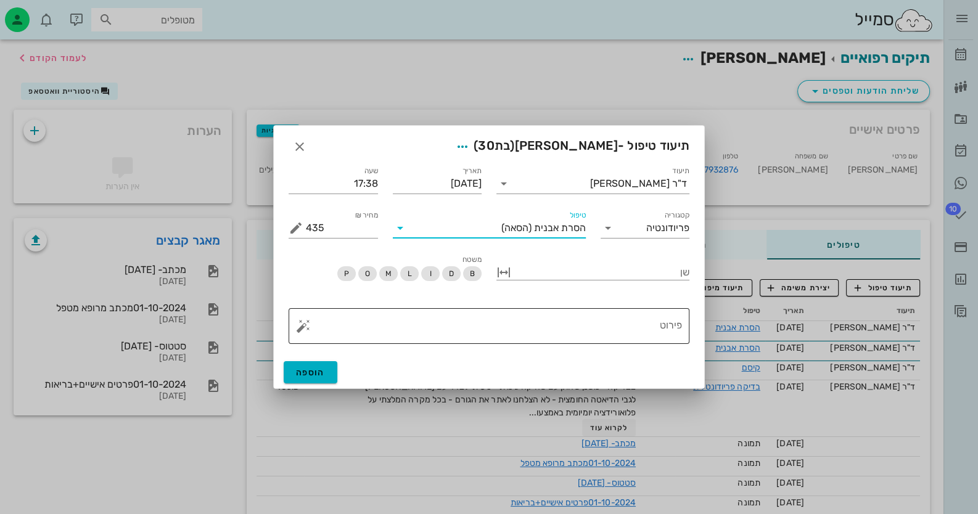
click at [302, 327] on button "button" at bounding box center [303, 326] width 15 height 15
click at [335, 225] on div "הסרת אבנית טקסט" at bounding box center [336, 227] width 80 height 25
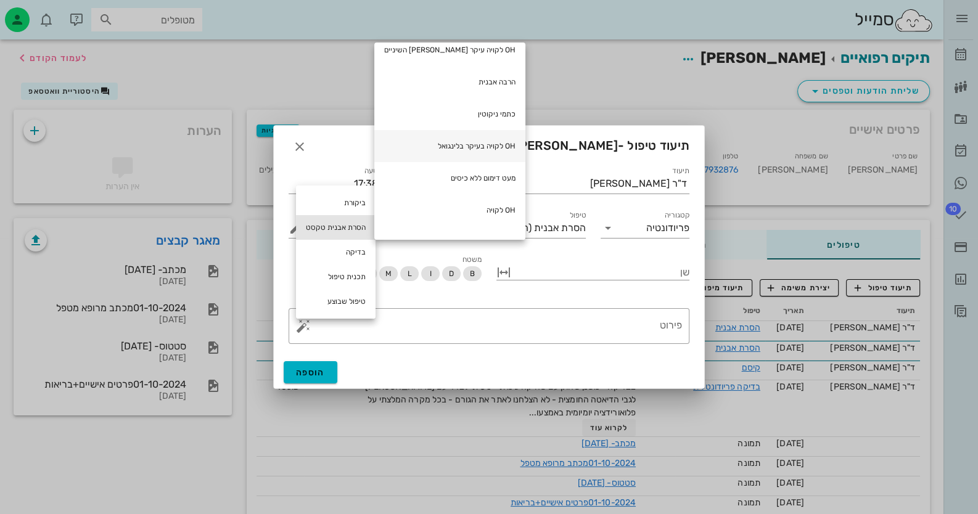
scroll to position [101, 0]
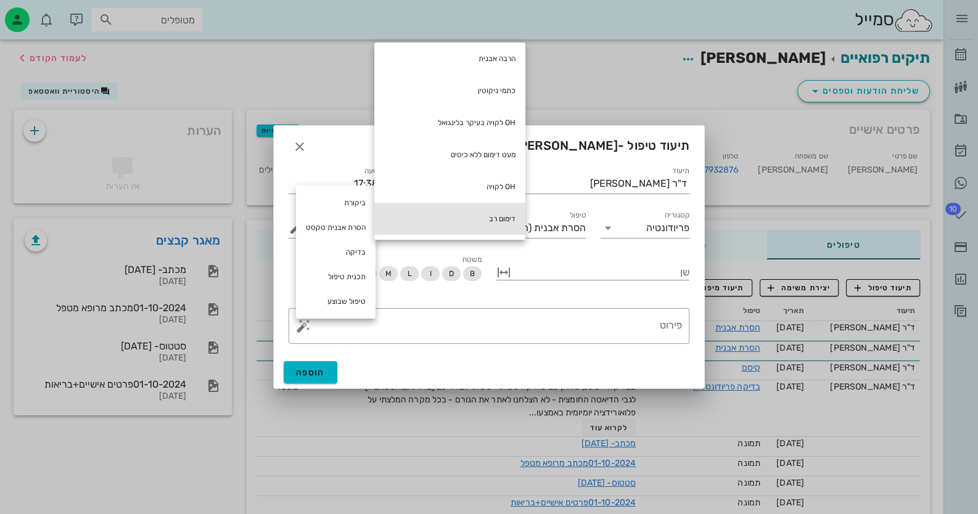
click at [449, 217] on div "דימום רב" at bounding box center [449, 219] width 151 height 32
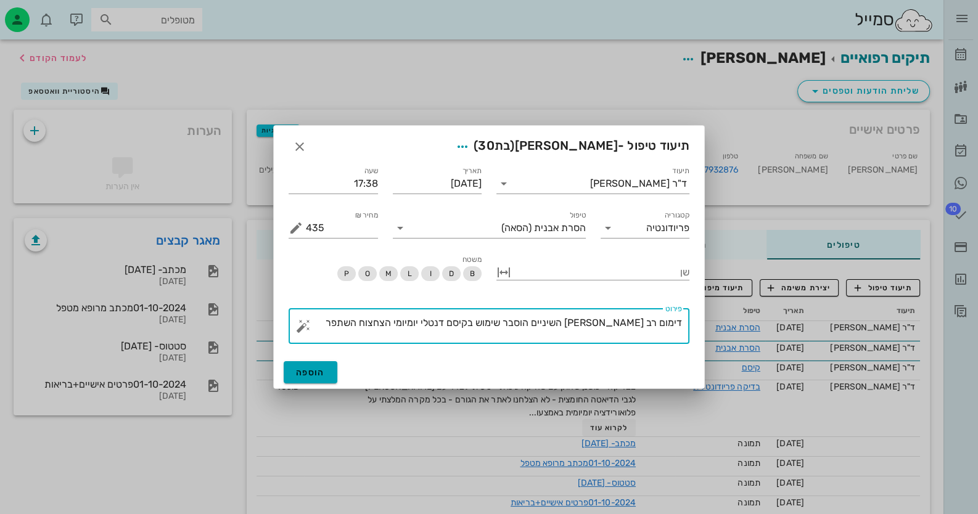
type textarea "דימום רב [PERSON_NAME] השיניים הוסבר שימוש בקיסם דנטלי יומיומי הצחצוח השתפר"
click at [314, 364] on button "הוספה" at bounding box center [311, 372] width 54 height 22
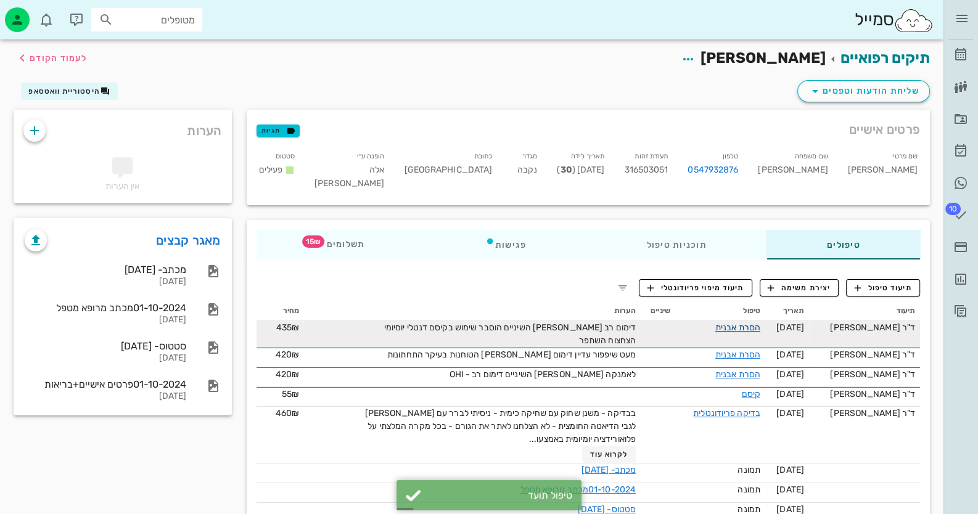
click at [737, 322] on link "הסרת אבנית" at bounding box center [737, 327] width 45 height 10
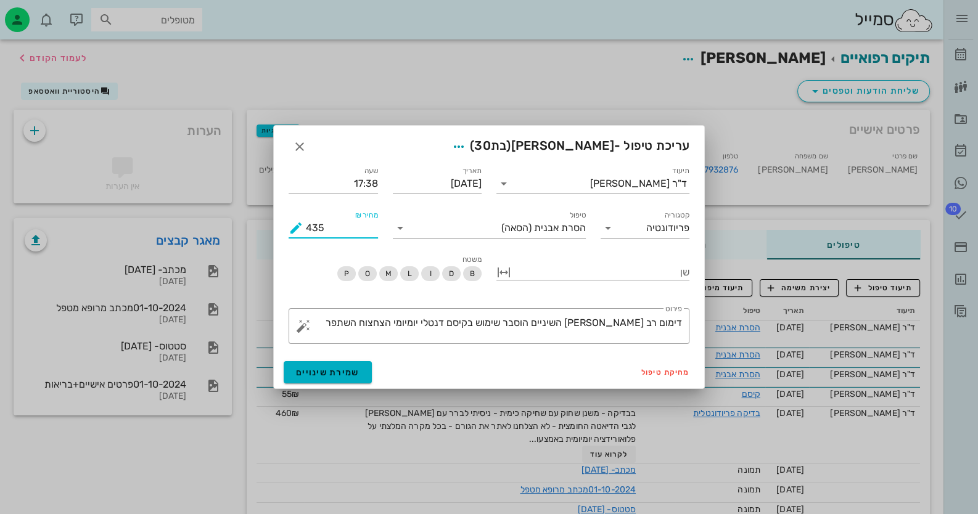
drag, startPoint x: 331, startPoint y: 229, endPoint x: 268, endPoint y: 236, distance: 63.2
click at [268, 236] on div "ד״ר [PERSON_NAME] רשימת המתנה תיקים רפואיים אישורי הגעה היסטוריית וואטסאפ 10 מש…" at bounding box center [489, 286] width 978 height 572
type input "420"
click at [317, 386] on div "מחיקת טיפול שמירת שינויים" at bounding box center [489, 372] width 430 height 32
click at [320, 383] on div "מחיקת טיפול שמירת שינויים" at bounding box center [489, 372] width 430 height 32
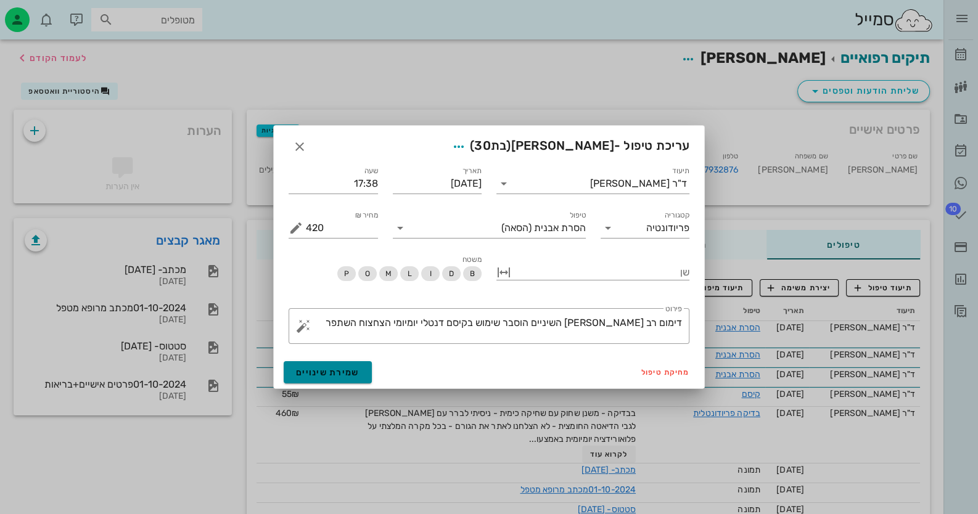
click at [322, 375] on span "שמירת שינויים" at bounding box center [327, 372] width 63 height 10
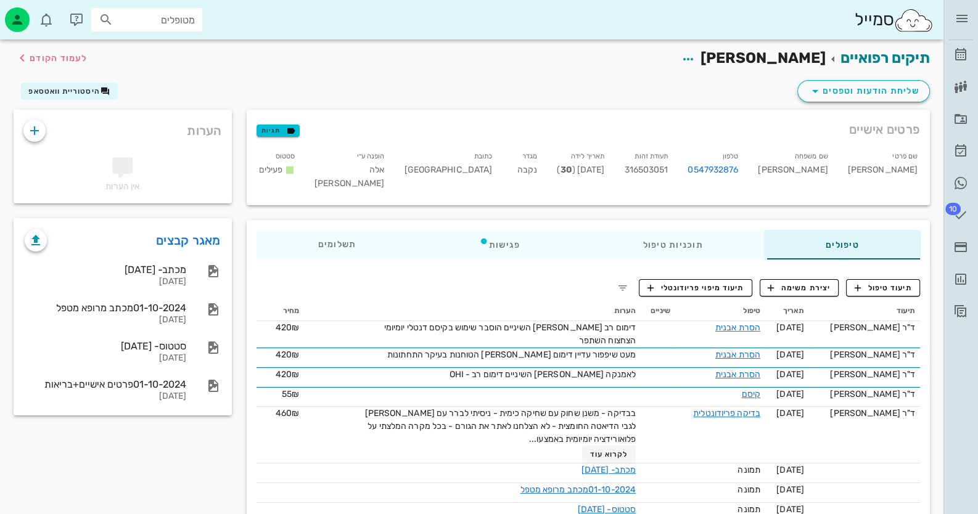
click at [190, 20] on input "מטופלים" at bounding box center [155, 20] width 79 height 16
type input "חיה"
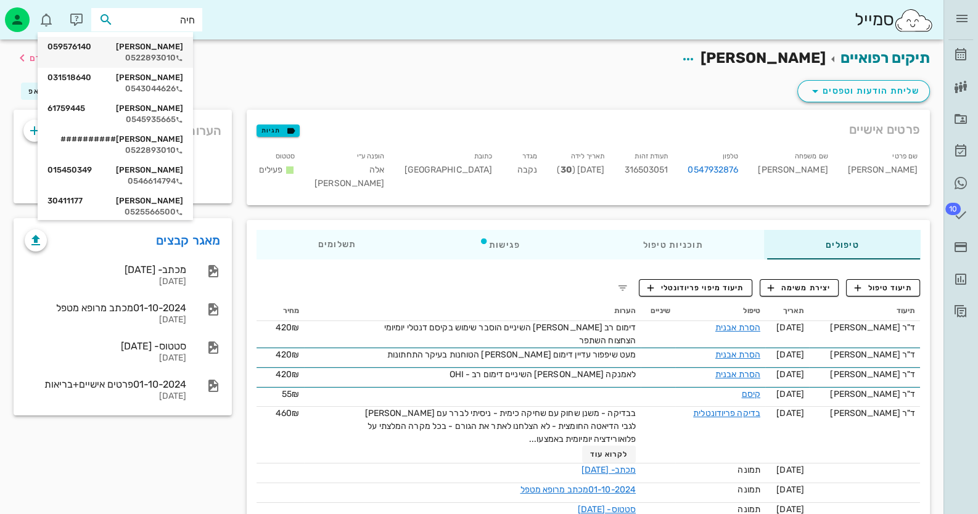
click at [159, 63] on div "[PERSON_NAME] 059576140 0522893010" at bounding box center [115, 52] width 136 height 31
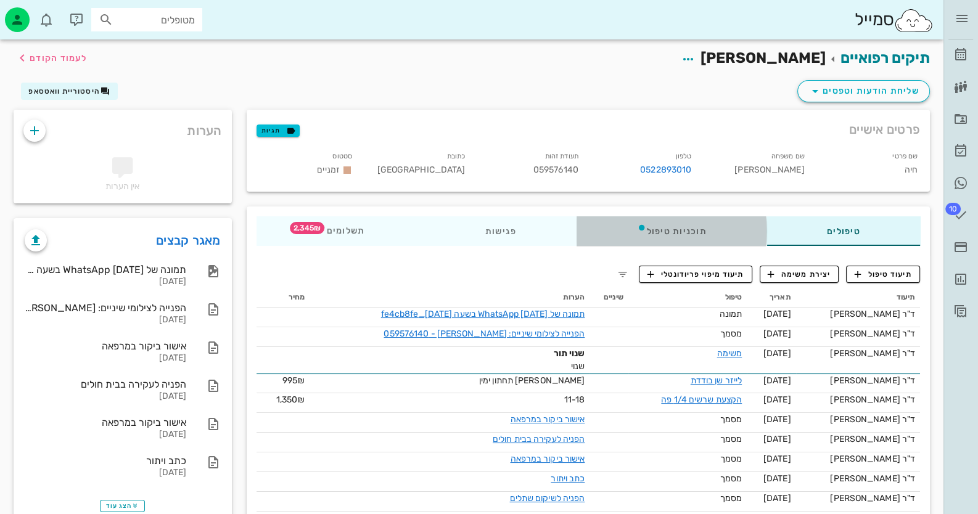
click at [667, 229] on div "תוכניות טיפול" at bounding box center [671, 231] width 190 height 30
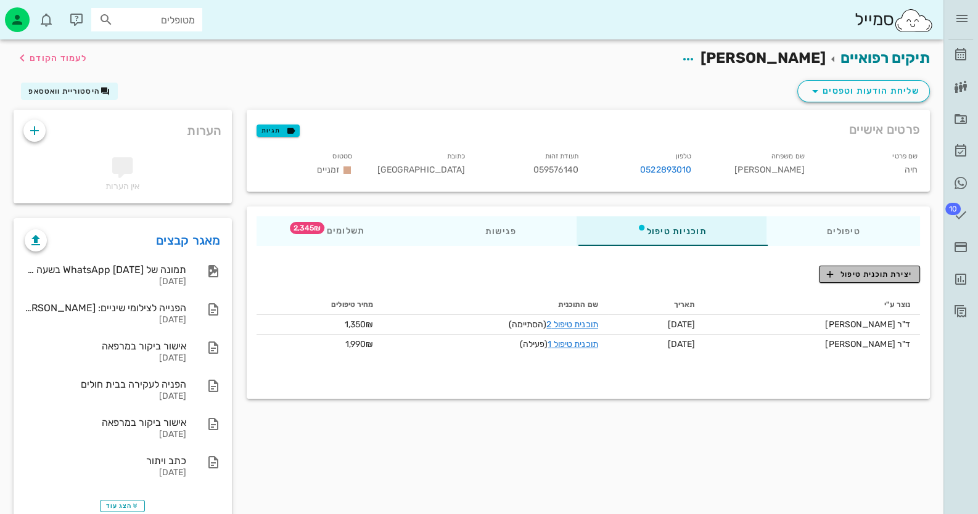
click at [899, 279] on span "יצירת תוכנית טיפול" at bounding box center [869, 274] width 84 height 11
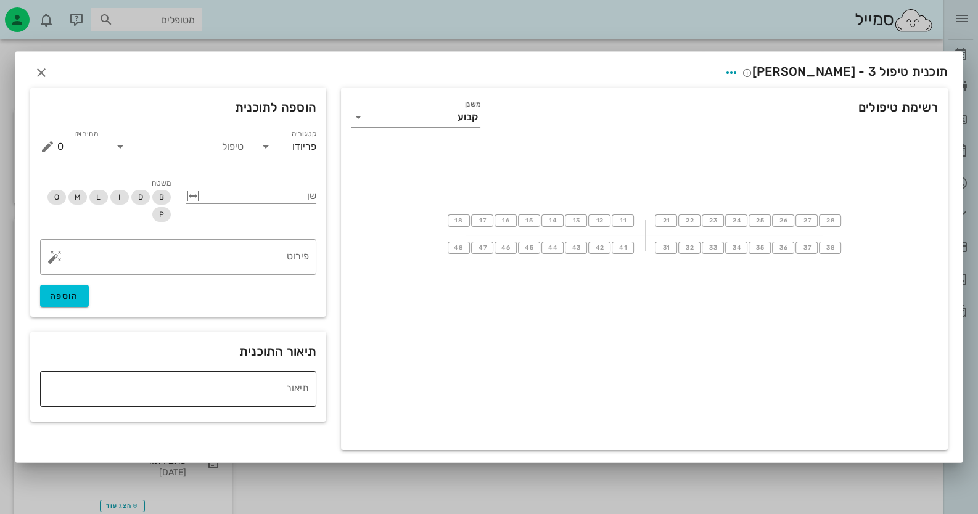
click at [206, 373] on div "תיאור" at bounding box center [174, 389] width 269 height 36
click at [742, 68] on span "button" at bounding box center [731, 72] width 22 height 15
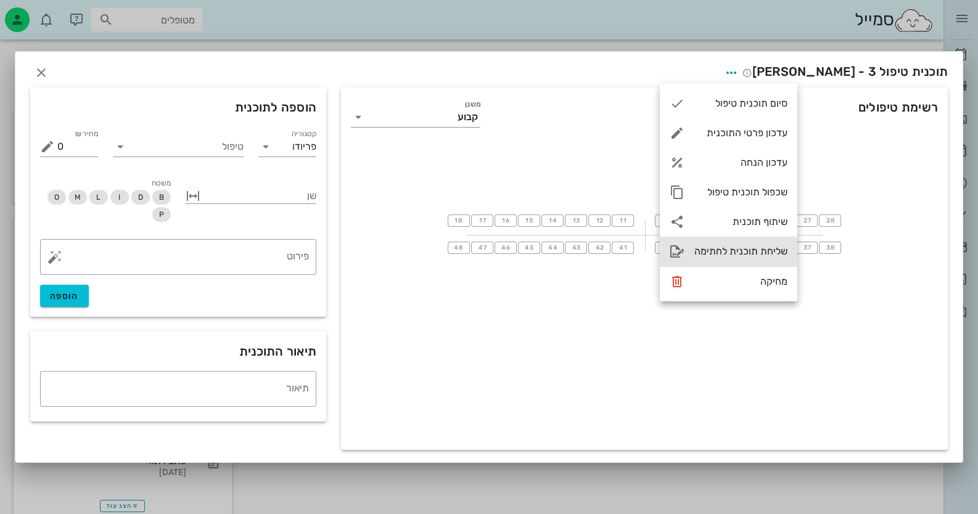
click at [744, 249] on div "שליחת תוכנית לחתימה" at bounding box center [740, 251] width 93 height 12
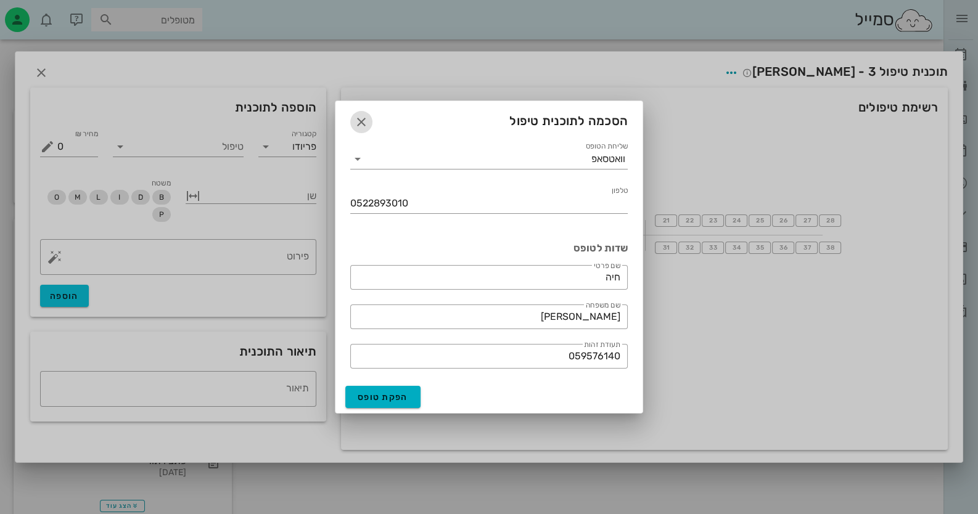
click at [357, 120] on icon "button" at bounding box center [361, 122] width 15 height 15
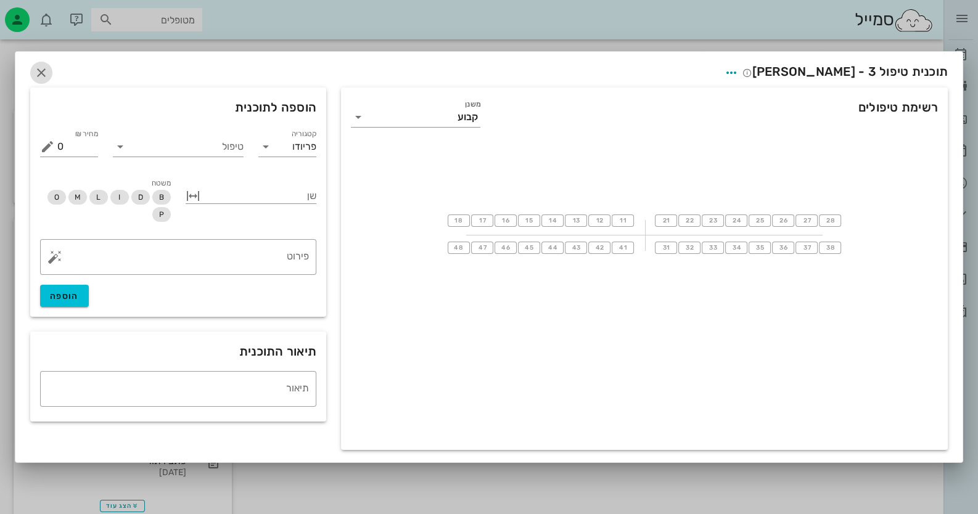
click at [43, 76] on icon "button" at bounding box center [41, 72] width 15 height 15
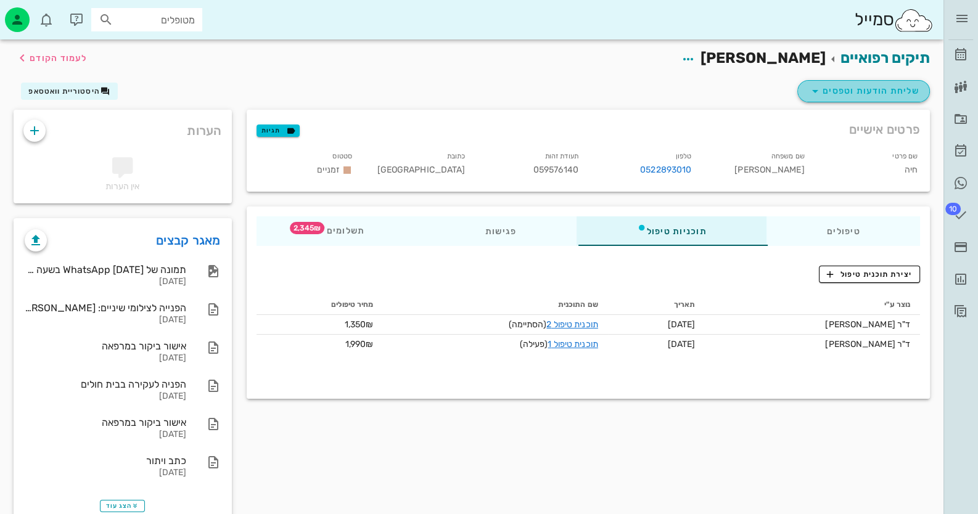
click at [841, 85] on span "שליחת הודעות וטפסים" at bounding box center [863, 91] width 112 height 15
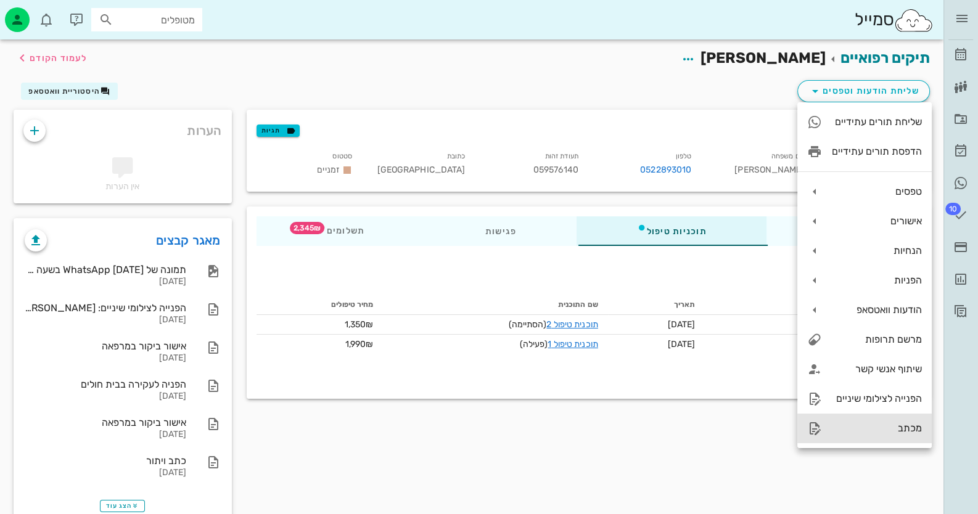
click at [886, 422] on div "מכתב" at bounding box center [876, 428] width 90 height 12
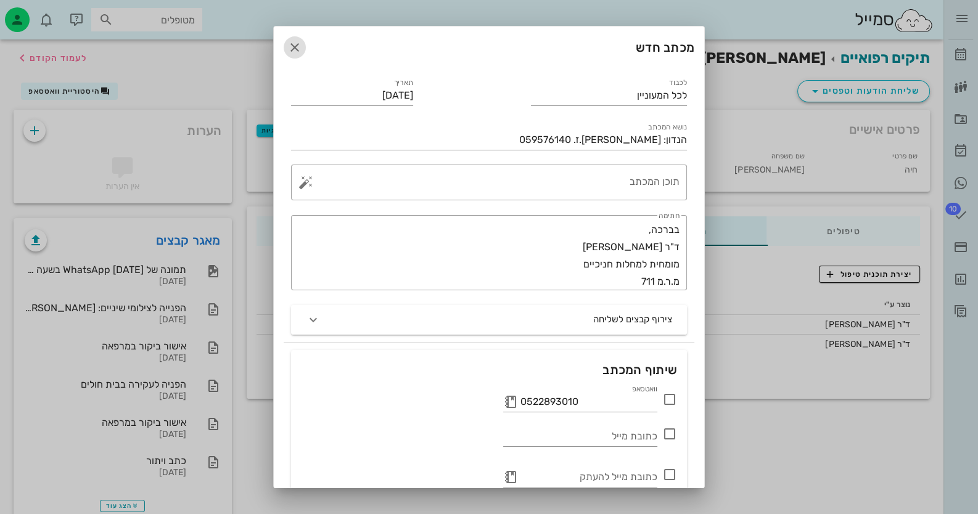
click at [302, 46] on icon "button" at bounding box center [294, 47] width 15 height 15
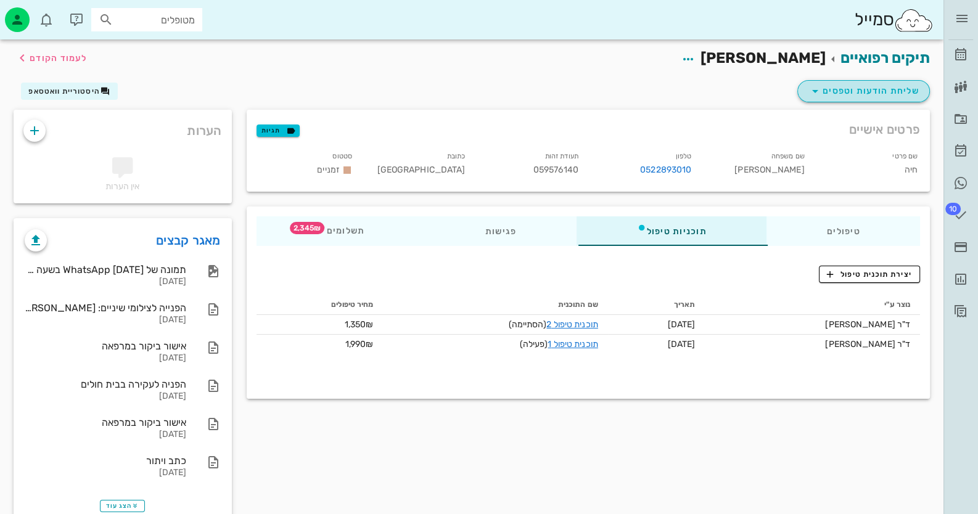
click at [889, 98] on span "שליחת הודעות וטפסים" at bounding box center [863, 91] width 112 height 15
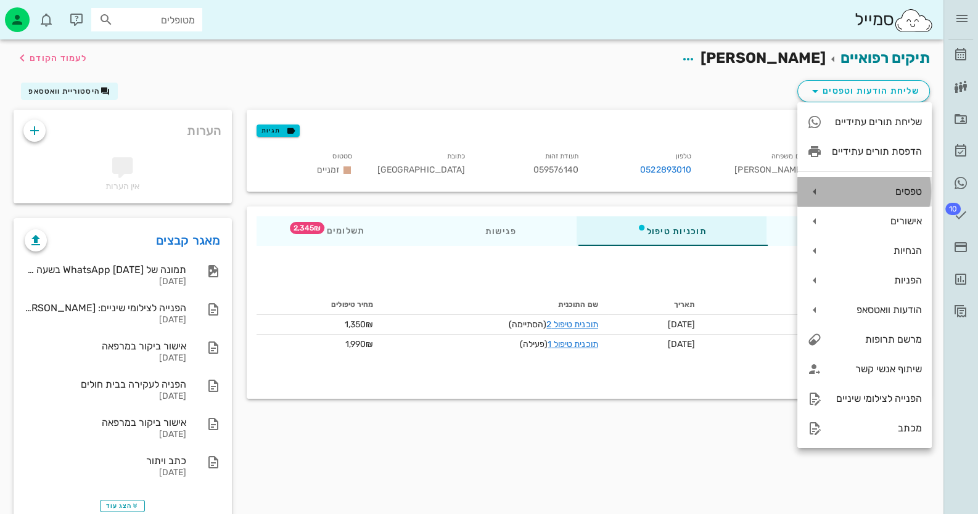
click at [907, 194] on div "טפסים" at bounding box center [876, 192] width 90 height 12
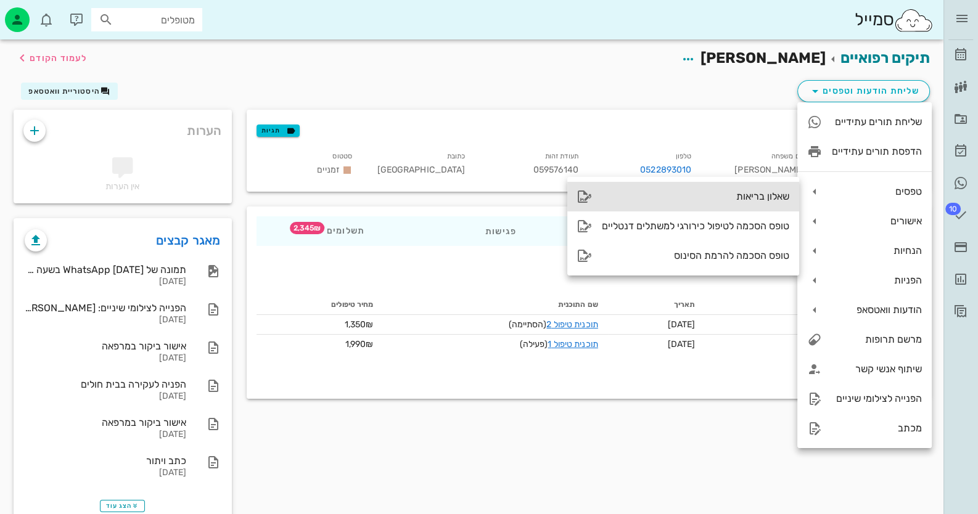
click at [714, 205] on div "שאלון בריאות" at bounding box center [683, 197] width 232 height 30
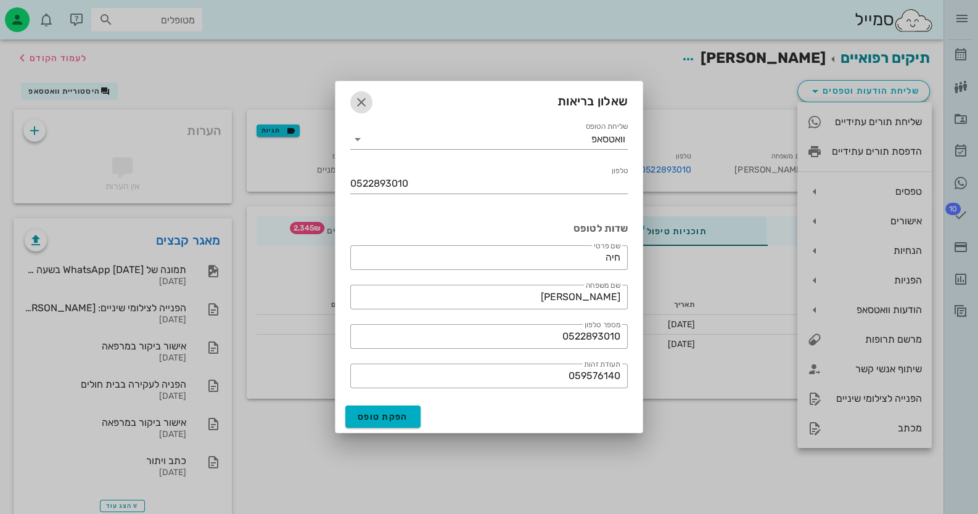
click at [361, 104] on icon "button" at bounding box center [361, 102] width 15 height 15
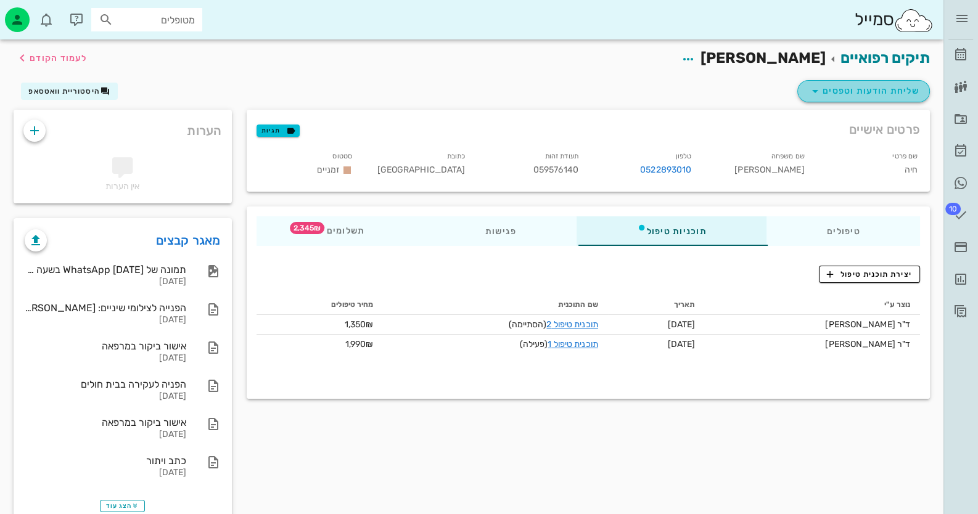
click at [870, 95] on span "שליחת הודעות וטפסים" at bounding box center [863, 91] width 112 height 15
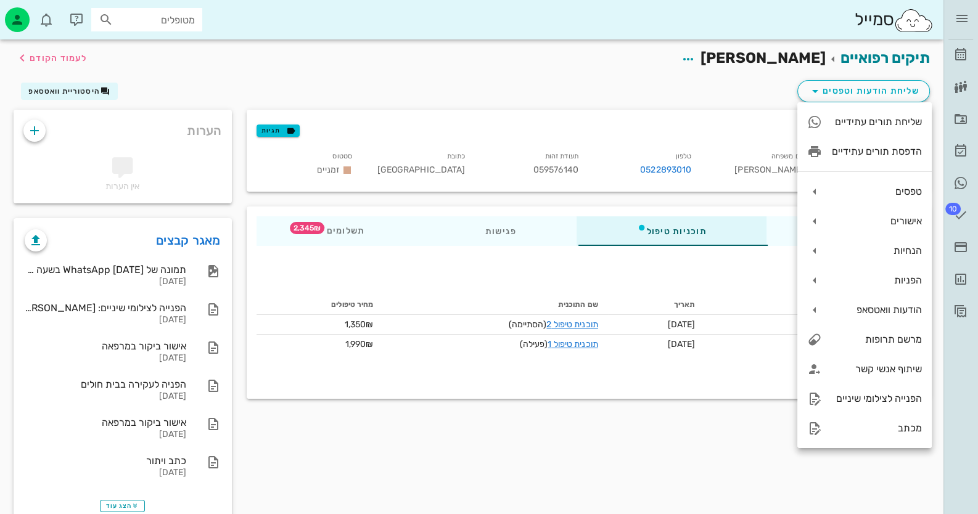
click at [613, 462] on div "פרטים אישיים תגיות שם פרטי חיה שם משפחה [PERSON_NAME] 0522893010 תעודת זהות 059…" at bounding box center [588, 319] width 698 height 419
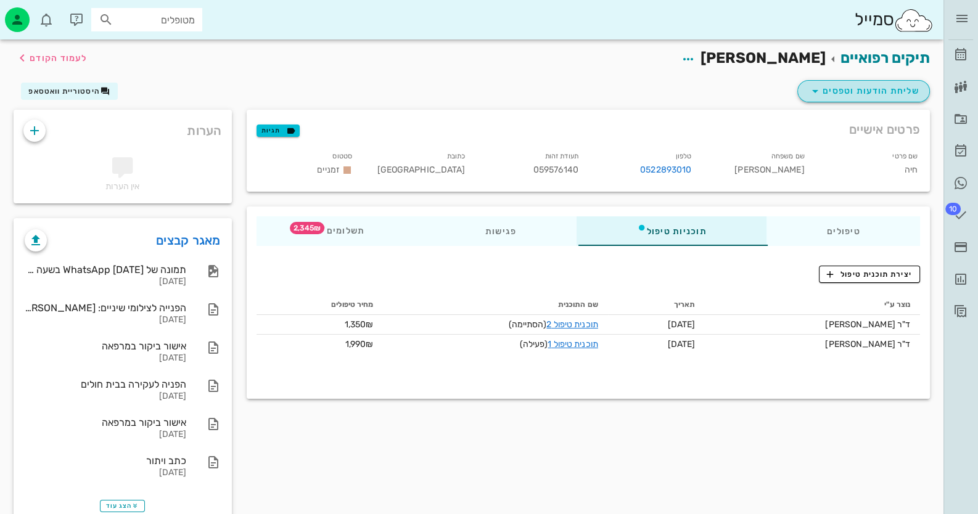
click at [860, 99] on button "שליחת הודעות וטפסים" at bounding box center [863, 91] width 133 height 22
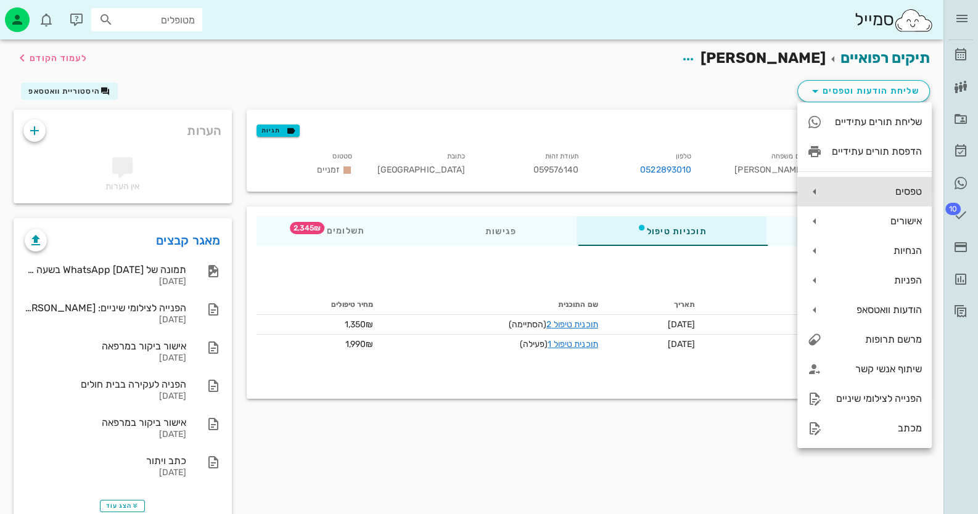
click at [880, 198] on div "טפסים" at bounding box center [864, 192] width 134 height 30
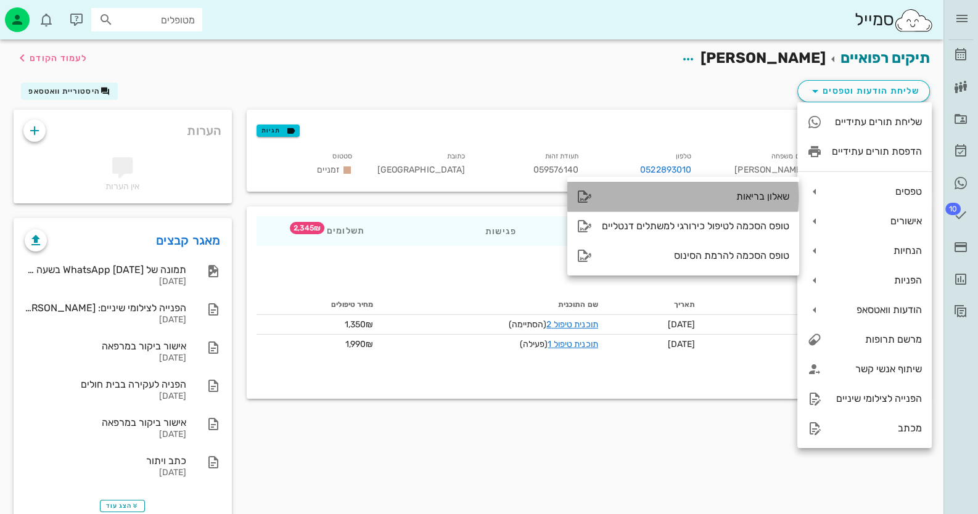
click at [775, 194] on div "שאלון בריאות" at bounding box center [695, 196] width 187 height 12
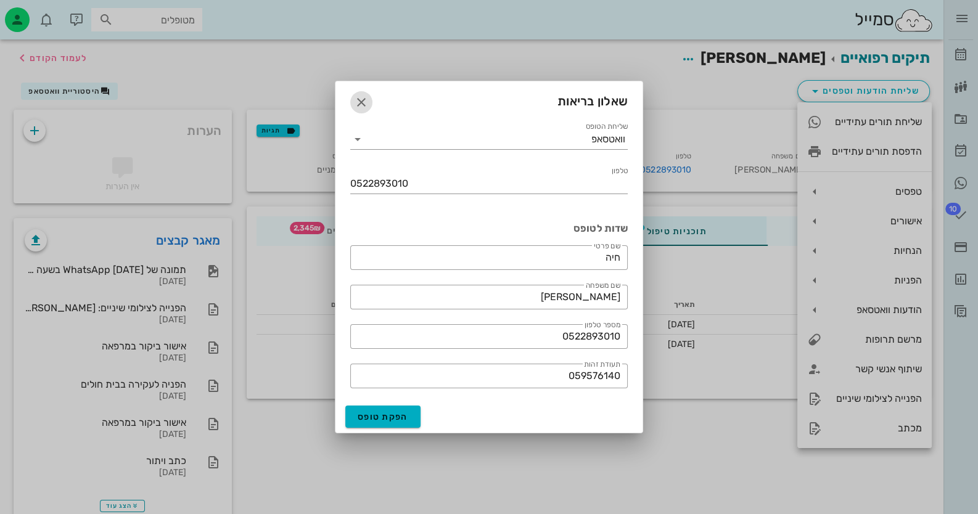
click at [367, 104] on icon "button" at bounding box center [361, 102] width 15 height 15
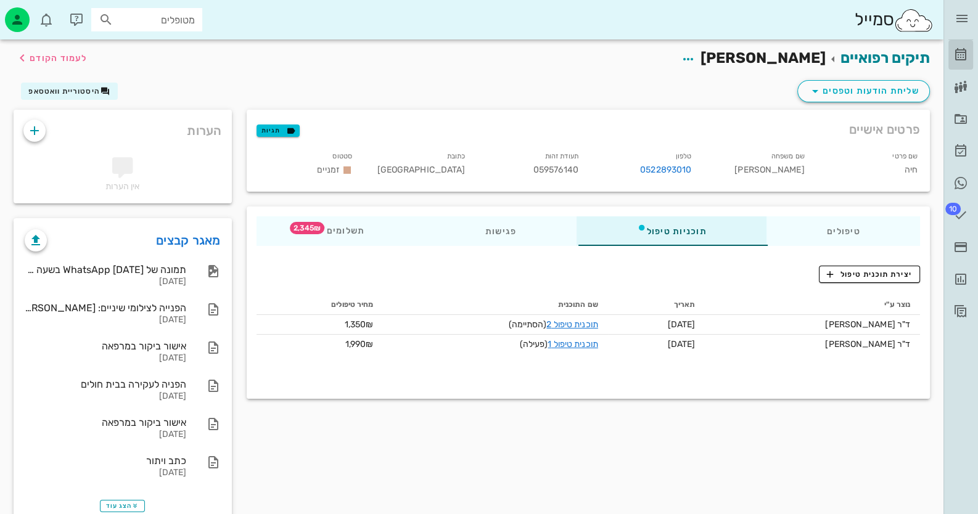
click at [967, 55] on icon at bounding box center [960, 54] width 15 height 15
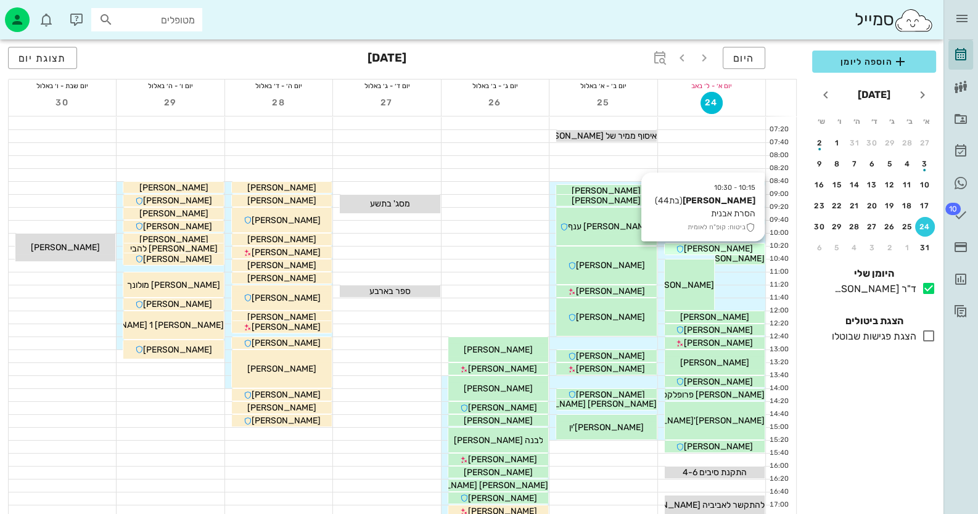
click at [733, 246] on span "[PERSON_NAME]" at bounding box center [718, 248] width 69 height 10
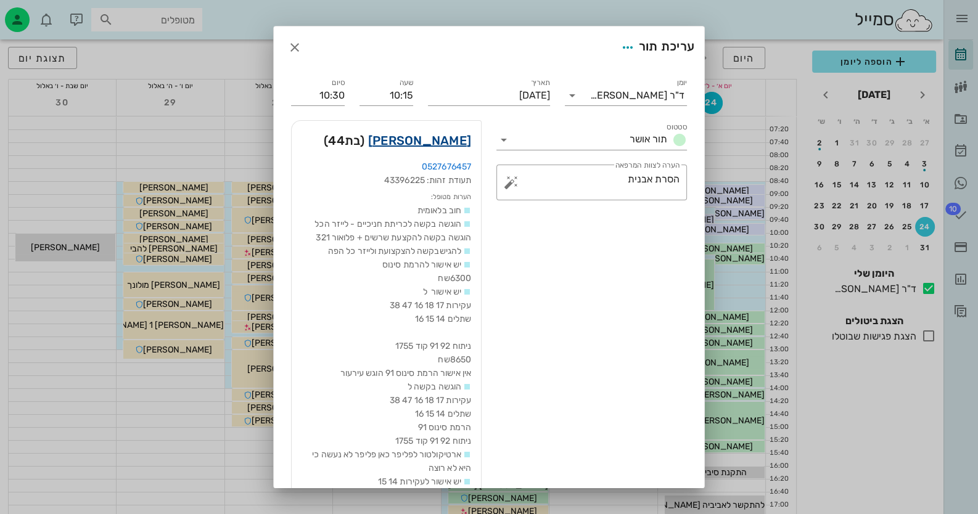
click at [453, 141] on link "[PERSON_NAME]" at bounding box center [419, 141] width 103 height 20
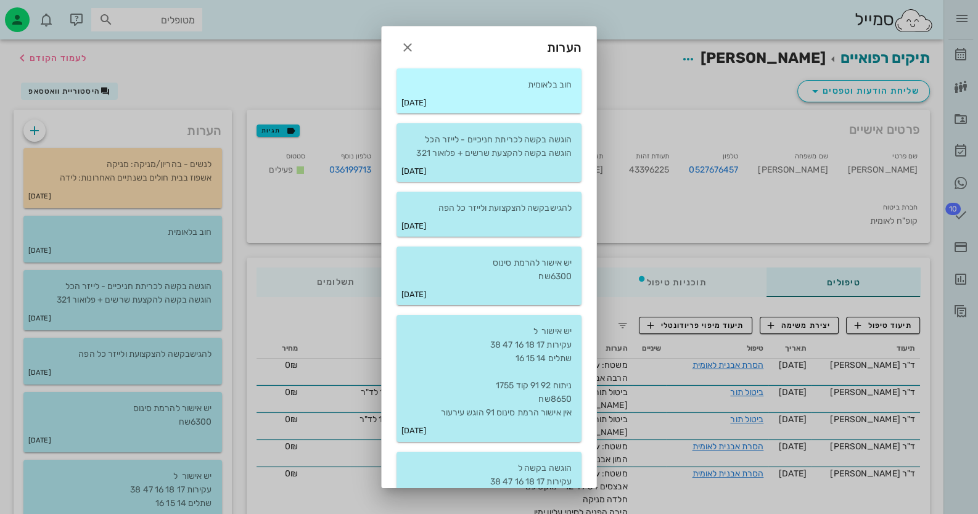
click at [508, 94] on div "[DATE]" at bounding box center [488, 103] width 185 height 22
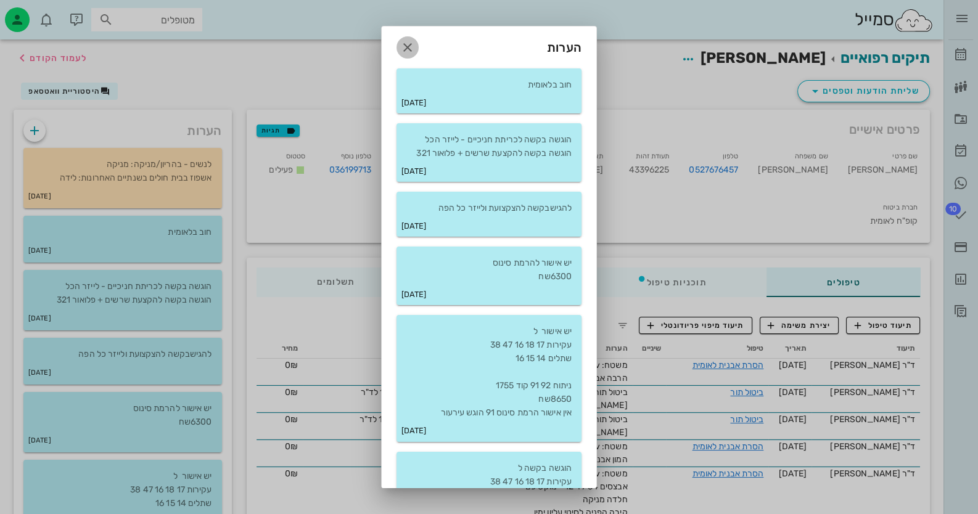
click at [415, 44] on icon "button" at bounding box center [407, 47] width 15 height 15
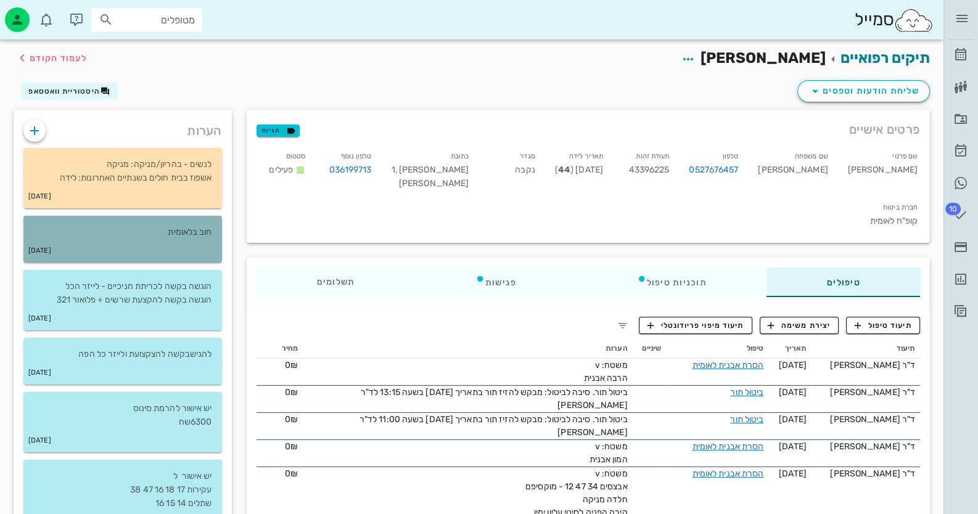
click at [185, 231] on p "חוב בלאומית" at bounding box center [122, 233] width 179 height 14
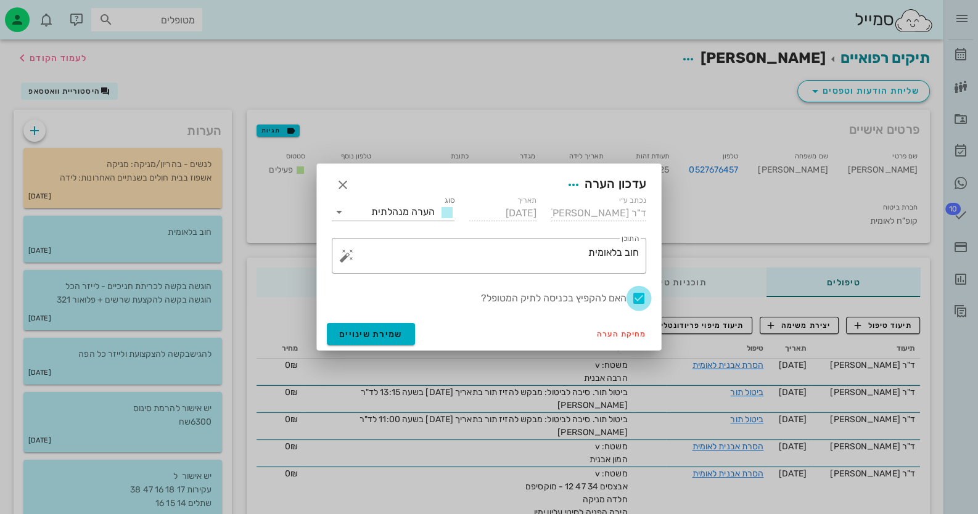
click at [640, 296] on div at bounding box center [638, 298] width 21 height 21
checkbox input "false"
click at [399, 326] on button "שמירת שינויים" at bounding box center [371, 334] width 88 height 22
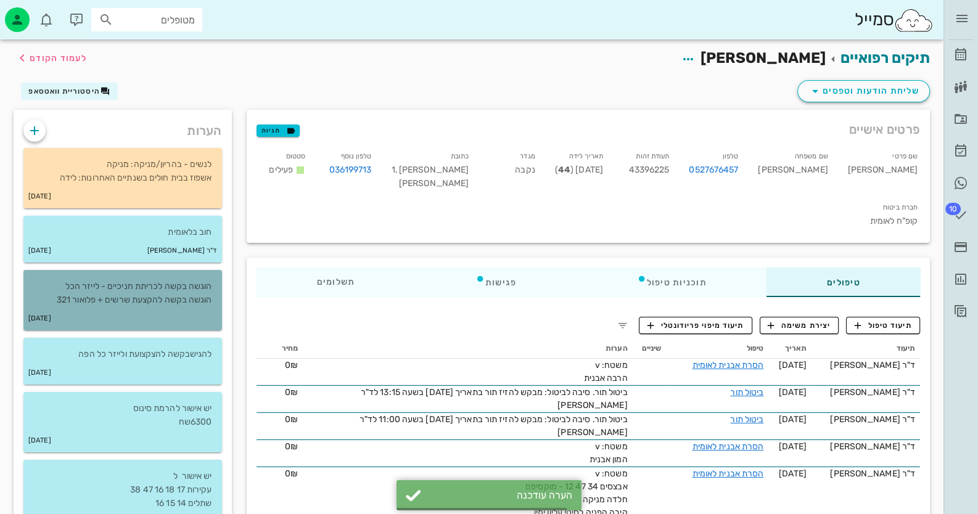
click at [189, 311] on div "[DATE]" at bounding box center [122, 318] width 198 height 23
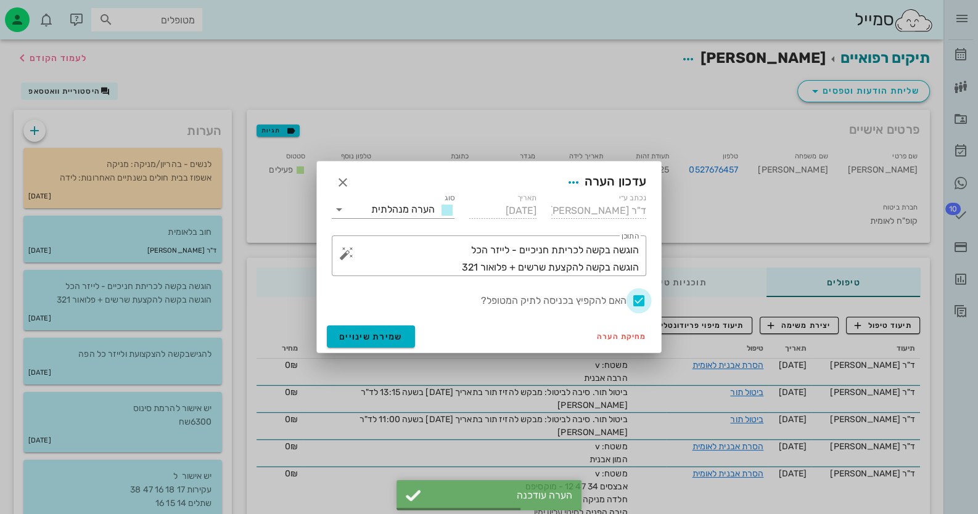
click at [642, 298] on div at bounding box center [638, 300] width 21 height 21
checkbox input "false"
click at [367, 335] on span "שמירת שינויים" at bounding box center [370, 337] width 63 height 10
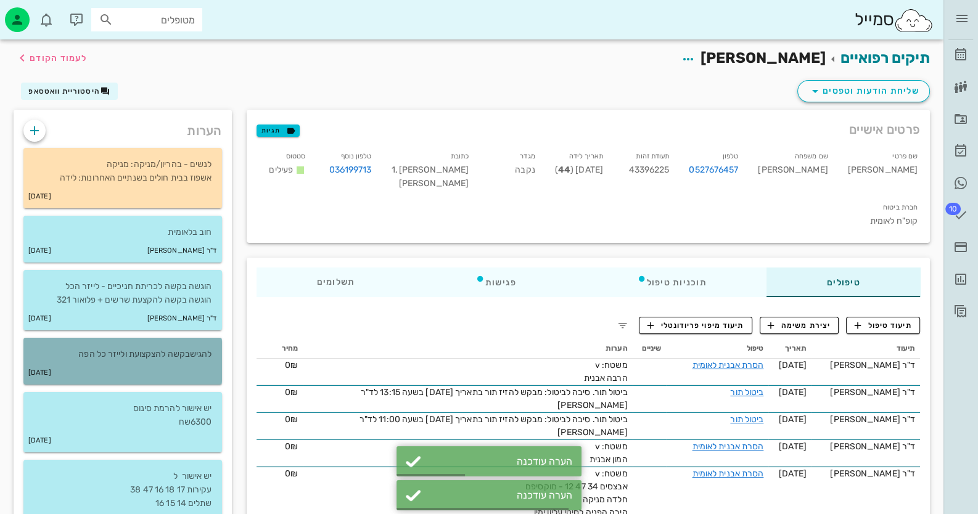
click at [183, 359] on p "להגישבקשה להצקצועת ולייזר כל הפה" at bounding box center [122, 355] width 179 height 14
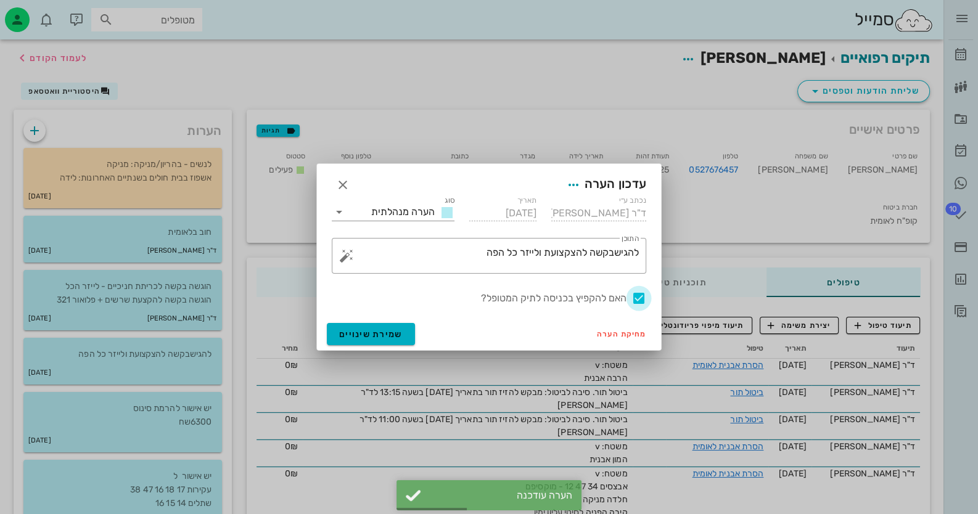
click at [642, 295] on div at bounding box center [638, 298] width 21 height 21
checkbox input "false"
click at [396, 325] on button "שמירת שינויים" at bounding box center [371, 334] width 88 height 22
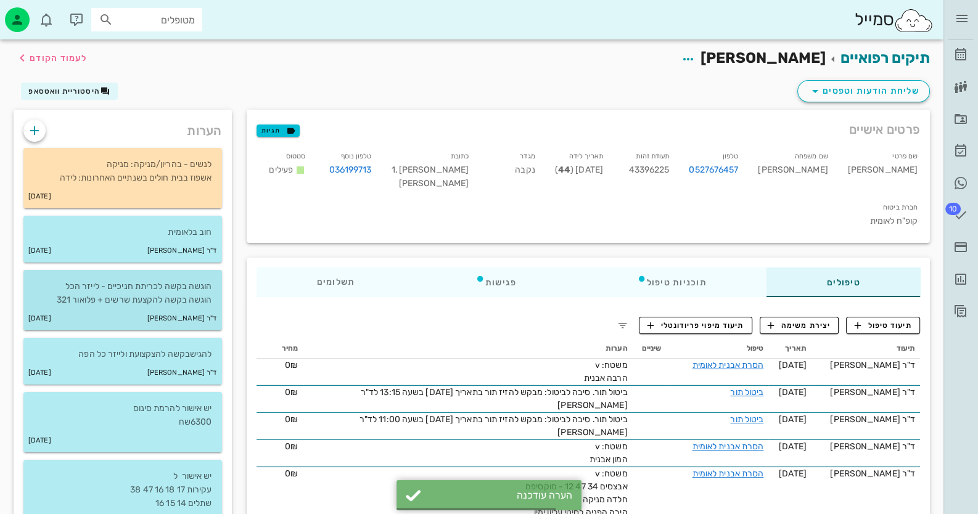
click at [119, 312] on div "ד"ר [PERSON_NAME] [DATE]" at bounding box center [122, 318] width 198 height 23
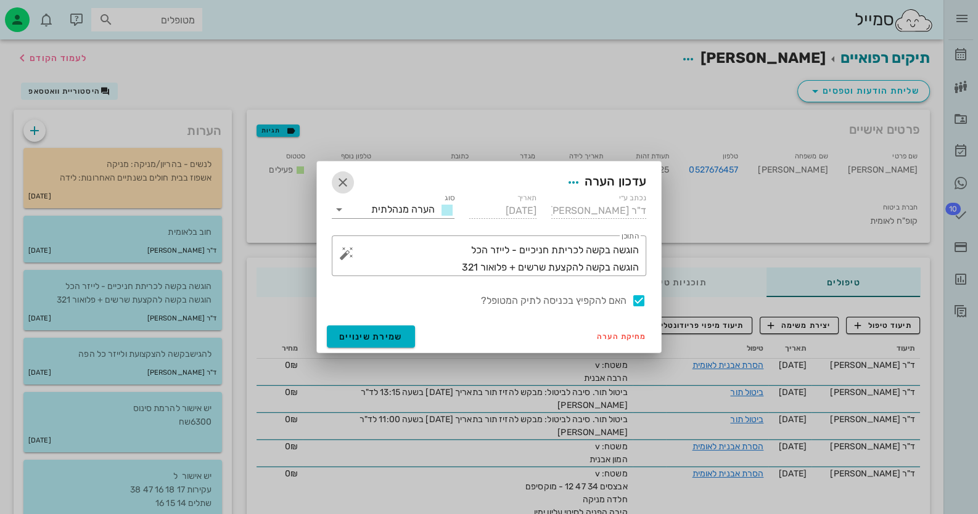
click at [341, 182] on icon "button" at bounding box center [342, 182] width 15 height 15
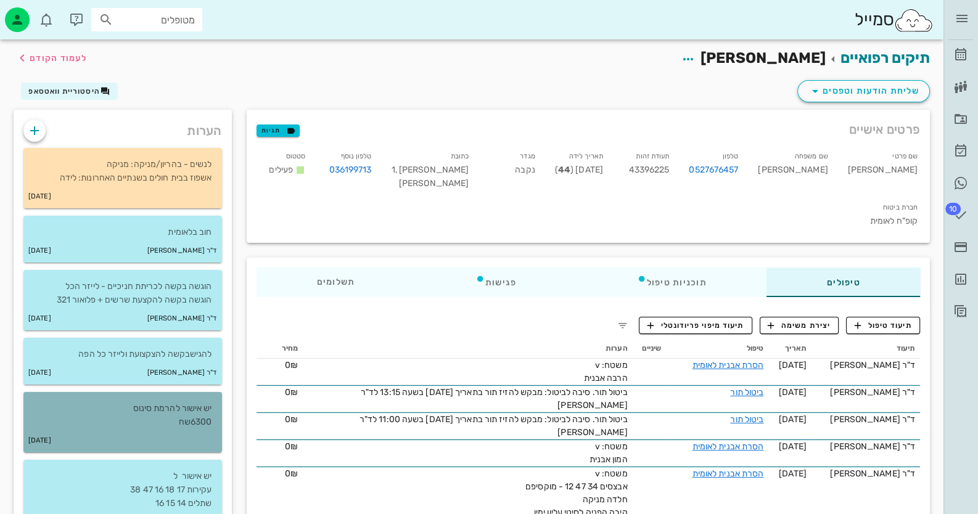
click at [157, 428] on p "יש אישור להרמת סינוס 6300שח" at bounding box center [122, 415] width 179 height 27
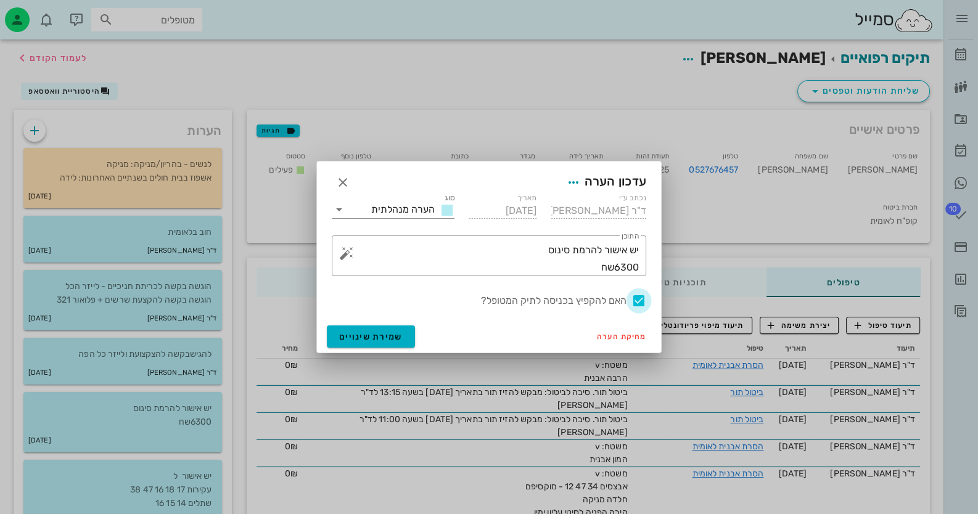
click at [639, 297] on div at bounding box center [638, 300] width 21 height 21
checkbox input "false"
click at [359, 351] on div "מחיקת הערה שמירת שינויים" at bounding box center [489, 336] width 344 height 32
click at [370, 337] on span "שמירת שינויים" at bounding box center [370, 337] width 63 height 10
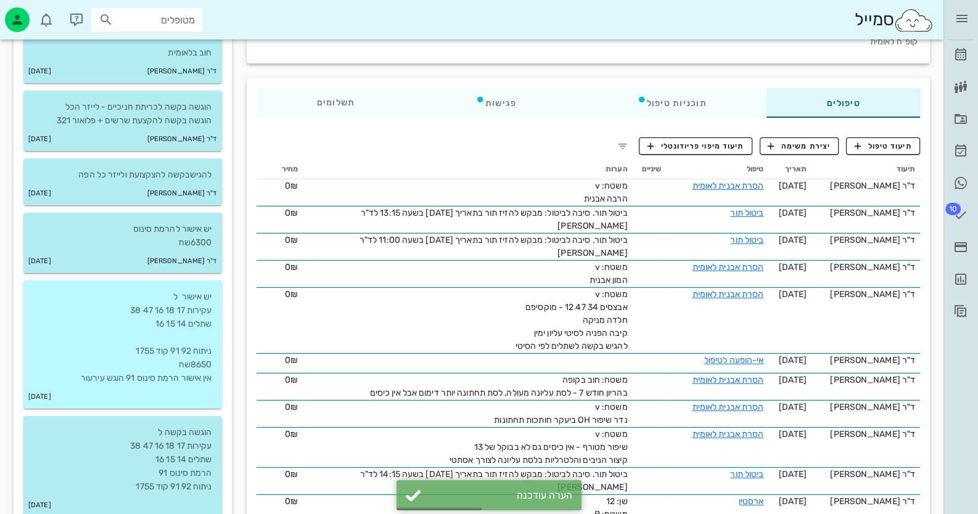
scroll to position [185, 0]
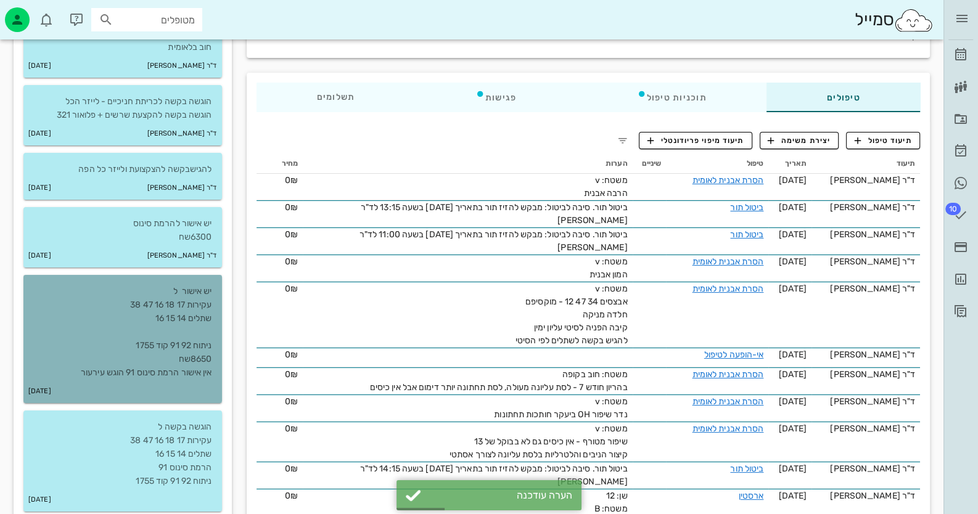
click at [203, 361] on p "יש אישור ל עקירות 17 18 16 47 38 שתלים 14 15 16 ניתוח 92 91 קוד 1755 8650שח אין…" at bounding box center [122, 332] width 179 height 95
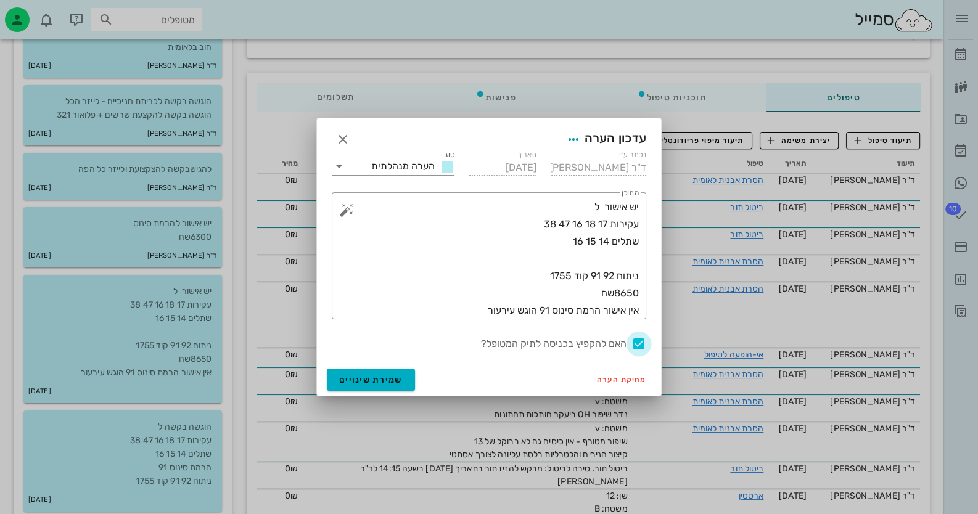
click at [634, 341] on div at bounding box center [638, 343] width 21 height 21
checkbox input "false"
click at [394, 381] on span "שמירת שינויים" at bounding box center [370, 380] width 63 height 10
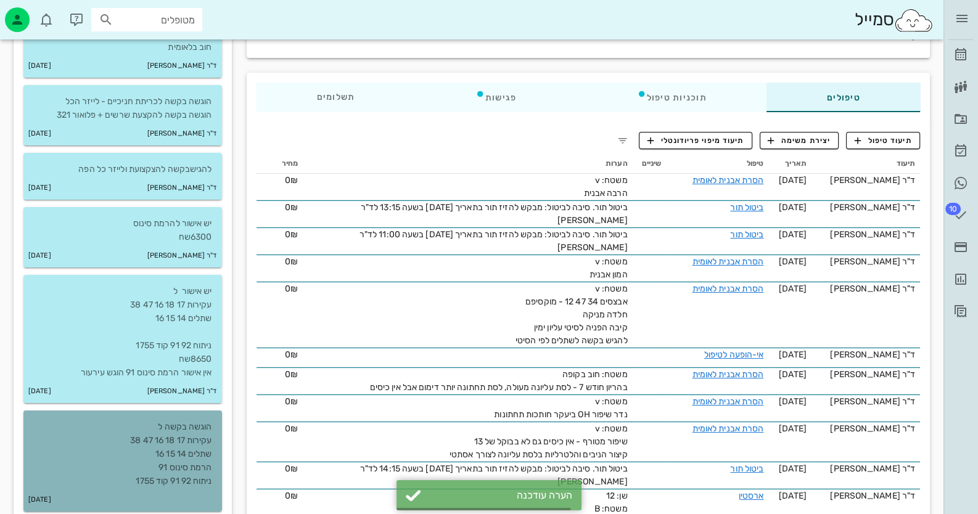
click at [163, 460] on p "הוגשה בקשה ל עקירות 17 18 16 47 38 שתלים 14 15 16 הרמת סינוס 91 ניתוח 92 91 קוד…" at bounding box center [122, 454] width 179 height 68
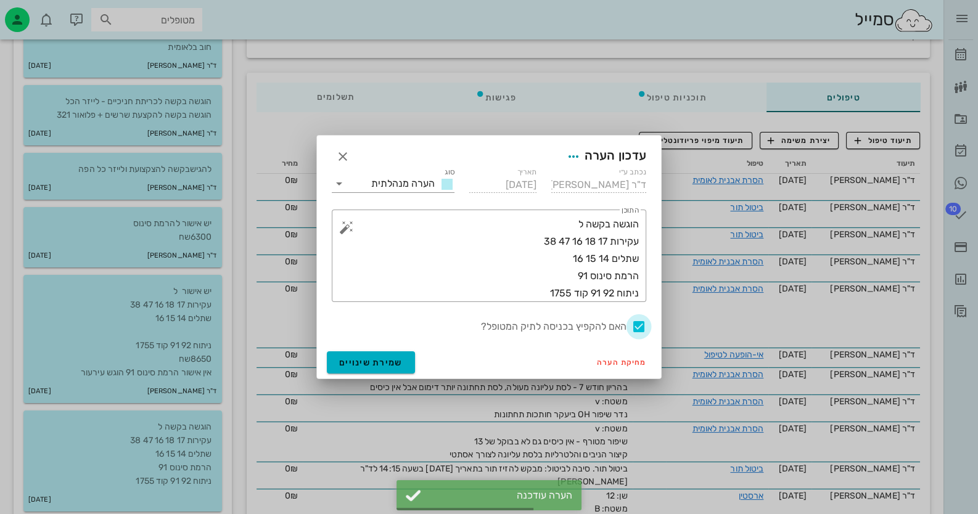
click at [639, 327] on div at bounding box center [638, 326] width 21 height 21
checkbox input "false"
click at [394, 364] on span "שמירת שינויים" at bounding box center [370, 362] width 63 height 10
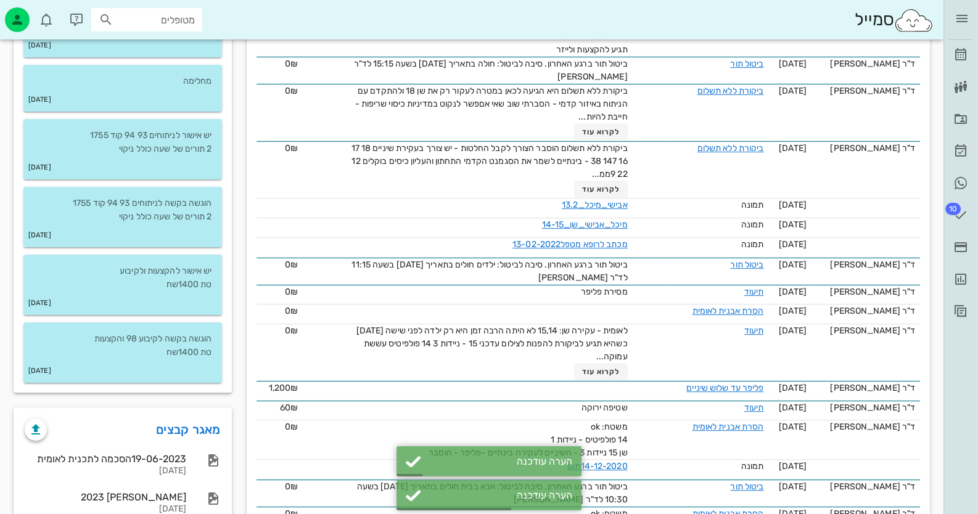
scroll to position [986, 0]
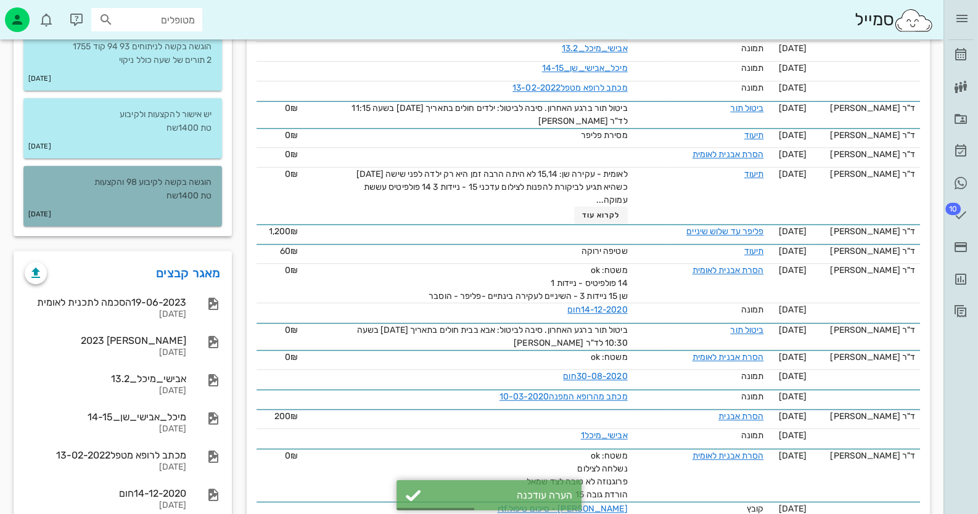
click at [111, 211] on div "[DATE]" at bounding box center [122, 214] width 198 height 23
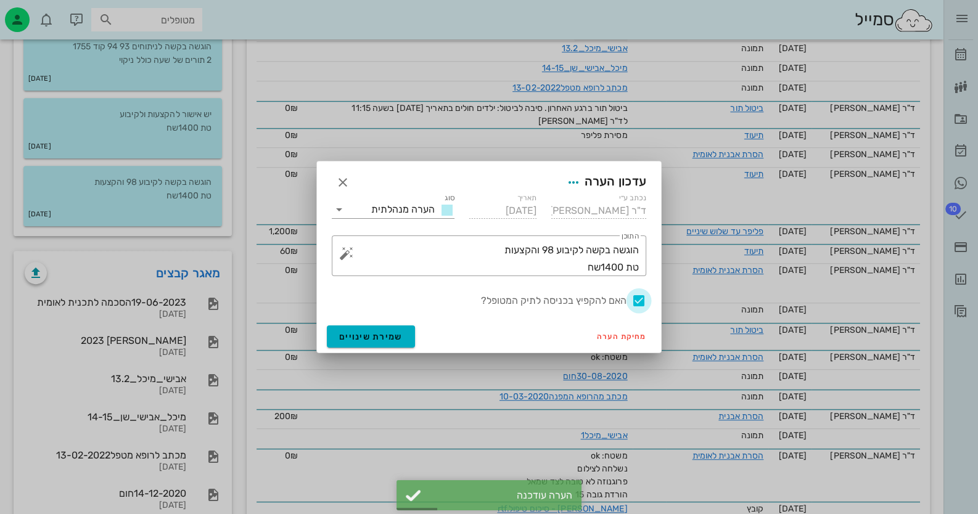
click at [635, 299] on div at bounding box center [638, 300] width 21 height 21
checkbox input "false"
click at [359, 335] on span "שמירת שינויים" at bounding box center [370, 337] width 63 height 10
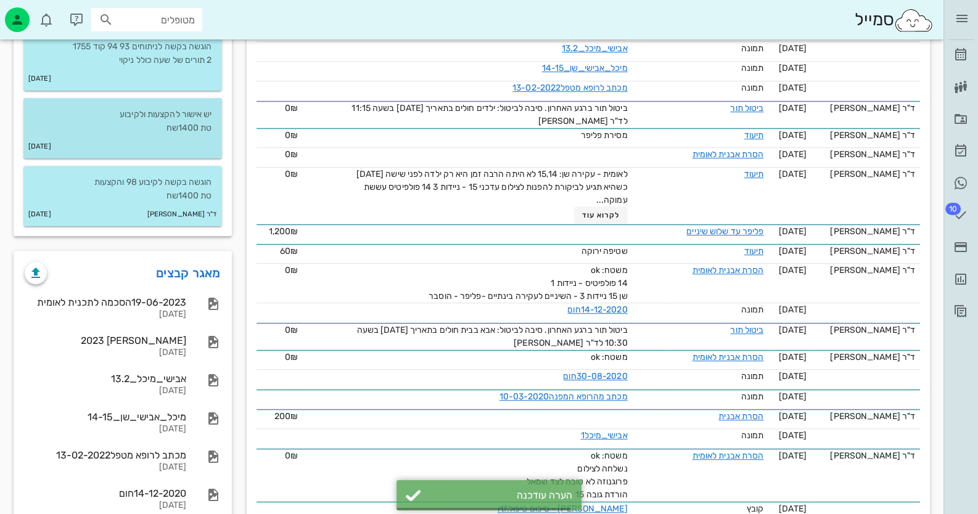
click at [178, 134] on p "יש אישור להקצעות ולקיבוע טת 1400שח" at bounding box center [122, 121] width 179 height 27
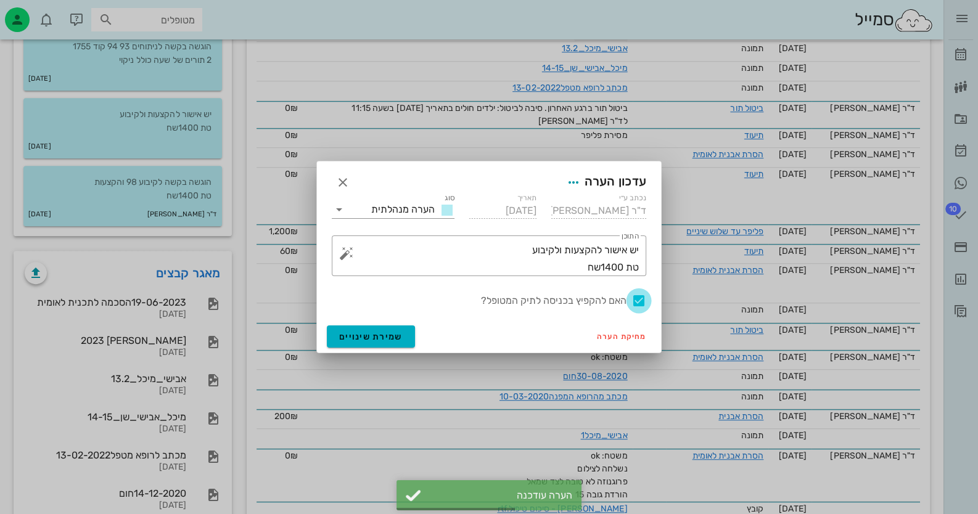
click at [640, 300] on div at bounding box center [638, 300] width 21 height 21
checkbox input "false"
click at [392, 335] on span "שמירת שינויים" at bounding box center [370, 337] width 63 height 10
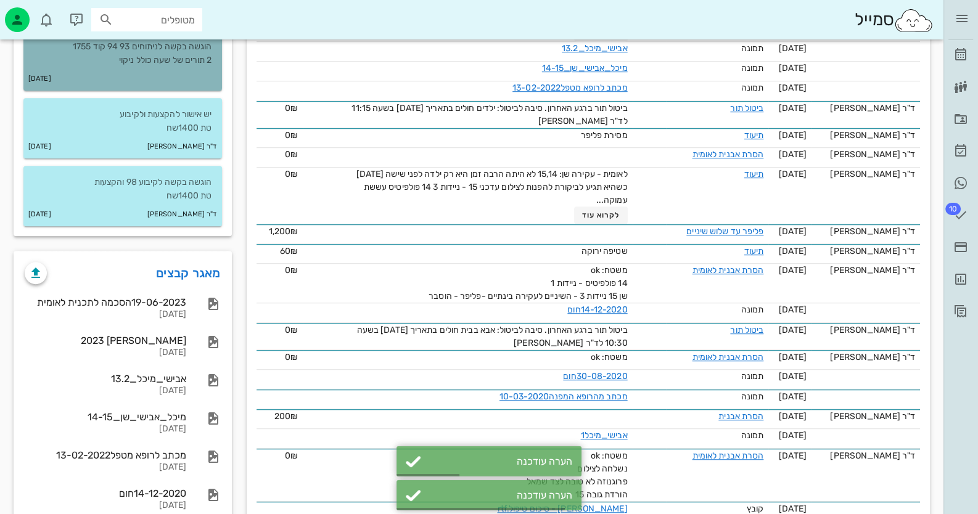
click at [180, 74] on div "[DATE]" at bounding box center [122, 78] width 198 height 23
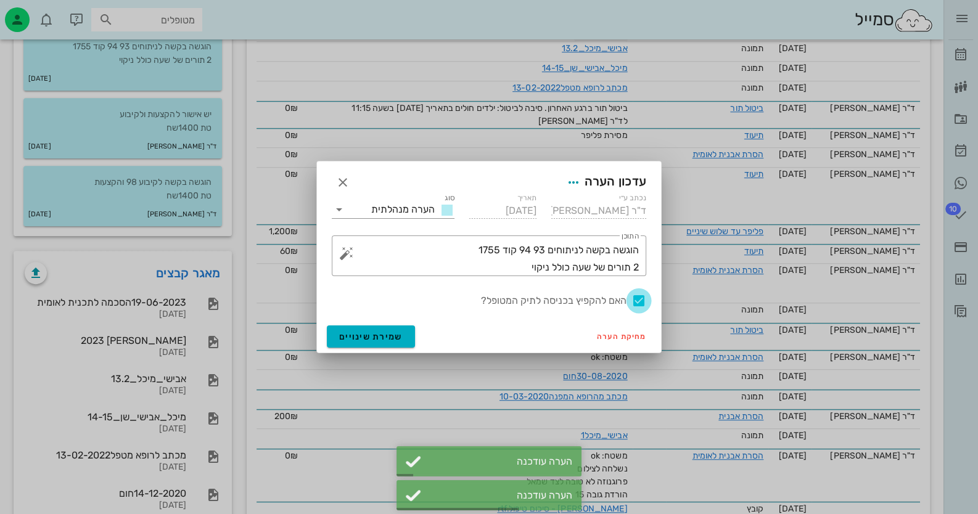
click at [634, 295] on div at bounding box center [638, 300] width 21 height 21
checkbox input "false"
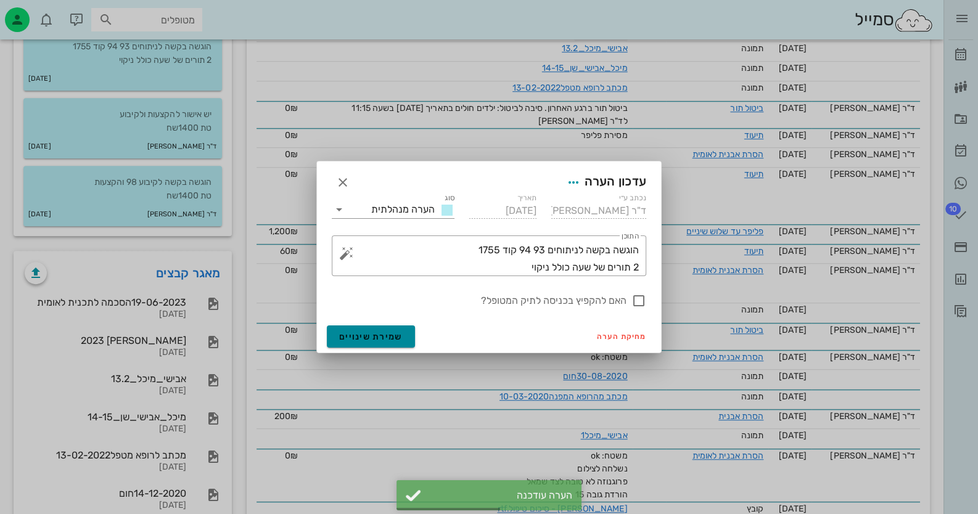
click at [402, 332] on button "שמירת שינויים" at bounding box center [371, 336] width 88 height 22
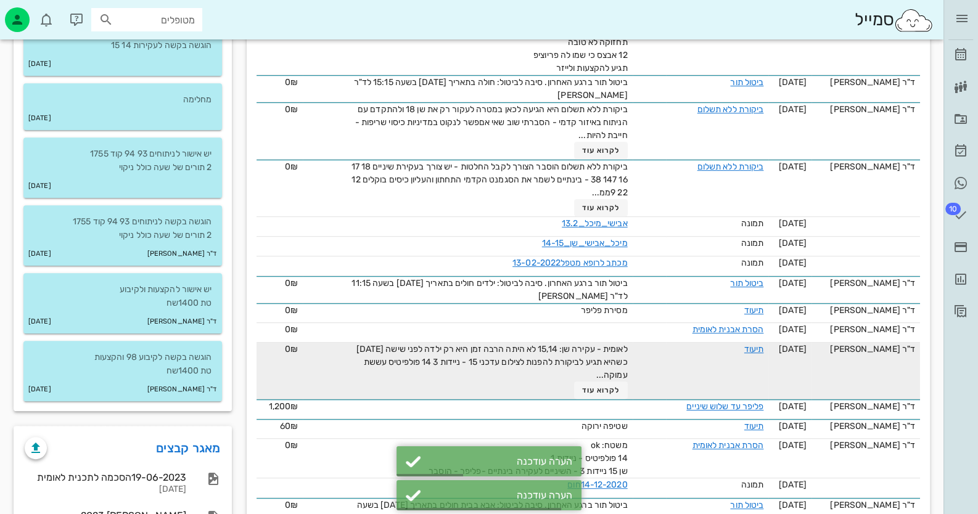
scroll to position [801, 0]
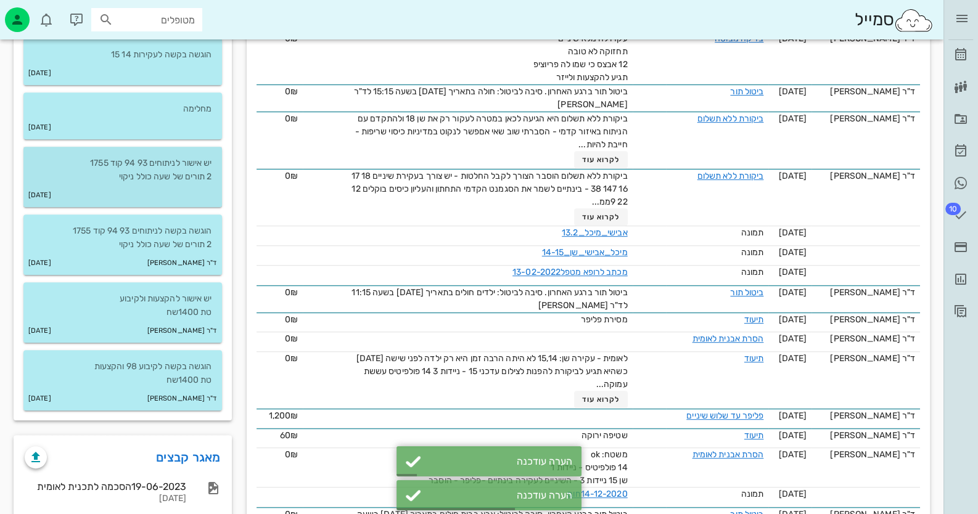
click at [180, 187] on div "[DATE]" at bounding box center [122, 195] width 198 height 23
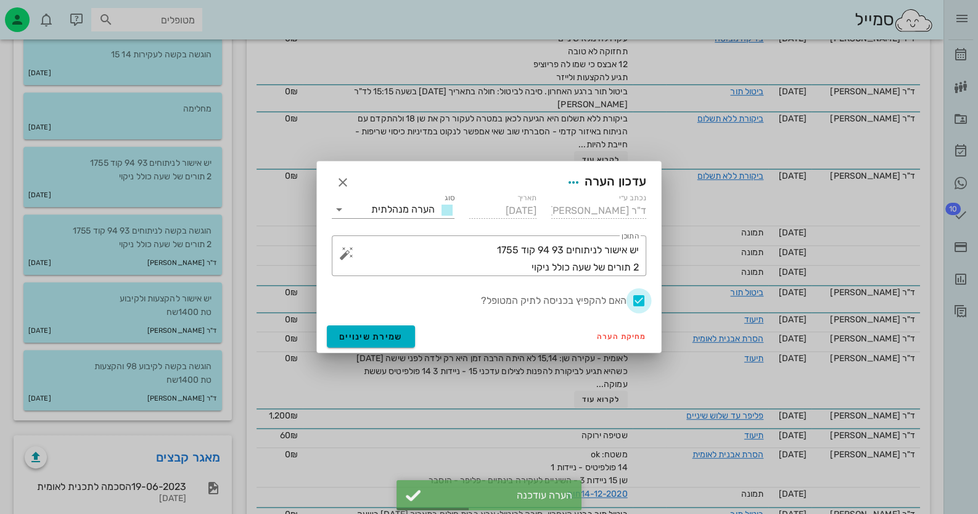
click at [640, 302] on div at bounding box center [638, 300] width 21 height 21
checkbox input "false"
click at [391, 335] on span "שמירת שינויים" at bounding box center [370, 337] width 63 height 10
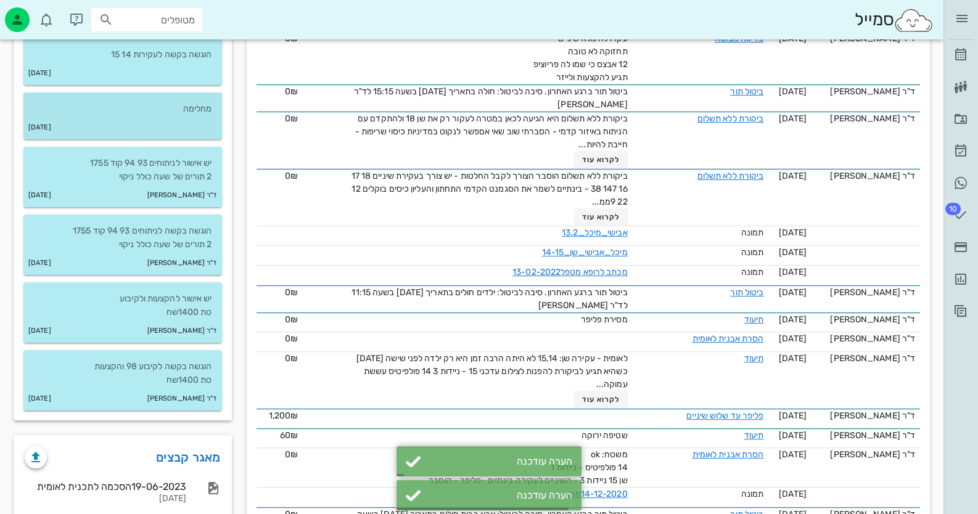
click at [162, 111] on p "מחלימה" at bounding box center [122, 109] width 179 height 14
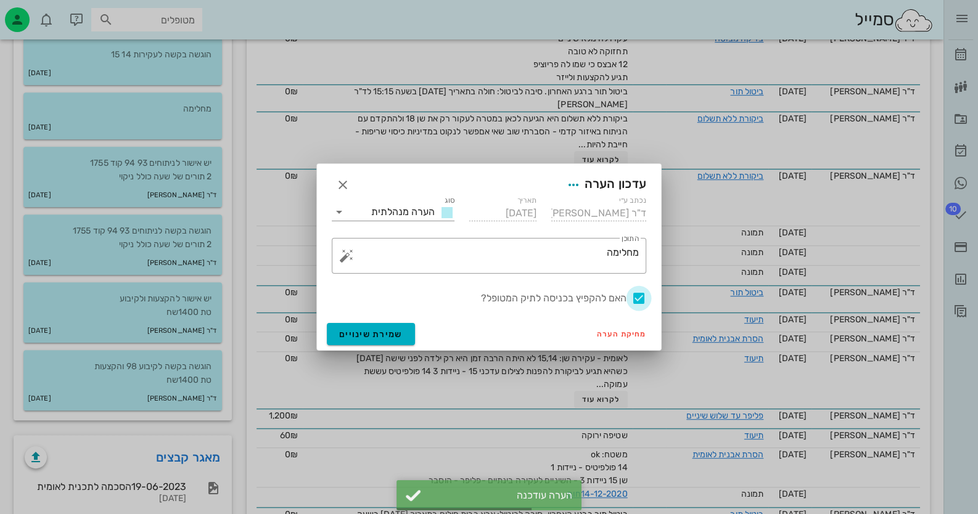
click at [642, 292] on div at bounding box center [638, 298] width 21 height 21
checkbox input "false"
click at [387, 332] on span "שמירת שינויים" at bounding box center [370, 334] width 63 height 10
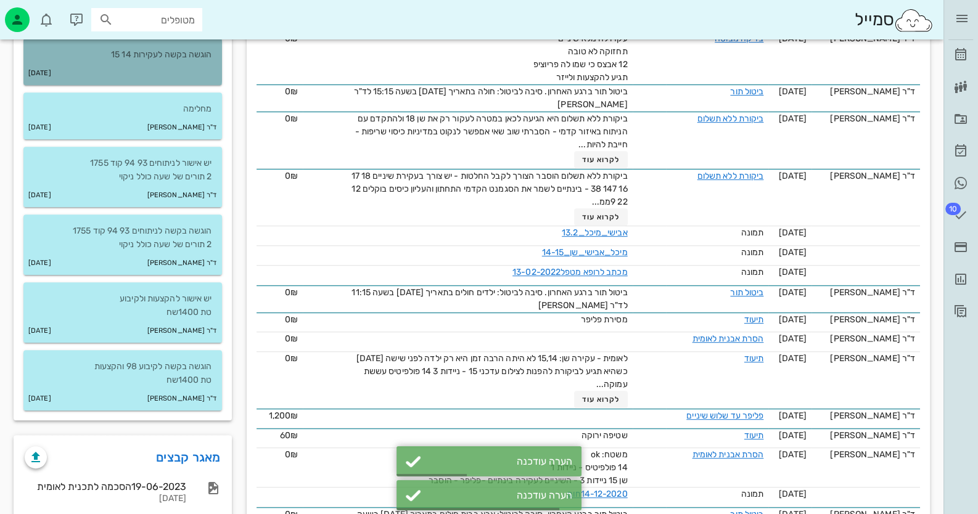
click at [178, 54] on p "הוגשה בקשה לעקירות 14 15" at bounding box center [122, 55] width 179 height 14
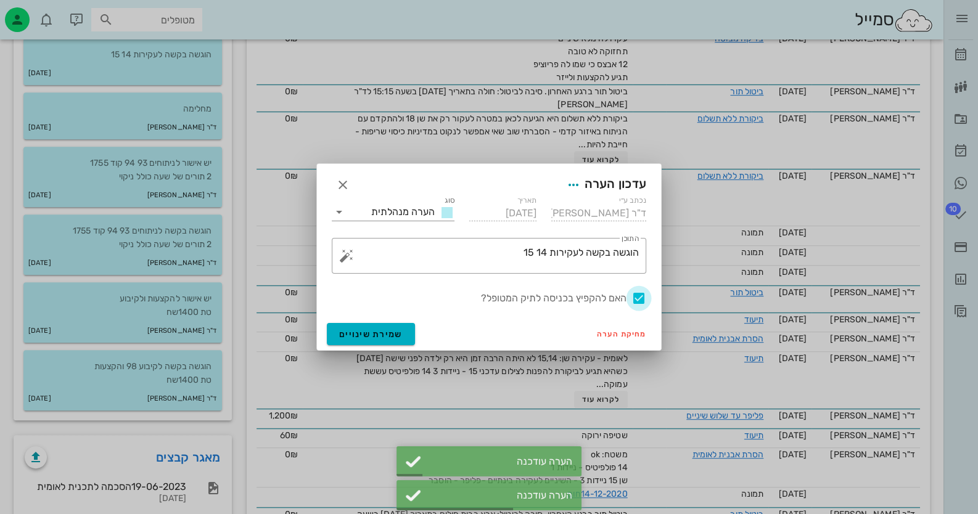
click at [638, 295] on div at bounding box center [638, 298] width 21 height 21
checkbox input "false"
click at [388, 333] on span "שמירת שינויים" at bounding box center [370, 334] width 63 height 10
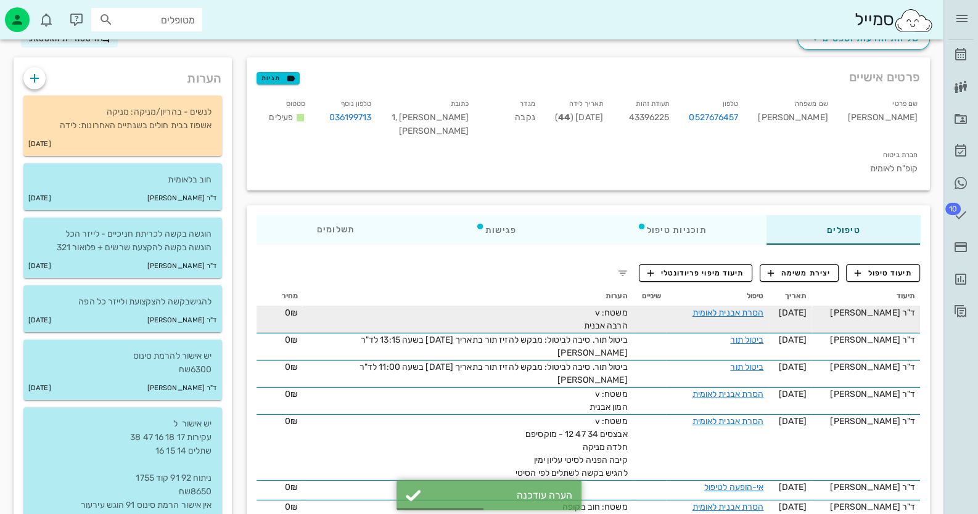
scroll to position [0, 0]
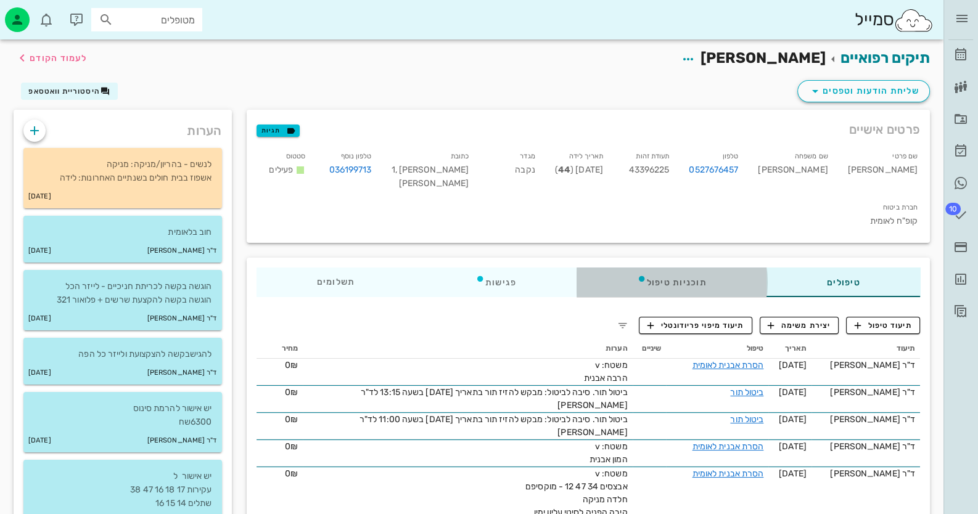
click at [659, 267] on div "תוכניות טיפול" at bounding box center [671, 282] width 190 height 30
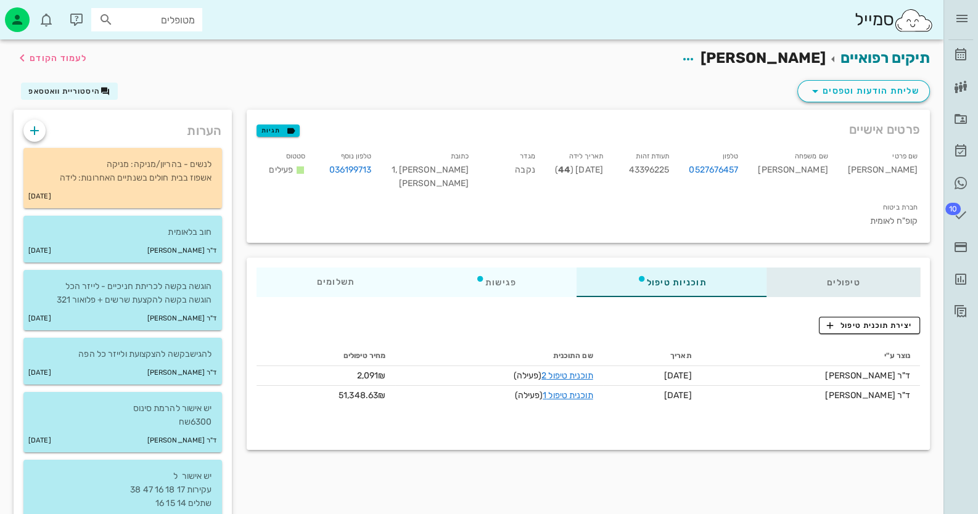
click at [872, 267] on div "טיפולים" at bounding box center [842, 282] width 153 height 30
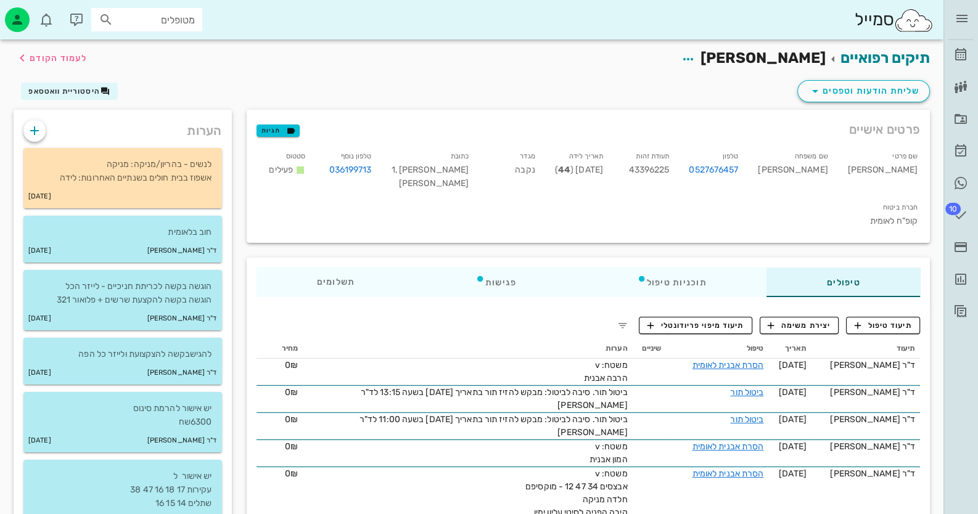
click at [883, 320] on span "תיעוד טיפול" at bounding box center [882, 325] width 57 height 11
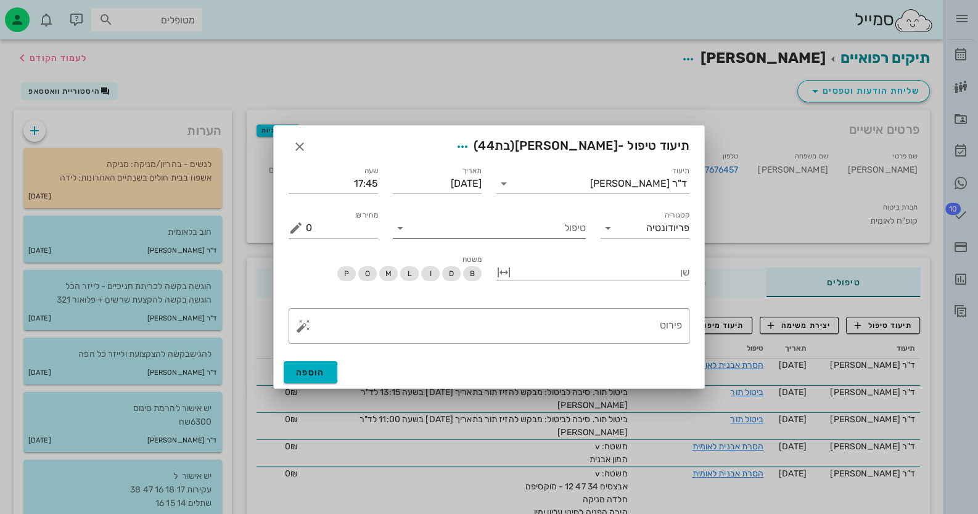
click at [516, 227] on input "טיפול" at bounding box center [498, 228] width 176 height 20
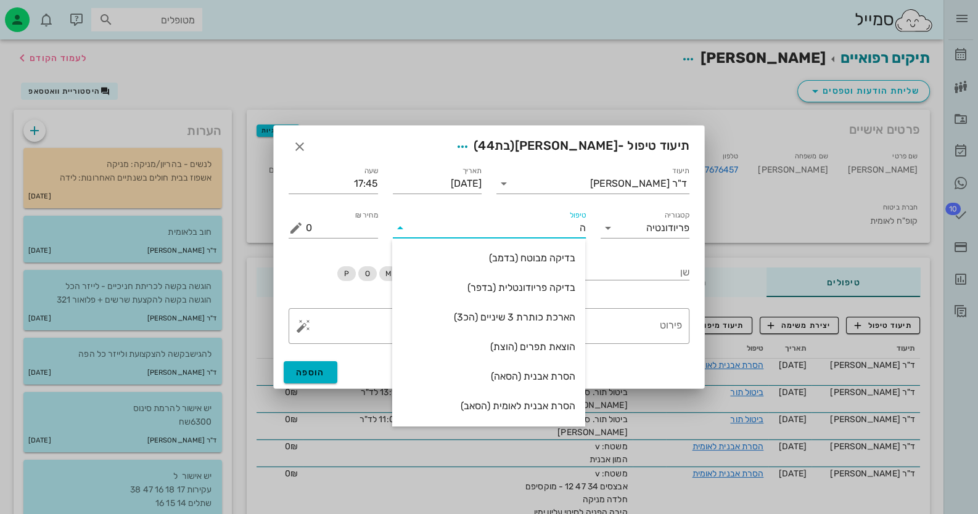
type input "[PERSON_NAME]"
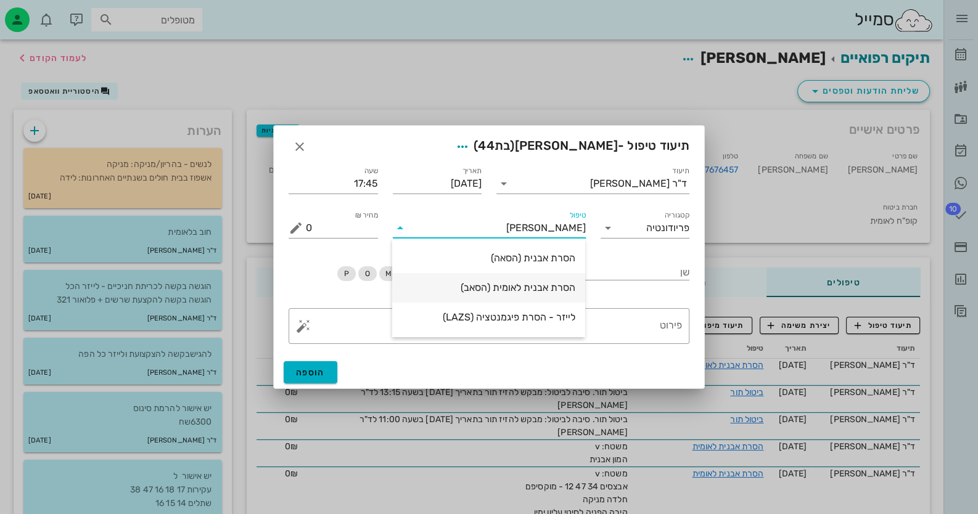
click at [519, 282] on div "הסרת אבנית לאומית (הסאב)" at bounding box center [488, 288] width 173 height 12
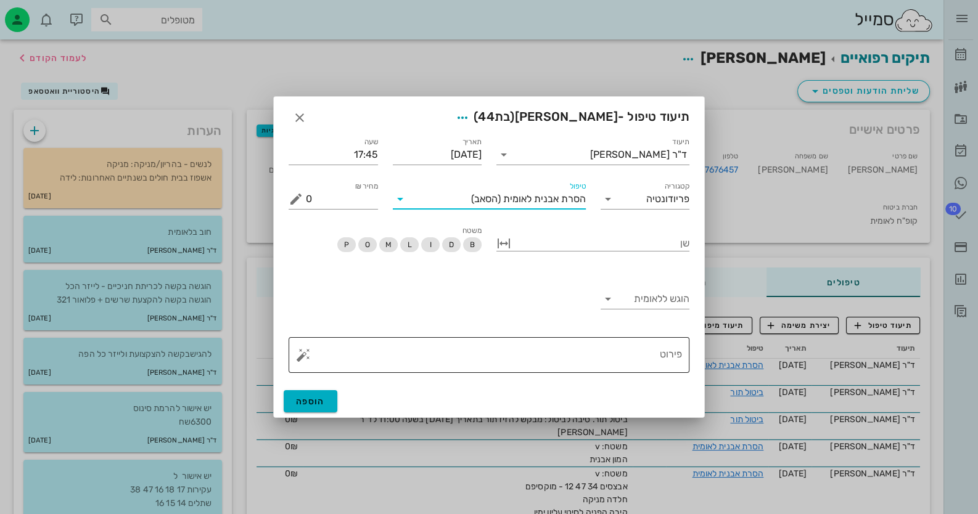
click at [636, 358] on textarea "פירוט" at bounding box center [494, 358] width 376 height 30
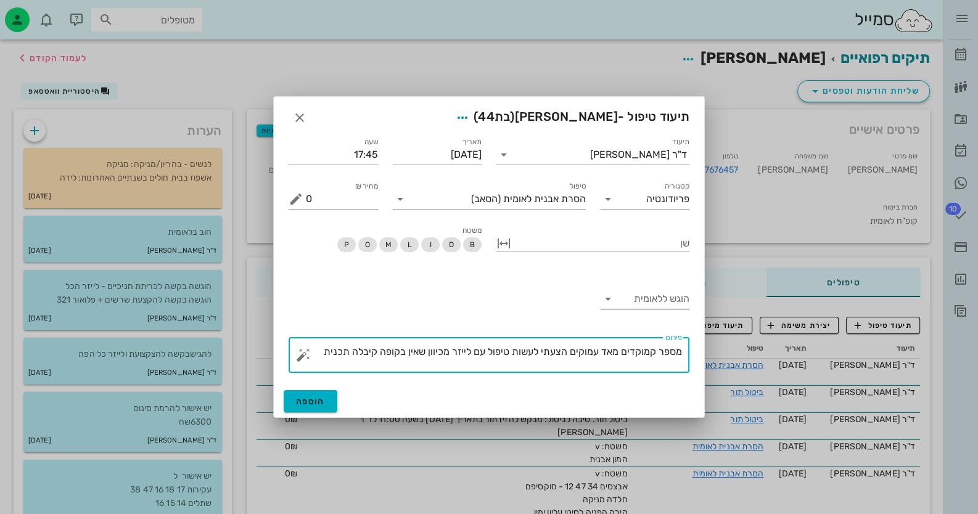
type textarea "מספר קמוקדים מאד עמוקים הצעתי לעשות טיפול עם לייזר מכיוון שאין בקופה קיבלה תכנית"
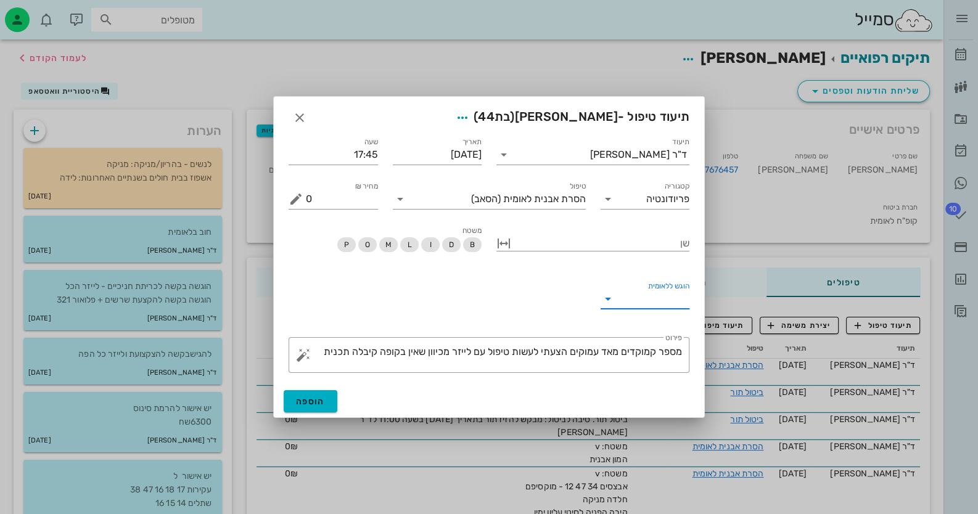
click at [666, 292] on input "הוגש ללאומית" at bounding box center [655, 299] width 70 height 20
click at [667, 311] on div "כן" at bounding box center [645, 309] width 70 height 12
click at [329, 400] on button "הוספה" at bounding box center [311, 401] width 54 height 22
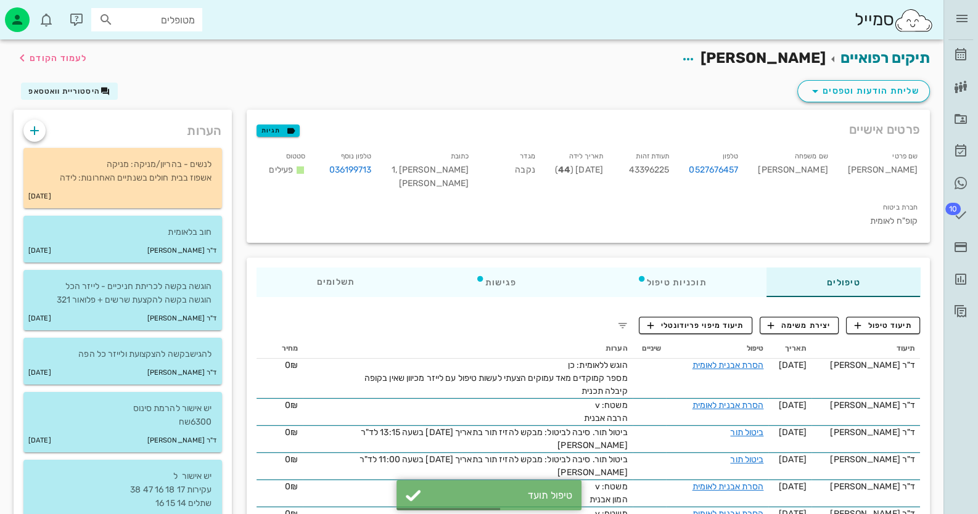
click at [669, 172] on span "43396225" at bounding box center [649, 170] width 41 height 10
copy span "43396225"
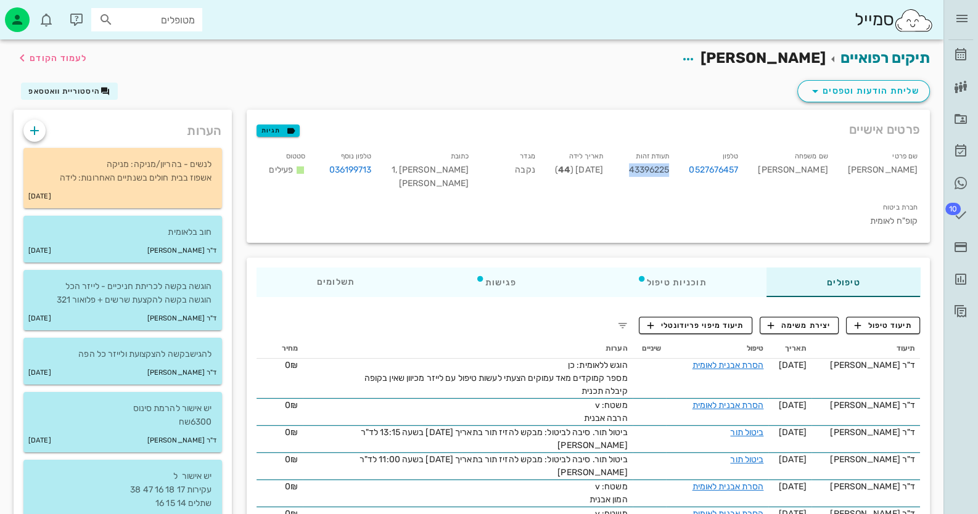
copy span "43396225"
click at [962, 172] on link "היסטוריית וואטסאפ" at bounding box center [960, 183] width 25 height 30
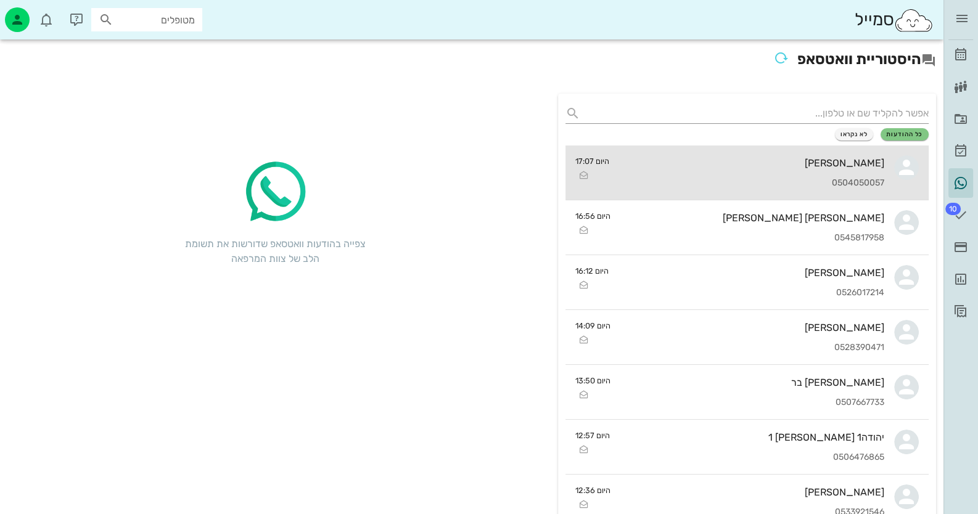
click at [835, 158] on div "[PERSON_NAME]" at bounding box center [752, 163] width 266 height 12
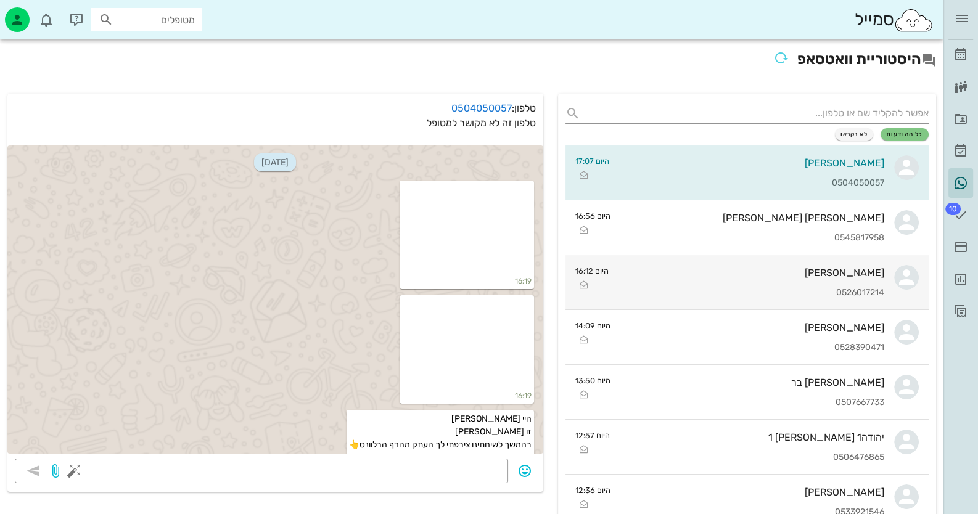
scroll to position [472, 0]
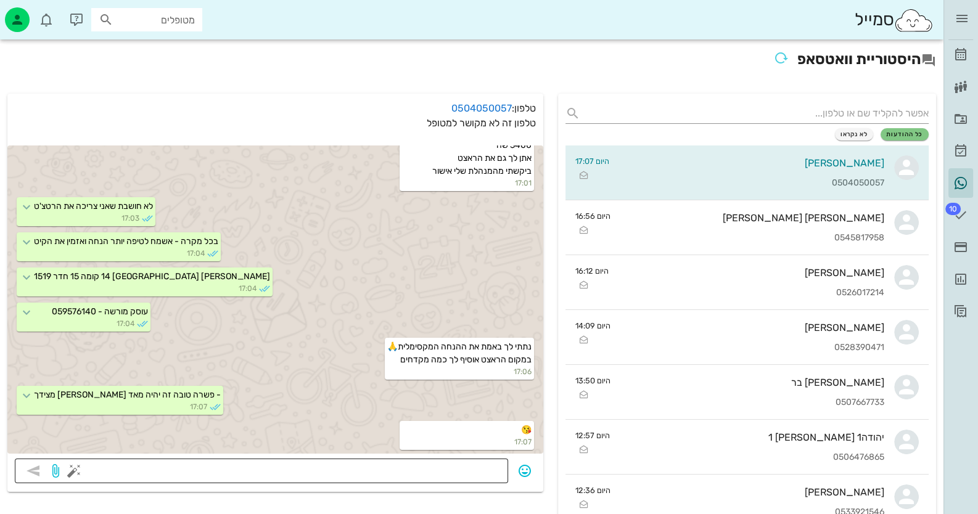
click at [76, 468] on button "button" at bounding box center [74, 470] width 15 height 15
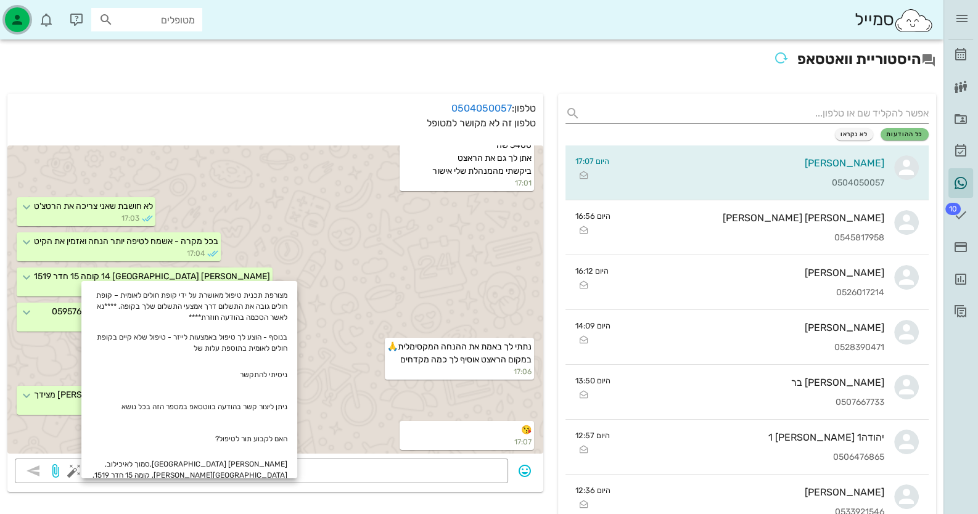
click at [18, 22] on icon "button" at bounding box center [17, 19] width 15 height 15
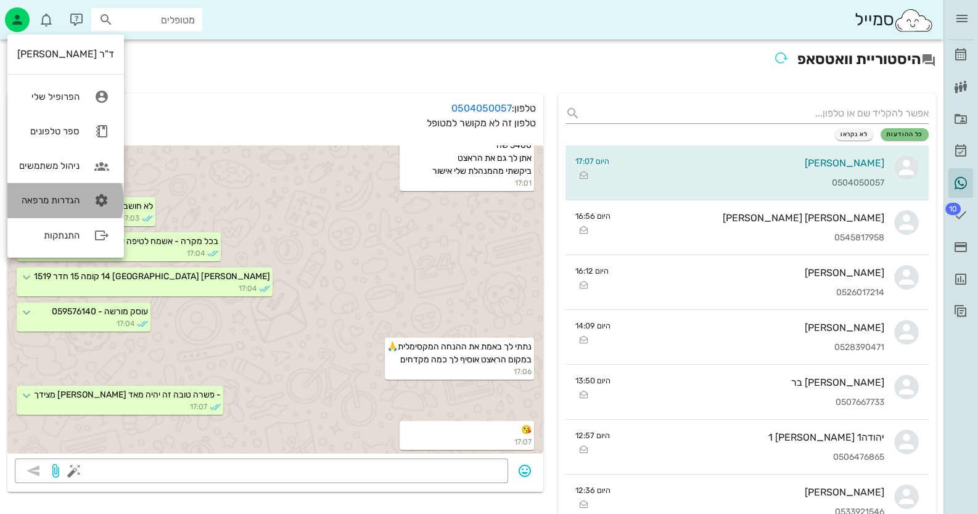
click at [108, 203] on icon at bounding box center [101, 200] width 25 height 25
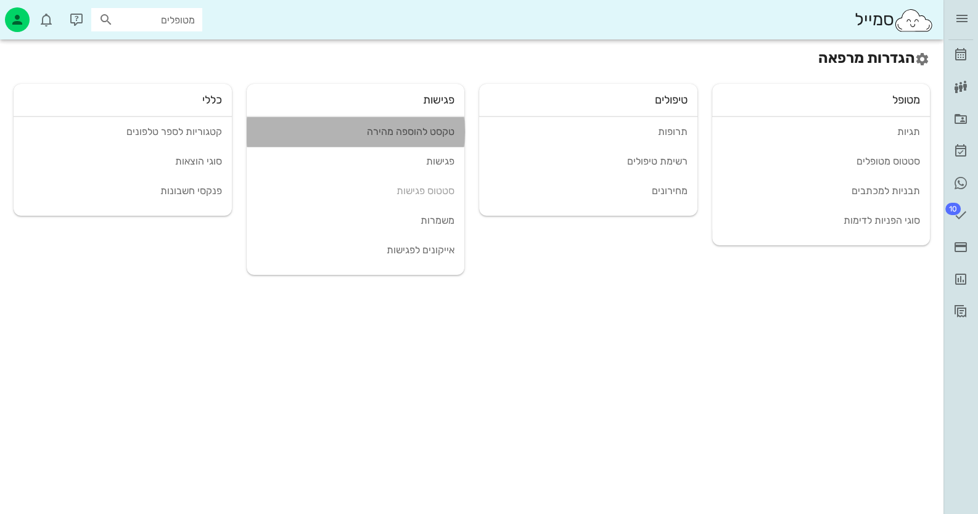
click at [399, 137] on div "טקסט להוספה מהירה" at bounding box center [355, 132] width 198 height 12
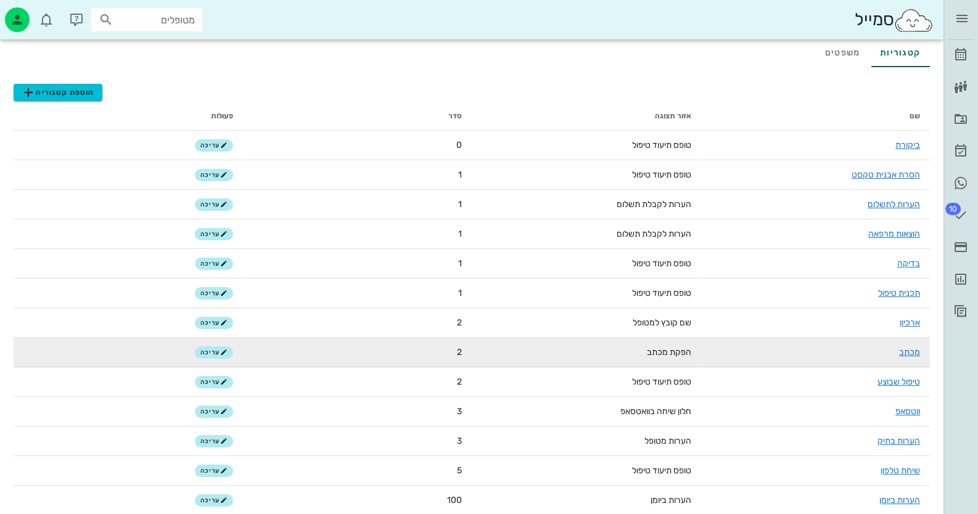
scroll to position [78, 0]
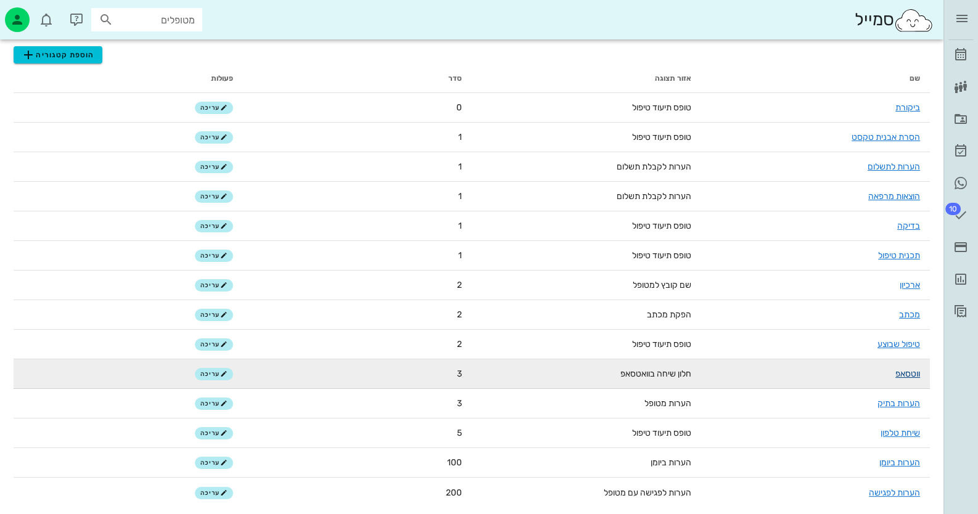
click at [903, 375] on link "ווטסאפ" at bounding box center [907, 374] width 25 height 10
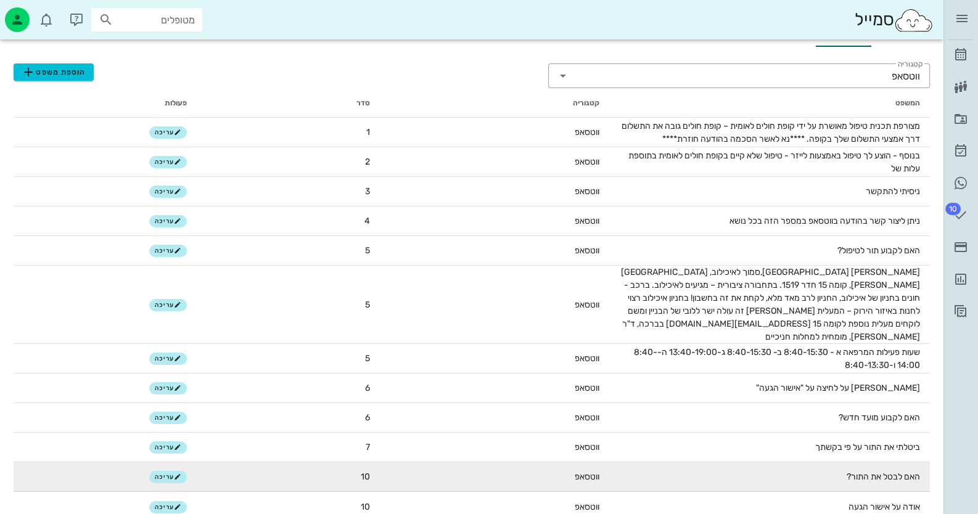
scroll to position [62, 0]
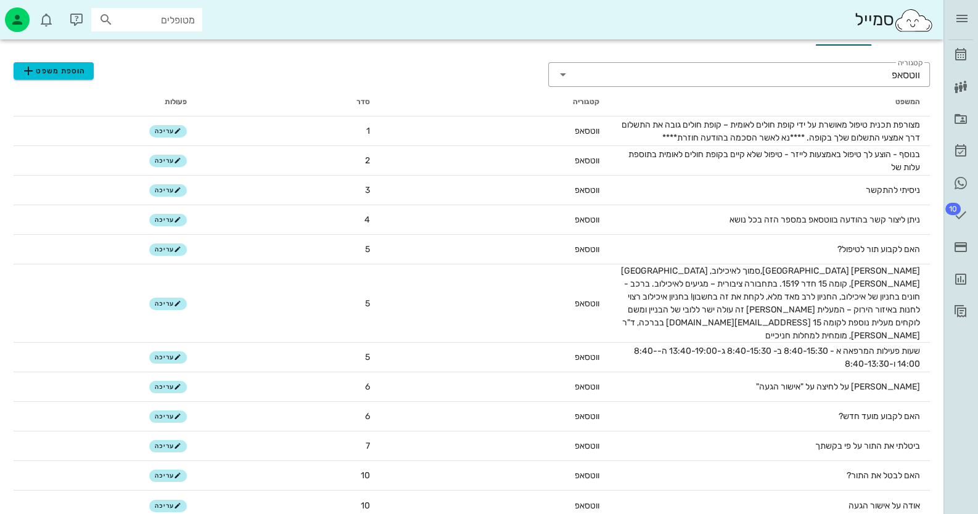
click at [961, 411] on div "ד״ר [PERSON_NAME] רשימת המתנה תיקים רפואיים אישורי הגעה היסטוריית וואטסאפ 10 מש…" at bounding box center [960, 257] width 35 height 514
click at [970, 184] on link "היסטוריית וואטסאפ" at bounding box center [960, 183] width 25 height 30
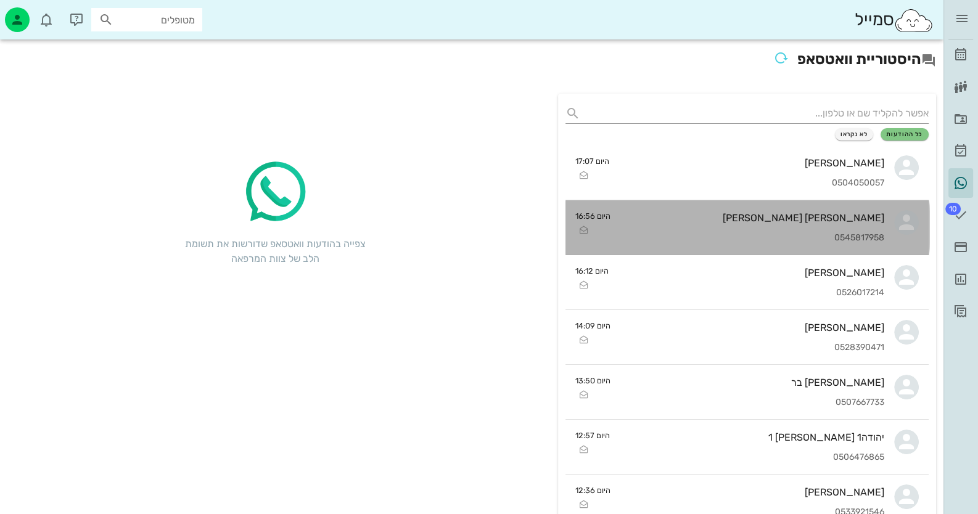
click at [828, 201] on div "[PERSON_NAME] [PERSON_NAME] 0545817958" at bounding box center [752, 227] width 264 height 54
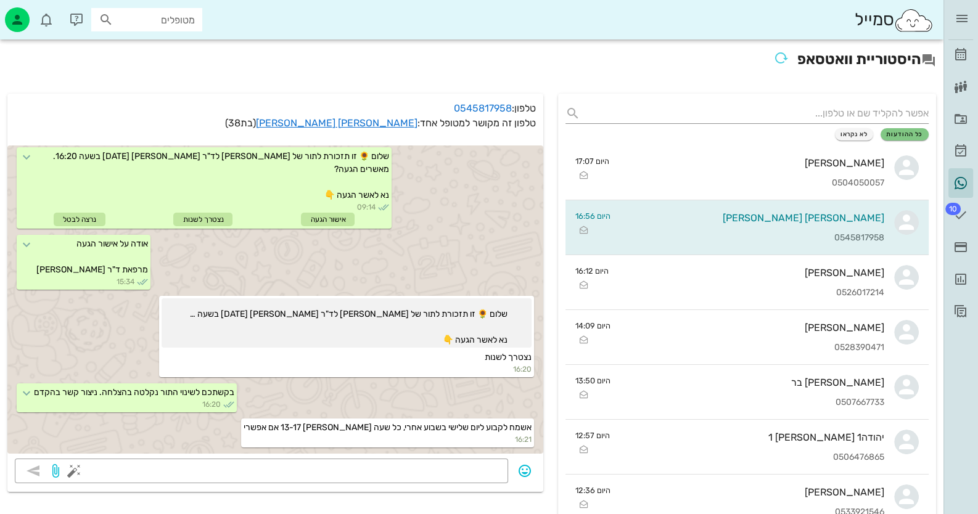
scroll to position [113, 0]
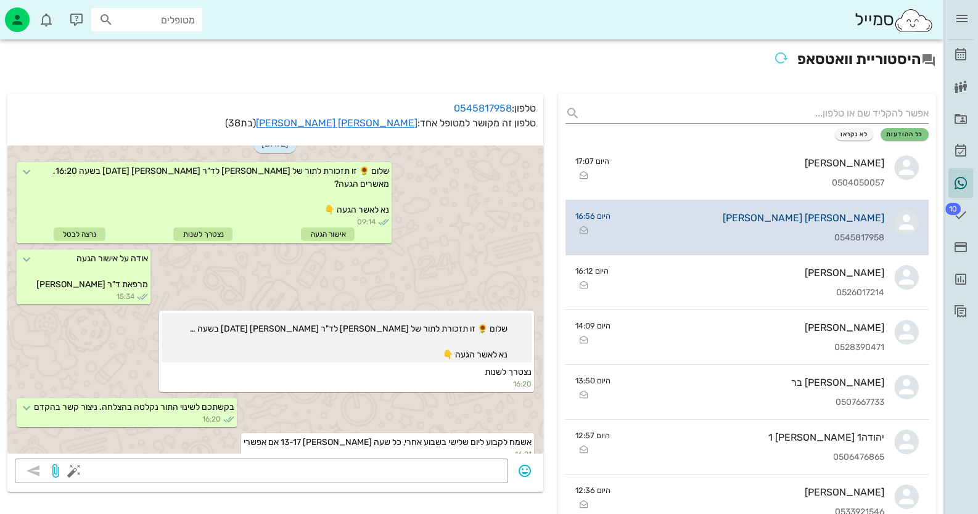
click at [904, 224] on icon at bounding box center [906, 222] width 25 height 25
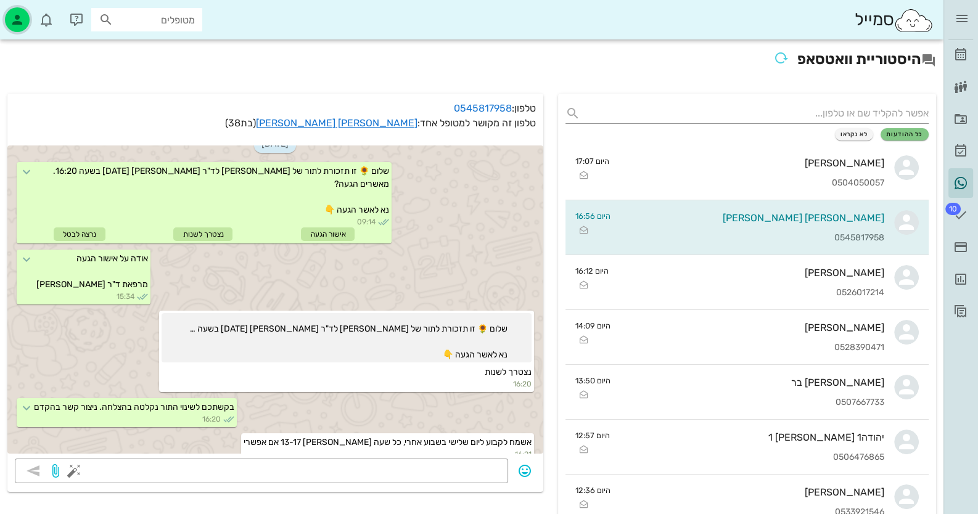
click at [15, 15] on icon "button" at bounding box center [17, 19] width 15 height 15
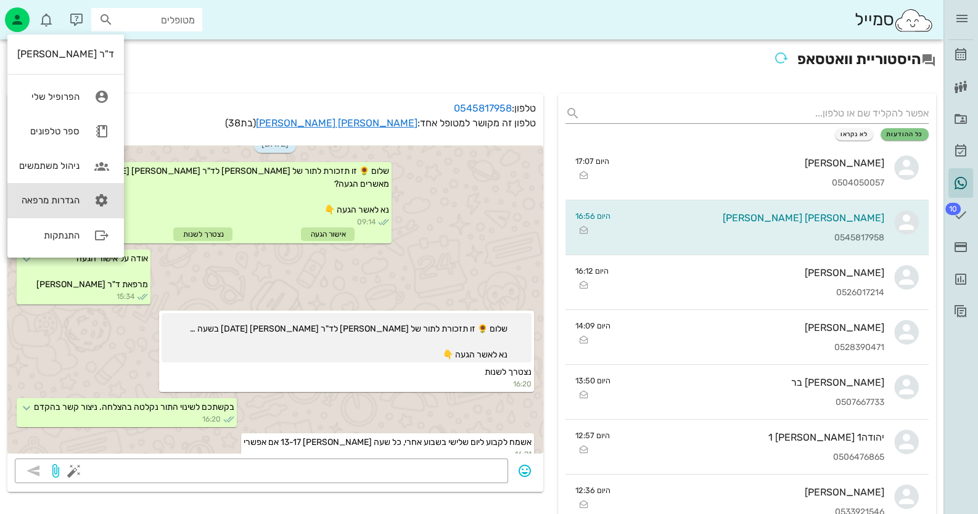
click at [96, 203] on icon at bounding box center [101, 200] width 25 height 25
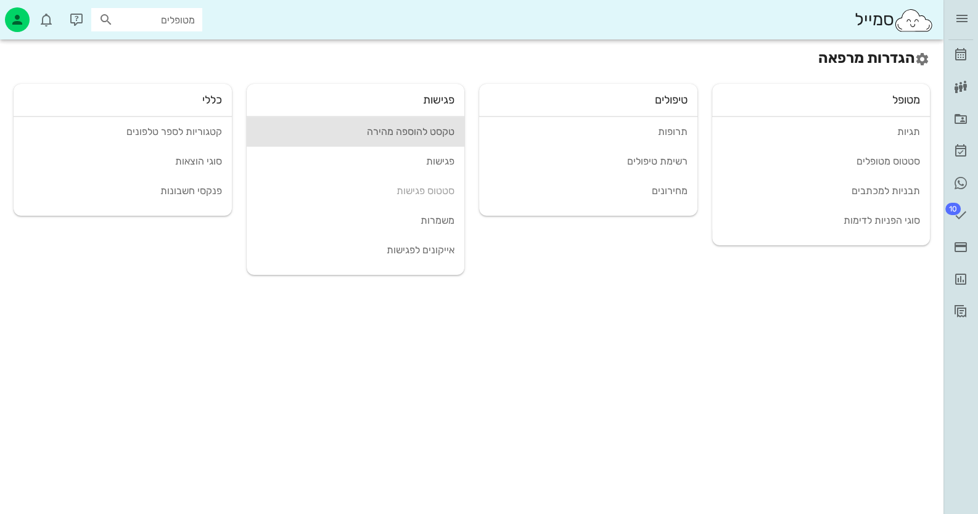
click at [393, 135] on div "טקסט להוספה מהירה" at bounding box center [355, 132] width 198 height 12
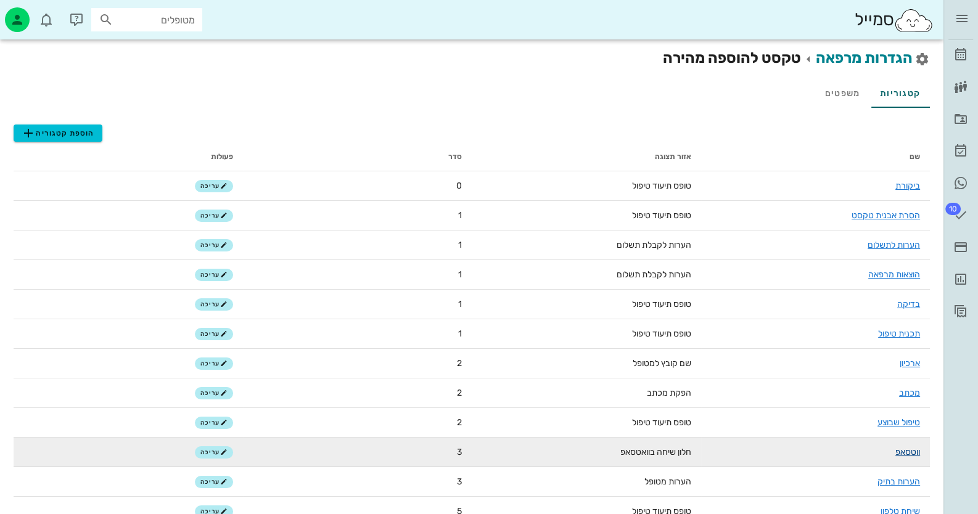
click at [898, 456] on link "ווטסאפ" at bounding box center [907, 452] width 25 height 10
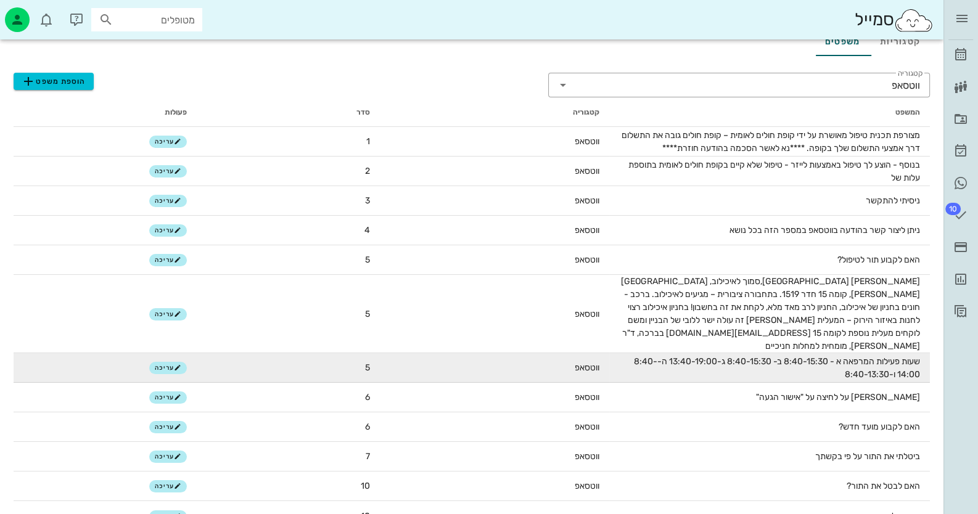
scroll to position [62, 0]
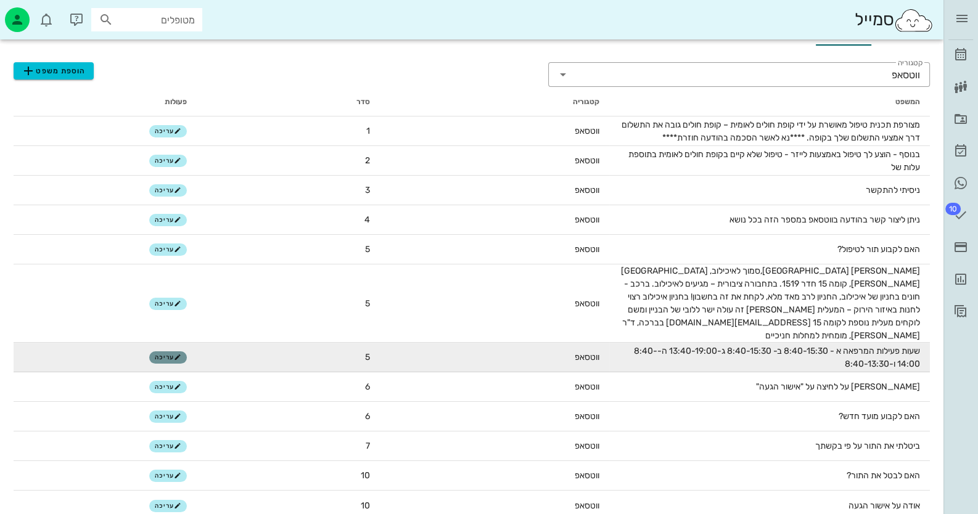
click at [154, 351] on button "עריכה" at bounding box center [168, 357] width 38 height 12
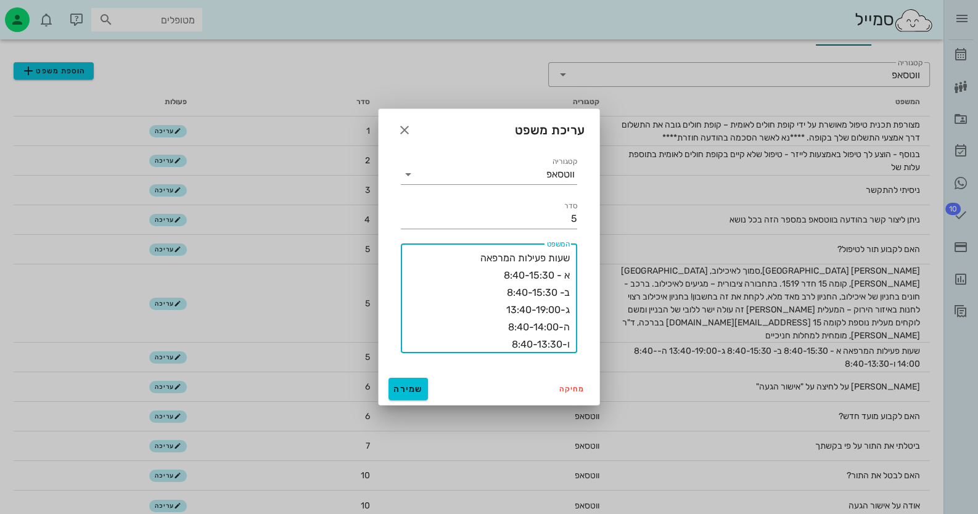
drag, startPoint x: 494, startPoint y: 345, endPoint x: 573, endPoint y: 251, distance: 122.9
click at [573, 251] on div "​ המשפט שעות פעילות המרפאה א - 8:40-15:30 ב- 8:40-15:30 ג-13:40-19:00 ה-8:40-14…" at bounding box center [489, 298] width 176 height 110
click at [416, 386] on span "שמירה" at bounding box center [408, 389] width 30 height 10
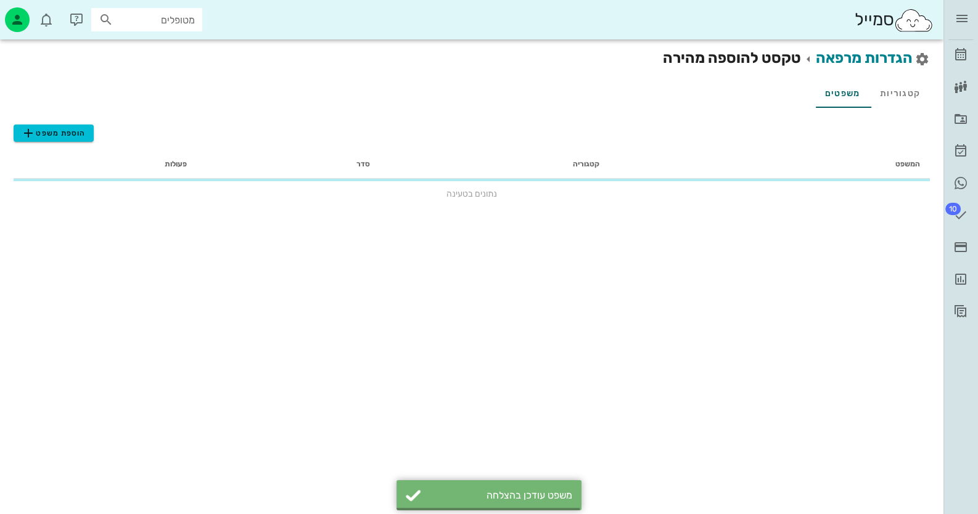
scroll to position [0, 0]
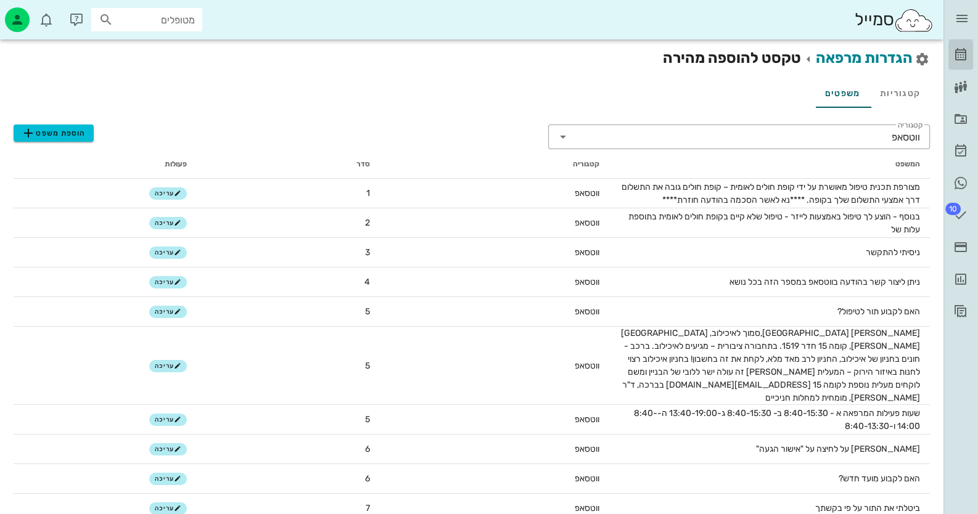
click at [963, 47] on icon at bounding box center [960, 54] width 15 height 15
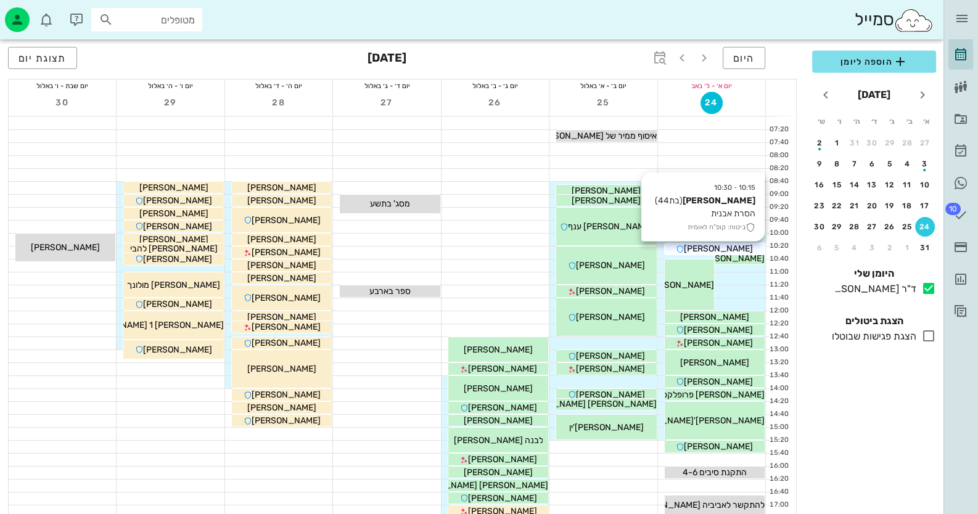
click at [749, 249] on div "[PERSON_NAME]" at bounding box center [714, 248] width 100 height 13
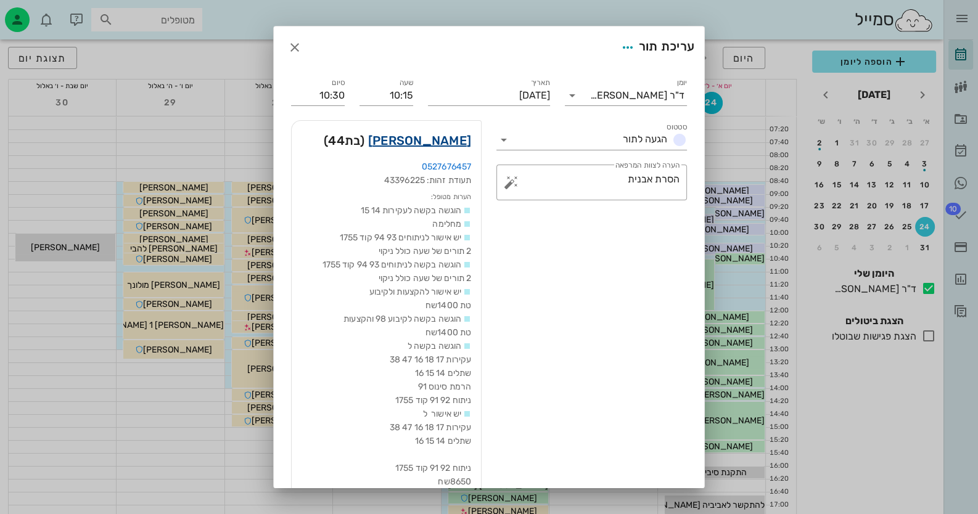
click at [449, 147] on link "[PERSON_NAME]" at bounding box center [419, 141] width 103 height 20
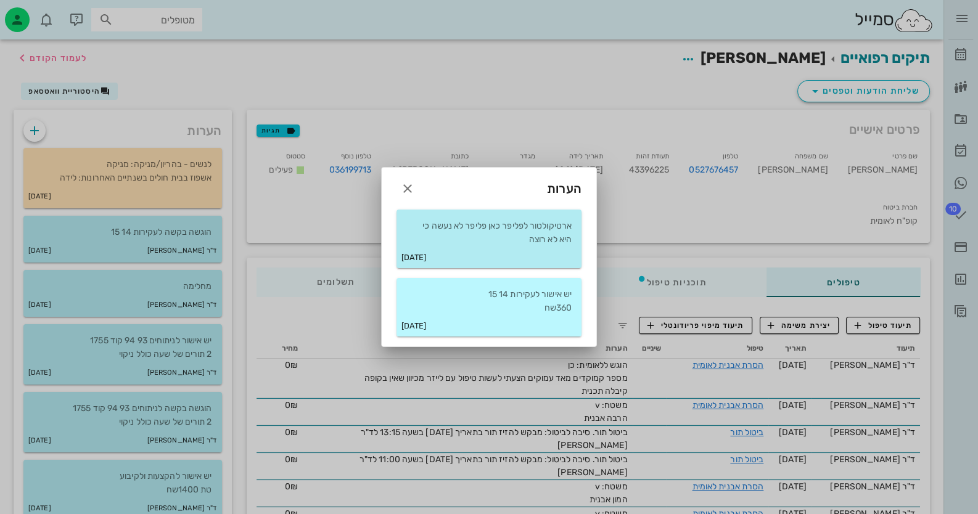
click at [507, 300] on p "יש אישור לעקירות 14 15 360שח" at bounding box center [488, 301] width 165 height 27
click at [512, 299] on p "יש אישור לעקירות 14 15 360שח" at bounding box center [488, 301] width 165 height 27
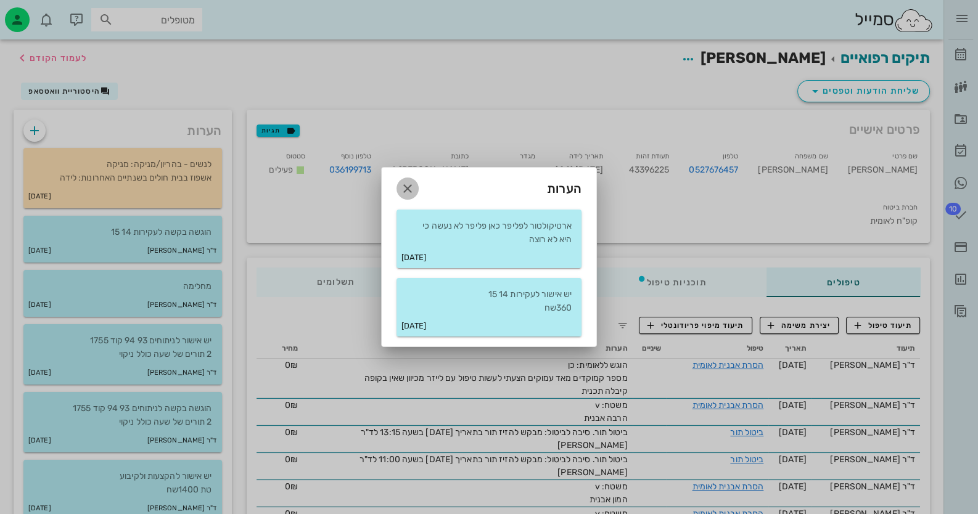
click at [404, 178] on button "button" at bounding box center [407, 189] width 22 height 22
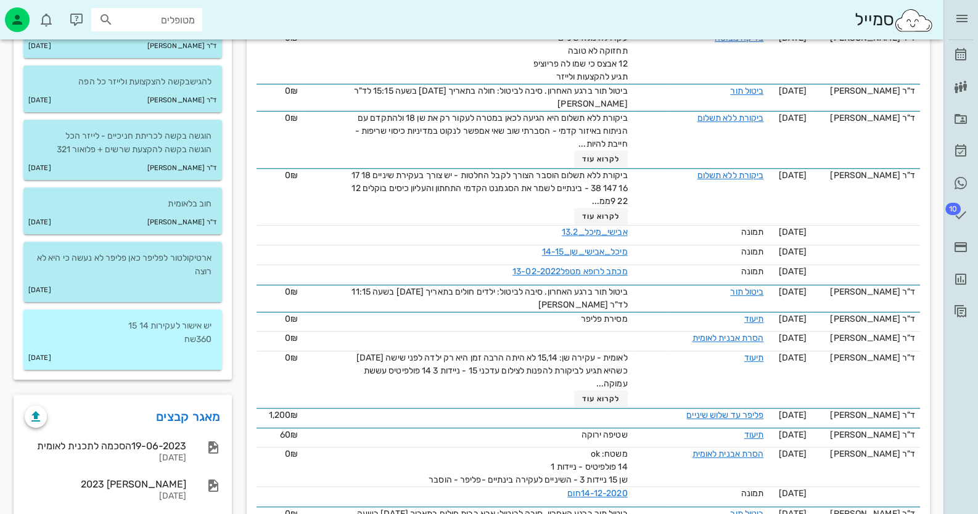
scroll to position [863, 0]
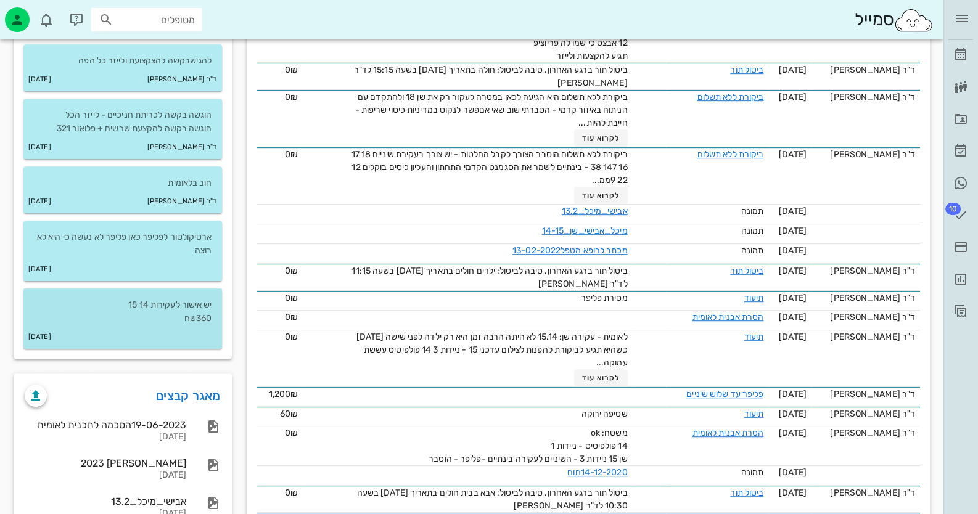
click at [142, 327] on div "[DATE]" at bounding box center [122, 336] width 198 height 23
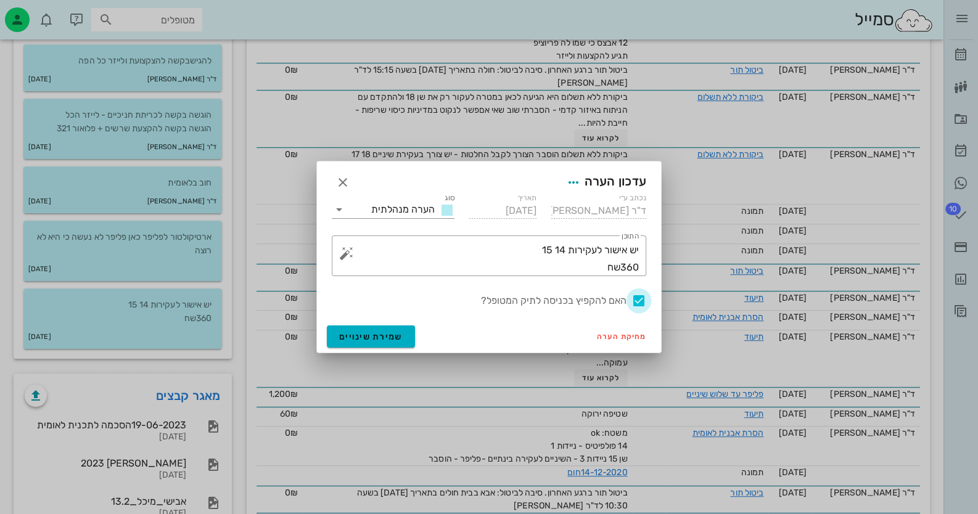
click at [632, 297] on div at bounding box center [638, 300] width 21 height 21
checkbox input "false"
click at [369, 333] on span "שמירת שינויים" at bounding box center [370, 337] width 63 height 10
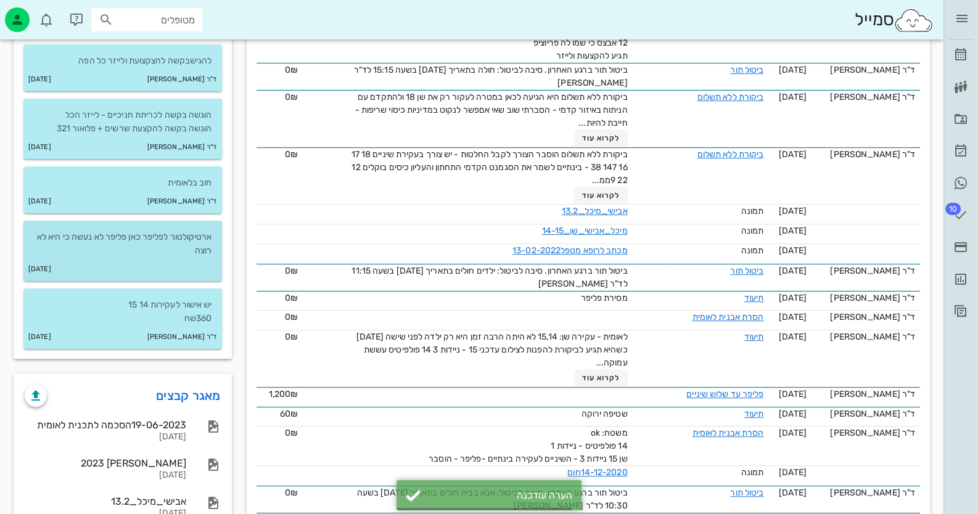
click at [188, 255] on p "ארטיקולטור לפליפר כאן פליפר לא נעשה כי היא לא רוצה" at bounding box center [122, 244] width 179 height 27
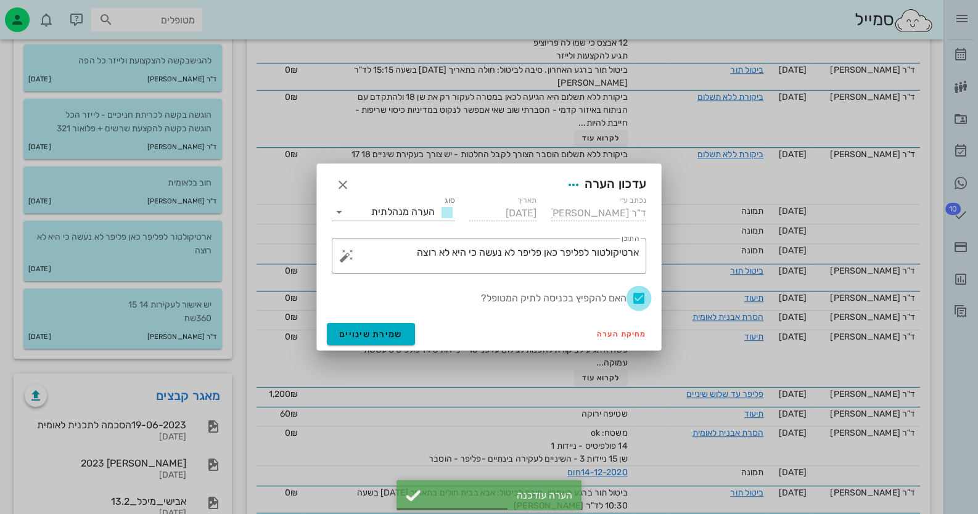
click at [647, 295] on div at bounding box center [638, 298] width 21 height 21
checkbox input "false"
click at [353, 330] on span "שמירת שינויים" at bounding box center [370, 334] width 63 height 10
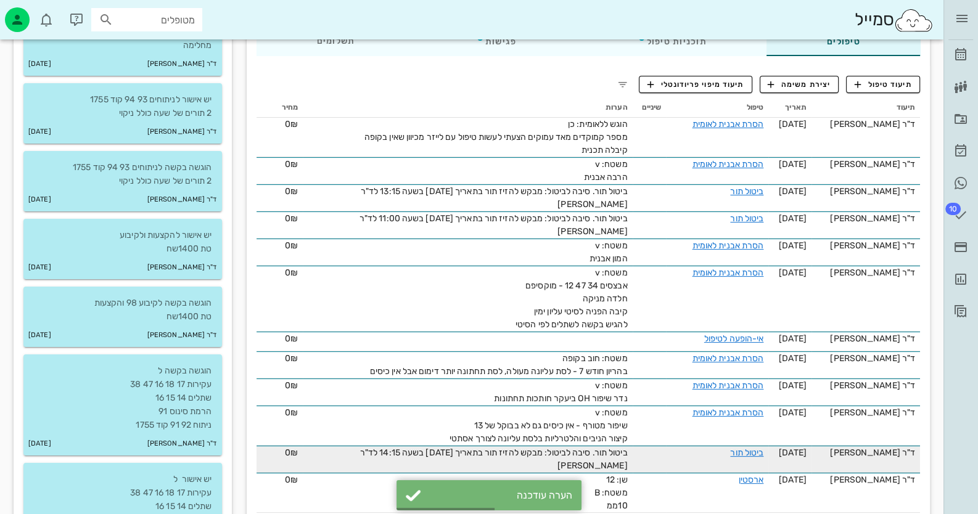
scroll to position [61, 0]
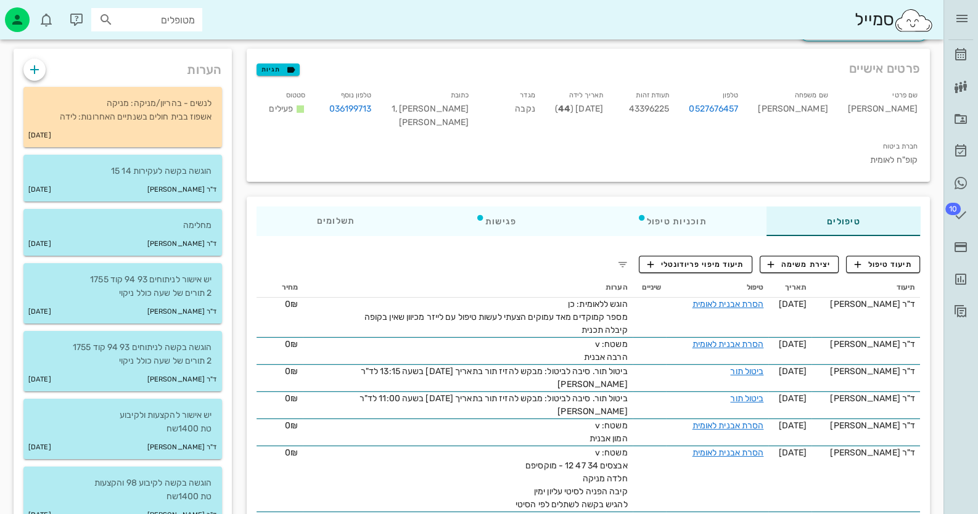
click at [669, 107] on span "43396225" at bounding box center [649, 109] width 41 height 10
click at [669, 105] on span "43396225" at bounding box center [649, 109] width 41 height 10
copy span "43396225"
click at [965, 41] on link "[PERSON_NAME]" at bounding box center [960, 55] width 25 height 30
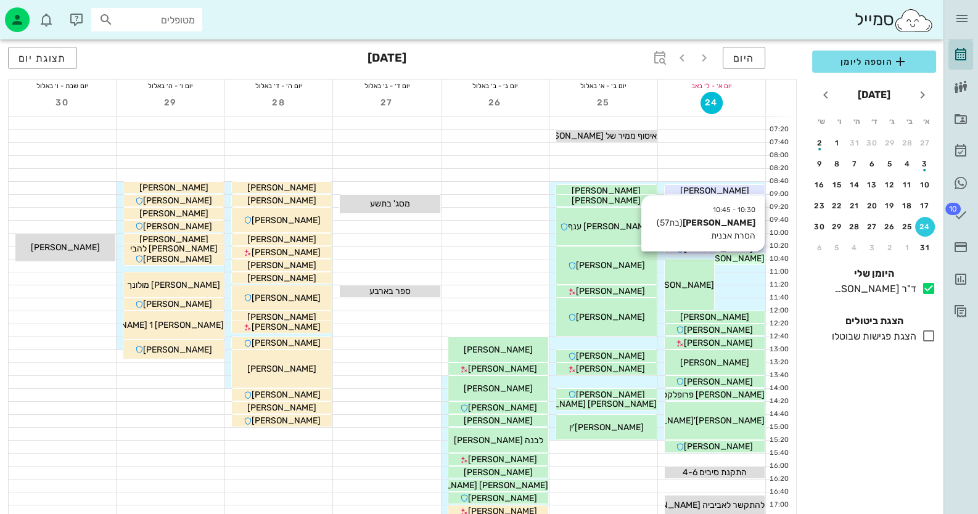
click at [748, 258] on span "[PERSON_NAME]" at bounding box center [729, 258] width 69 height 10
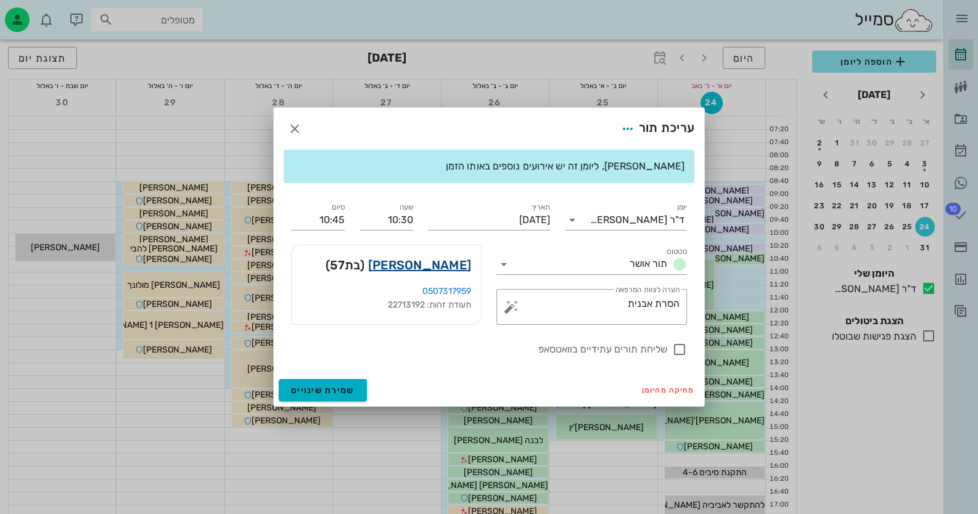
click at [447, 260] on link "[PERSON_NAME]" at bounding box center [419, 265] width 103 height 20
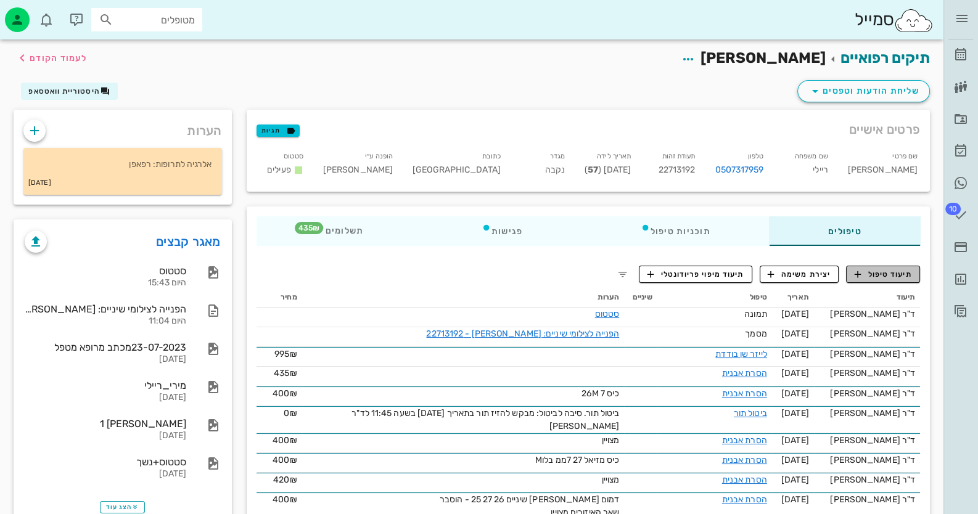
click at [892, 267] on button "תיעוד טיפול" at bounding box center [883, 274] width 74 height 17
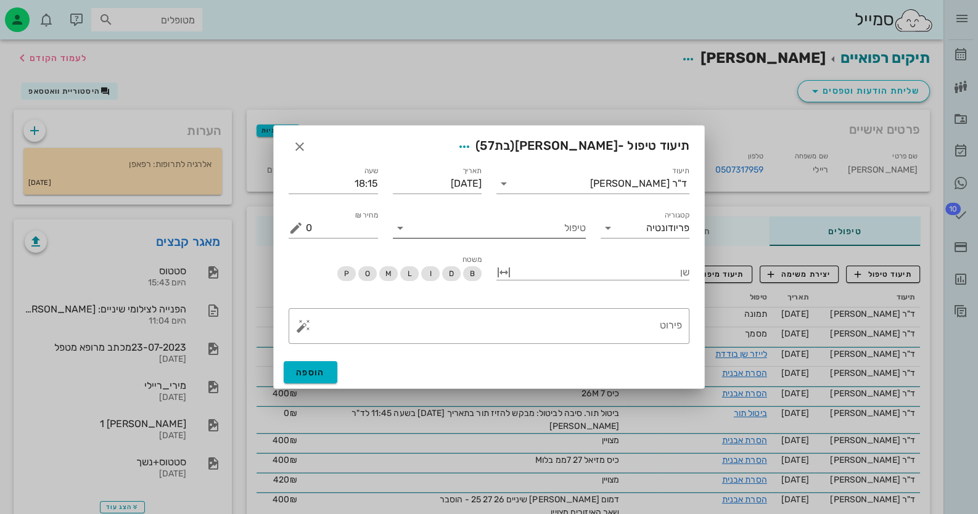
click at [539, 223] on input "טיפול" at bounding box center [498, 228] width 176 height 20
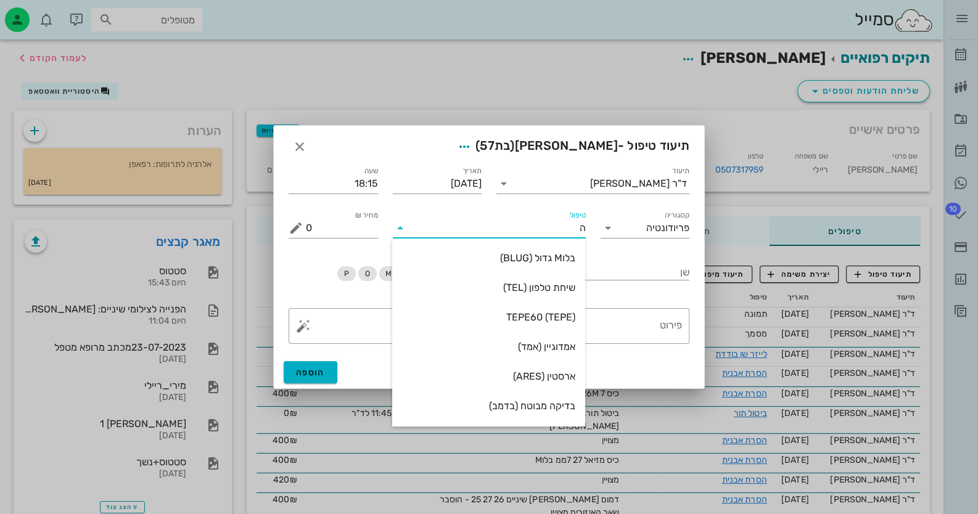
type input "[PERSON_NAME]"
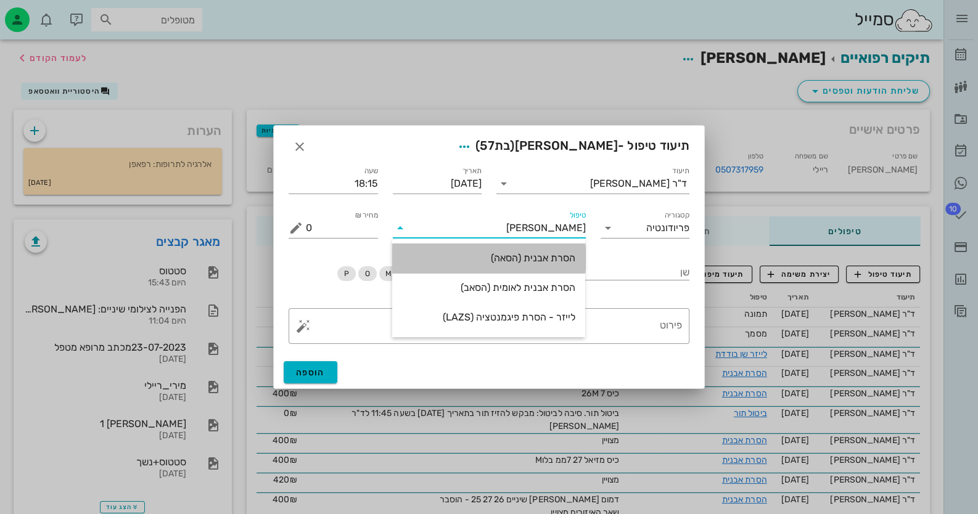
click at [556, 259] on div "הסרת אבנית (הסאה)" at bounding box center [488, 258] width 173 height 12
type input "435"
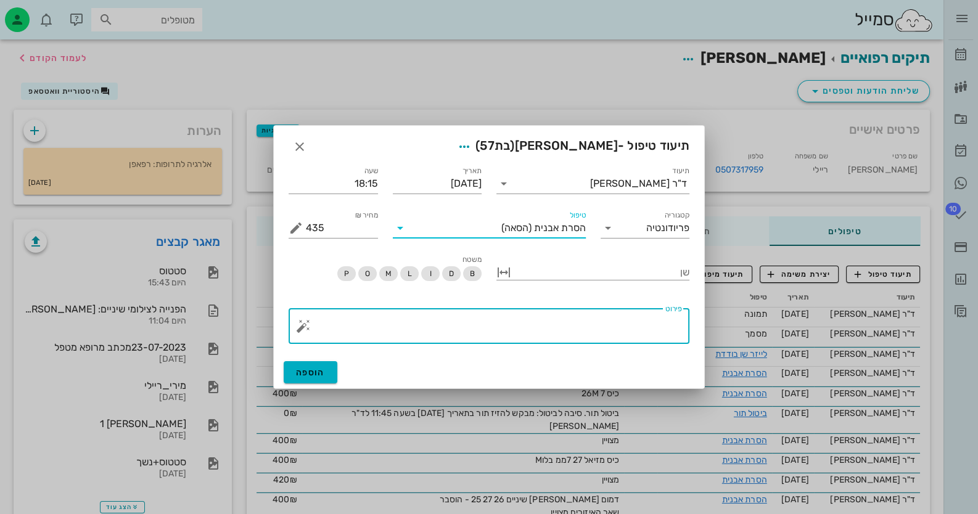
click at [648, 335] on textarea "פירוט" at bounding box center [494, 329] width 376 height 30
type textarea "37 פריאימפלנטיטיס שמתי פריאיקס ללא עלות"
click at [322, 369] on span "הוספה" at bounding box center [310, 372] width 29 height 10
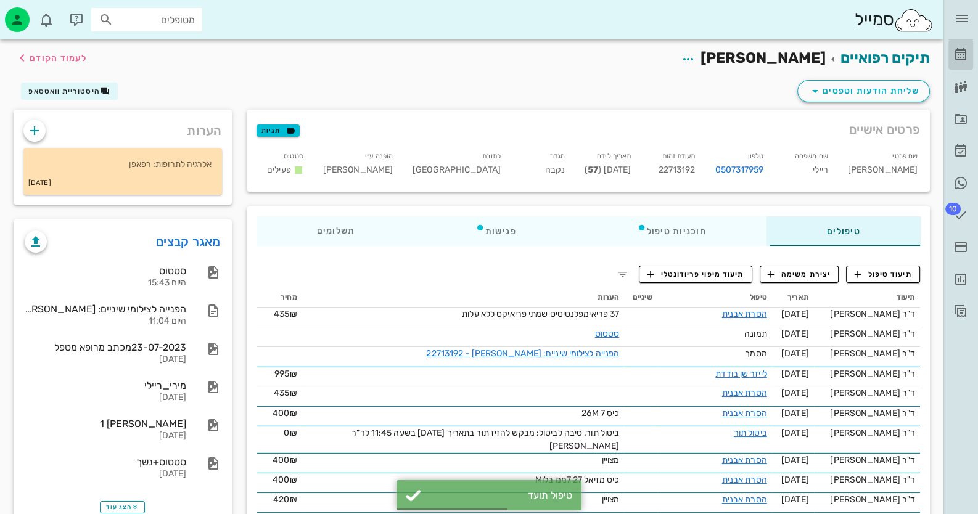
click at [961, 52] on icon at bounding box center [960, 54] width 15 height 15
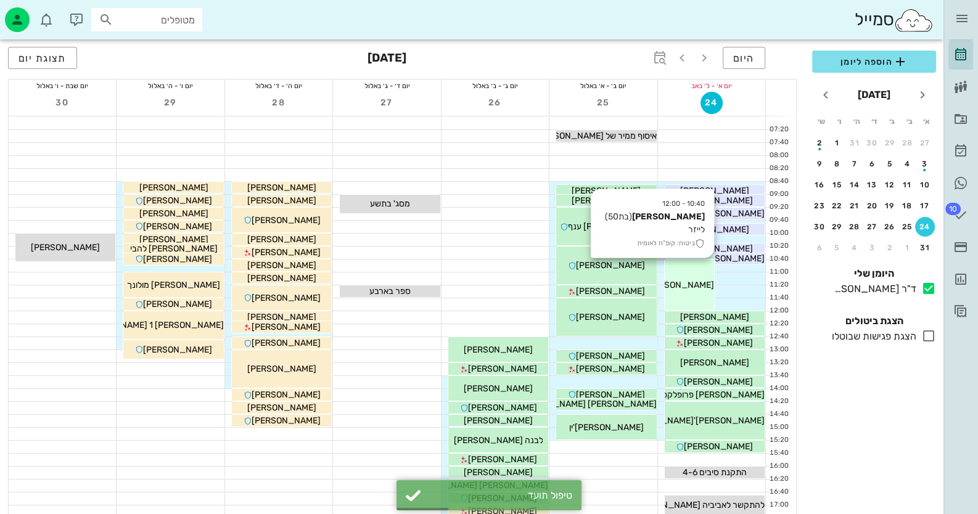
click at [693, 299] on div "10:40 - 12:00 [PERSON_NAME] (בת 50 ) לייזר ביטוח: קופ"ח לאומית [PERSON_NAME]" at bounding box center [688, 284] width 49 height 51
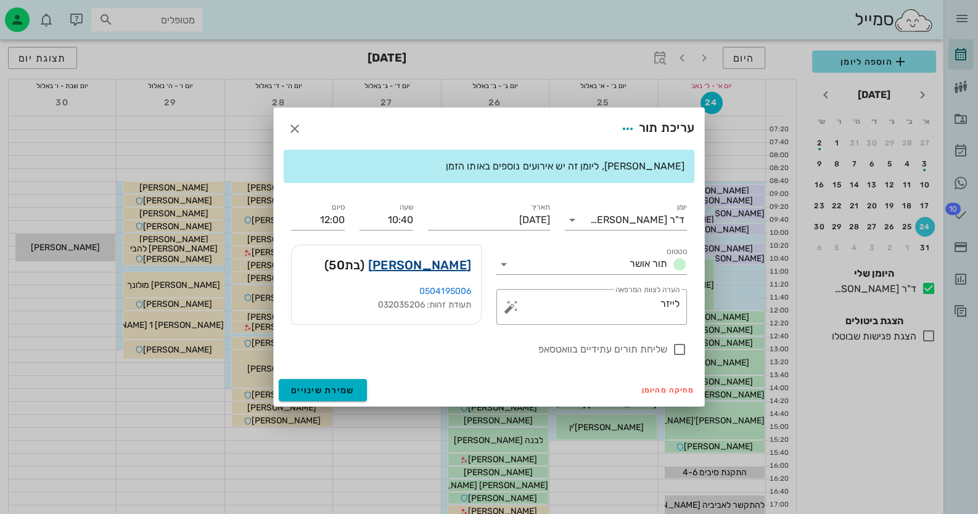
click at [462, 267] on link "[PERSON_NAME]" at bounding box center [419, 265] width 103 height 20
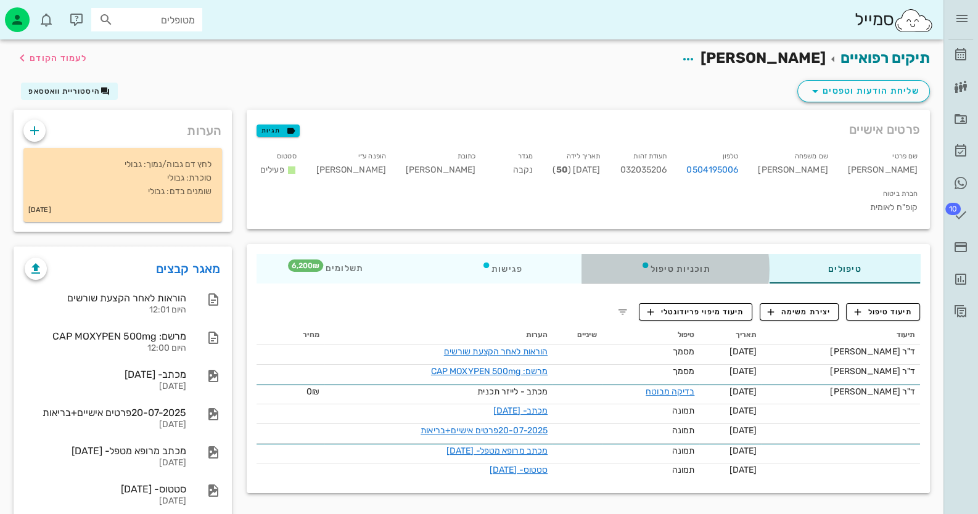
click at [674, 254] on div "תוכניות טיפול" at bounding box center [675, 269] width 188 height 30
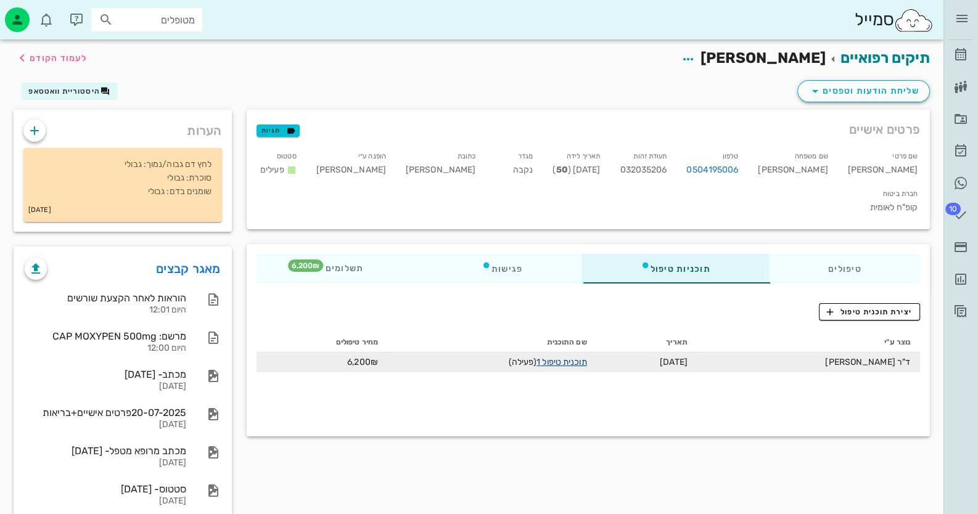
click at [586, 357] on link "תוכנית טיפול 1" at bounding box center [561, 362] width 50 height 10
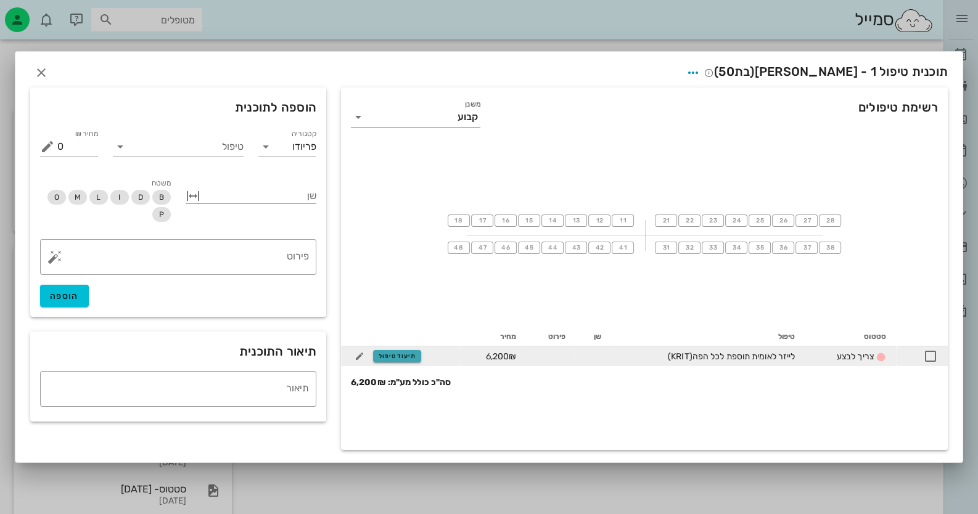
click at [394, 360] on button "תיעוד טיפול" at bounding box center [397, 356] width 48 height 12
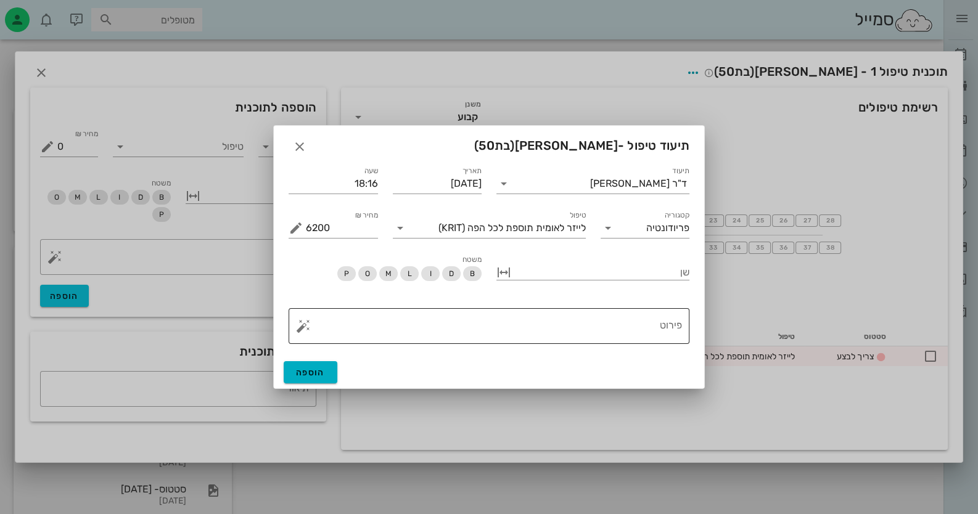
click at [492, 324] on textarea "פירוט" at bounding box center [494, 329] width 376 height 30
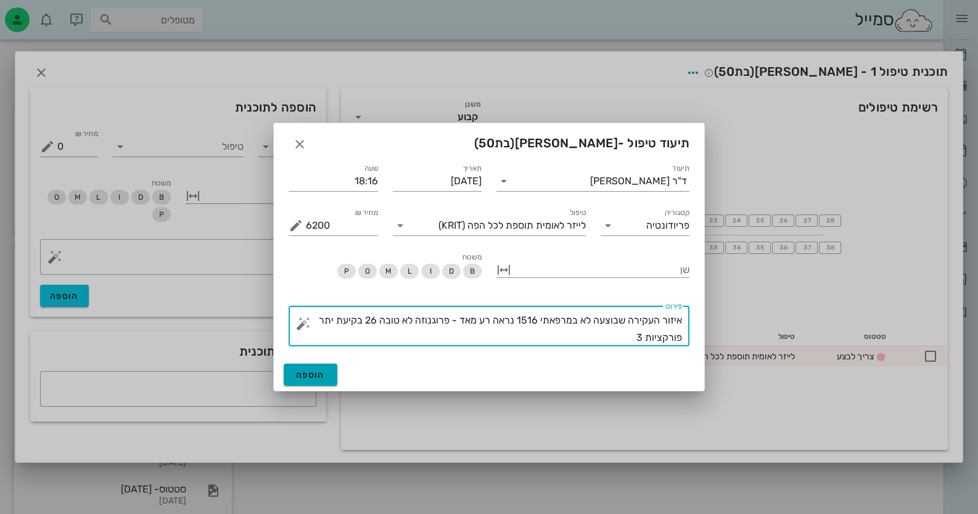
type textarea "איזור העקירה שבוצעה לא במרפאתי 1516 נראה רע מאד - פרוגנוזה לא טובה 26 בקיעת יתר…"
click at [330, 372] on button "הוספה" at bounding box center [311, 375] width 54 height 22
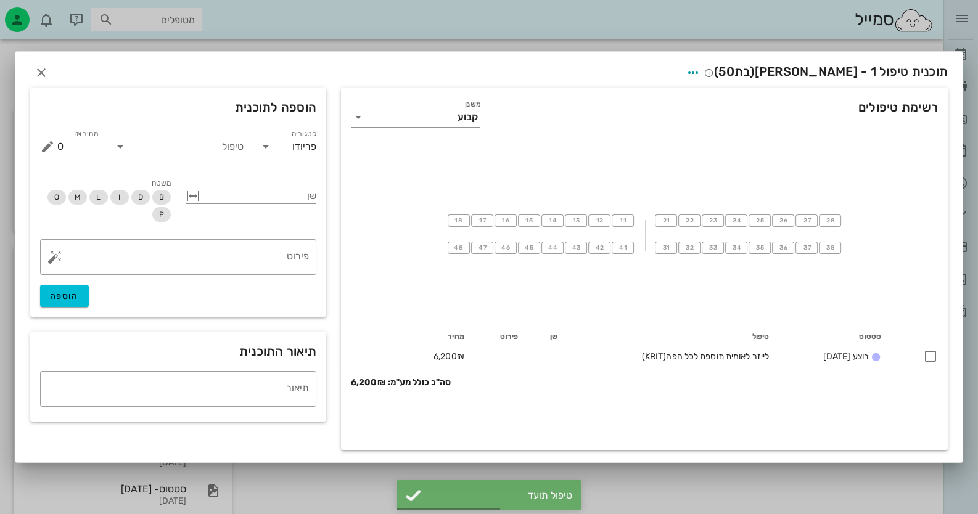
click at [499, 35] on div at bounding box center [489, 257] width 978 height 514
click at [49, 79] on span "button" at bounding box center [41, 72] width 22 height 15
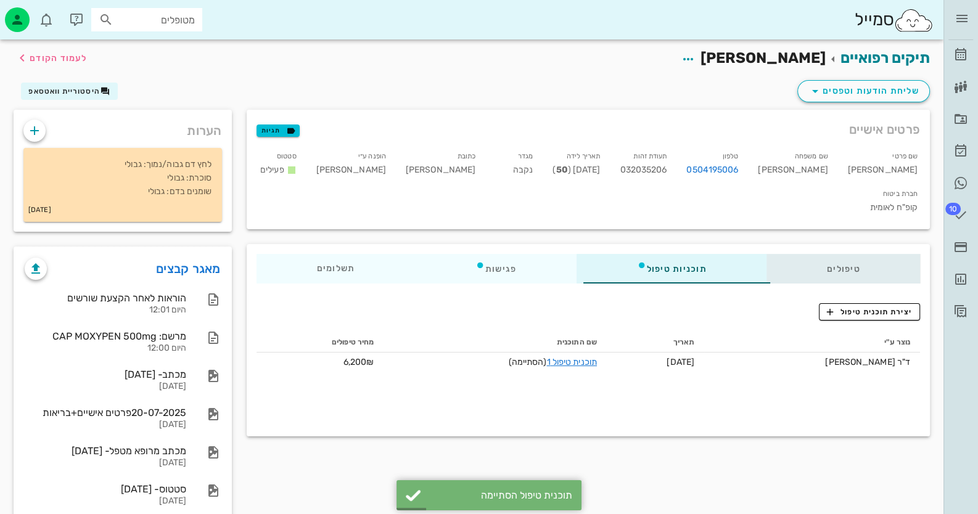
click at [843, 254] on div "טיפולים" at bounding box center [842, 269] width 153 height 30
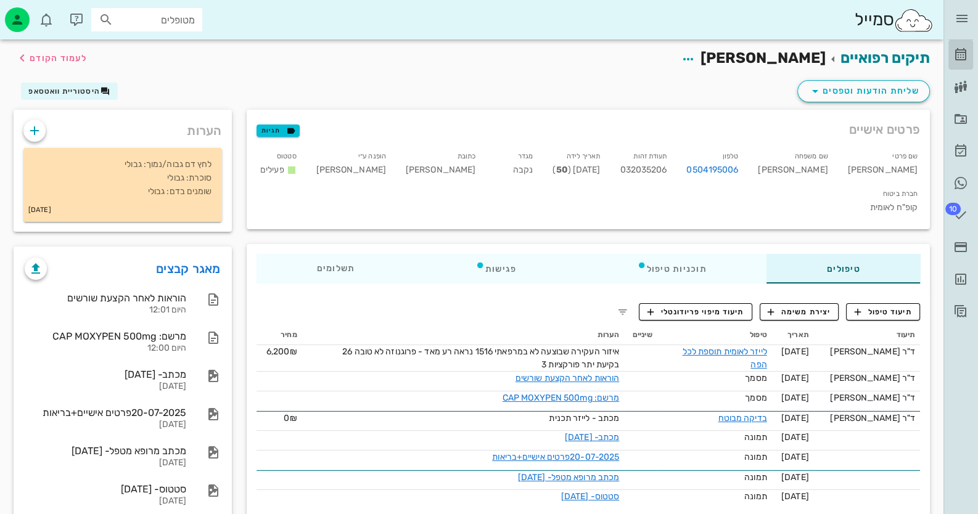
click at [960, 67] on link "[PERSON_NAME]" at bounding box center [960, 55] width 25 height 30
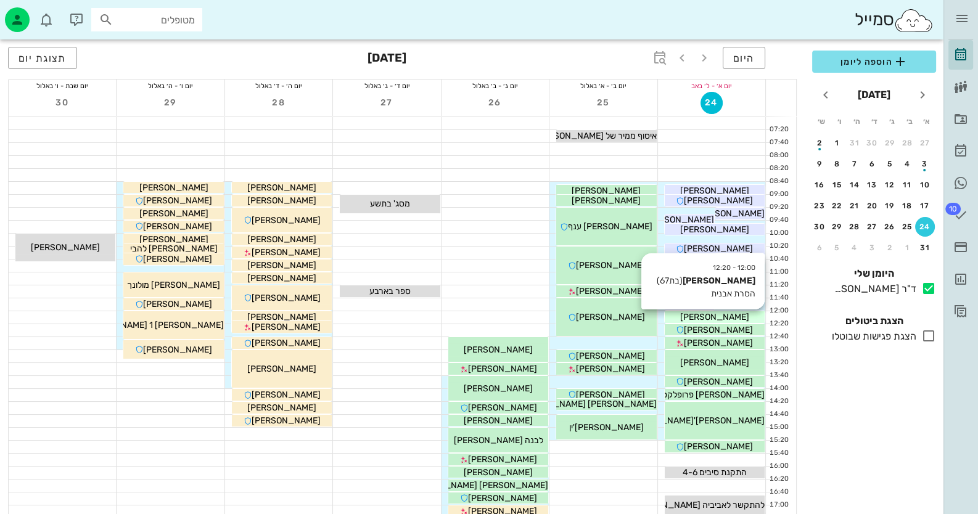
click at [732, 322] on div "[PERSON_NAME]" at bounding box center [714, 317] width 100 height 13
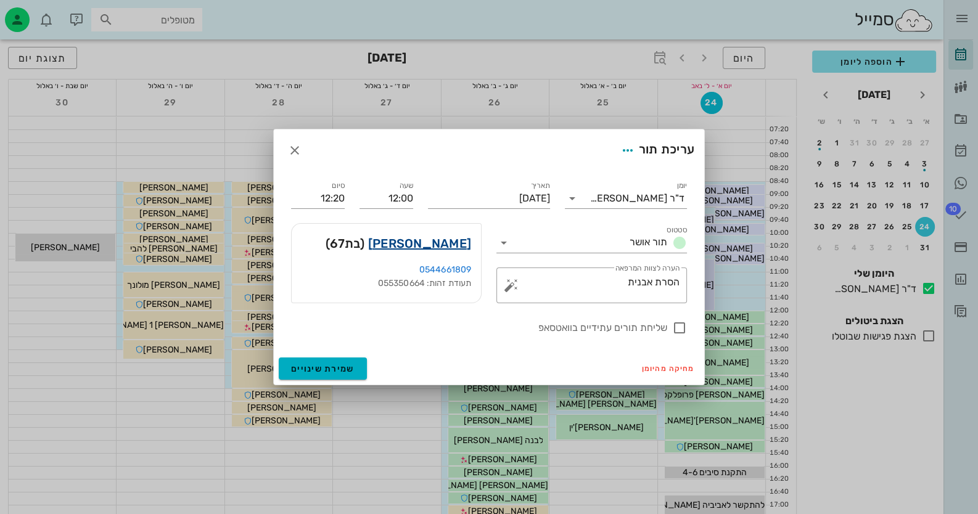
click at [459, 240] on link "[PERSON_NAME]" at bounding box center [419, 244] width 103 height 20
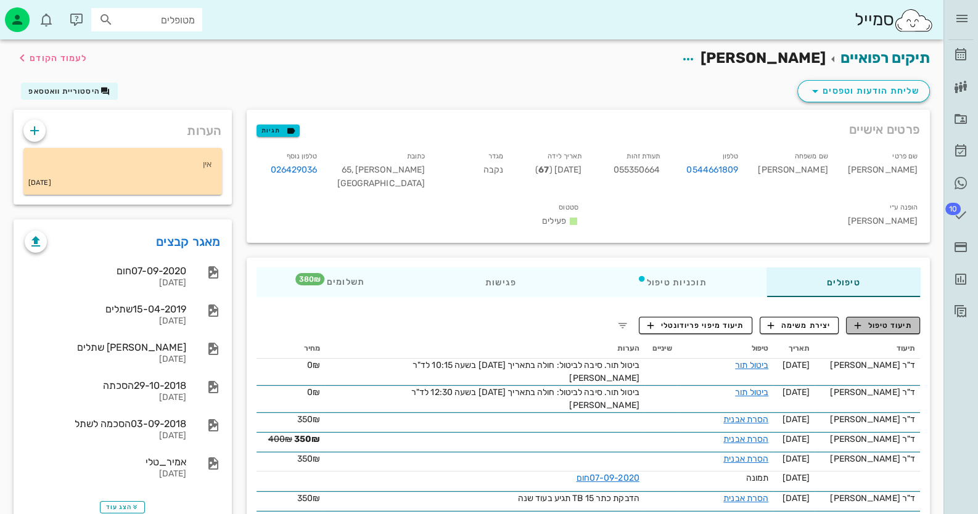
click at [897, 320] on span "תיעוד טיפול" at bounding box center [882, 325] width 57 height 11
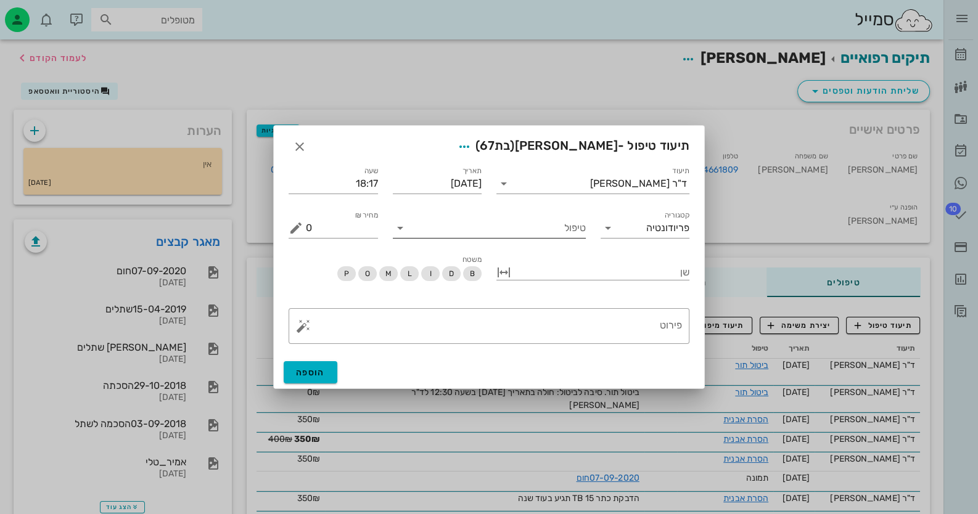
click at [563, 234] on input "טיפול" at bounding box center [498, 228] width 176 height 20
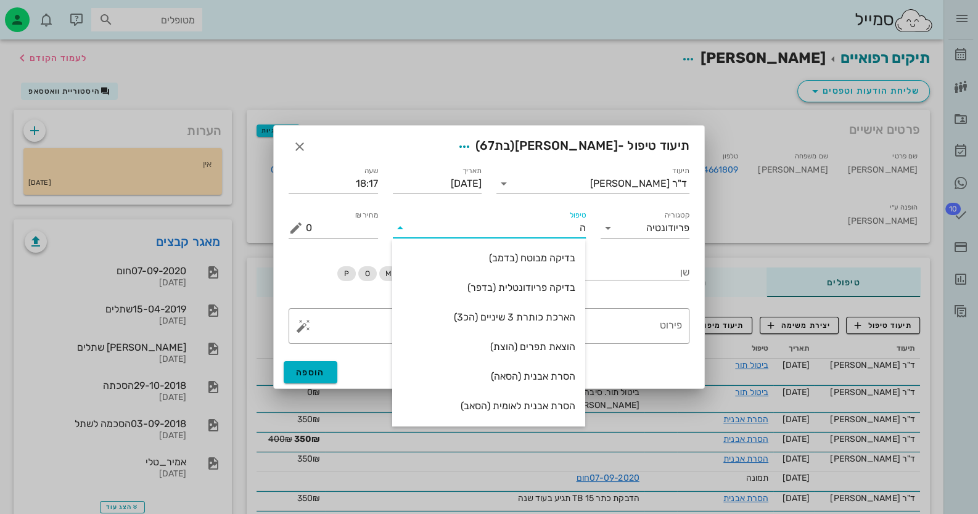
type input "[PERSON_NAME]"
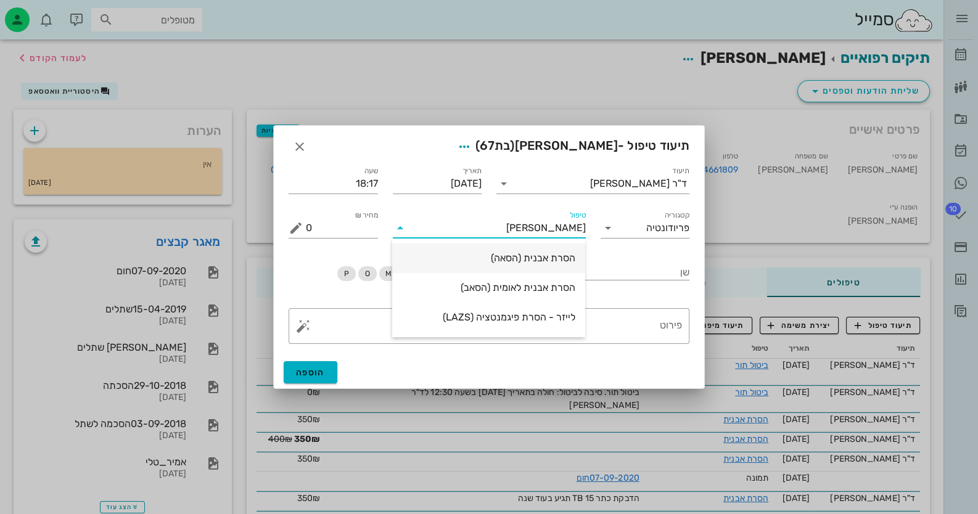
click at [575, 251] on div "הסרת אבנית (הסאה)" at bounding box center [488, 258] width 193 height 30
type input "435"
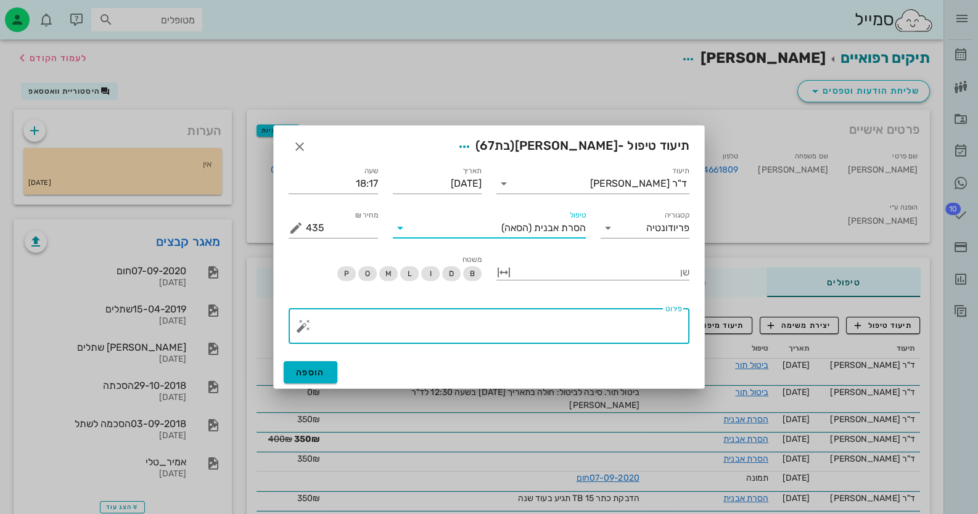
click at [587, 320] on textarea "פירוט" at bounding box center [494, 329] width 376 height 30
type textarea "לא היתה 3 שנים - מצב יציב מאד ניידות 1 של 16 אין כיסים OH טובה"
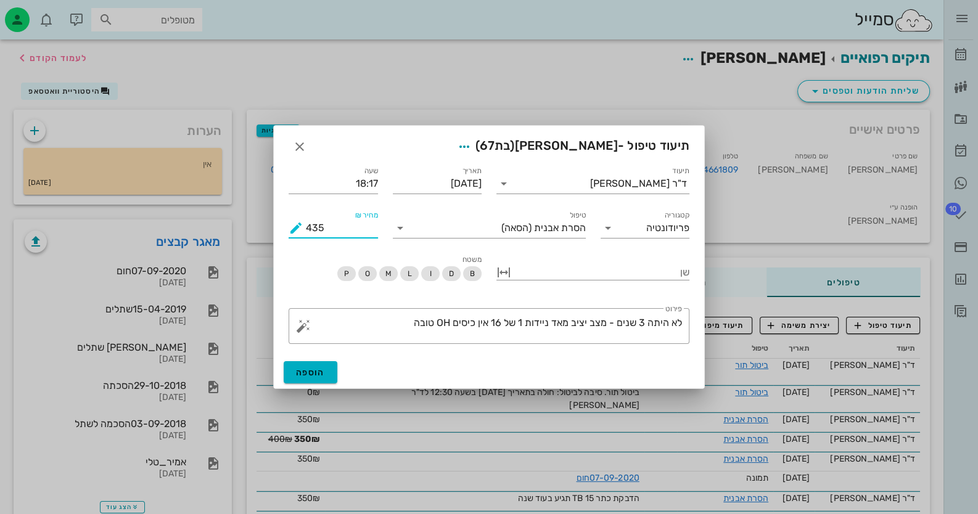
drag, startPoint x: 351, startPoint y: 224, endPoint x: 250, endPoint y: 237, distance: 102.0
type input "380"
click at [335, 378] on button "הוספה" at bounding box center [311, 372] width 54 height 22
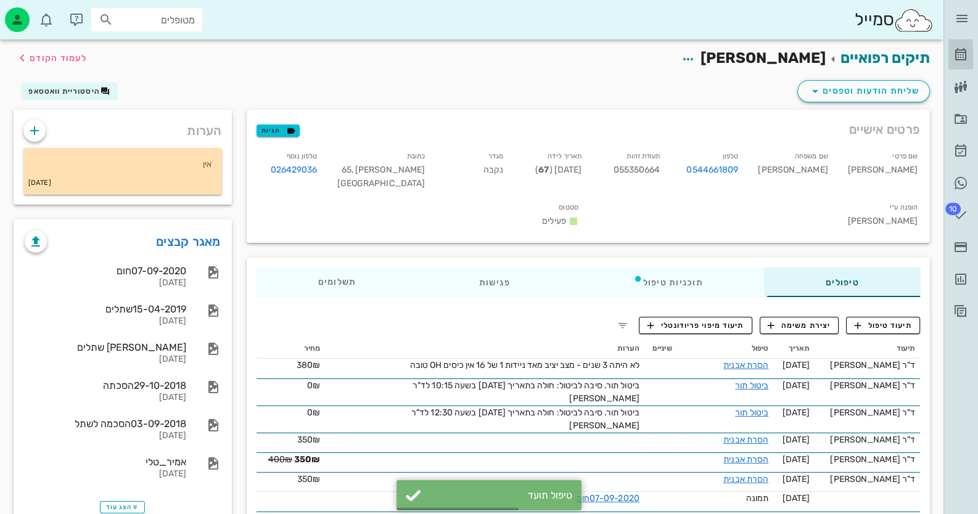
click at [961, 50] on icon at bounding box center [960, 54] width 15 height 15
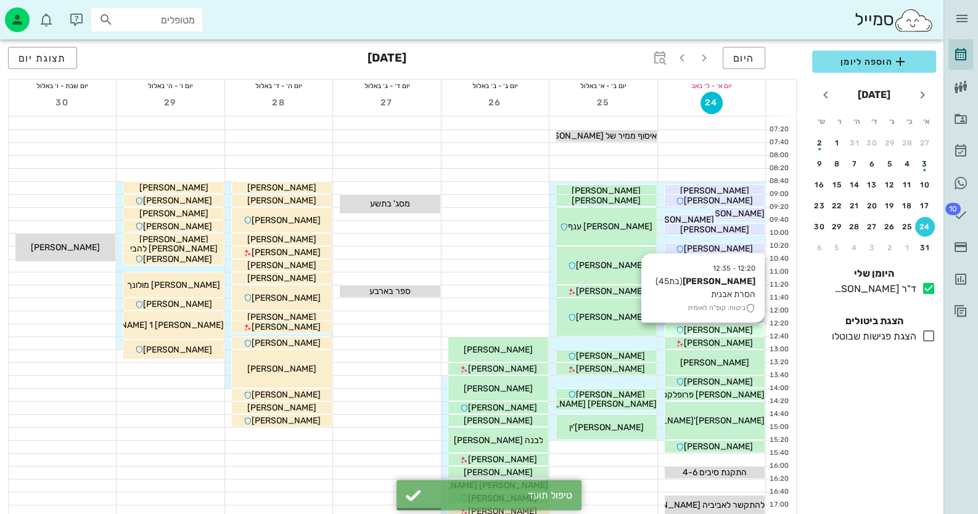
click at [705, 332] on span "[PERSON_NAME]" at bounding box center [718, 330] width 69 height 10
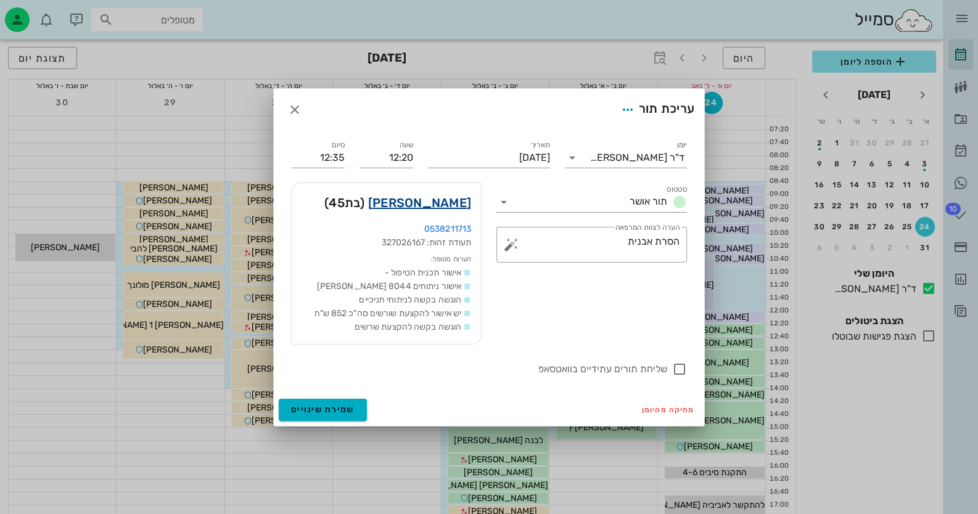
click at [463, 200] on link "[PERSON_NAME]" at bounding box center [419, 203] width 103 height 20
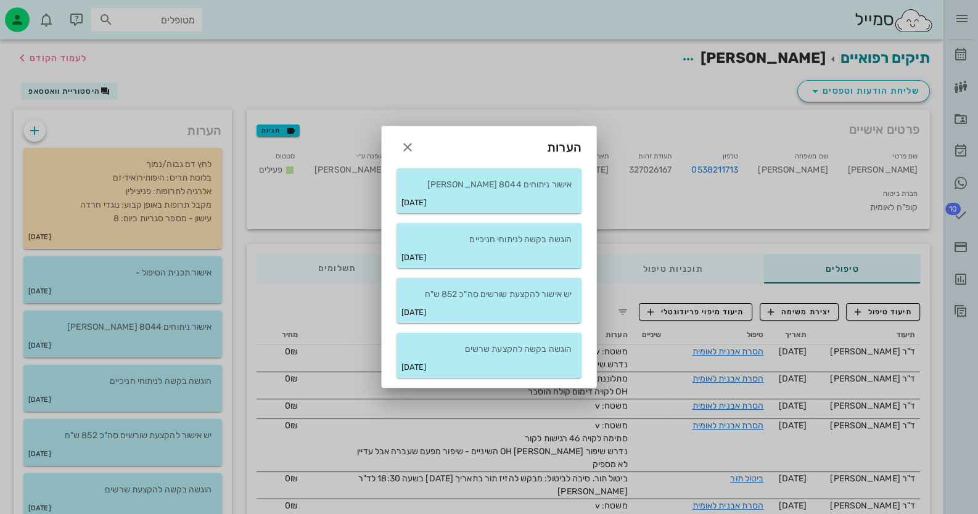
click at [463, 200] on div "[DATE]" at bounding box center [488, 203] width 185 height 22
click at [414, 144] on icon "button" at bounding box center [407, 147] width 15 height 15
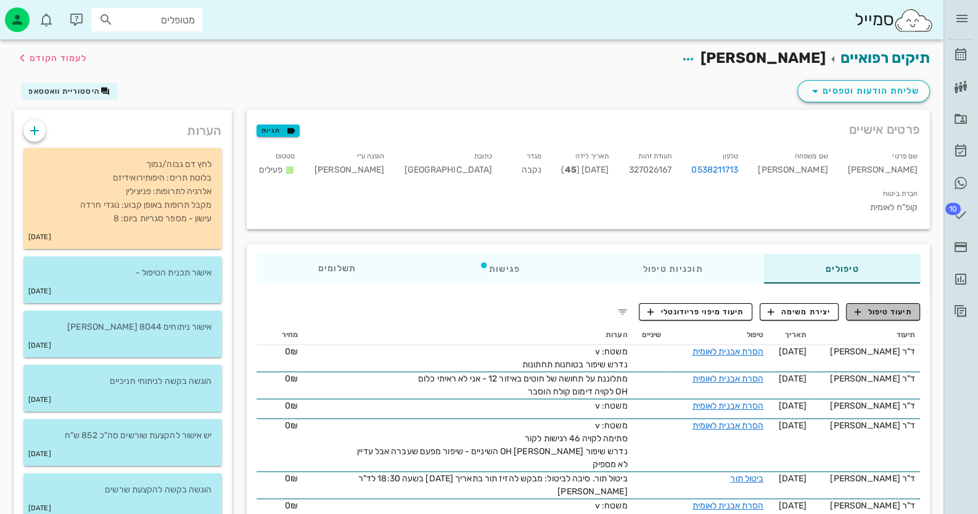
click at [876, 306] on span "תיעוד טיפול" at bounding box center [882, 311] width 57 height 11
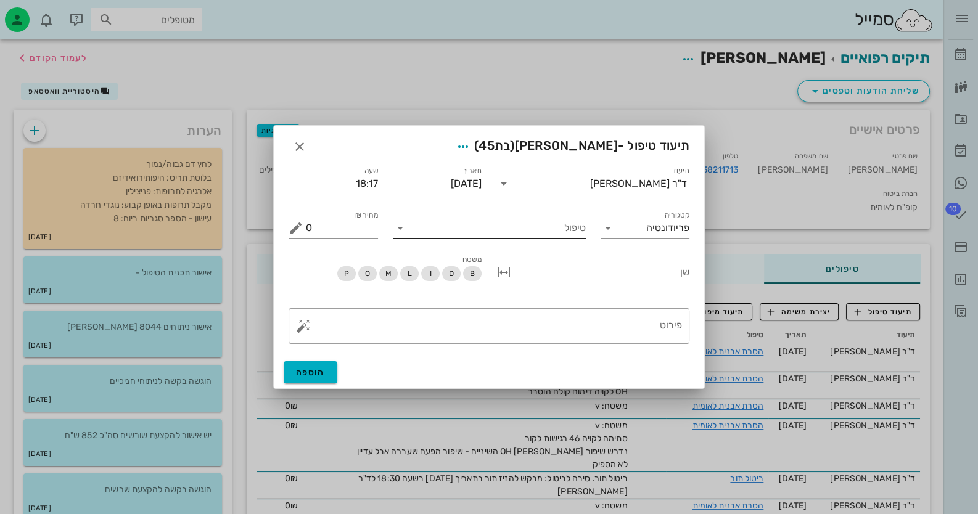
click at [533, 231] on input "טיפול" at bounding box center [498, 228] width 176 height 20
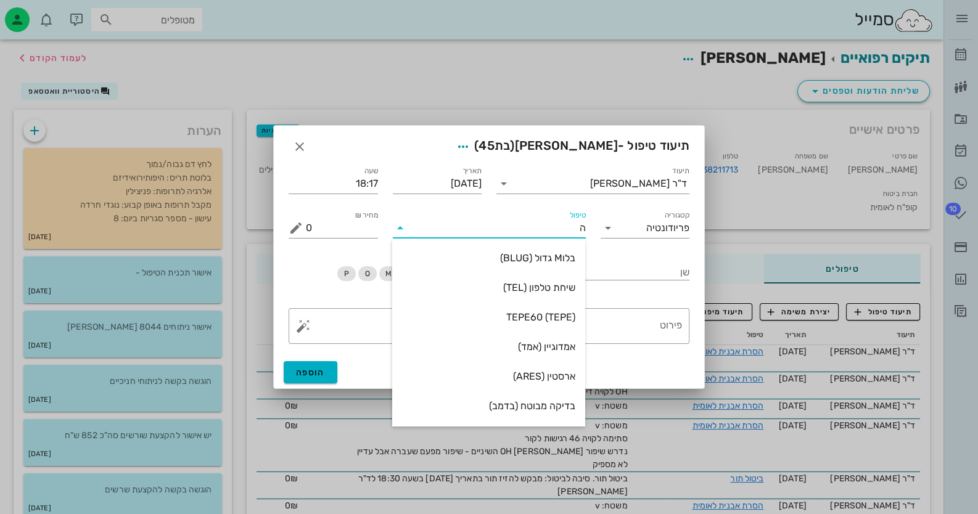
type input "[PERSON_NAME]"
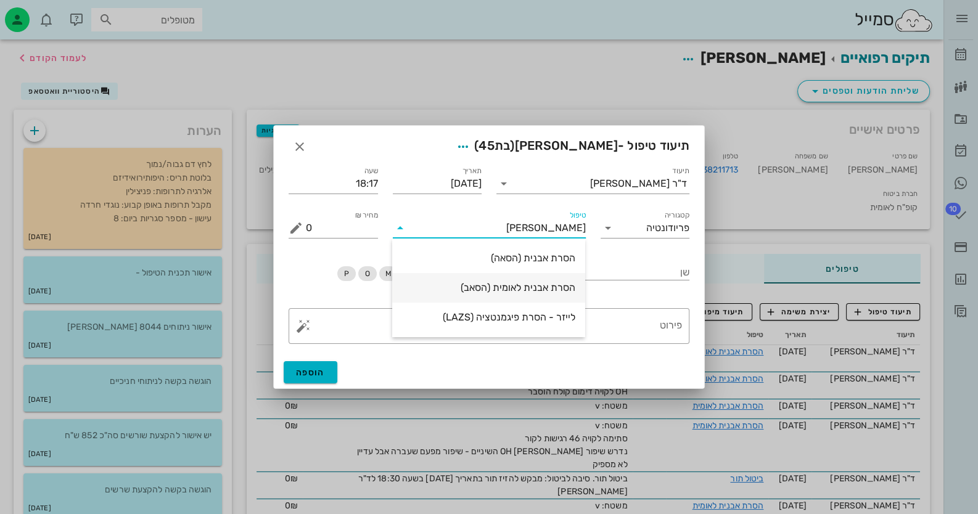
click at [544, 285] on div "הסרת אבנית לאומית (הסאב)" at bounding box center [488, 288] width 173 height 12
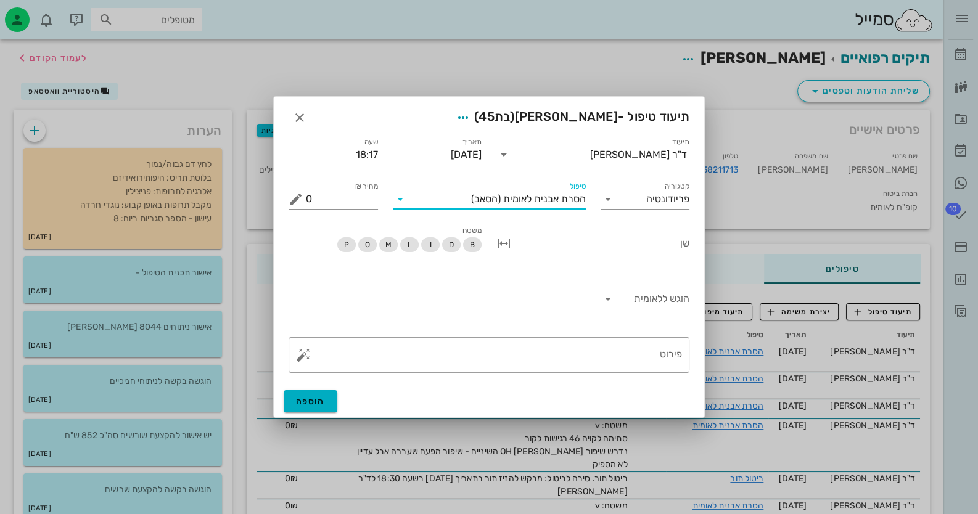
click at [614, 305] on icon at bounding box center [607, 299] width 15 height 15
click at [614, 305] on div "כן" at bounding box center [645, 309] width 70 height 12
click at [539, 354] on textarea "פירוט" at bounding box center [494, 358] width 376 height 30
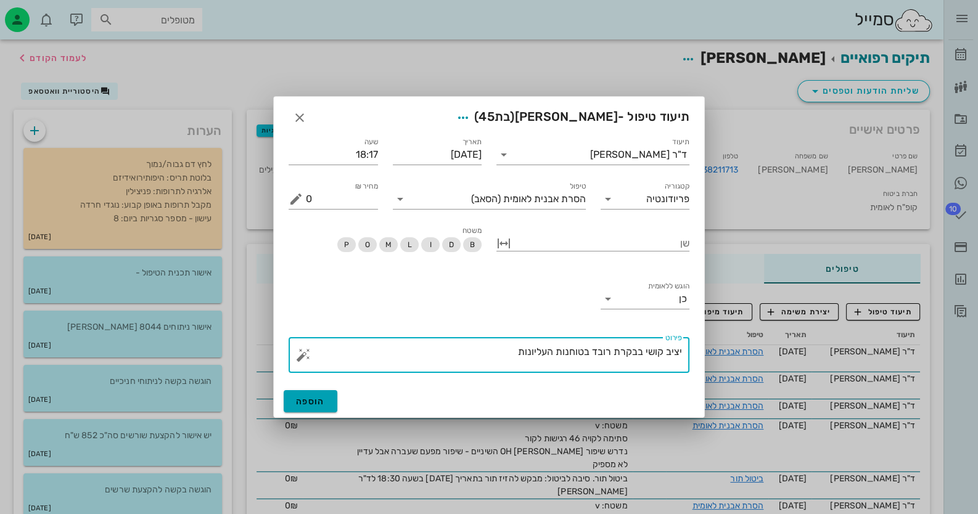
type textarea "יציב קושי בבקרת רובד בטוחנות העליונות"
click at [296, 402] on span "הוספה" at bounding box center [310, 401] width 29 height 10
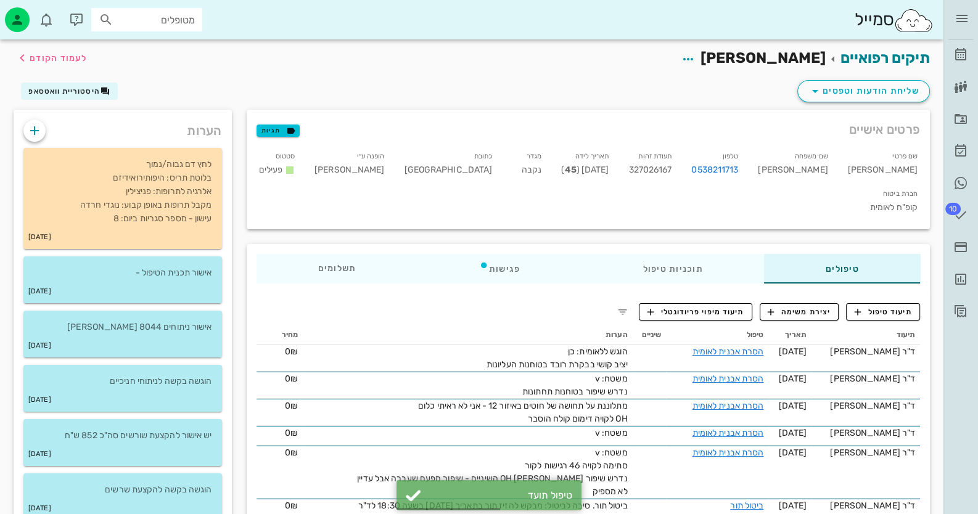
click at [681, 175] on div "תעודת זהות 327026167" at bounding box center [649, 166] width 63 height 38
copy span "327026167"
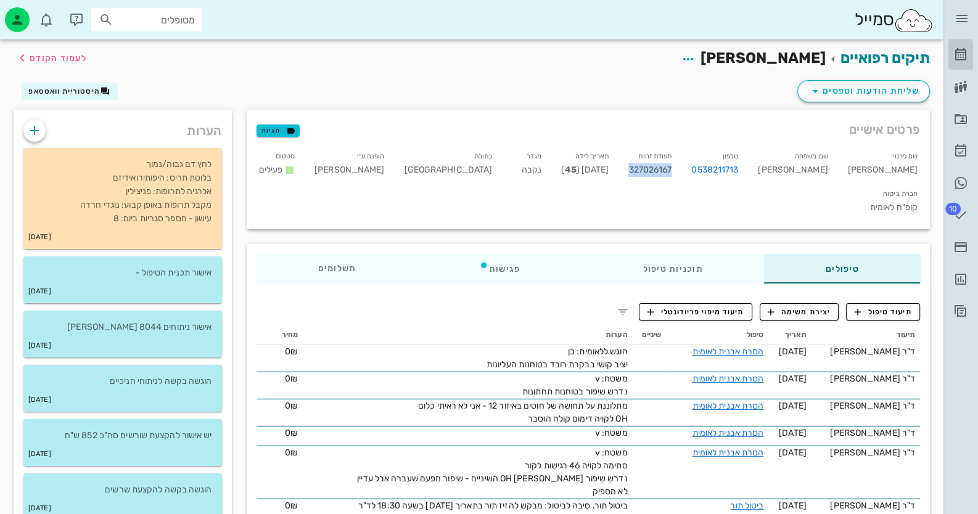
click at [971, 52] on link "[PERSON_NAME]" at bounding box center [960, 55] width 25 height 30
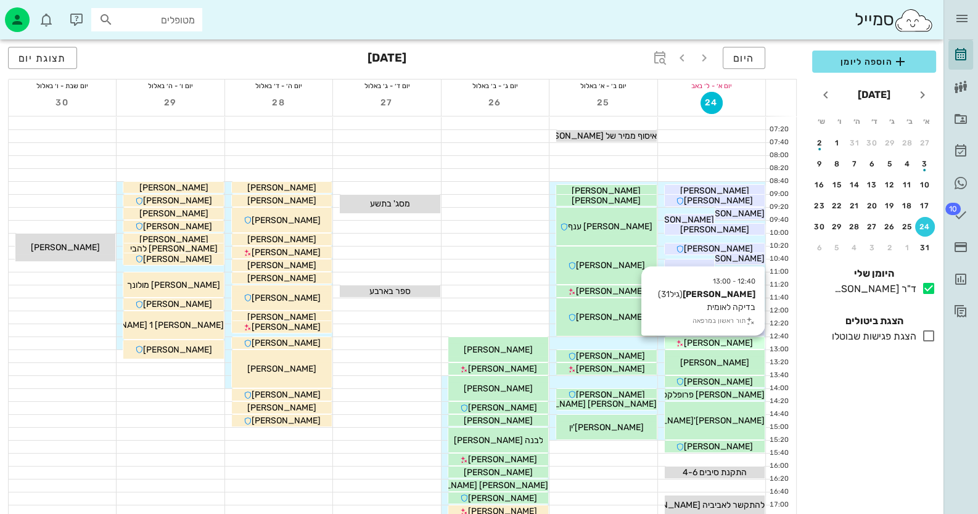
click at [754, 337] on div "[PERSON_NAME]" at bounding box center [714, 343] width 100 height 13
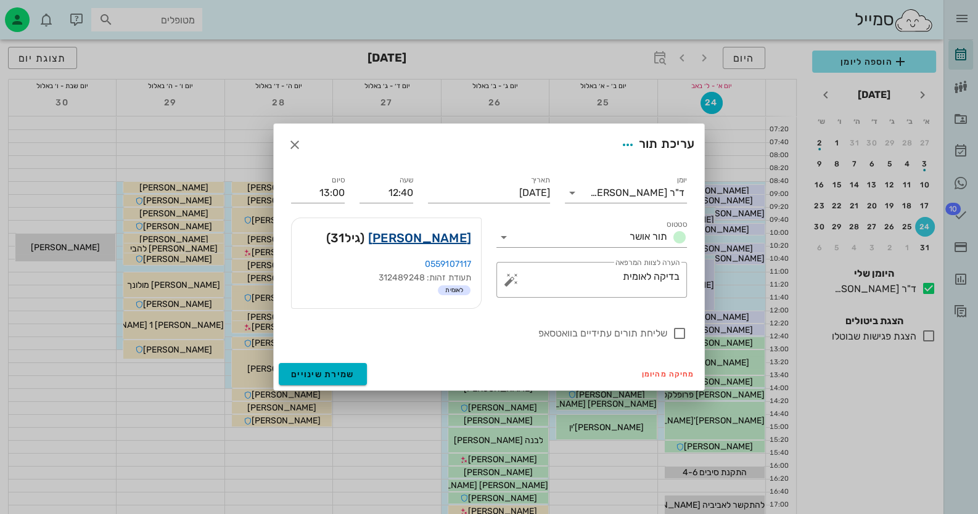
click at [460, 238] on link "[PERSON_NAME]" at bounding box center [419, 238] width 103 height 20
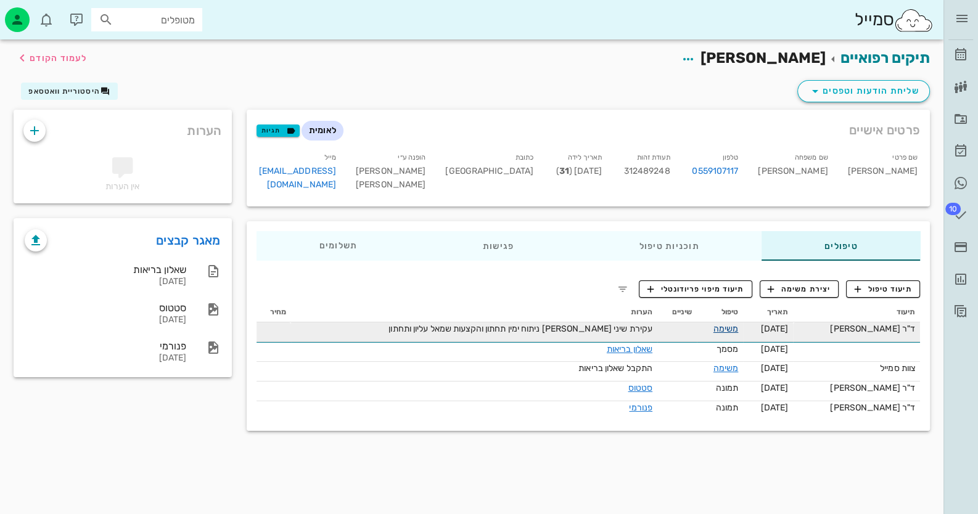
click at [727, 331] on link "משימה" at bounding box center [725, 329] width 25 height 10
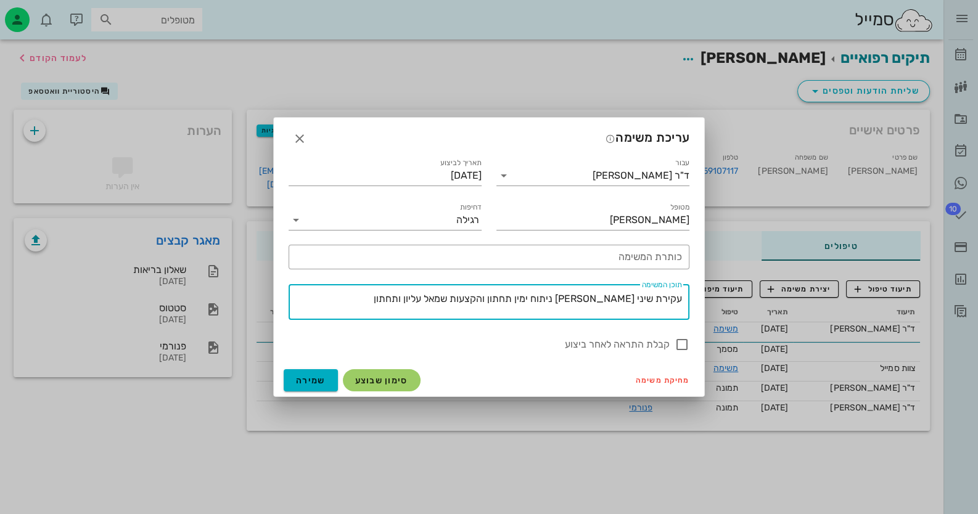
drag, startPoint x: 435, startPoint y: 300, endPoint x: 752, endPoint y: 301, distance: 317.4
click at [752, 301] on div "ד״ר [PERSON_NAME] רשימת המתנה תיקים רפואיים אישורי הגעה היסטוריית וואטסאפ 10 מש…" at bounding box center [489, 257] width 978 height 514
click at [375, 378] on span "סימון שבוצע" at bounding box center [381, 380] width 53 height 10
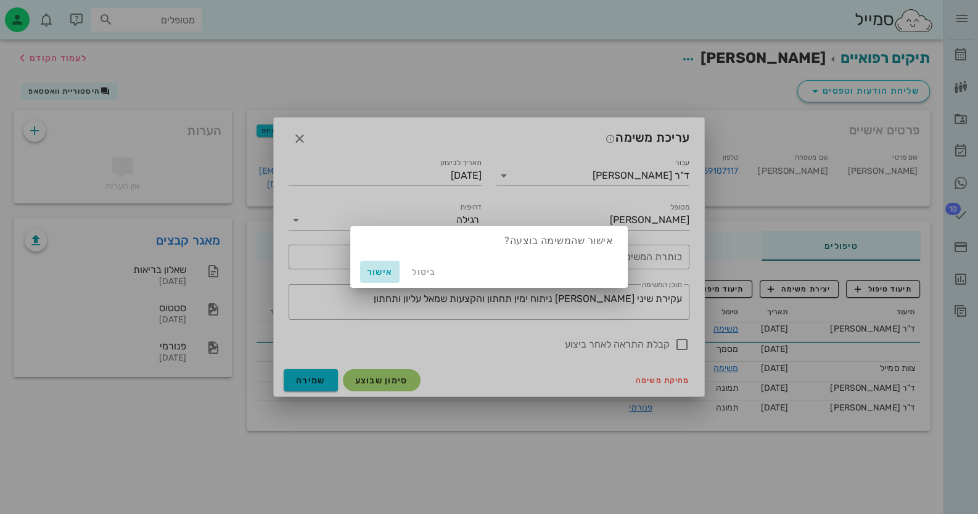
click at [377, 272] on span "אישור" at bounding box center [380, 272] width 30 height 10
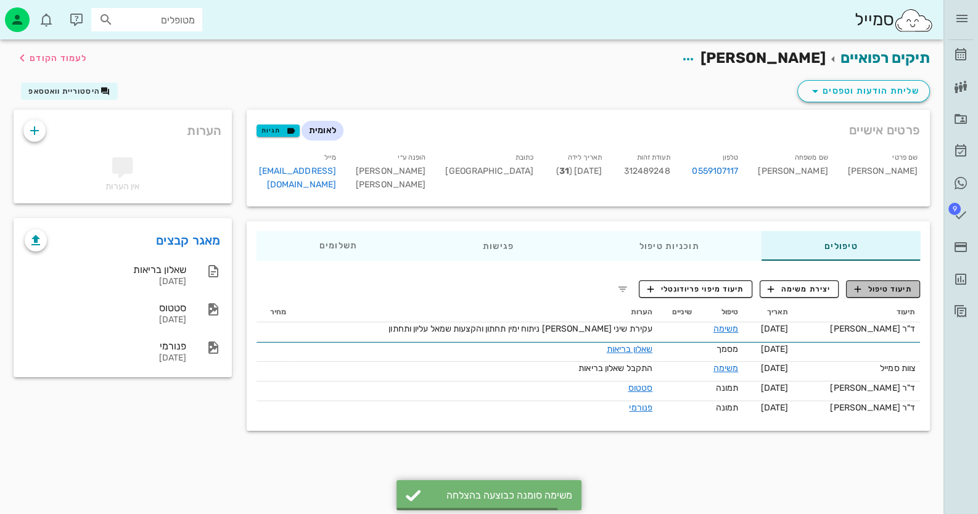
click at [884, 293] on span "תיעוד טיפול" at bounding box center [882, 289] width 57 height 11
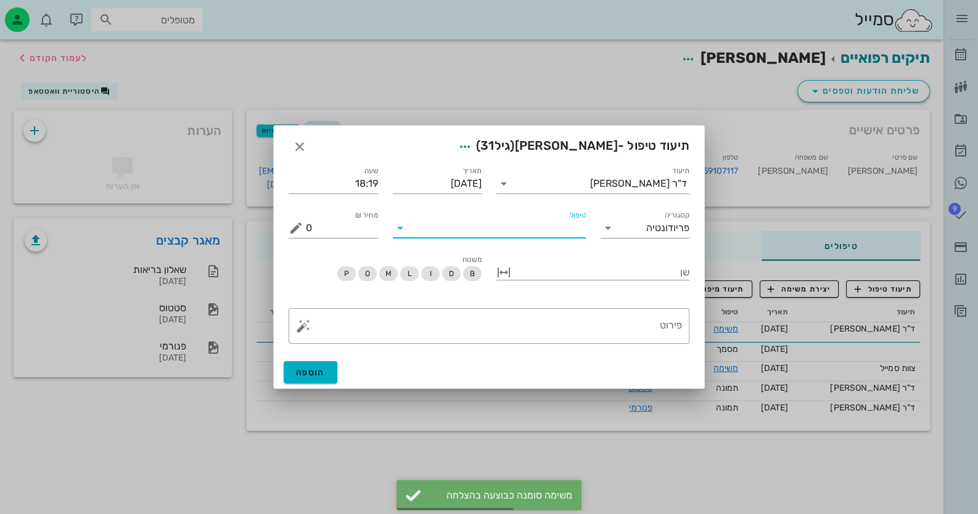
click at [518, 234] on input "טיפול" at bounding box center [498, 228] width 176 height 20
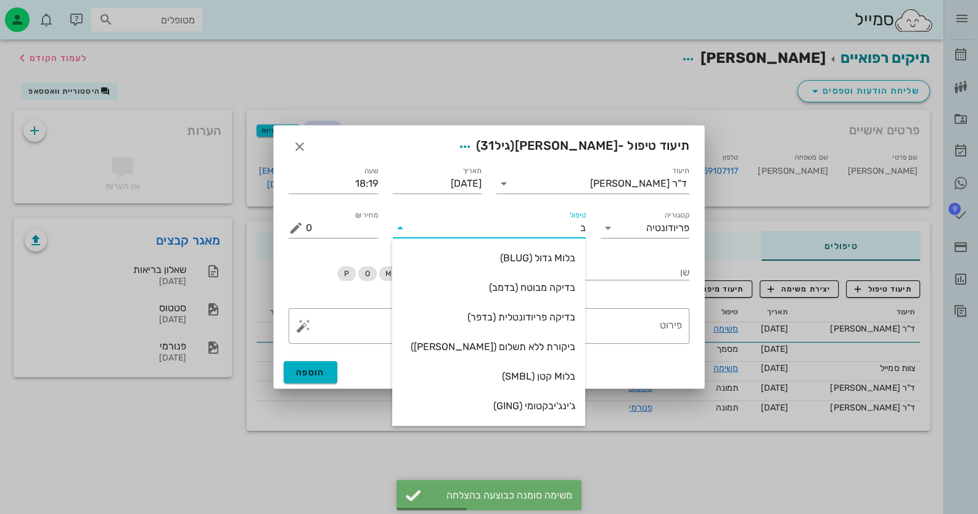
type input "בד"
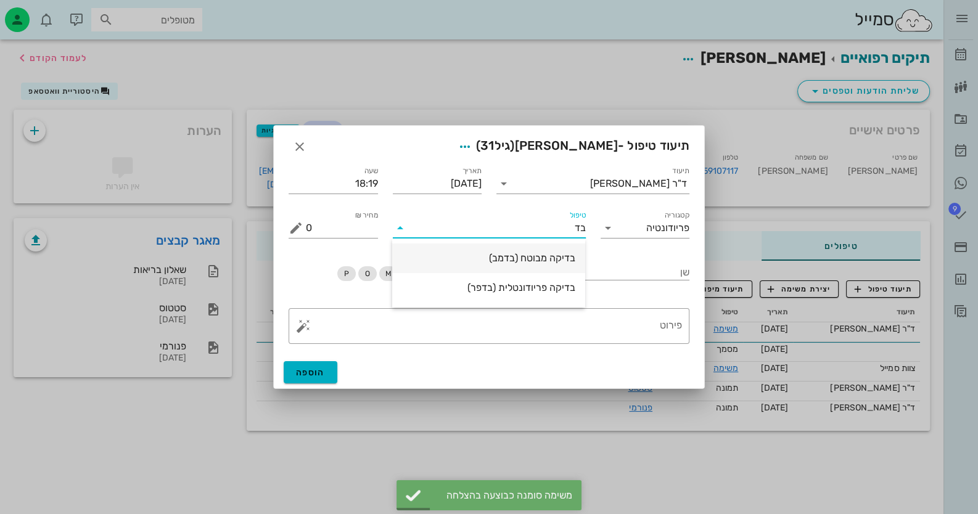
click at [531, 253] on div "בדיקה מבוטח (בדמב)" at bounding box center [488, 258] width 173 height 12
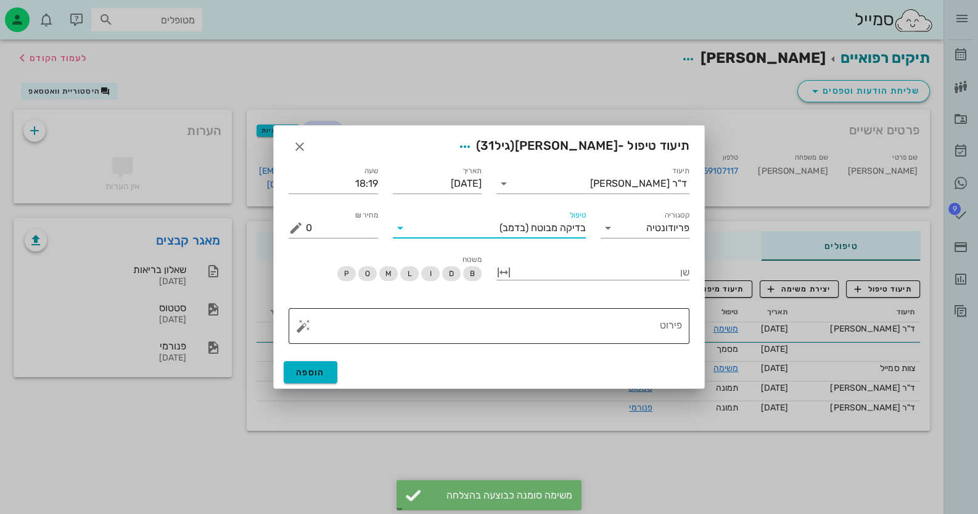
click at [603, 327] on textarea "פירוט" at bounding box center [494, 329] width 376 height 30
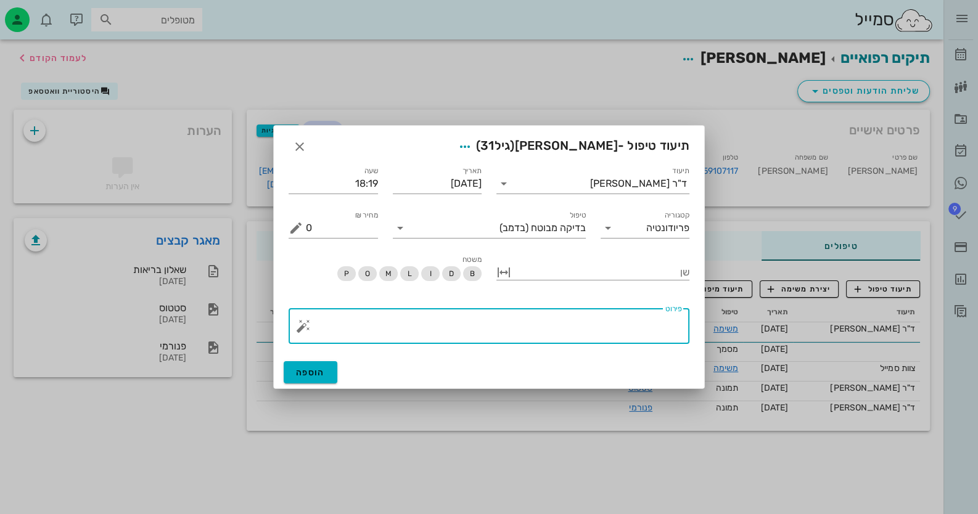
paste textarea "עקירת שיני [PERSON_NAME] ניתוח ימין תחתון והקצעות שמאל עליון ותחתון"
click at [679, 328] on textarea "עקירת שיני [PERSON_NAME] ניתוח ימין תחתון והקצעות שמאל עליון ותחתון" at bounding box center [494, 329] width 376 height 30
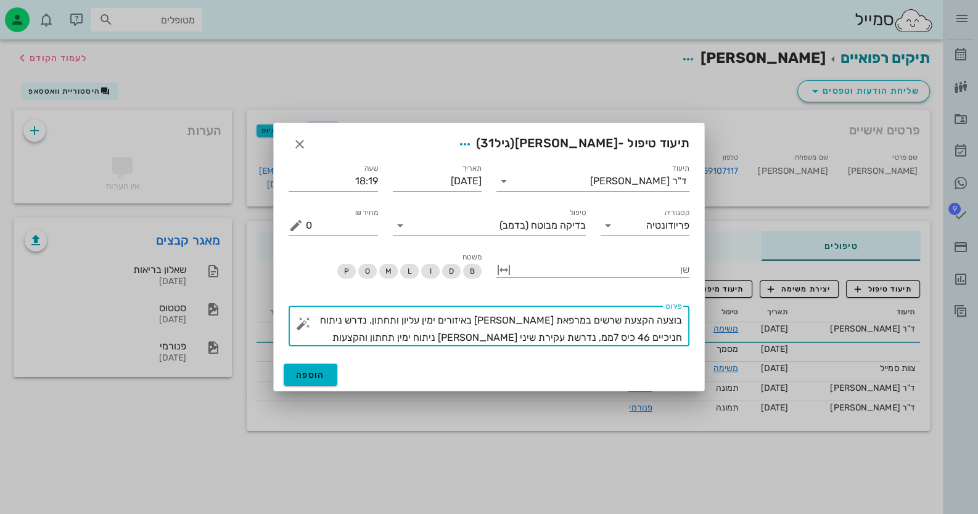
click at [544, 338] on textarea "בוצעה הקצעת שרשים במרפאת [PERSON_NAME] באיזורים ימין עליון ותחתון. נדרש ניתוח ח…" at bounding box center [494, 329] width 376 height 35
type textarea "בוצעה הקצעת שרשים במרפאת [PERSON_NAME] באיזורים ימין עליון ותחתון. נדרש ניתוח ח…"
click at [292, 378] on button "הוספה" at bounding box center [311, 375] width 54 height 22
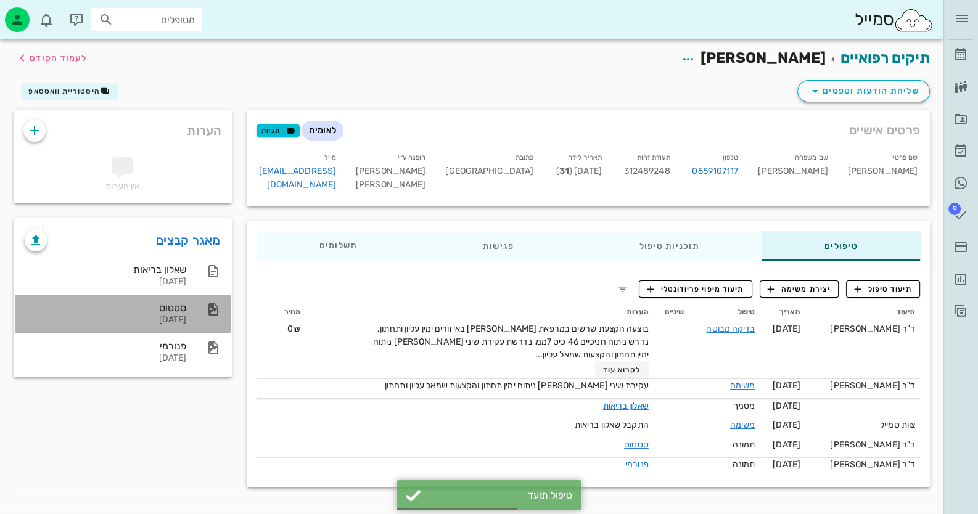
click at [181, 316] on div "[DATE]" at bounding box center [105, 320] width 161 height 10
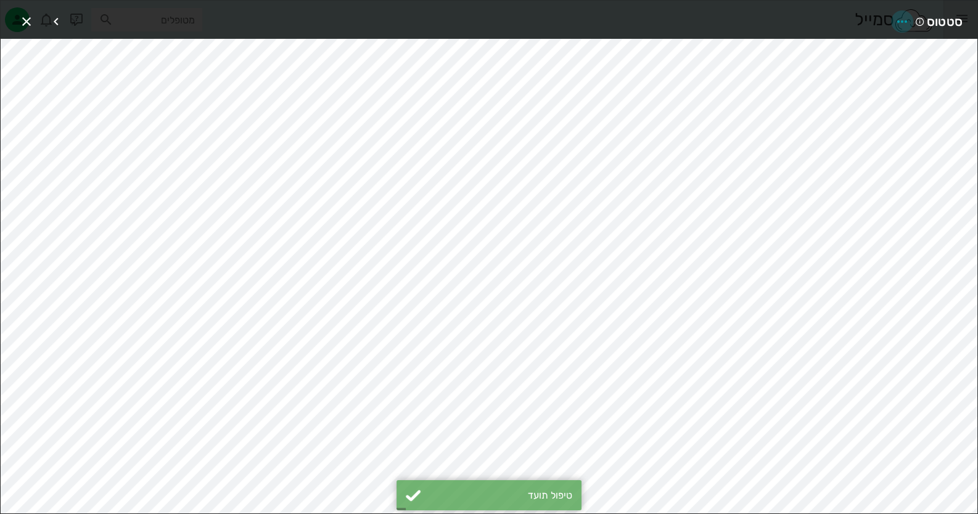
click at [901, 23] on icon "button" at bounding box center [901, 21] width 15 height 15
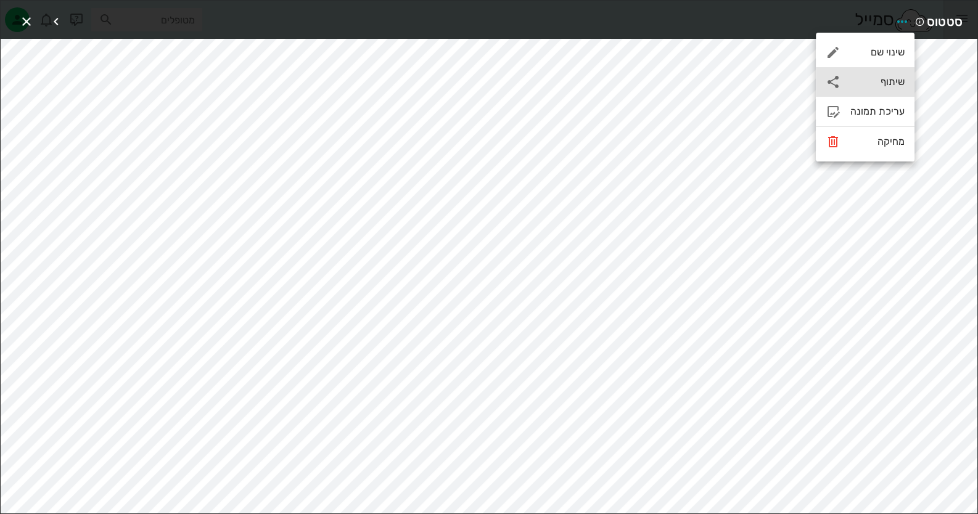
click at [892, 77] on div "שיתוף" at bounding box center [877, 82] width 54 height 12
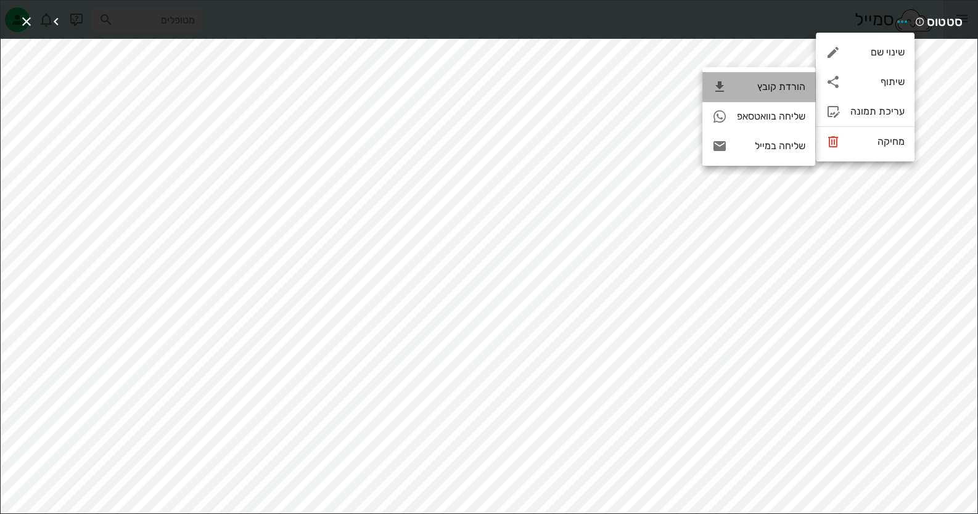
click at [794, 93] on div "הורדת קובץ" at bounding box center [758, 87] width 113 height 30
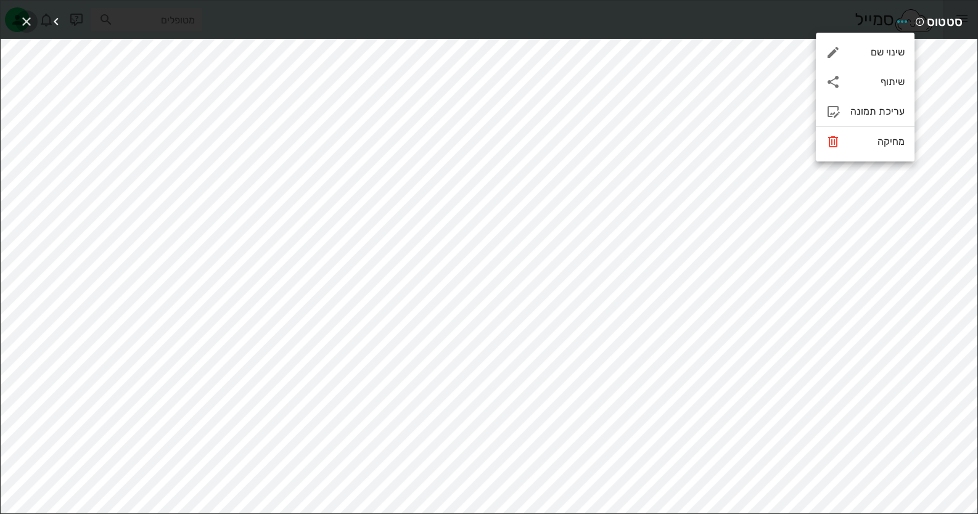
click at [17, 15] on span "button" at bounding box center [26, 21] width 22 height 15
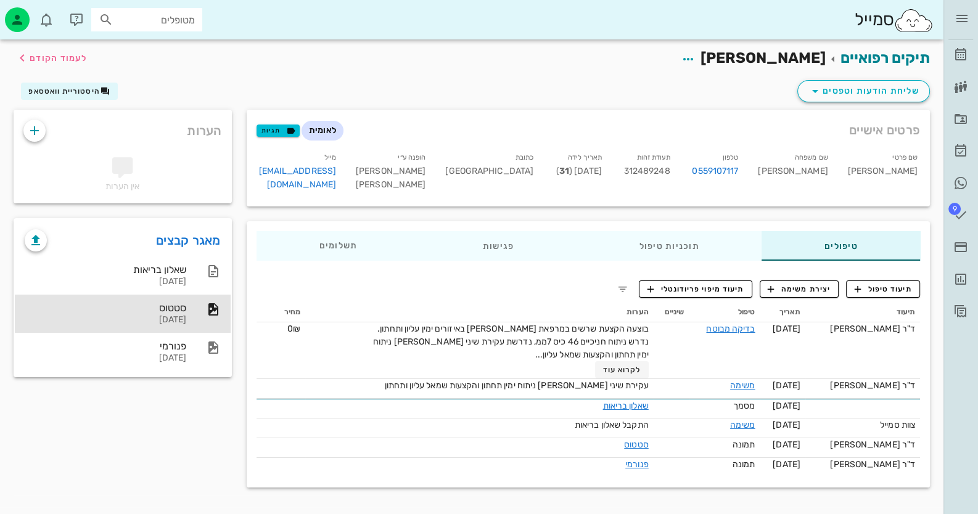
click at [648, 172] on span "312489248" at bounding box center [647, 171] width 46 height 10
copy span "312489248"
click at [28, 127] on icon "button" at bounding box center [34, 130] width 15 height 15
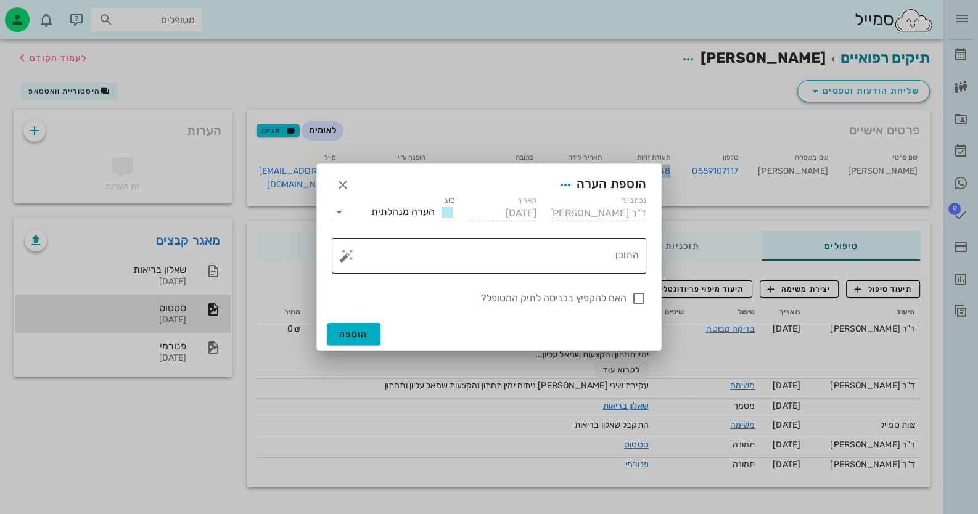
click at [342, 250] on button "button" at bounding box center [346, 255] width 15 height 15
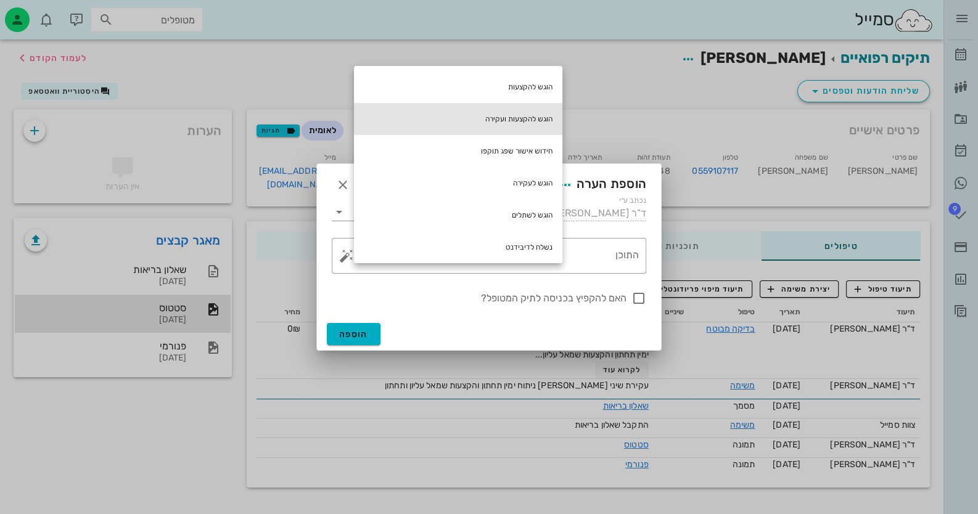
click at [503, 117] on div "הוגש להקצעות ועקירה" at bounding box center [458, 119] width 208 height 32
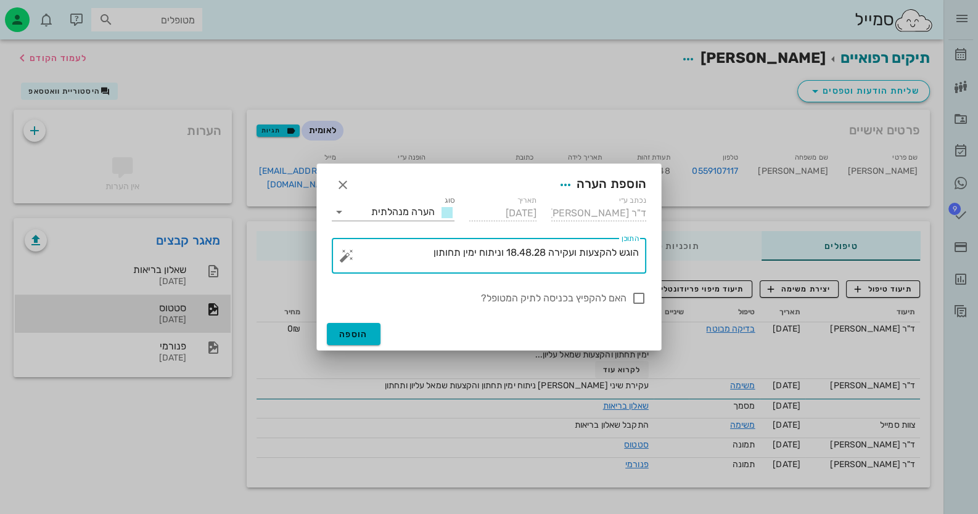
click at [447, 251] on textarea "הוגש להקצעות ועקירה 18.48.28 וניתוח ימין תחותון" at bounding box center [494, 259] width 290 height 30
type textarea "הוגש להקצעות ועקירה 18.48.28 וניתוח ימין תחתון"
click at [633, 292] on div at bounding box center [638, 298] width 21 height 21
checkbox input "true"
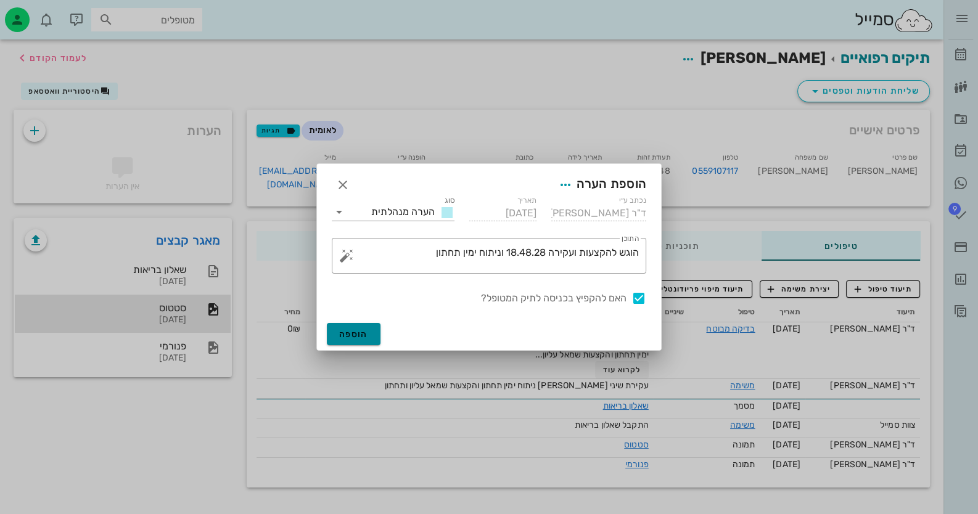
click at [347, 324] on button "הוספה" at bounding box center [354, 334] width 54 height 22
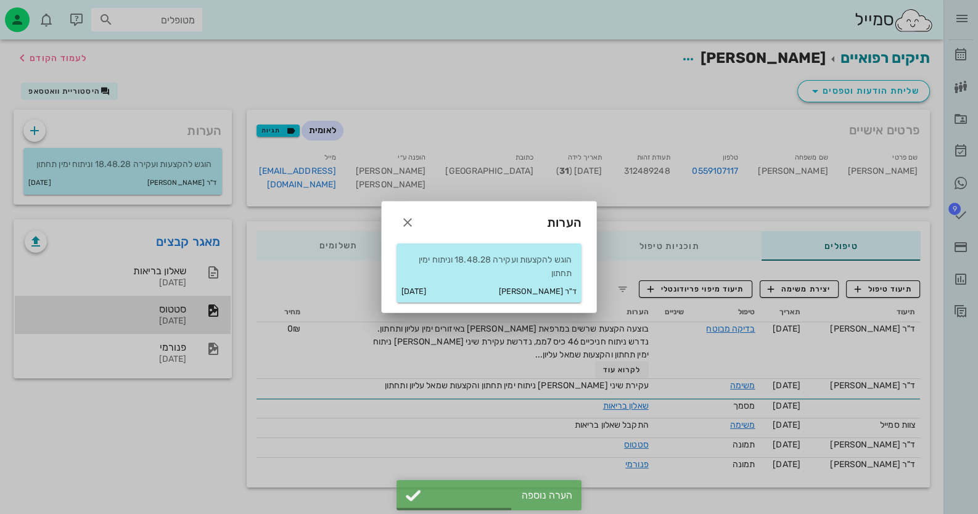
click at [698, 339] on div at bounding box center [489, 257] width 978 height 514
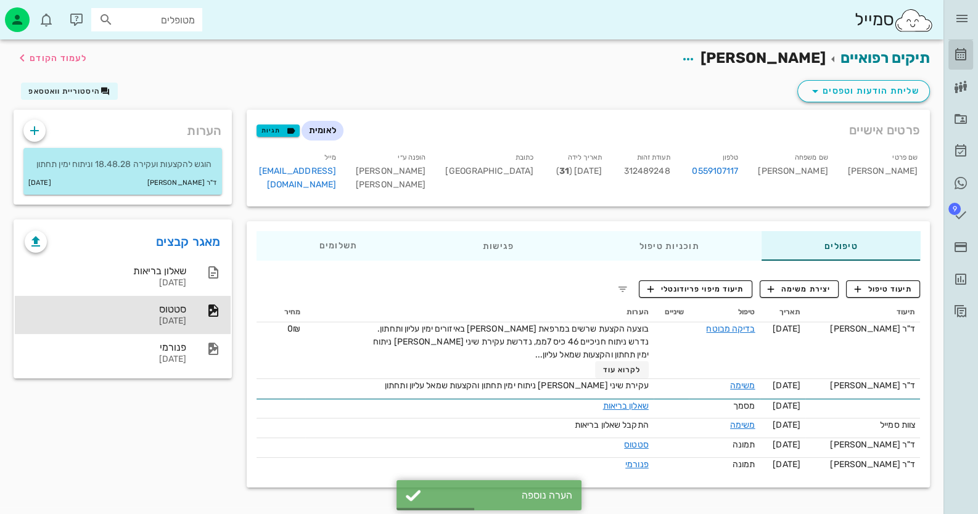
click at [960, 53] on icon at bounding box center [960, 54] width 15 height 15
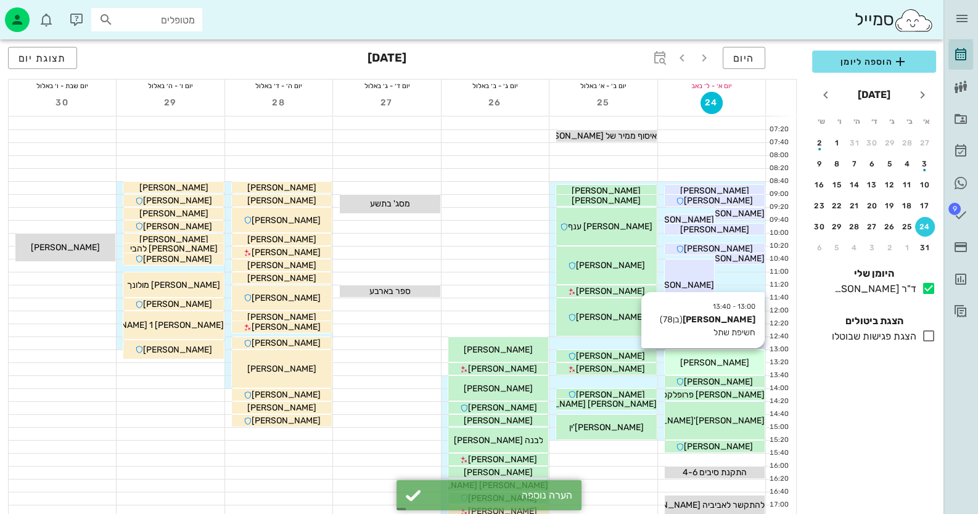
click at [721, 351] on div "13:00 - 13:40 [PERSON_NAME] (בן 78 ) חשיפת שתל [PERSON_NAME]" at bounding box center [714, 362] width 100 height 25
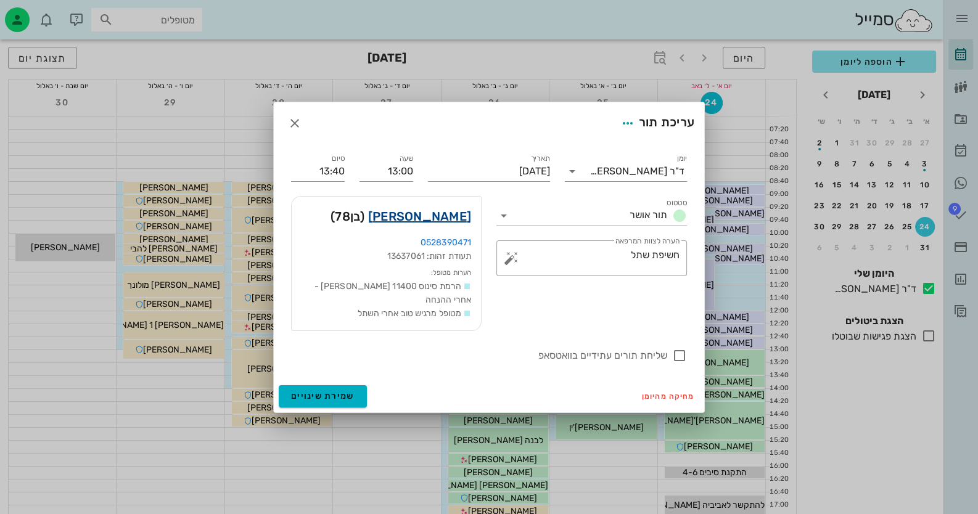
click at [460, 217] on link "[PERSON_NAME]" at bounding box center [419, 216] width 103 height 20
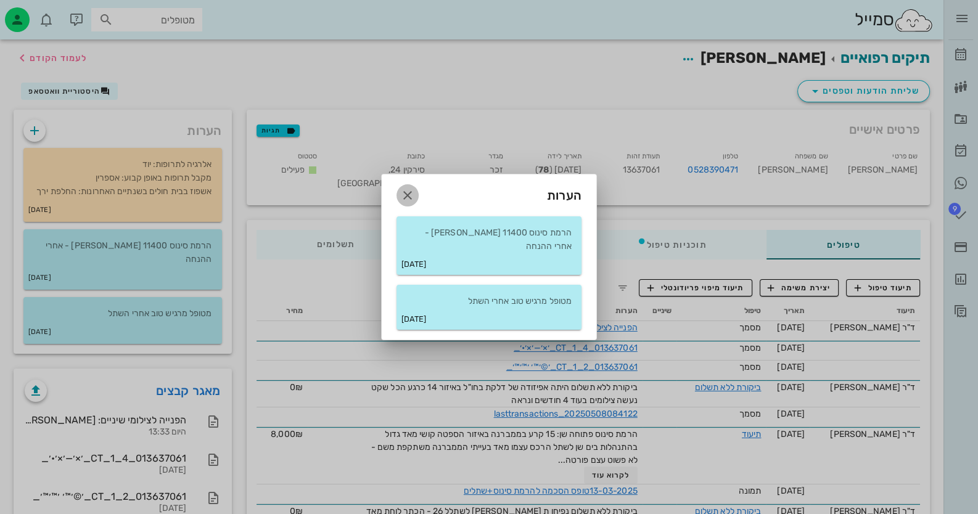
drag, startPoint x: 404, startPoint y: 197, endPoint x: 413, endPoint y: 199, distance: 9.6
click at [406, 197] on icon "button" at bounding box center [407, 195] width 15 height 15
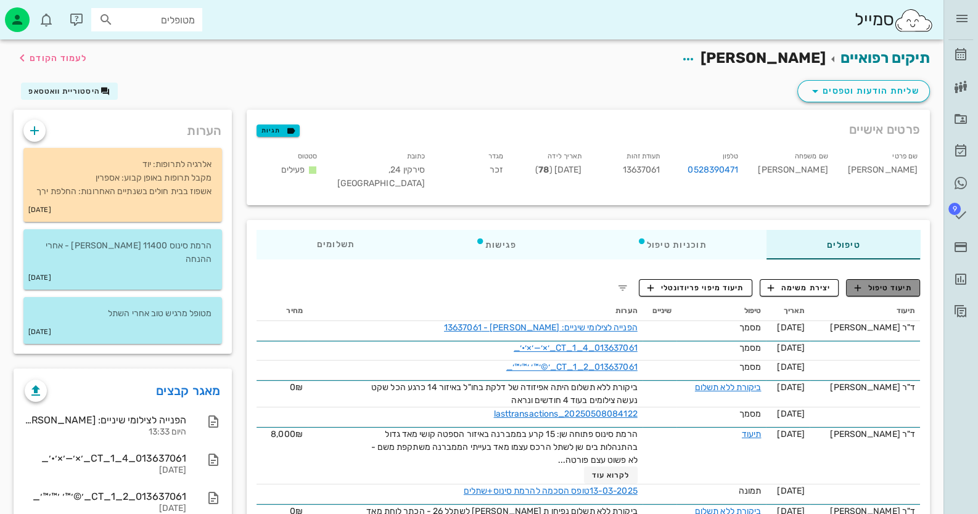
click at [880, 283] on span "תיעוד טיפול" at bounding box center [882, 287] width 57 height 11
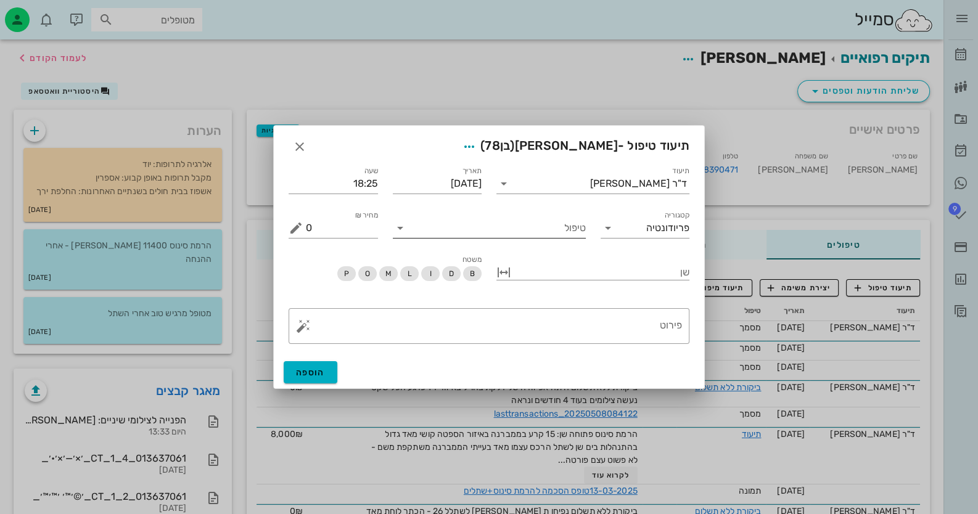
click at [545, 231] on input "טיפול" at bounding box center [498, 228] width 176 height 20
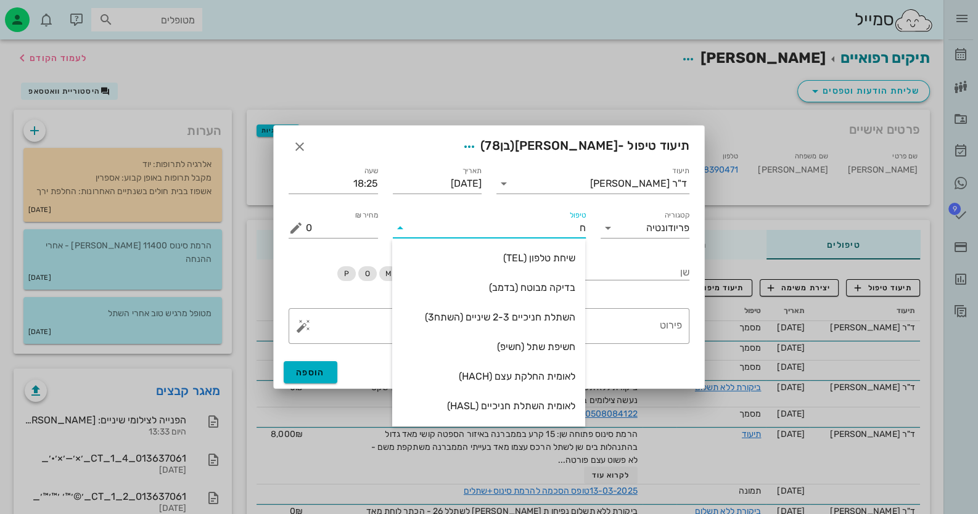
type input "חש"
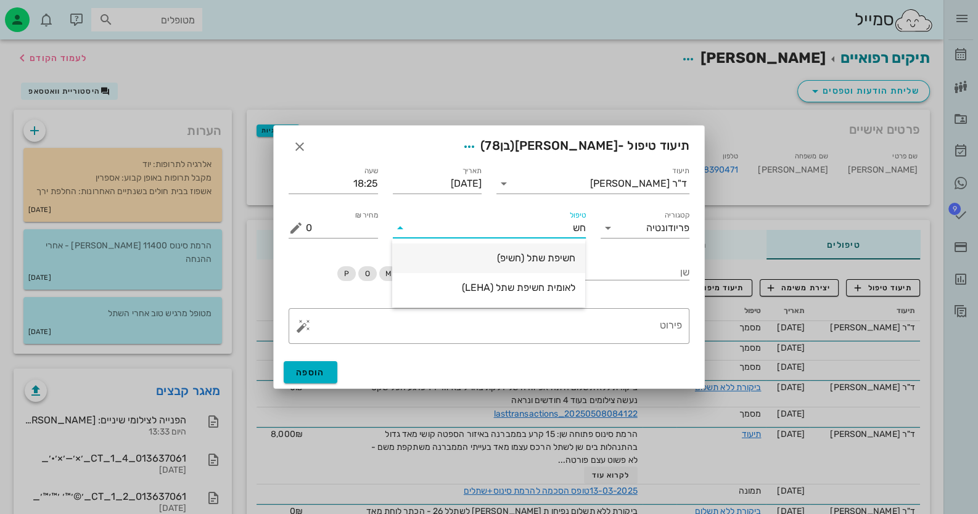
click at [543, 250] on div "חשיפת שתל (חשיפ)" at bounding box center [488, 258] width 173 height 27
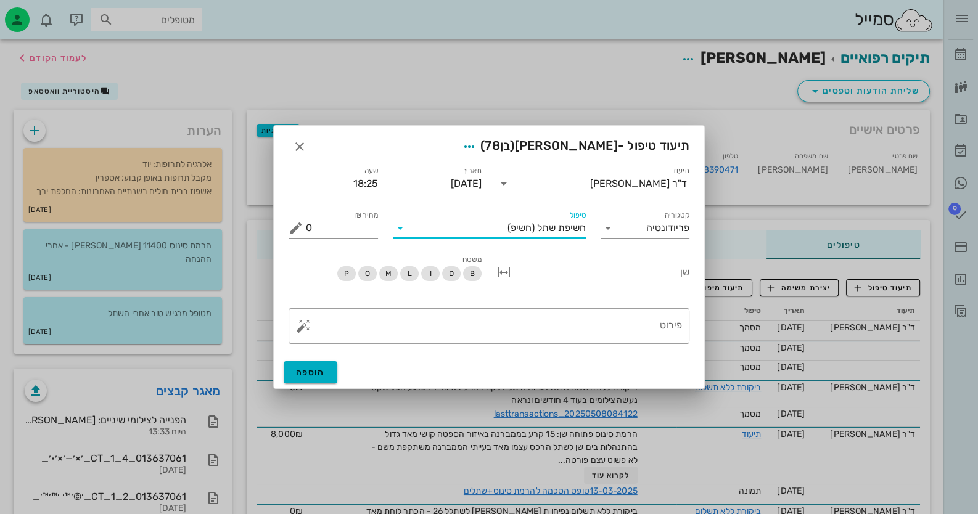
click at [612, 274] on div at bounding box center [601, 271] width 176 height 16
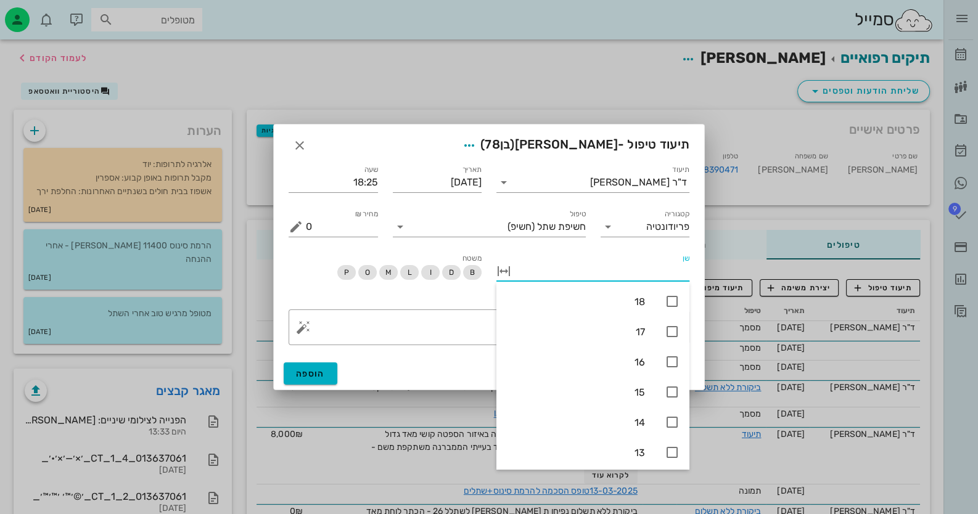
type input "3"
click at [667, 388] on icon at bounding box center [671, 392] width 15 height 15
type input "3"
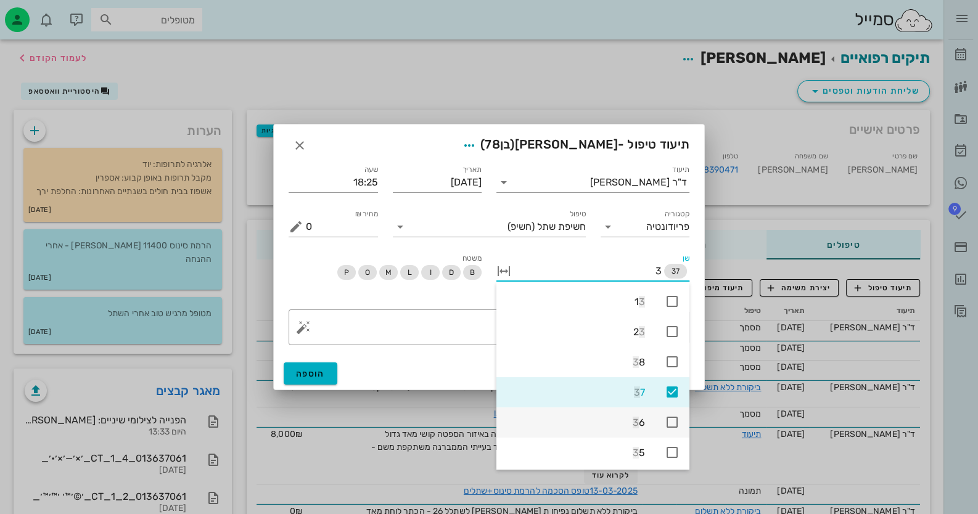
click at [669, 420] on icon at bounding box center [671, 422] width 15 height 15
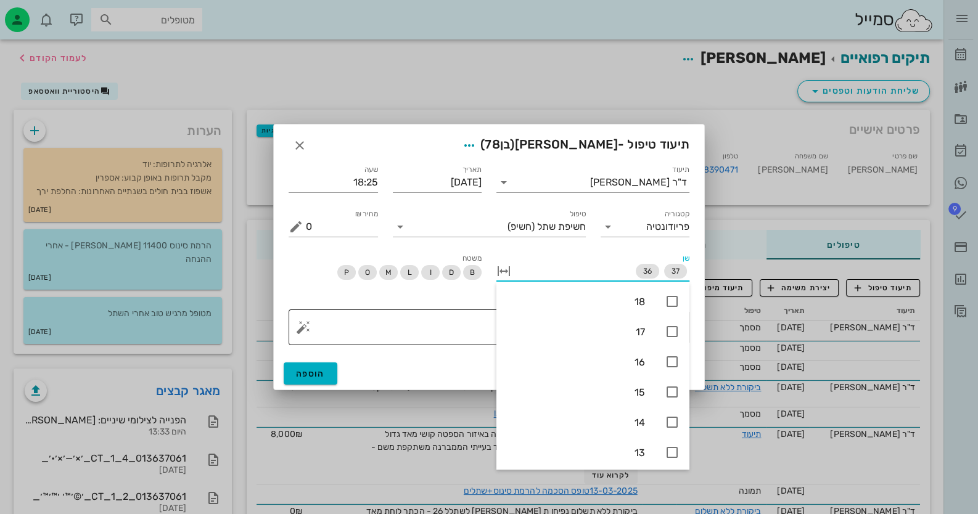
click at [463, 335] on textarea "פירוט" at bounding box center [494, 331] width 376 height 30
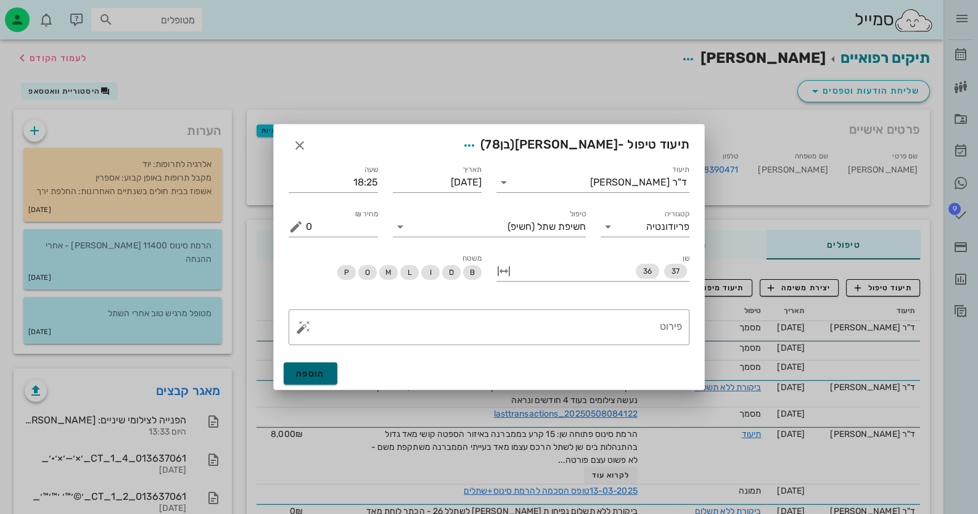
click at [321, 372] on span "הוספה" at bounding box center [310, 374] width 29 height 10
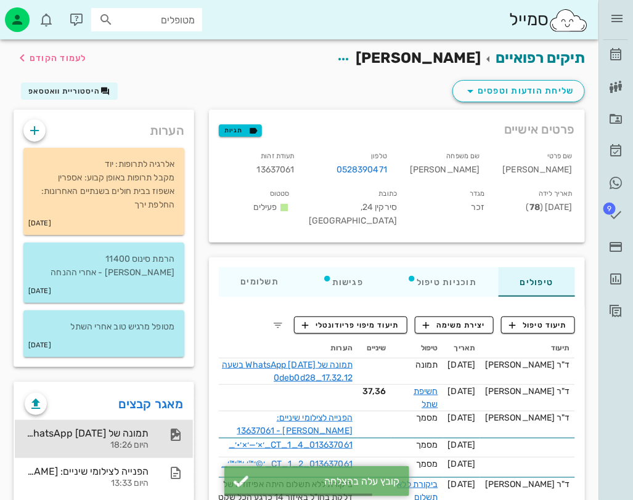
click at [162, 429] on div "תמונה של WhatsApp [DATE] בשעה 17.32.12_0deb0d28 היום 18:26" at bounding box center [104, 439] width 178 height 38
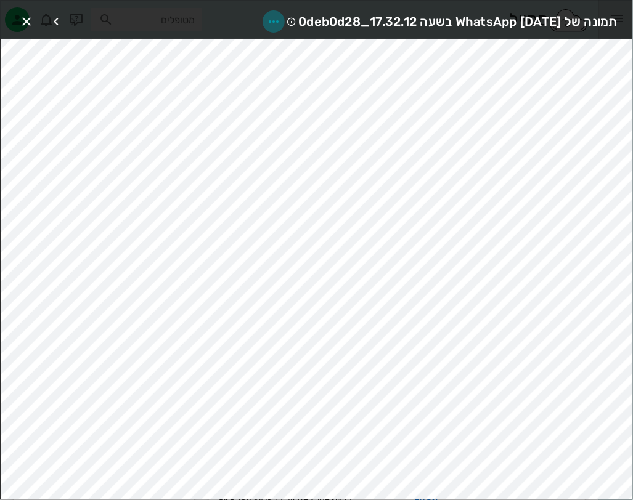
click at [266, 14] on icon "button" at bounding box center [273, 21] width 15 height 15
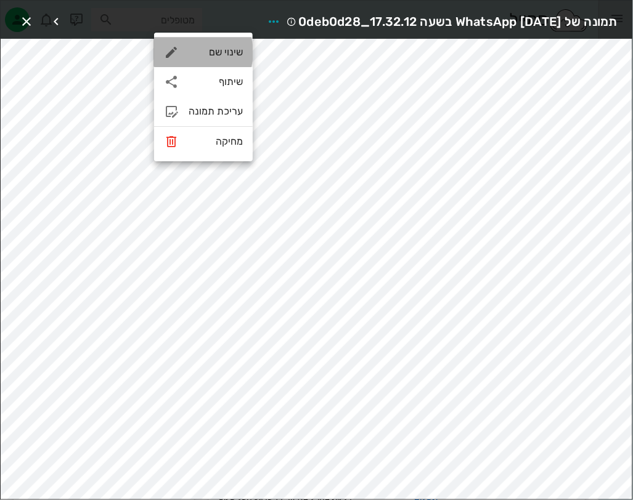
click at [234, 45] on div "שינוי שם" at bounding box center [203, 53] width 99 height 30
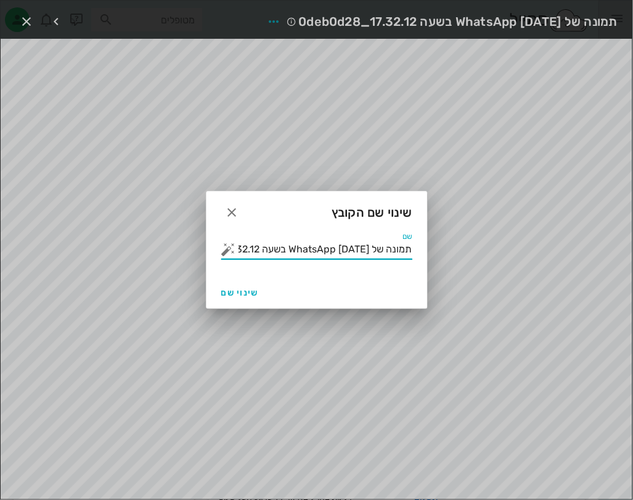
click at [292, 253] on input "תמונה של WhatsApp [DATE] בשעה 17.32.12_0deb0d28" at bounding box center [326, 250] width 174 height 20
type input "שתלים ביום החשיפה"
click at [247, 292] on span "שינוי שם" at bounding box center [240, 293] width 38 height 10
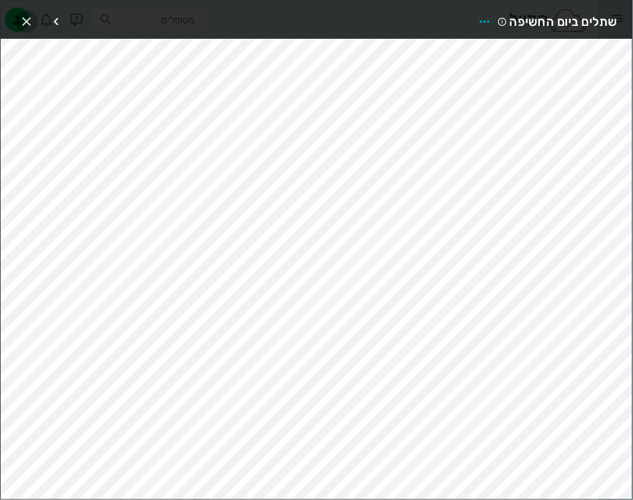
click at [31, 15] on icon "button" at bounding box center [26, 21] width 15 height 15
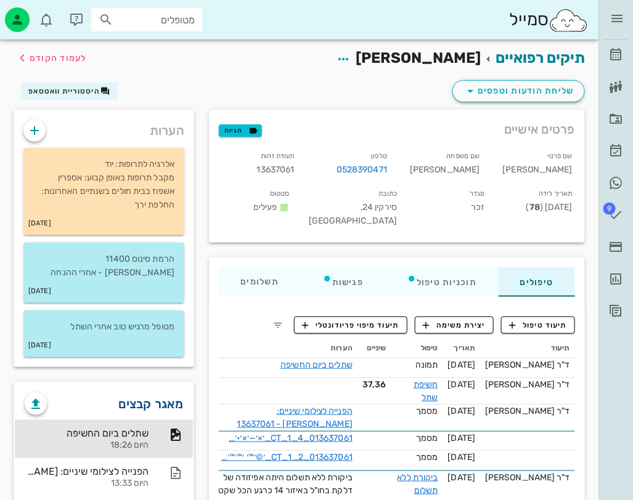
click at [140, 396] on link "מאגר קבצים" at bounding box center [151, 404] width 65 height 20
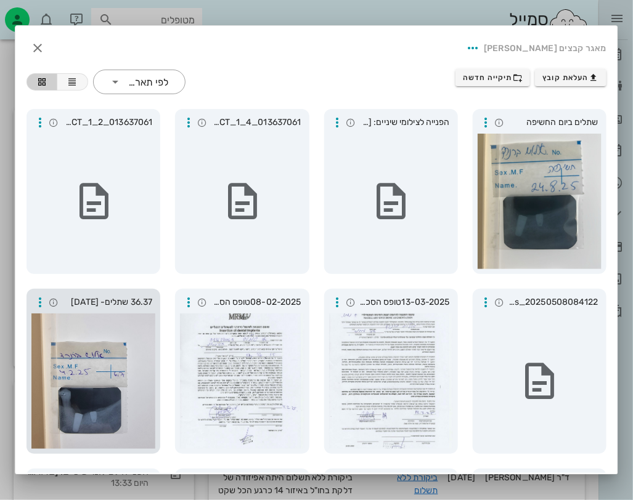
click at [150, 387] on div at bounding box center [93, 382] width 124 height 136
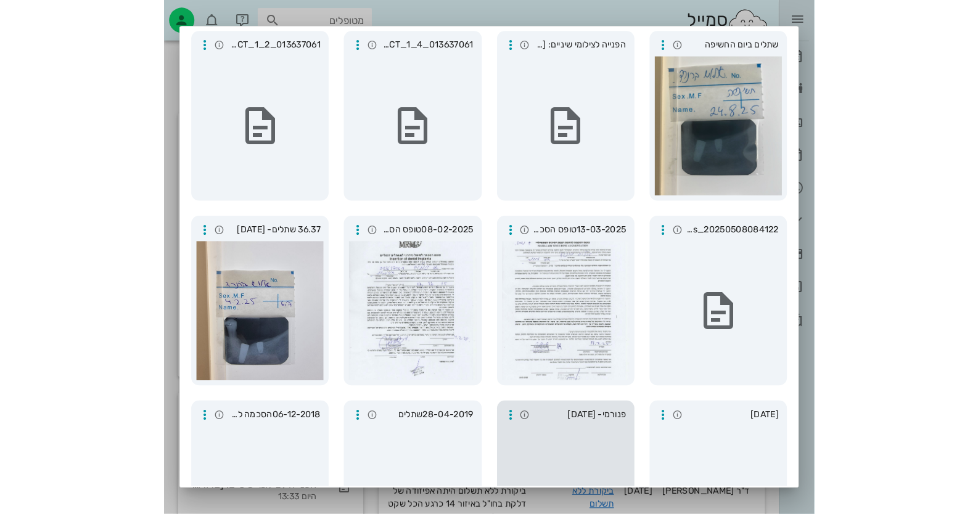
scroll to position [185, 0]
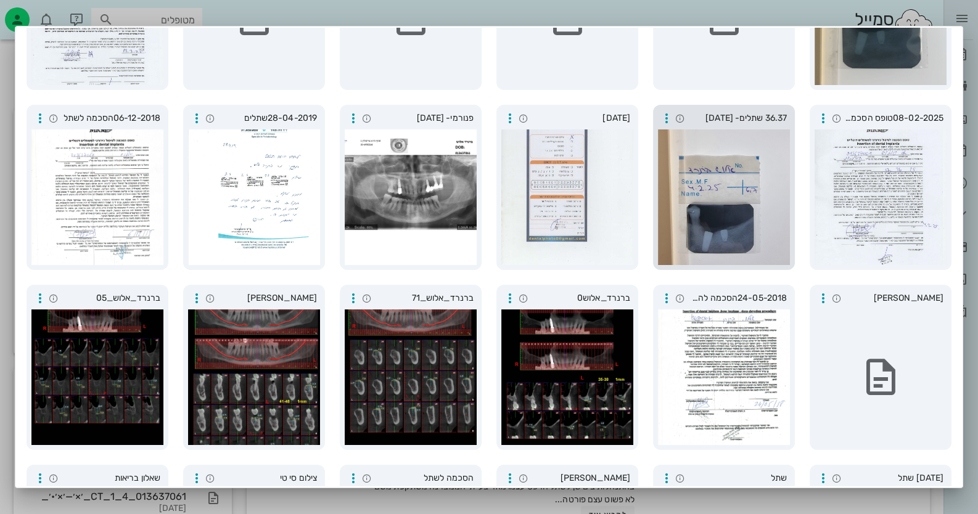
click at [772, 163] on div at bounding box center [724, 197] width 132 height 136
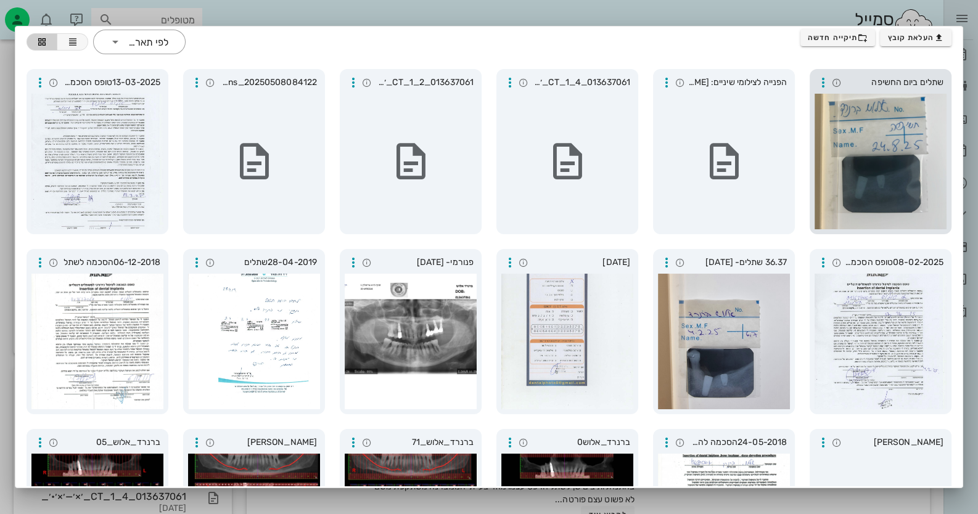
scroll to position [0, 0]
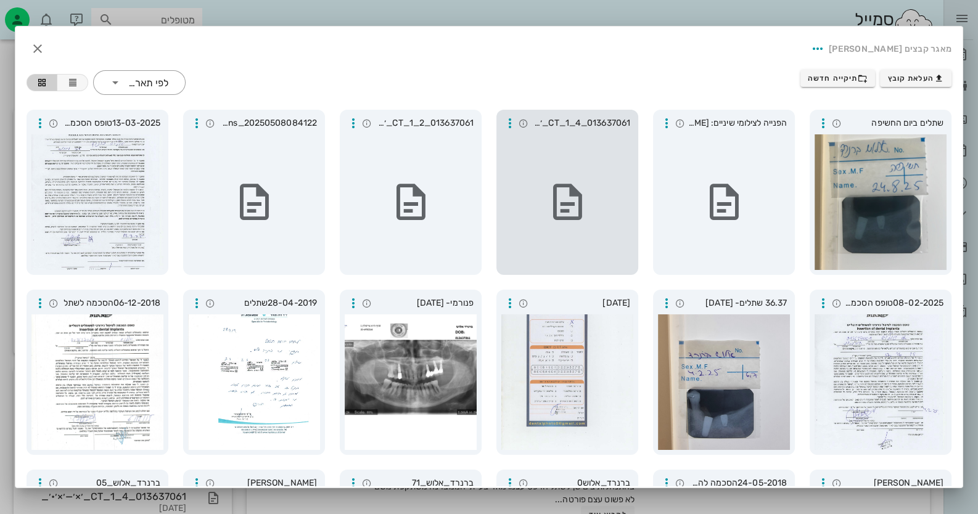
click at [602, 197] on div at bounding box center [567, 202] width 132 height 136
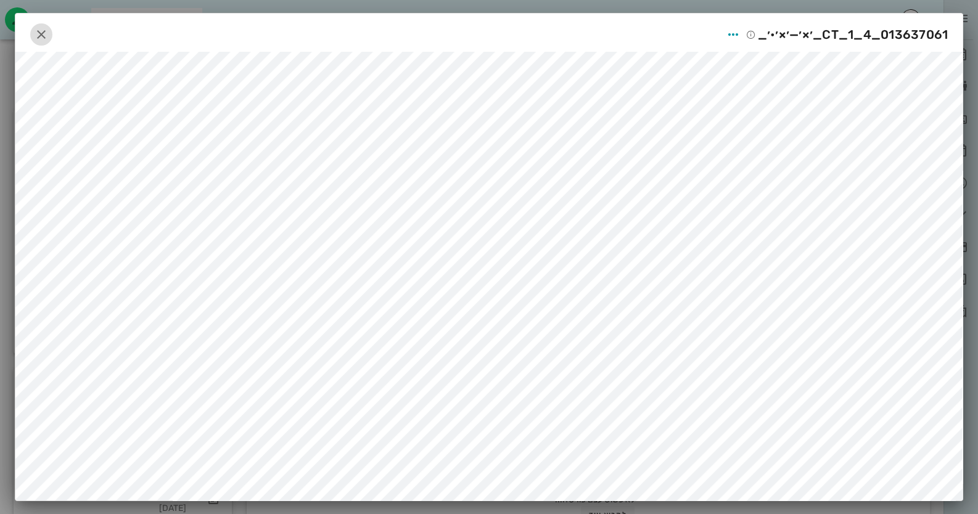
click at [43, 27] on icon "button" at bounding box center [41, 34] width 15 height 15
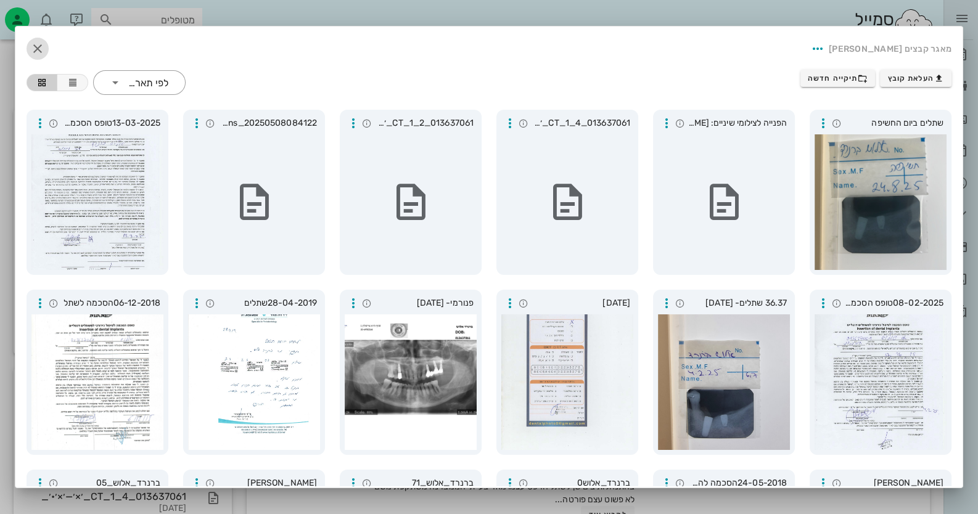
click at [49, 38] on button "button" at bounding box center [38, 49] width 22 height 22
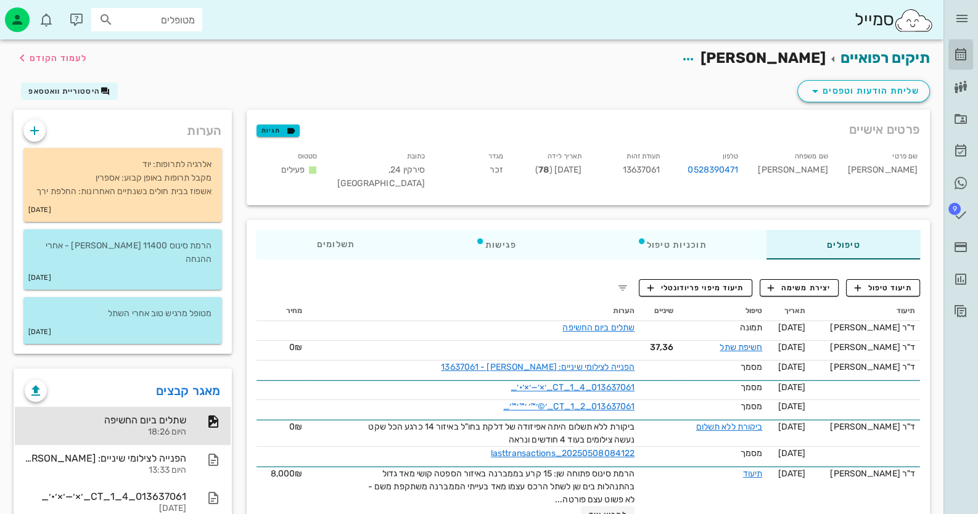
click at [966, 57] on icon at bounding box center [960, 54] width 15 height 15
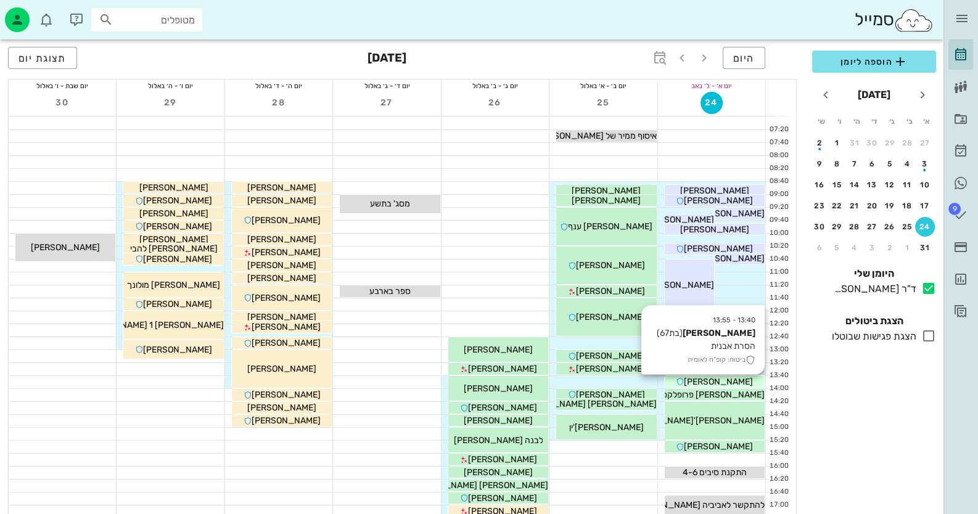
click at [712, 387] on div "13:40 - 13:55 [PERSON_NAME] (בת 67 ) הסרת אבנית ביטוח: קופ"ח לאומית [PERSON_NAM…" at bounding box center [714, 381] width 101 height 12
click at [714, 382] on span "[PERSON_NAME]" at bounding box center [718, 382] width 69 height 10
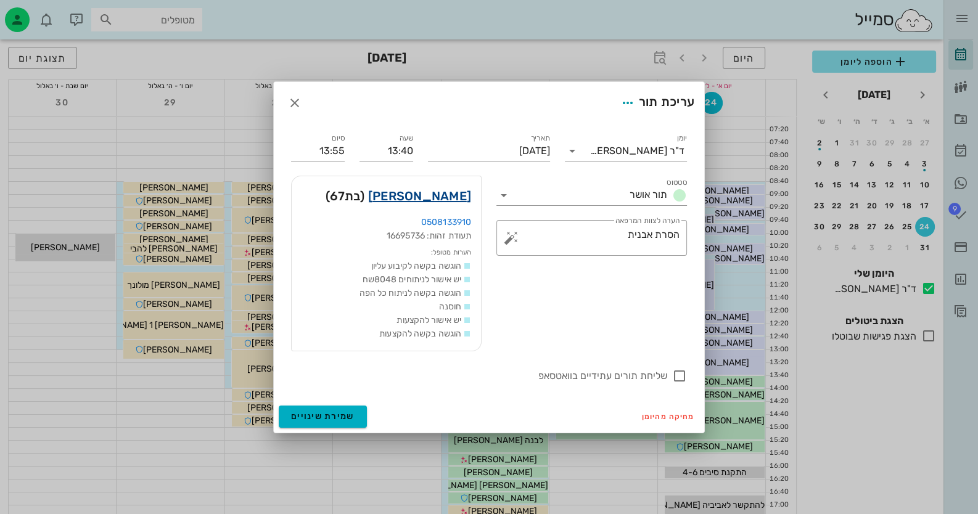
click at [460, 194] on link "[PERSON_NAME]" at bounding box center [419, 196] width 103 height 20
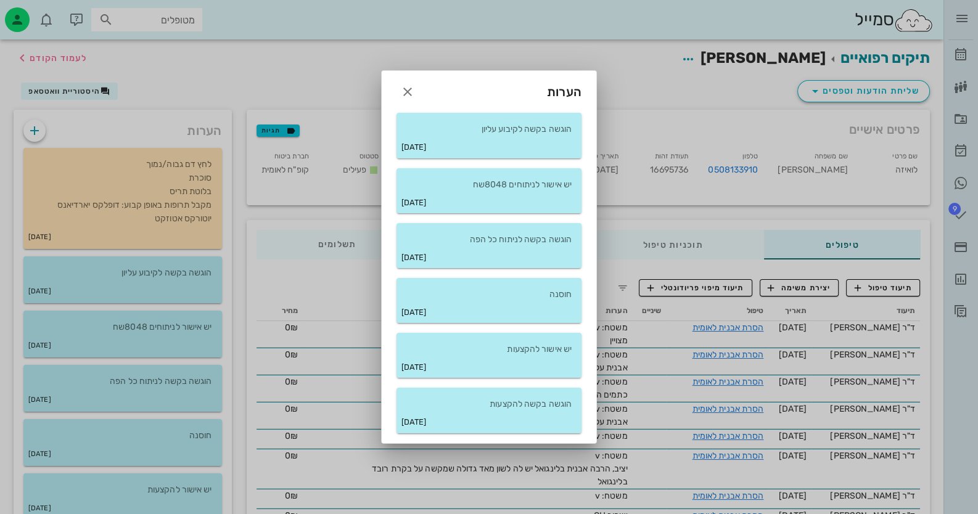
click at [203, 282] on div at bounding box center [489, 257] width 978 height 514
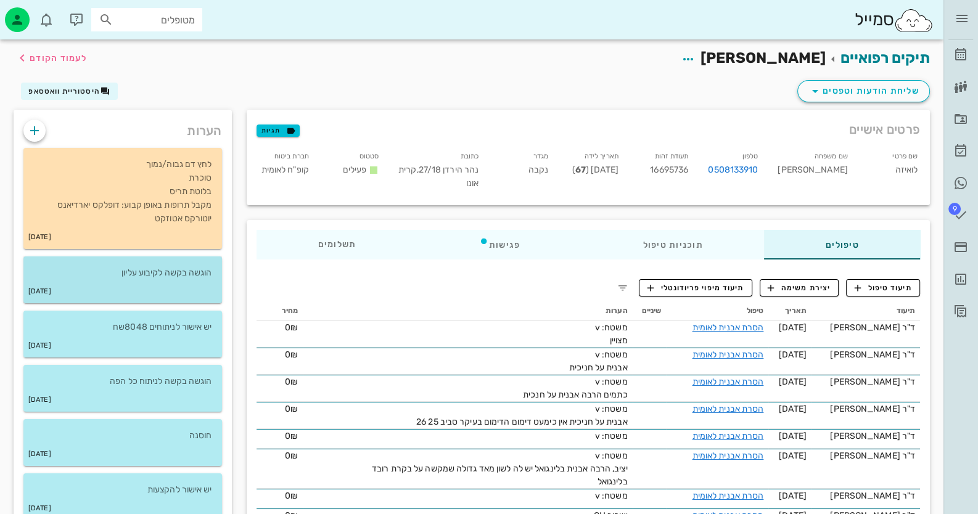
click at [210, 289] on div "[DATE]" at bounding box center [122, 291] width 198 height 23
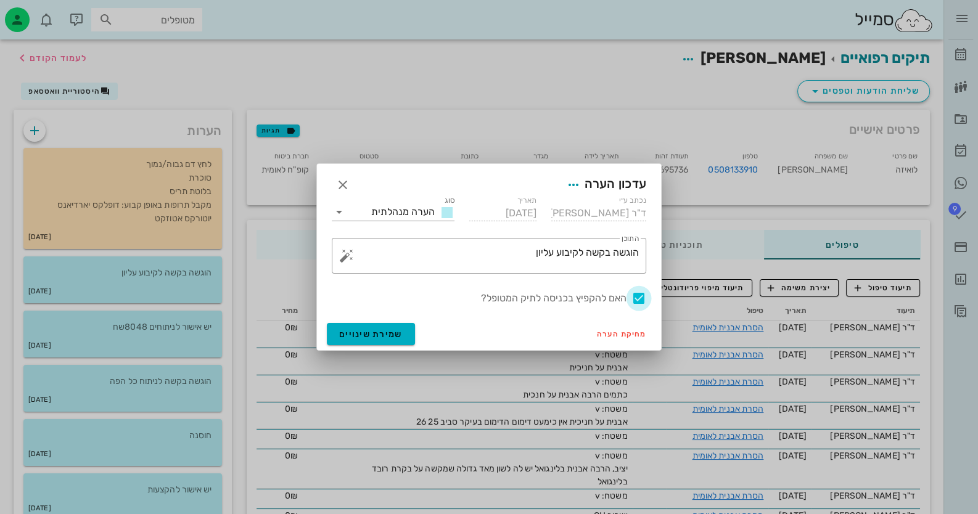
click at [636, 300] on div at bounding box center [638, 298] width 21 height 21
checkbox input "false"
drag, startPoint x: 399, startPoint y: 334, endPoint x: 362, endPoint y: 335, distance: 37.6
click at [402, 334] on button "שמירת שינויים" at bounding box center [371, 334] width 88 height 22
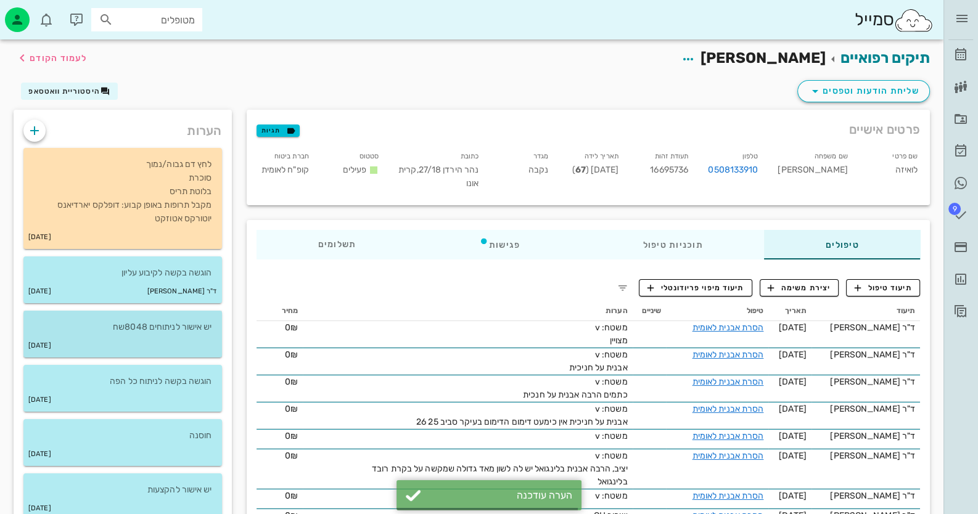
click at [184, 336] on div "[DATE]" at bounding box center [122, 345] width 198 height 23
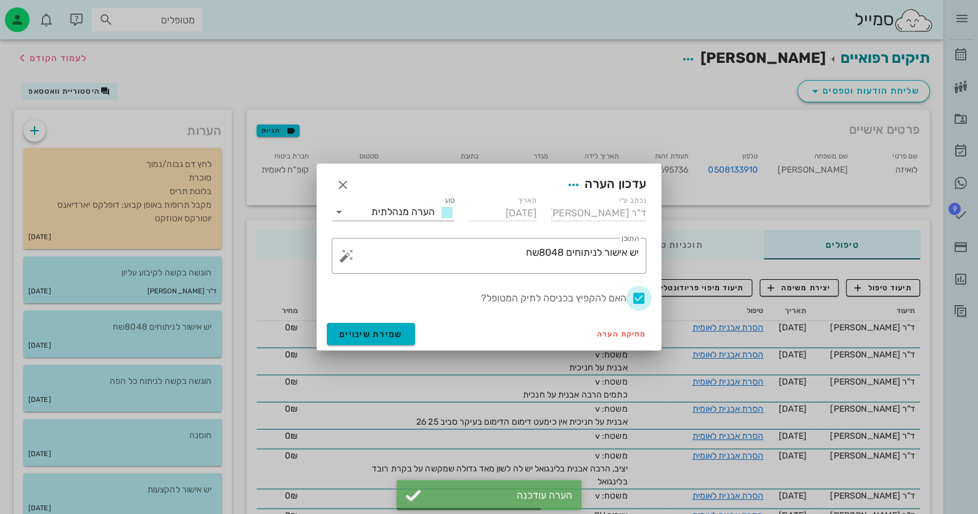
click at [641, 298] on div at bounding box center [638, 298] width 21 height 21
checkbox input "false"
click at [370, 330] on span "שמירת שינויים" at bounding box center [370, 334] width 63 height 10
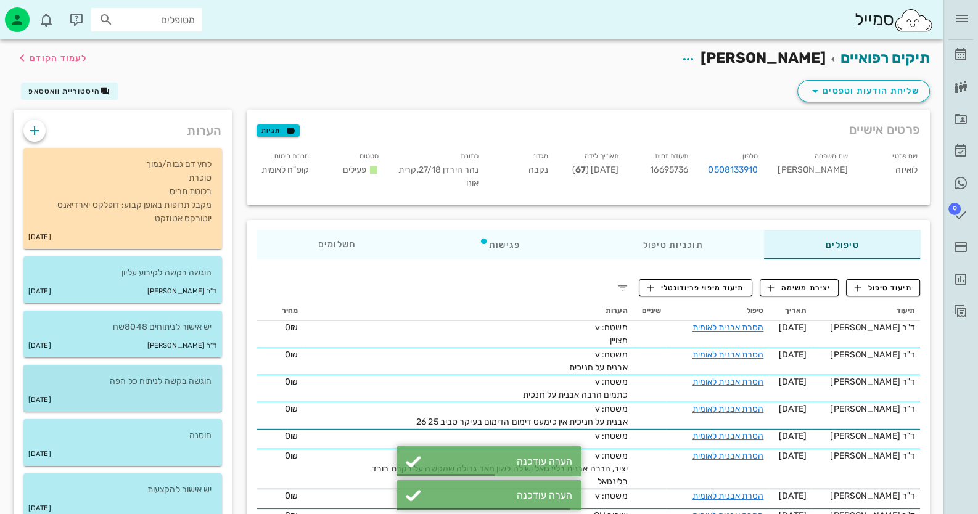
click at [216, 396] on div "[DATE]" at bounding box center [122, 399] width 198 height 23
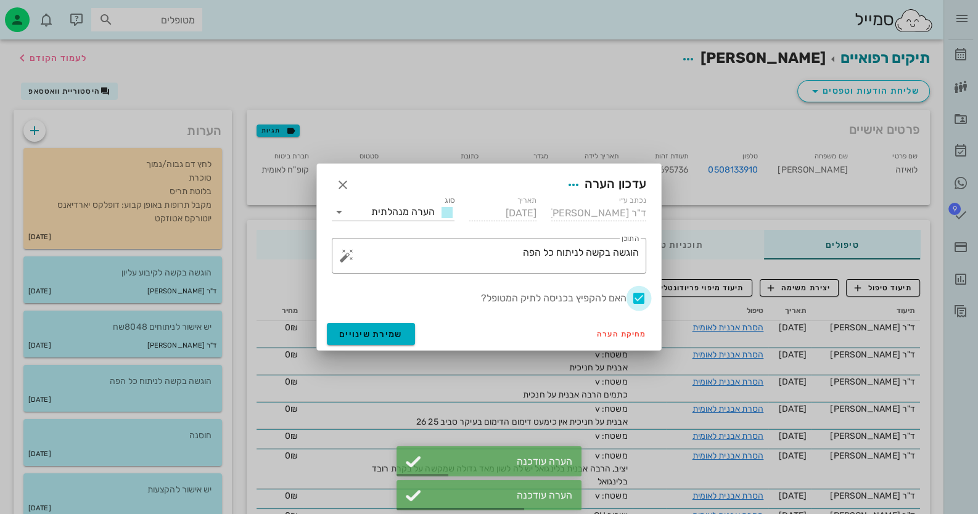
click at [630, 298] on div at bounding box center [638, 298] width 21 height 21
checkbox input "false"
click at [354, 331] on span "שמירת שינויים" at bounding box center [370, 334] width 63 height 10
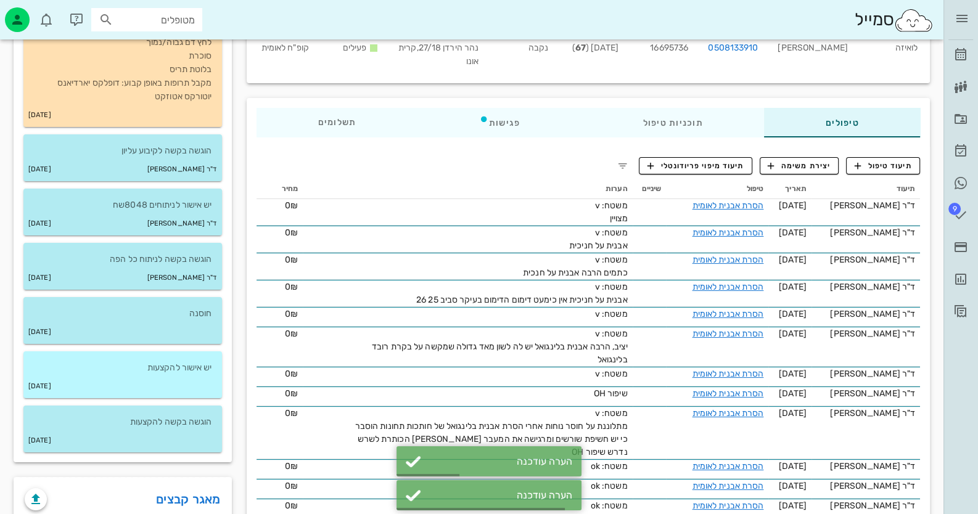
scroll to position [123, 0]
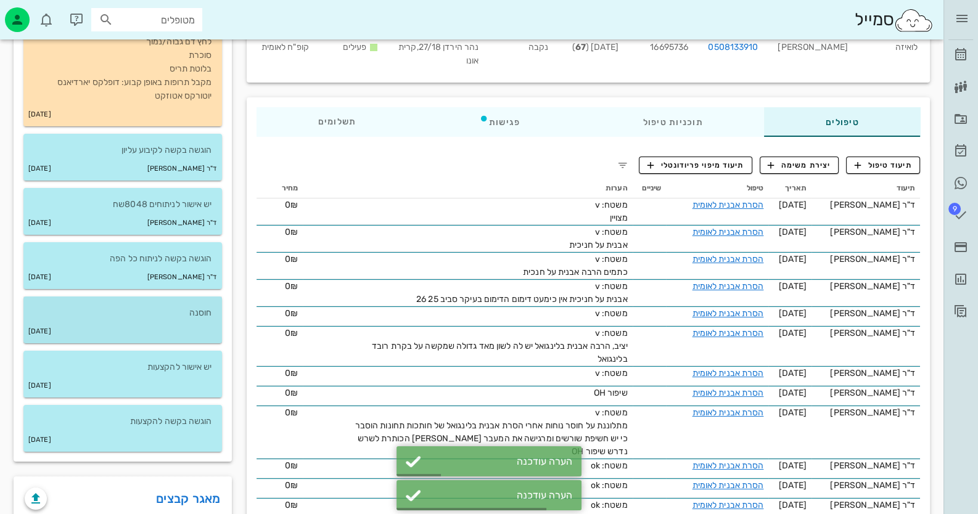
click at [176, 325] on div "[DATE]" at bounding box center [122, 331] width 198 height 23
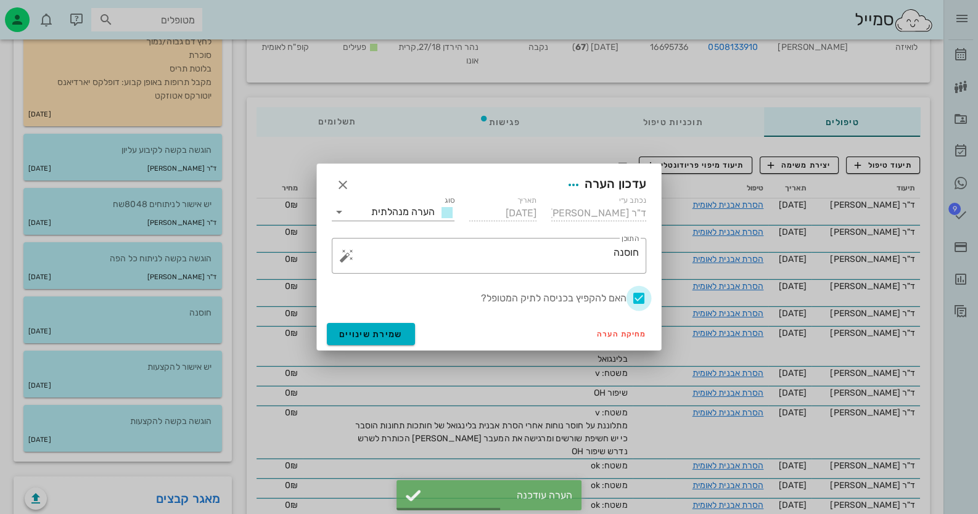
click at [640, 298] on div at bounding box center [638, 298] width 21 height 21
checkbox input "false"
click at [367, 332] on span "שמירת שינויים" at bounding box center [370, 334] width 63 height 10
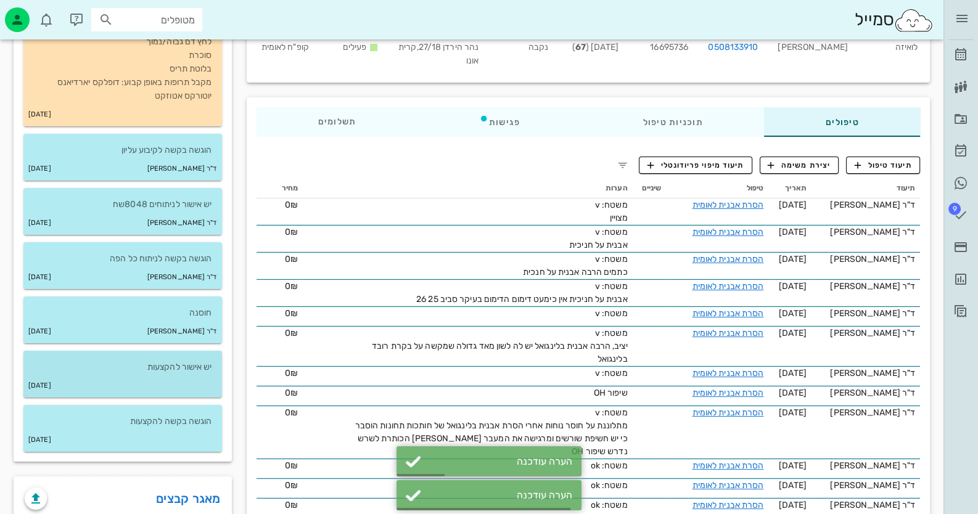
click at [191, 363] on p "יש אישור להקצעות" at bounding box center [122, 368] width 179 height 14
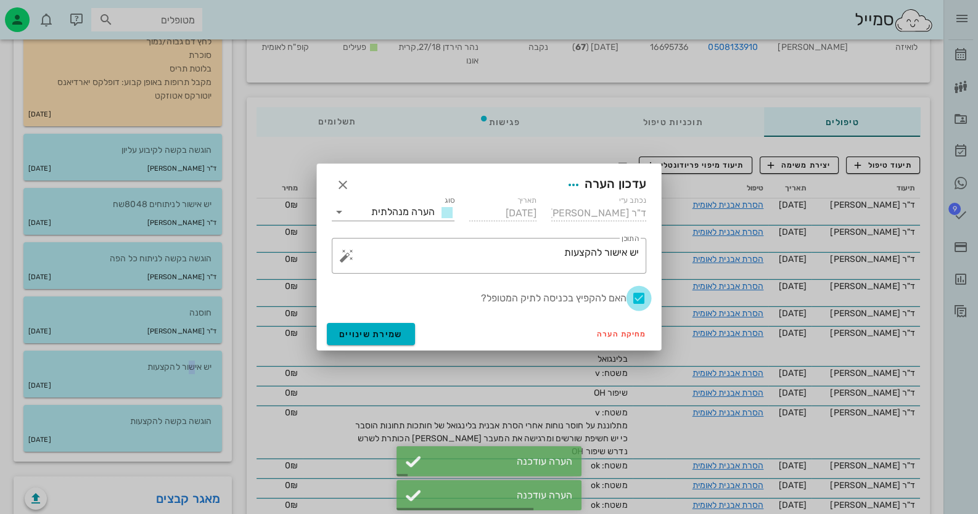
click at [631, 296] on div at bounding box center [638, 298] width 21 height 21
checkbox input "false"
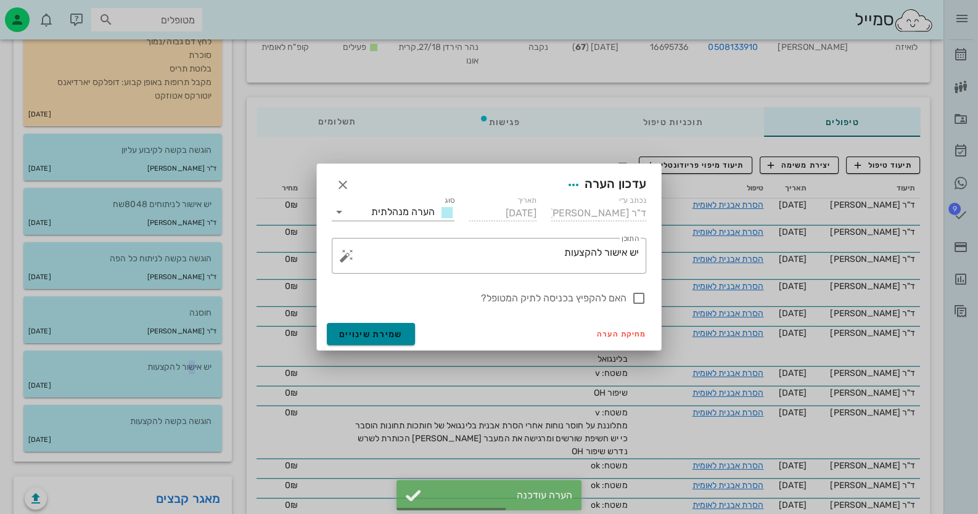
click at [376, 335] on span "שמירת שינויים" at bounding box center [370, 334] width 63 height 10
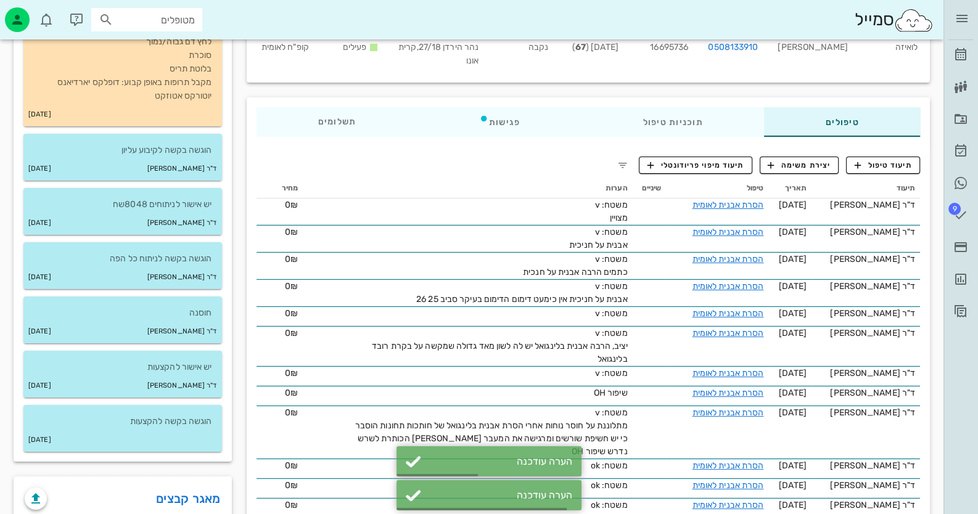
click at [223, 428] on div "הוגשה בקשה להקצעות [DATE]" at bounding box center [122, 432] width 213 height 54
click at [213, 426] on div "הוגשה בקשה להקצעות" at bounding box center [122, 416] width 198 height 23
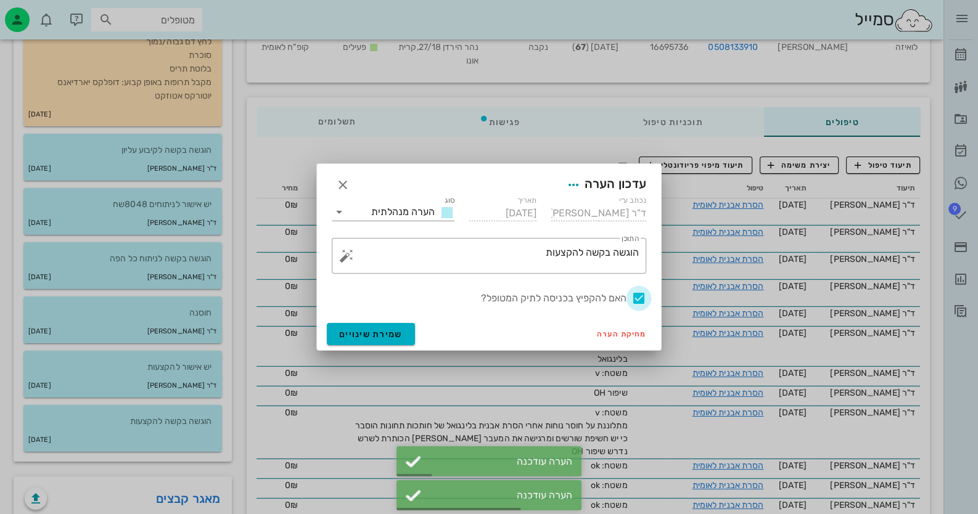
click at [640, 300] on div at bounding box center [638, 298] width 21 height 21
checkbox input "false"
drag, startPoint x: 356, startPoint y: 333, endPoint x: 367, endPoint y: 332, distance: 11.8
click at [356, 333] on span "שמירת שינויים" at bounding box center [370, 334] width 63 height 10
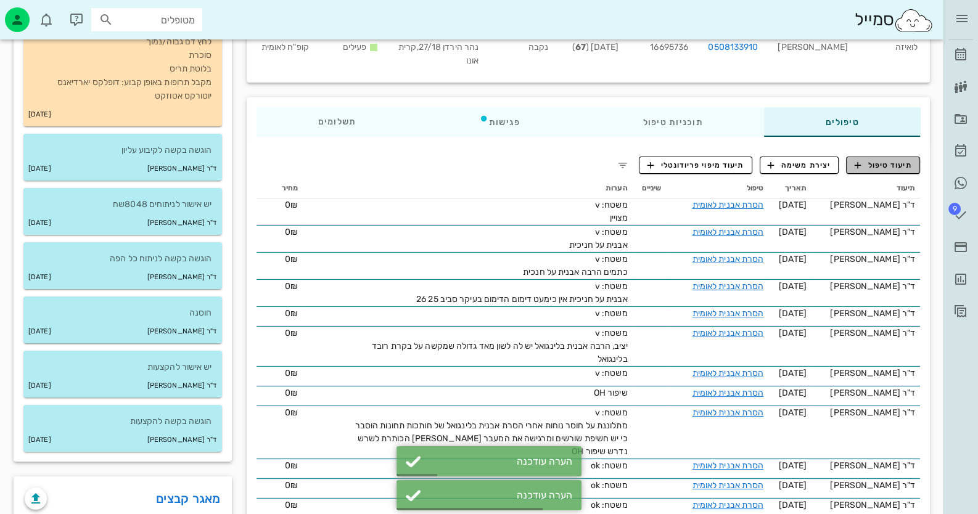
click at [872, 170] on button "תיעוד טיפול" at bounding box center [883, 165] width 74 height 17
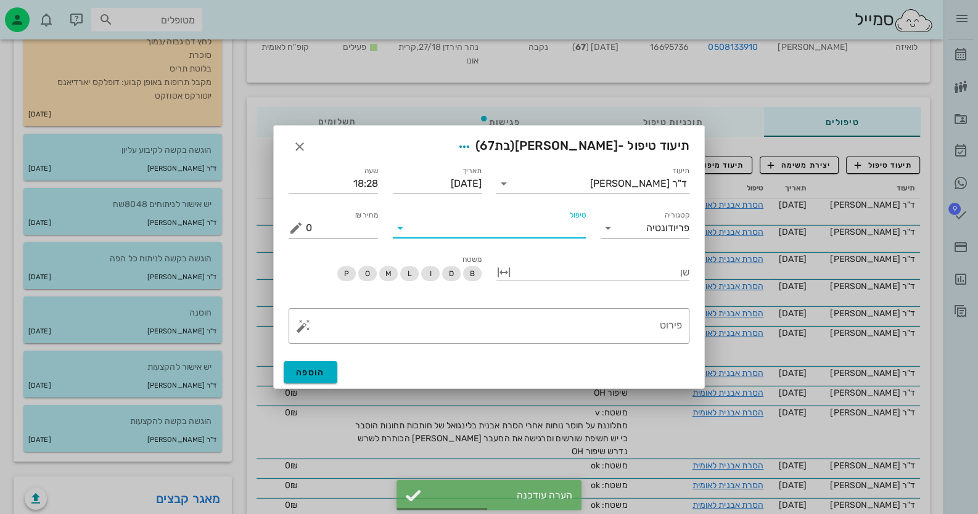
click at [567, 237] on input "טיפול" at bounding box center [498, 228] width 176 height 20
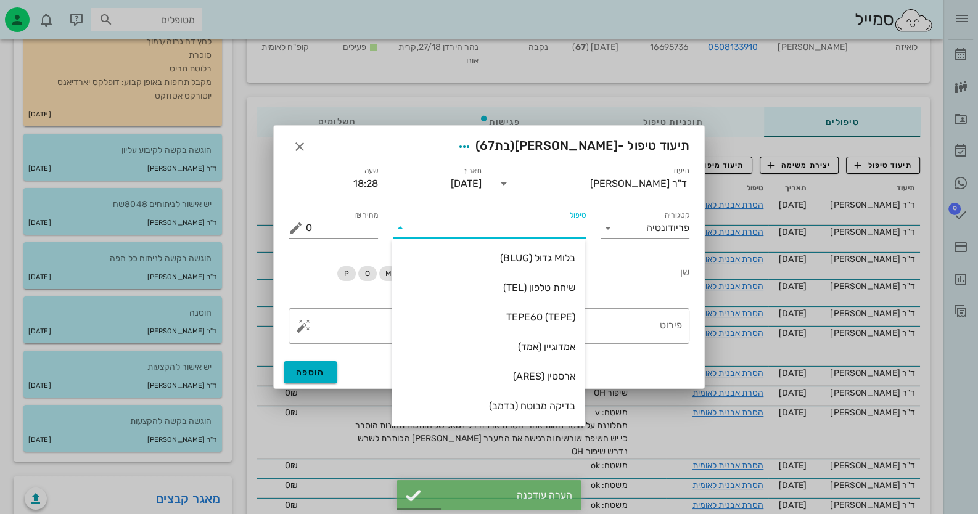
type input "ה"
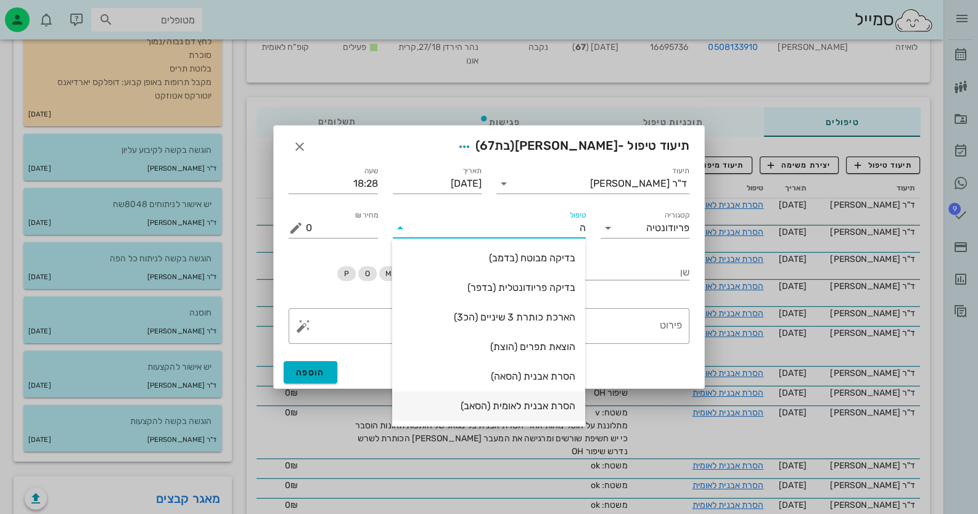
click at [527, 399] on div "הסרת אבנית לאומית (הסאב)" at bounding box center [488, 406] width 173 height 27
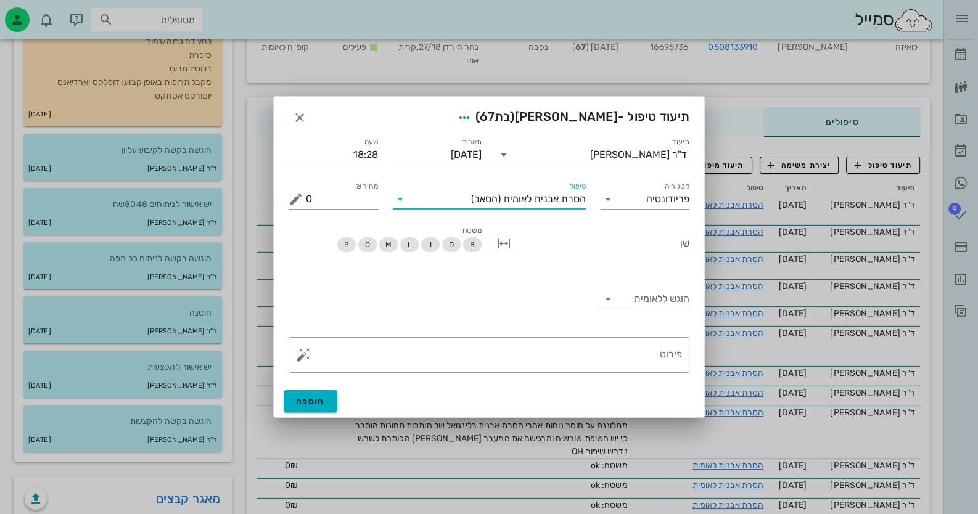
click at [674, 289] on input "הוגש ללאומית" at bounding box center [655, 299] width 70 height 20
click at [676, 302] on div "כן" at bounding box center [645, 308] width 70 height 27
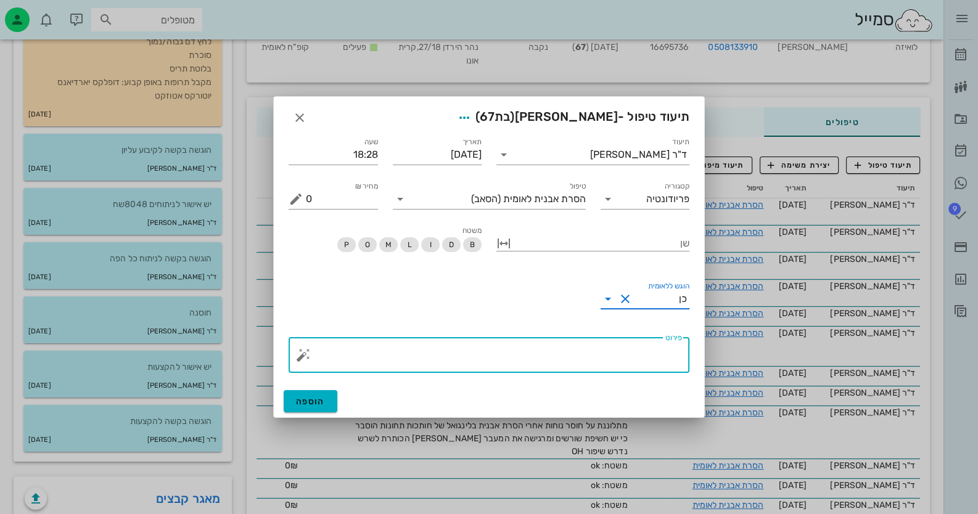
click at [649, 361] on textarea "פירוט" at bounding box center [494, 358] width 376 height 30
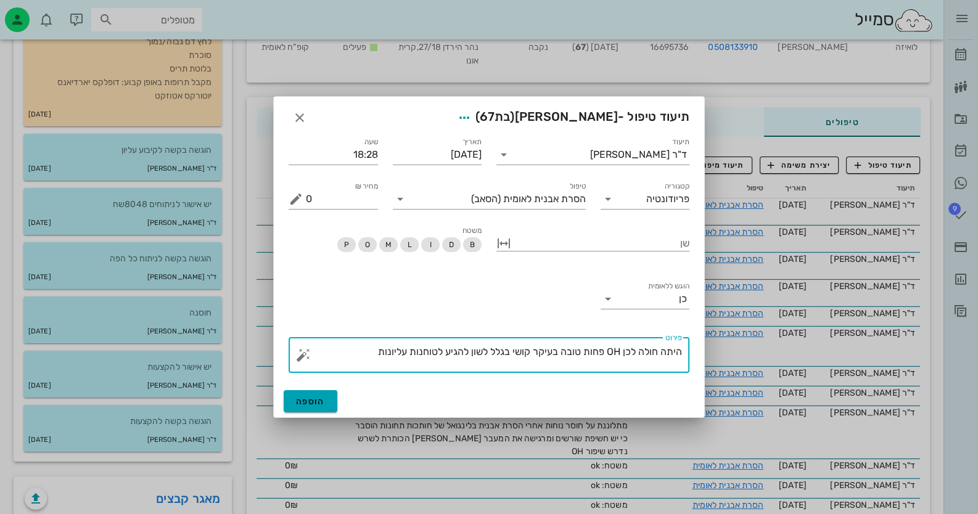
type textarea "היתה חולה לכן OH פחות טובה בעיקר קושי בגלל לשון להגיע לטוחנות עליונות"
click at [324, 402] on span "הוספה" at bounding box center [310, 401] width 29 height 10
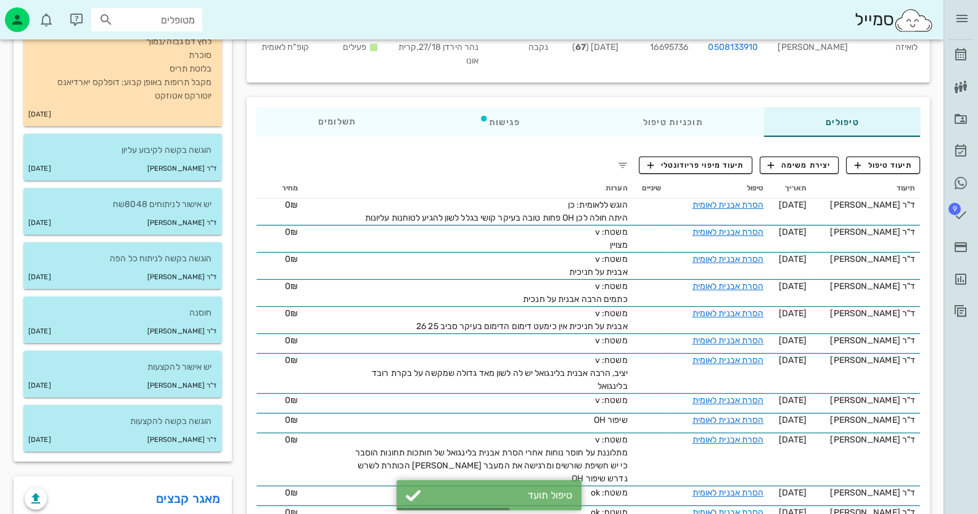
click at [679, 44] on span "16695736" at bounding box center [669, 47] width 38 height 10
copy span "16695736"
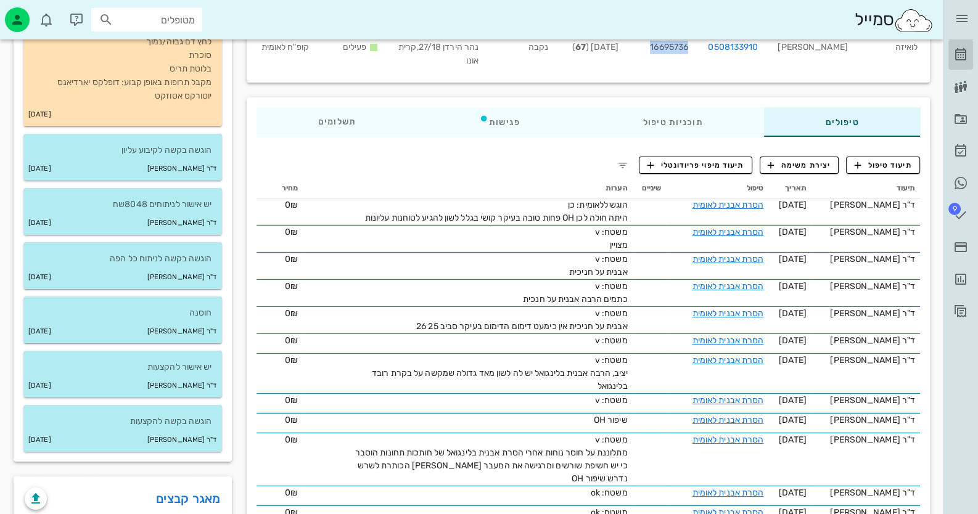
click at [960, 49] on icon at bounding box center [960, 54] width 15 height 15
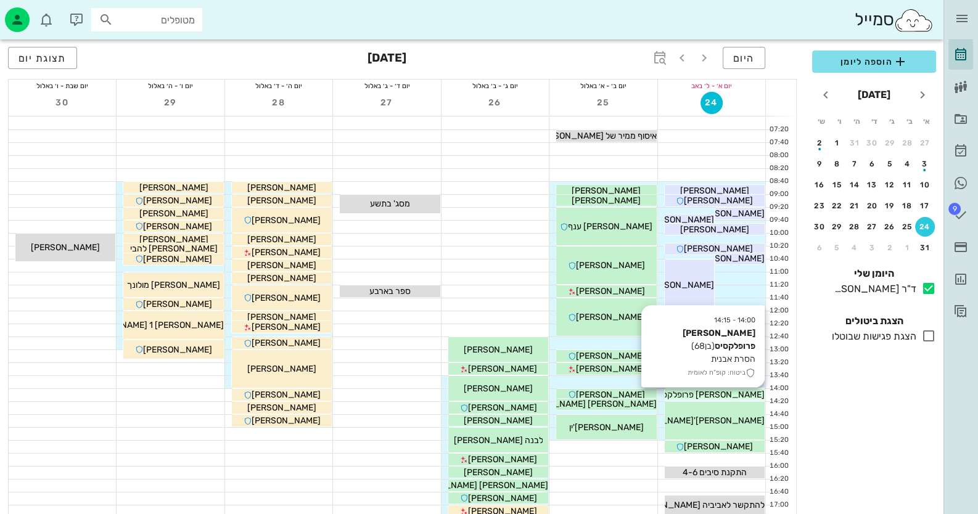
click at [733, 391] on span "[PERSON_NAME] פרופלקסיס" at bounding box center [709, 395] width 110 height 10
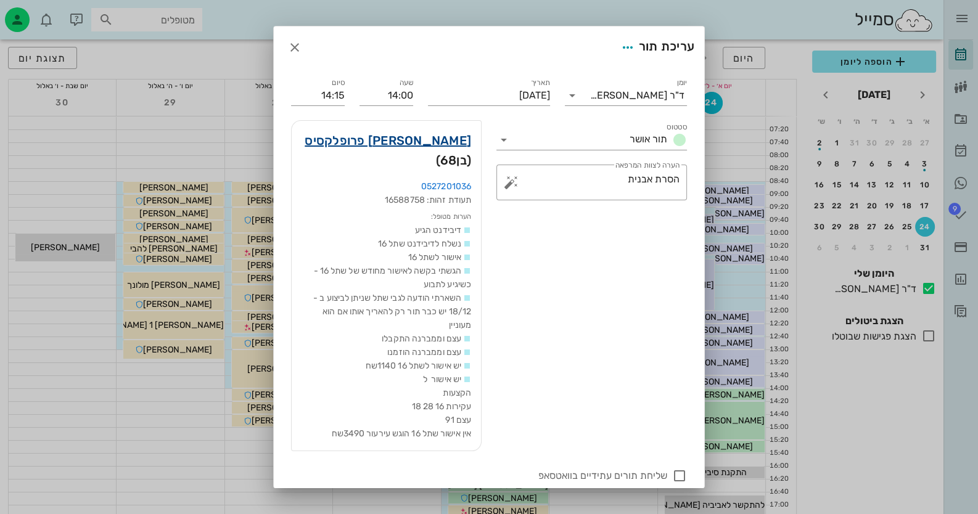
click at [452, 144] on link "[PERSON_NAME] פרופלקסיס" at bounding box center [387, 141] width 166 height 20
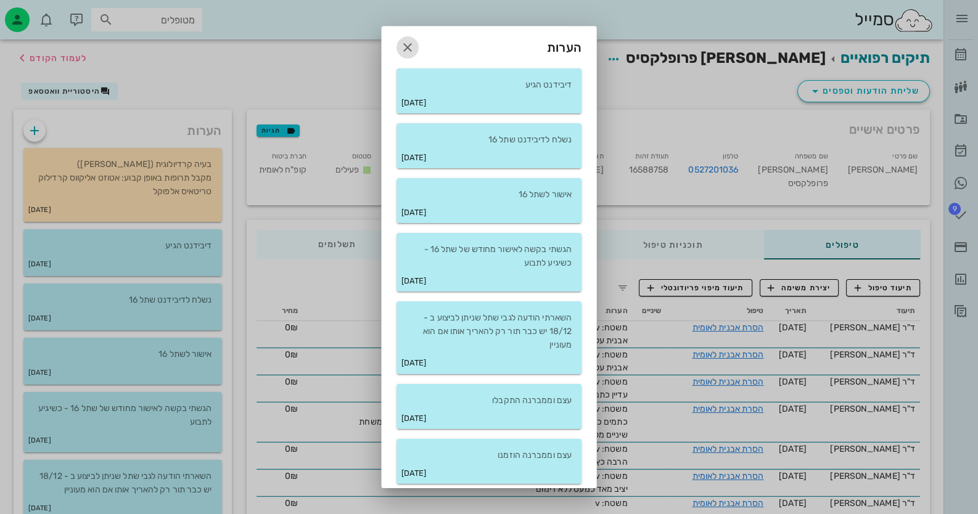
click at [415, 49] on icon "button" at bounding box center [407, 47] width 15 height 15
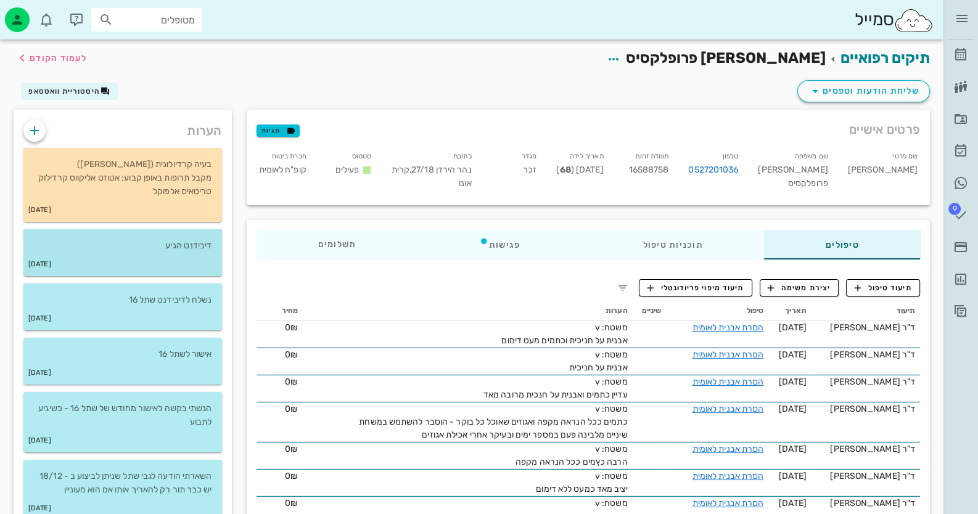
click at [85, 261] on div "[DATE]" at bounding box center [122, 264] width 198 height 23
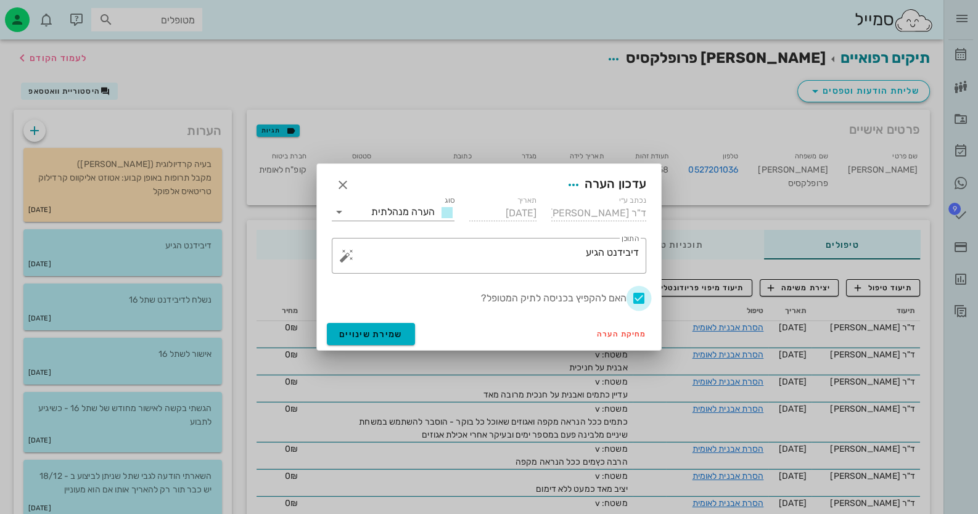
click at [640, 298] on div at bounding box center [638, 298] width 21 height 21
checkbox input "false"
click at [350, 334] on span "שמירת שינויים" at bounding box center [370, 334] width 63 height 10
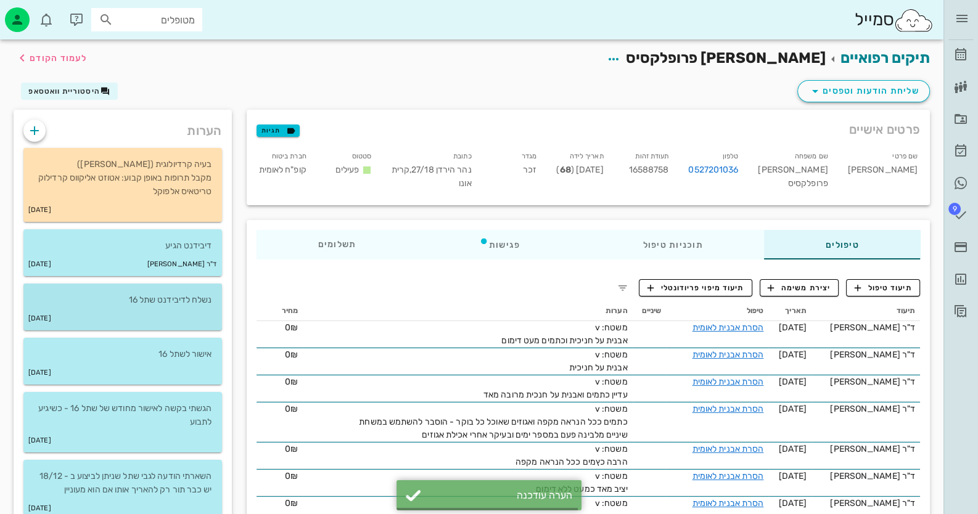
click at [186, 318] on div "[DATE]" at bounding box center [122, 318] width 198 height 23
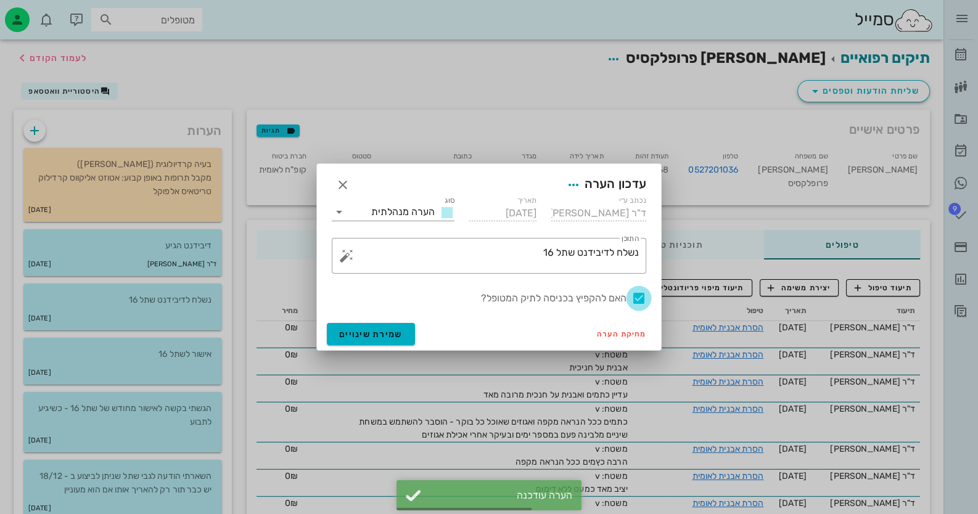
click at [637, 300] on div at bounding box center [638, 298] width 21 height 21
checkbox input "false"
click at [351, 341] on button "שמירת שינויים" at bounding box center [371, 334] width 88 height 22
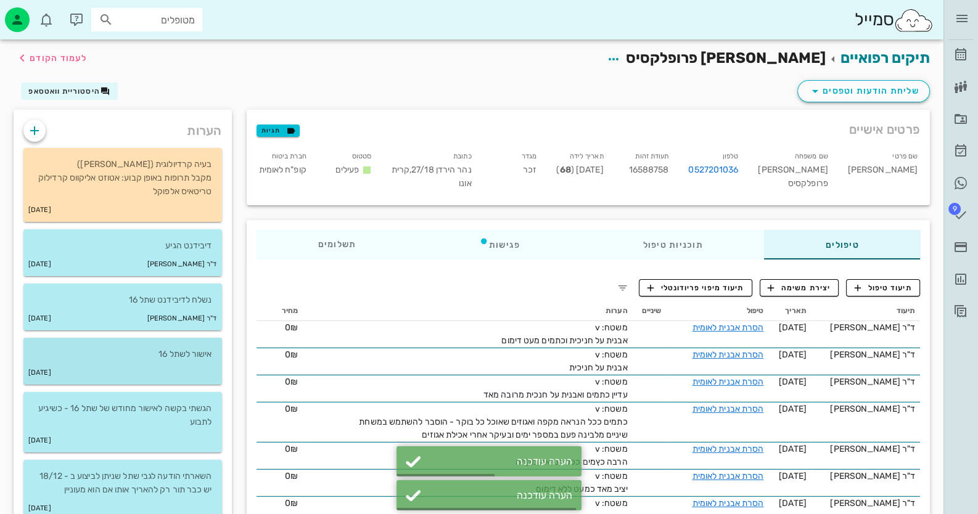
drag, startPoint x: 202, startPoint y: 375, endPoint x: 209, endPoint y: 373, distance: 7.0
click at [203, 375] on div "[DATE]" at bounding box center [122, 372] width 198 height 23
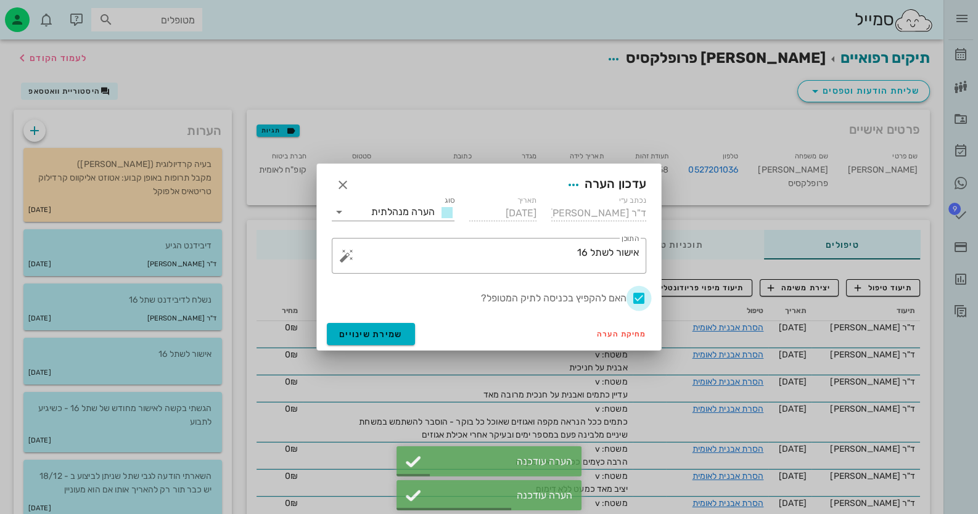
click at [636, 296] on div at bounding box center [638, 298] width 21 height 21
checkbox input "false"
click at [323, 335] on div "מחיקת הערה שמירת שינויים" at bounding box center [489, 334] width 344 height 32
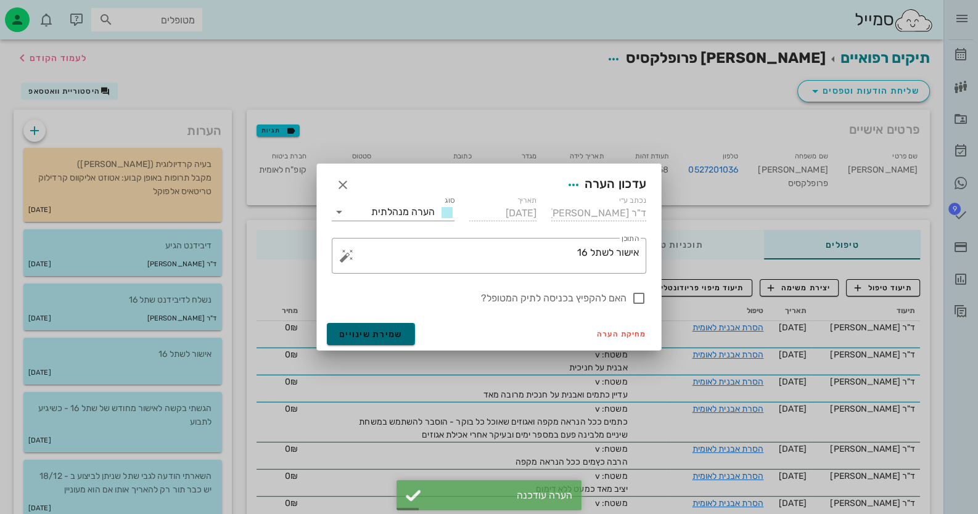
click at [358, 333] on span "שמירת שינויים" at bounding box center [370, 334] width 63 height 10
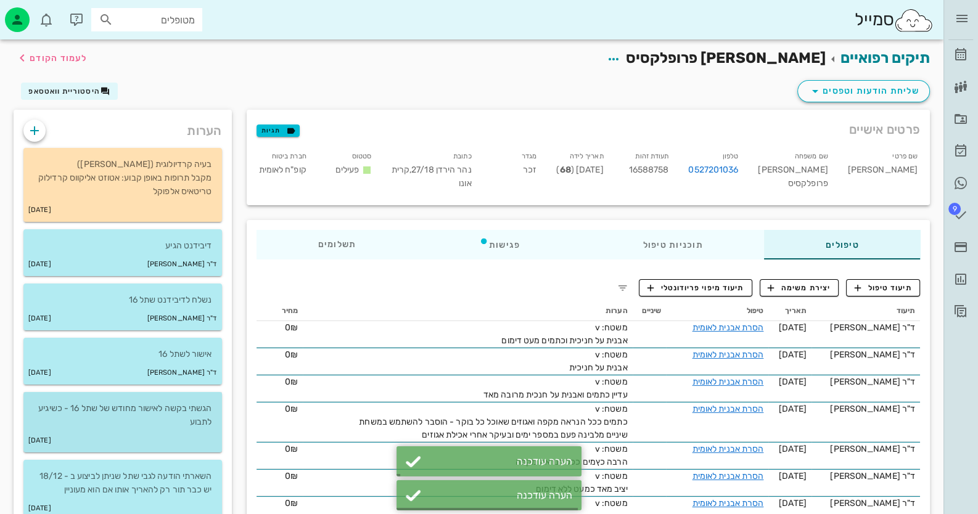
click at [157, 425] on p "הגשתי בקשה לאישור מחודש של שתל 16 - כשיגיע לתבוע" at bounding box center [122, 415] width 179 height 27
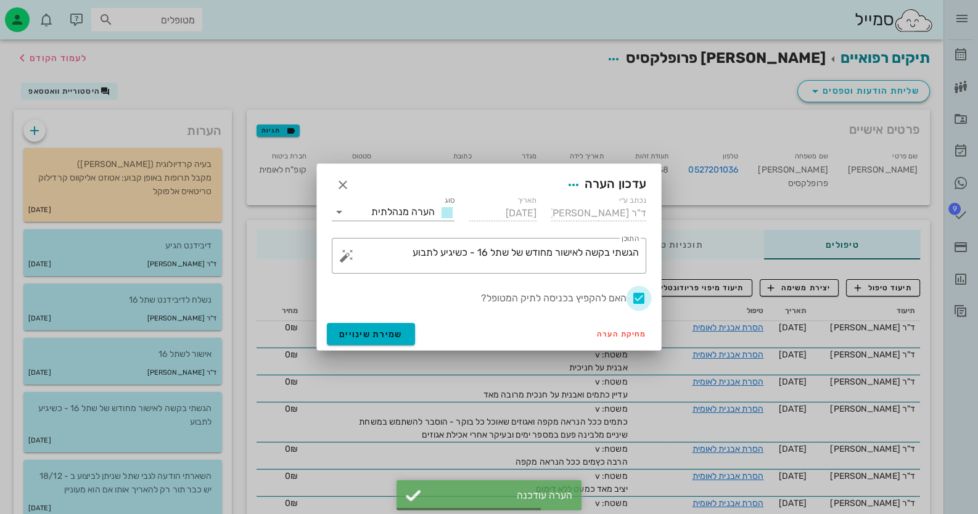
click at [636, 296] on div at bounding box center [638, 298] width 21 height 21
checkbox input "false"
click at [406, 335] on button "שמירת שינויים" at bounding box center [371, 334] width 88 height 22
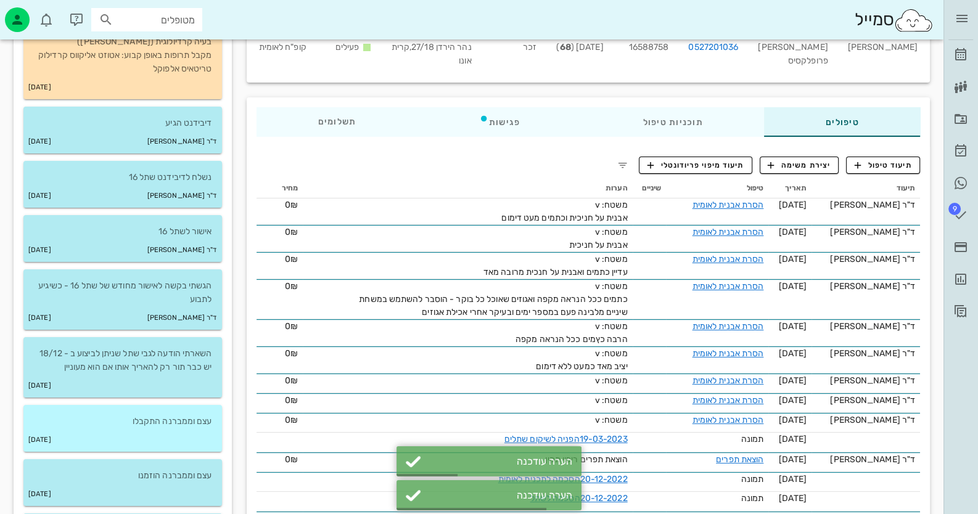
scroll to position [185, 0]
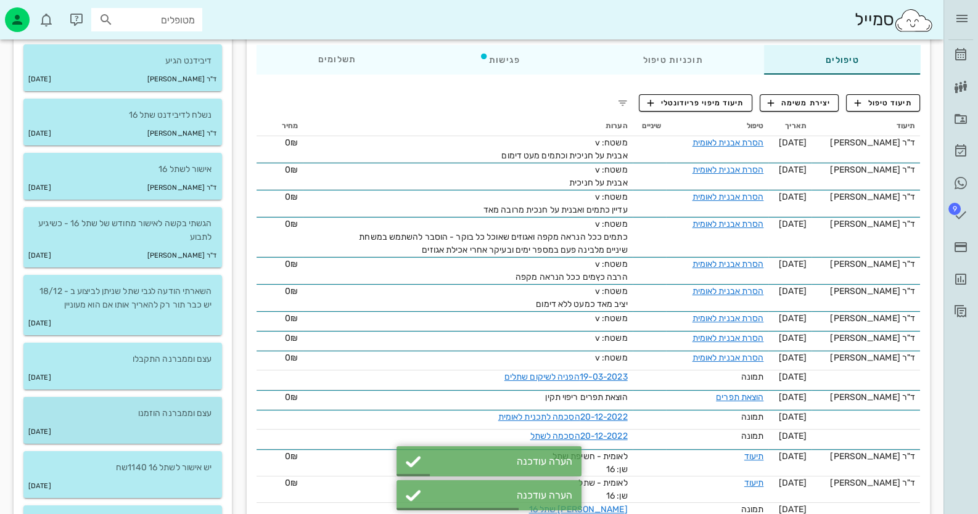
click at [163, 432] on div "[DATE]" at bounding box center [122, 431] width 198 height 23
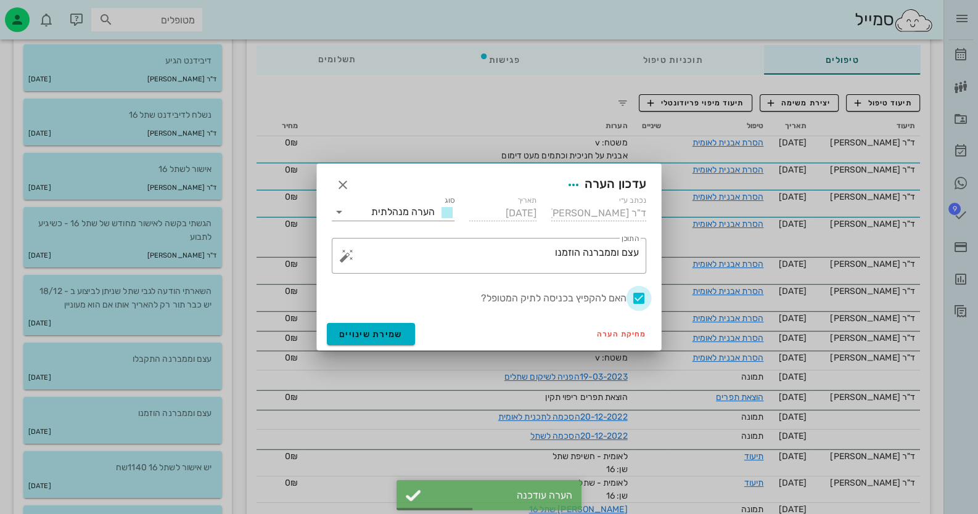
click at [638, 297] on div at bounding box center [638, 298] width 21 height 21
checkbox input "false"
click at [378, 334] on span "שמירת שינויים" at bounding box center [370, 334] width 63 height 10
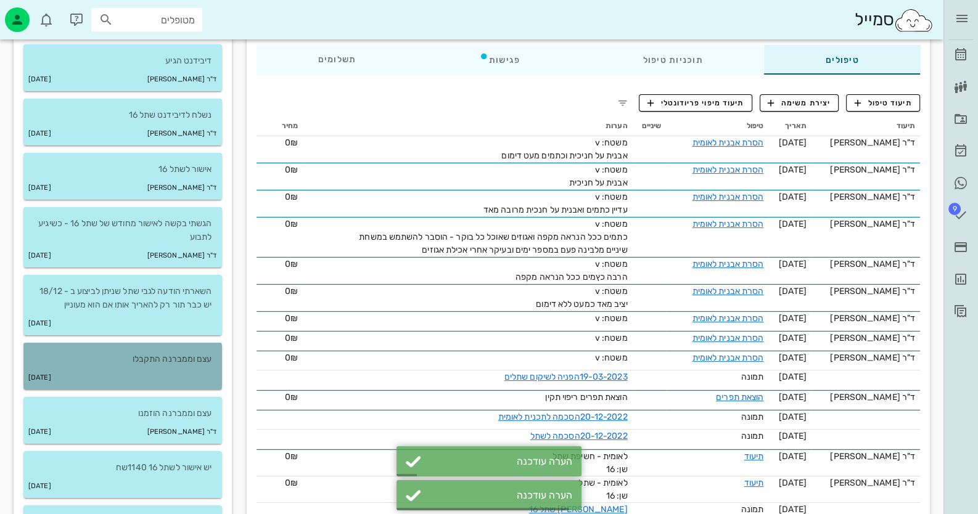
click at [197, 360] on p "עצם וממברנה התקבלו" at bounding box center [122, 360] width 179 height 14
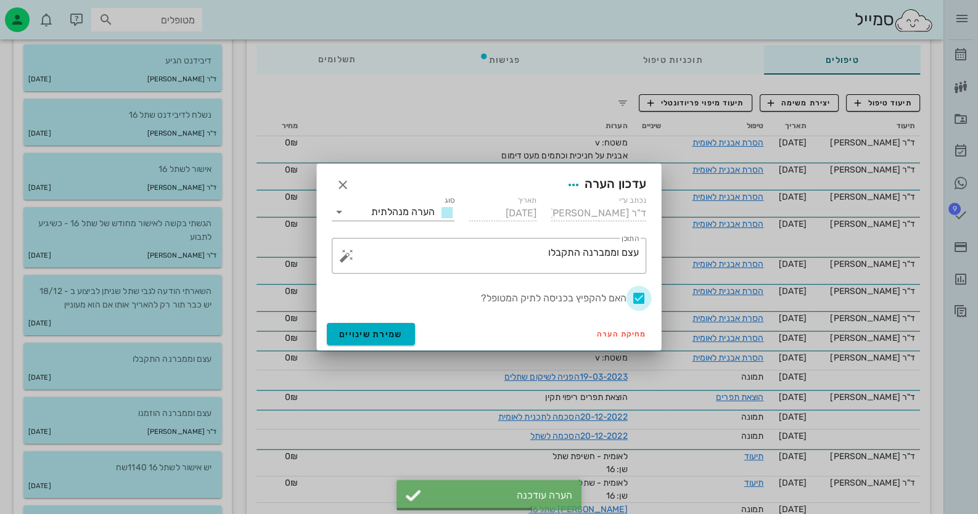
click at [647, 298] on div at bounding box center [638, 298] width 21 height 21
checkbox input "false"
click at [372, 332] on span "שמירת שינויים" at bounding box center [370, 334] width 63 height 10
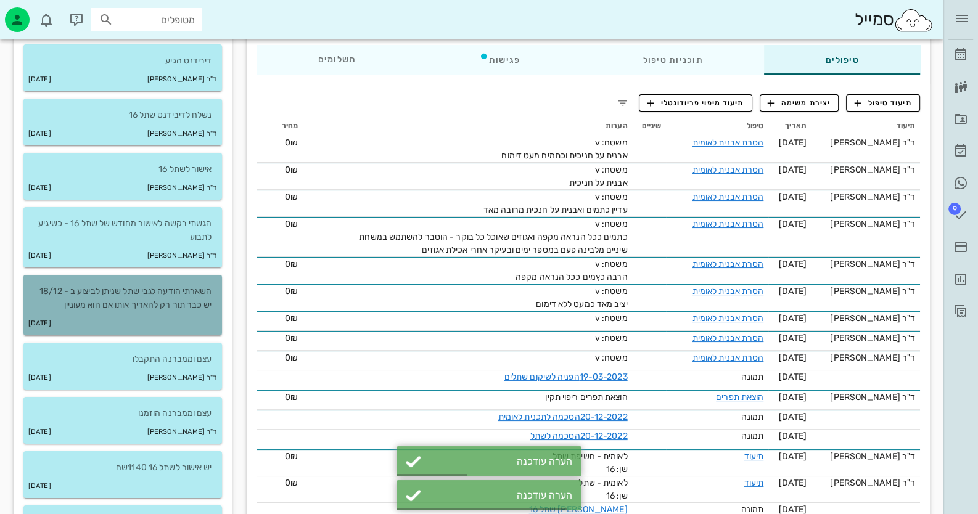
click at [186, 316] on div "[DATE]" at bounding box center [122, 323] width 198 height 23
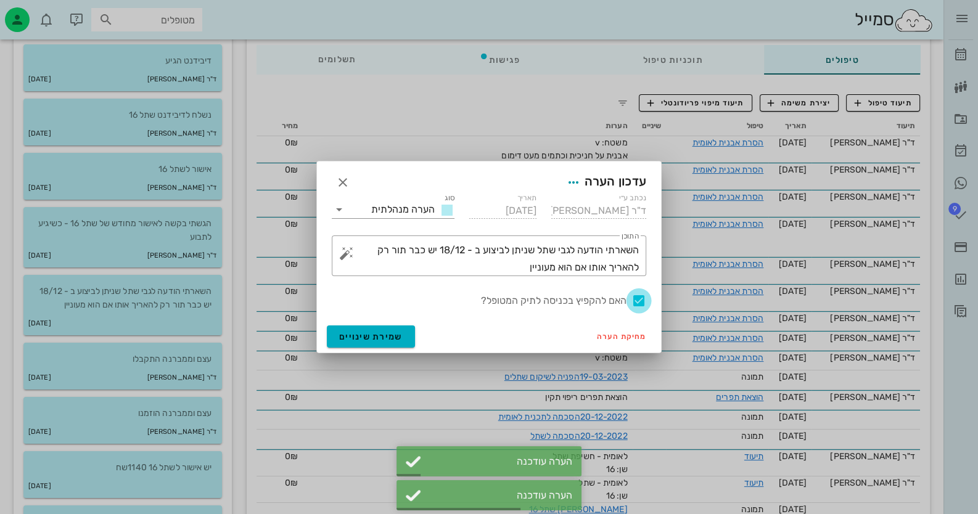
click at [647, 303] on div at bounding box center [638, 300] width 21 height 21
checkbox input "false"
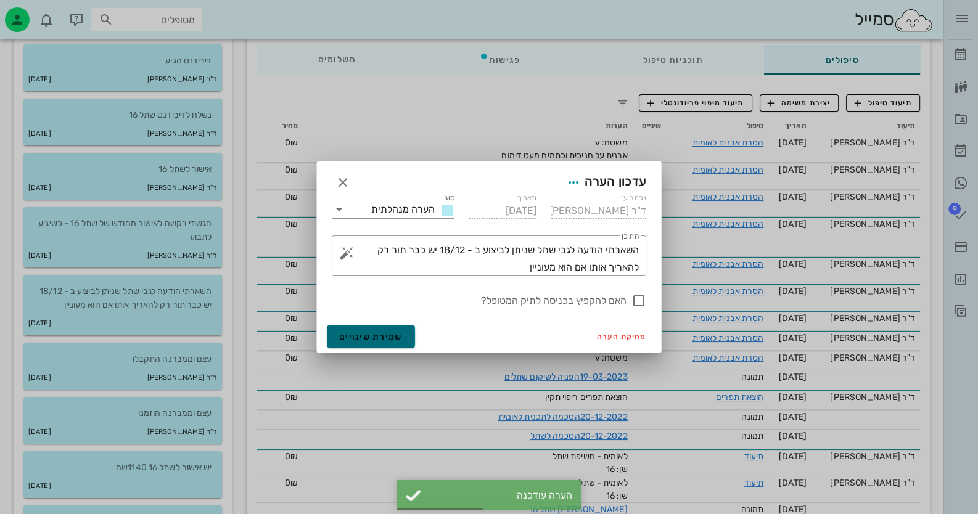
click at [336, 338] on button "שמירת שינויים" at bounding box center [371, 336] width 88 height 22
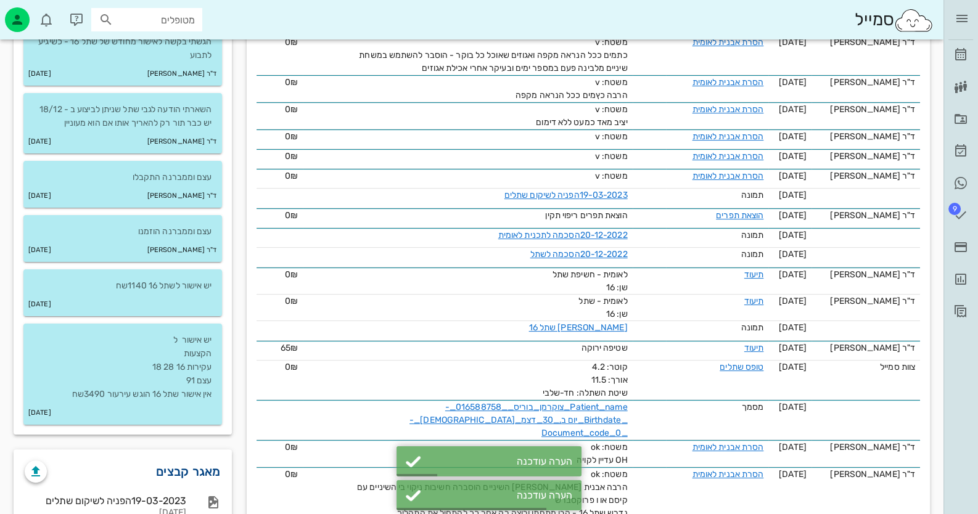
scroll to position [370, 0]
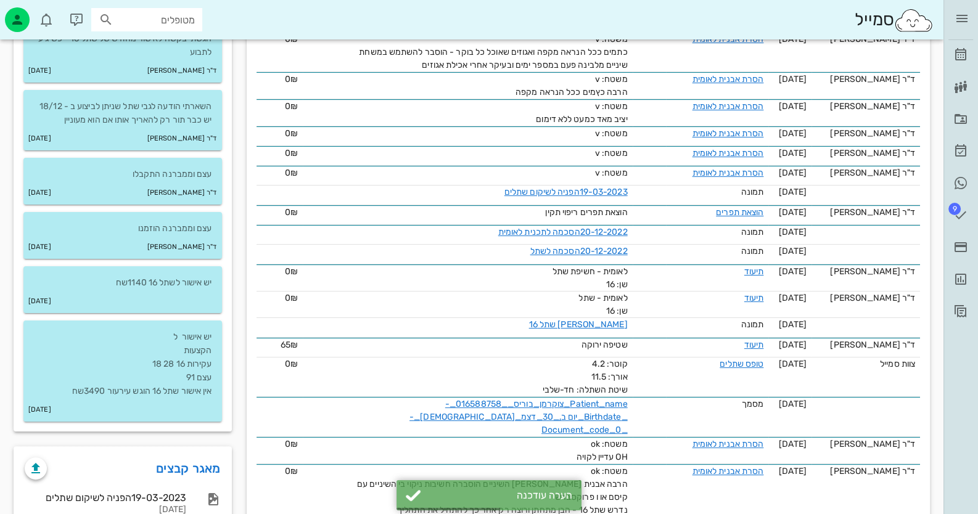
click at [195, 261] on div "עצם וממברנה הוזמנו ד"ר [PERSON_NAME] [DATE]" at bounding box center [122, 239] width 213 height 54
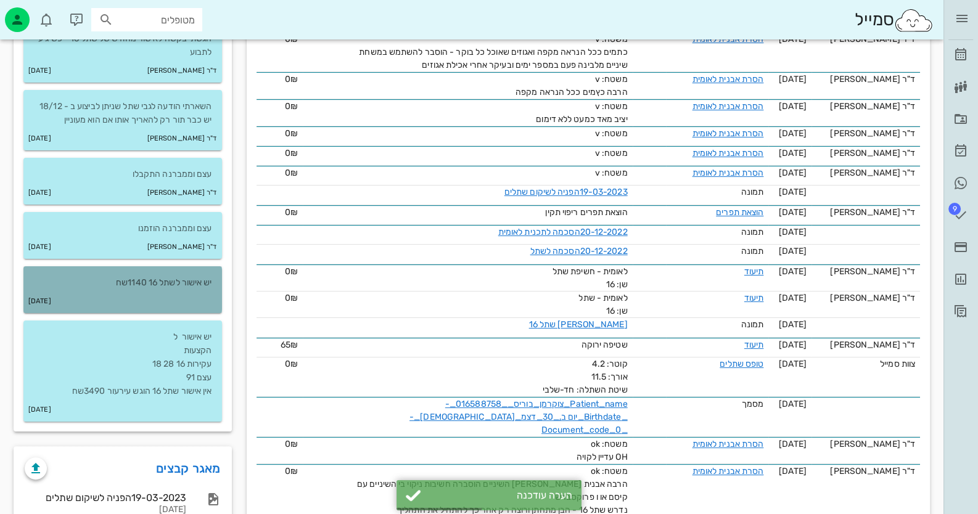
click at [199, 269] on div "יש אישור לשתל 16 1140שח" at bounding box center [122, 277] width 198 height 23
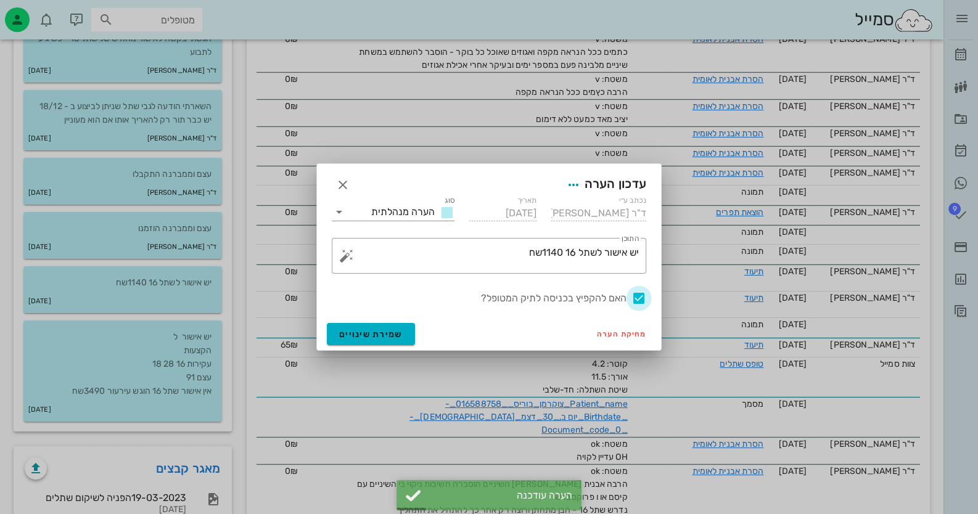
click at [642, 297] on div at bounding box center [638, 298] width 21 height 21
checkbox input "false"
click at [384, 327] on button "שמירת שינויים" at bounding box center [371, 334] width 88 height 22
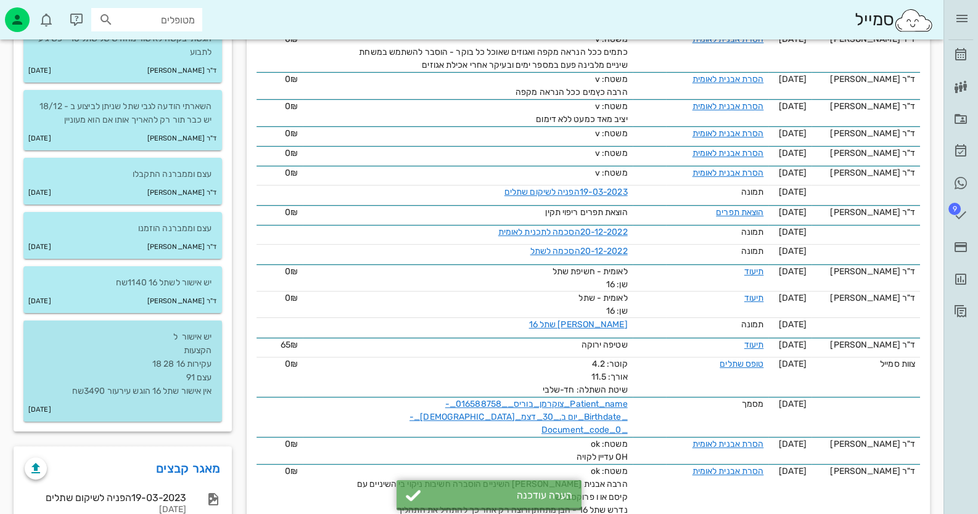
click at [145, 391] on p "יש אישור ל הקצעות עקירות 16 28 18 עצם 91 אין אישור שתל 16 הוגש עירעור 3490שח" at bounding box center [122, 364] width 179 height 68
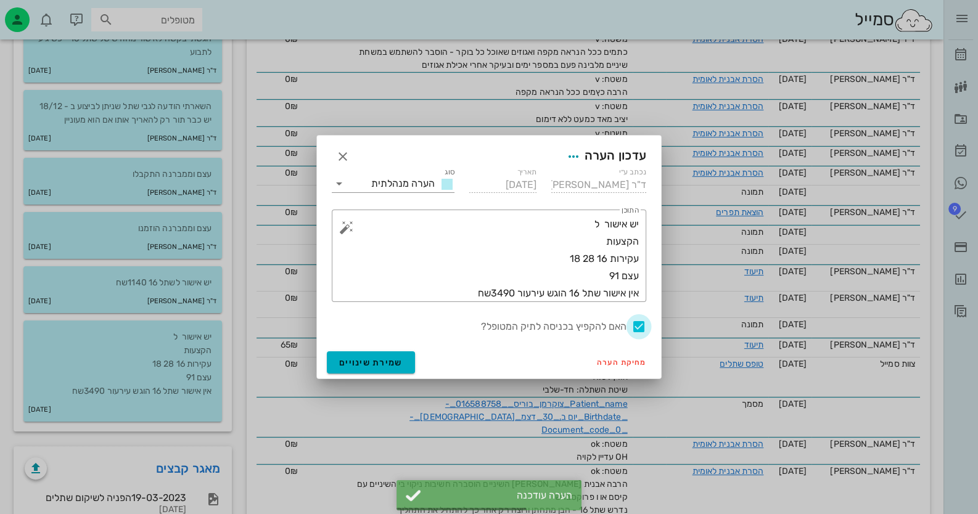
click at [639, 329] on div at bounding box center [638, 326] width 21 height 21
checkbox input "false"
click at [393, 354] on button "שמירת שינויים" at bounding box center [371, 362] width 88 height 22
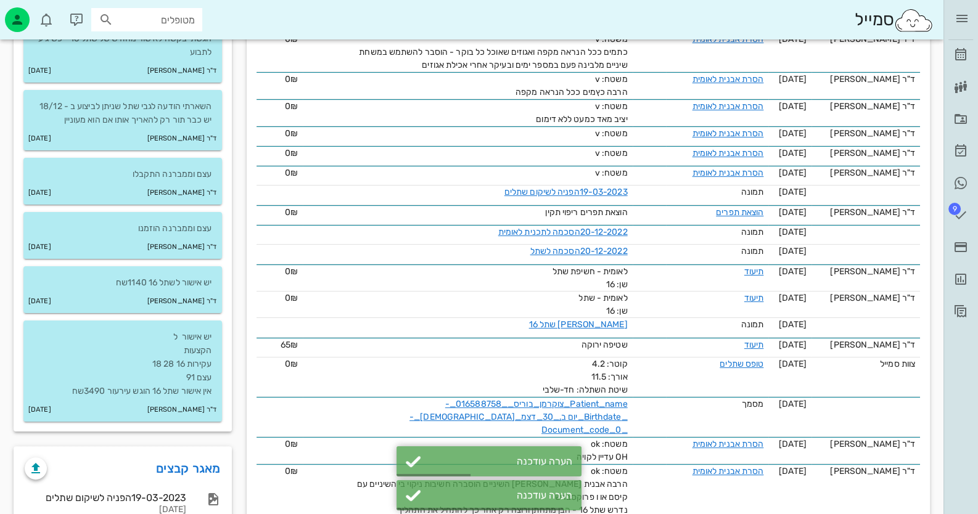
scroll to position [61, 0]
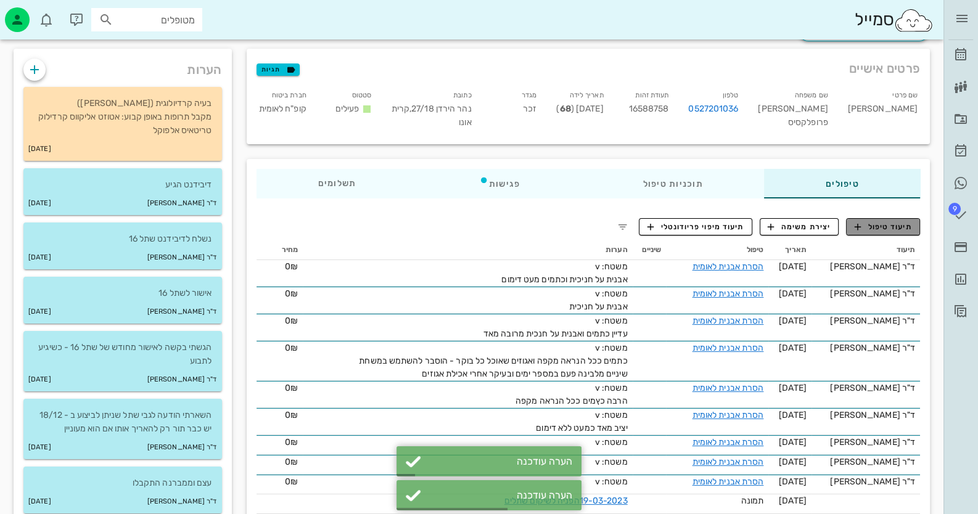
click at [853, 228] on icon "button" at bounding box center [857, 226] width 11 height 11
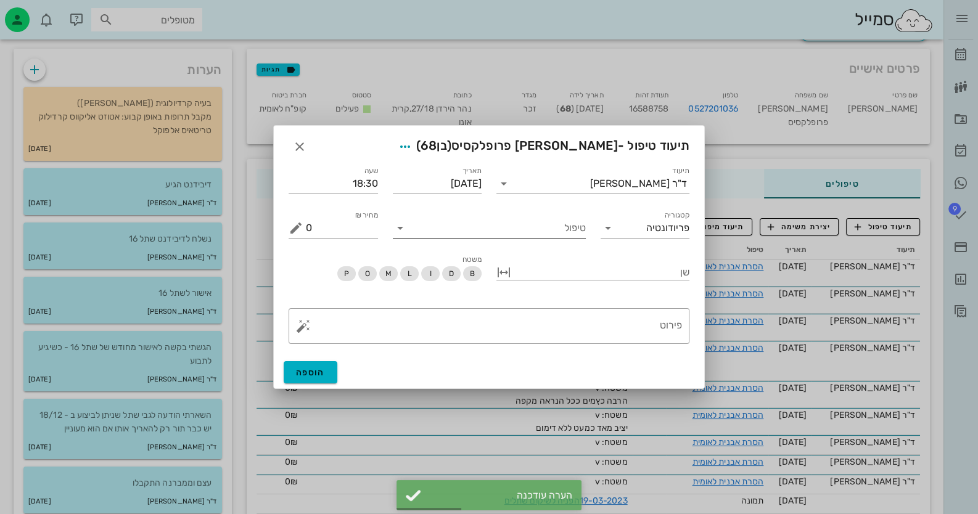
click at [565, 231] on input "טיפול" at bounding box center [498, 228] width 176 height 20
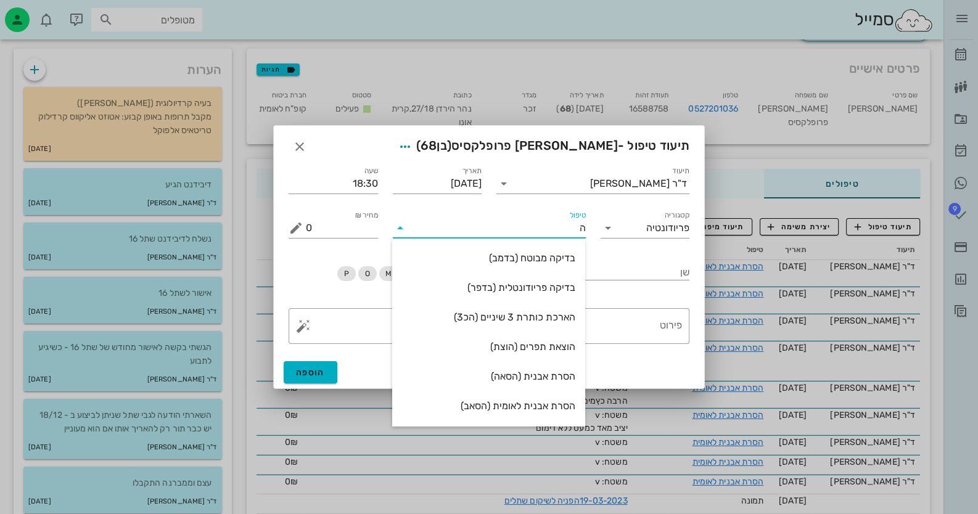
type input "[PERSON_NAME]"
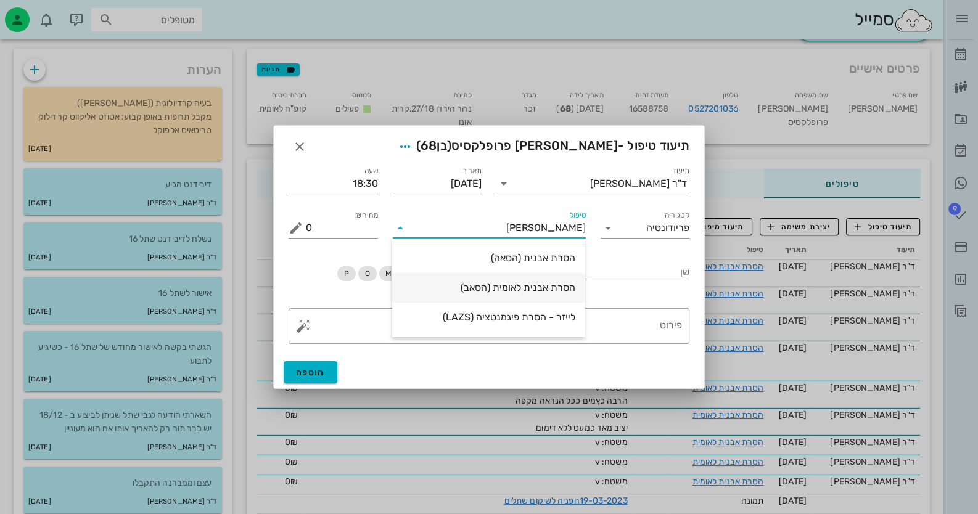
click at [568, 289] on div "הסרת אבנית לאומית (הסאב)" at bounding box center [488, 288] width 173 height 12
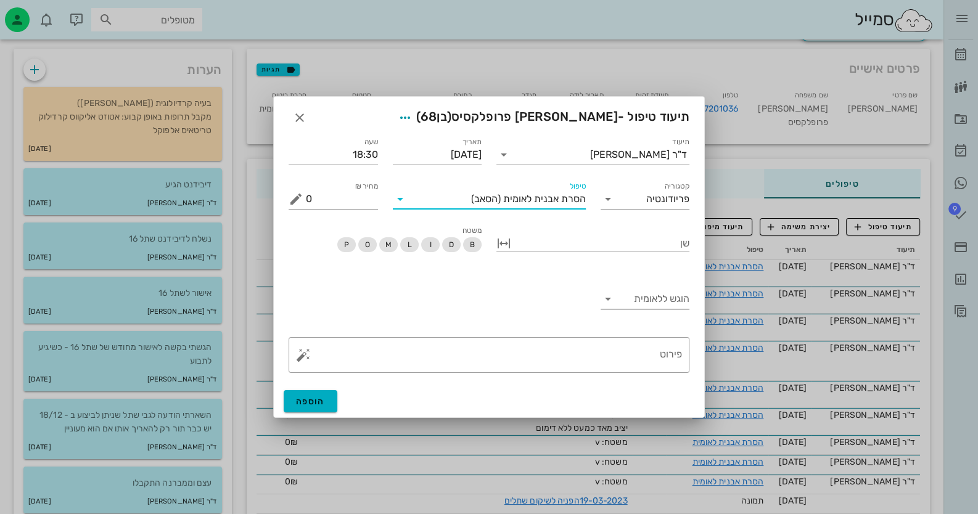
click at [665, 298] on input "הוגש ללאומית" at bounding box center [655, 299] width 70 height 20
click at [677, 298] on div "כן" at bounding box center [645, 308] width 70 height 27
click at [661, 348] on textarea "פירוט" at bounding box center [494, 358] width 376 height 30
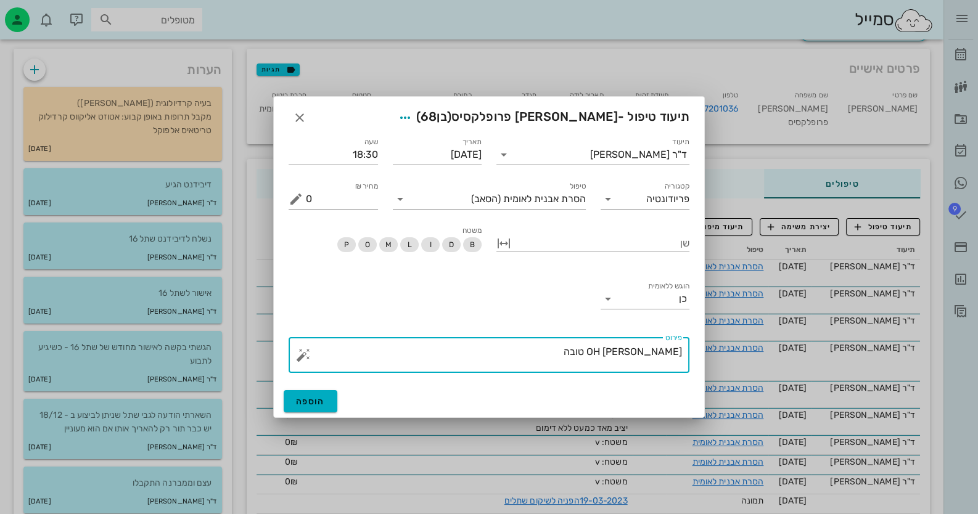
click at [653, 351] on textarea "OH [PERSON_NAME] טובה" at bounding box center [494, 358] width 376 height 30
click at [650, 351] on textarea "OH [PERSON_NAME] טובה" at bounding box center [494, 358] width 376 height 30
type textarea "OH פחות טובה"
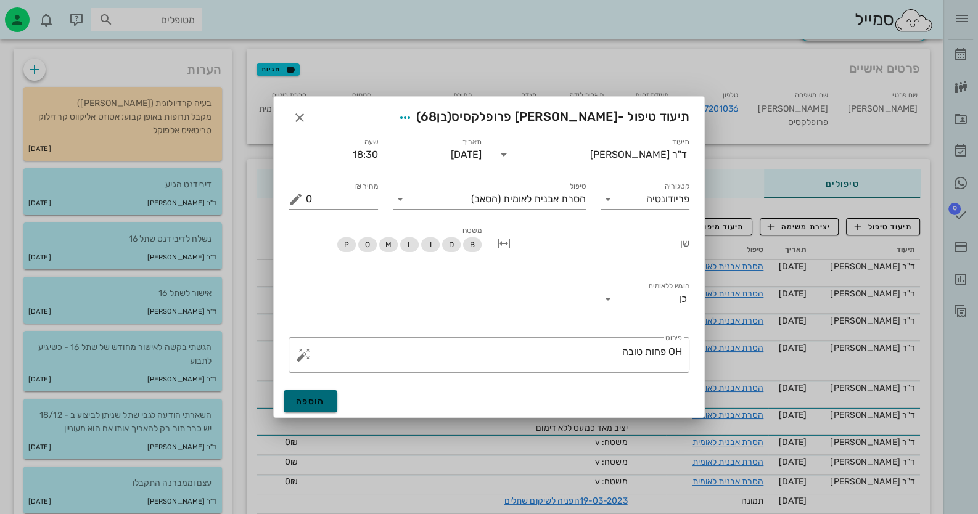
click at [319, 401] on span "הוספה" at bounding box center [310, 401] width 29 height 10
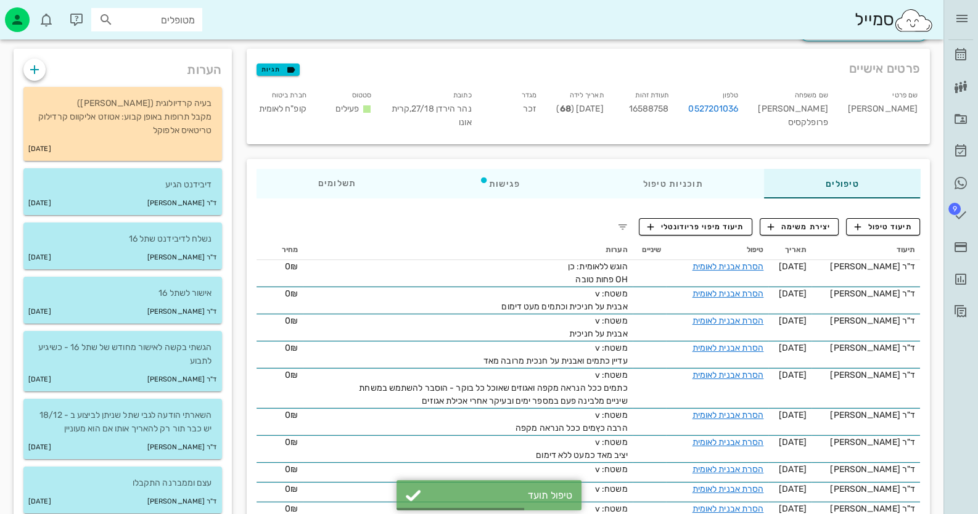
click at [669, 104] on span "16588758" at bounding box center [649, 109] width 40 height 10
copy span "16588758"
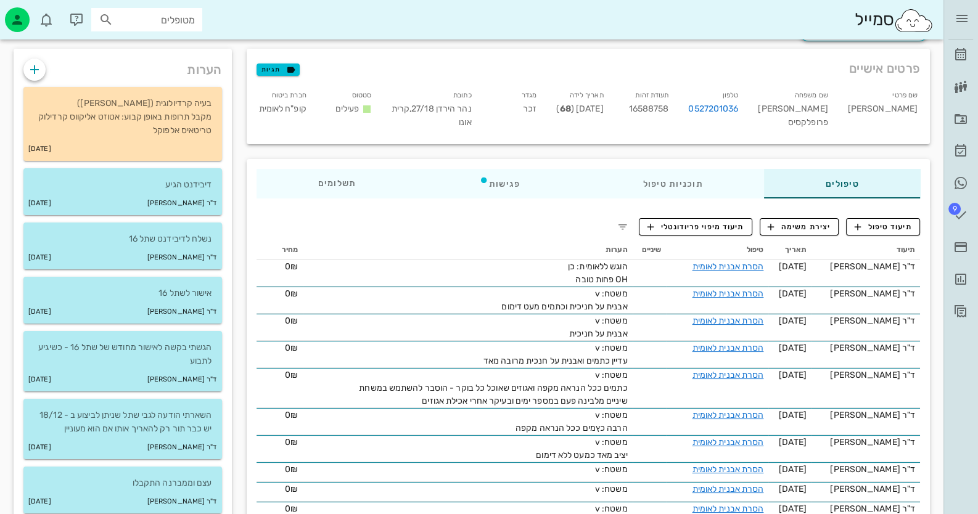
click at [974, 57] on div "ד״ר [PERSON_NAME] רשימת המתנה תיקים רפואיים אישורי הגעה היסטוריית וואטסאפ 9 משי…" at bounding box center [960, 163] width 35 height 326
click at [971, 57] on link "[PERSON_NAME]" at bounding box center [960, 55] width 25 height 30
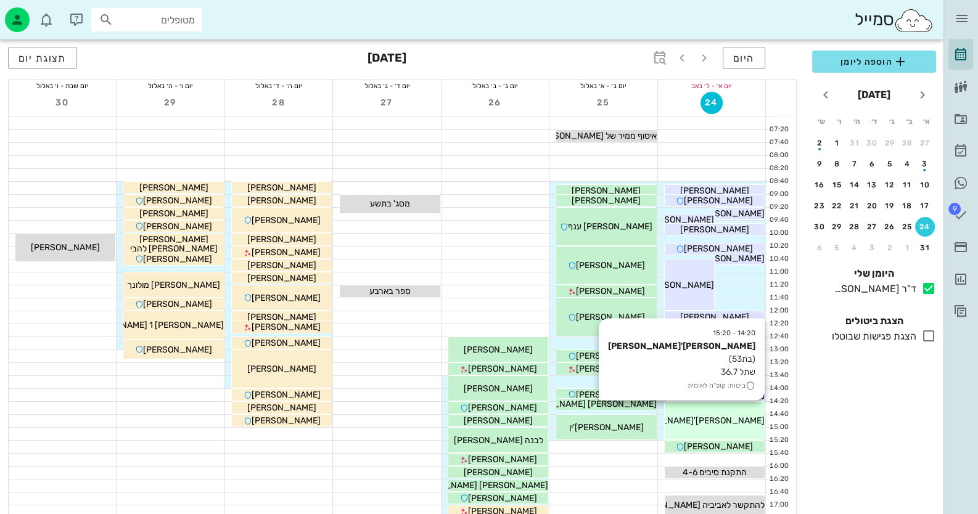
click at [733, 412] on div "14:20 - 15:20 [PERSON_NAME]'[PERSON_NAME] (בת 53 ) שתל 36.7 ביטוח: קופ"ח לאומית…" at bounding box center [714, 421] width 100 height 38
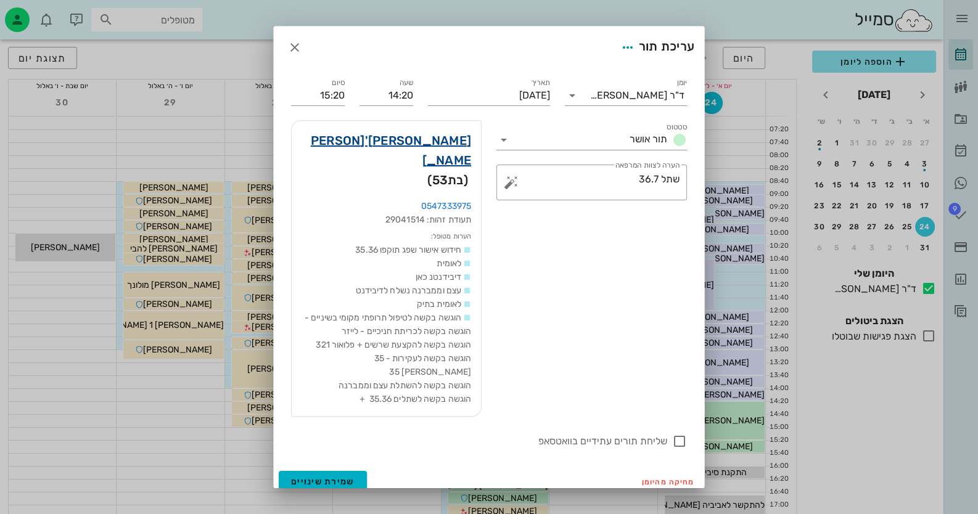
click at [441, 145] on link "[PERSON_NAME]'[PERSON_NAME]" at bounding box center [385, 150] width 169 height 39
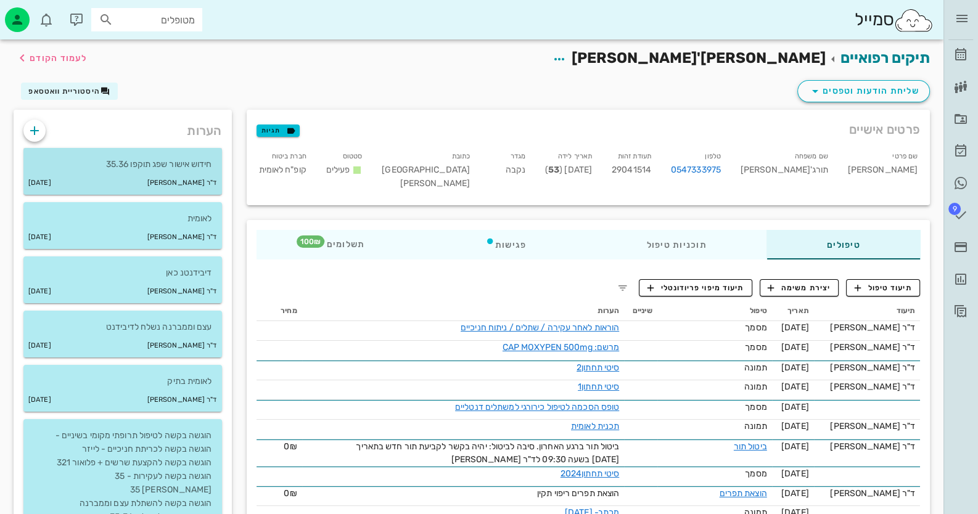
click at [68, 158] on p "חידוש אישור שפג תוקפו 35.36" at bounding box center [122, 165] width 179 height 14
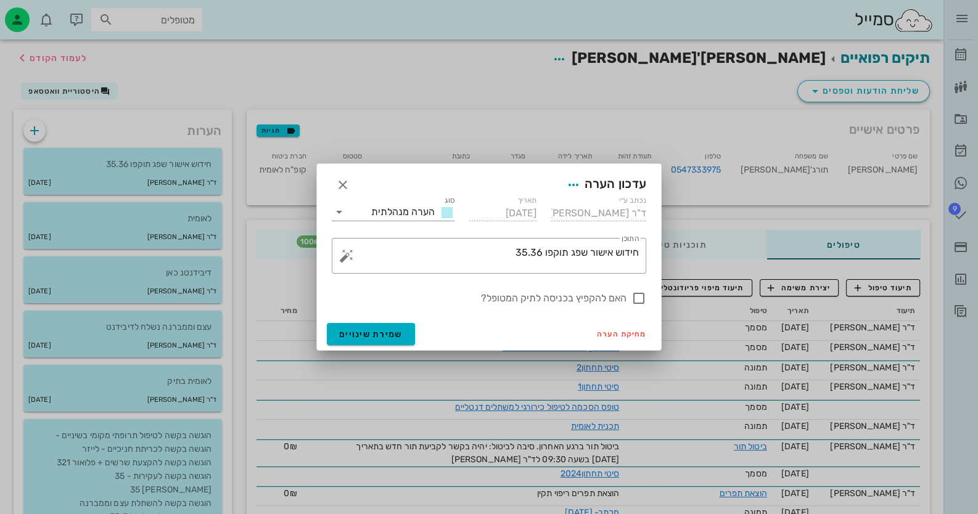
click at [120, 157] on div at bounding box center [489, 257] width 978 height 514
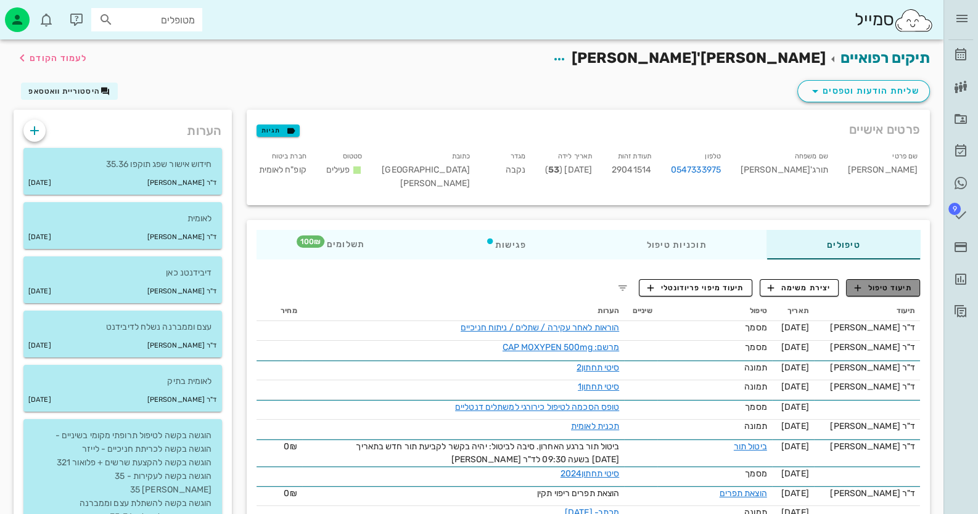
click at [912, 279] on button "תיעוד טיפול" at bounding box center [883, 287] width 74 height 17
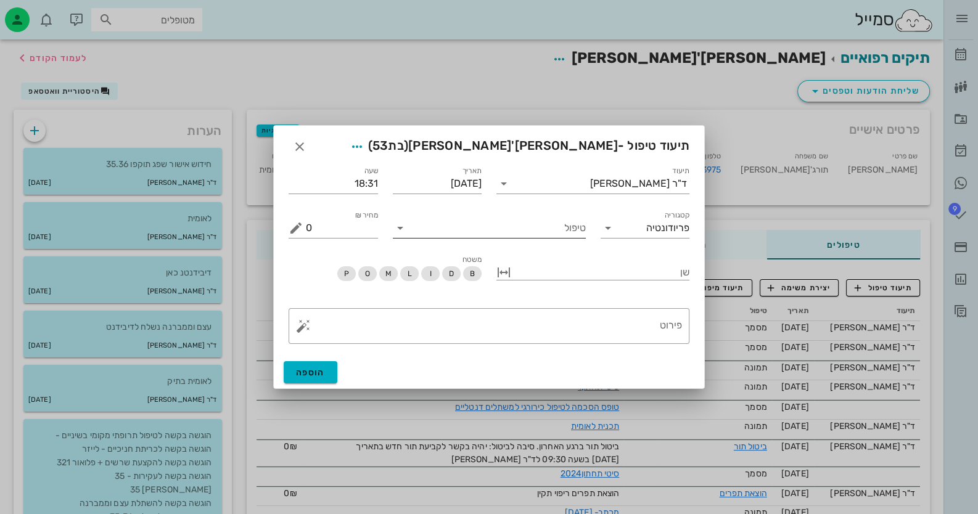
click at [545, 234] on input "טיפול" at bounding box center [498, 228] width 176 height 20
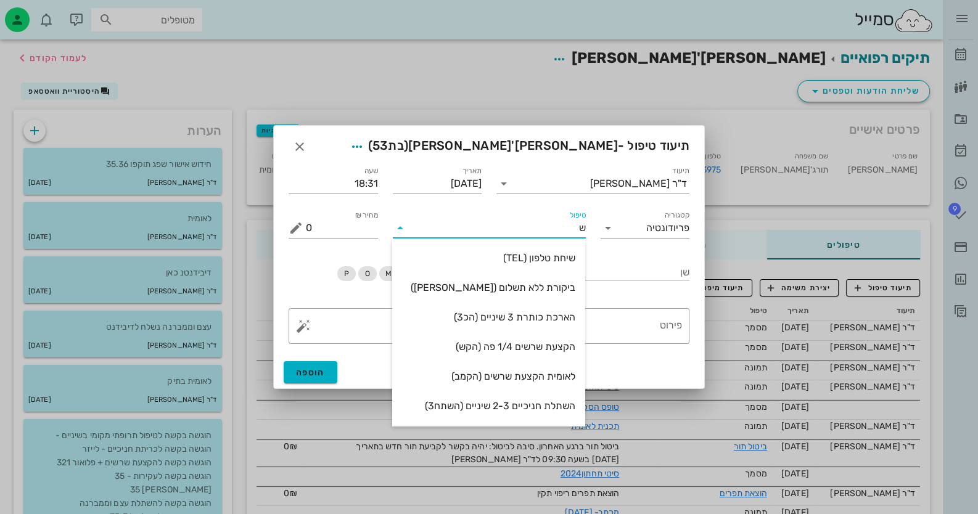
type input "שת"
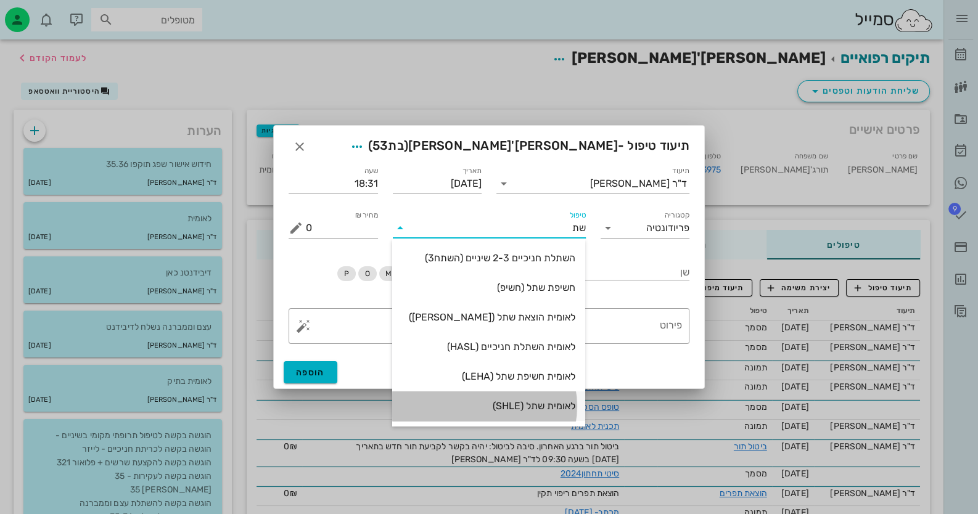
click at [555, 409] on div "לאומית שתל (SHLE)" at bounding box center [488, 406] width 173 height 12
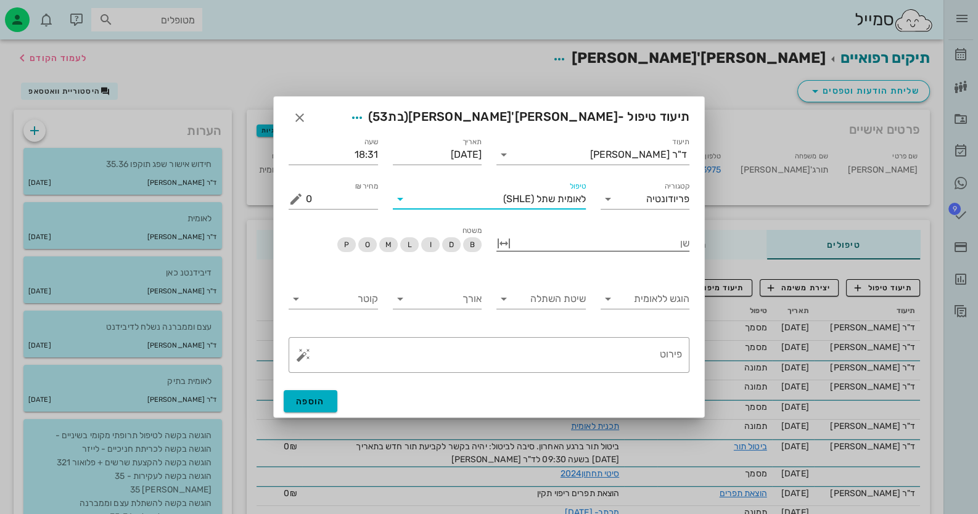
click at [669, 246] on div at bounding box center [601, 242] width 176 height 16
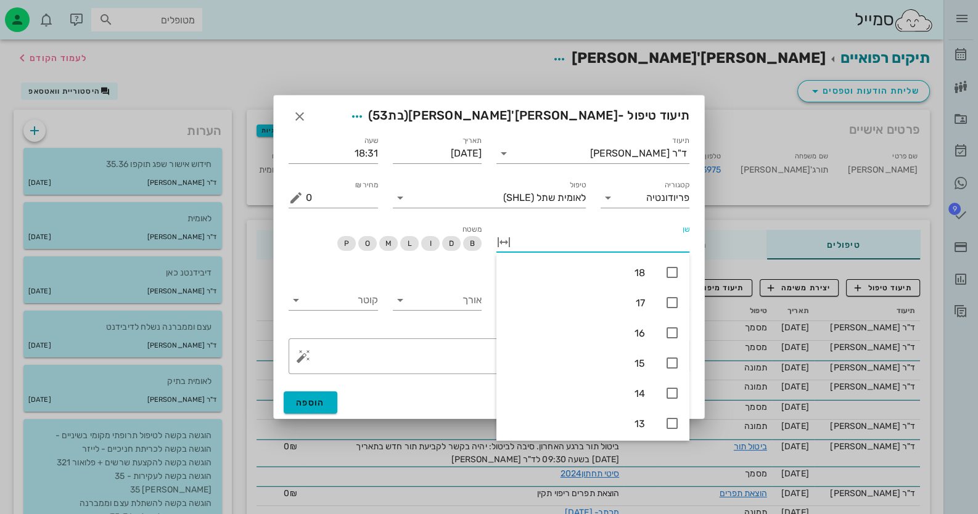
type input "3"
click at [676, 393] on icon at bounding box center [671, 393] width 15 height 15
type input "3"
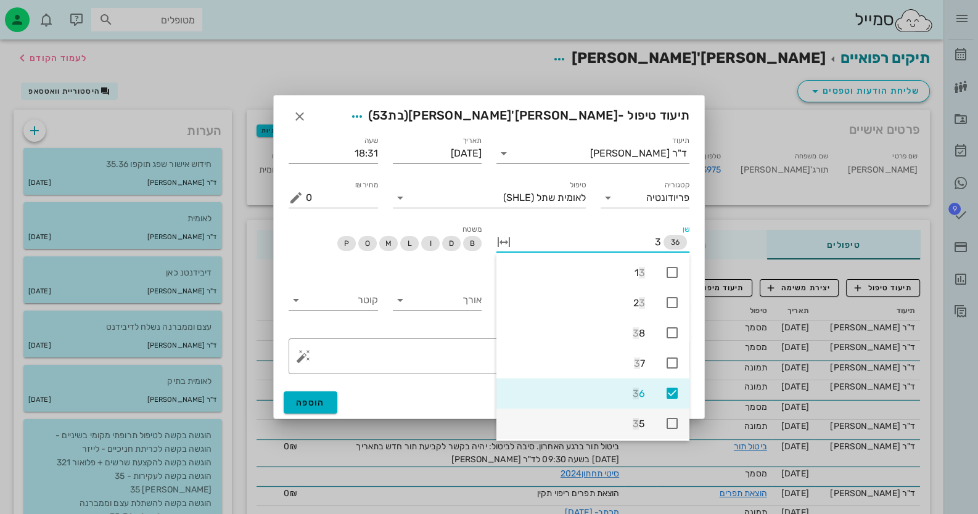
click at [674, 422] on icon at bounding box center [671, 423] width 15 height 15
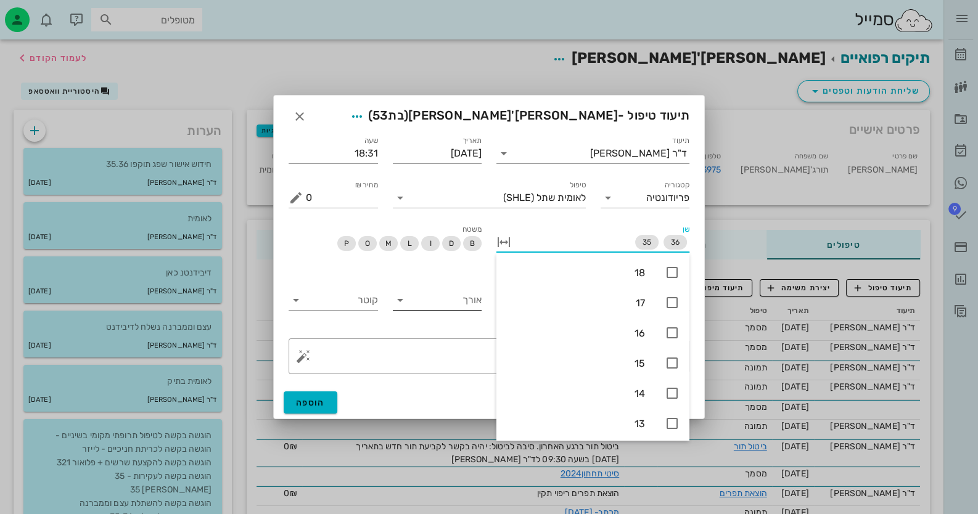
click at [440, 289] on div "אורך" at bounding box center [437, 303] width 89 height 41
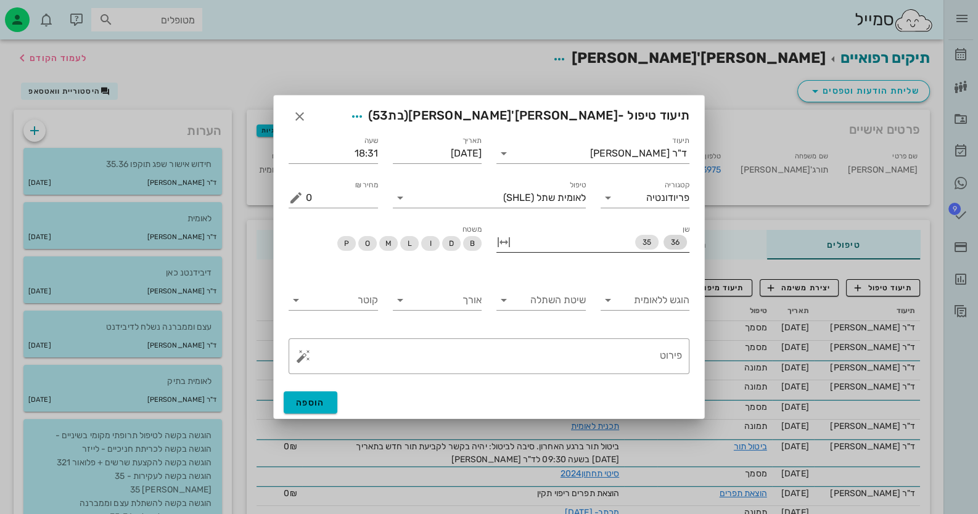
click at [679, 240] on span "36" at bounding box center [674, 242] width 23 height 15
click at [620, 305] on input "הוגש ללאומית" at bounding box center [655, 300] width 70 height 20
click at [623, 304] on div "כן" at bounding box center [645, 310] width 70 height 12
click at [573, 298] on input "שיטת השתלה" at bounding box center [551, 300] width 70 height 20
click at [575, 304] on div "חד-שלבי" at bounding box center [541, 310] width 70 height 12
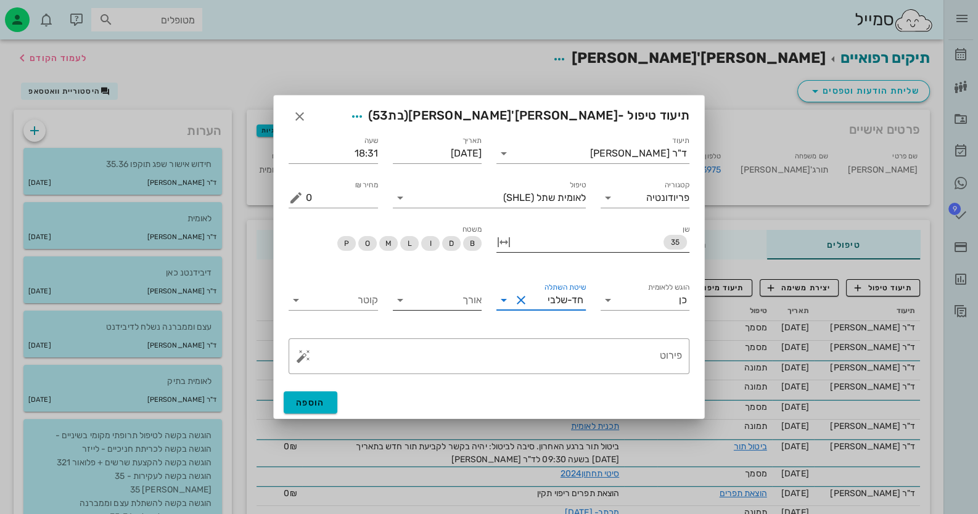
click at [469, 298] on input "אורך" at bounding box center [447, 300] width 70 height 20
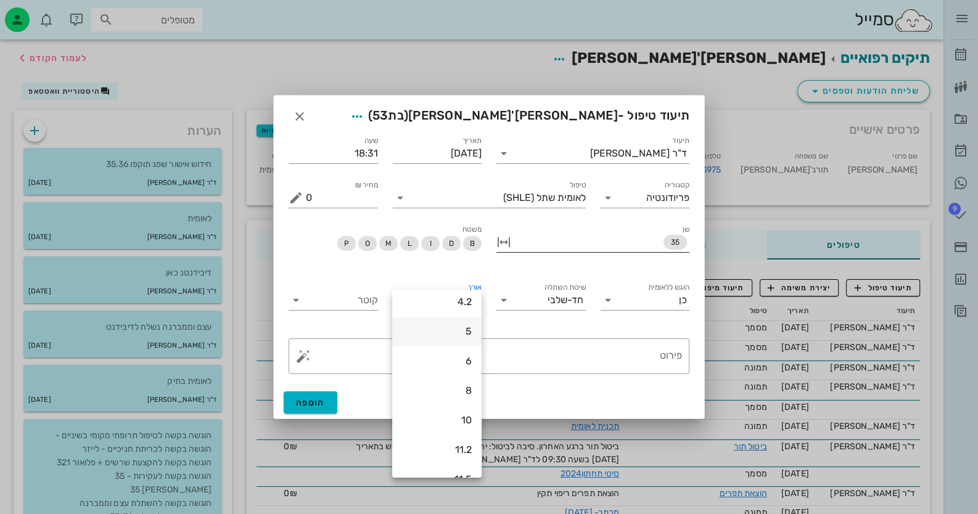
scroll to position [118, 0]
click at [466, 428] on div "11.5" at bounding box center [437, 429] width 70 height 12
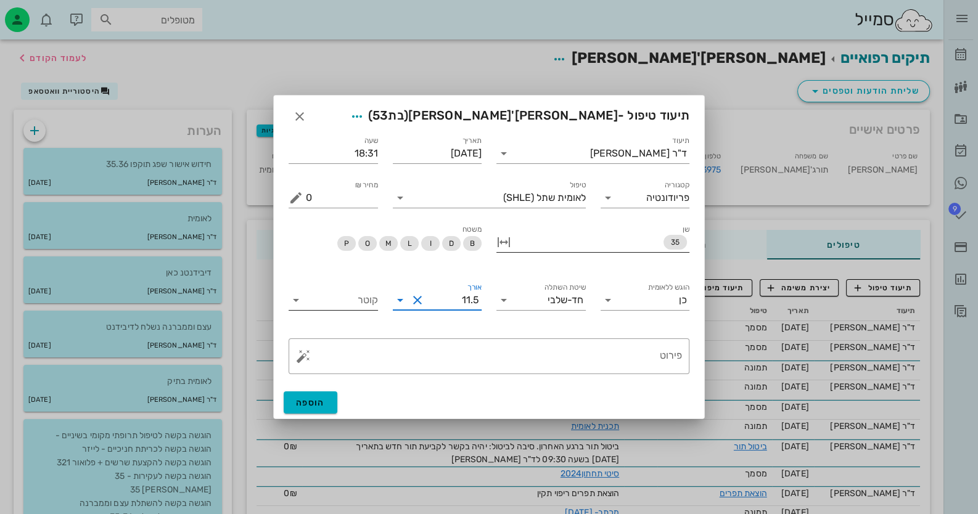
click at [354, 306] on input "קוטר" at bounding box center [343, 300] width 70 height 20
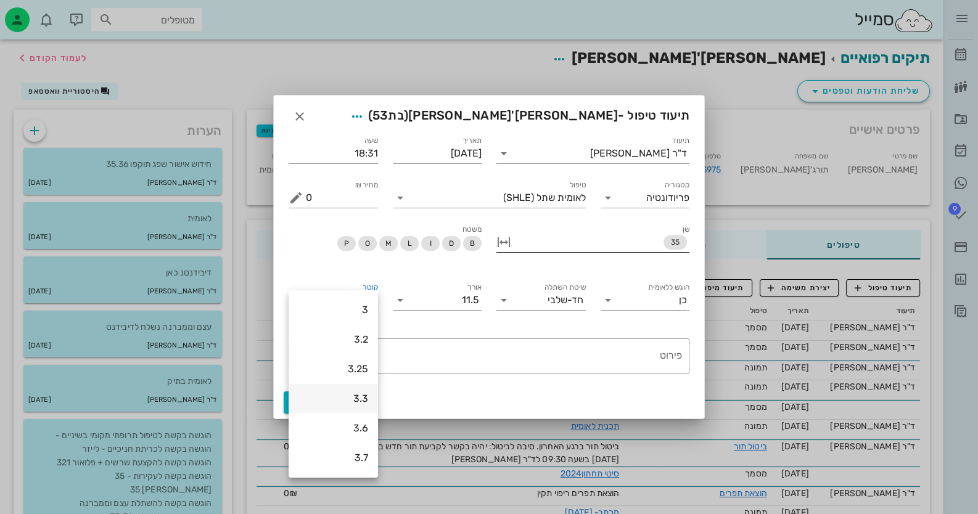
click at [354, 400] on div "3.3" at bounding box center [333, 399] width 70 height 12
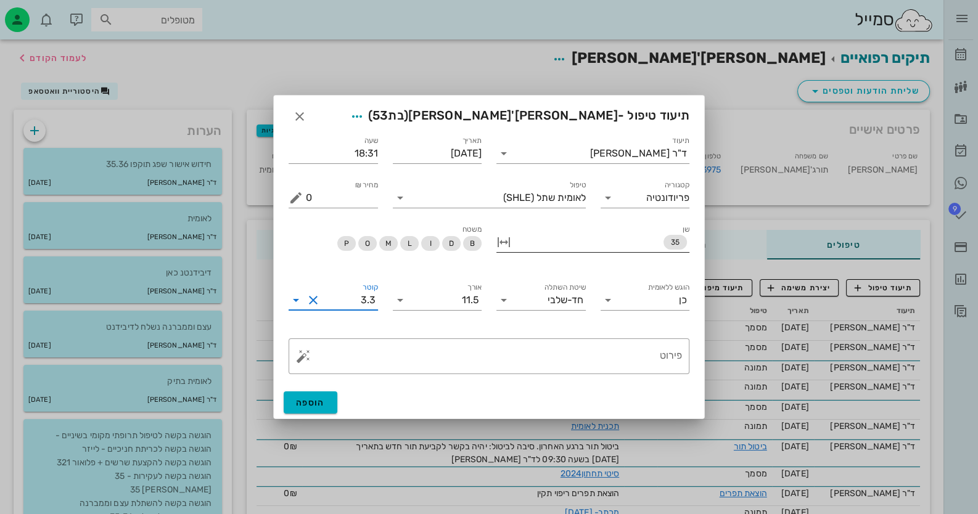
click at [632, 374] on div "​ פירוט" at bounding box center [488, 356] width 415 height 51
click at [640, 356] on textarea "פירוט" at bounding box center [494, 360] width 376 height 30
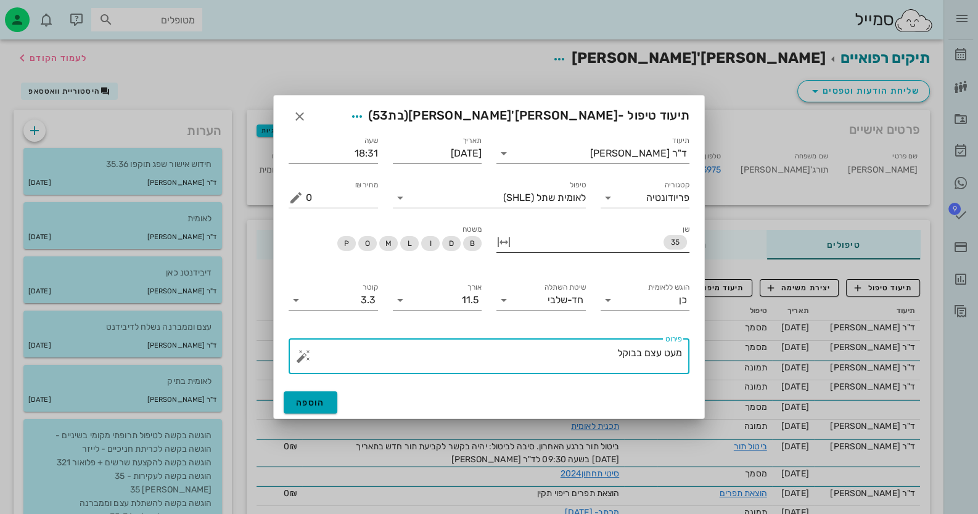
type textarea "מעט עצם בבוקל"
click at [306, 407] on span "הוספה" at bounding box center [310, 403] width 29 height 10
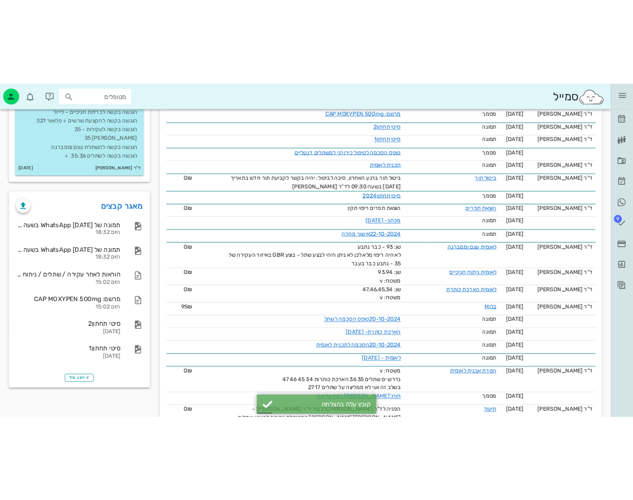
scroll to position [431, 0]
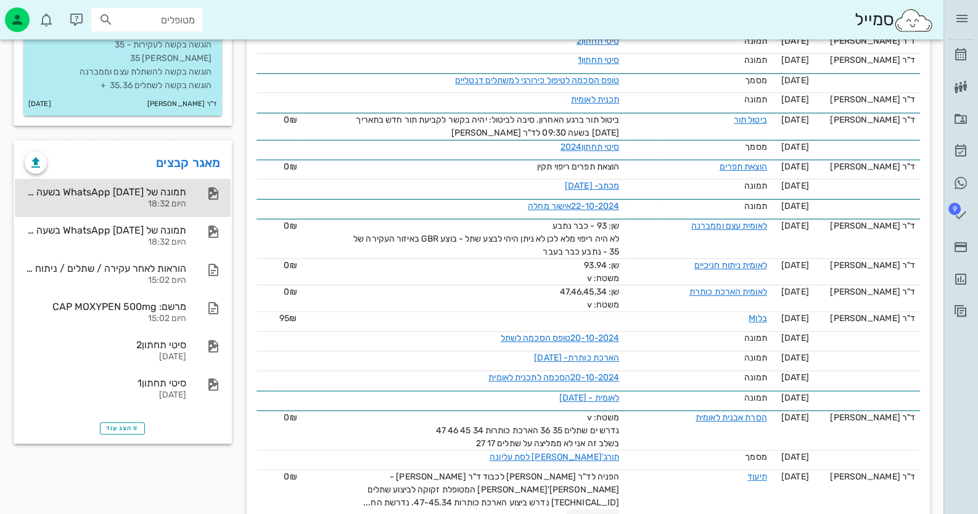
click at [176, 203] on div "היום 18:32" at bounding box center [105, 204] width 161 height 10
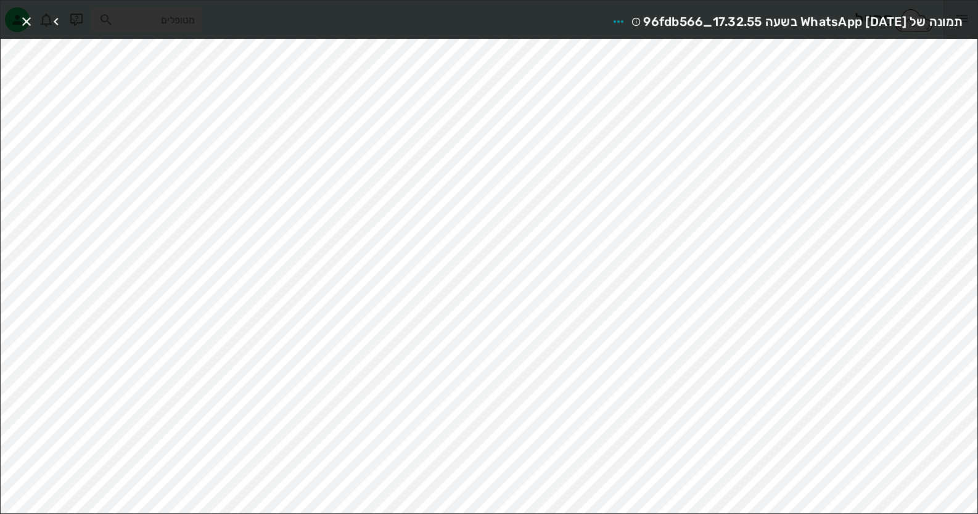
click at [11, 13] on div "תמונה של WhatsApp [DATE] בשעה 17.32.55_96fdb566" at bounding box center [489, 20] width 976 height 38
click at [20, 21] on icon "button" at bounding box center [26, 21] width 15 height 15
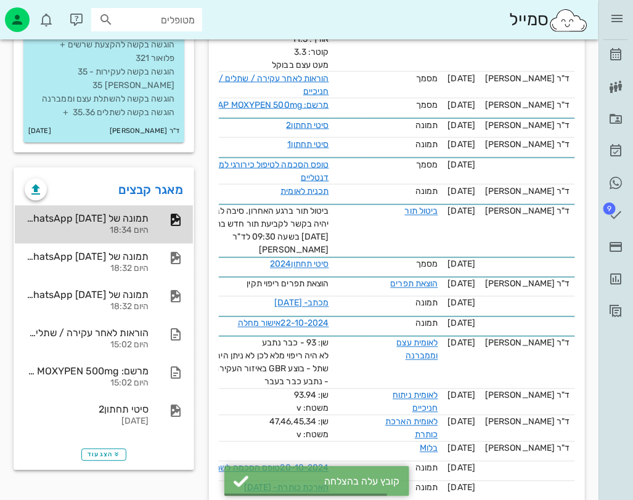
click at [170, 236] on div "תמונה של WhatsApp [DATE] בשעה 18.34.02_bfa8b245 היום 18:34" at bounding box center [104, 225] width 178 height 38
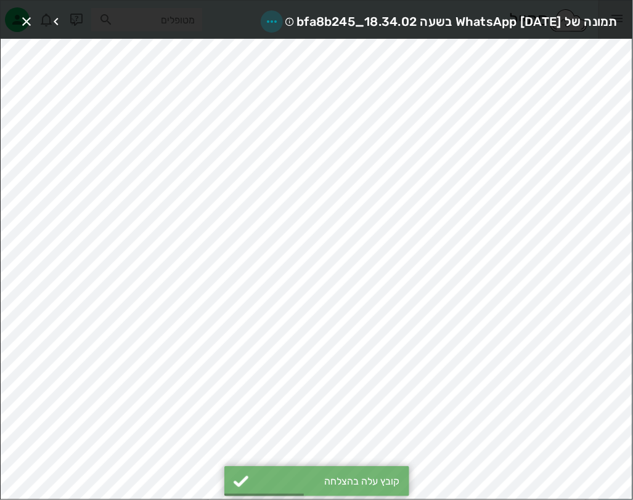
click at [264, 17] on icon "button" at bounding box center [271, 21] width 15 height 15
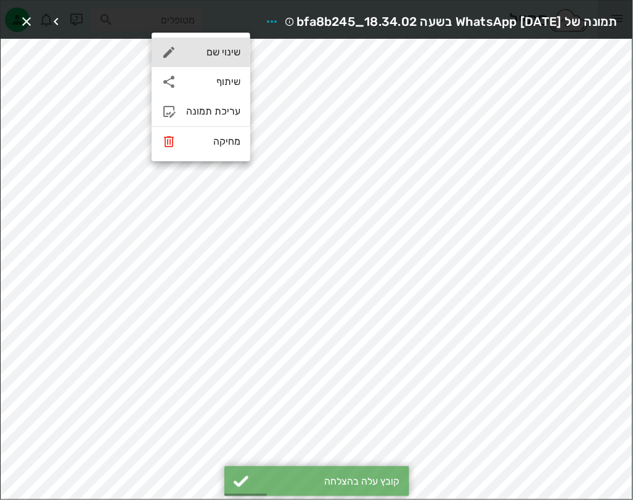
click at [237, 54] on div "שינוי שם" at bounding box center [213, 52] width 54 height 12
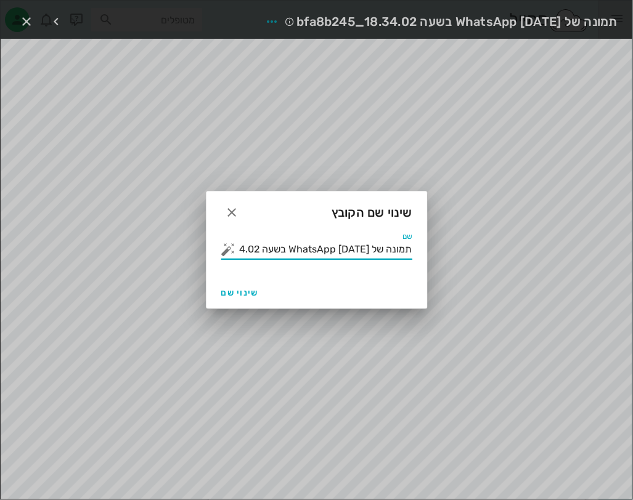
click at [317, 246] on input "תמונה של WhatsApp [DATE] בשעה 18.34.02_bfa8b245" at bounding box center [326, 250] width 174 height 20
click at [224, 248] on button "button" at bounding box center [228, 249] width 15 height 15
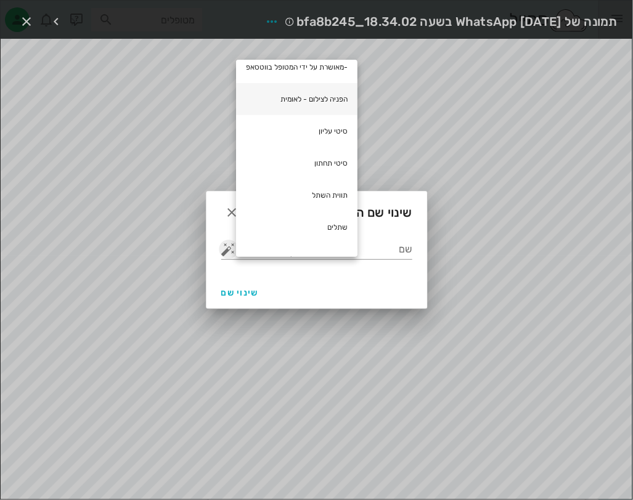
scroll to position [133, 0]
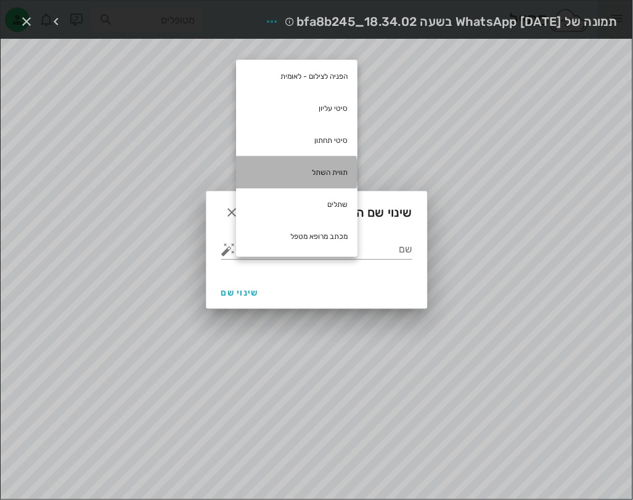
click at [312, 176] on div "תווית השתל" at bounding box center [296, 173] width 121 height 32
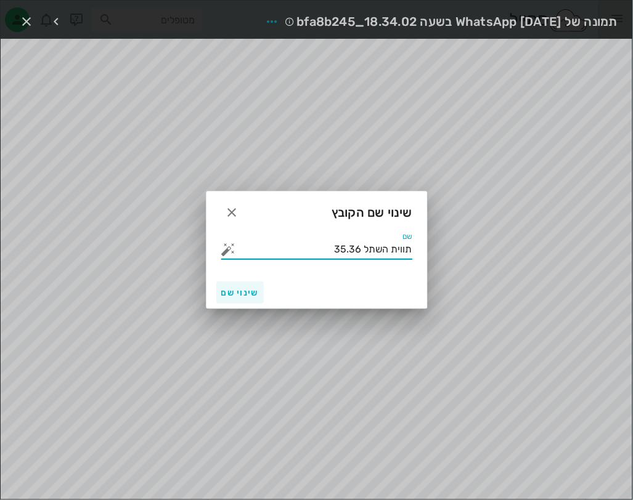
type input "תווית השתל 35.36"
click at [237, 295] on span "שינוי שם" at bounding box center [240, 293] width 38 height 10
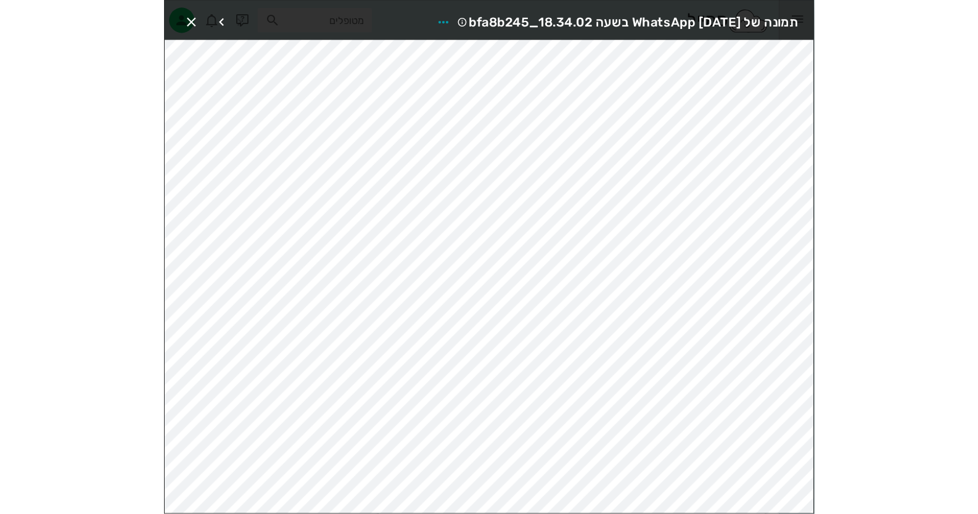
scroll to position [412, 0]
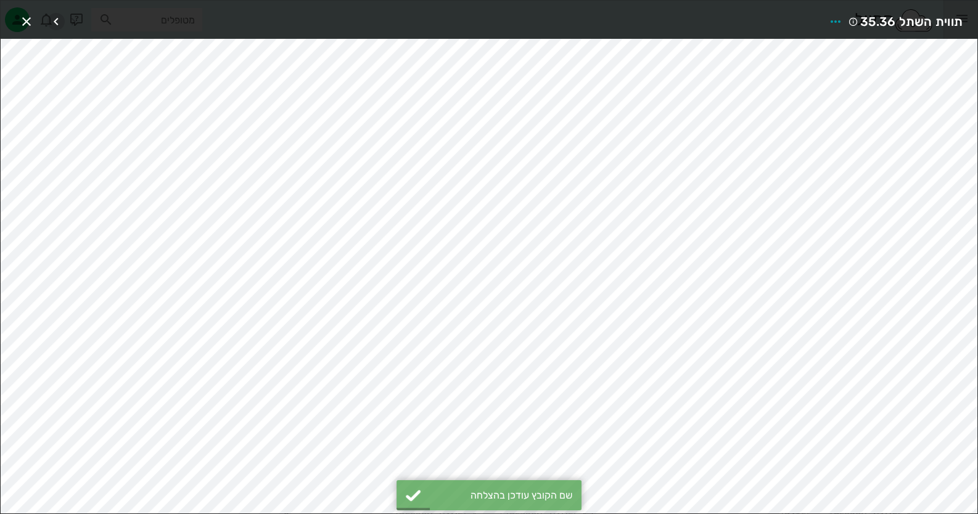
click at [62, 18] on icon "button" at bounding box center [56, 21] width 15 height 15
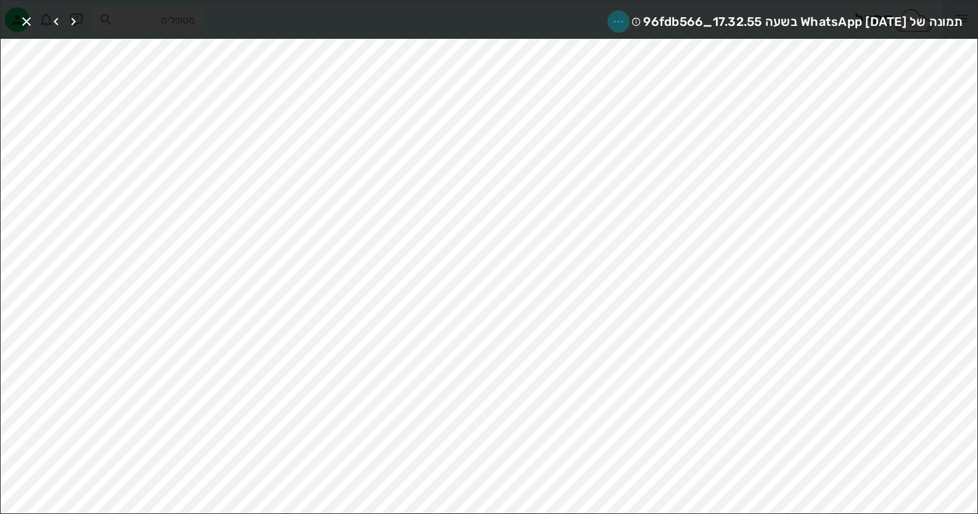
click at [611, 25] on icon "button" at bounding box center [618, 21] width 15 height 15
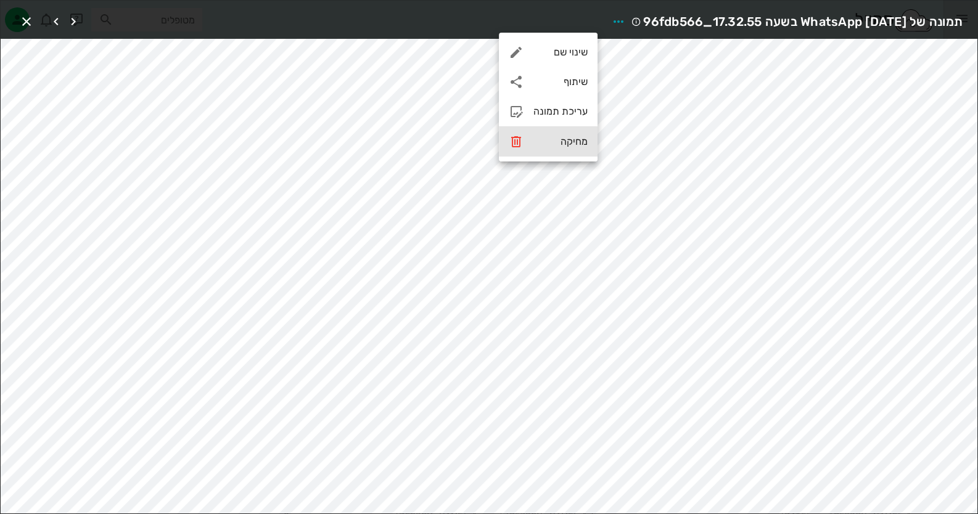
click at [572, 150] on div "מחיקה" at bounding box center [548, 142] width 99 height 30
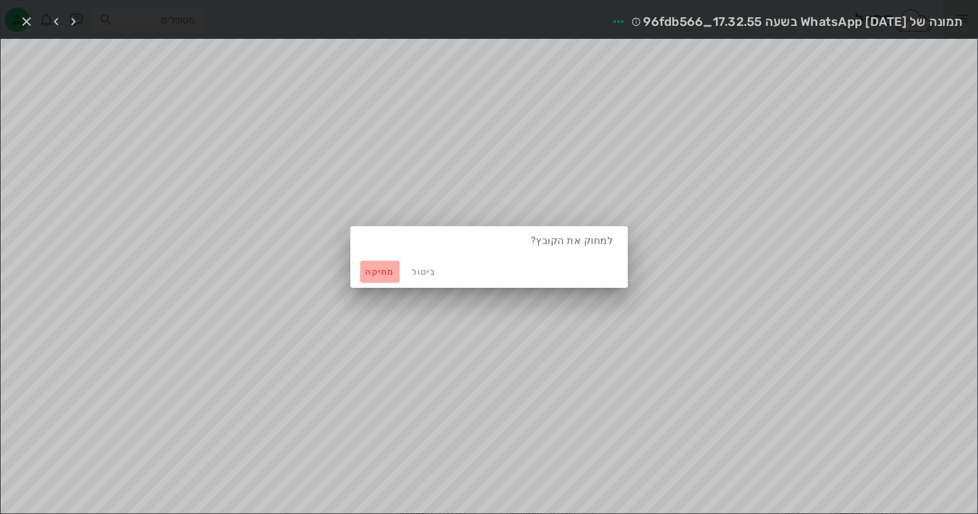
click at [384, 271] on span "מחיקה" at bounding box center [380, 272] width 30 height 10
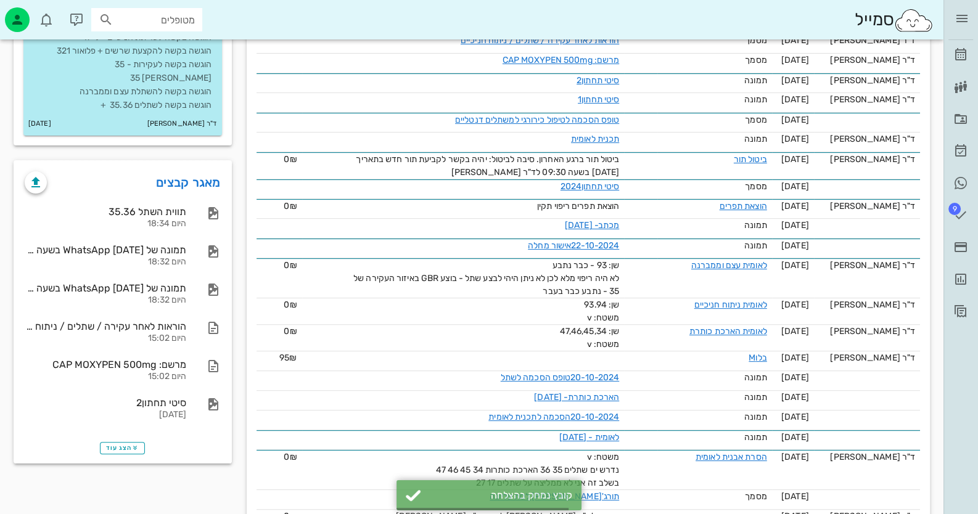
scroll to position [457, 0]
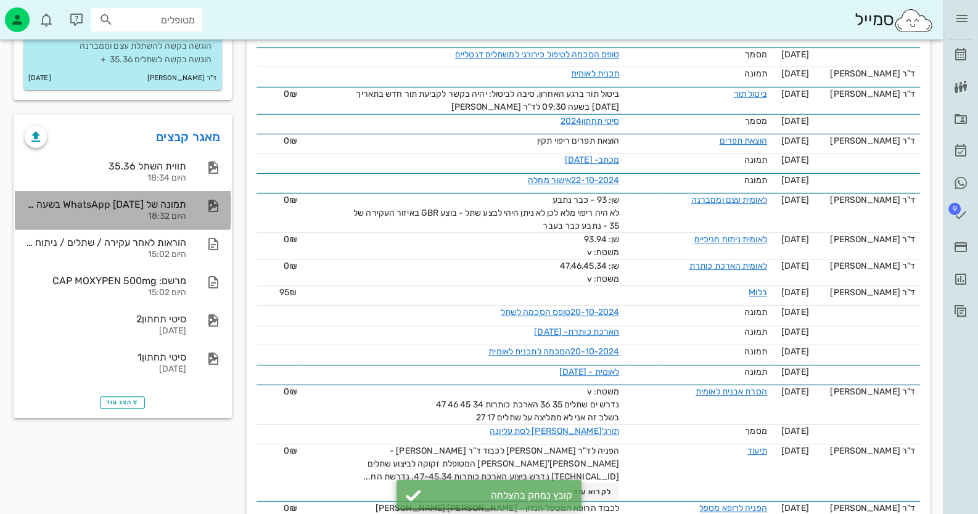
click at [187, 211] on div "תמונה של WhatsApp [DATE] בשעה 17.32.17_cce9f306 היום 18:32" at bounding box center [123, 210] width 216 height 38
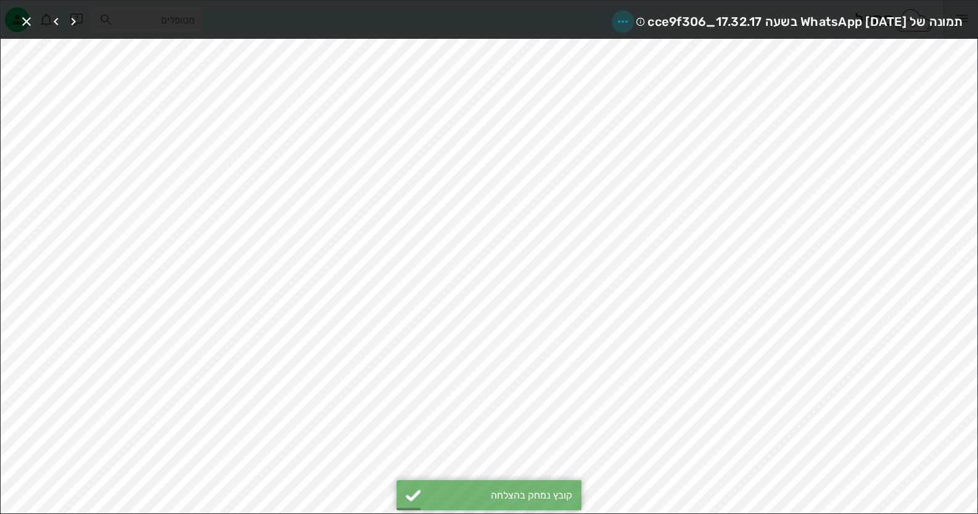
click at [615, 15] on icon "button" at bounding box center [622, 21] width 15 height 15
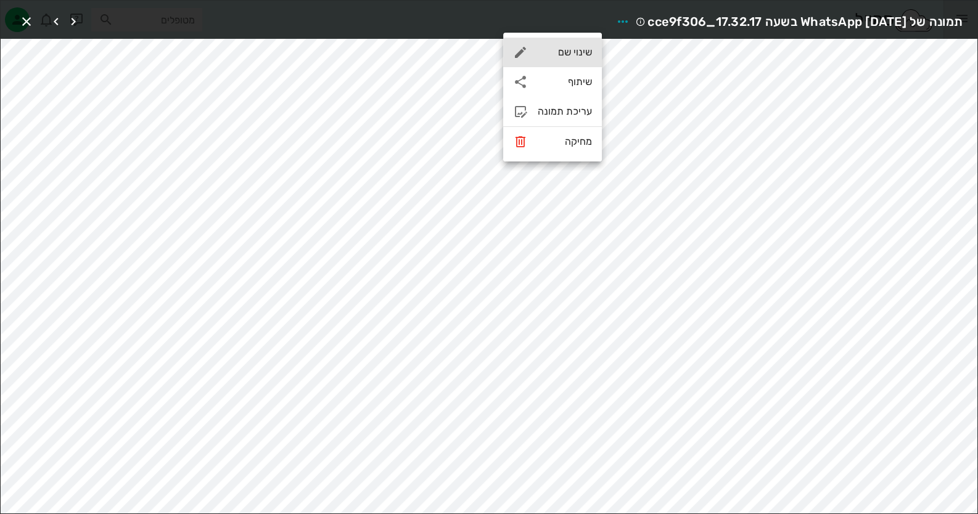
click at [574, 53] on div "שינוי שם" at bounding box center [564, 52] width 54 height 12
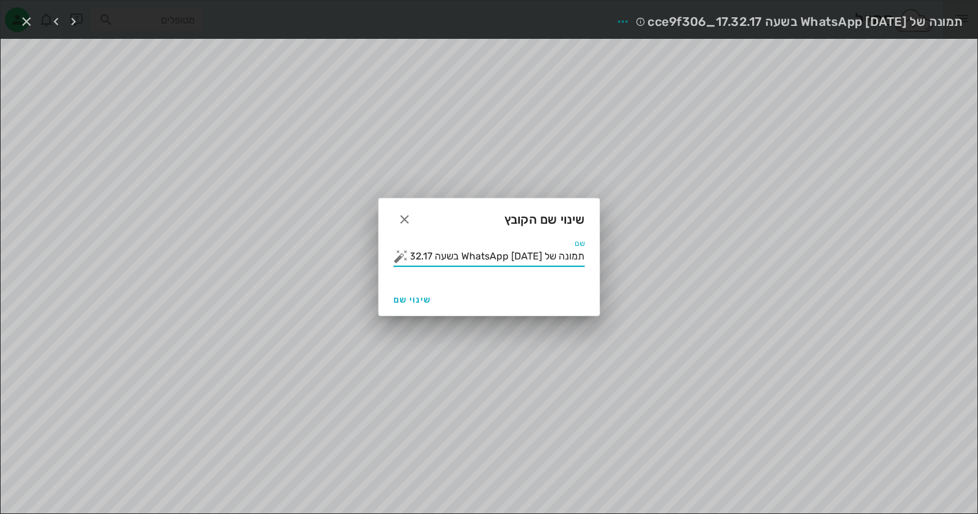
click at [530, 253] on input "תמונה של WhatsApp [DATE] בשעה 17.32.17_cce9f306" at bounding box center [497, 257] width 174 height 20
type input "שתלים 35 36"
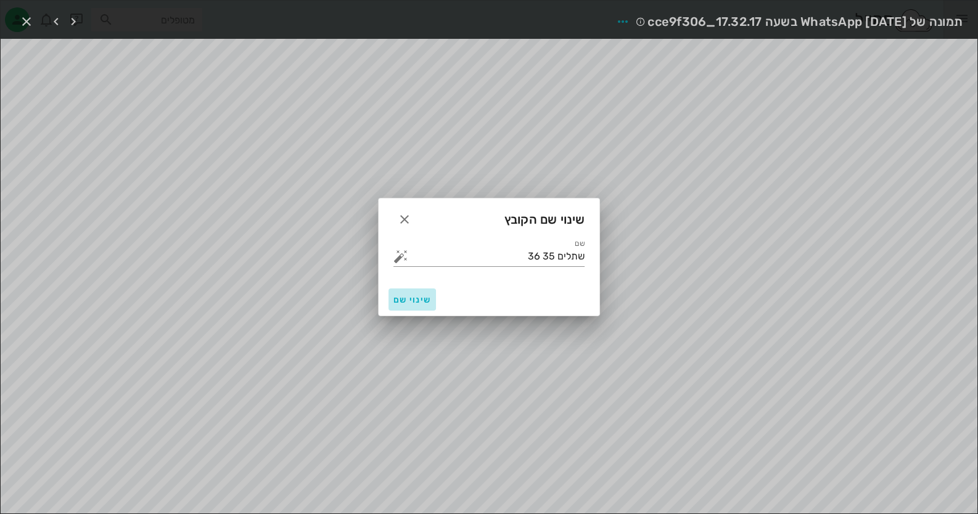
click at [422, 293] on button "שינוי שם" at bounding box center [411, 299] width 47 height 22
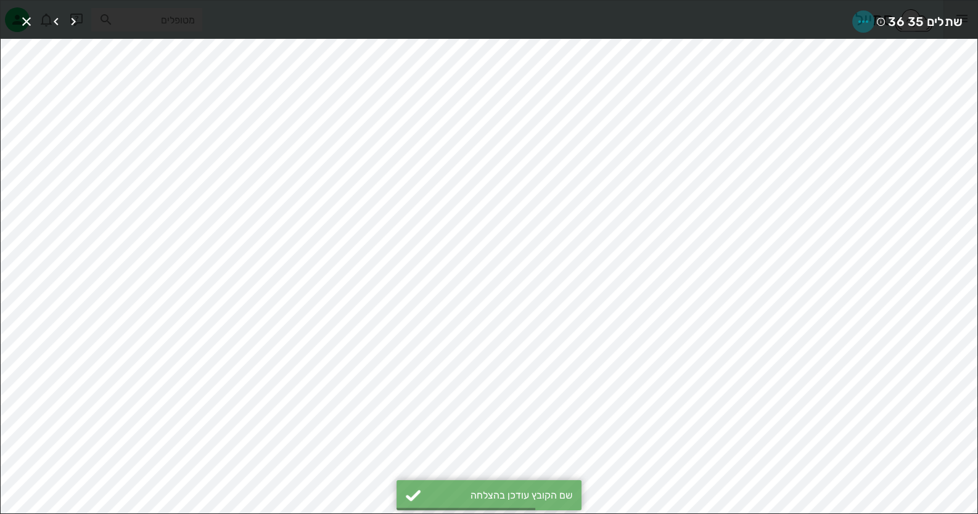
click at [867, 18] on icon "button" at bounding box center [862, 21] width 15 height 15
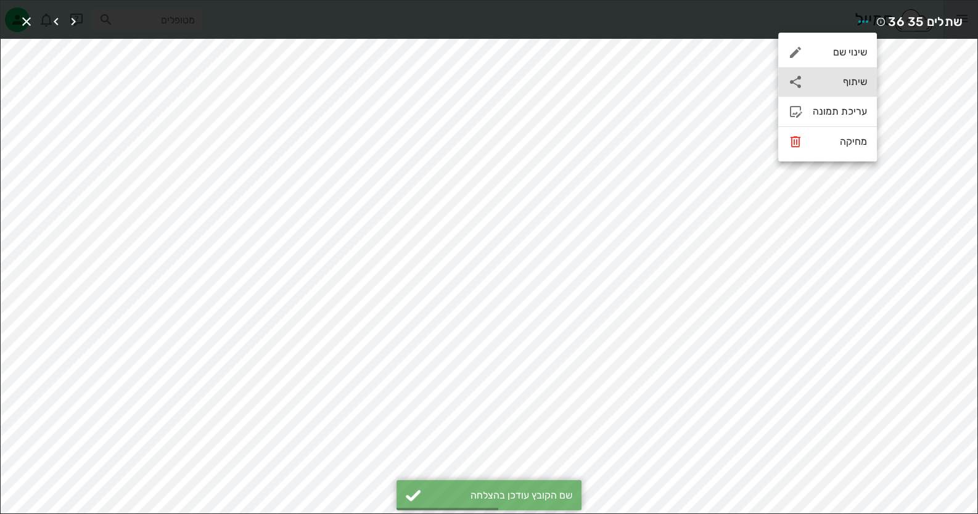
click at [868, 89] on div "שיתוף" at bounding box center [827, 82] width 99 height 30
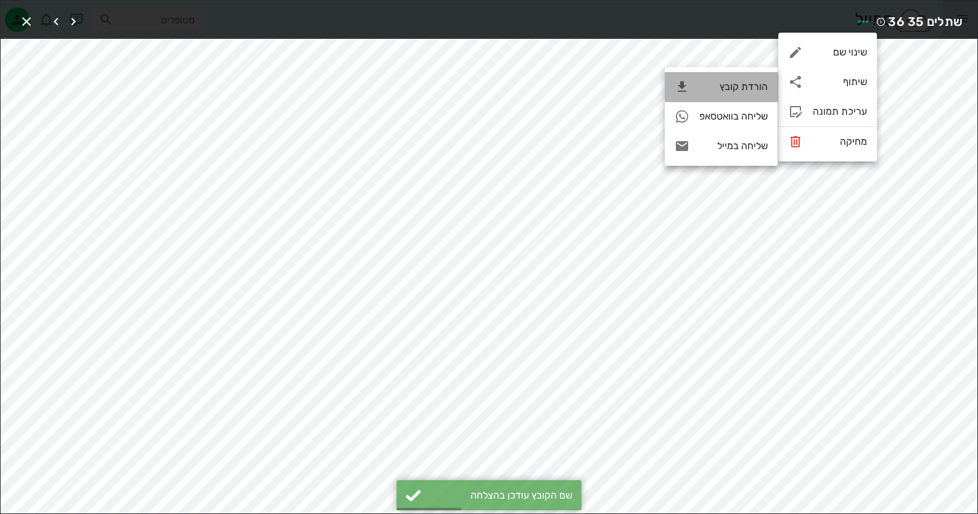
click at [732, 95] on div "הורדת קובץ" at bounding box center [720, 87] width 113 height 30
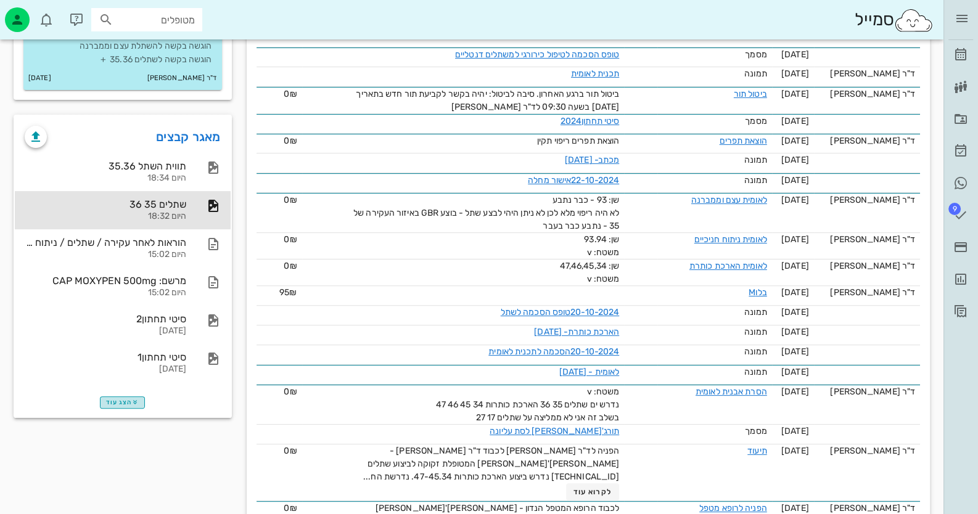
click at [126, 399] on span "הצג עוד" at bounding box center [122, 402] width 33 height 7
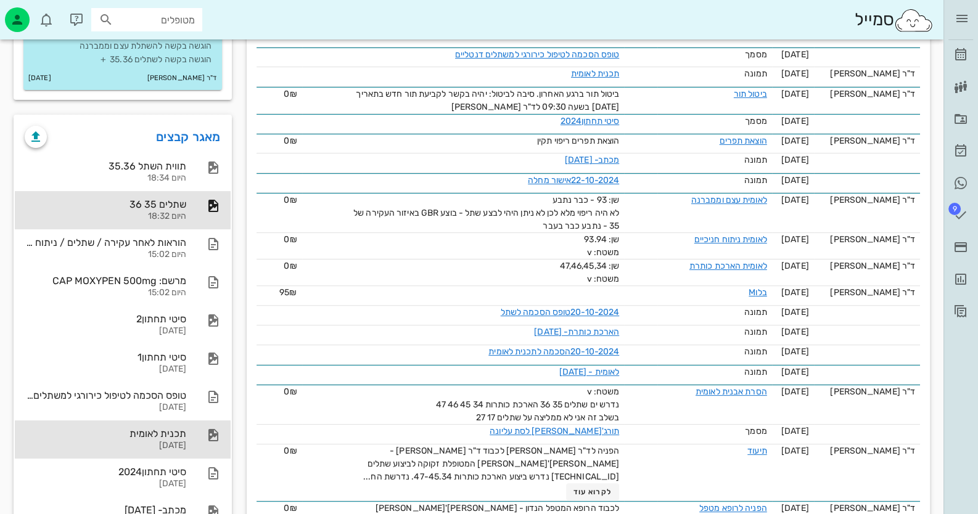
click at [154, 430] on div "תכנית לאומית" at bounding box center [105, 434] width 161 height 12
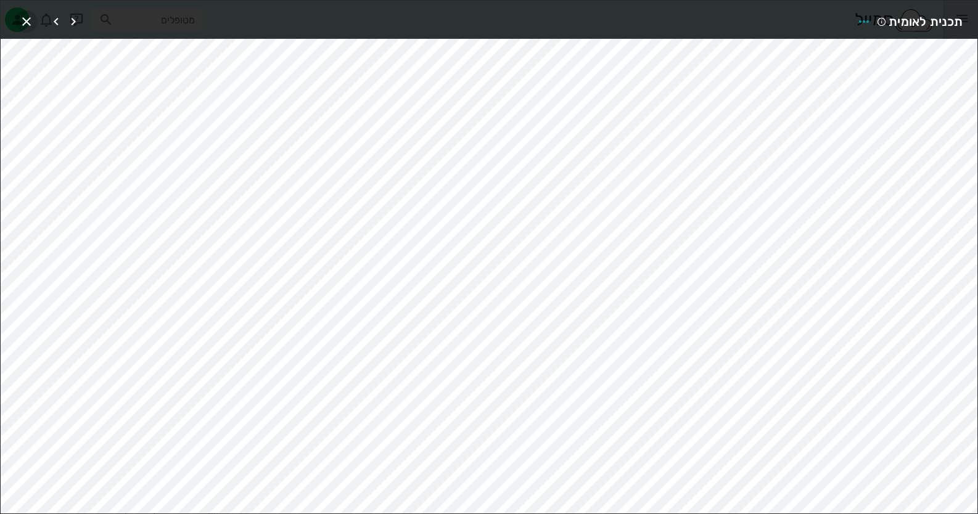
click at [36, 22] on span "button" at bounding box center [26, 21] width 22 height 15
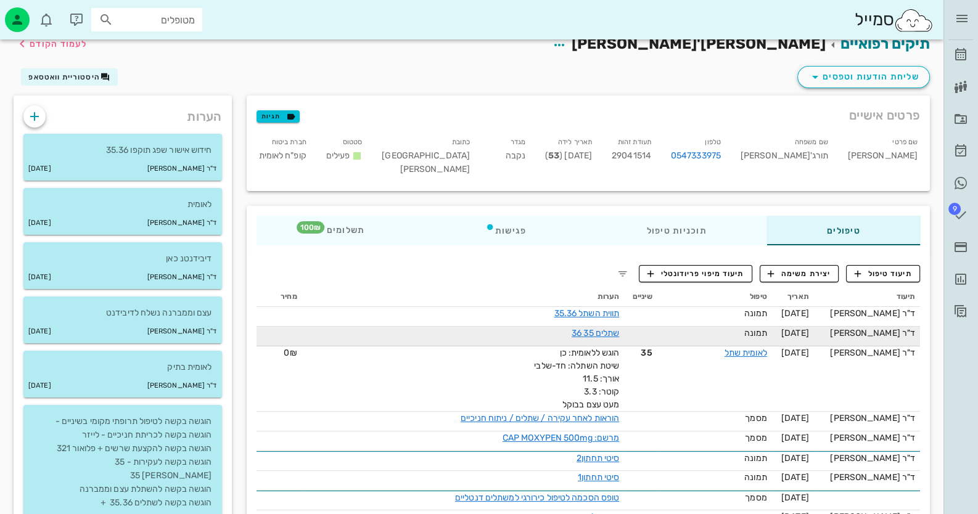
scroll to position [0, 0]
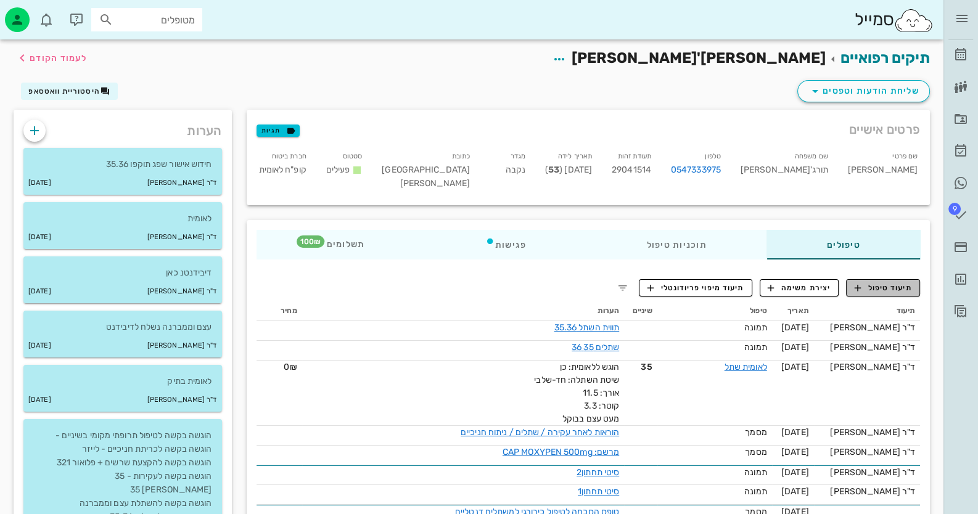
click at [884, 279] on button "תיעוד טיפול" at bounding box center [883, 287] width 74 height 17
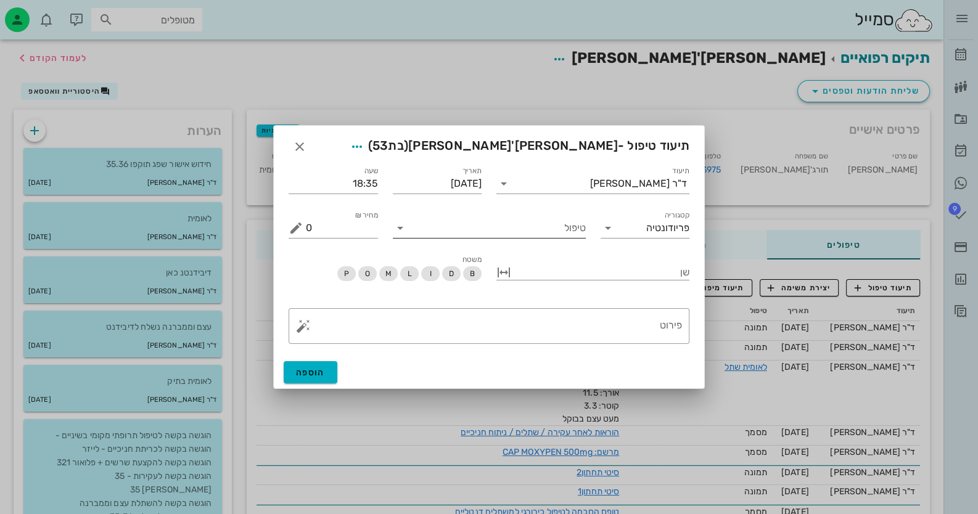
click at [567, 232] on input "טיפול" at bounding box center [498, 228] width 176 height 20
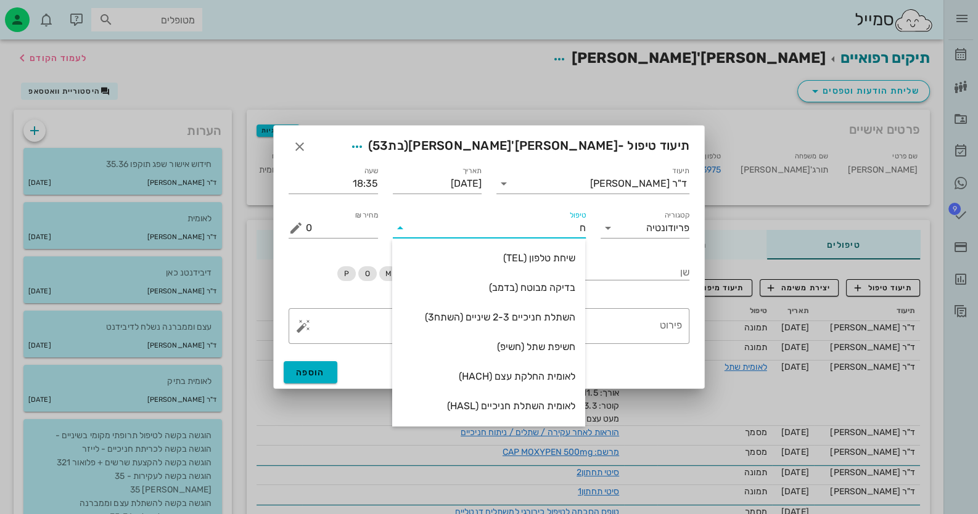
type input "חש"
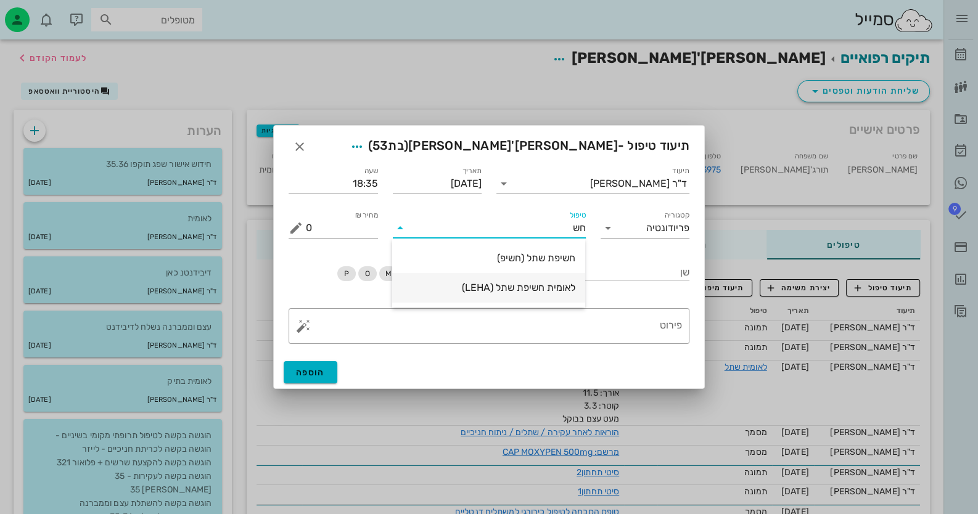
click at [544, 292] on div "לאומית חשיפת שתל (LEHA)" at bounding box center [488, 288] width 173 height 12
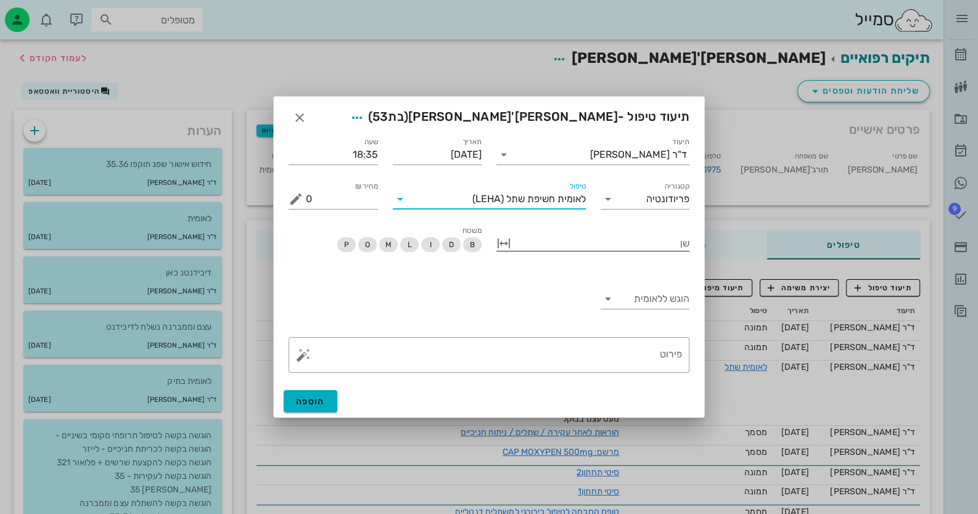
click at [658, 252] on div "שן" at bounding box center [592, 249] width 193 height 31
click at [659, 247] on div at bounding box center [601, 242] width 176 height 16
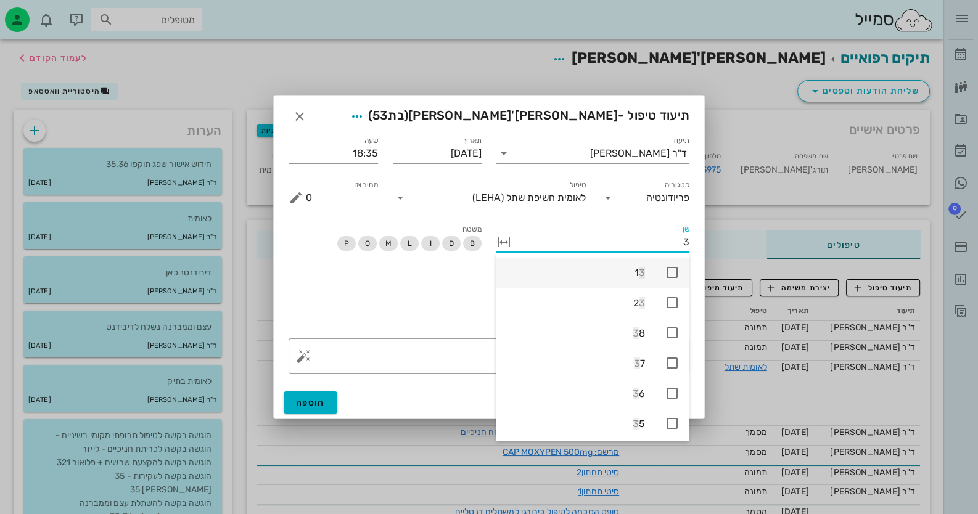
type input "35"
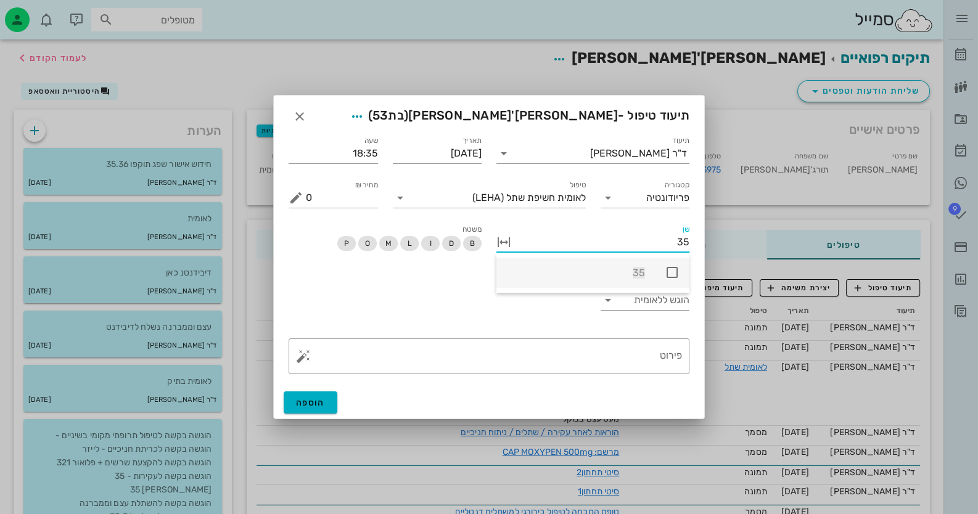
click at [675, 268] on icon at bounding box center [671, 272] width 15 height 15
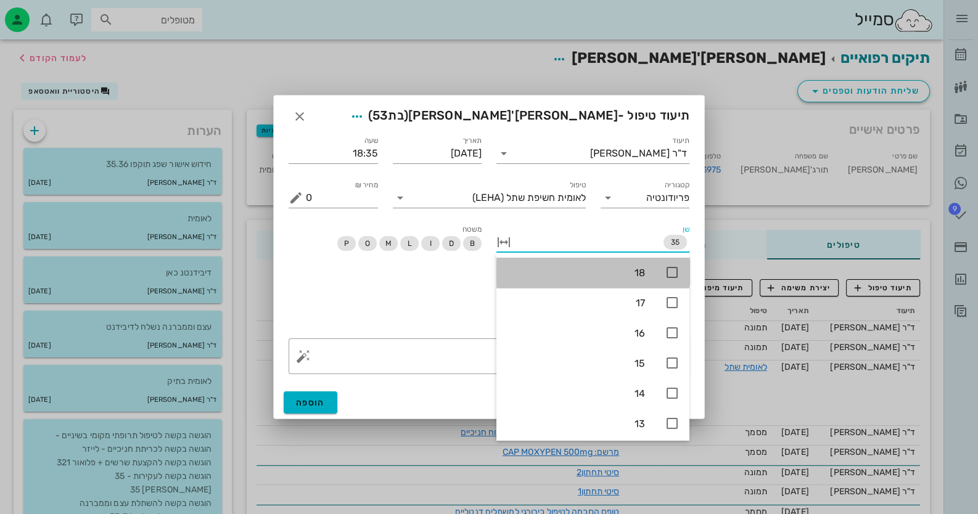
type input "3"
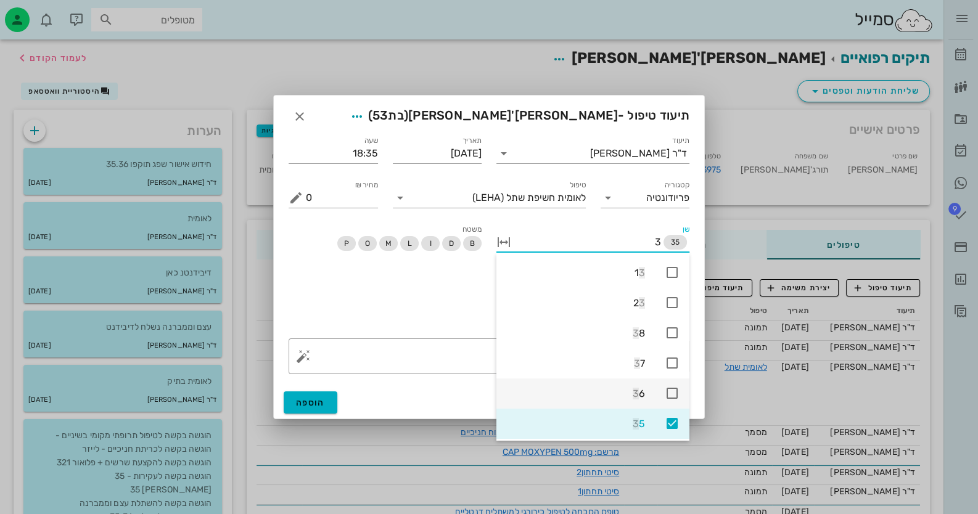
click at [671, 388] on icon at bounding box center [671, 393] width 15 height 15
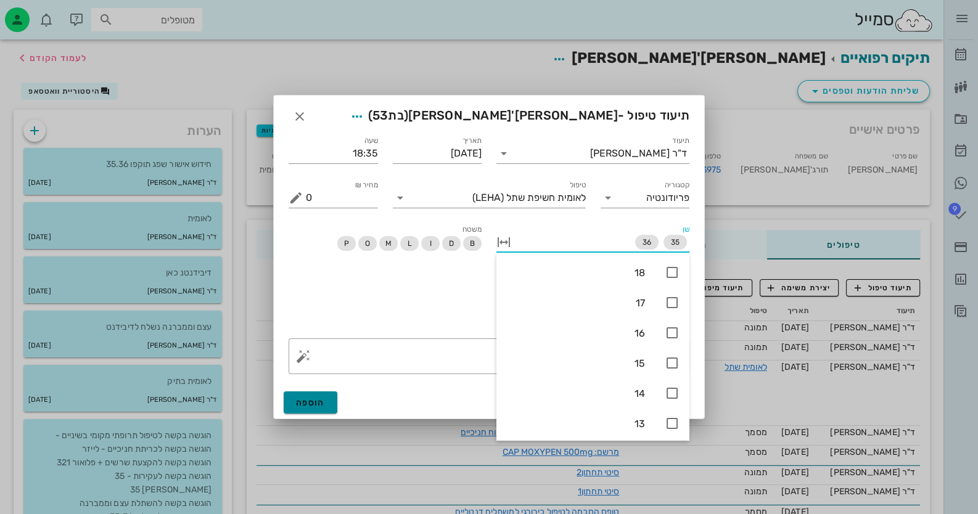
click at [306, 394] on button "הוספה" at bounding box center [311, 402] width 54 height 22
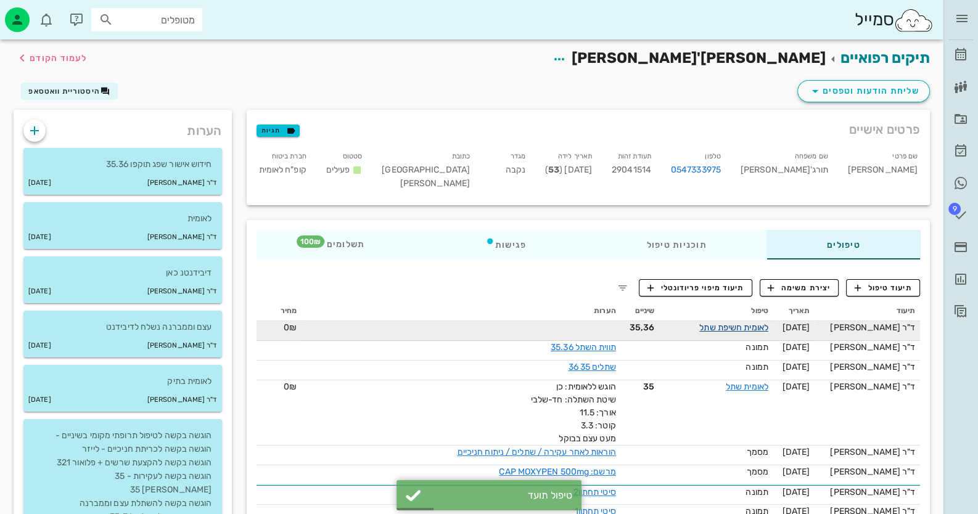
click at [749, 322] on link "לאומית חשיפת שתל" at bounding box center [733, 327] width 69 height 10
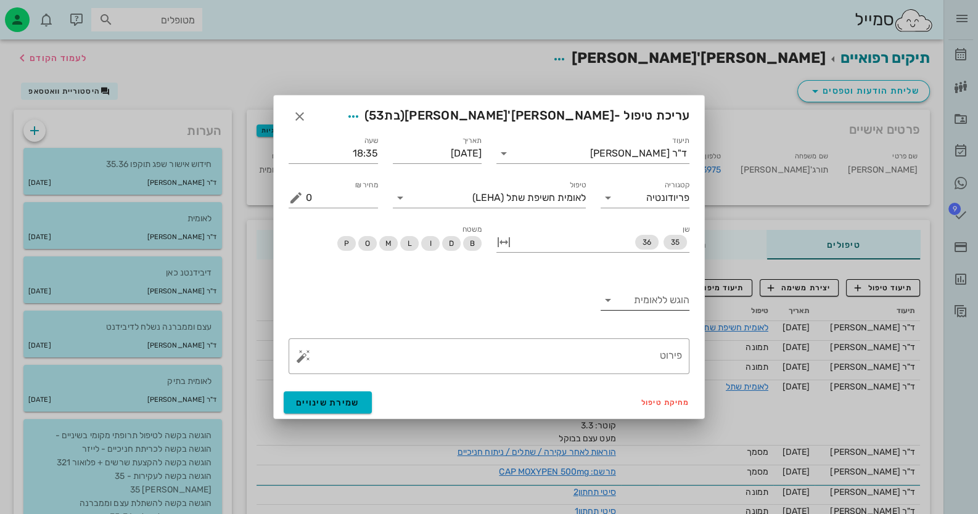
click at [655, 312] on div "הוגש ללאומית" at bounding box center [644, 306] width 89 height 33
click at [656, 306] on input "הוגש ללאומית" at bounding box center [655, 300] width 70 height 20
click at [661, 320] on div "כן" at bounding box center [645, 309] width 70 height 27
drag, startPoint x: 327, startPoint y: 399, endPoint x: 473, endPoint y: 354, distance: 153.0
click at [327, 399] on span "שמירת שינויים" at bounding box center [327, 403] width 63 height 10
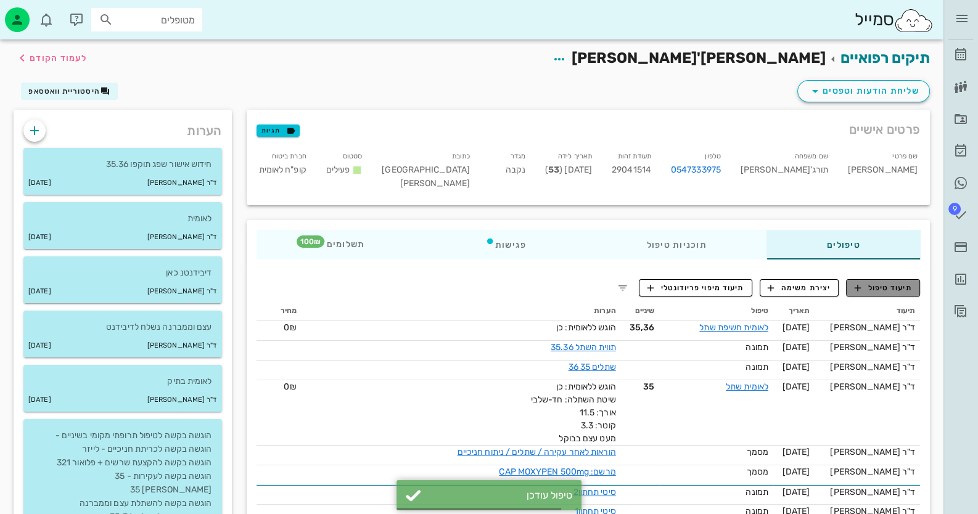
click at [907, 282] on span "תיעוד טיפול" at bounding box center [882, 287] width 57 height 11
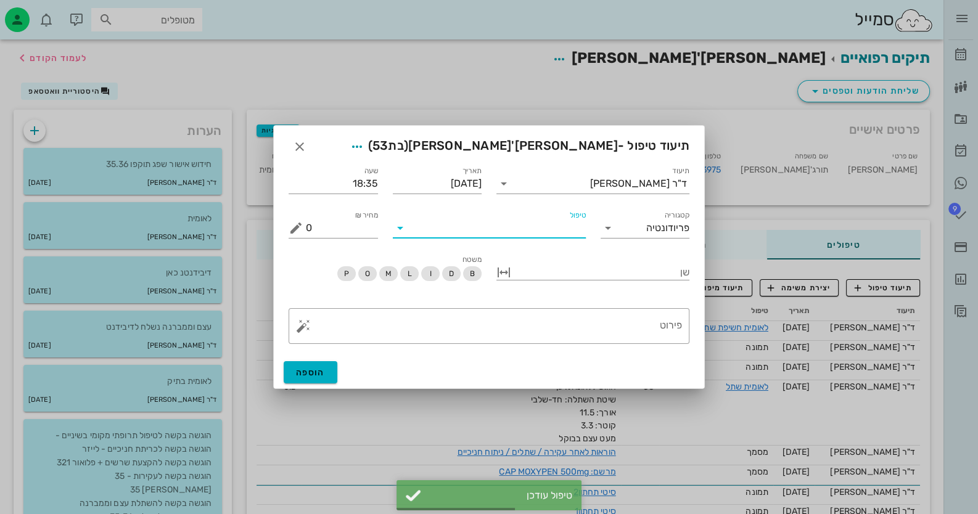
click at [565, 232] on input "טיפול" at bounding box center [498, 228] width 176 height 20
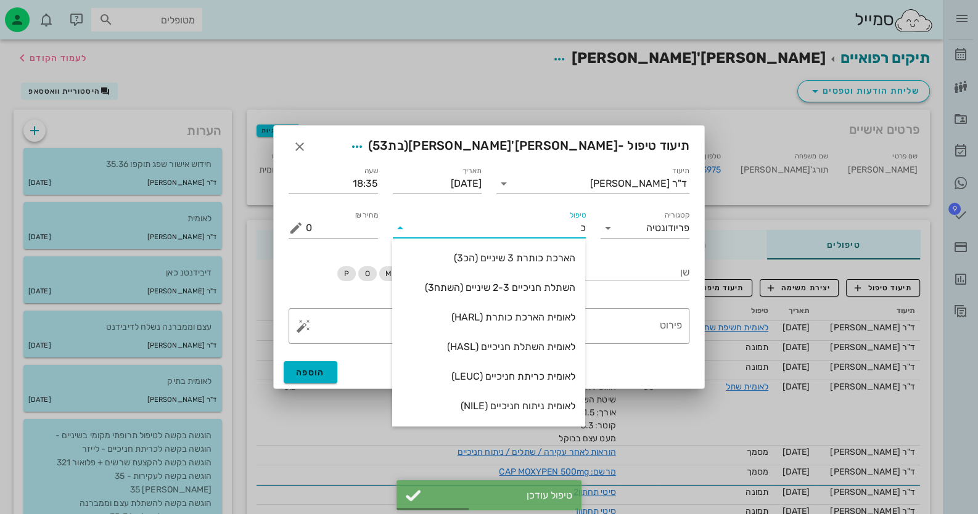
type input "כר"
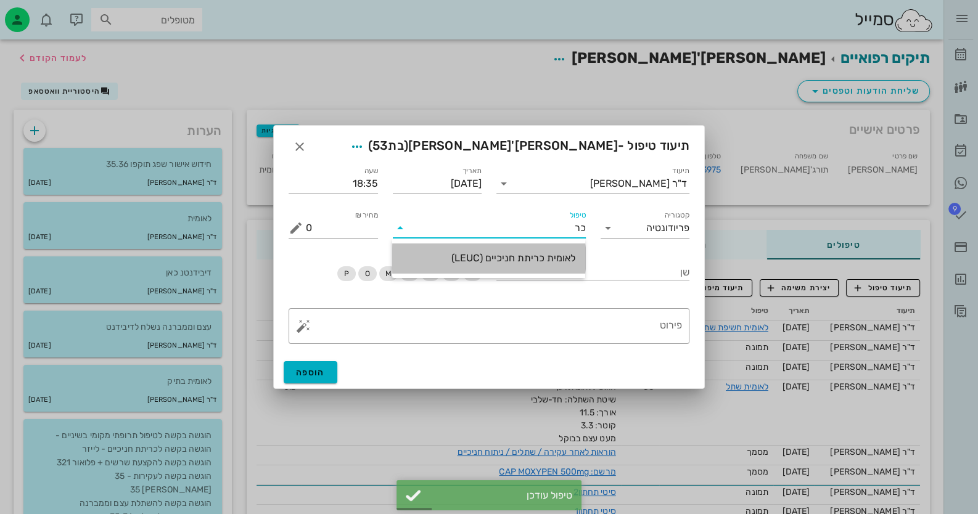
click at [566, 260] on div "לאומית כריתת חניכיים (LEUC)" at bounding box center [488, 258] width 173 height 12
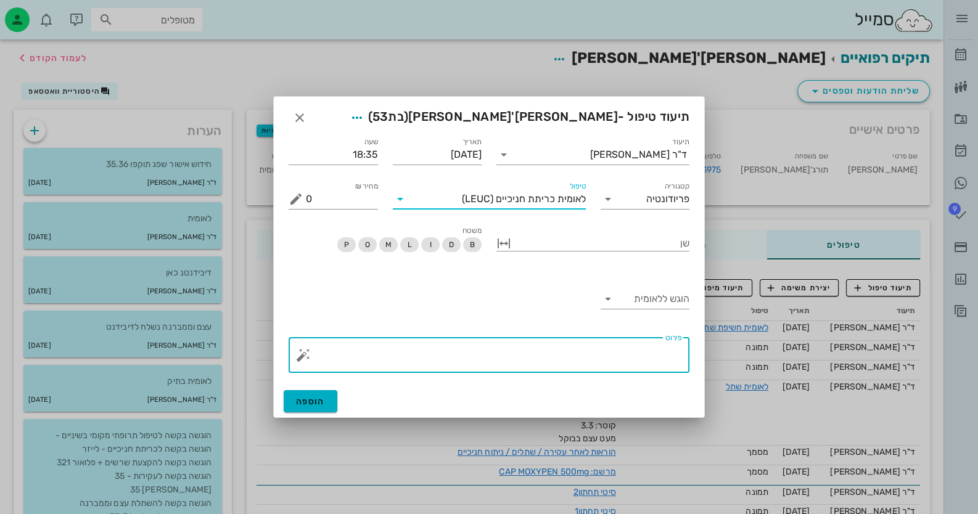
click at [631, 351] on textarea "פירוט" at bounding box center [494, 358] width 376 height 30
type textarea "93"
click at [632, 298] on input "הוגש ללאומית" at bounding box center [655, 299] width 70 height 20
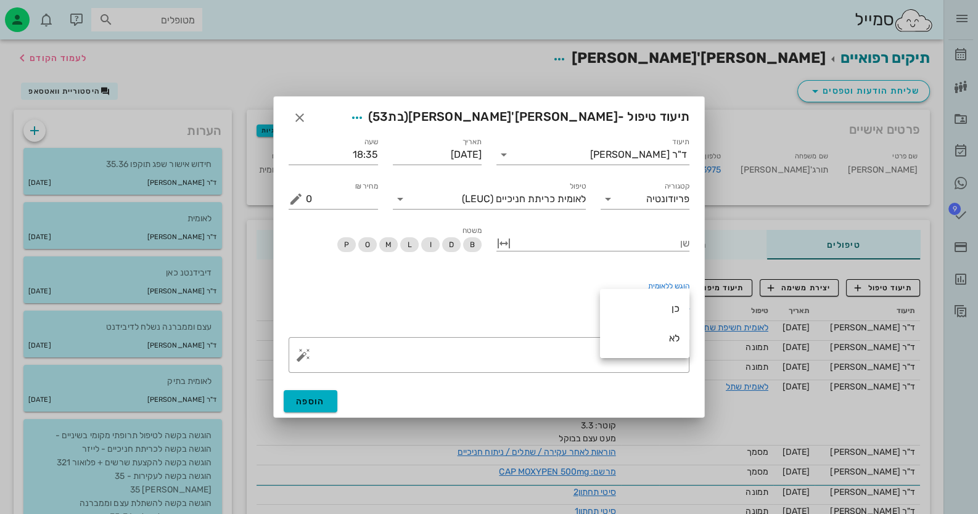
click at [632, 298] on div "כן" at bounding box center [645, 308] width 70 height 27
click at [300, 400] on span "הוספה" at bounding box center [310, 401] width 29 height 10
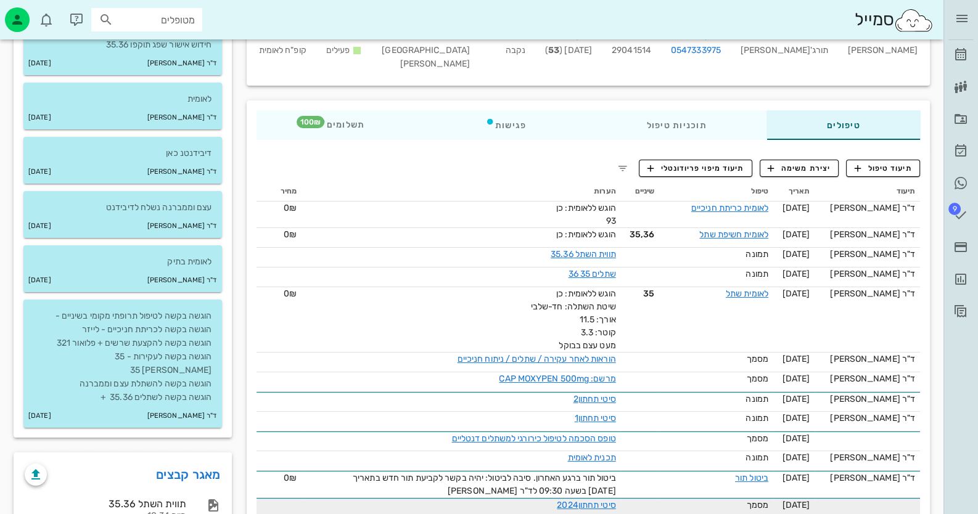
scroll to position [123, 0]
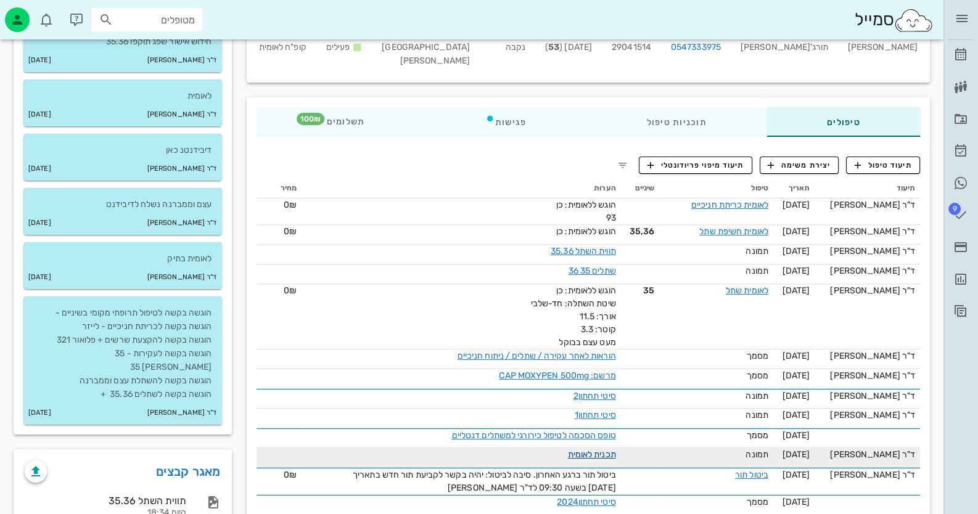
click at [613, 449] on link "תכנית לאומית" at bounding box center [591, 454] width 48 height 10
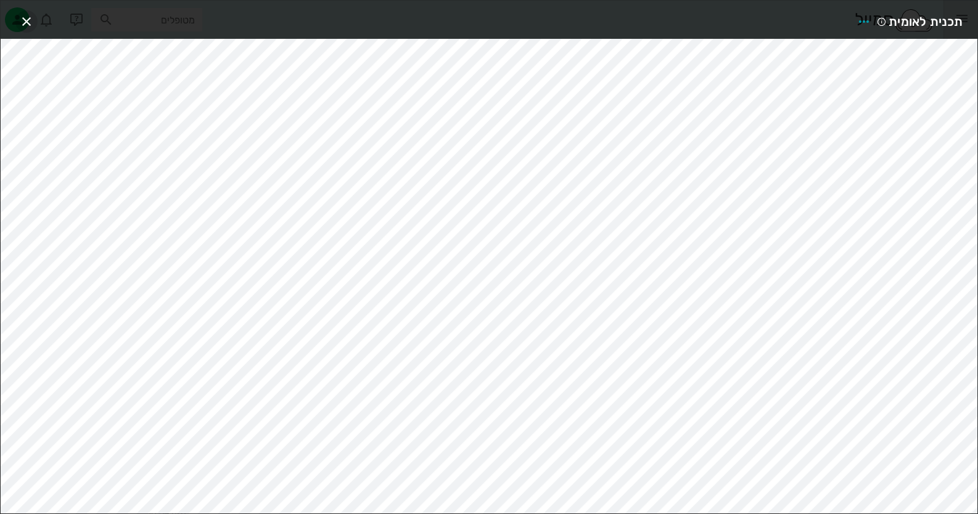
click at [22, 14] on icon "button" at bounding box center [26, 21] width 15 height 15
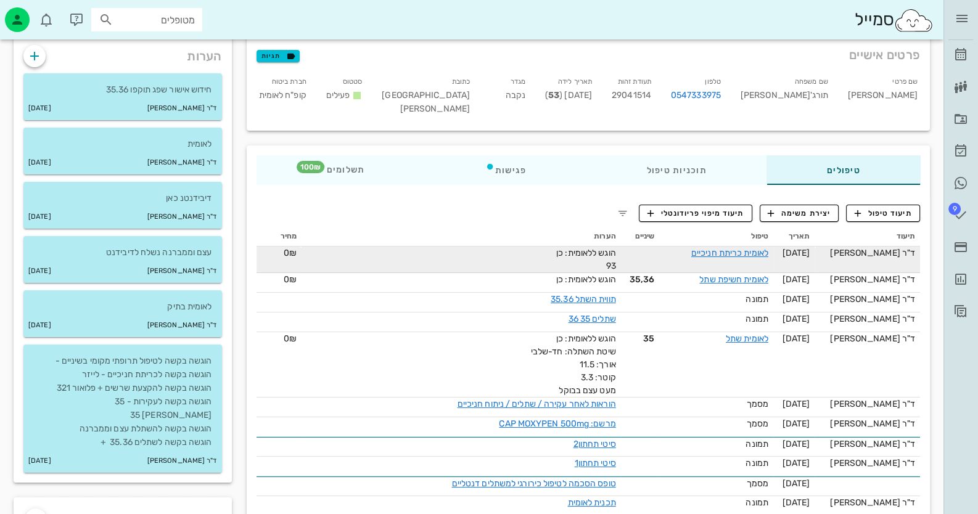
scroll to position [0, 0]
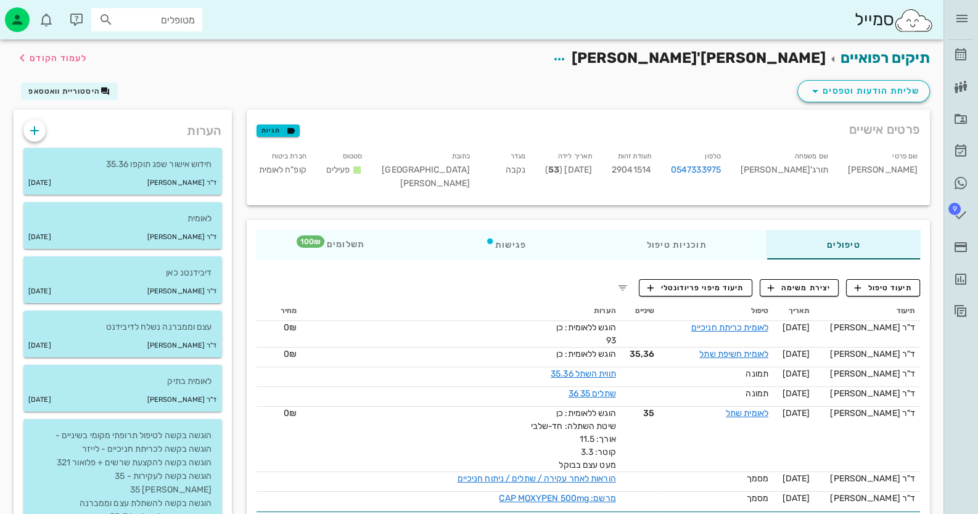
click at [651, 169] on span "29041514" at bounding box center [630, 170] width 39 height 10
copy span "29041514"
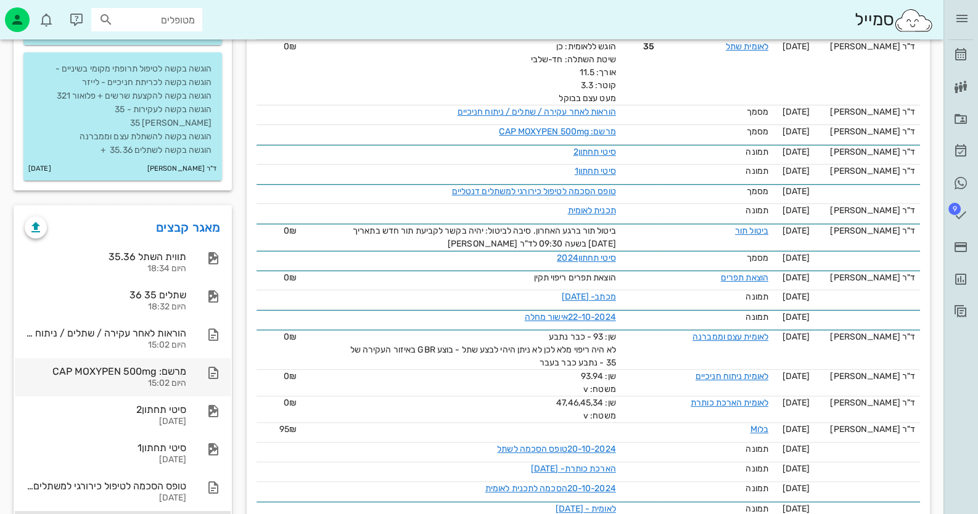
scroll to position [370, 0]
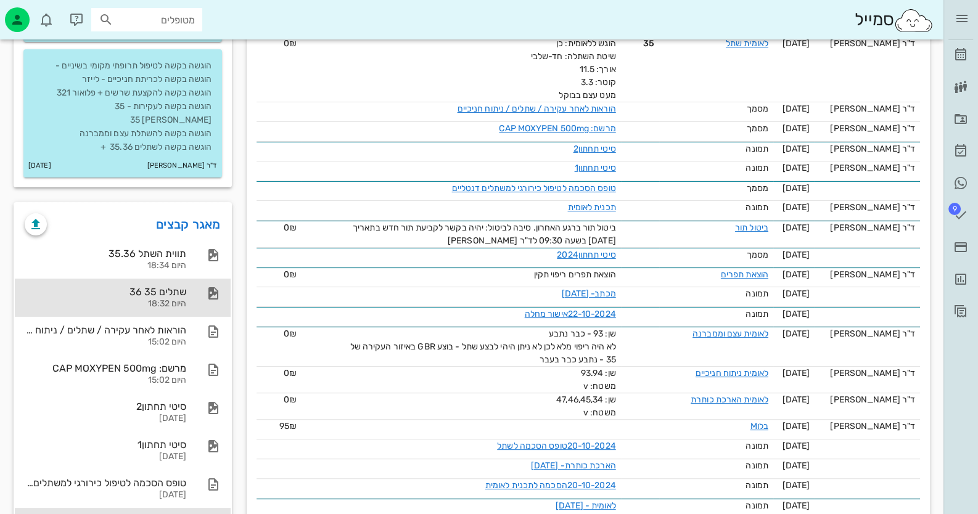
click at [166, 299] on div "היום 18:32" at bounding box center [105, 304] width 161 height 10
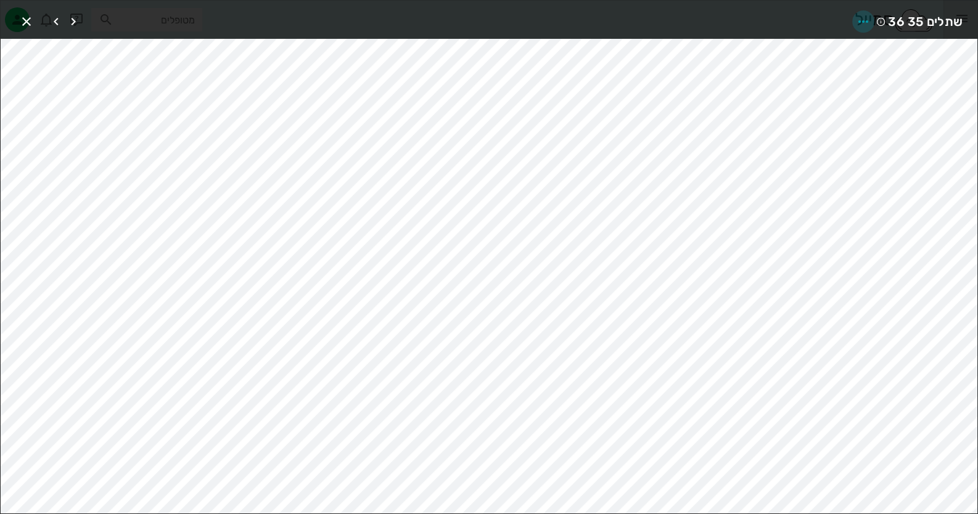
click at [865, 15] on icon "button" at bounding box center [862, 21] width 15 height 15
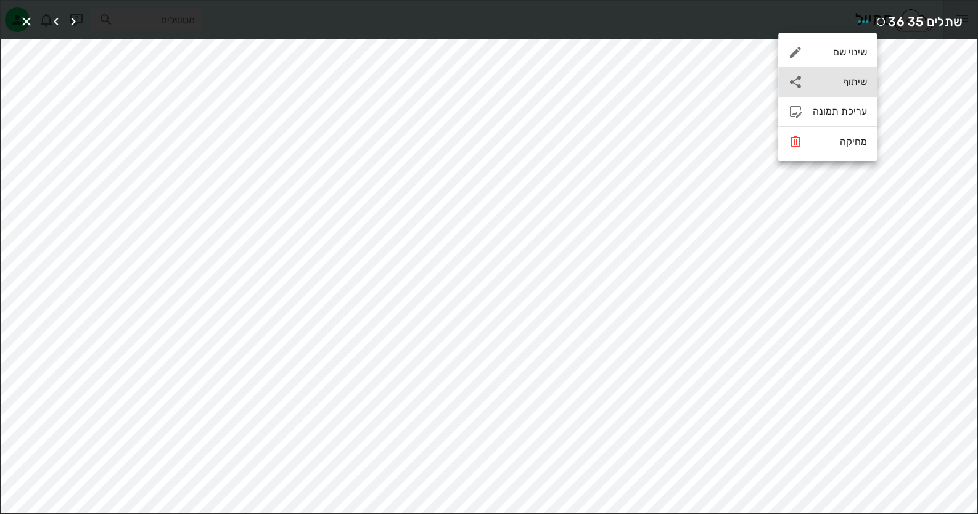
click at [844, 81] on div "שיתוף" at bounding box center [839, 82] width 54 height 12
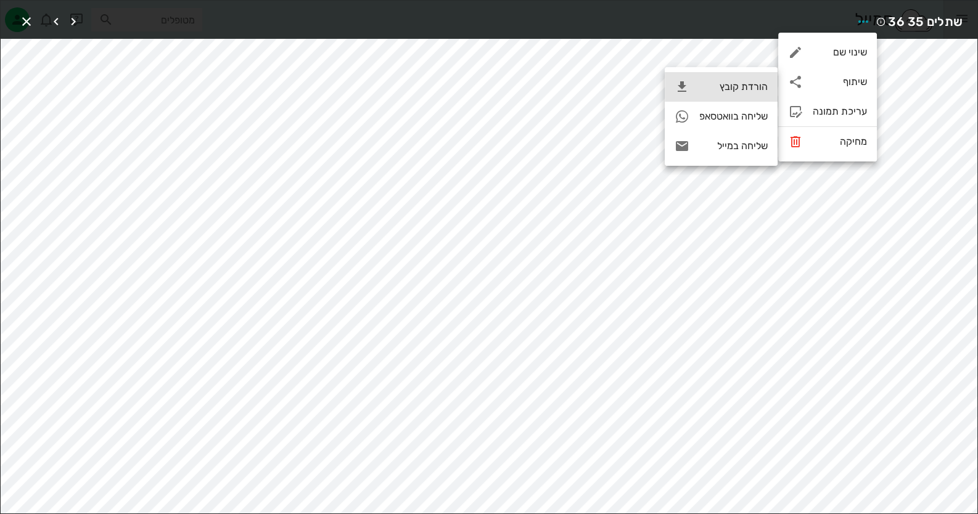
click at [749, 77] on div "הורדת קובץ" at bounding box center [720, 87] width 113 height 30
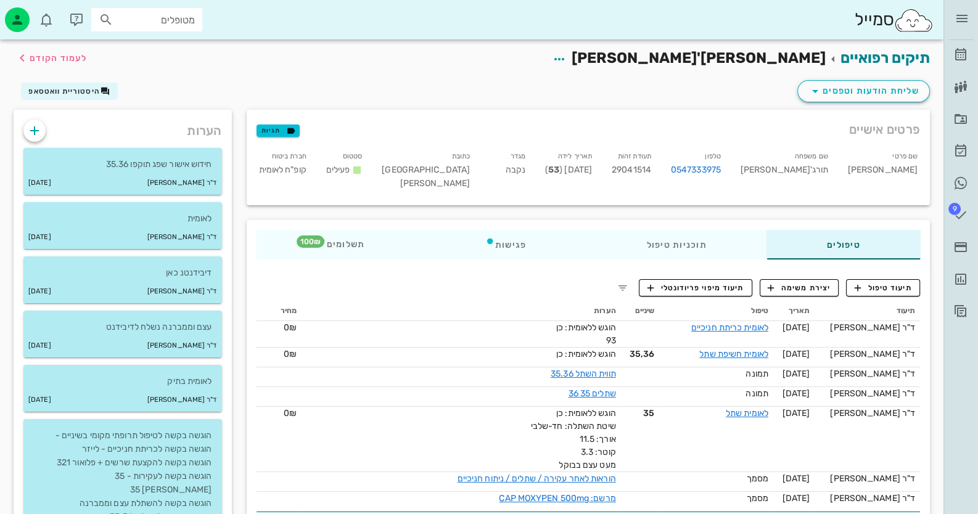
scroll to position [0, 0]
click at [32, 132] on icon "button" at bounding box center [34, 130] width 15 height 15
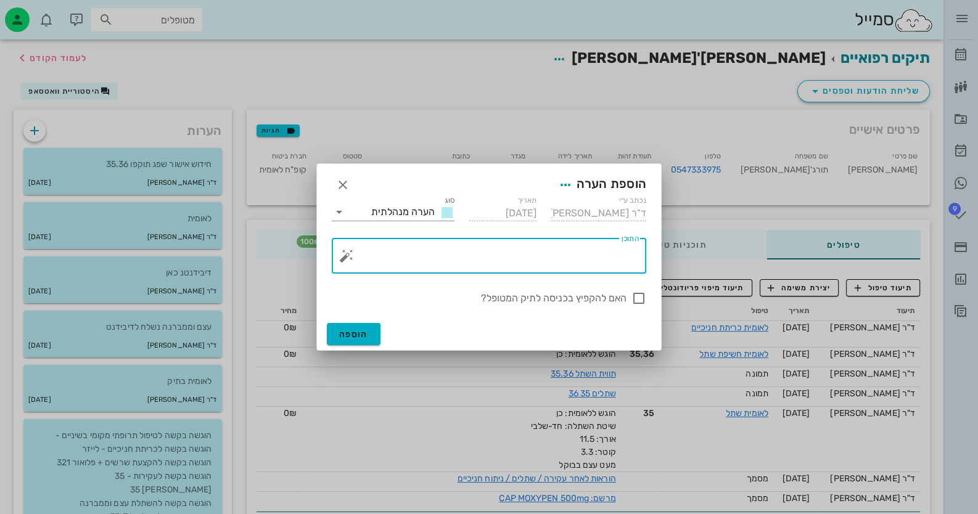
click at [566, 248] on textarea "התוכן" at bounding box center [494, 259] width 290 height 30
type textarea "שתלים 35 36 נשלח לדיבידנט"
click at [639, 295] on div at bounding box center [638, 298] width 21 height 21
checkbox input "true"
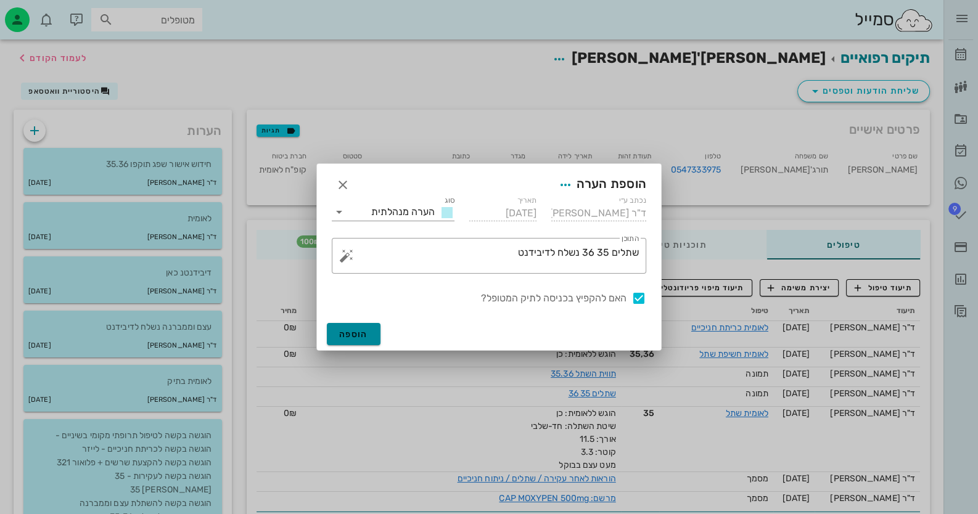
click at [364, 327] on button "הוספה" at bounding box center [354, 334] width 54 height 22
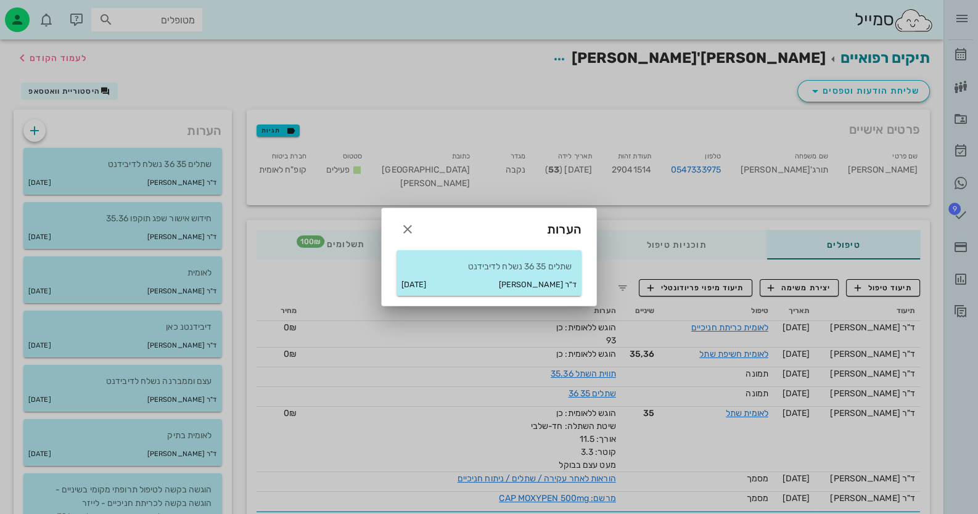
click at [965, 55] on div at bounding box center [489, 257] width 978 height 514
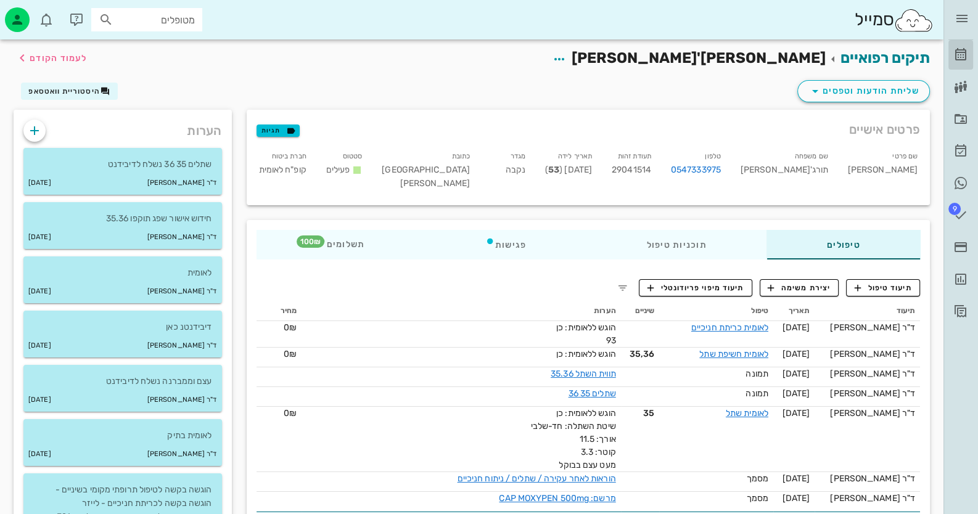
click at [965, 55] on icon at bounding box center [960, 54] width 15 height 15
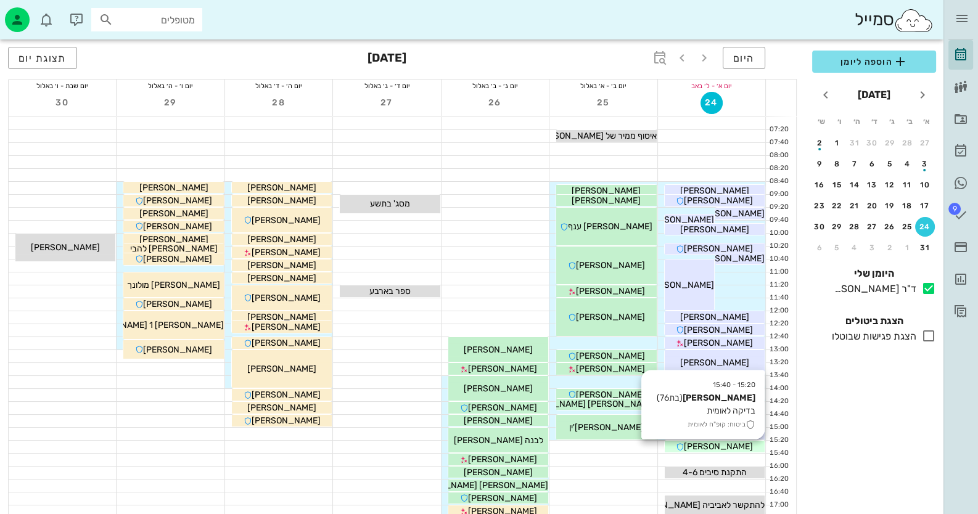
click at [744, 449] on div "[PERSON_NAME]" at bounding box center [714, 446] width 100 height 13
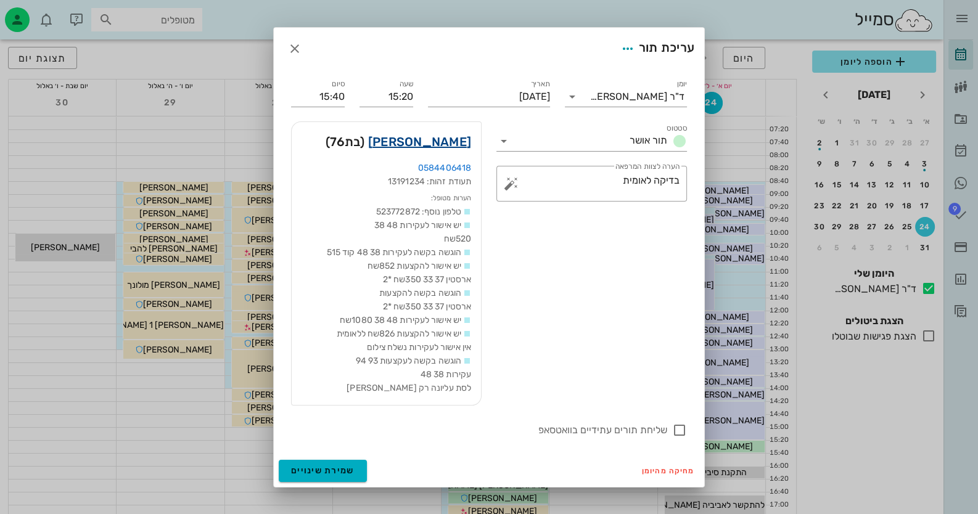
click at [445, 138] on link "[PERSON_NAME]" at bounding box center [419, 142] width 103 height 20
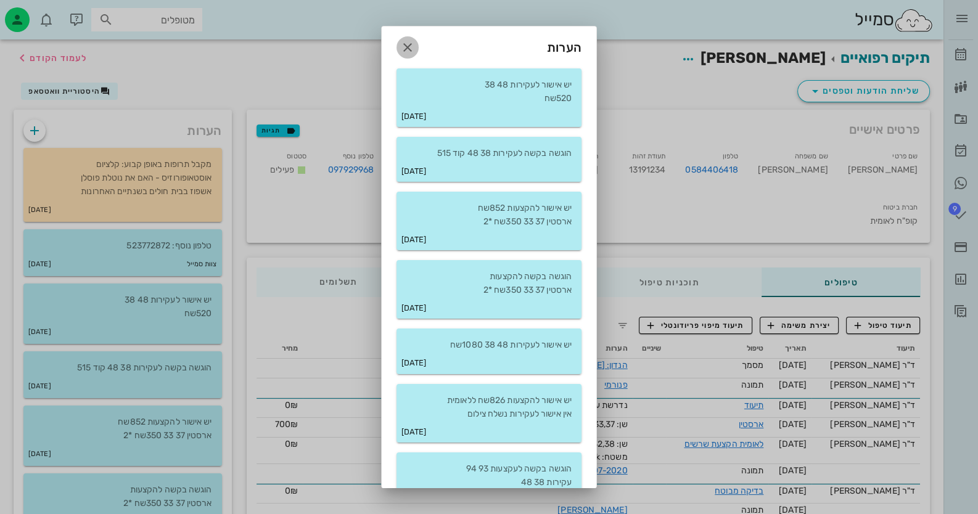
click at [415, 49] on icon "button" at bounding box center [407, 47] width 15 height 15
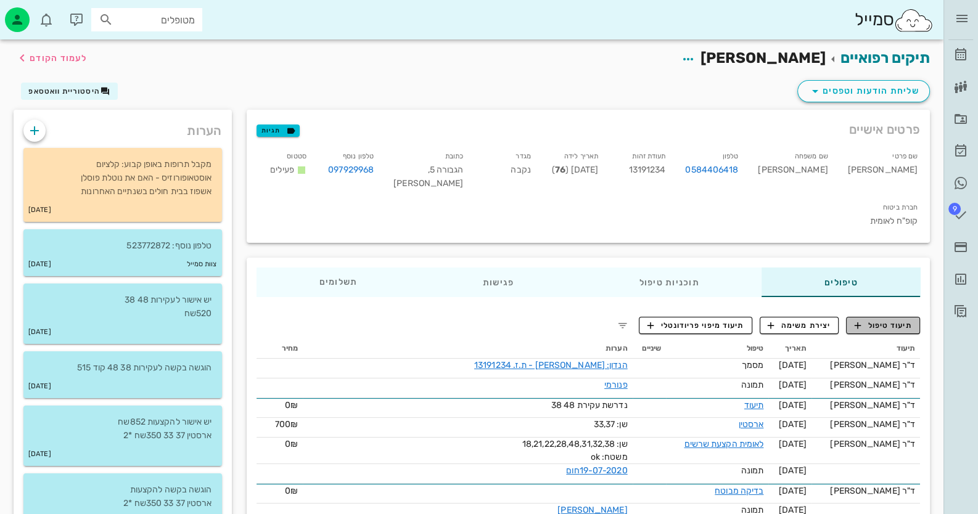
click at [875, 320] on span "תיעוד טיפול" at bounding box center [882, 325] width 57 height 11
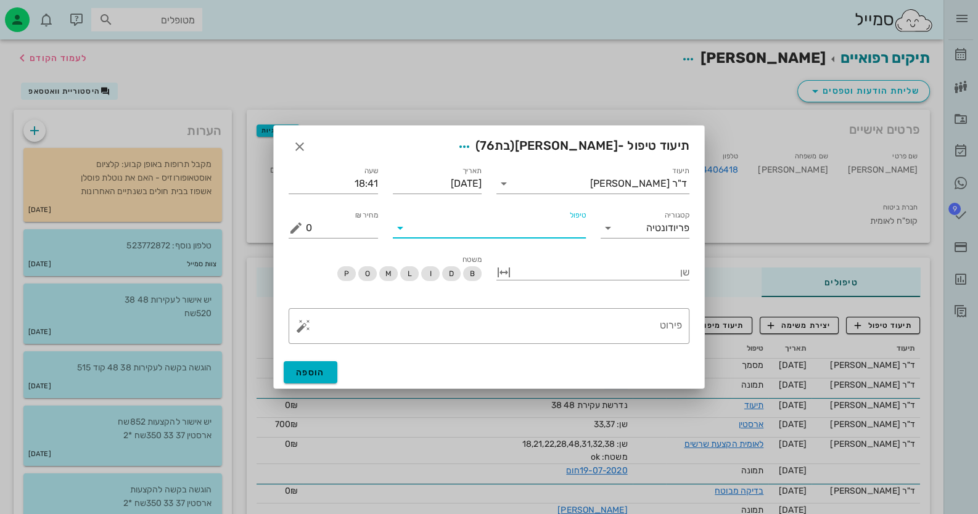
click at [560, 226] on input "טיפול" at bounding box center [498, 228] width 176 height 20
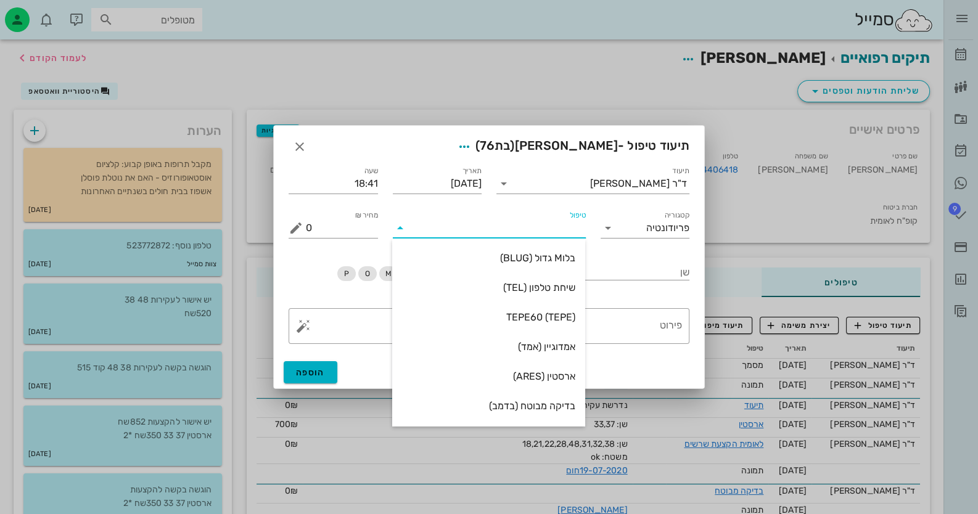
type input "ב"
click at [537, 289] on div "בדיקה מבוטח (בדמב)" at bounding box center [488, 288] width 173 height 12
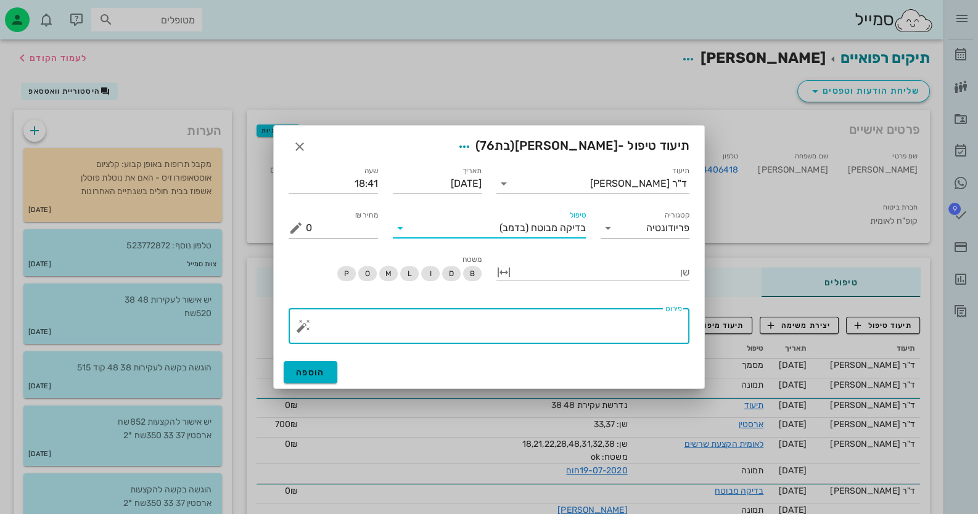
click at [642, 332] on textarea "פירוט" at bounding box center [494, 329] width 376 height 30
type textarea "ל"
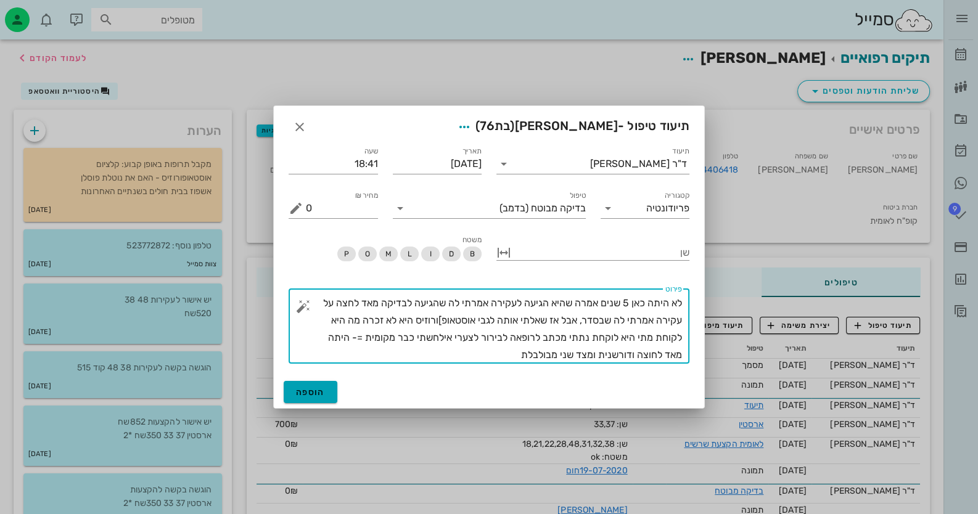
type textarea "לא היתה כאן 5 שנים אמרה שהיא הגיעה לעקירה אמרתי לה שהגיעה לבדיקה מאד לחצה על עק…"
click at [335, 383] on button "הוספה" at bounding box center [311, 392] width 54 height 22
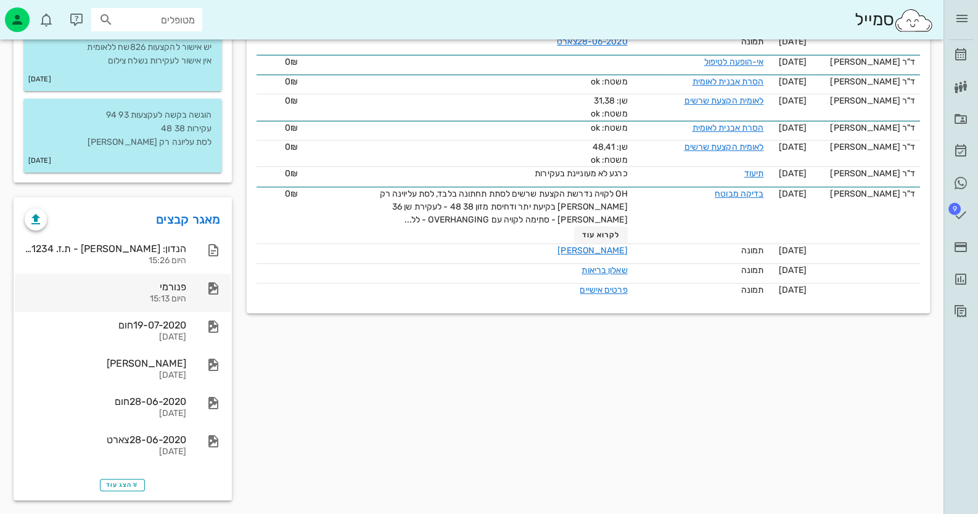
scroll to position [569, 0]
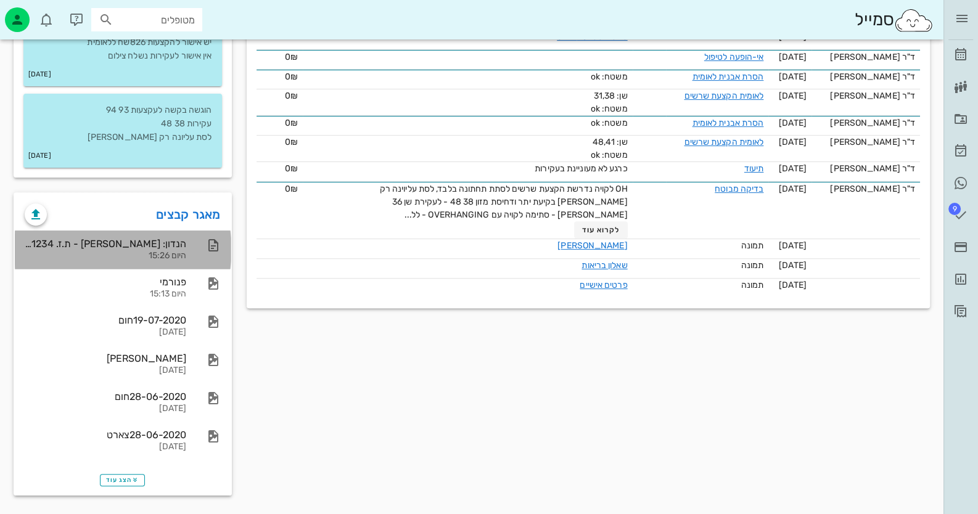
click at [163, 253] on div "היום 15:26" at bounding box center [105, 256] width 161 height 10
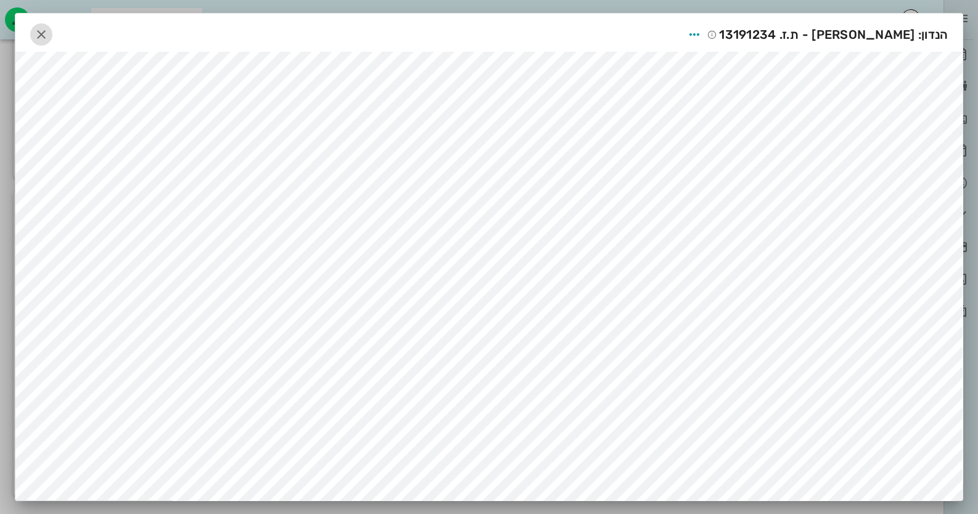
click at [38, 27] on icon "button" at bounding box center [41, 34] width 15 height 15
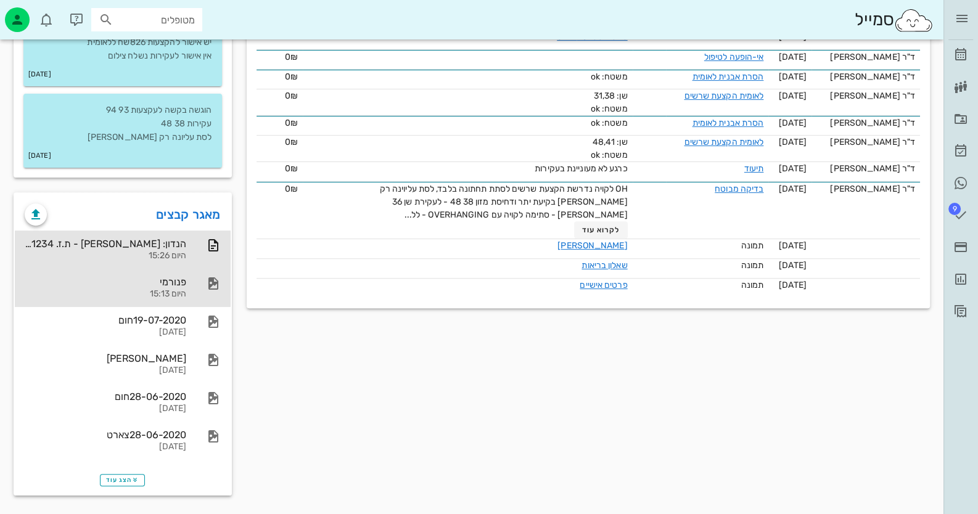
click at [175, 282] on div "פנורמי" at bounding box center [105, 282] width 161 height 12
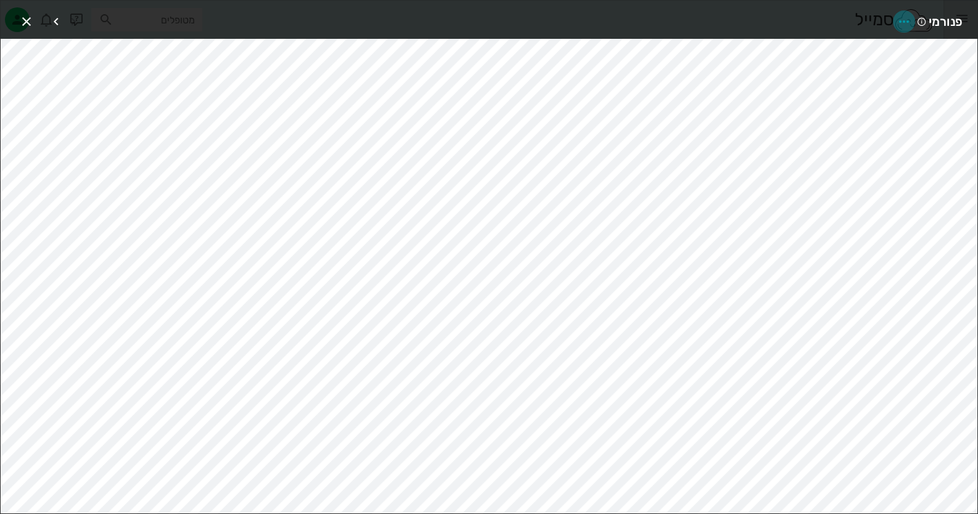
click at [912, 22] on span "button" at bounding box center [903, 21] width 22 height 15
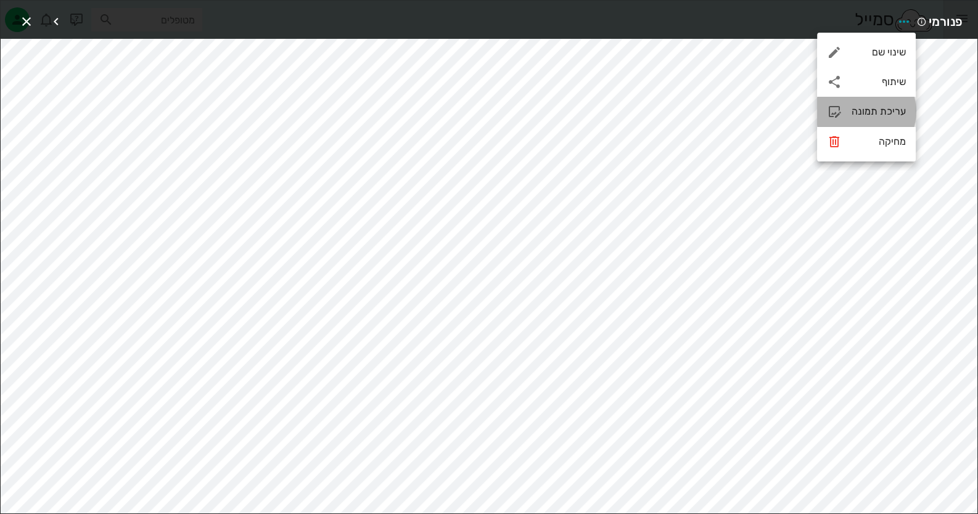
click at [878, 106] on div "עריכת תמונה" at bounding box center [878, 111] width 54 height 12
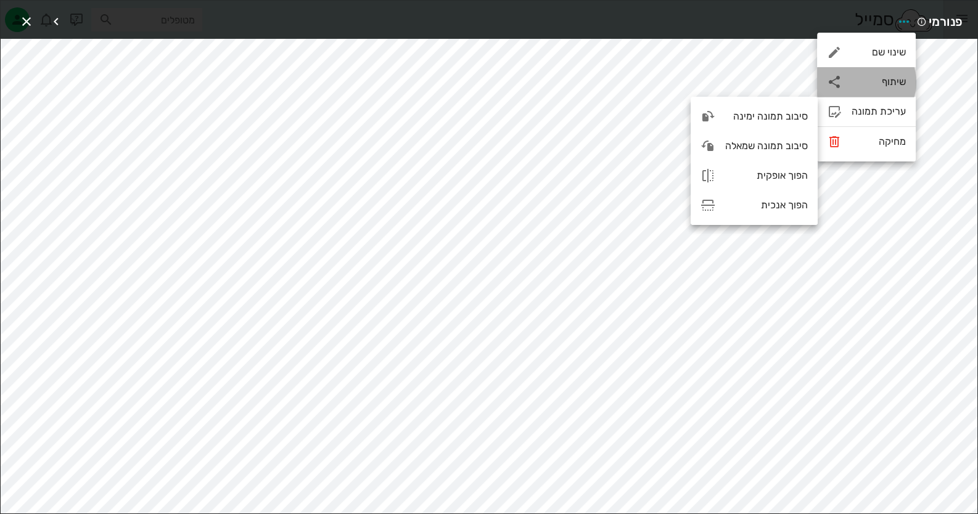
click at [883, 88] on div "שיתוף" at bounding box center [878, 82] width 54 height 12
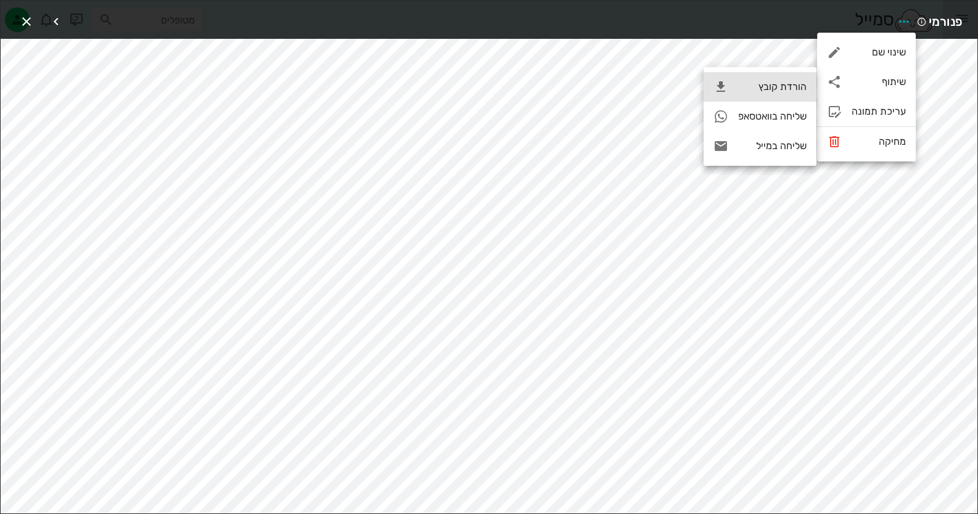
click at [808, 86] on div "הורדת קובץ" at bounding box center [759, 87] width 113 height 30
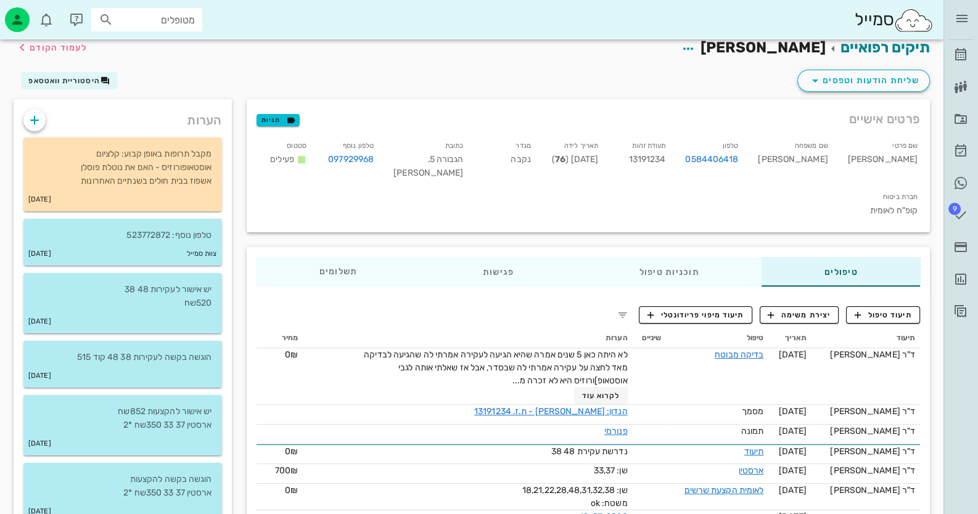
scroll to position [0, 0]
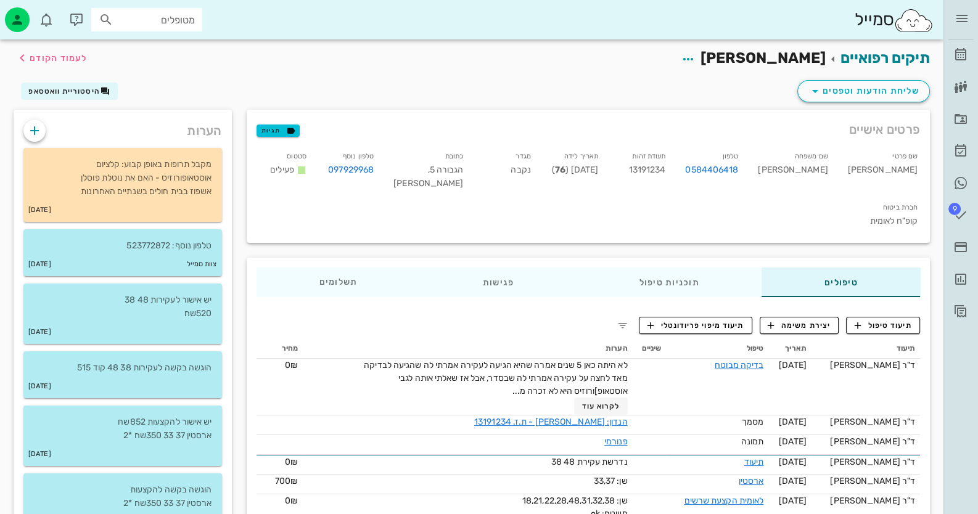
click at [666, 166] on span "13191234" at bounding box center [647, 170] width 37 height 10
copy span "13191234"
click at [973, 54] on div "ד״ר [PERSON_NAME] רשימת המתנה תיקים רפואיים אישורי הגעה היסטוריית וואטסאפ 9 משי…" at bounding box center [960, 163] width 35 height 326
click at [965, 54] on icon at bounding box center [960, 54] width 15 height 15
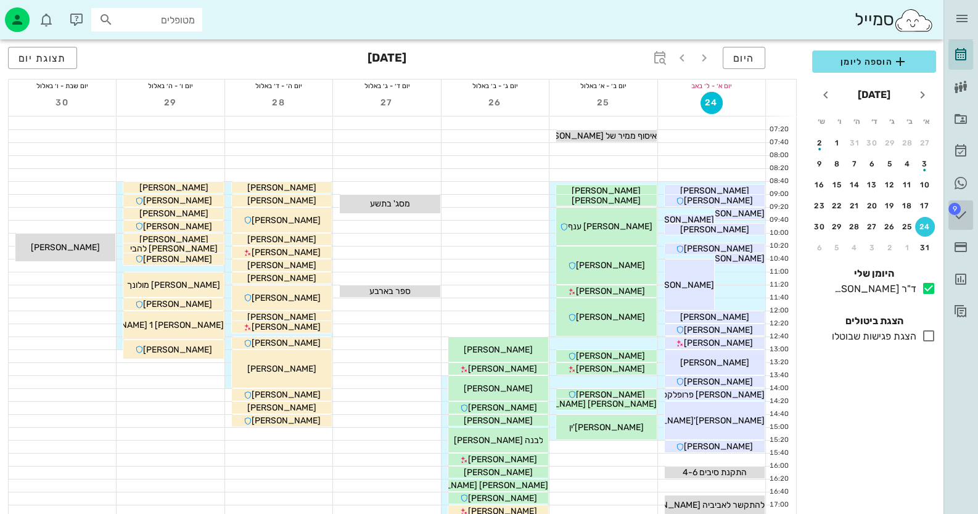
click at [953, 218] on icon at bounding box center [960, 215] width 15 height 15
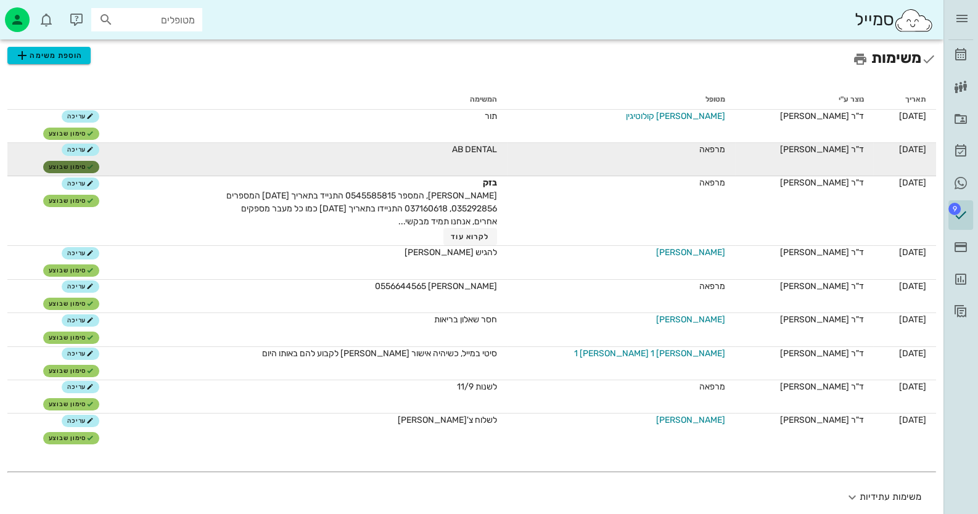
click at [94, 165] on icon "button" at bounding box center [89, 166] width 7 height 7
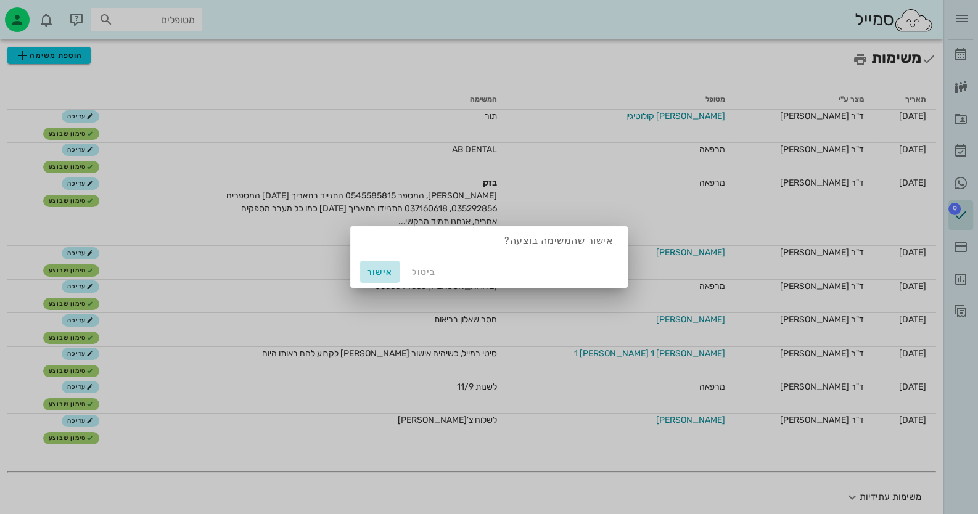
click at [369, 270] on span "אישור" at bounding box center [380, 272] width 30 height 10
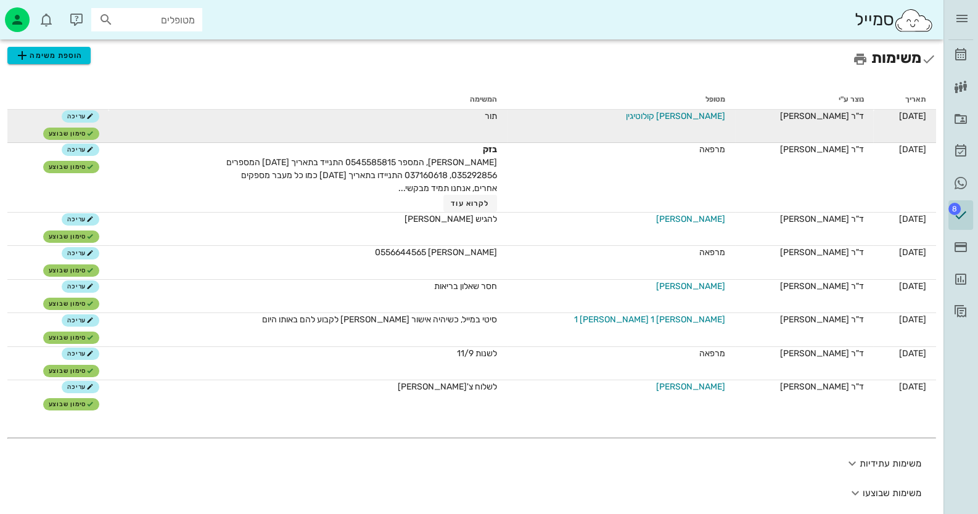
click at [669, 112] on span "[PERSON_NAME] קולוטיגין" at bounding box center [675, 116] width 99 height 13
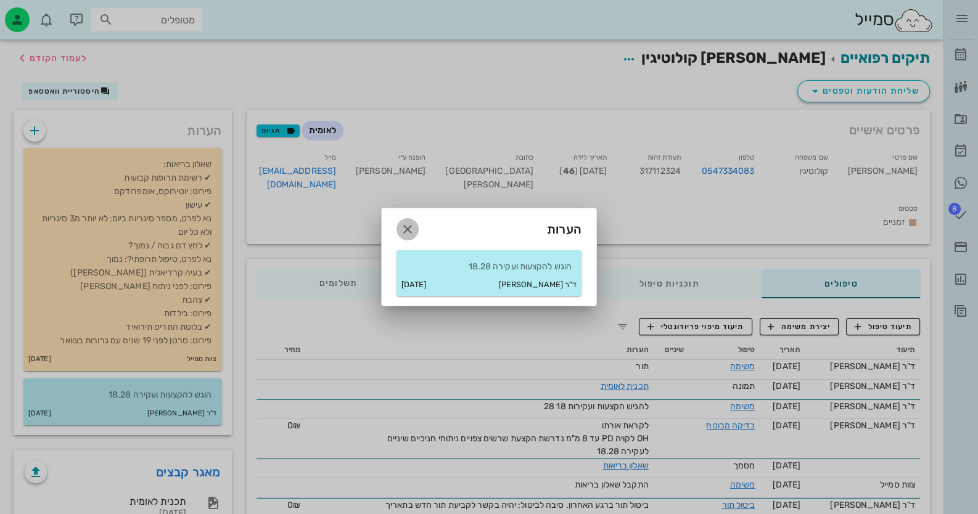
click at [412, 224] on icon "button" at bounding box center [407, 229] width 15 height 15
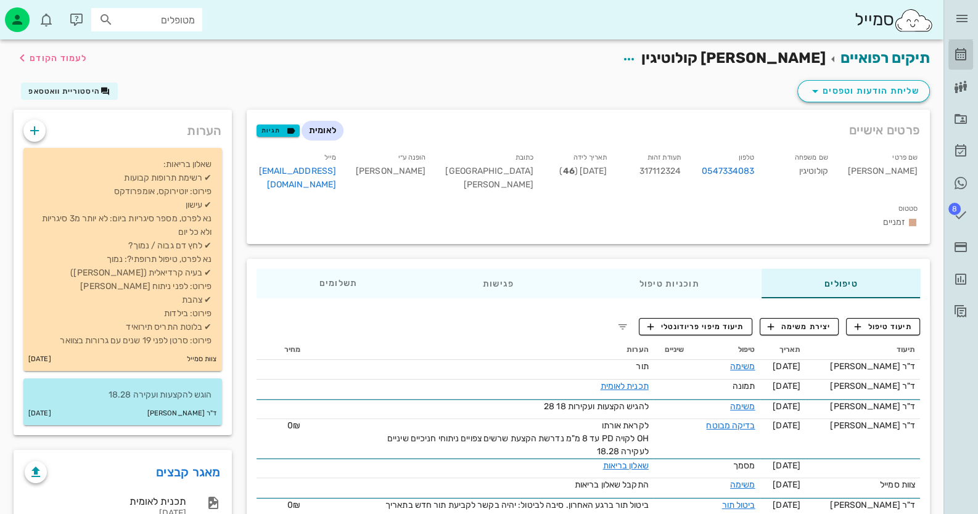
click at [953, 52] on icon at bounding box center [960, 54] width 15 height 15
